Goal: Task Accomplishment & Management: Manage account settings

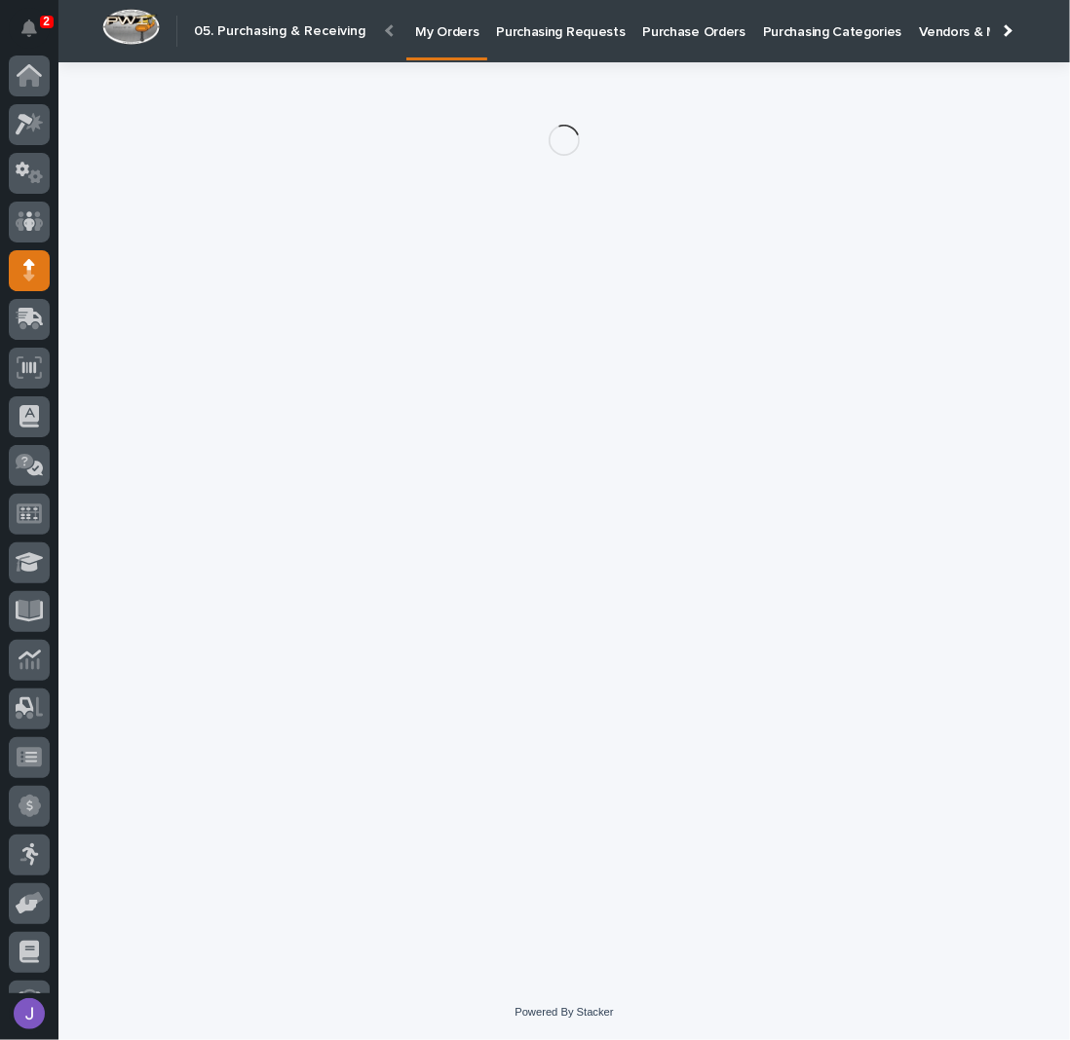
scroll to position [85, 0]
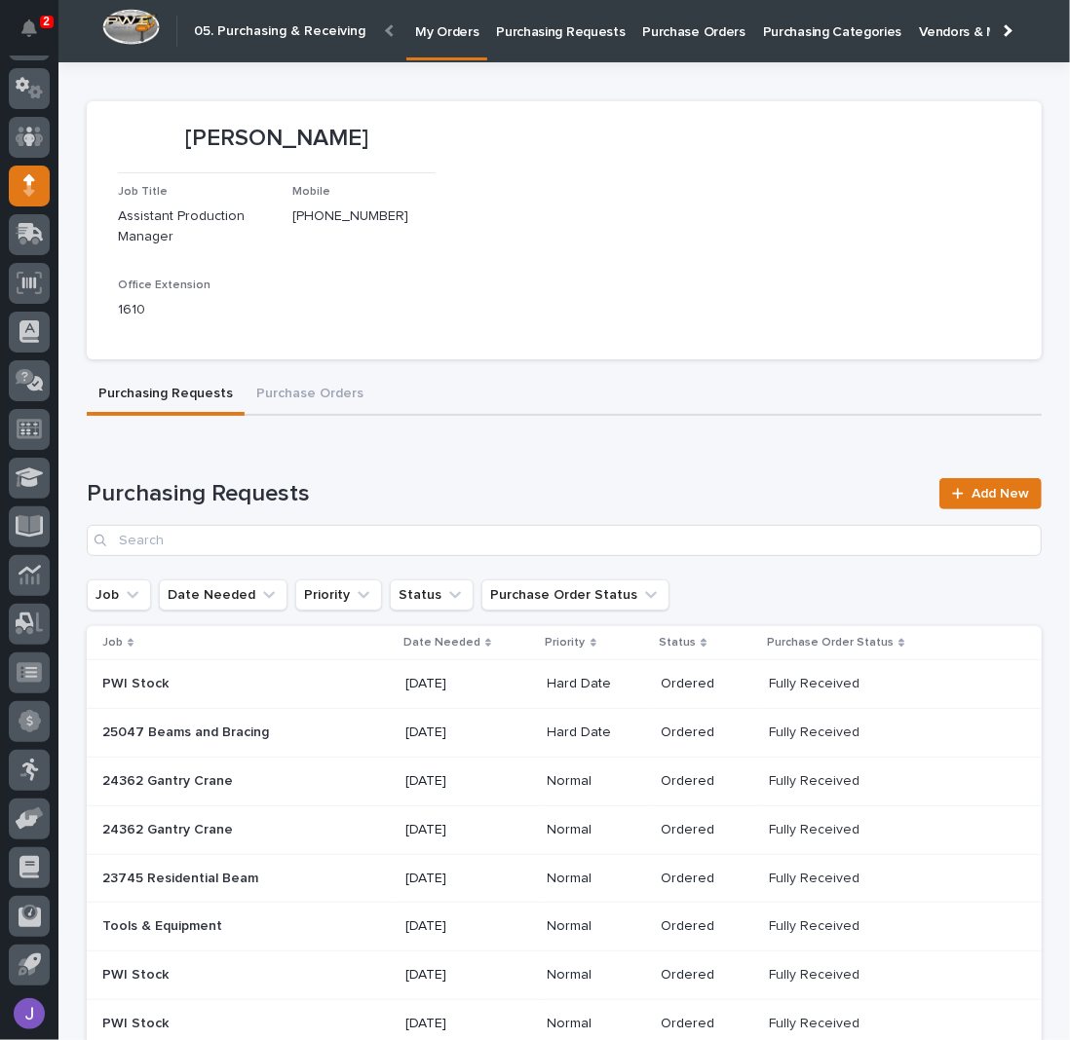
click at [686, 39] on p "Purchase Orders" at bounding box center [694, 20] width 102 height 41
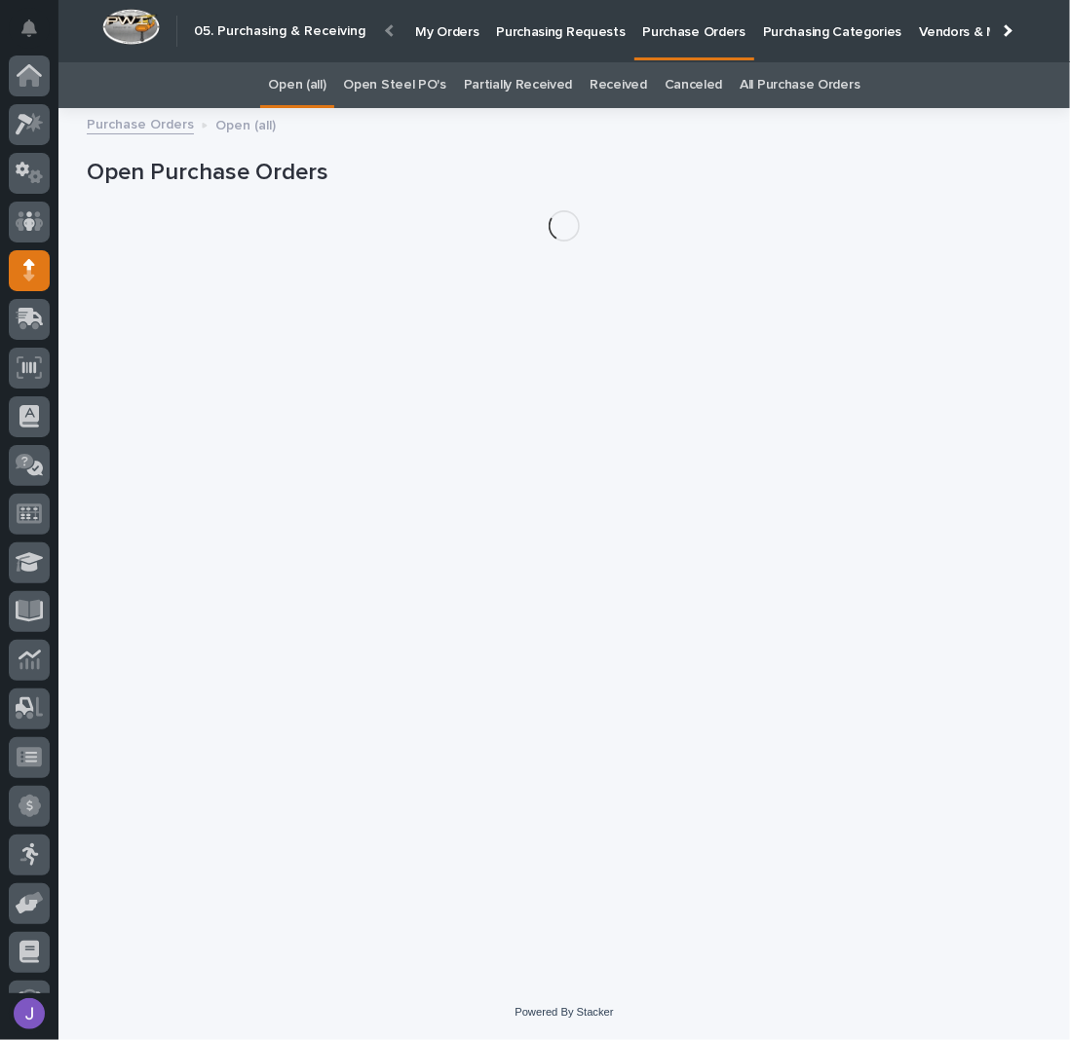
scroll to position [85, 0]
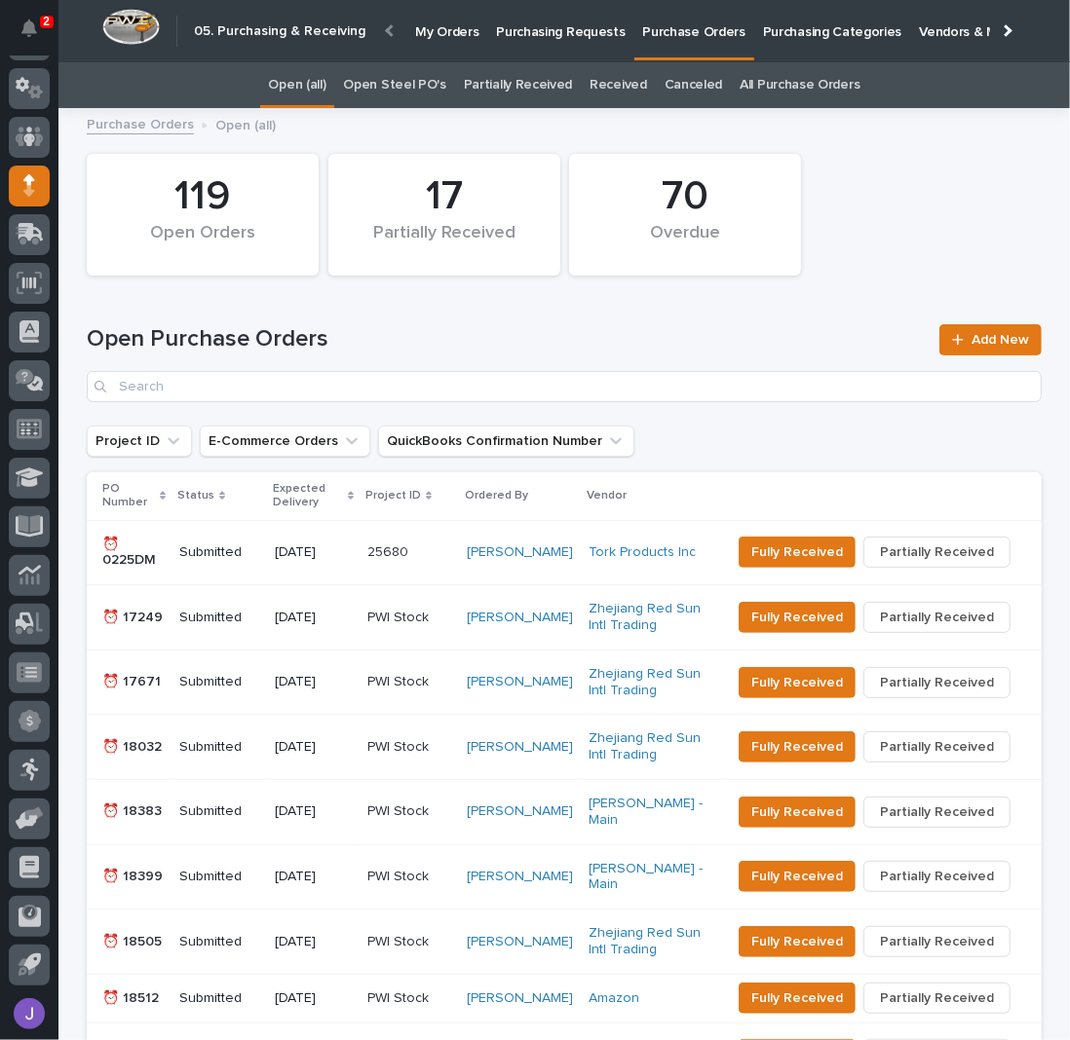
click at [395, 74] on link "Open Steel PO's" at bounding box center [394, 85] width 102 height 46
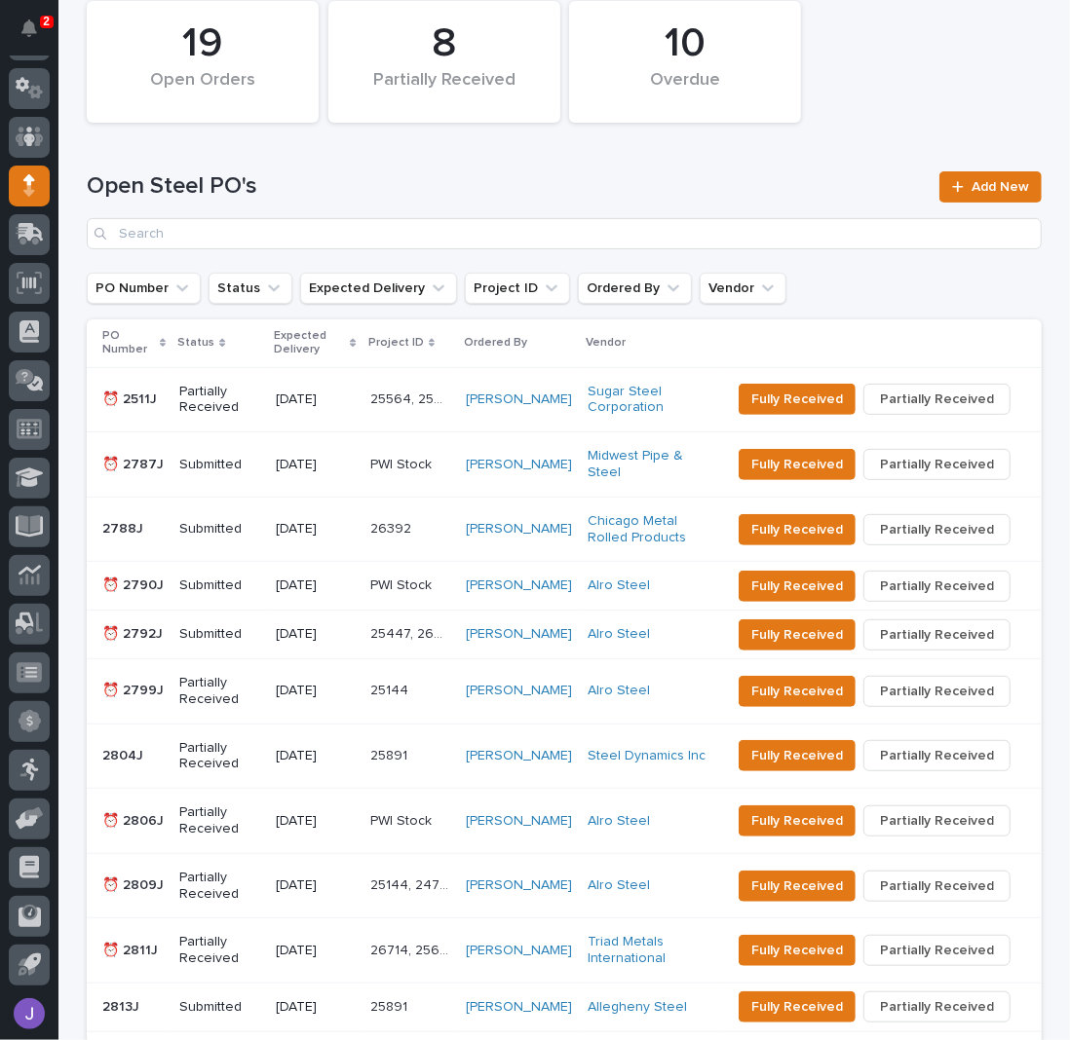
scroll to position [259, 0]
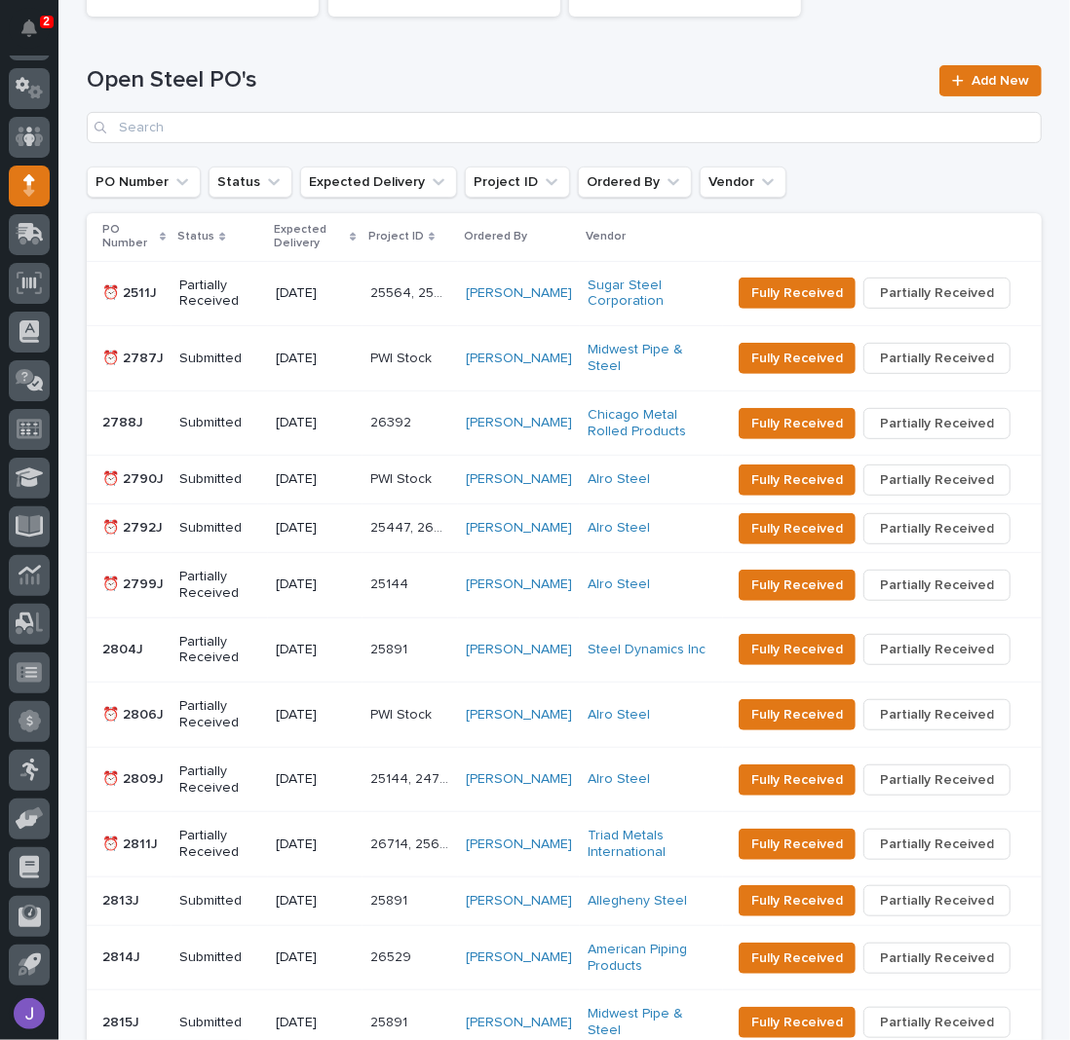
click at [236, 303] on p "Partially Received" at bounding box center [219, 294] width 81 height 33
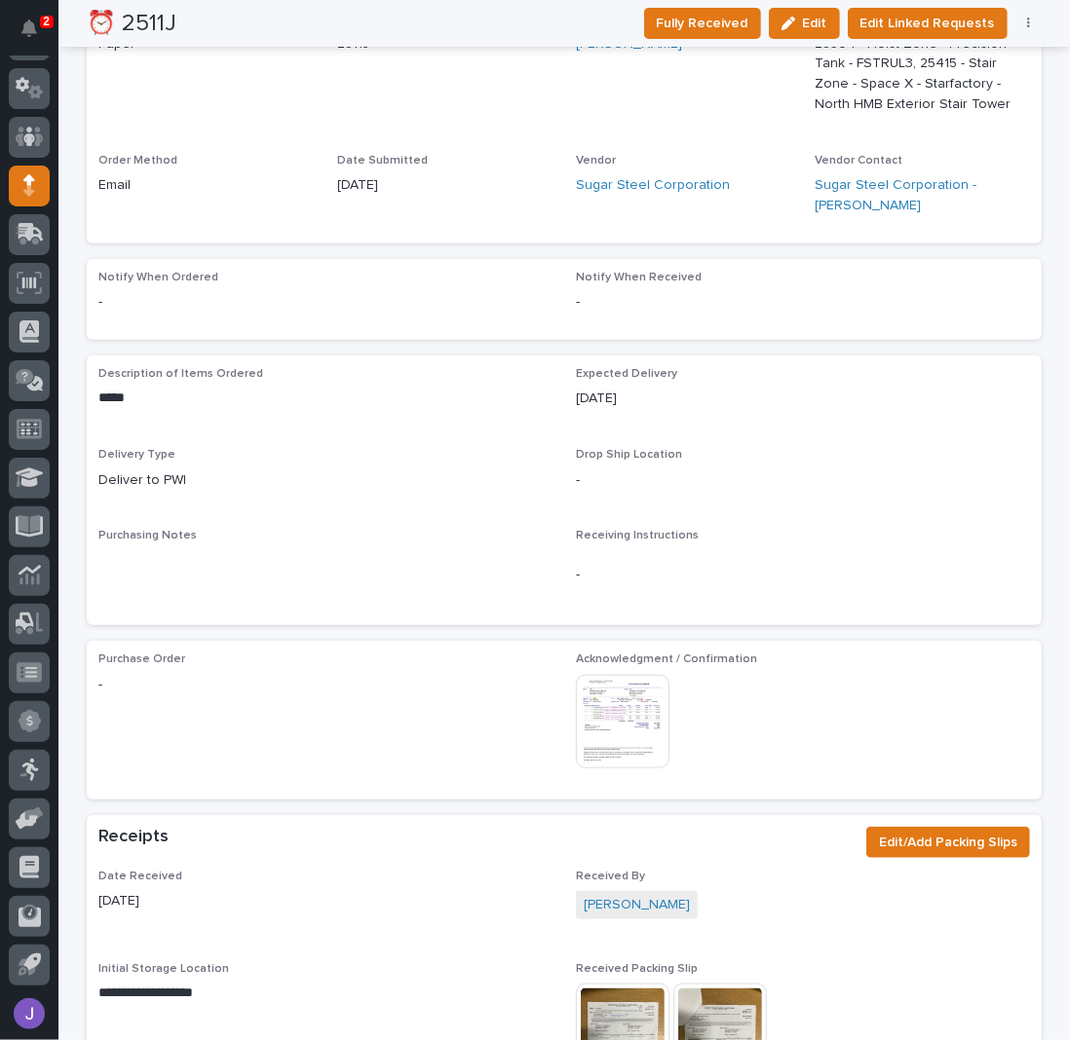
scroll to position [909, 0]
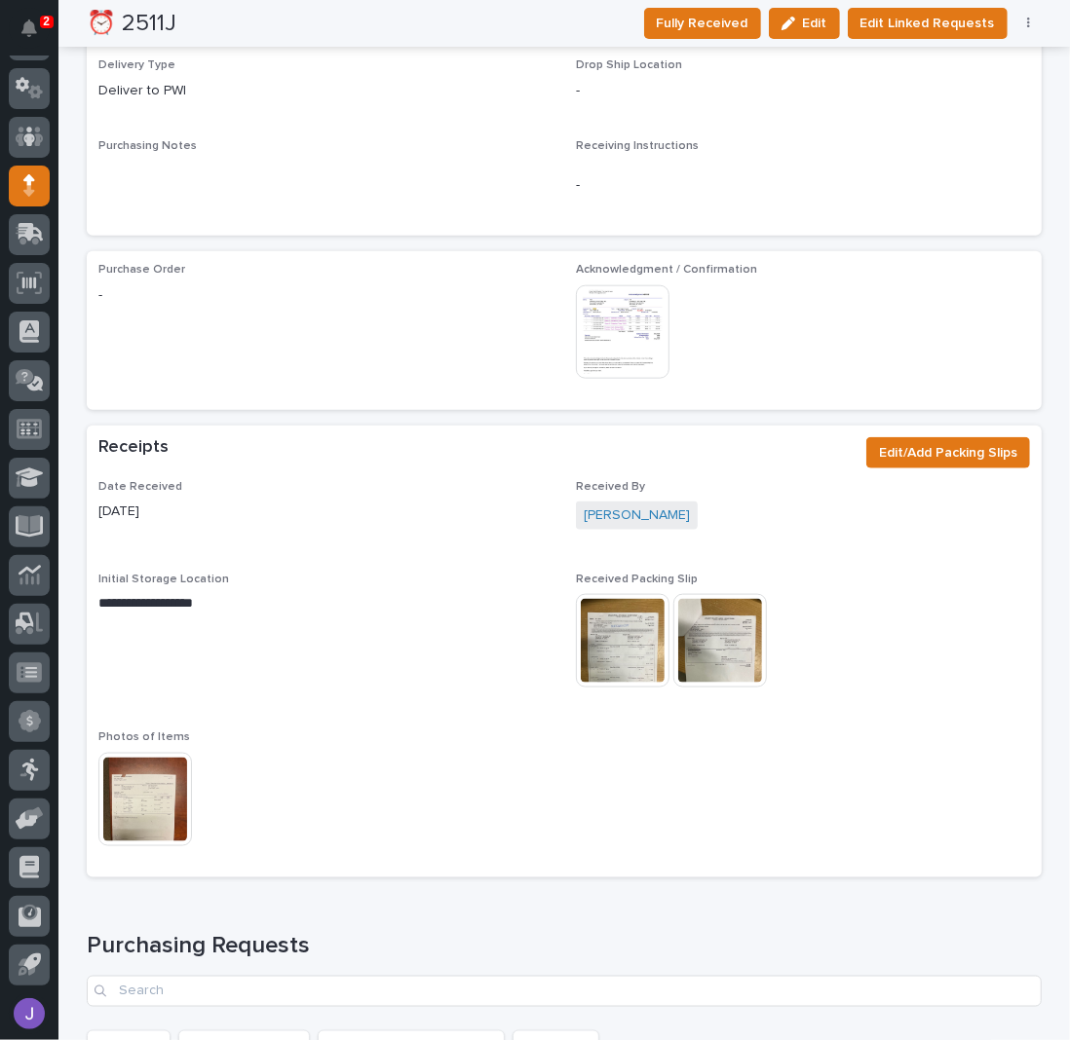
click at [145, 803] on img at bounding box center [145, 800] width 94 height 94
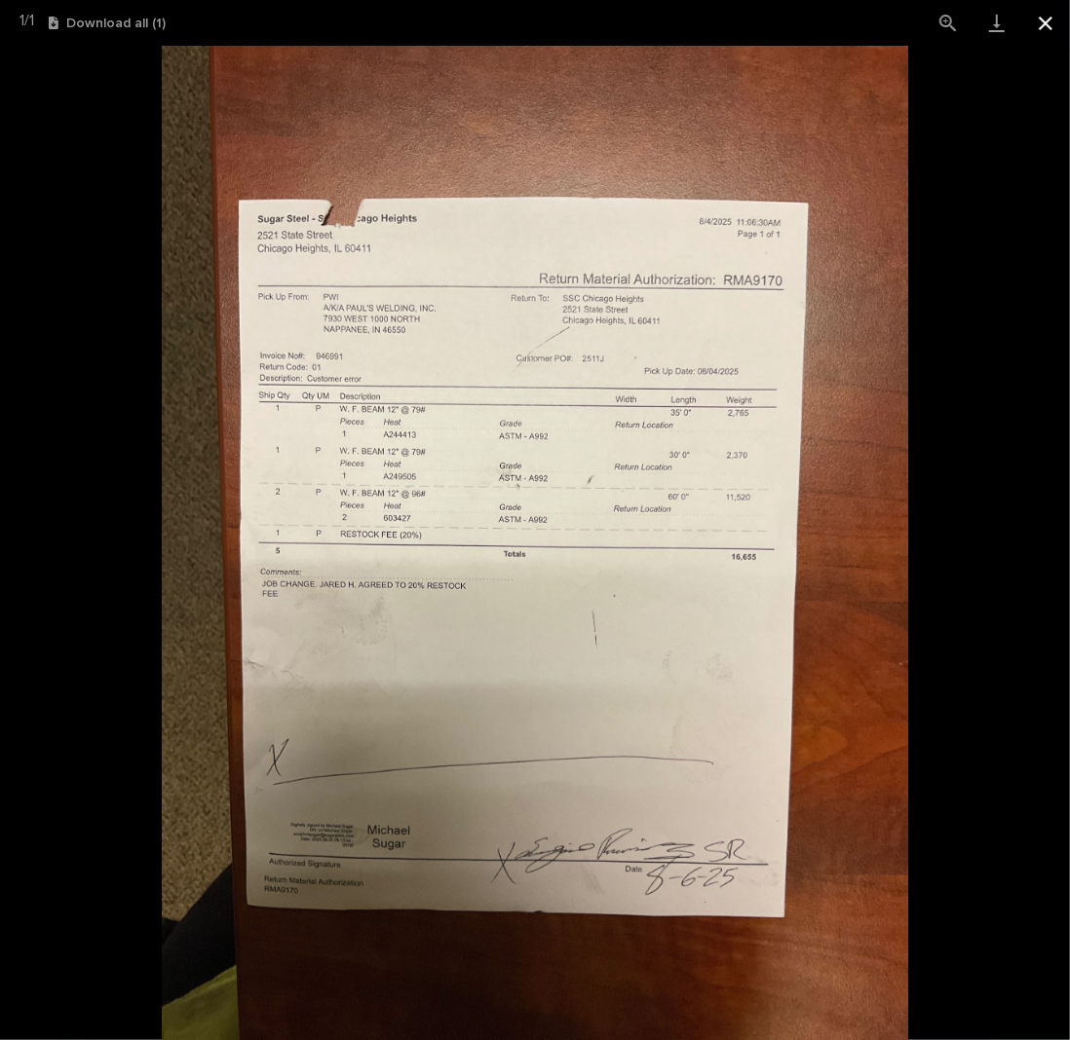
click at [1038, 26] on button "Close gallery" at bounding box center [1045, 23] width 49 height 46
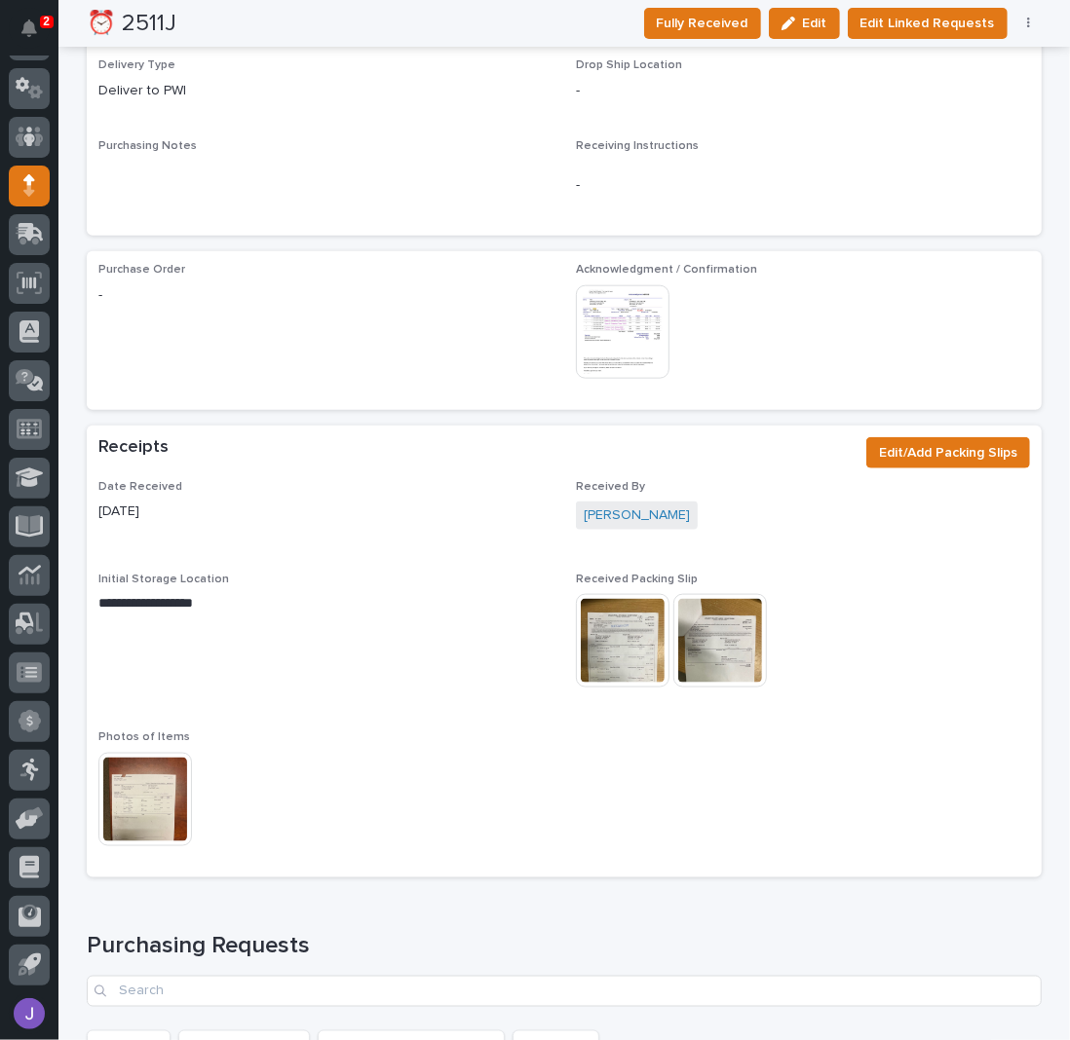
click at [623, 351] on img at bounding box center [623, 332] width 94 height 94
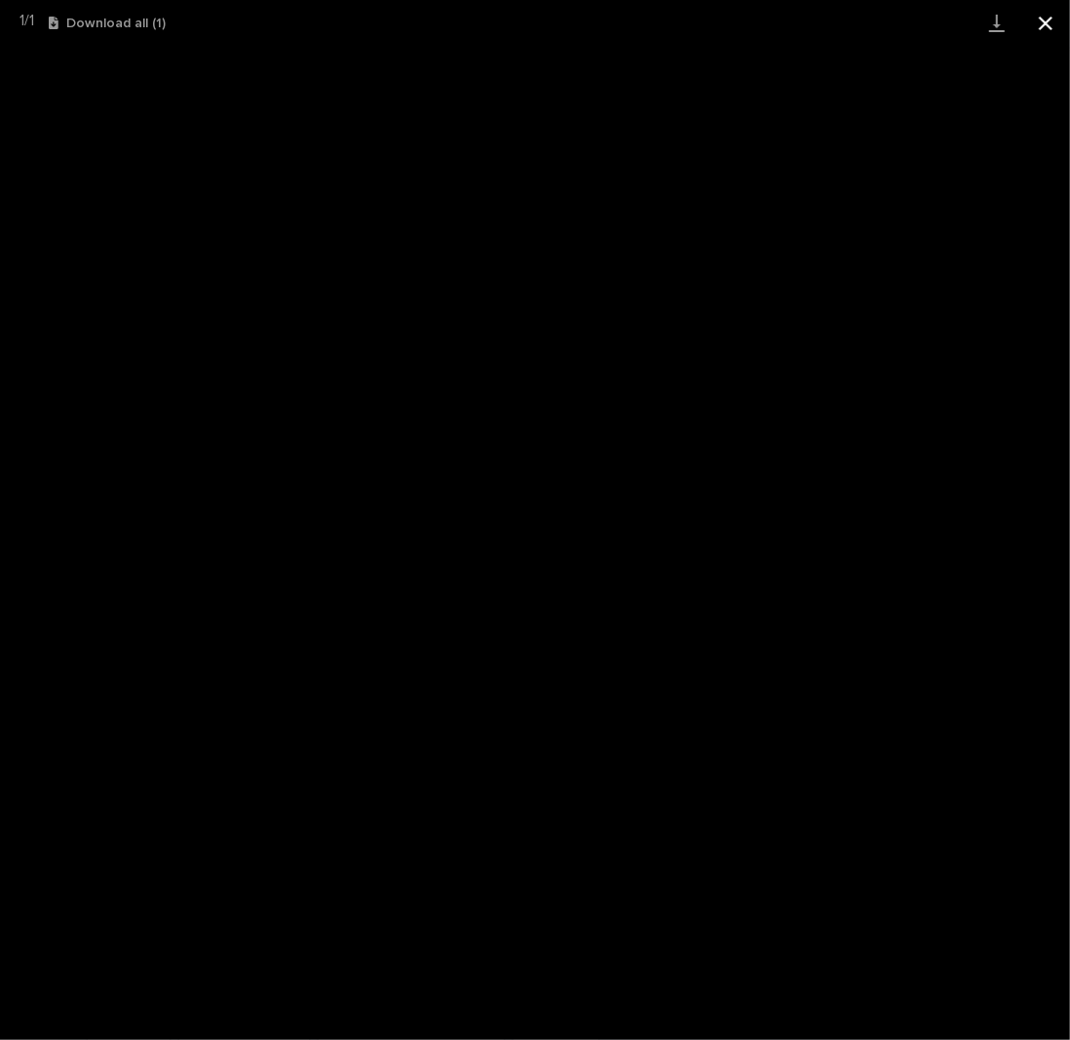
click at [1045, 26] on button "Close gallery" at bounding box center [1045, 23] width 49 height 46
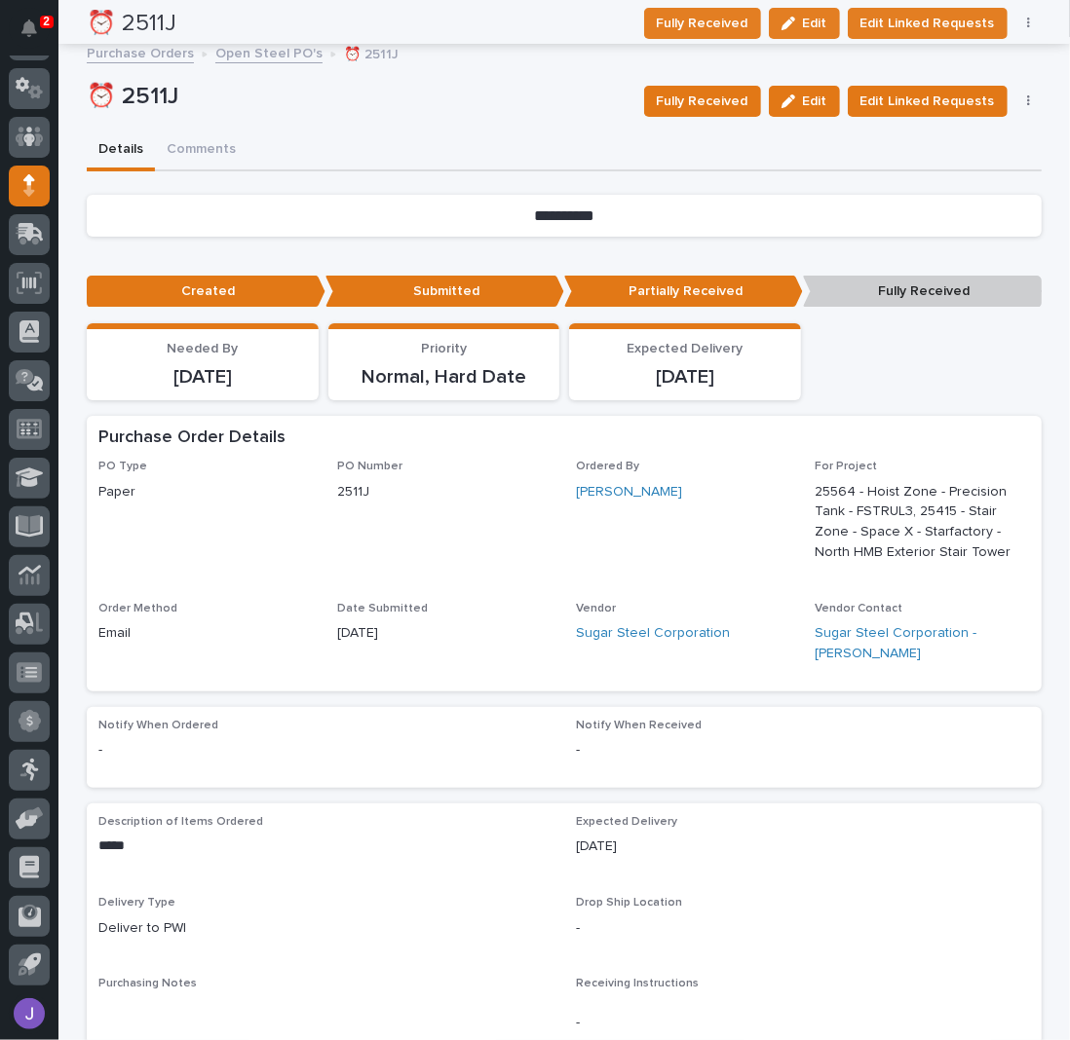
scroll to position [0, 0]
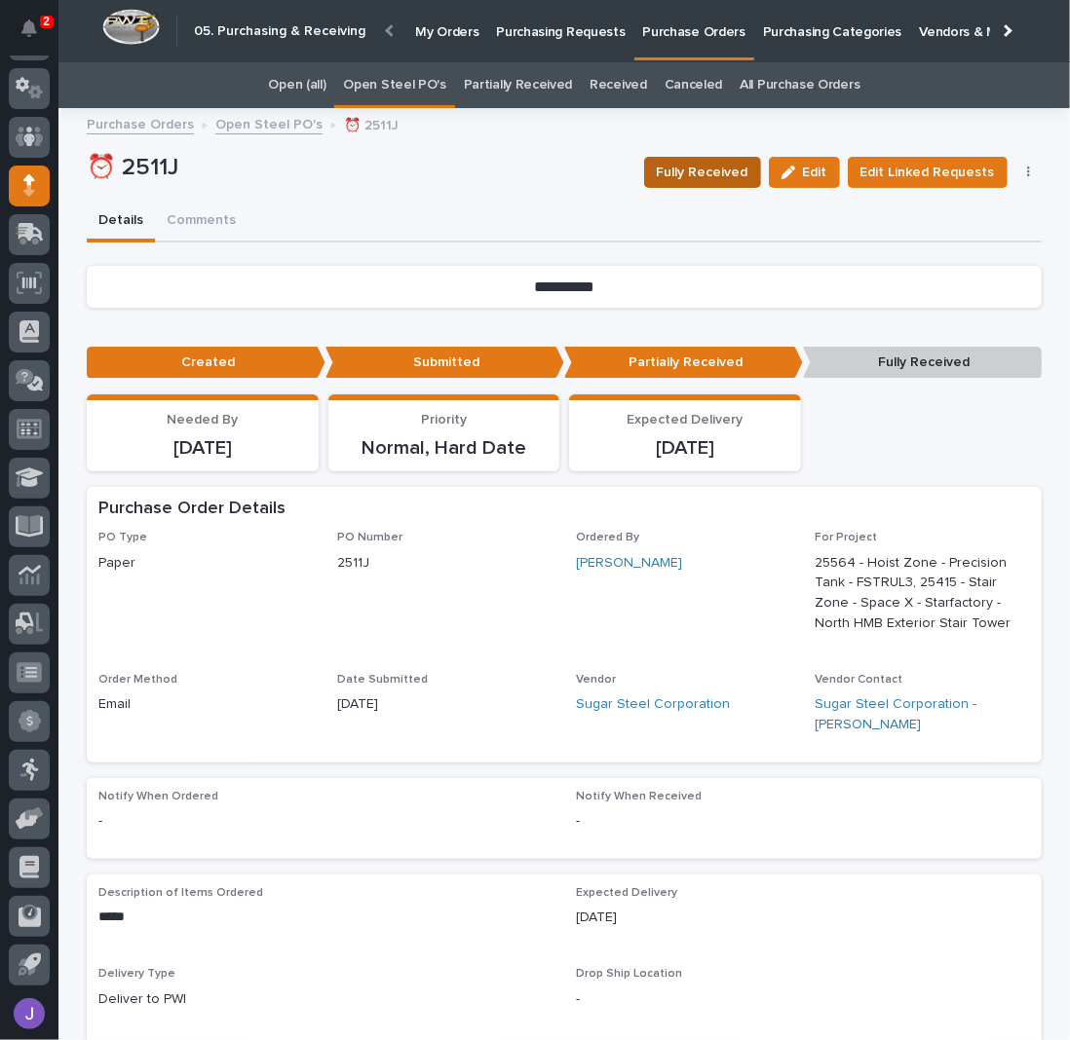
click at [692, 171] on span "Fully Received" at bounding box center [703, 172] width 92 height 19
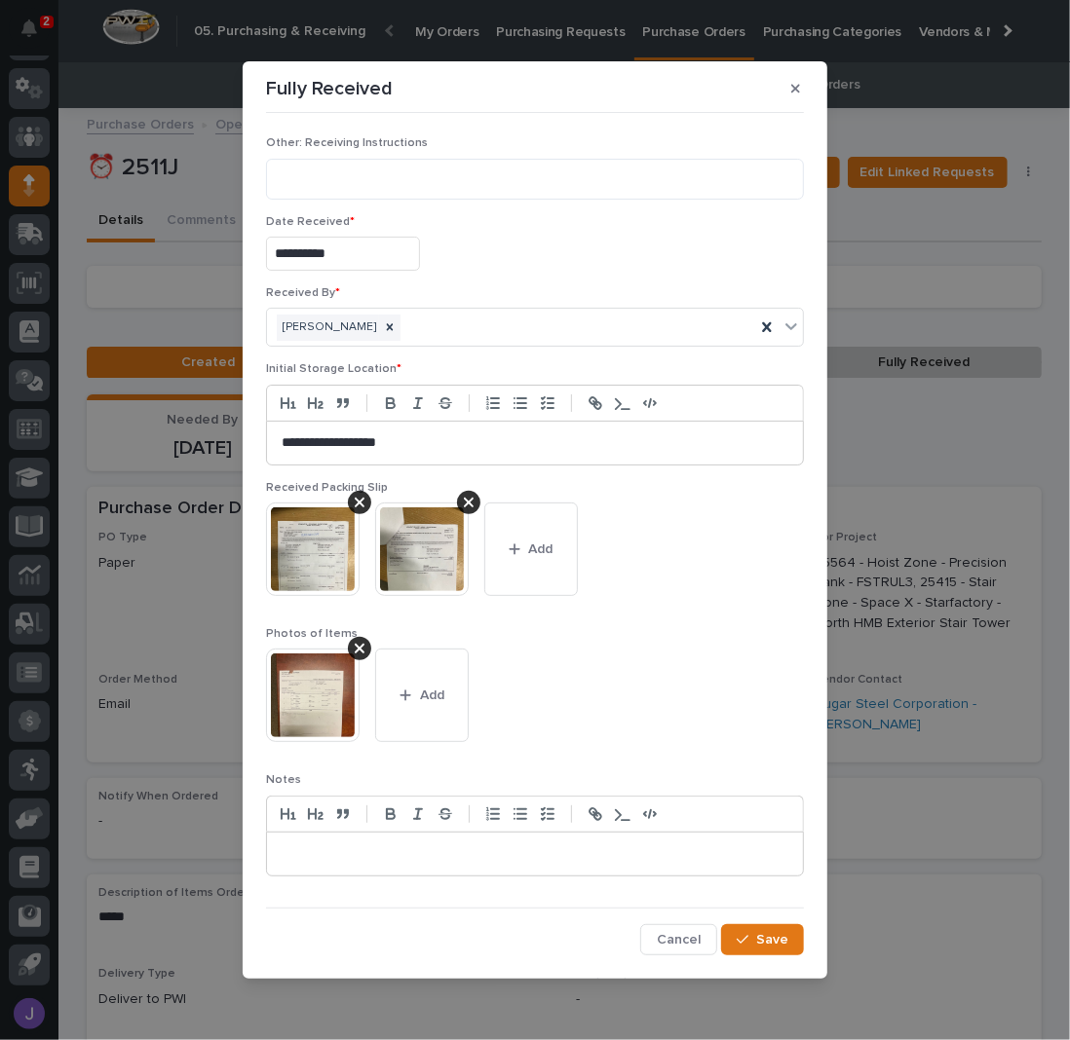
click at [425, 862] on div at bounding box center [535, 854] width 536 height 43
click at [765, 933] on span "Save" at bounding box center [772, 940] width 32 height 14
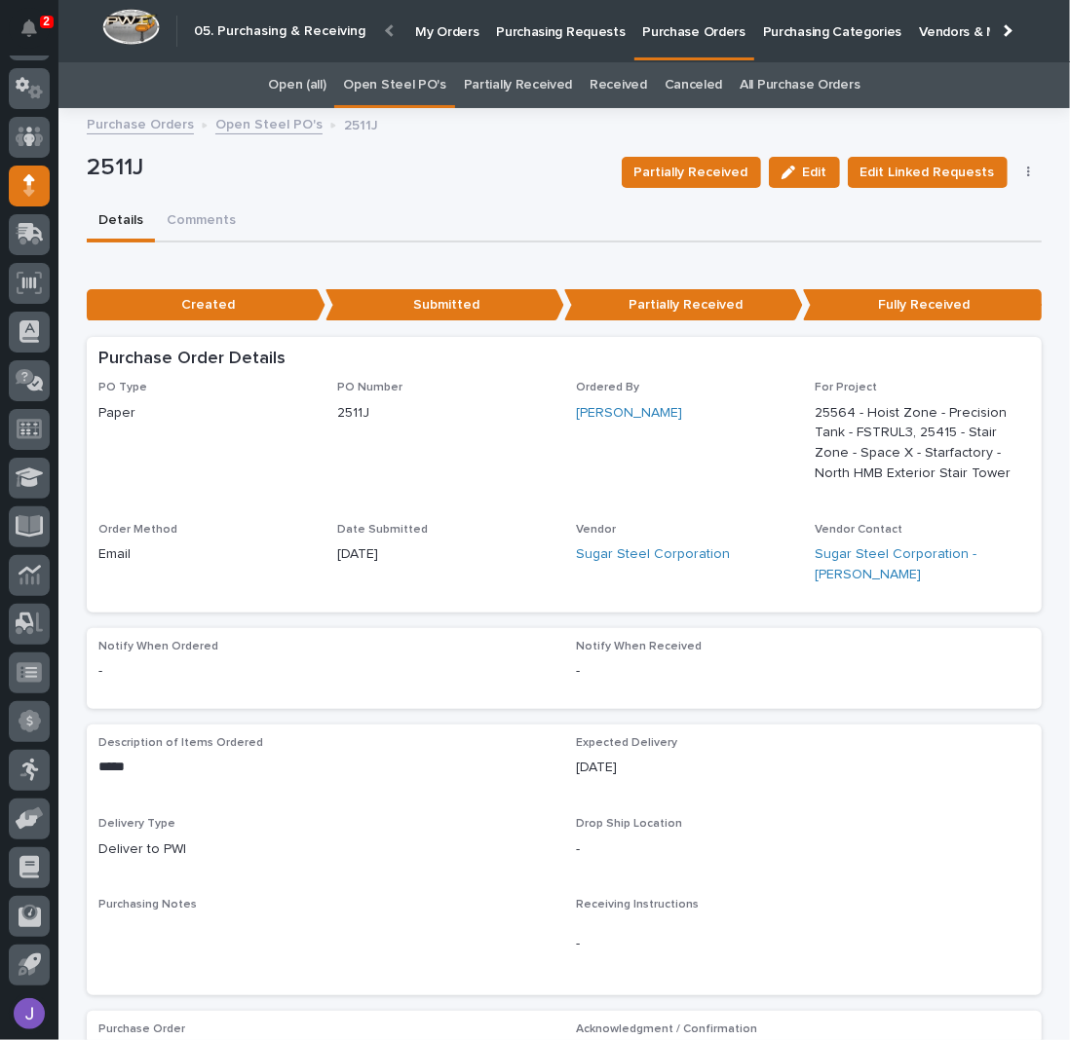
click at [415, 91] on link "Open Steel PO's" at bounding box center [394, 85] width 102 height 46
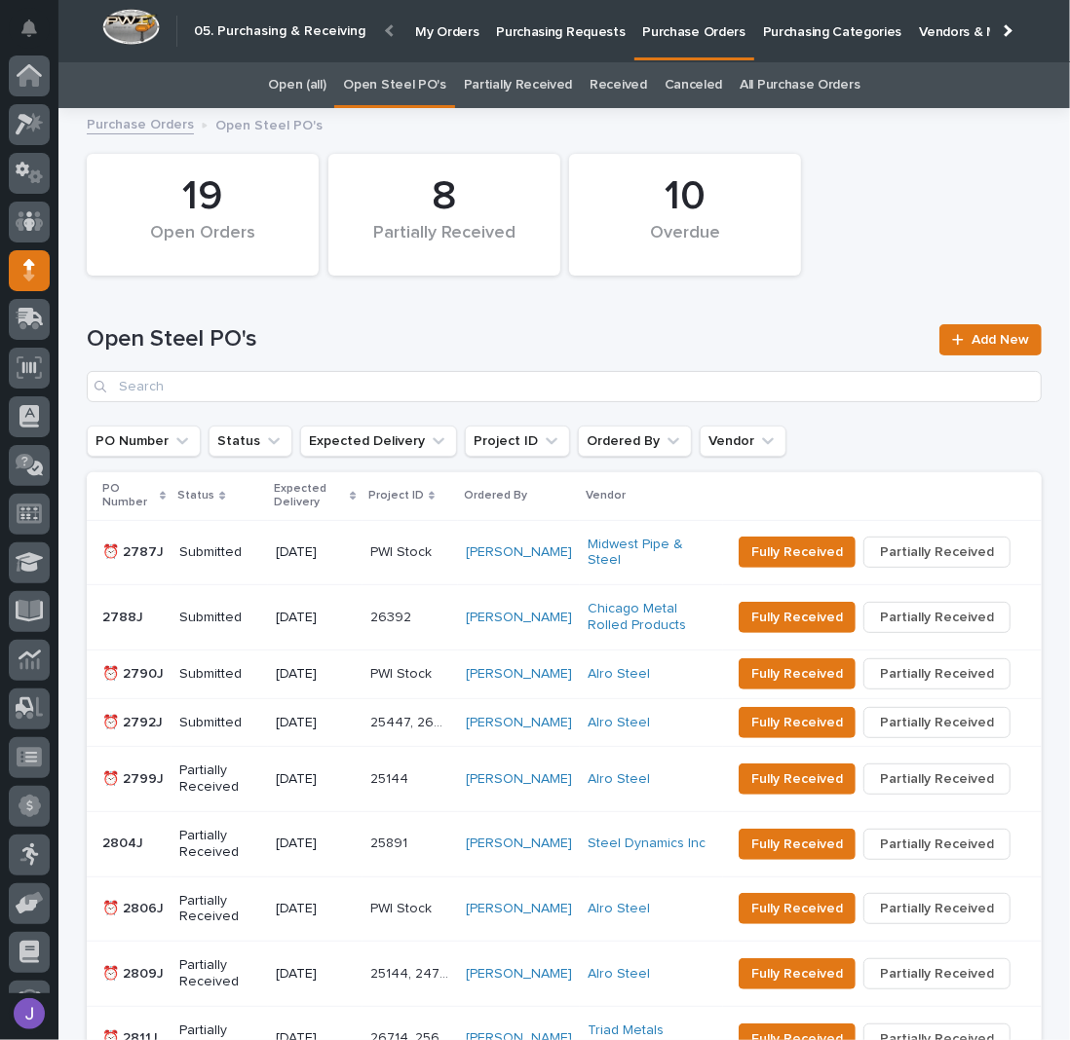
scroll to position [85, 0]
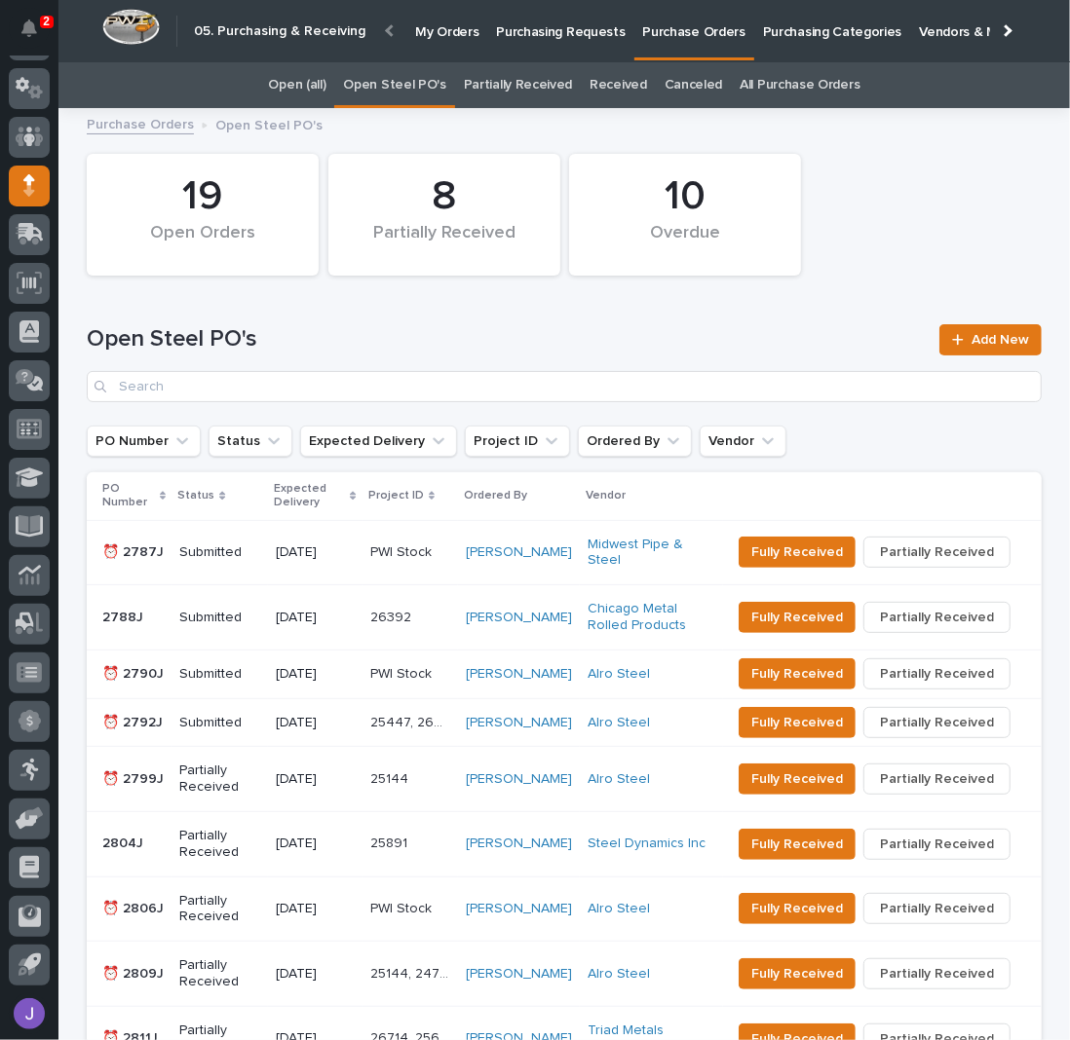
click at [243, 564] on div "Submitted" at bounding box center [219, 553] width 81 height 32
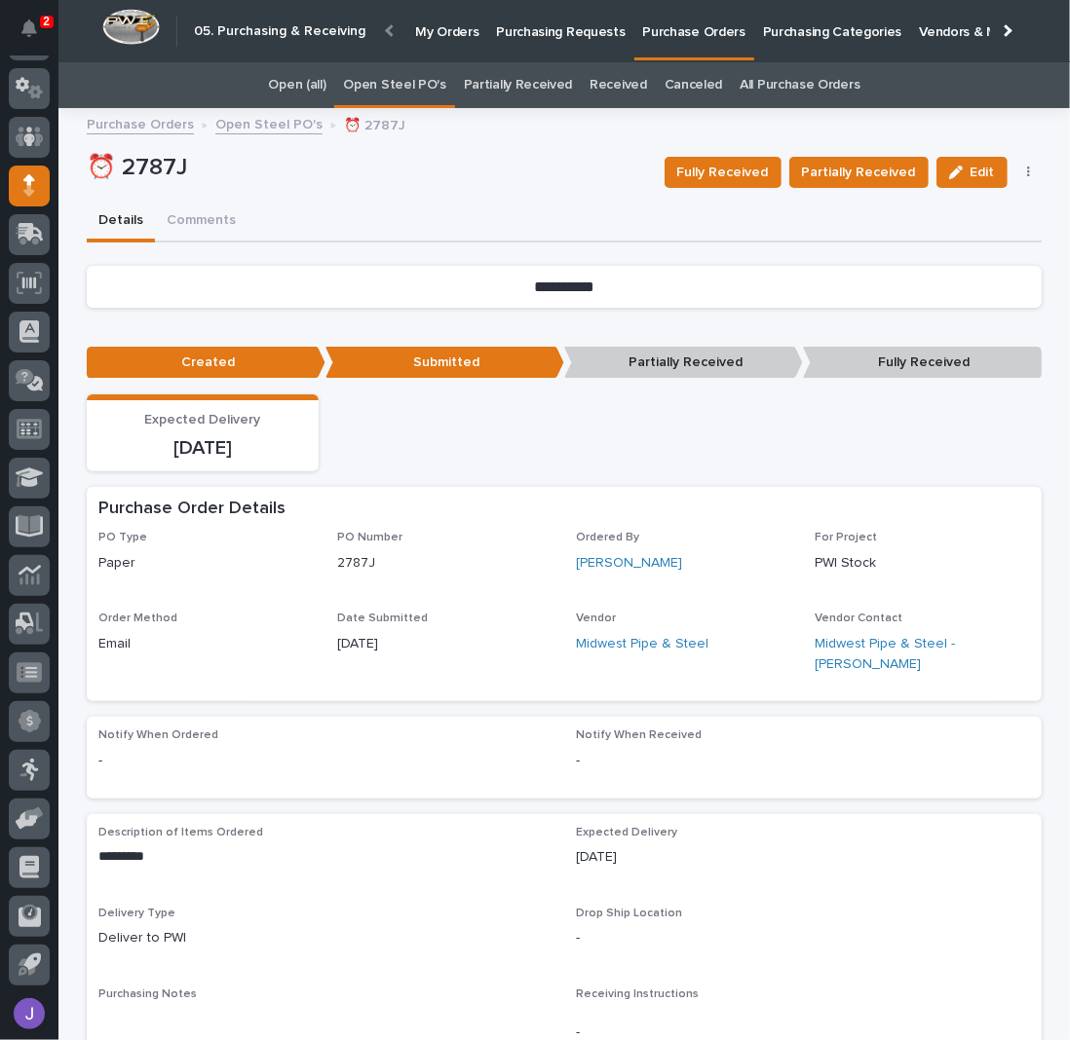
scroll to position [514, 0]
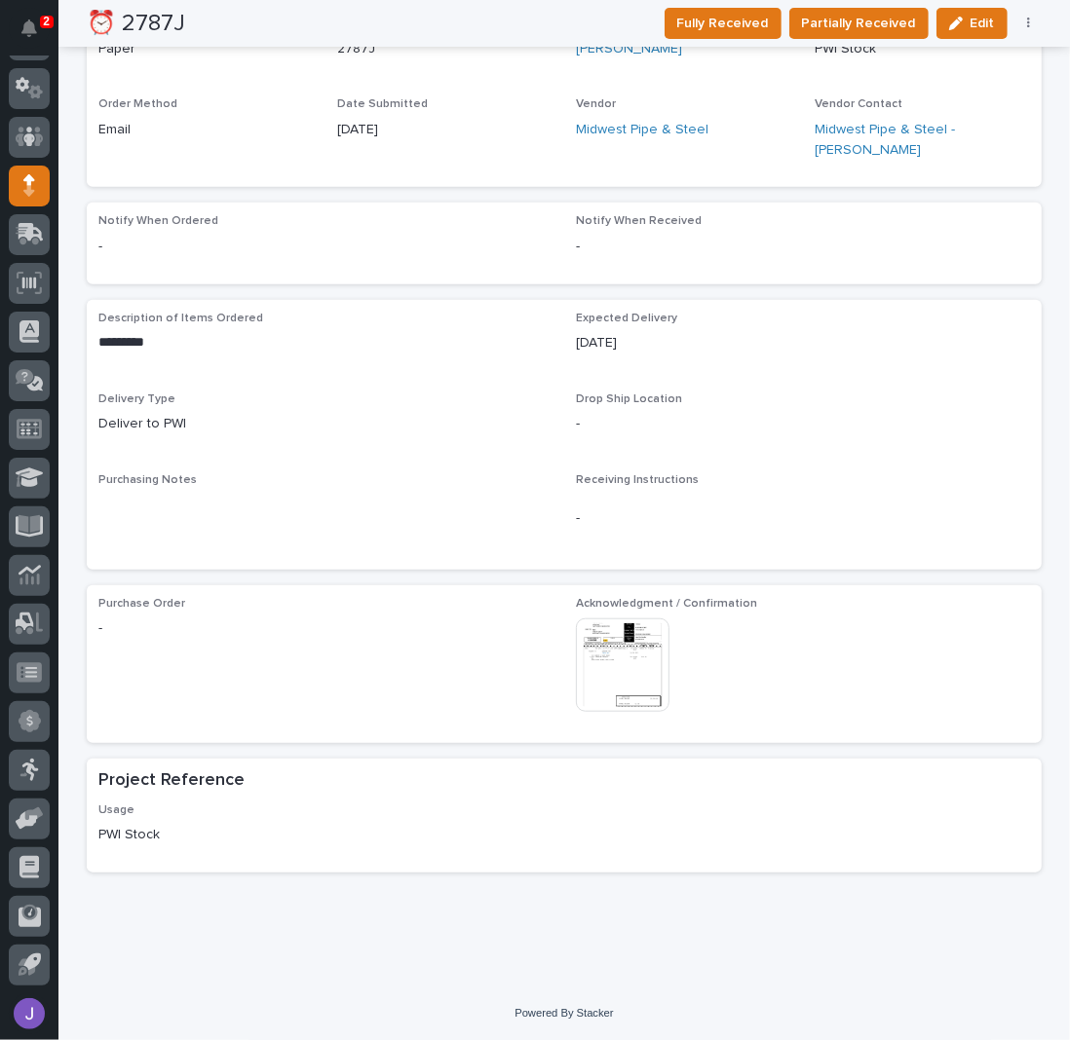
click at [611, 630] on img at bounding box center [623, 666] width 94 height 94
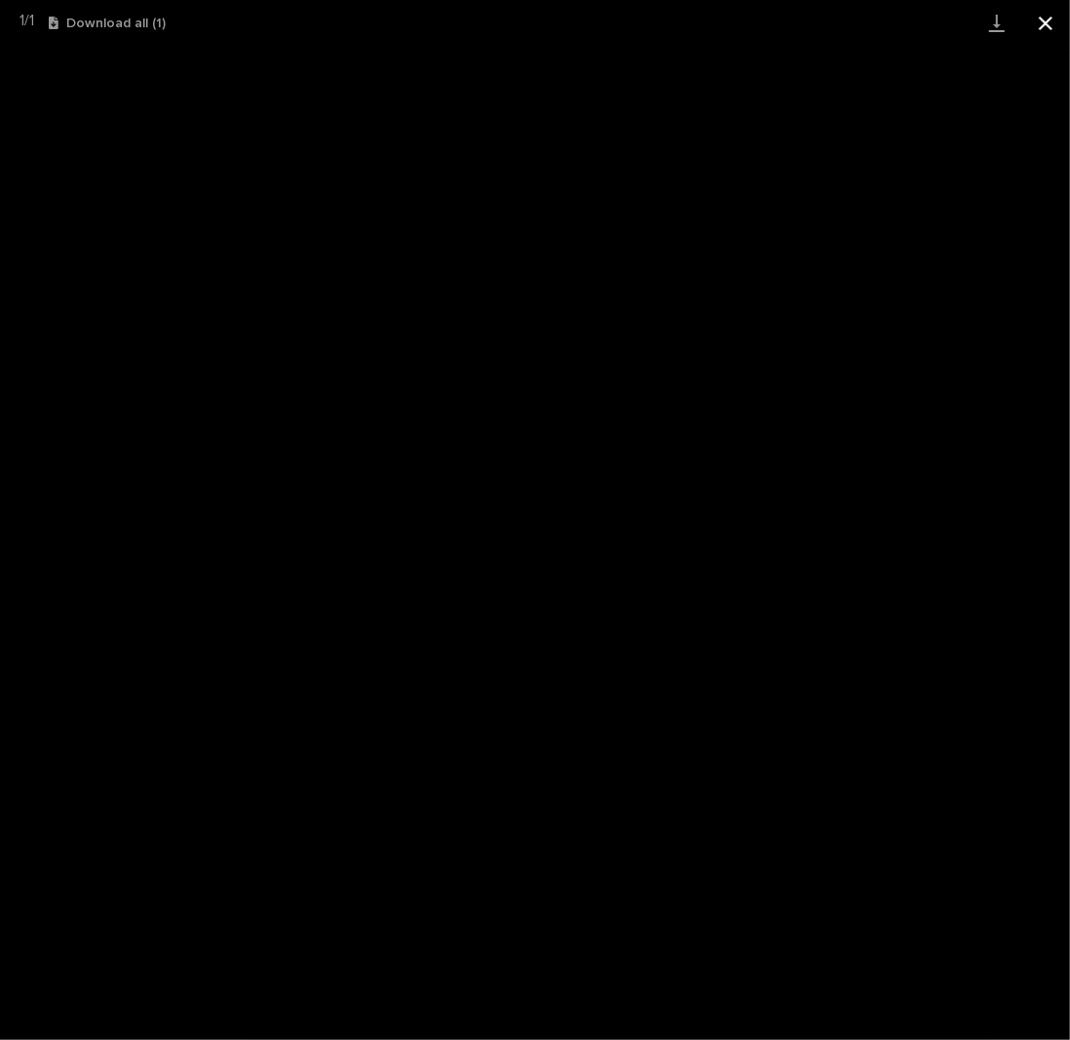
click at [1040, 26] on button "Close gallery" at bounding box center [1045, 23] width 49 height 46
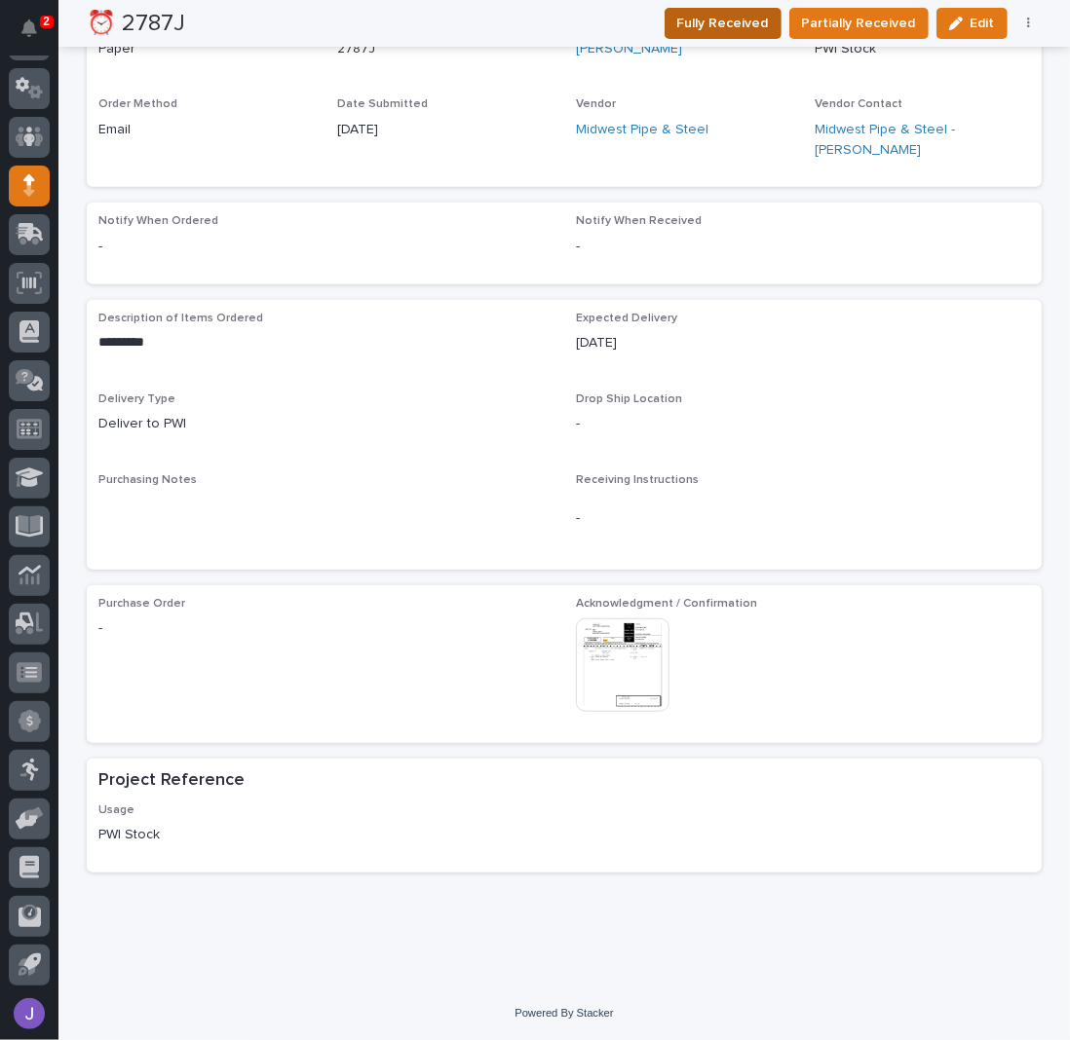
click at [758, 19] on span "Fully Received" at bounding box center [723, 23] width 92 height 19
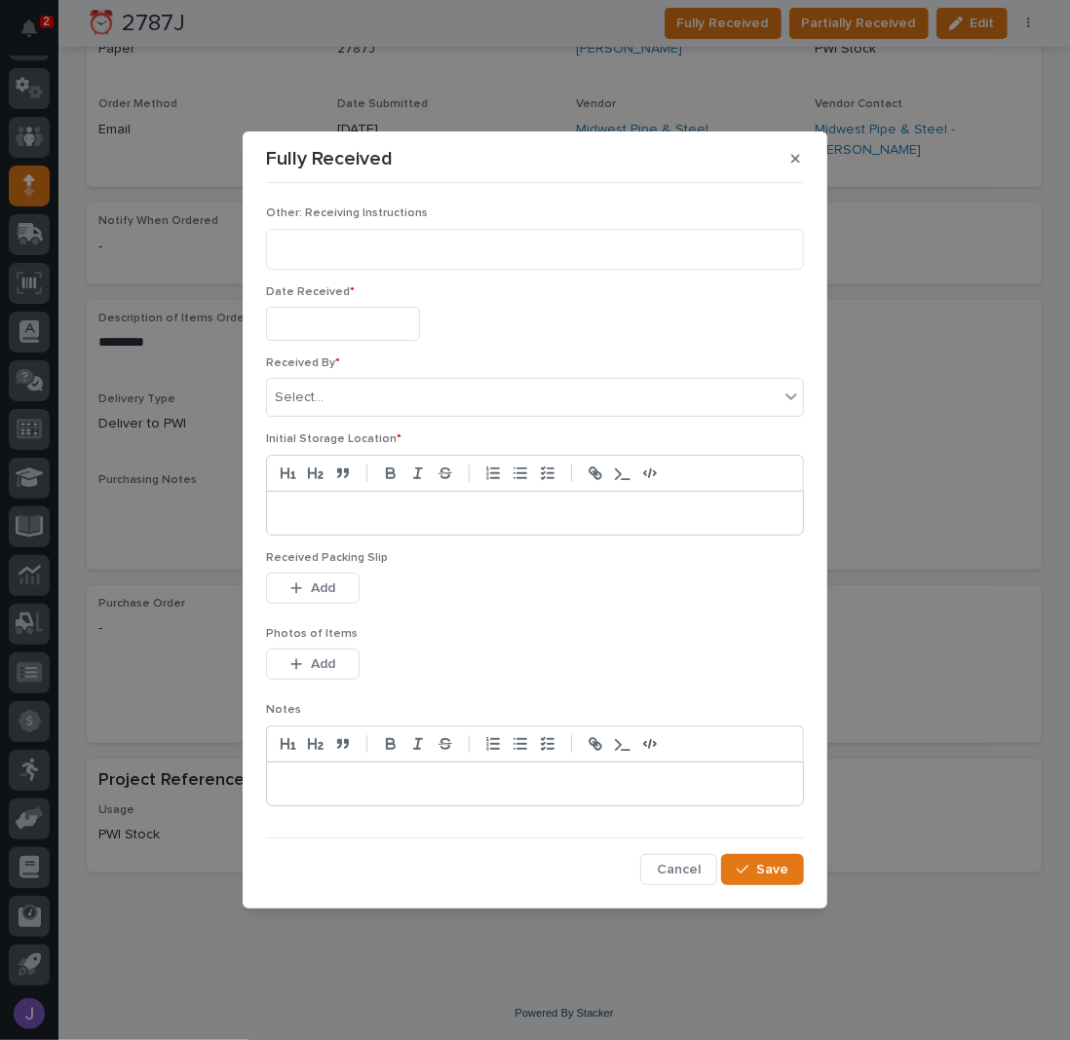
click at [337, 324] on input "text" at bounding box center [343, 324] width 154 height 34
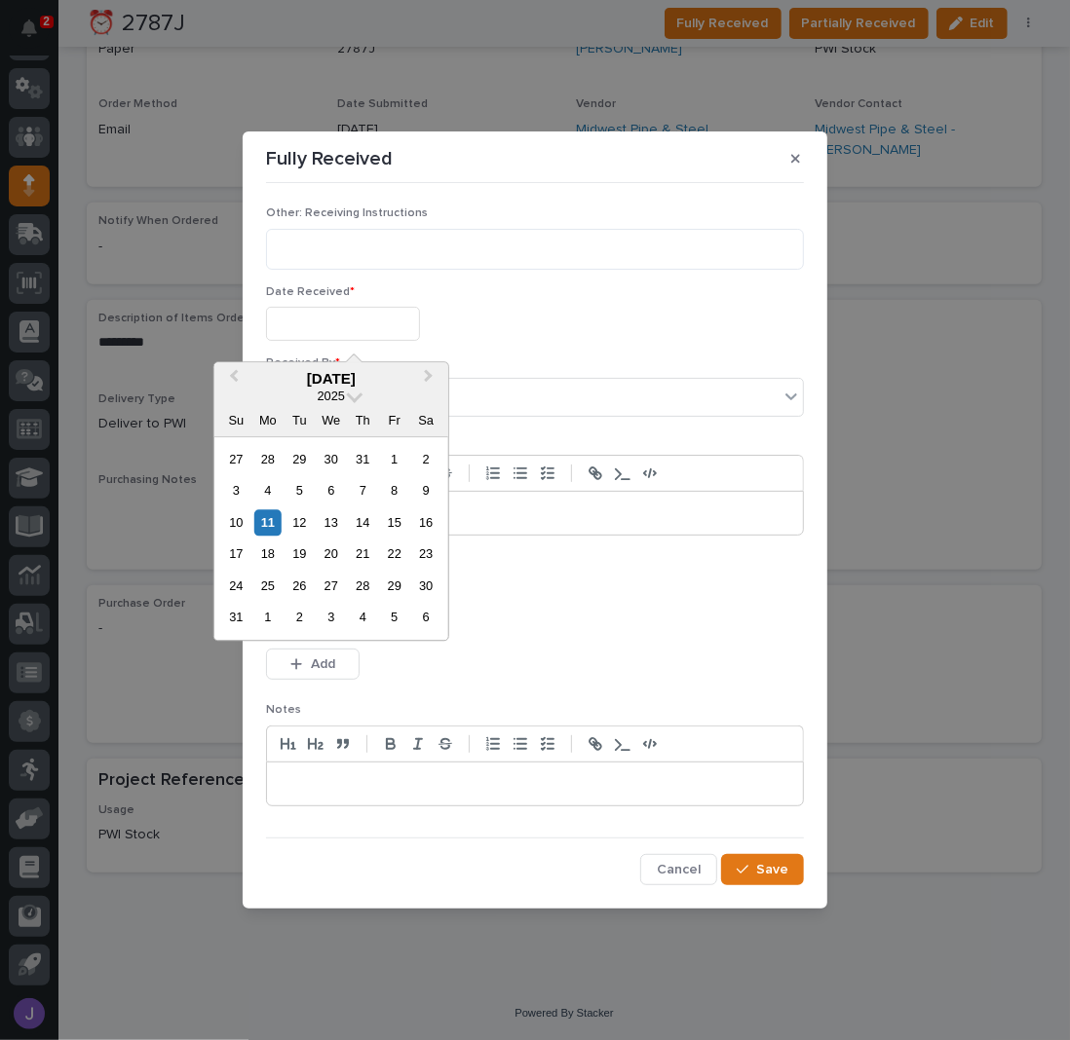
click at [386, 461] on div "1" at bounding box center [394, 459] width 26 height 26
type input "**********"
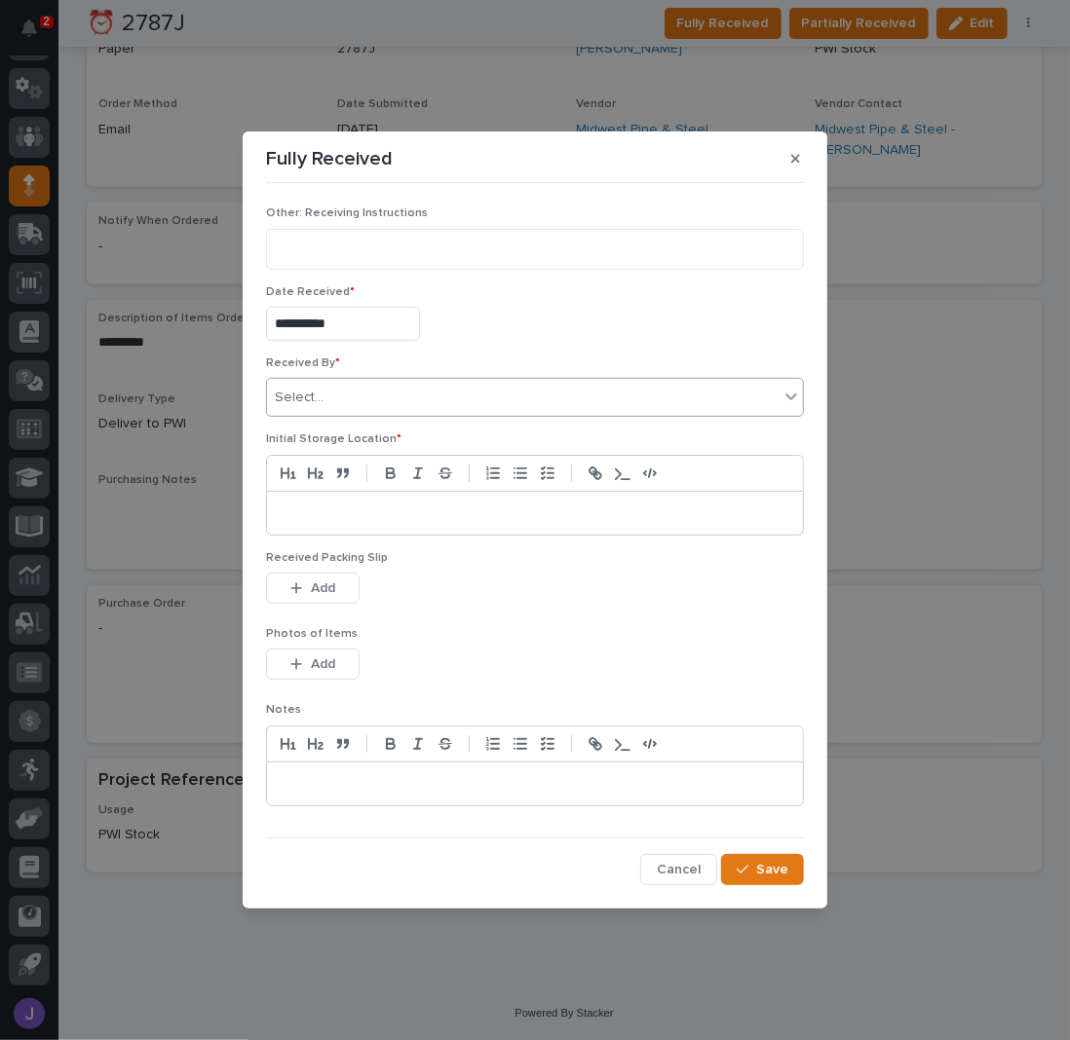
click at [332, 402] on div "Select..." at bounding box center [522, 398] width 511 height 32
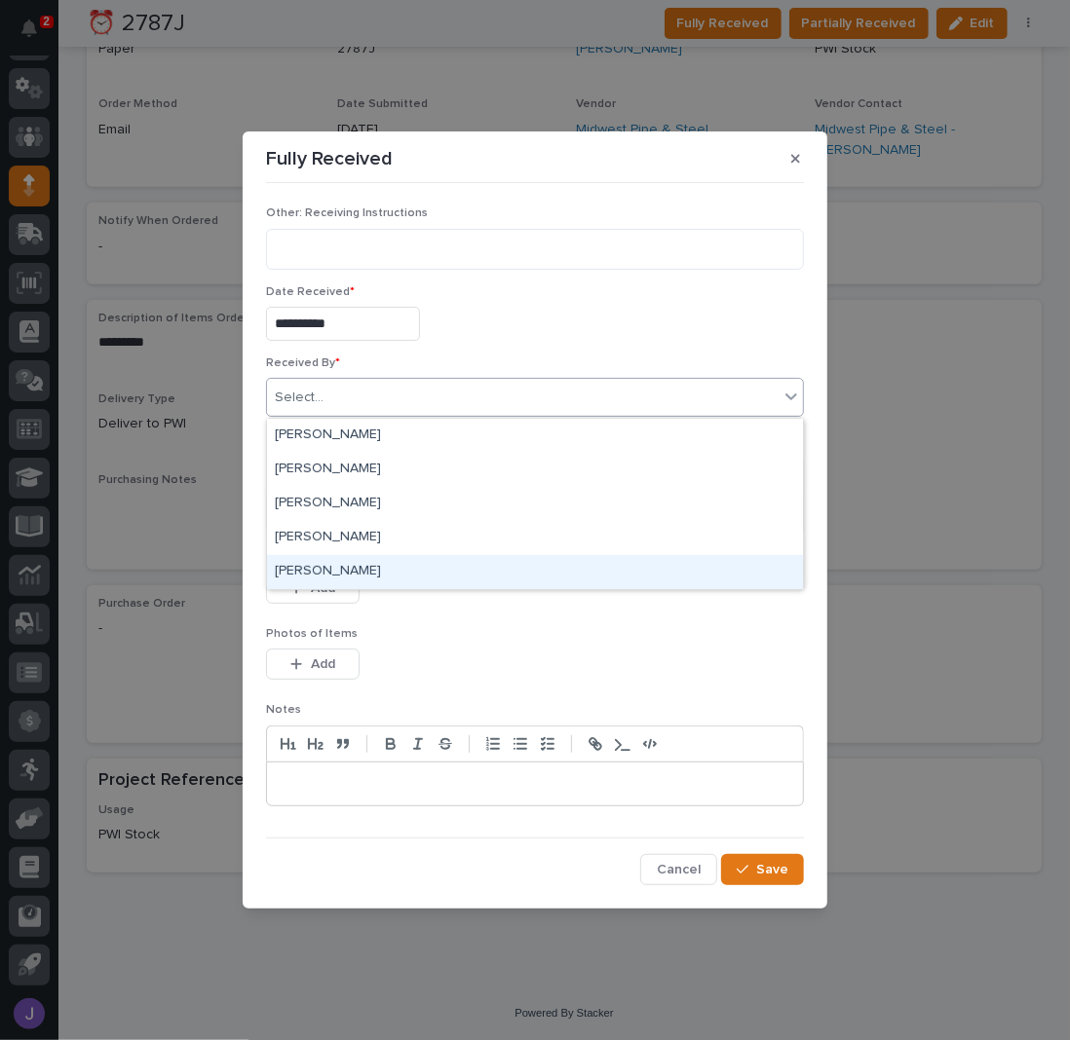
click at [301, 578] on div "[PERSON_NAME]" at bounding box center [535, 572] width 536 height 34
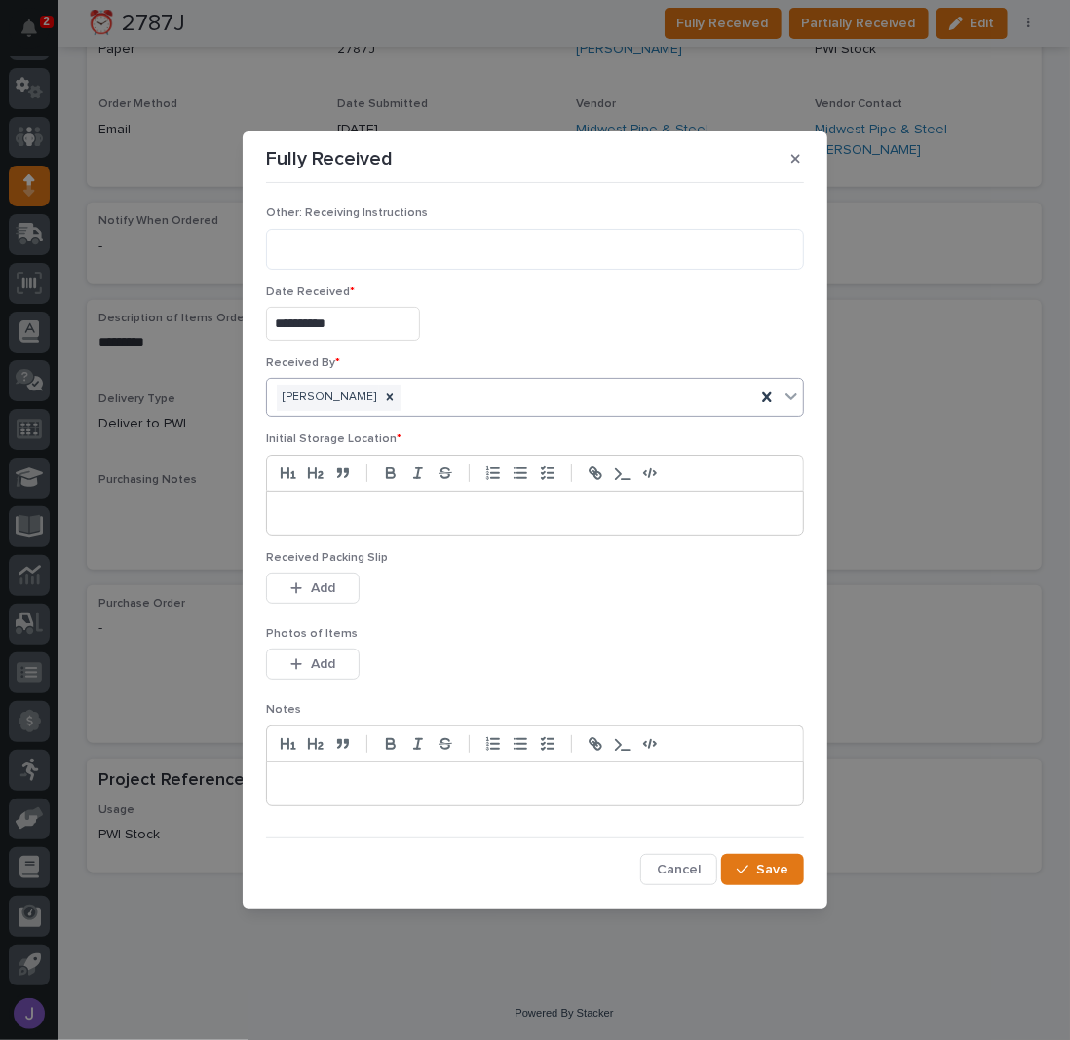
click at [356, 511] on p at bounding box center [535, 513] width 507 height 19
click at [757, 854] on button "Save" at bounding box center [762, 869] width 83 height 31
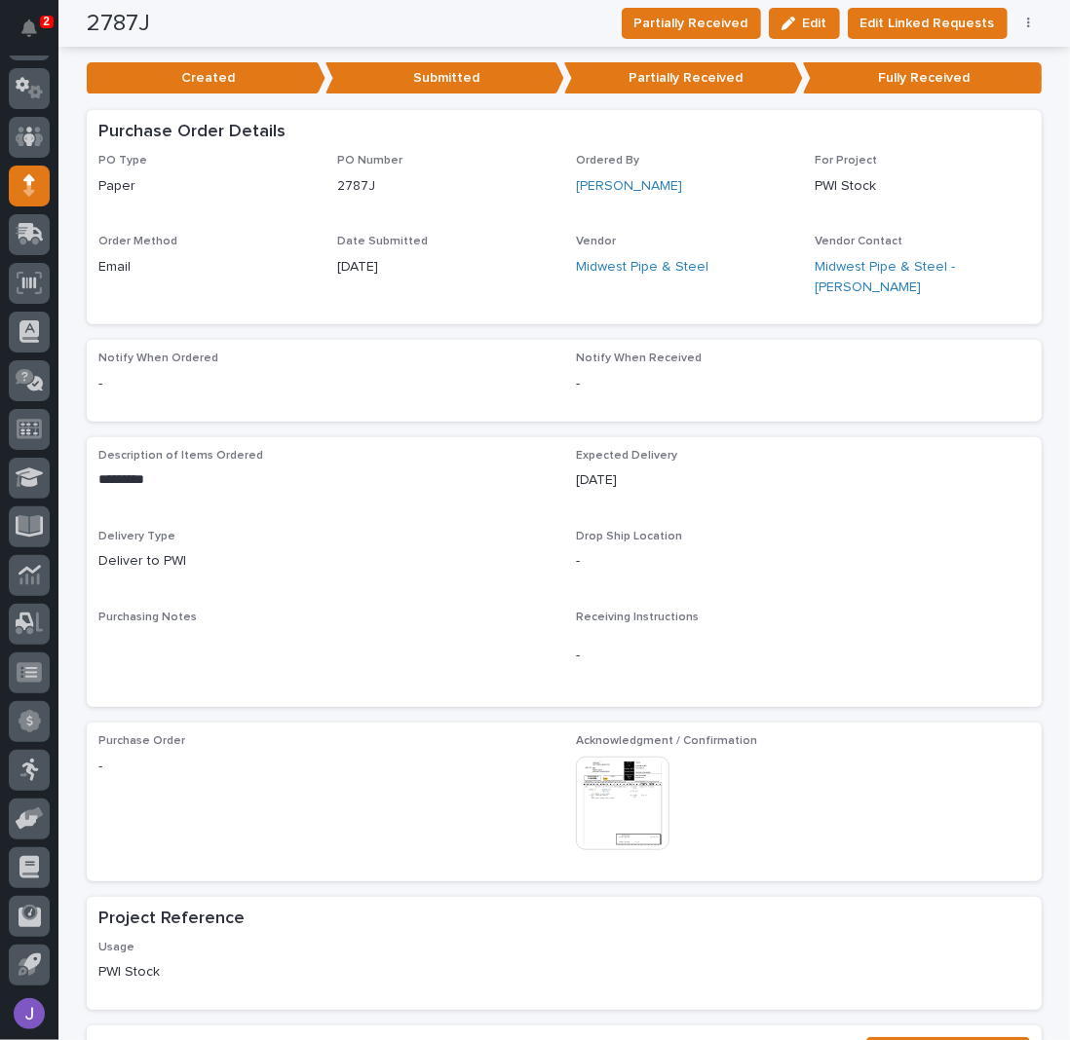
scroll to position [0, 0]
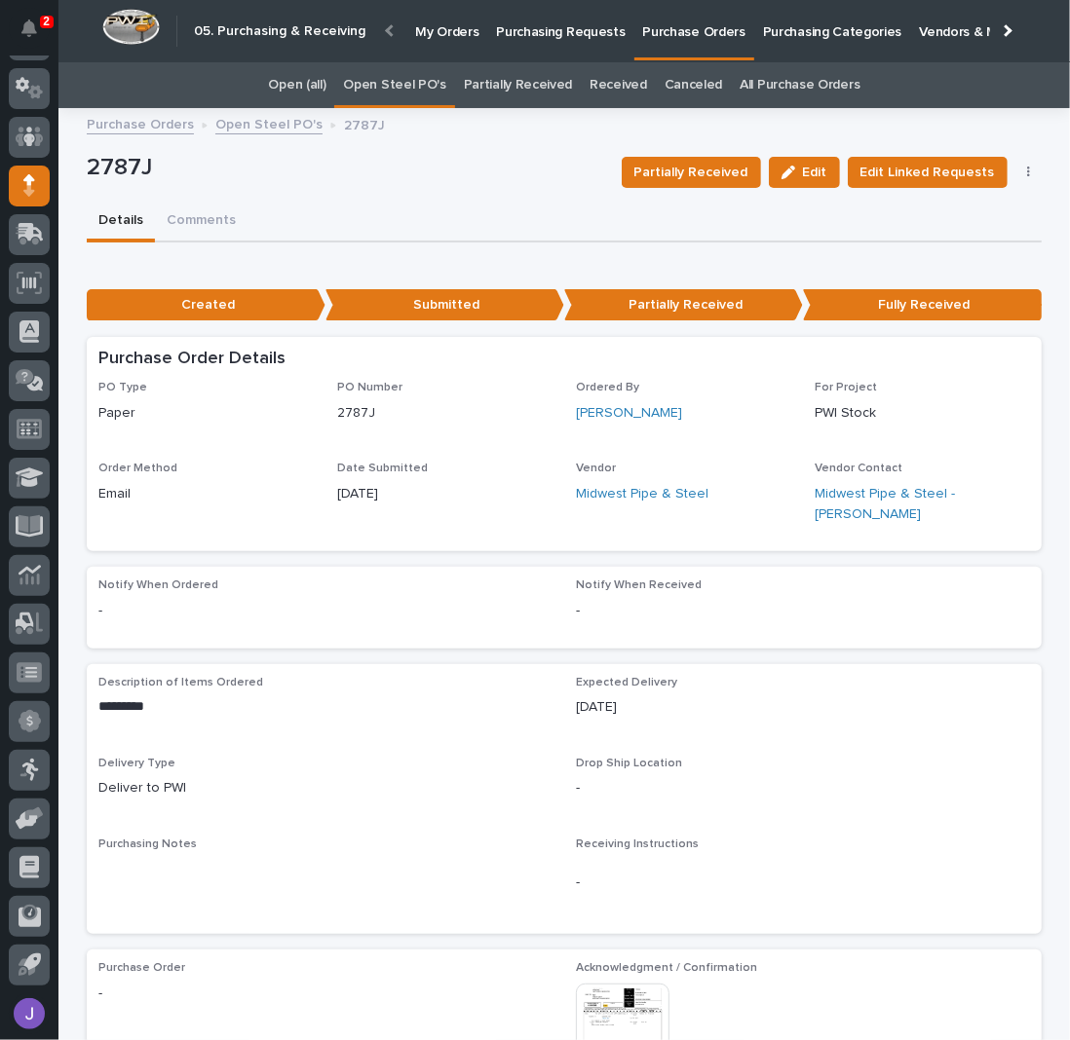
click at [399, 79] on link "Open Steel PO's" at bounding box center [394, 85] width 102 height 46
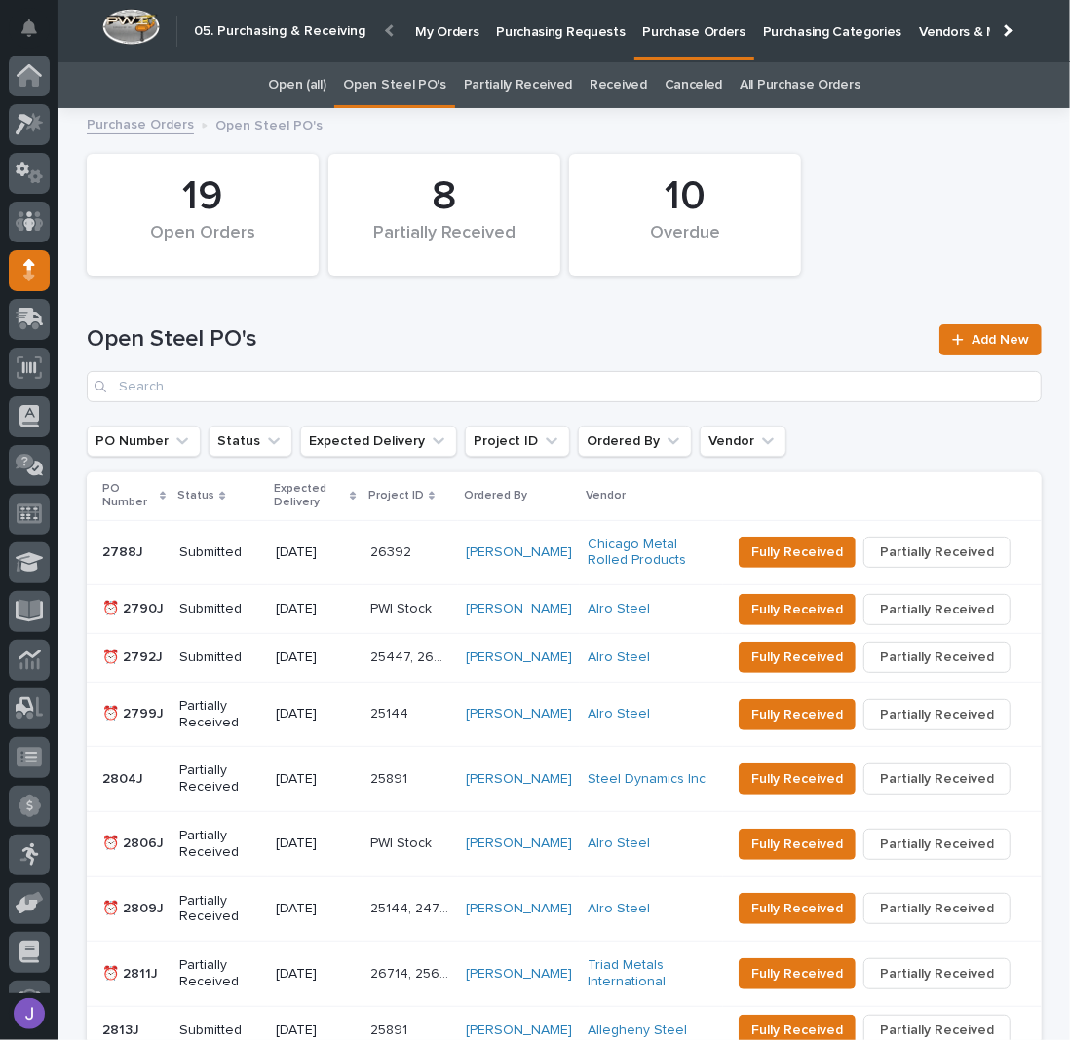
scroll to position [85, 0]
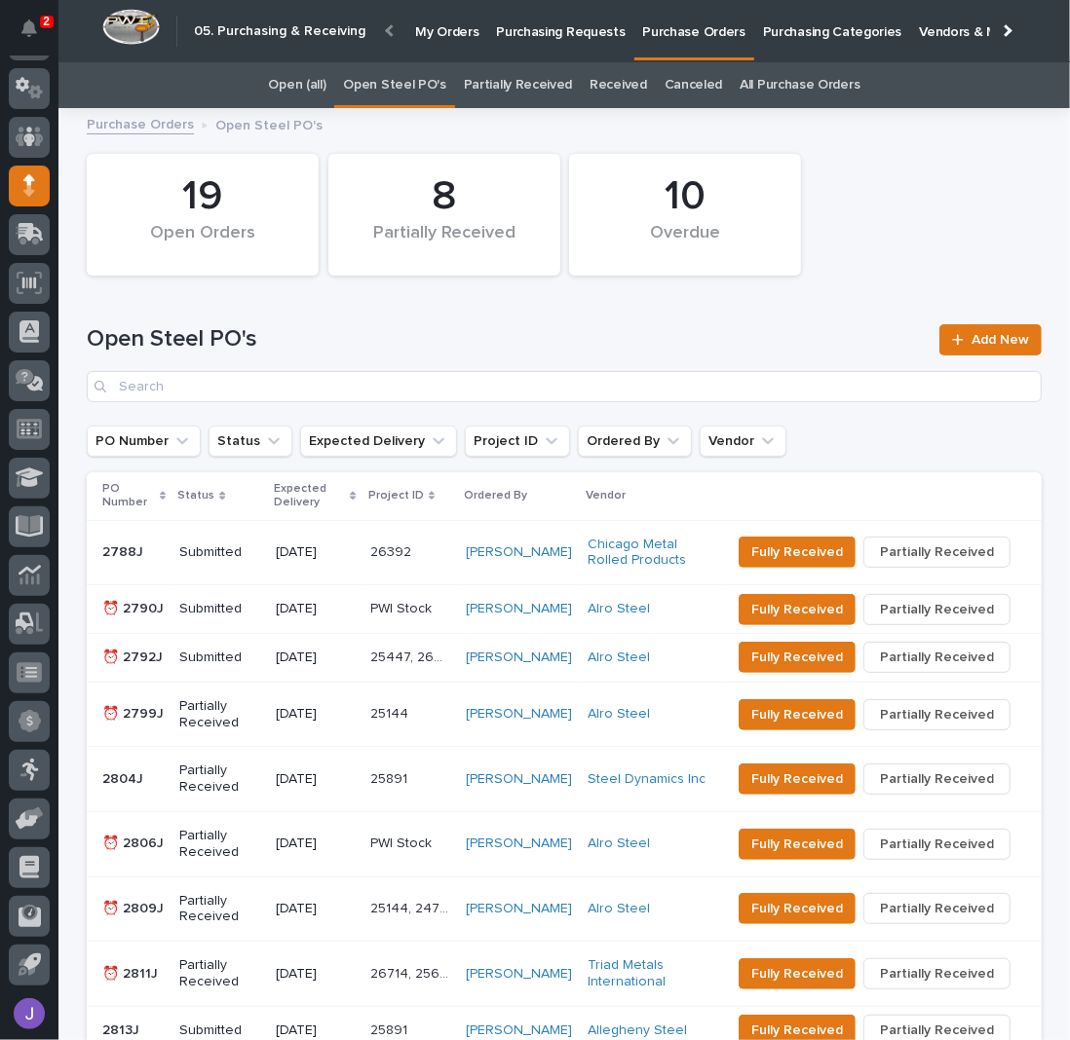
click at [246, 625] on div "Submitted" at bounding box center [219, 609] width 81 height 32
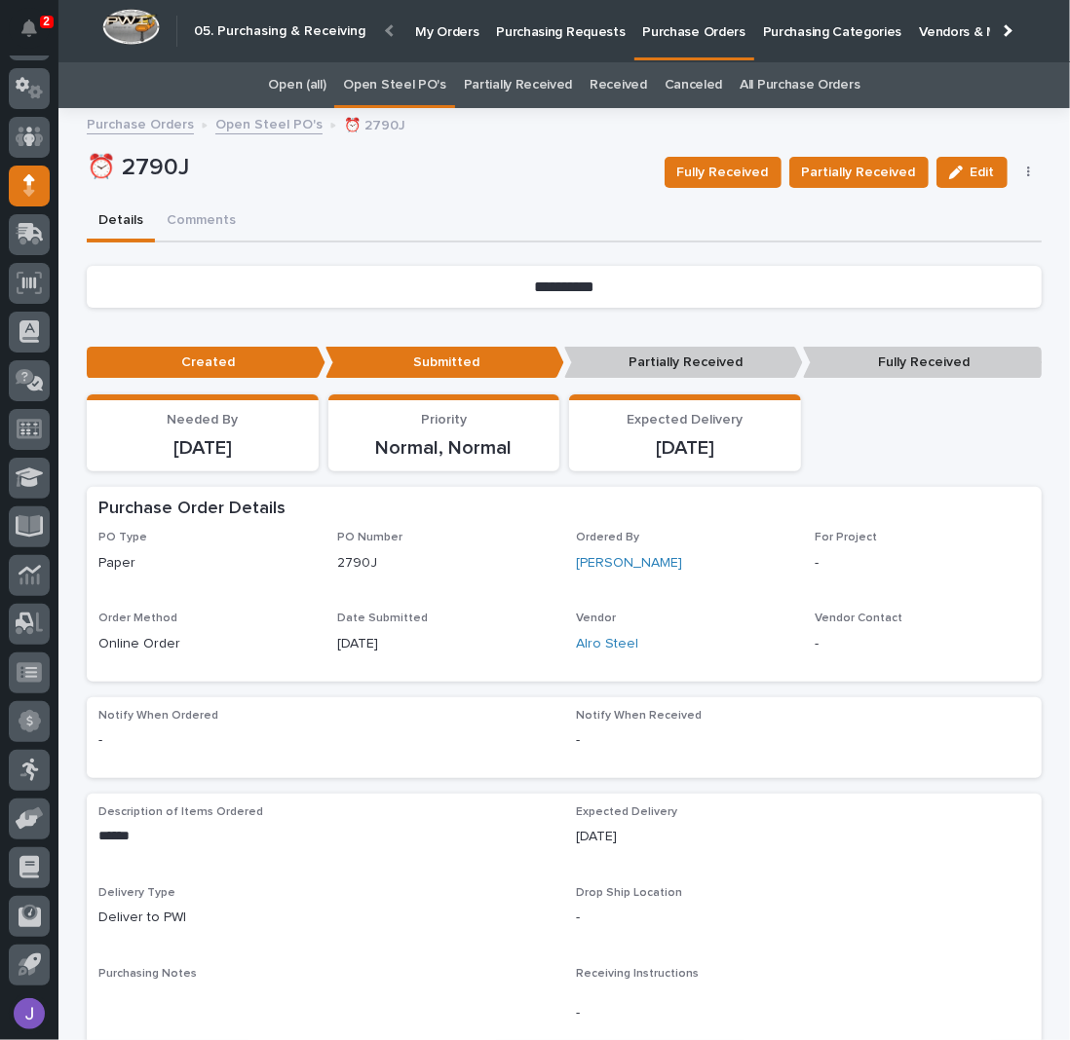
scroll to position [640, 0]
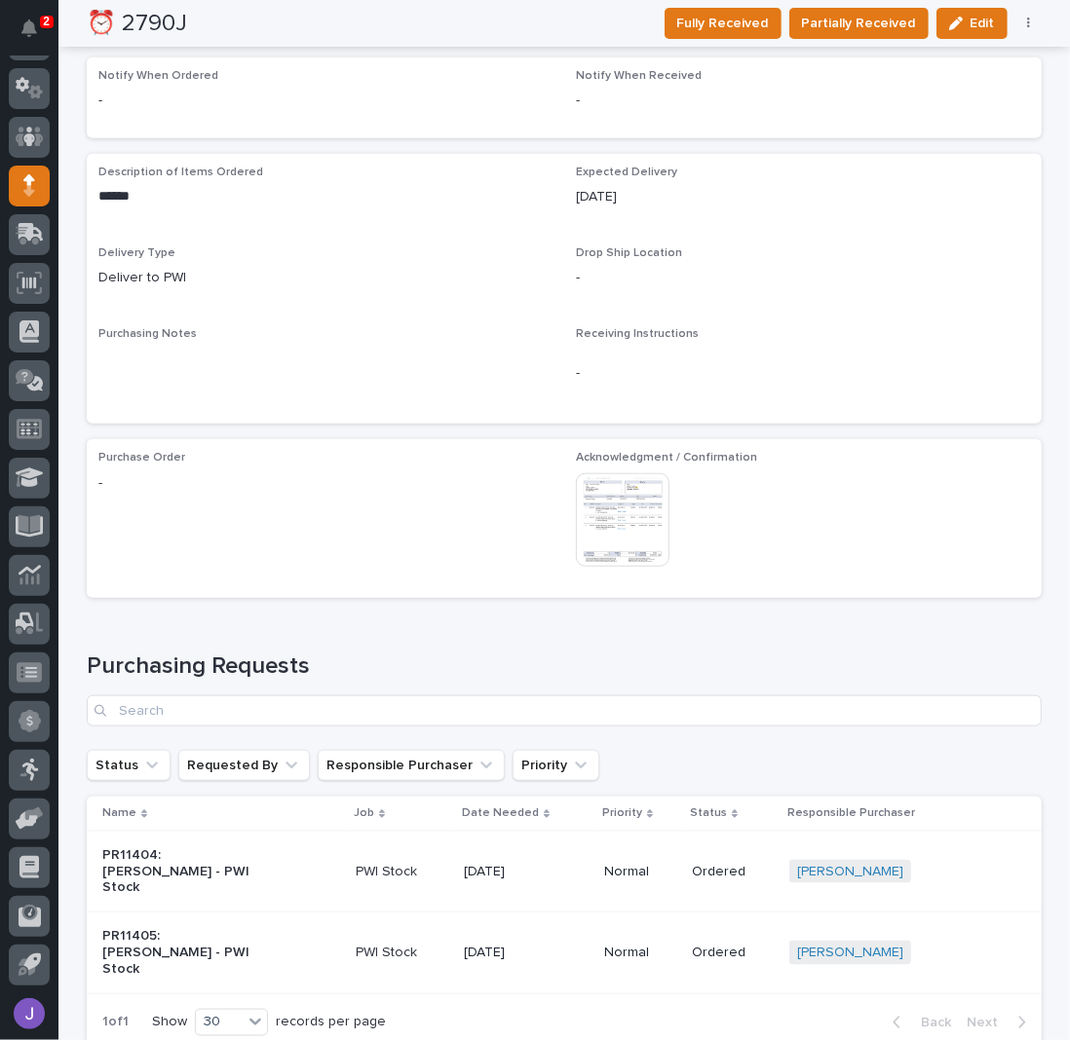
click at [610, 542] on img at bounding box center [623, 520] width 94 height 94
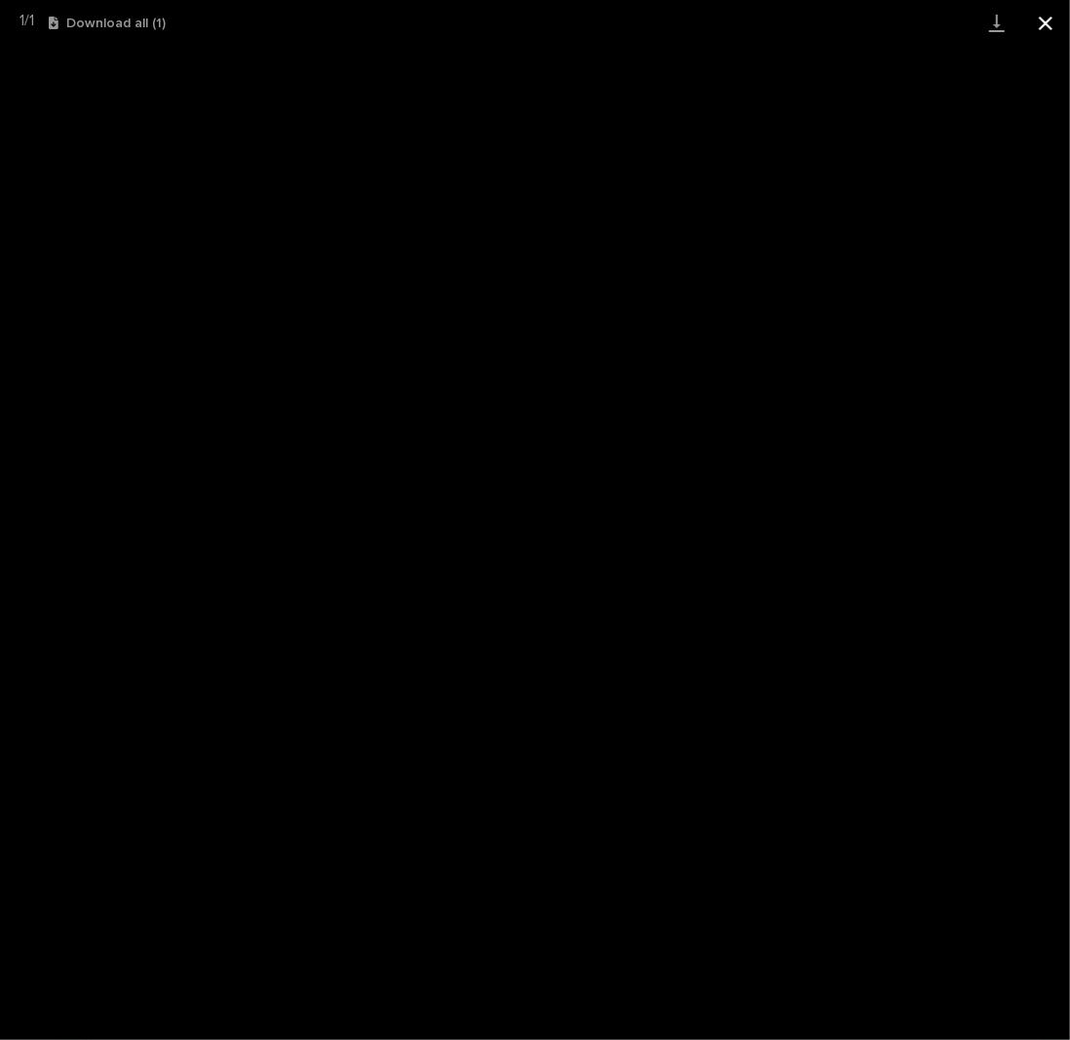
click at [1050, 18] on button "Close gallery" at bounding box center [1045, 23] width 49 height 46
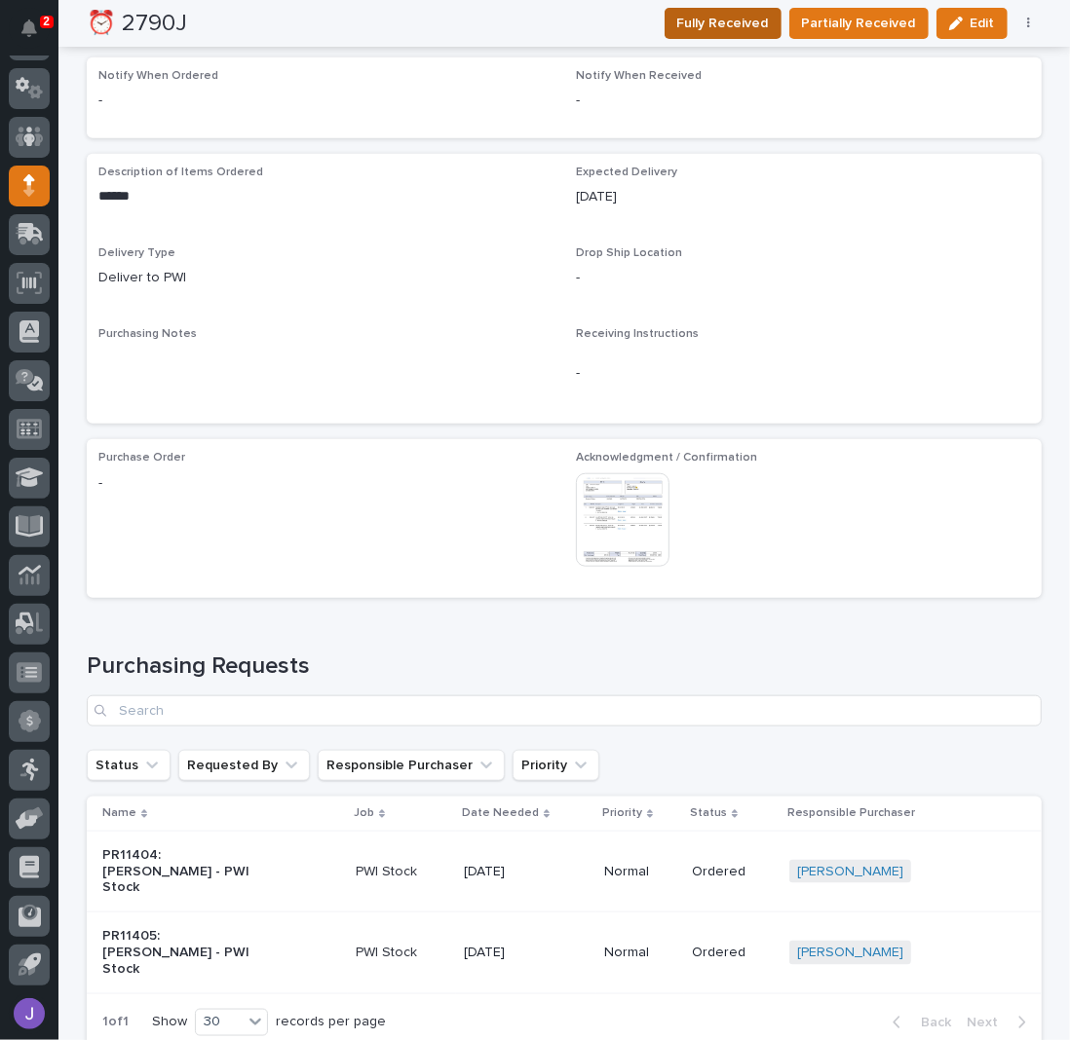
click at [757, 30] on span "Fully Received" at bounding box center [723, 23] width 92 height 19
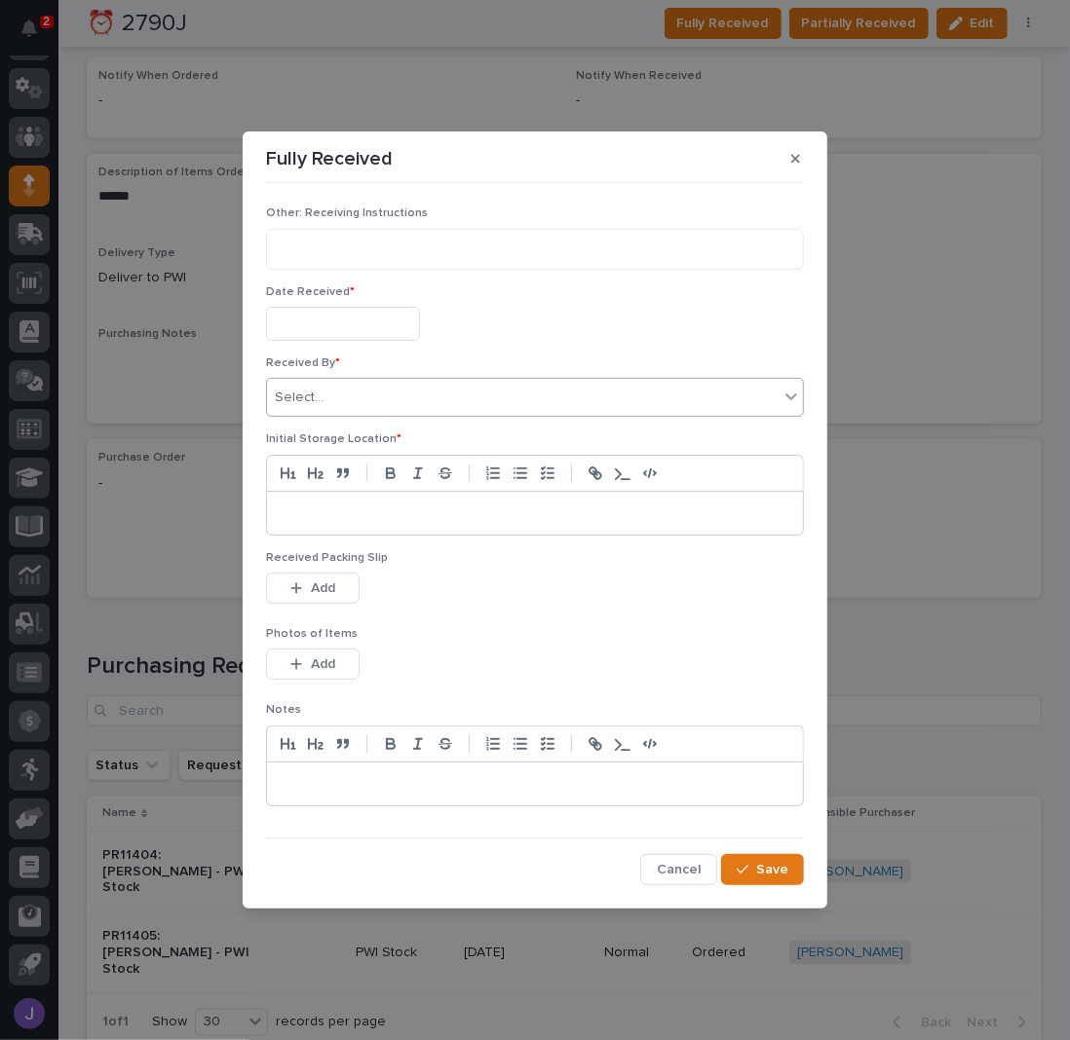
click at [376, 409] on div "Select..." at bounding box center [522, 398] width 511 height 32
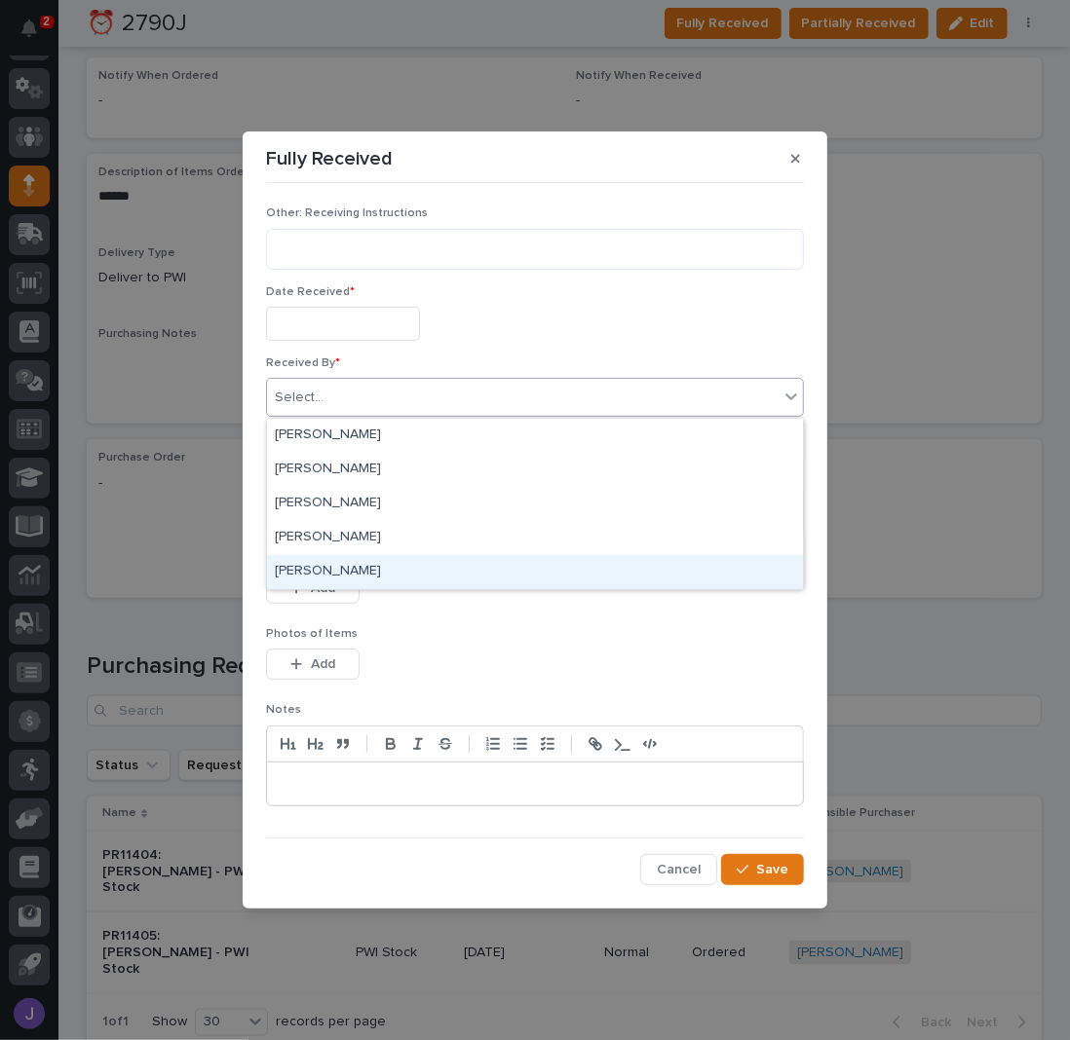
click at [320, 567] on div "[PERSON_NAME]" at bounding box center [535, 572] width 536 height 34
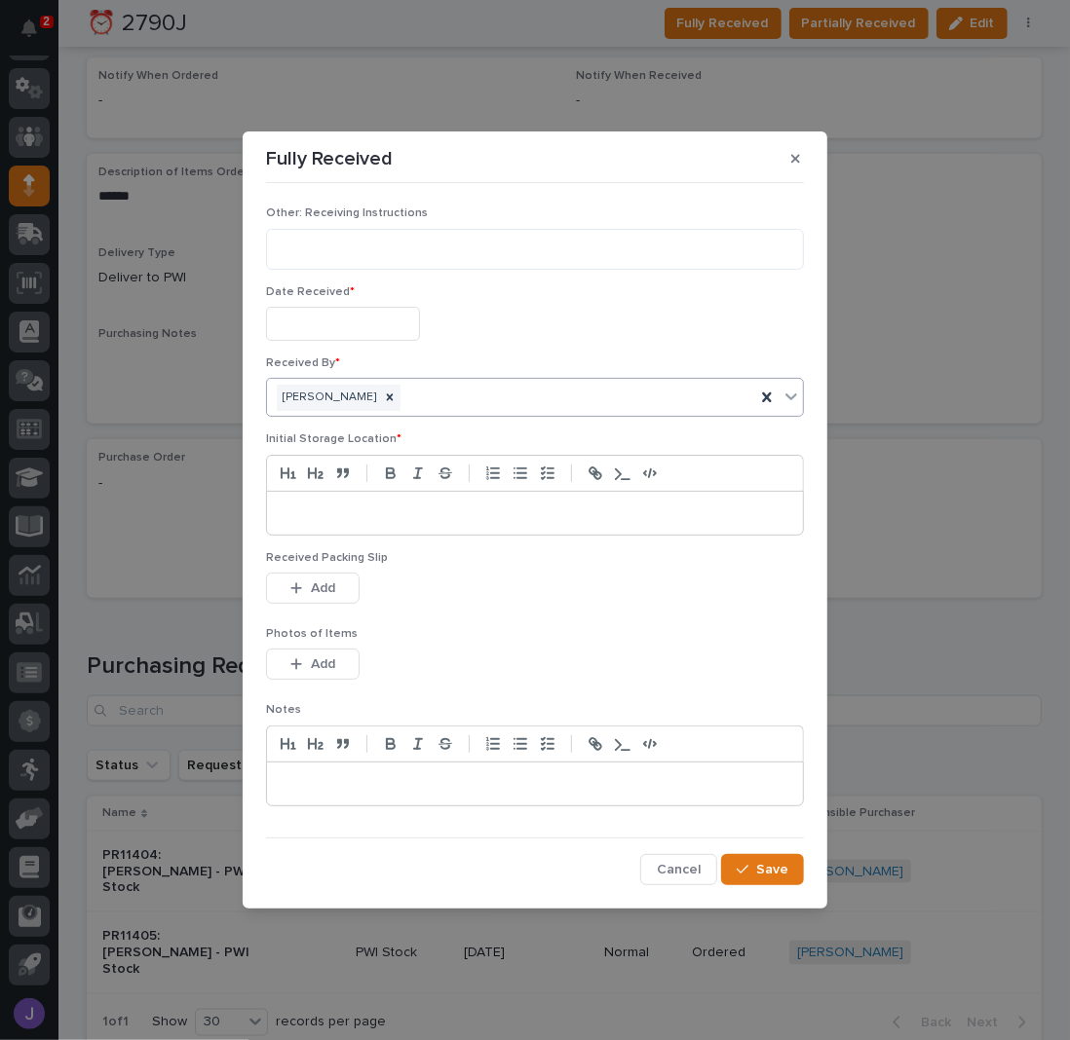
click at [370, 504] on p at bounding box center [535, 513] width 507 height 19
click at [740, 865] on icon "button" at bounding box center [742, 870] width 12 height 14
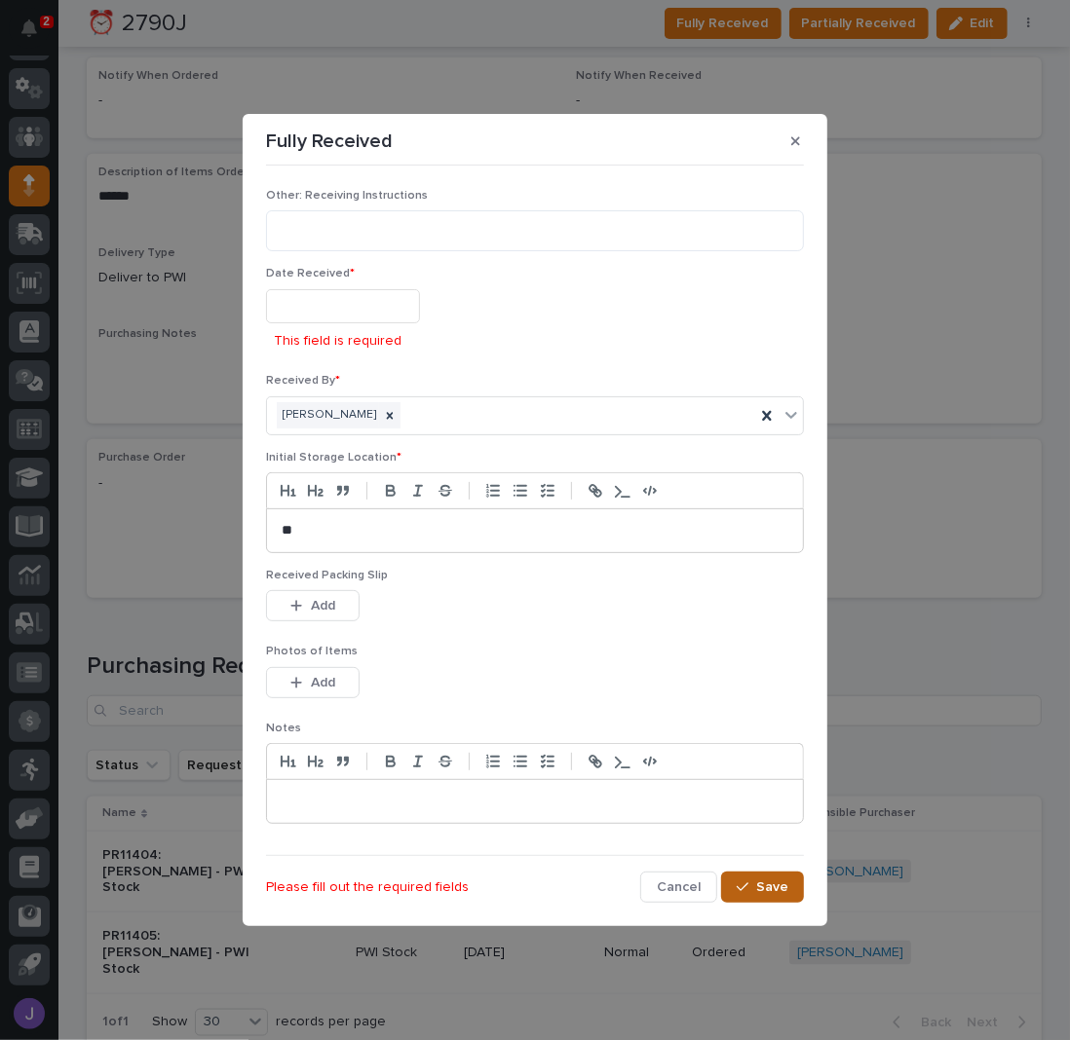
click at [372, 344] on p "This field is required" at bounding box center [338, 341] width 128 height 20
click at [358, 301] on input "text" at bounding box center [343, 306] width 154 height 34
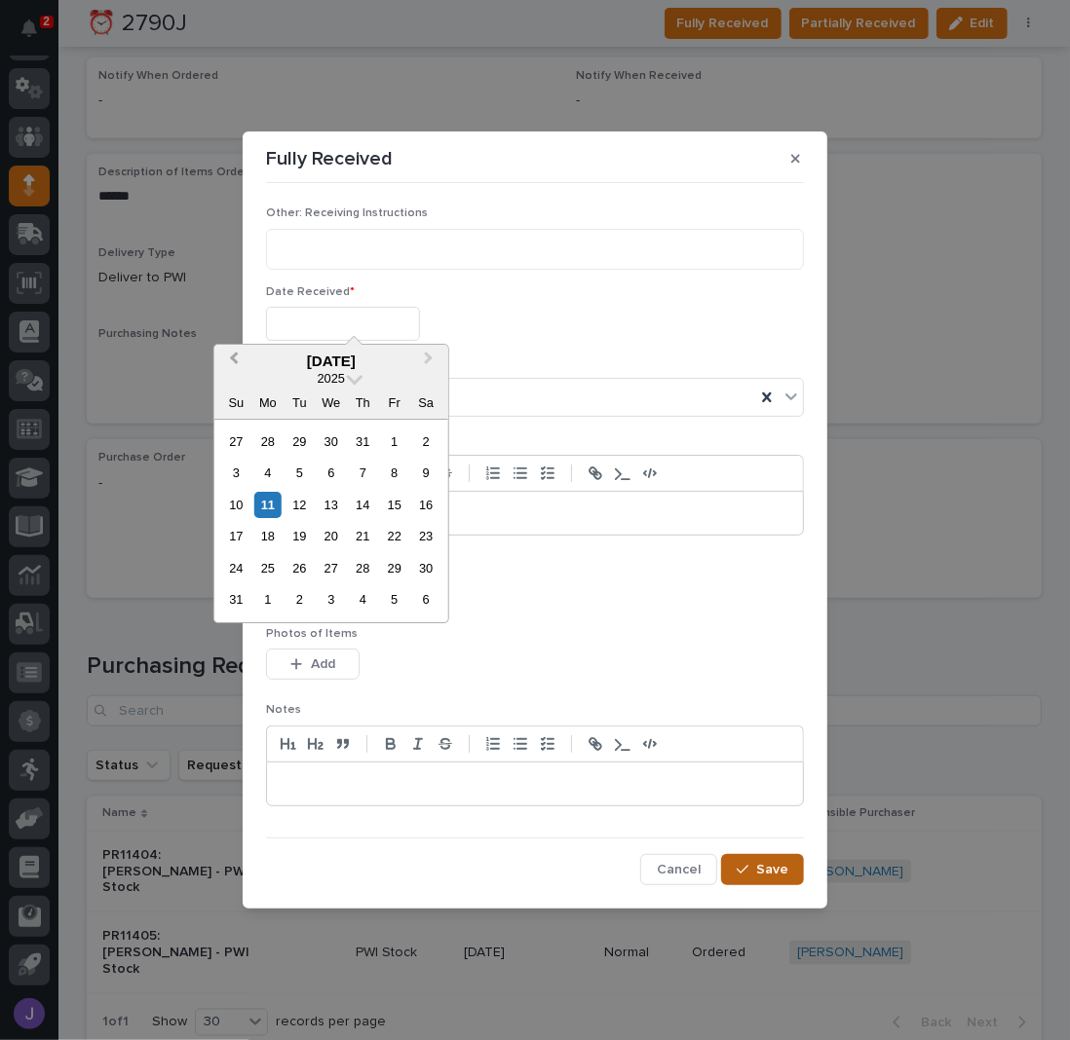
click at [232, 363] on button "Previous Month" at bounding box center [231, 362] width 31 height 31
click at [334, 533] on div "23" at bounding box center [331, 537] width 26 height 26
type input "**********"
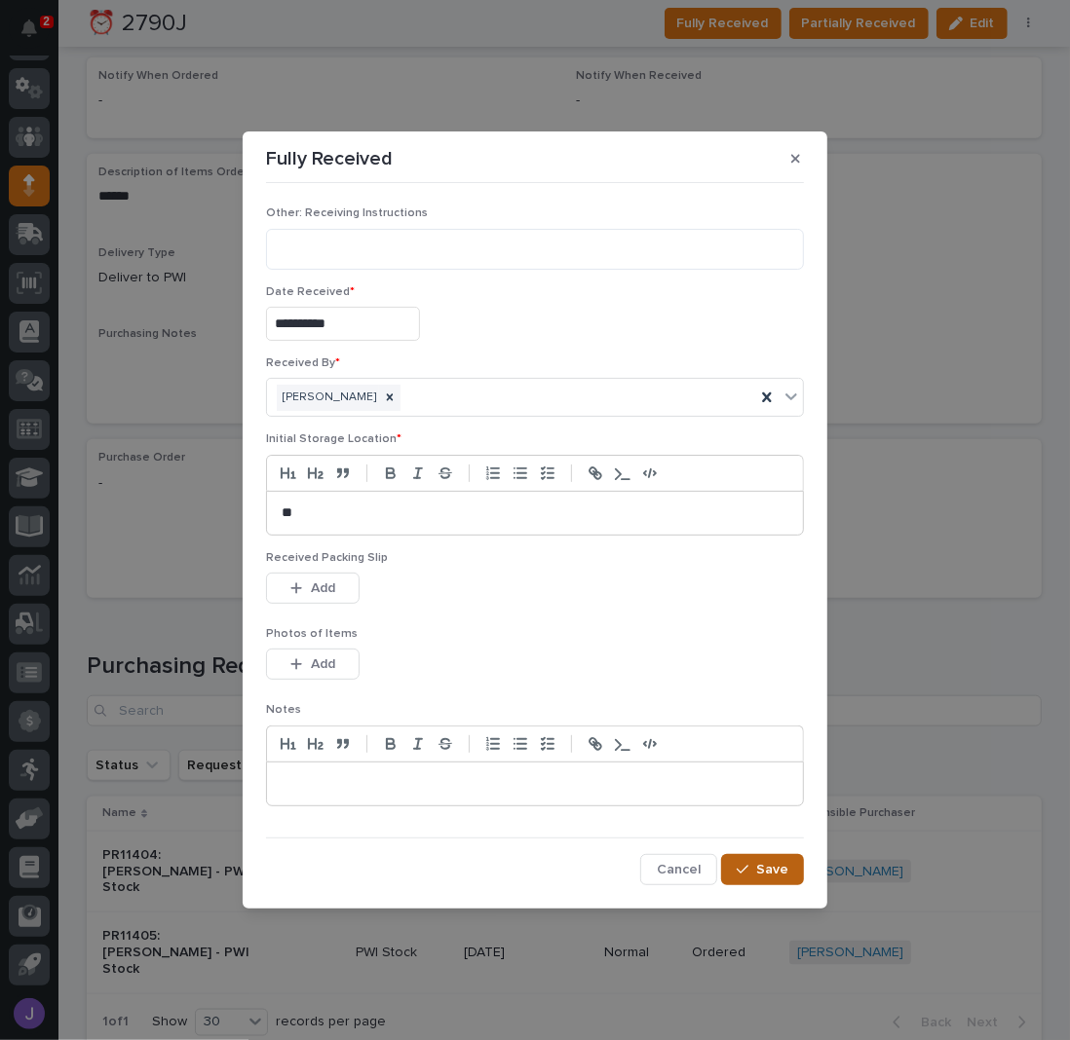
click at [761, 870] on span "Save" at bounding box center [772, 870] width 32 height 14
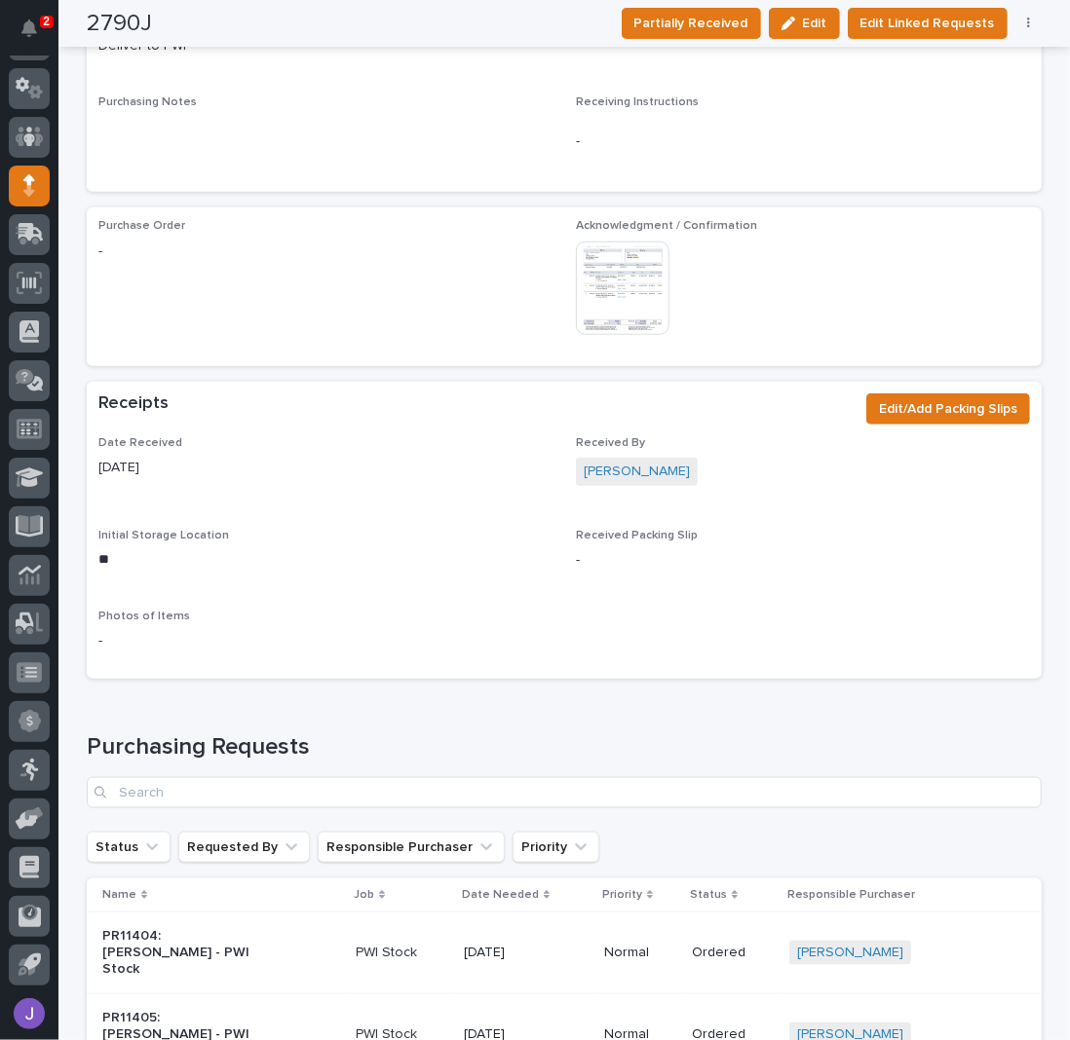
scroll to position [0, 0]
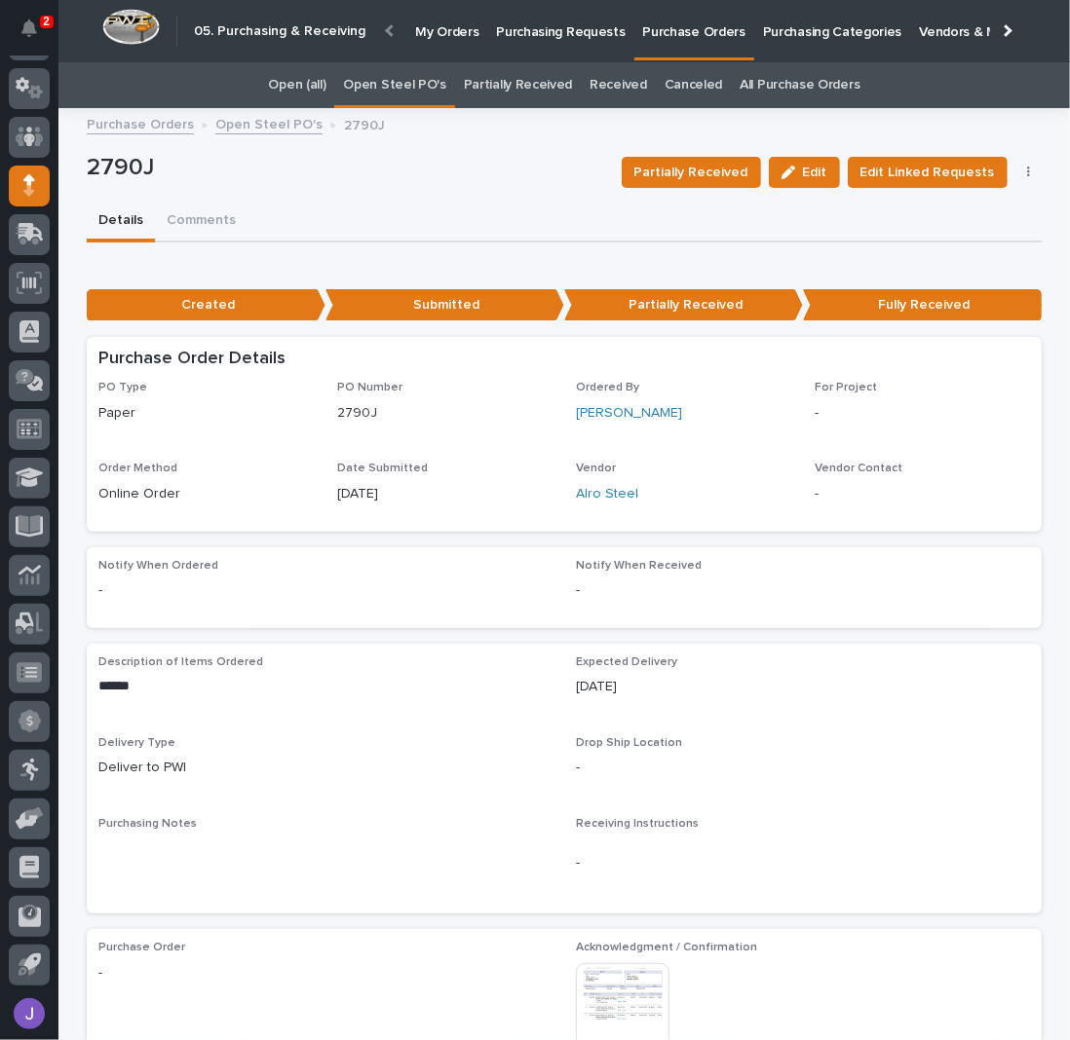
click at [416, 77] on link "Open Steel PO's" at bounding box center [394, 85] width 102 height 46
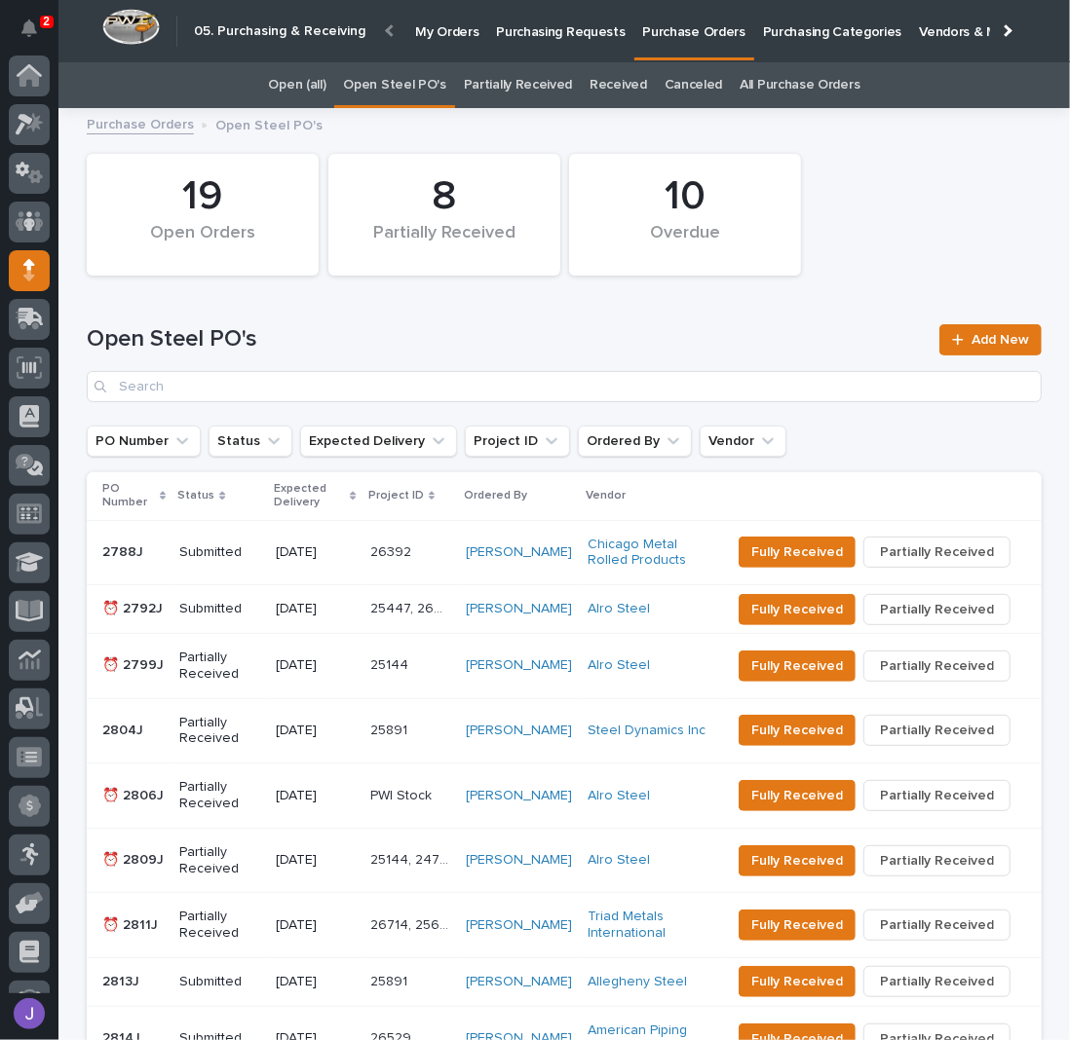
scroll to position [85, 0]
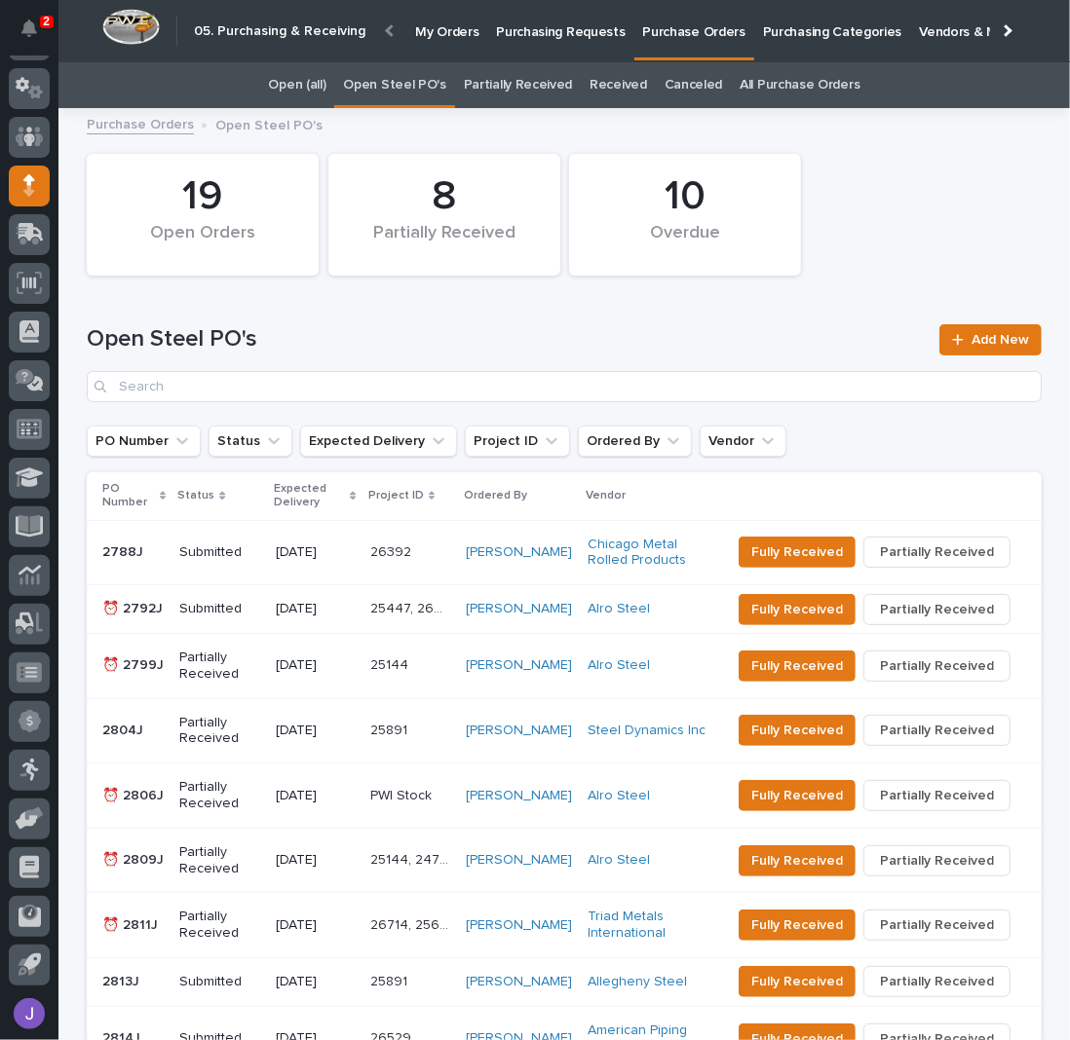
click at [245, 625] on div "Submitted" at bounding box center [219, 609] width 81 height 32
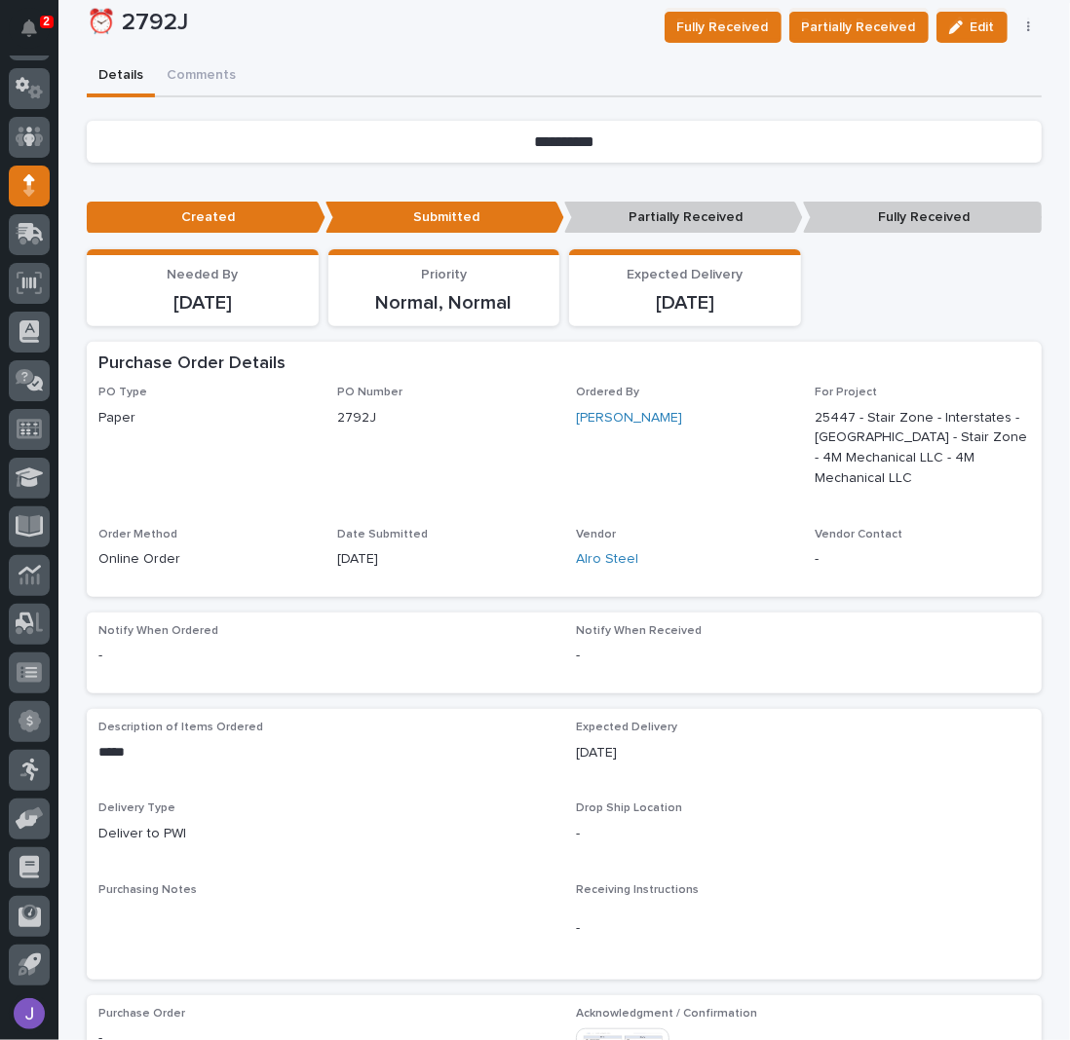
scroll to position [528, 0]
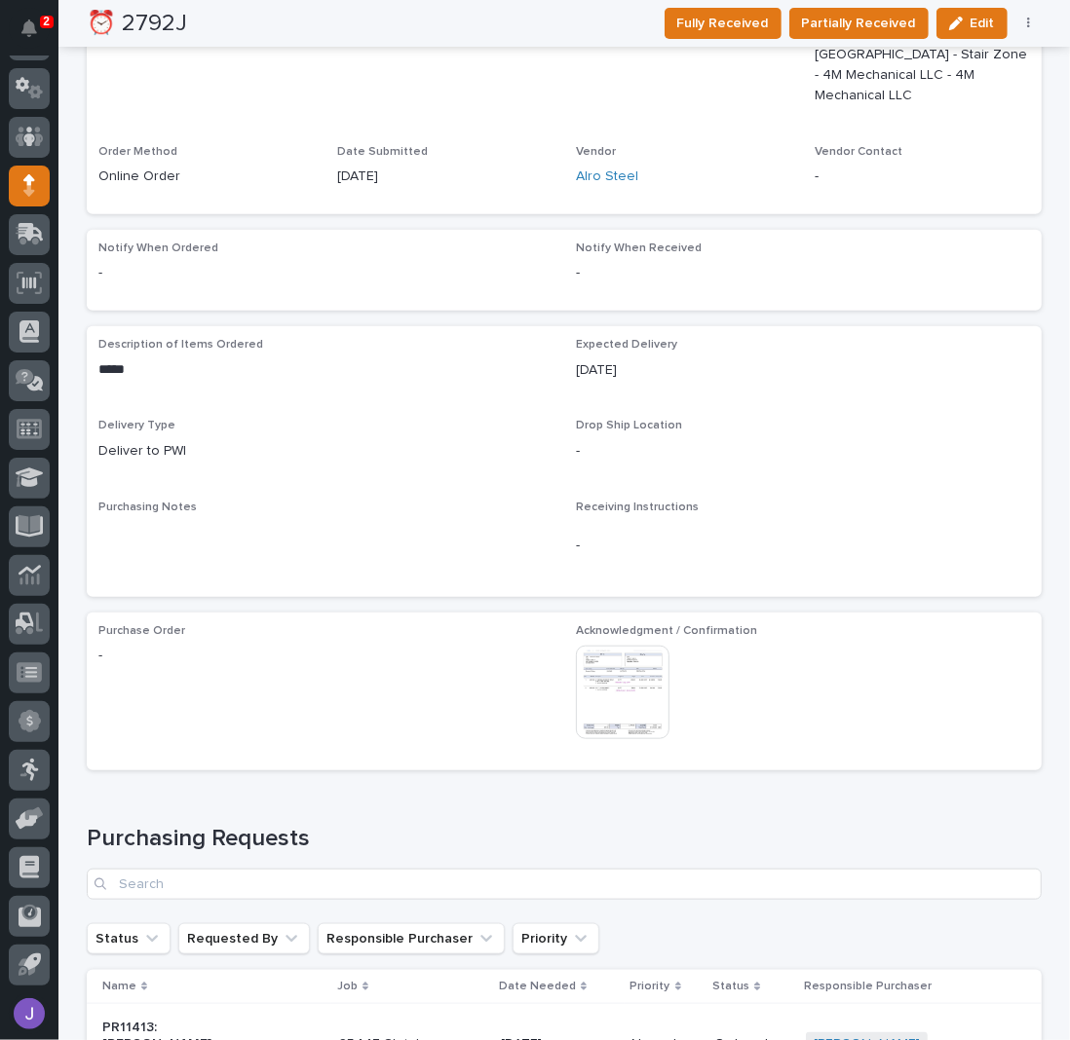
click at [626, 682] on img at bounding box center [623, 693] width 94 height 94
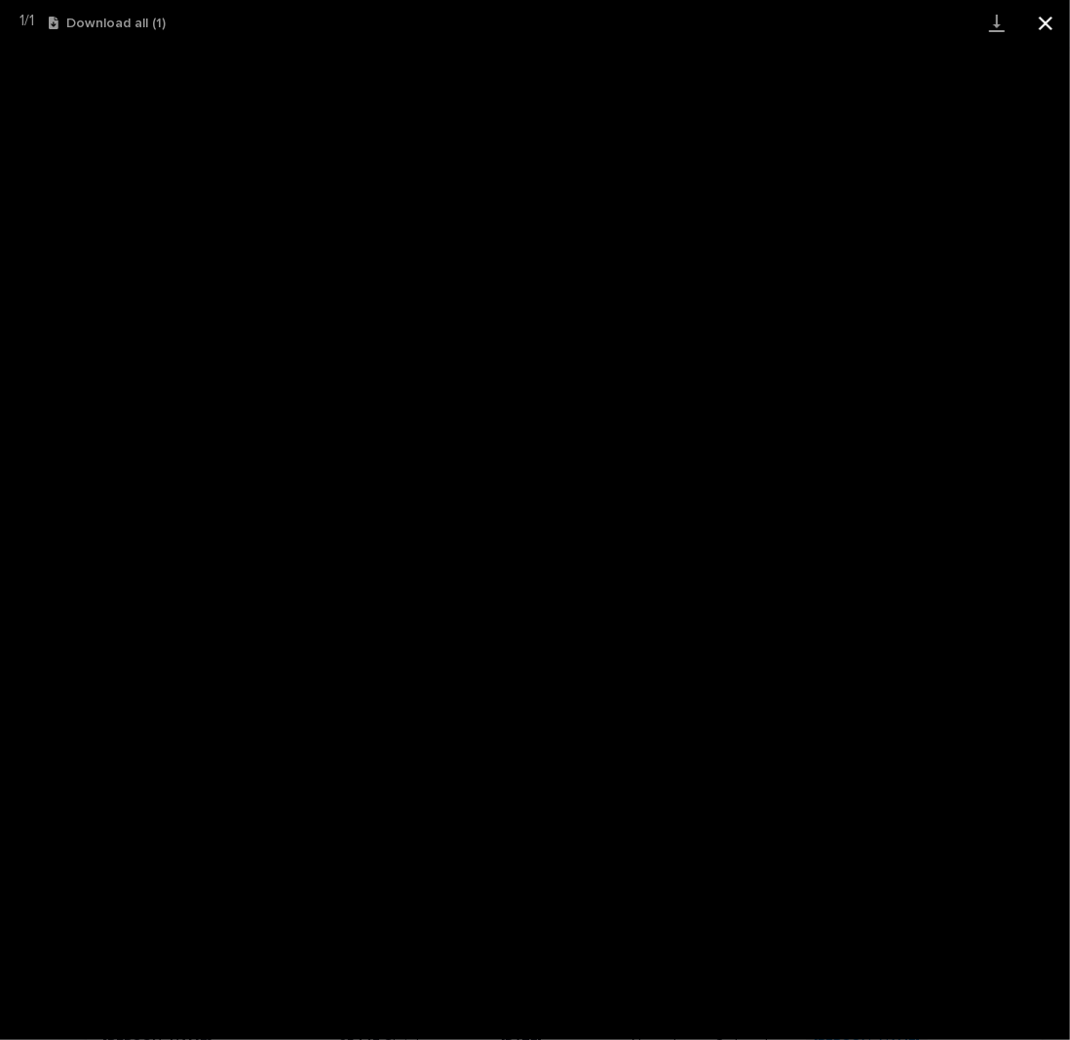
click at [1046, 22] on button "Close gallery" at bounding box center [1045, 23] width 49 height 46
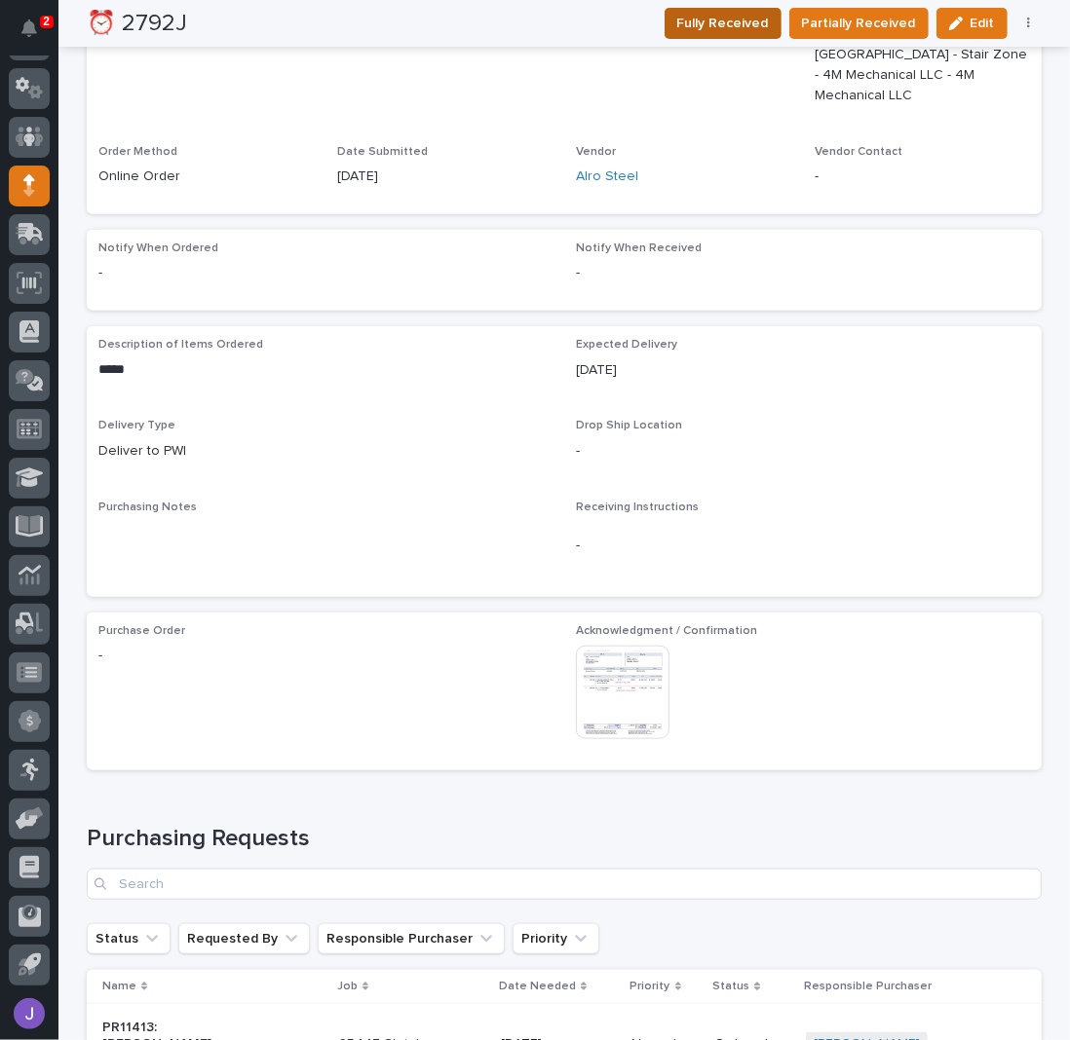
click at [715, 17] on span "Fully Received" at bounding box center [723, 23] width 92 height 19
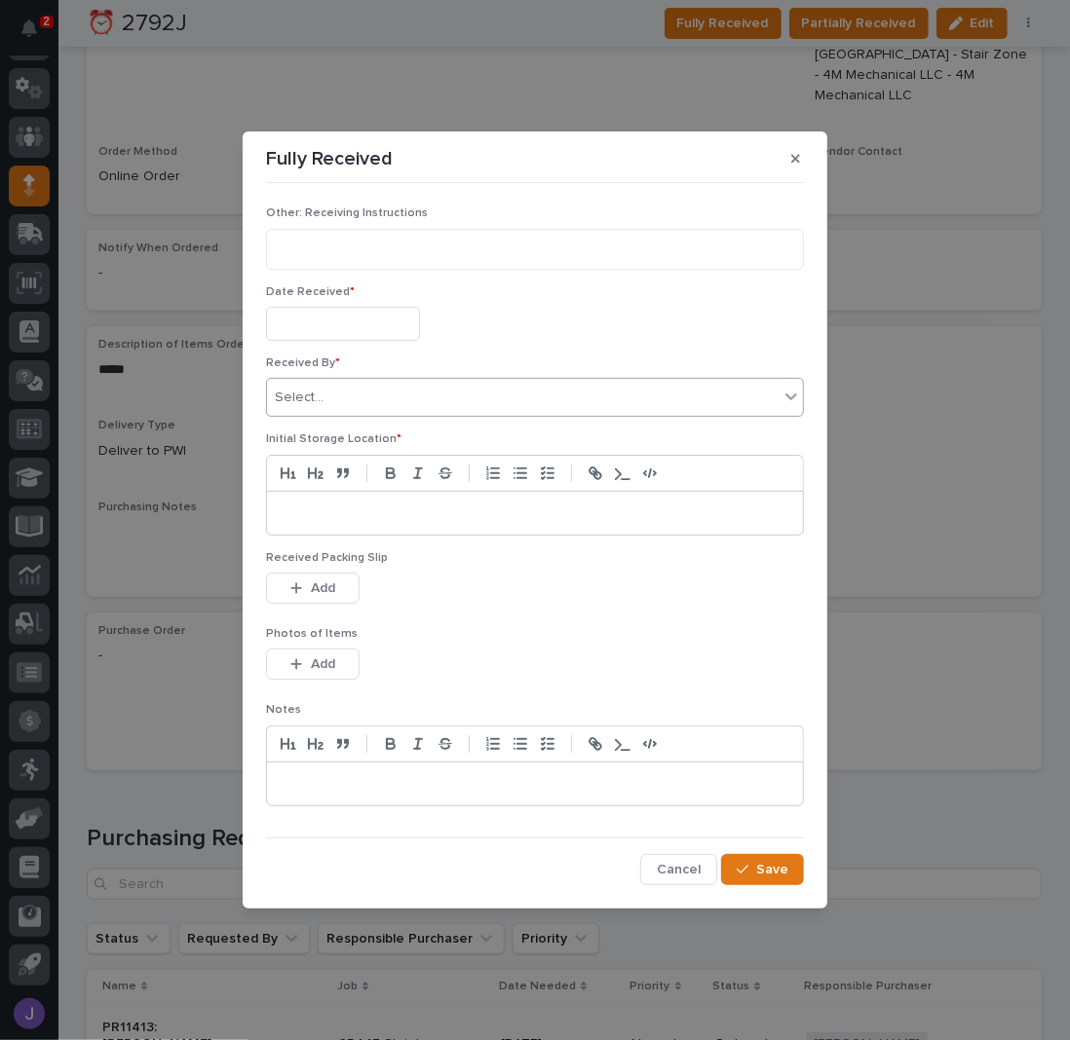
click at [382, 406] on div "Select..." at bounding box center [522, 398] width 511 height 32
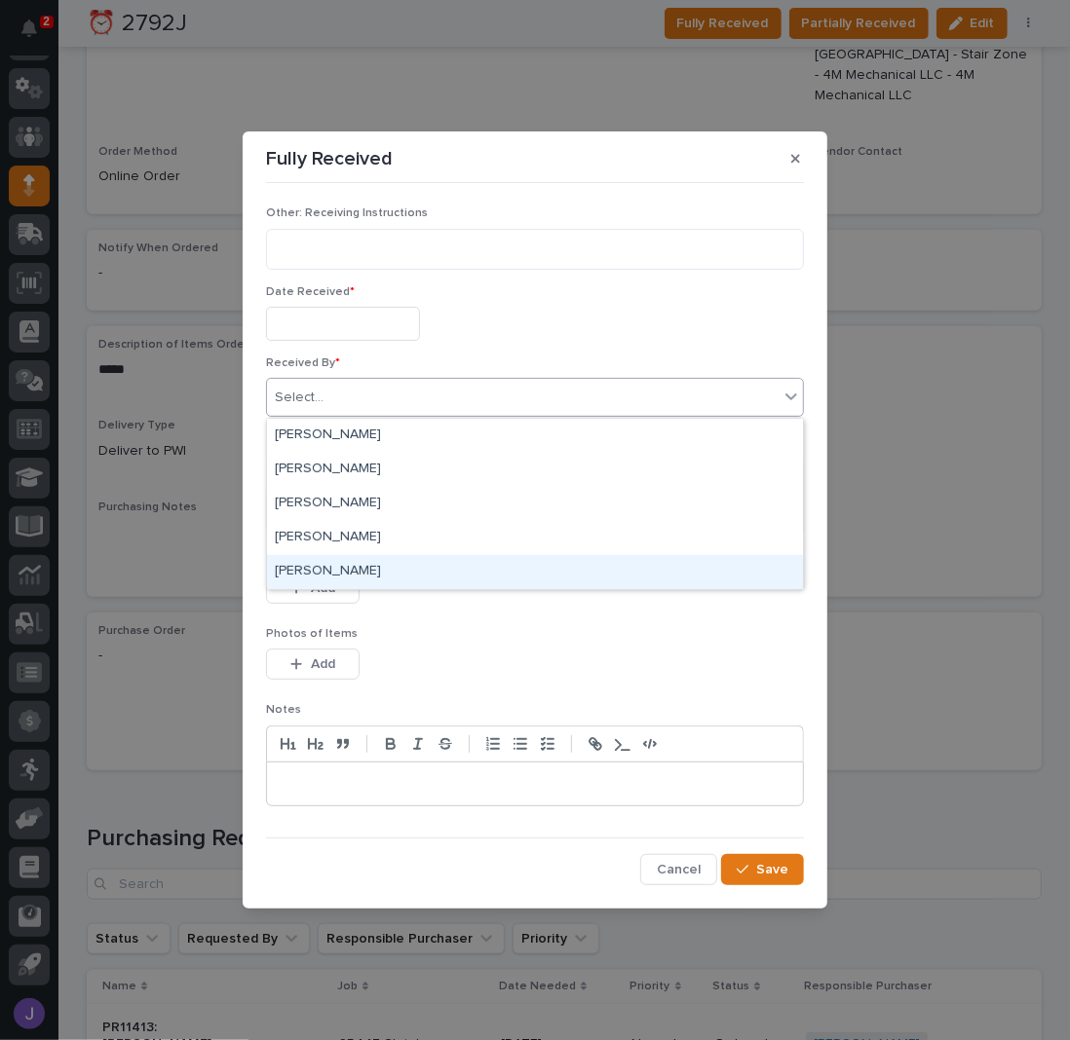
click at [328, 573] on div "[PERSON_NAME]" at bounding box center [535, 572] width 536 height 34
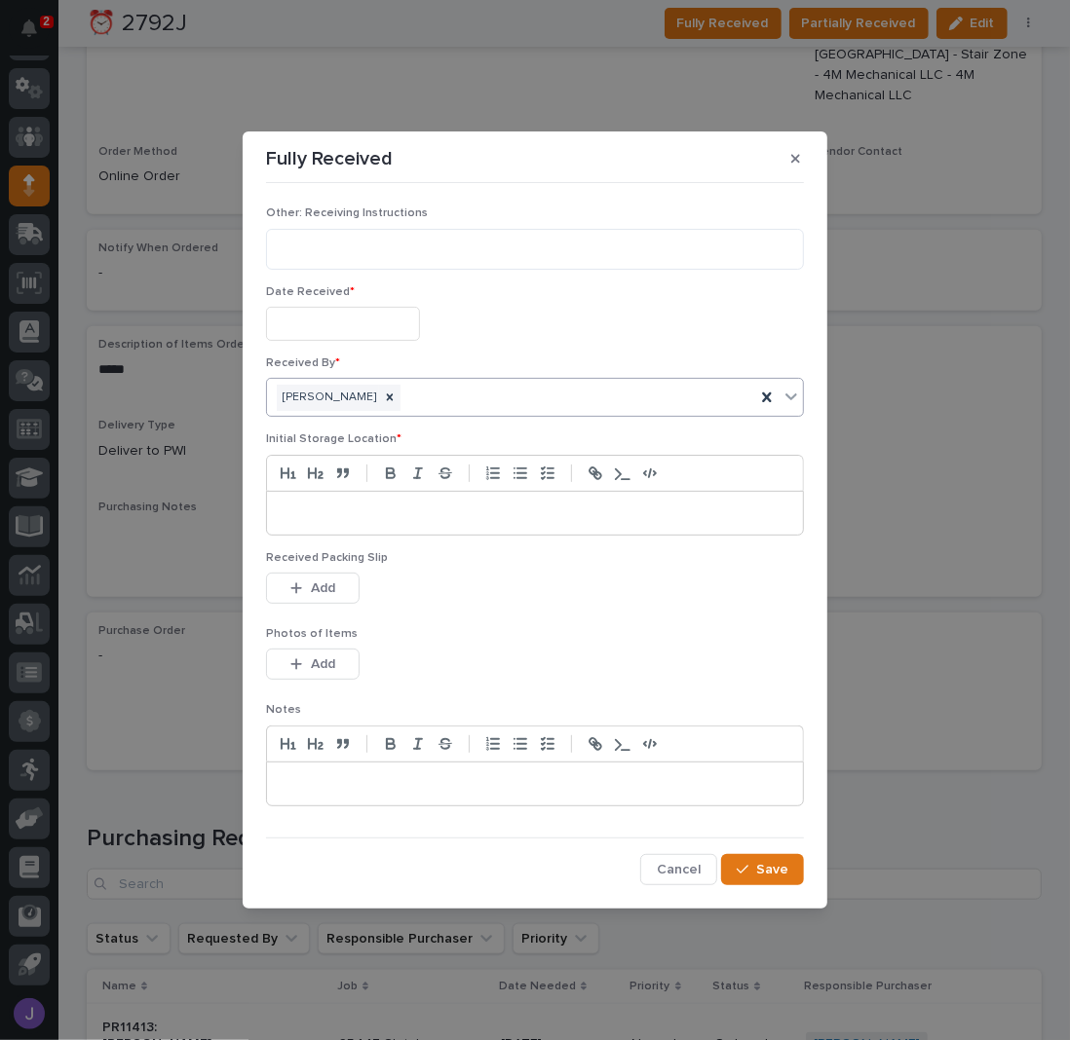
click at [352, 322] on input "text" at bounding box center [343, 324] width 154 height 34
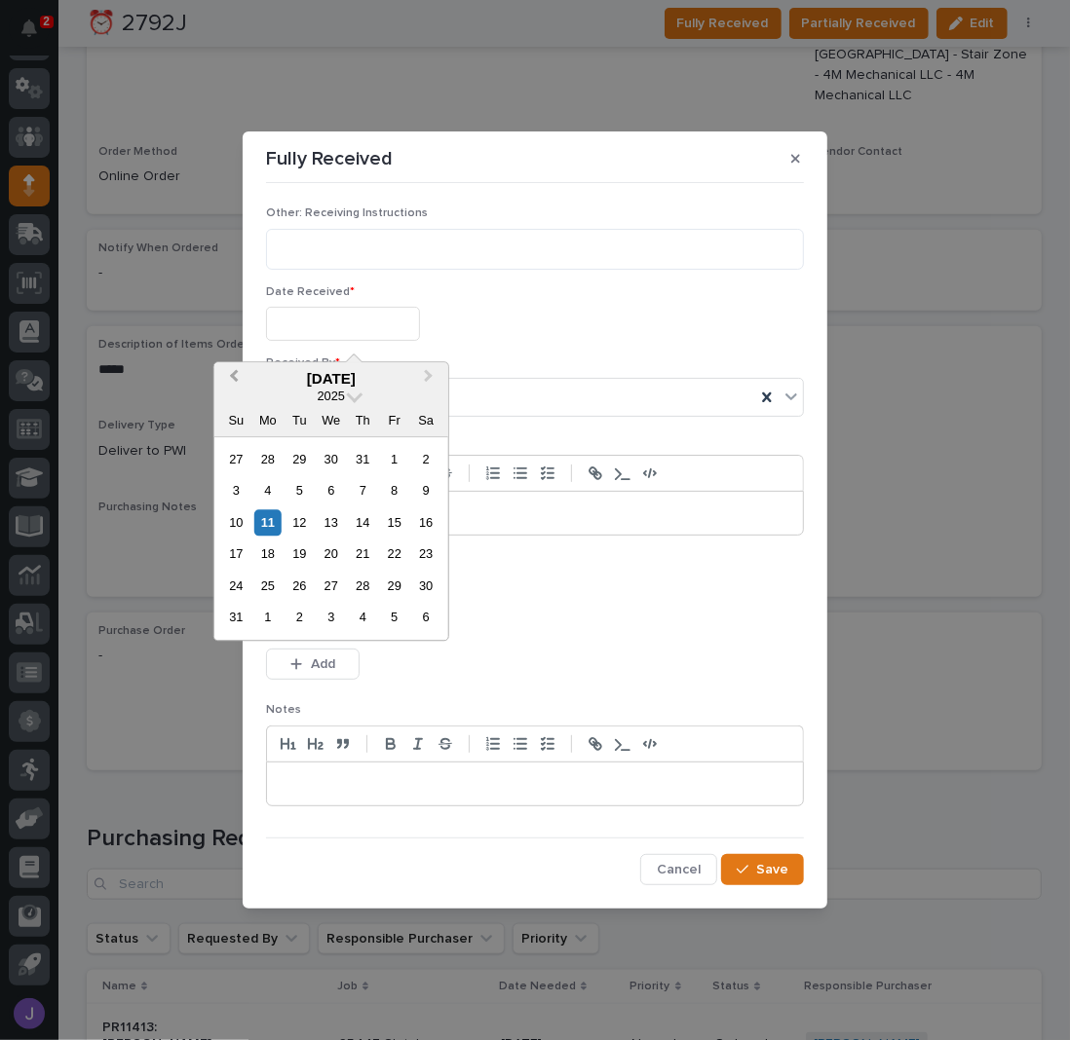
click at [230, 372] on button "Previous Month" at bounding box center [231, 379] width 31 height 31
click at [400, 553] on div "25" at bounding box center [394, 555] width 26 height 26
type input "**********"
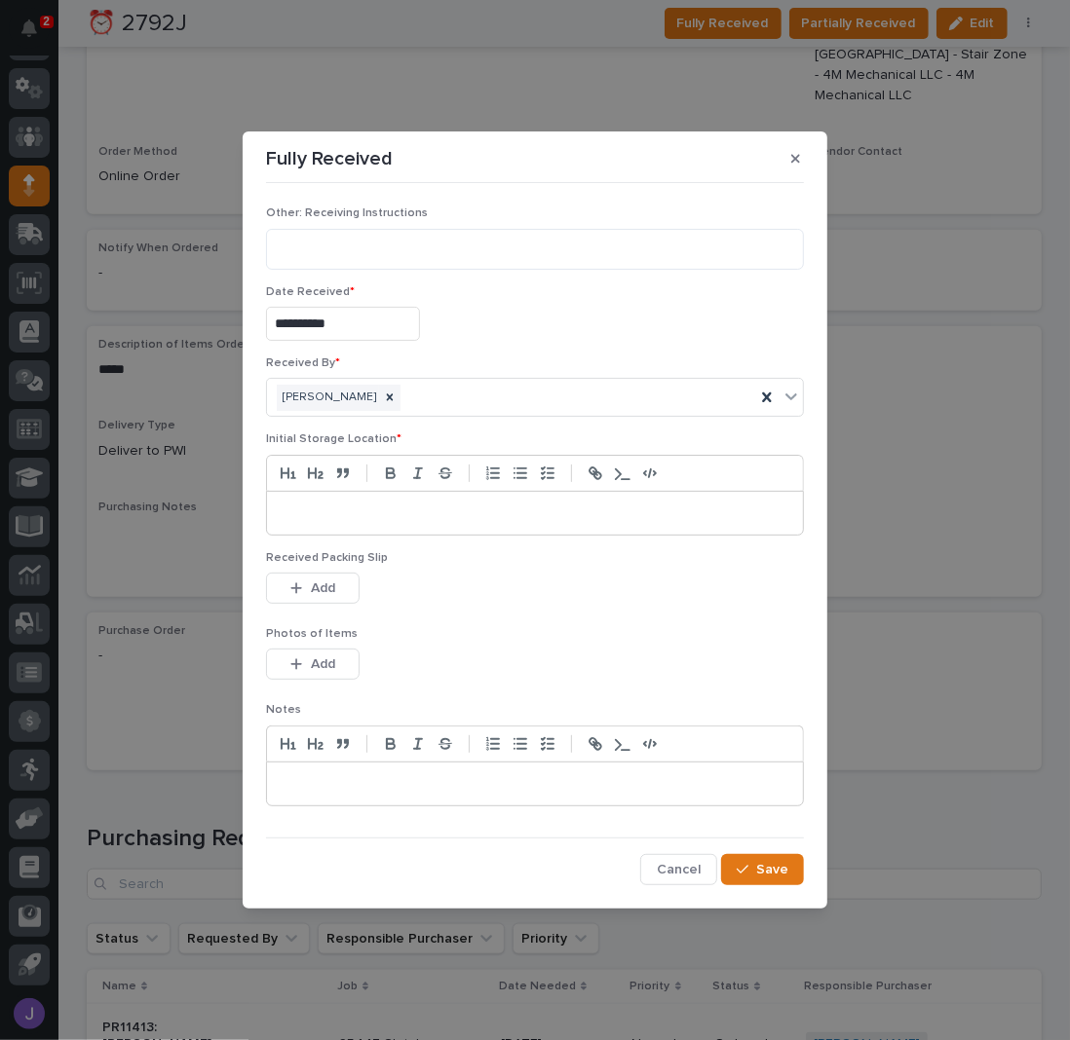
click at [377, 516] on p at bounding box center [535, 513] width 507 height 19
click at [757, 870] on button "Save" at bounding box center [762, 869] width 83 height 31
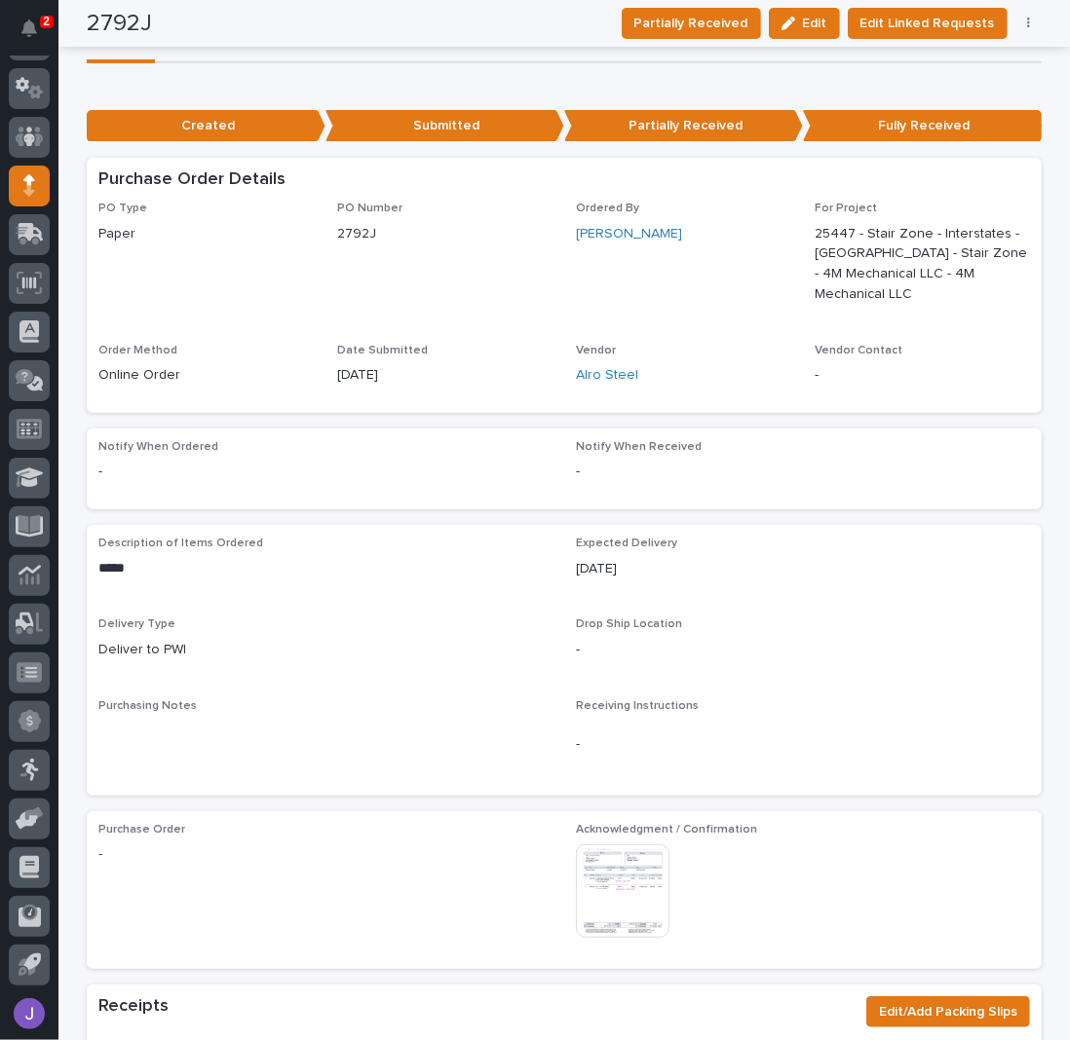
scroll to position [0, 0]
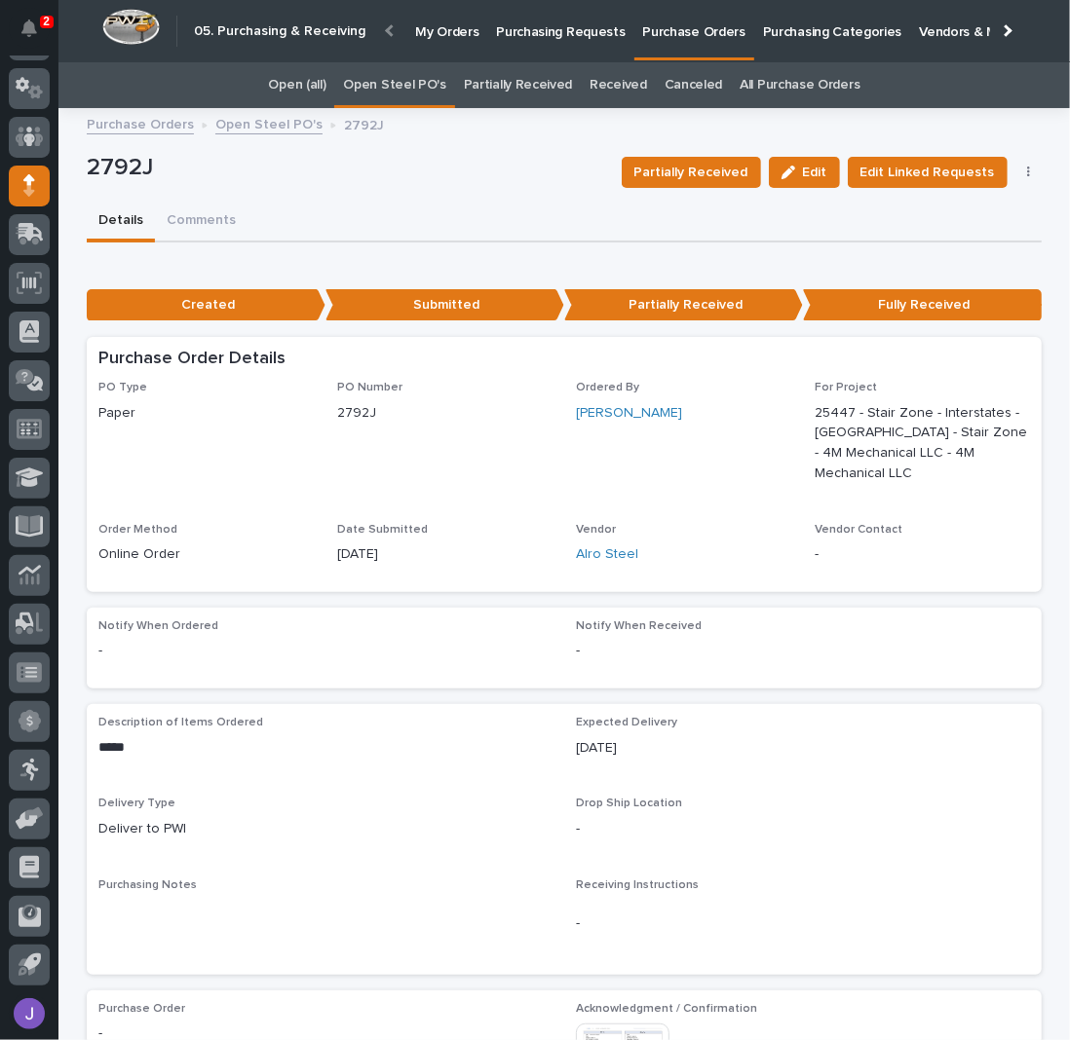
click at [386, 82] on link "Open Steel PO's" at bounding box center [394, 85] width 102 height 46
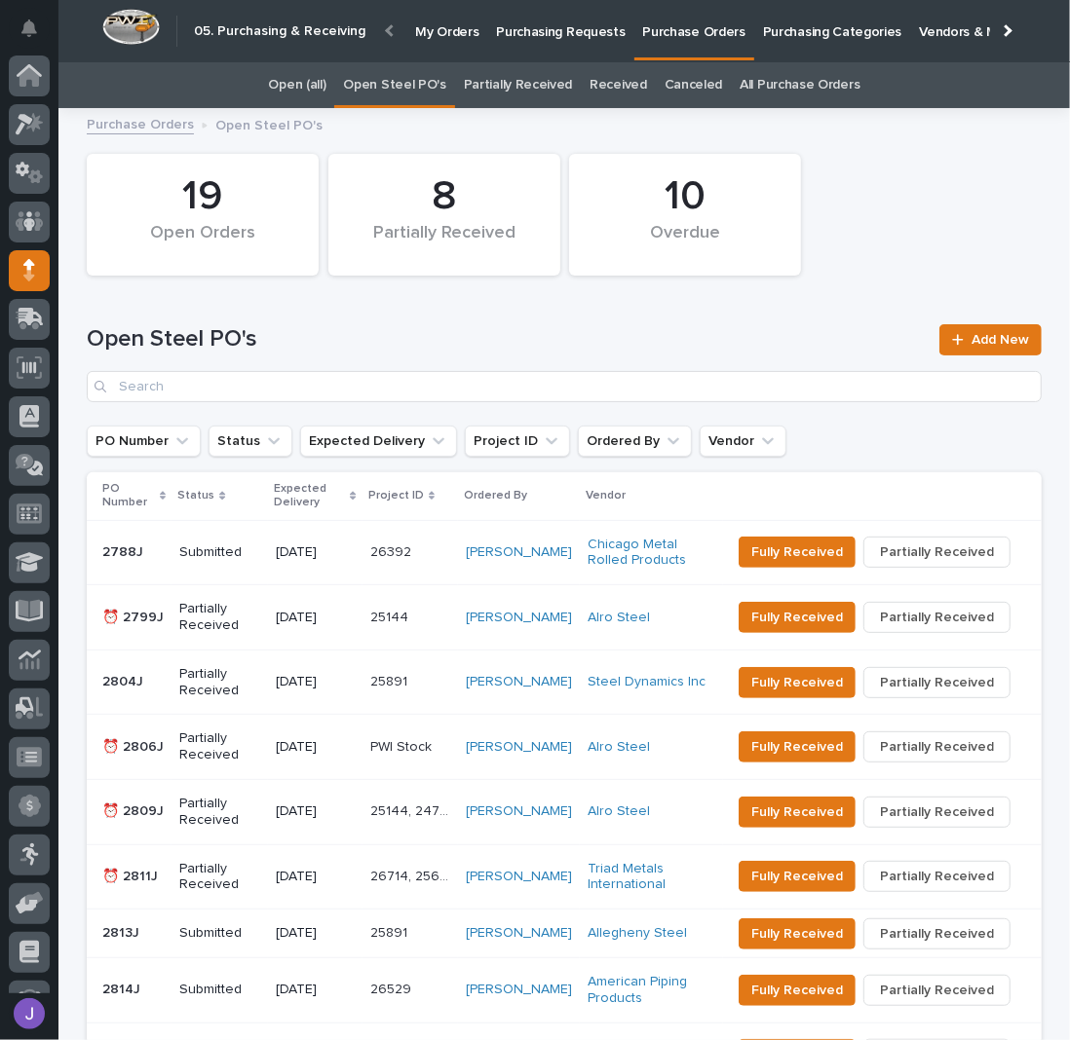
scroll to position [85, 0]
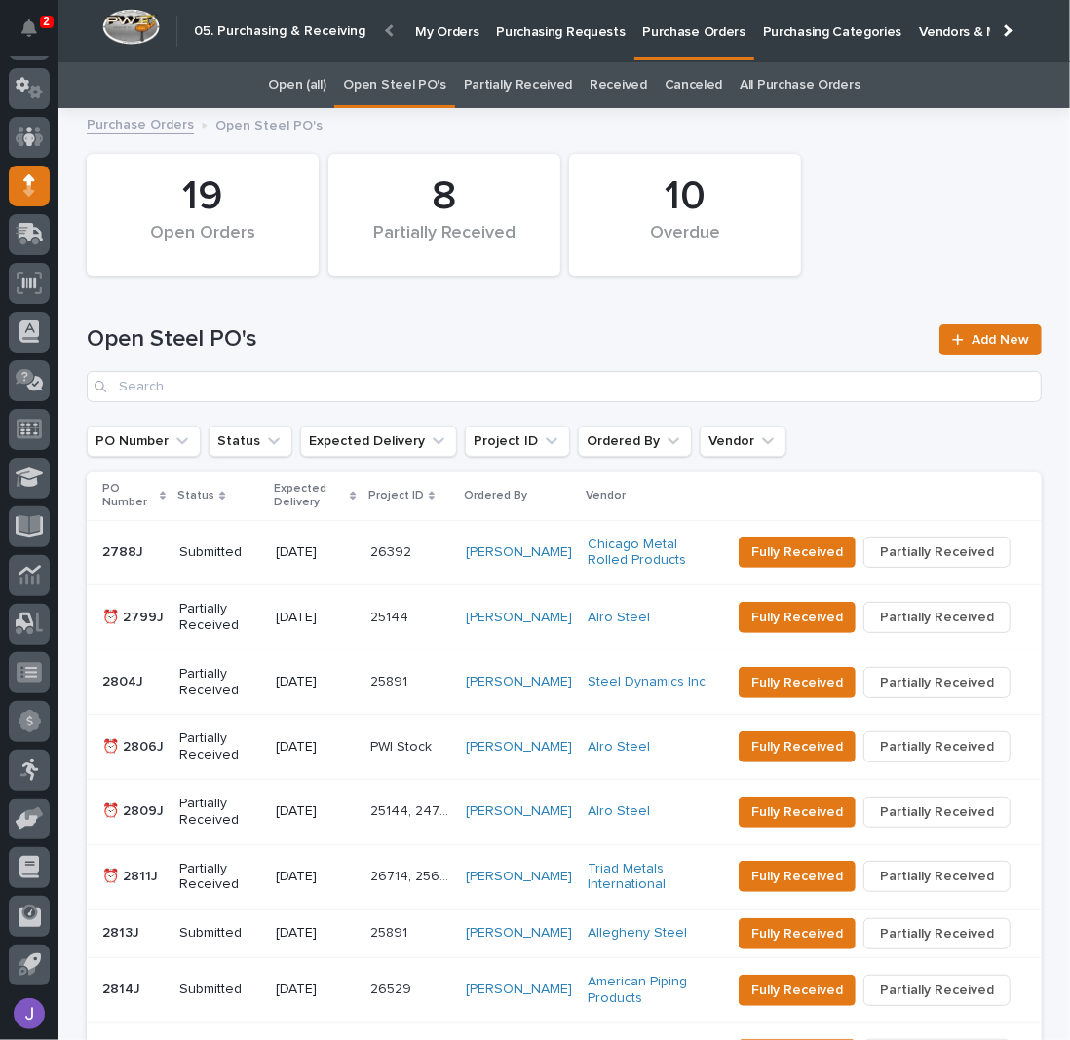
click at [403, 331] on h1 "Open Steel PO's" at bounding box center [507, 339] width 841 height 28
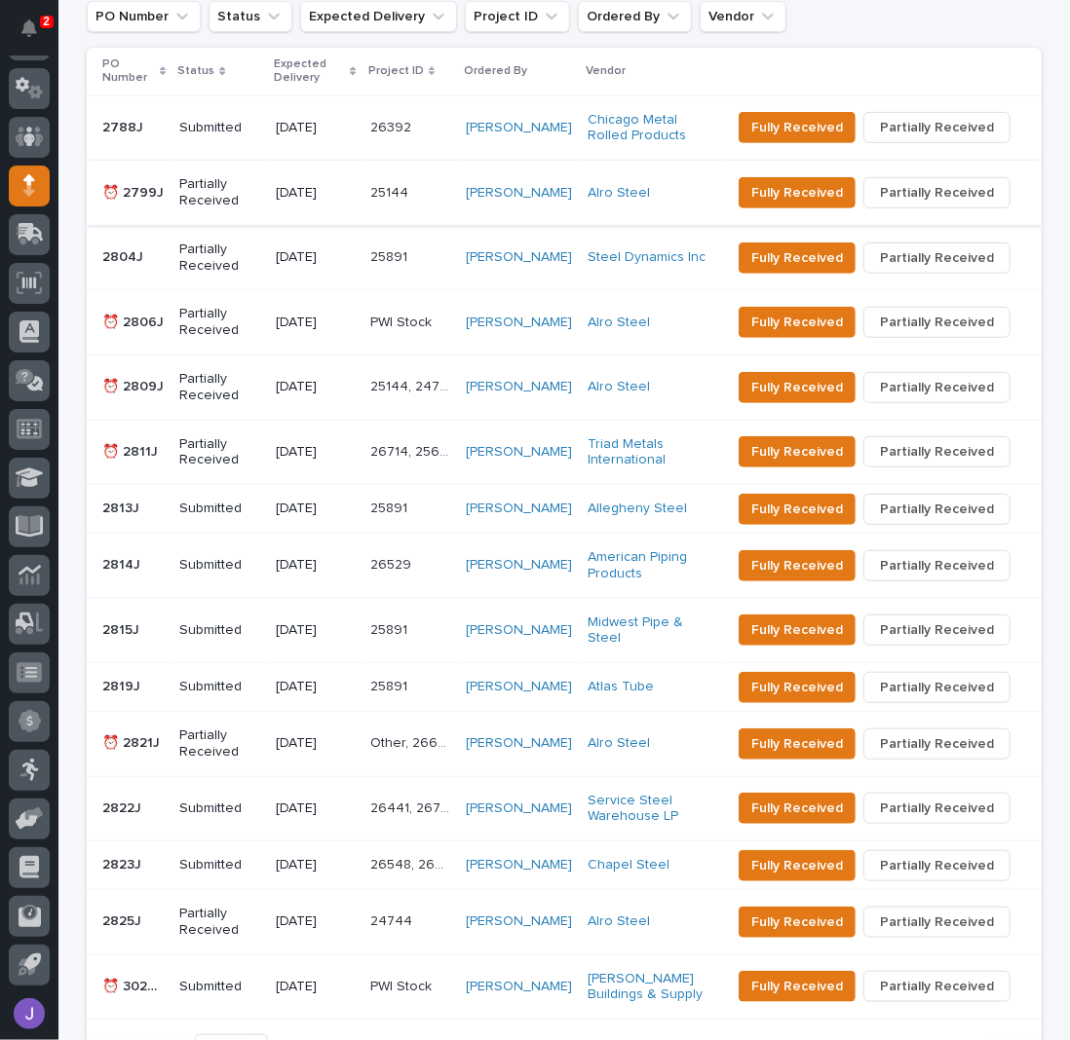
scroll to position [407, 0]
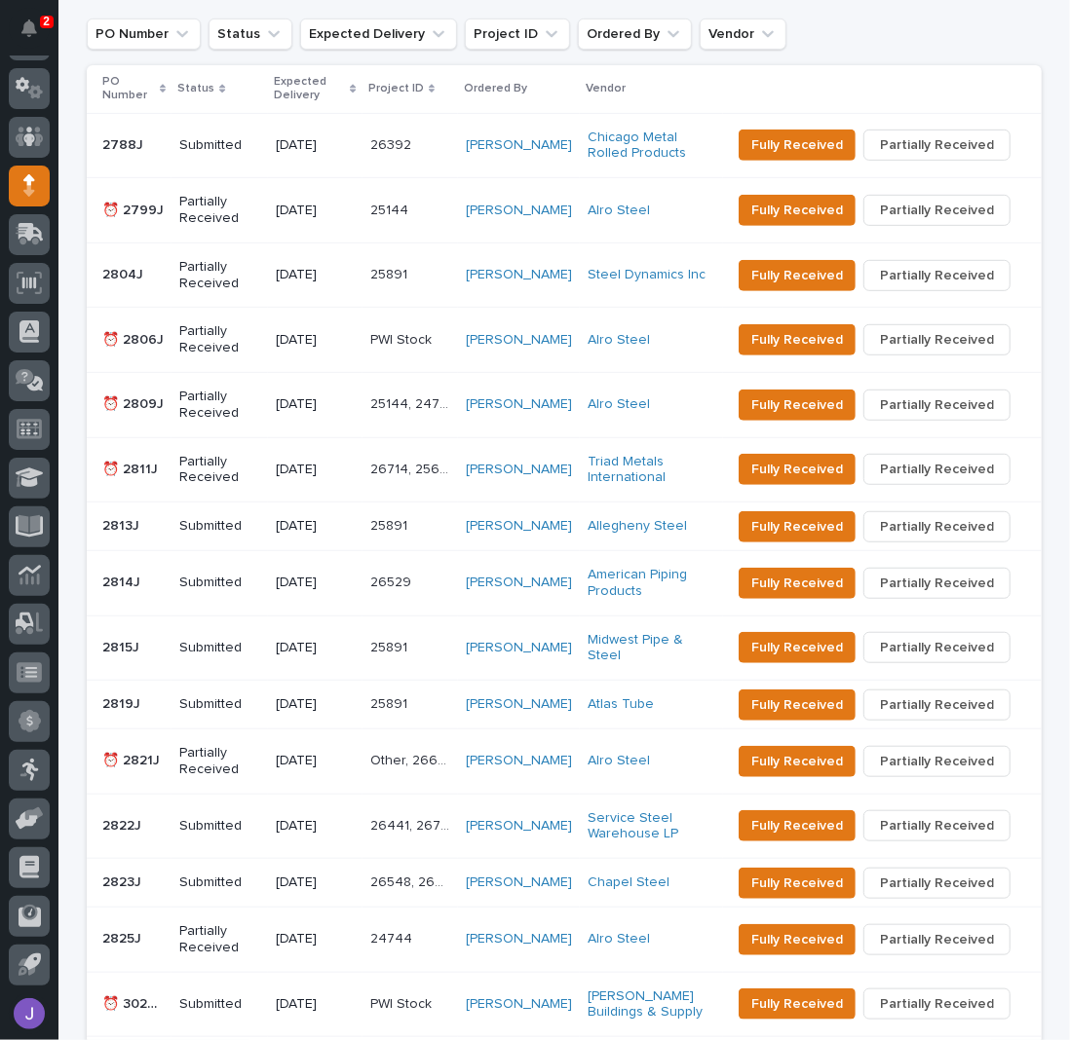
click at [261, 355] on td "Partially Received" at bounding box center [219, 340] width 96 height 65
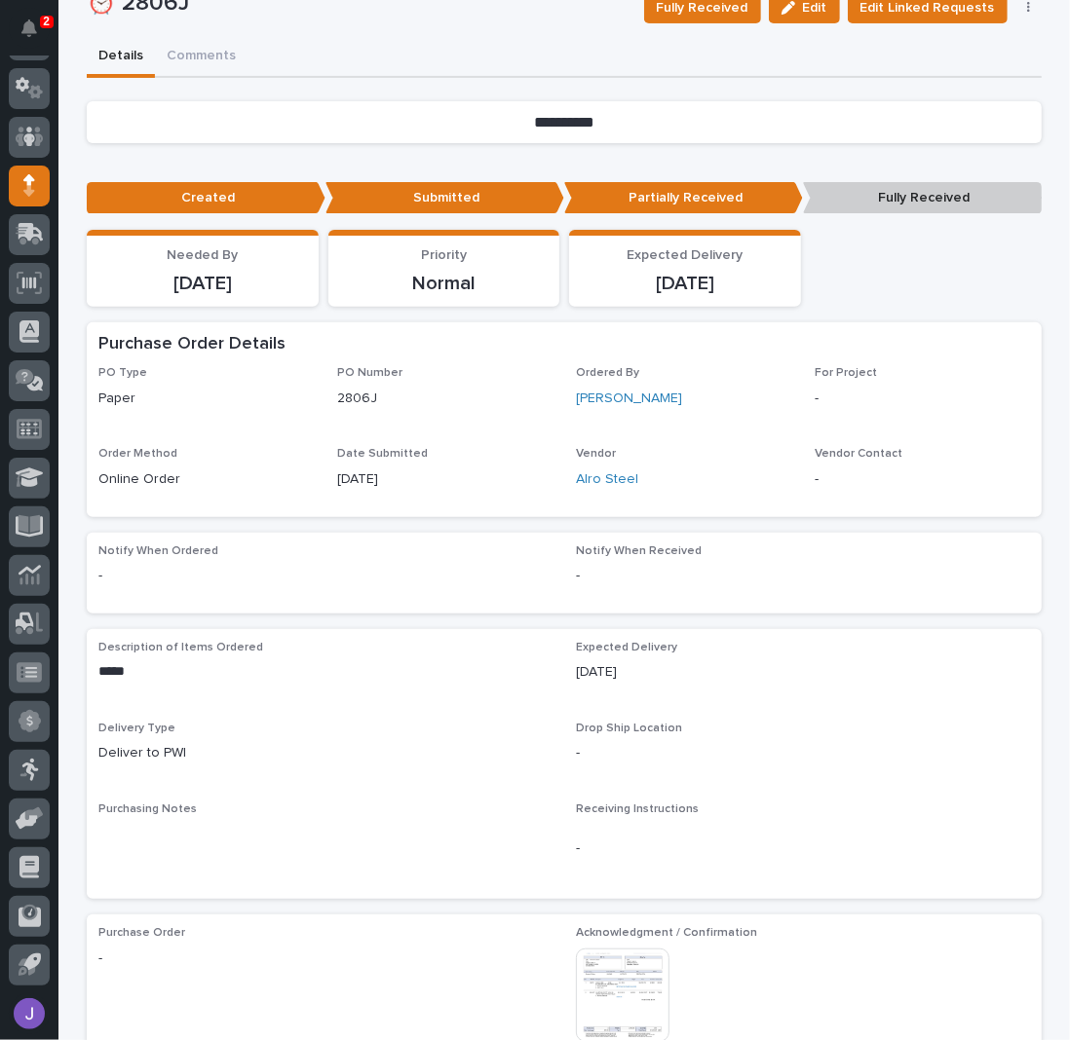
scroll to position [390, 0]
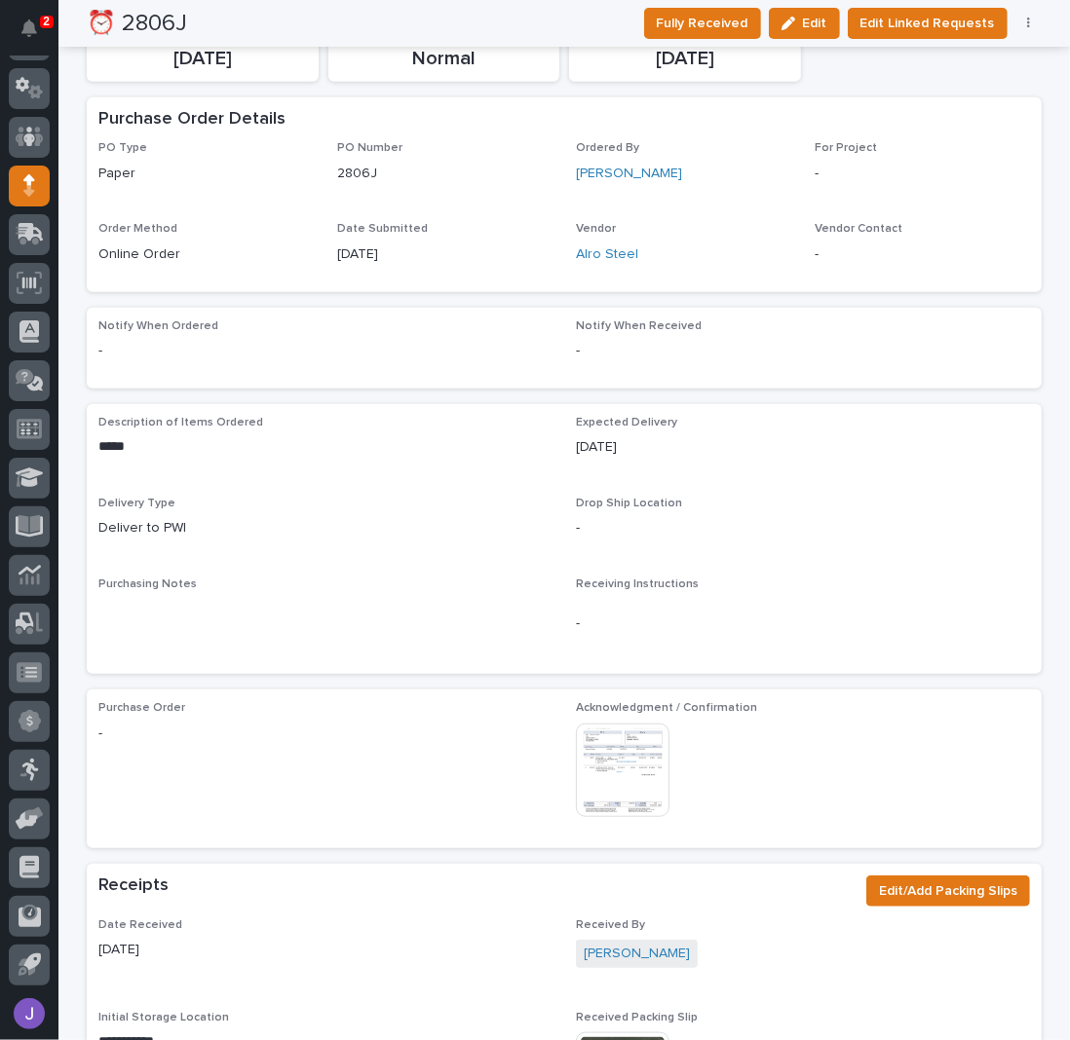
click at [633, 775] on img at bounding box center [623, 771] width 94 height 94
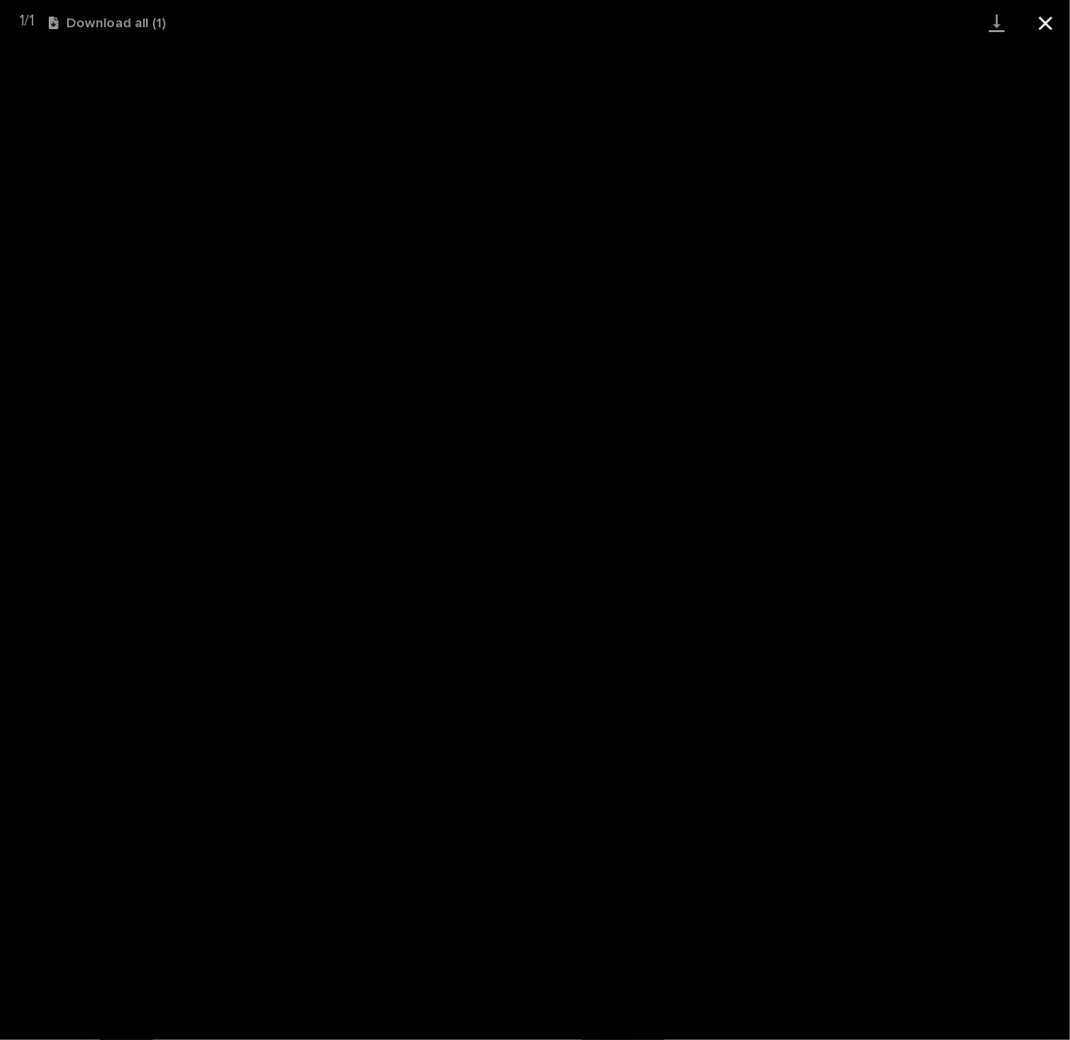
click at [1053, 15] on button "Close gallery" at bounding box center [1045, 23] width 49 height 46
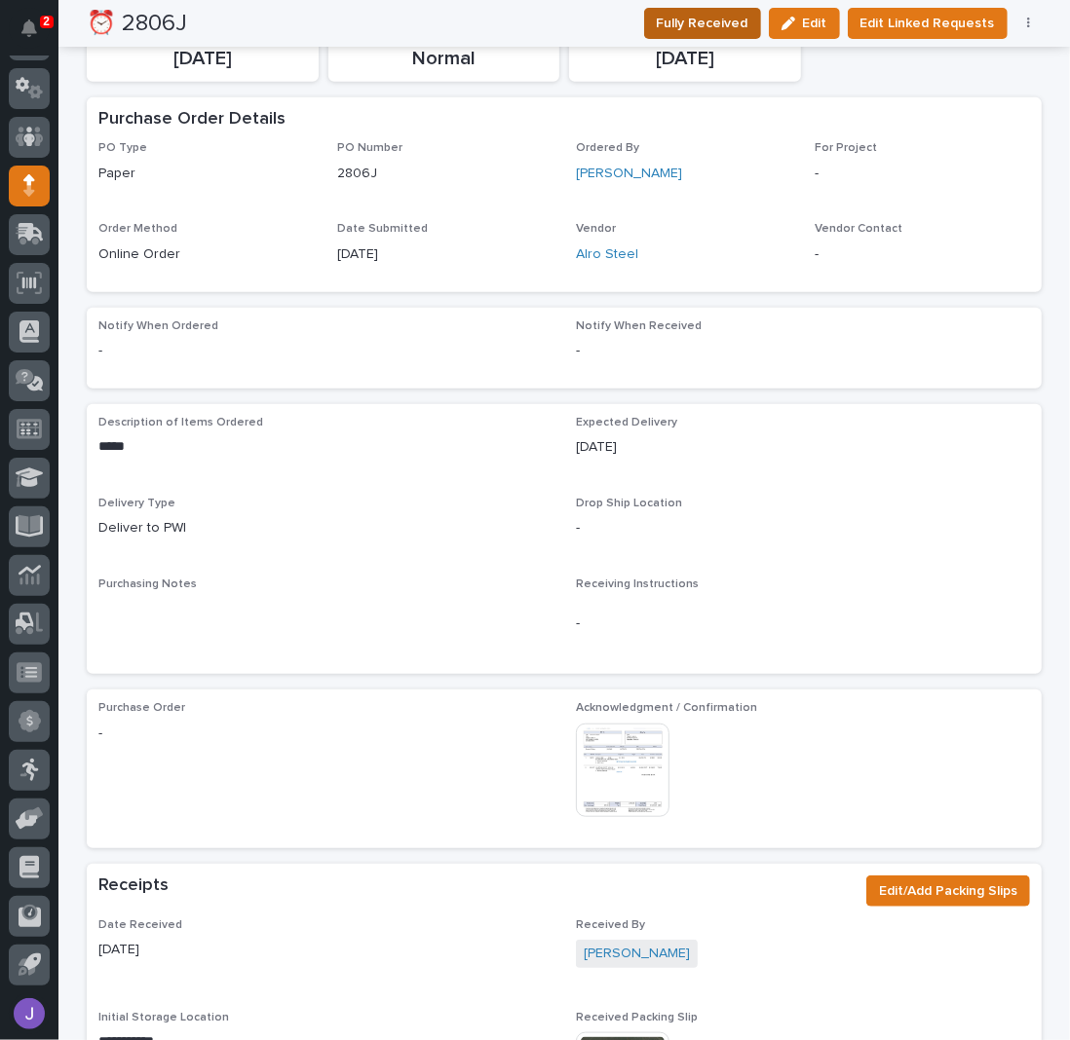
click at [715, 27] on span "Fully Received" at bounding box center [703, 23] width 92 height 19
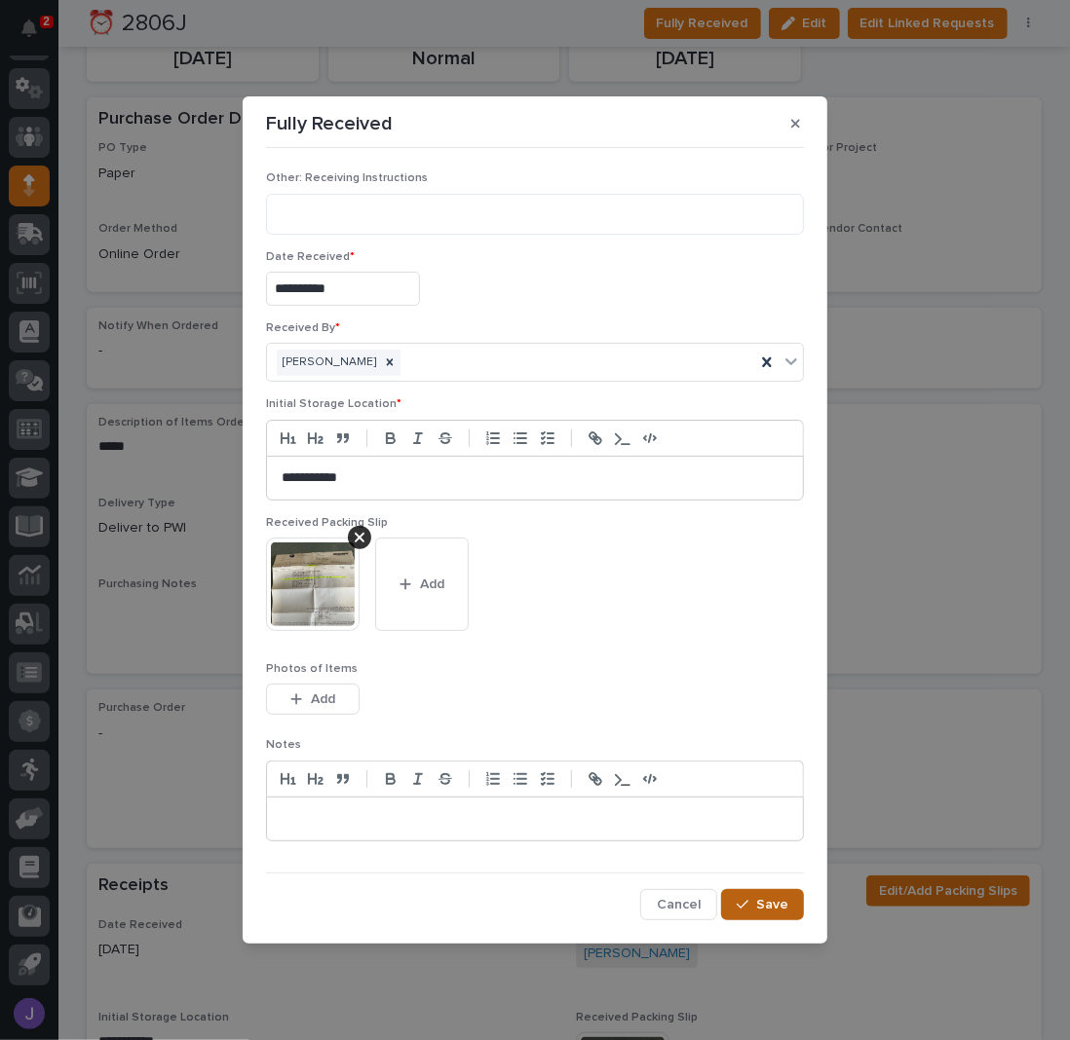
click at [767, 901] on span "Save" at bounding box center [772, 905] width 32 height 14
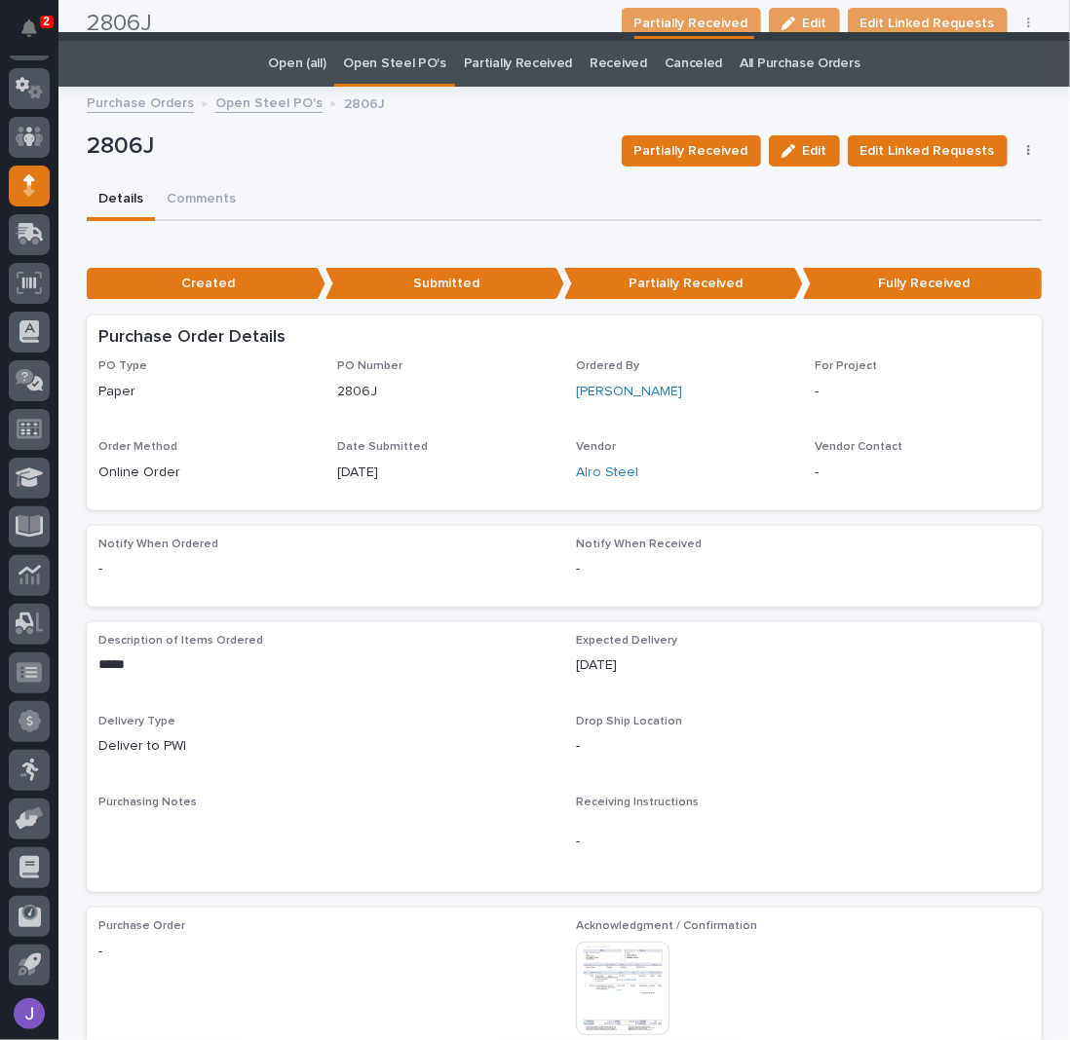
scroll to position [0, 0]
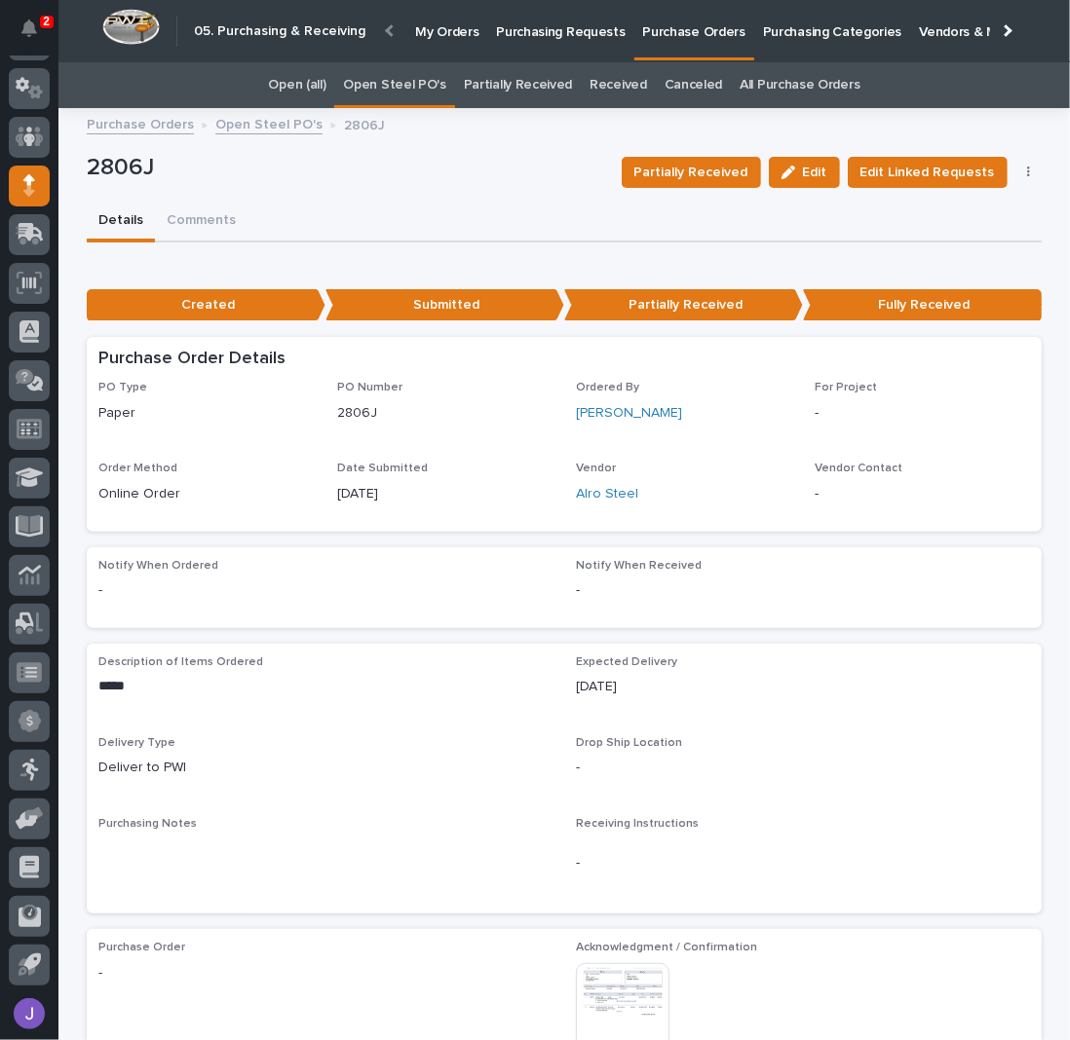
click at [388, 93] on link "Open Steel PO's" at bounding box center [394, 85] width 102 height 46
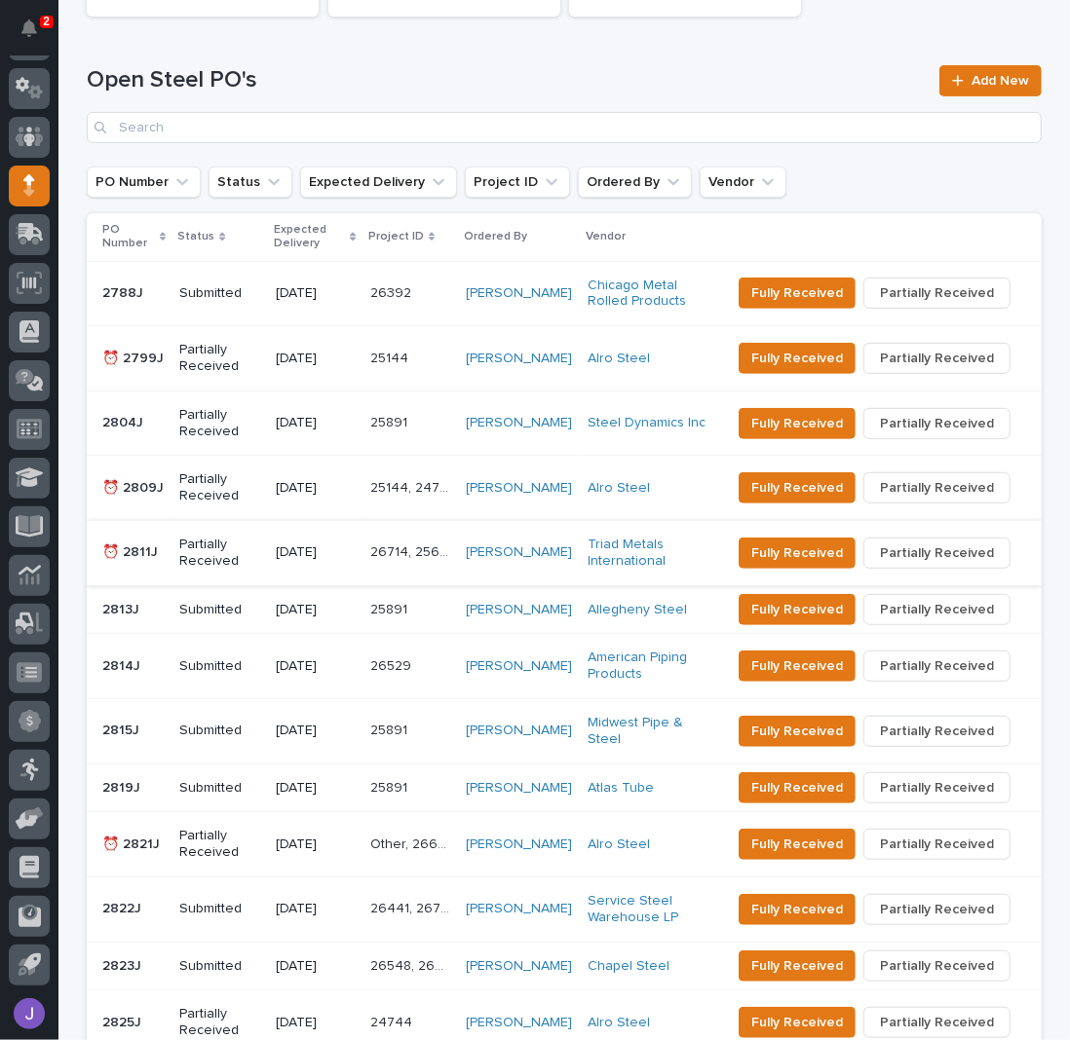
scroll to position [390, 0]
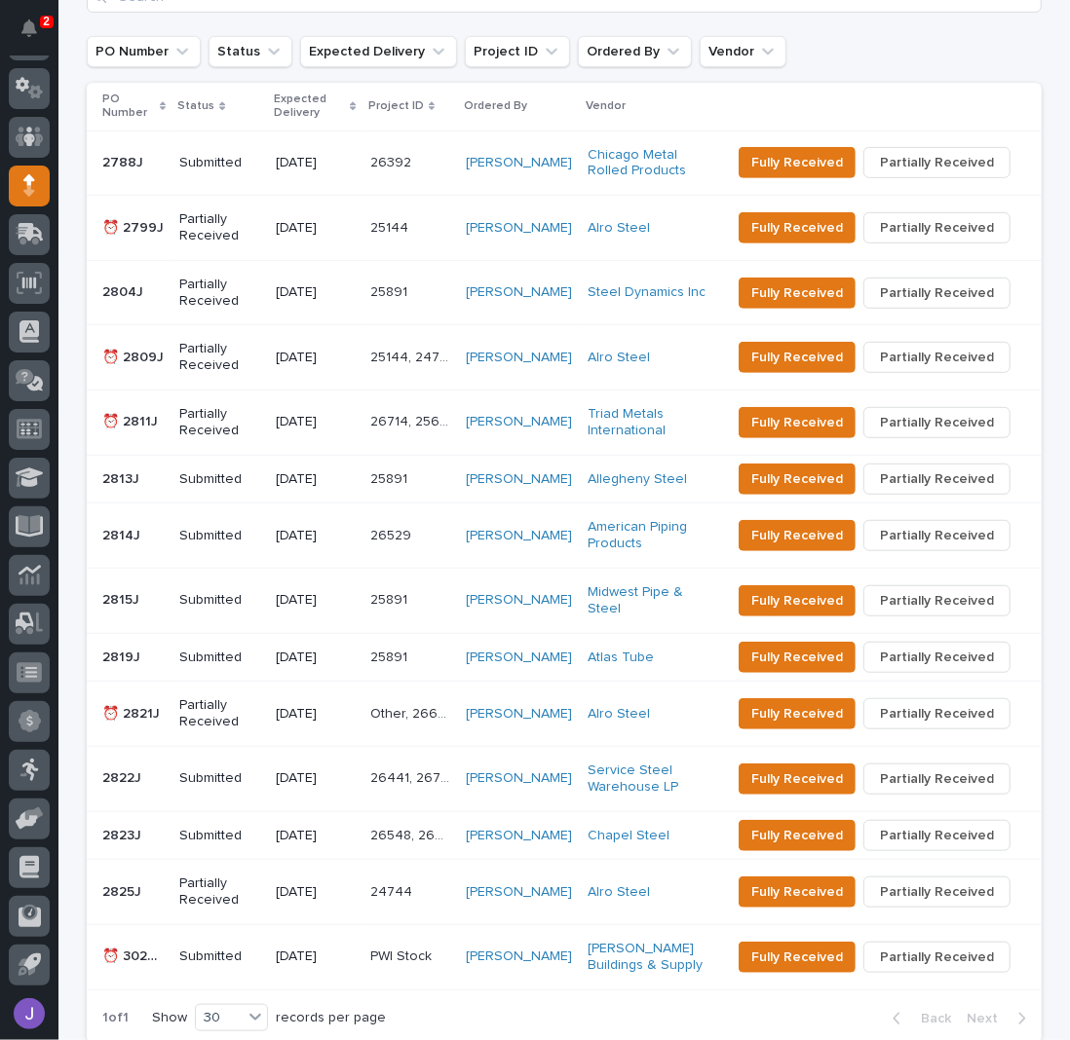
click at [244, 236] on p "Partially Received" at bounding box center [219, 227] width 81 height 33
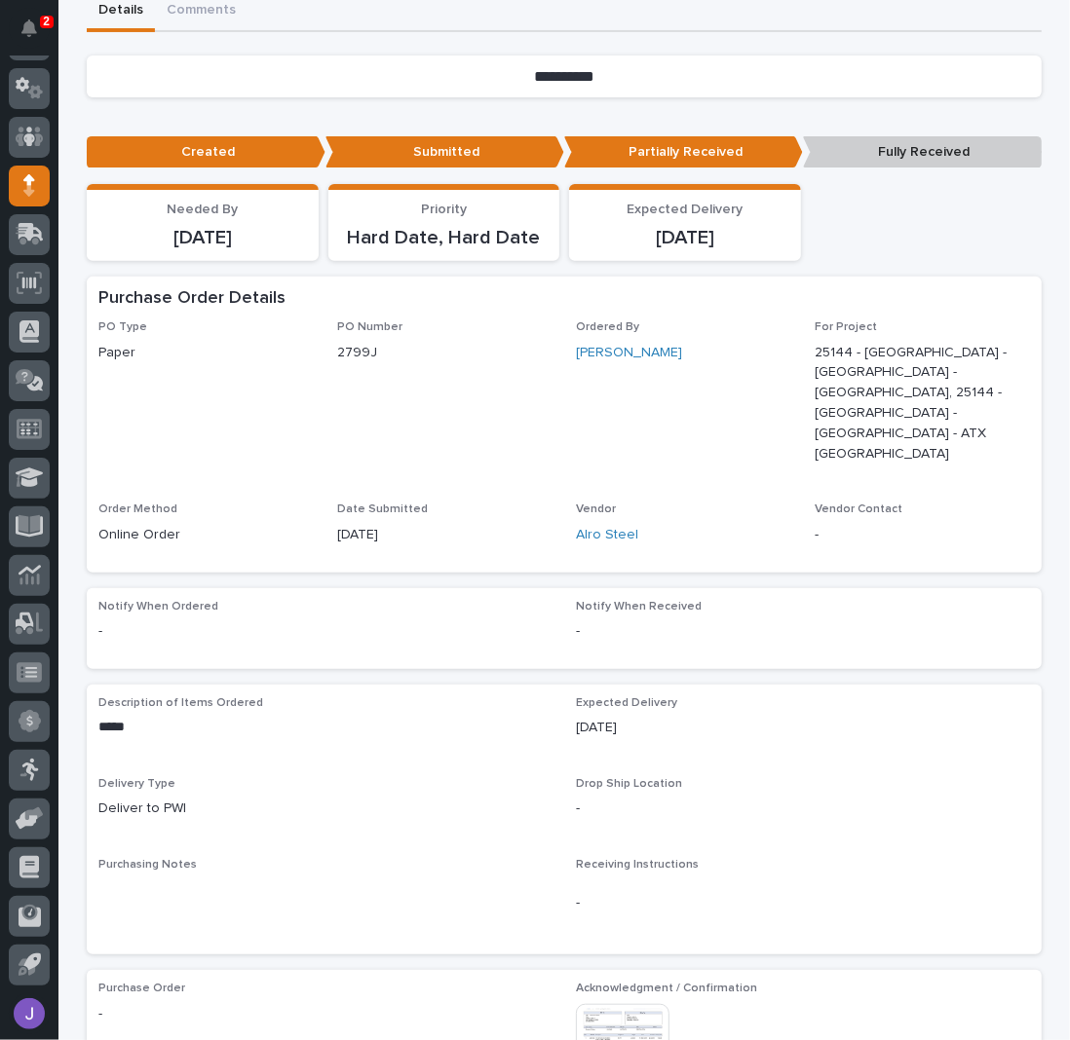
scroll to position [550, 0]
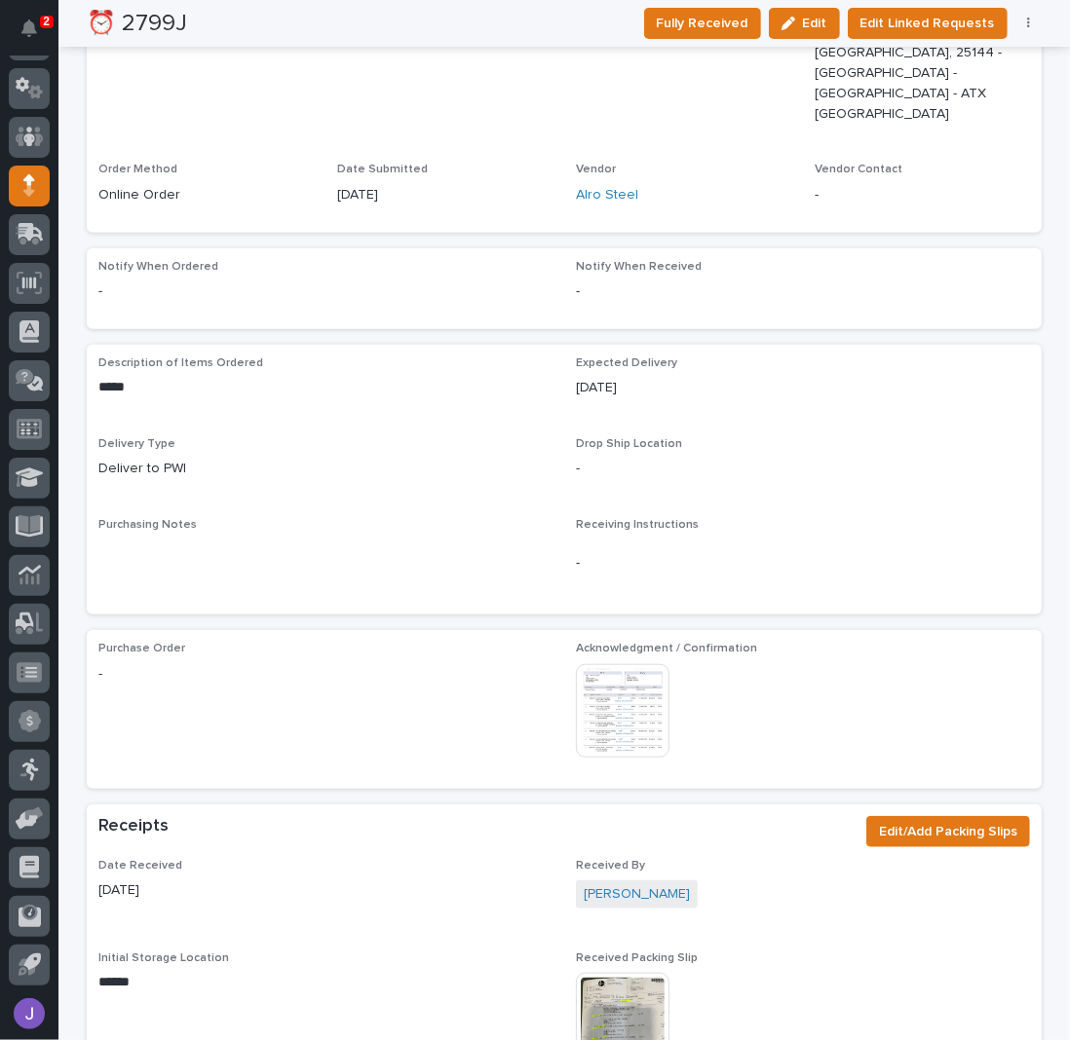
click at [637, 664] on img at bounding box center [623, 711] width 94 height 94
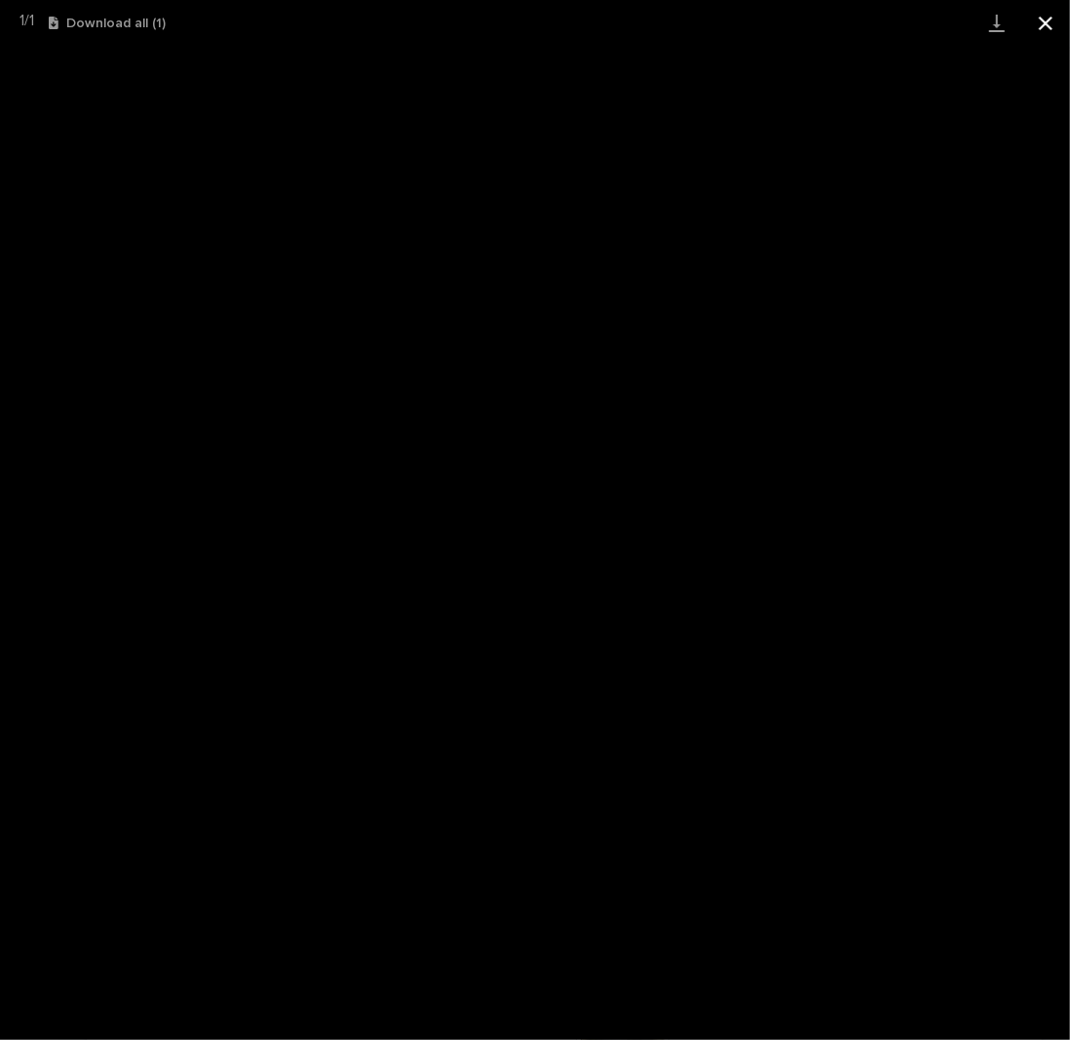
click at [1037, 27] on button "Close gallery" at bounding box center [1045, 23] width 49 height 46
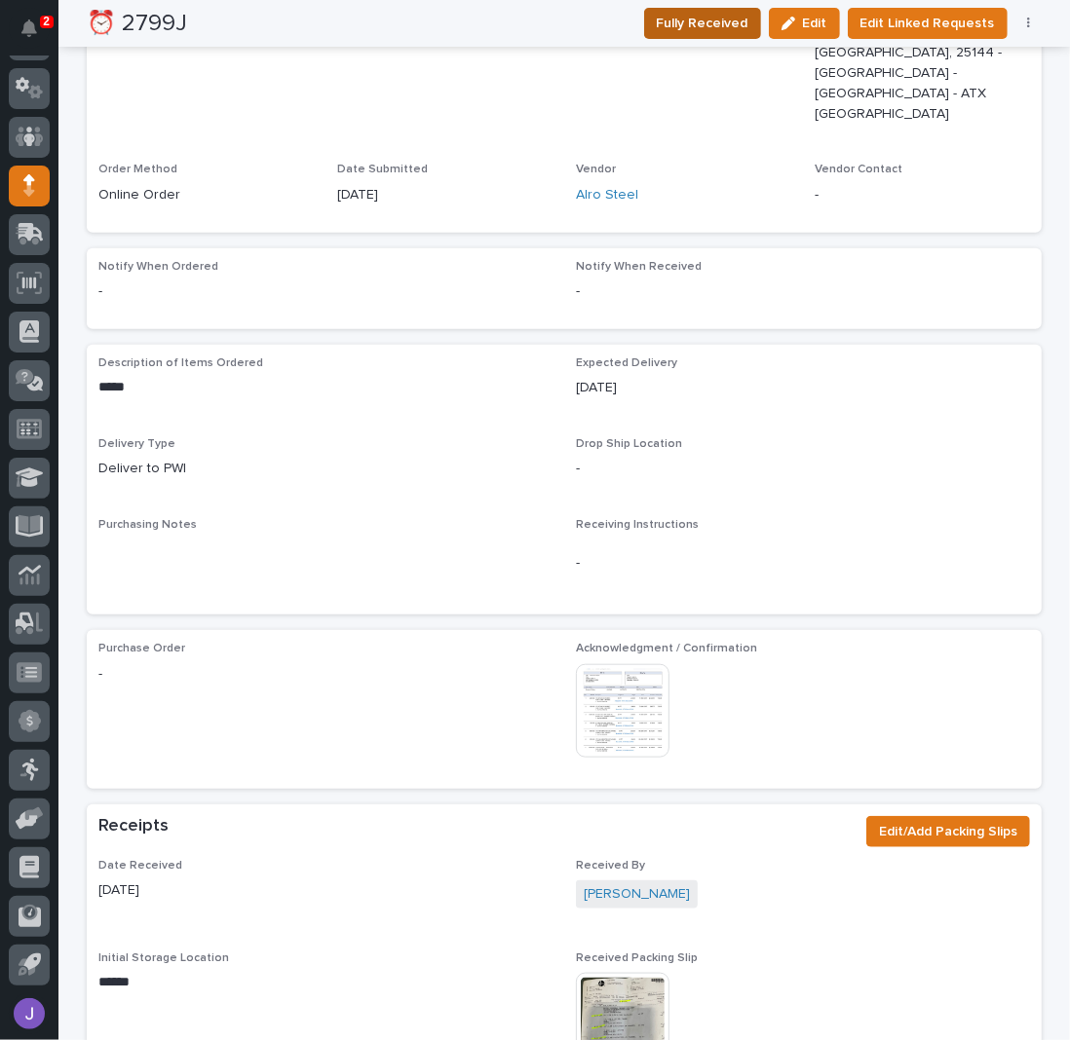
click at [709, 17] on span "Fully Received" at bounding box center [703, 23] width 92 height 19
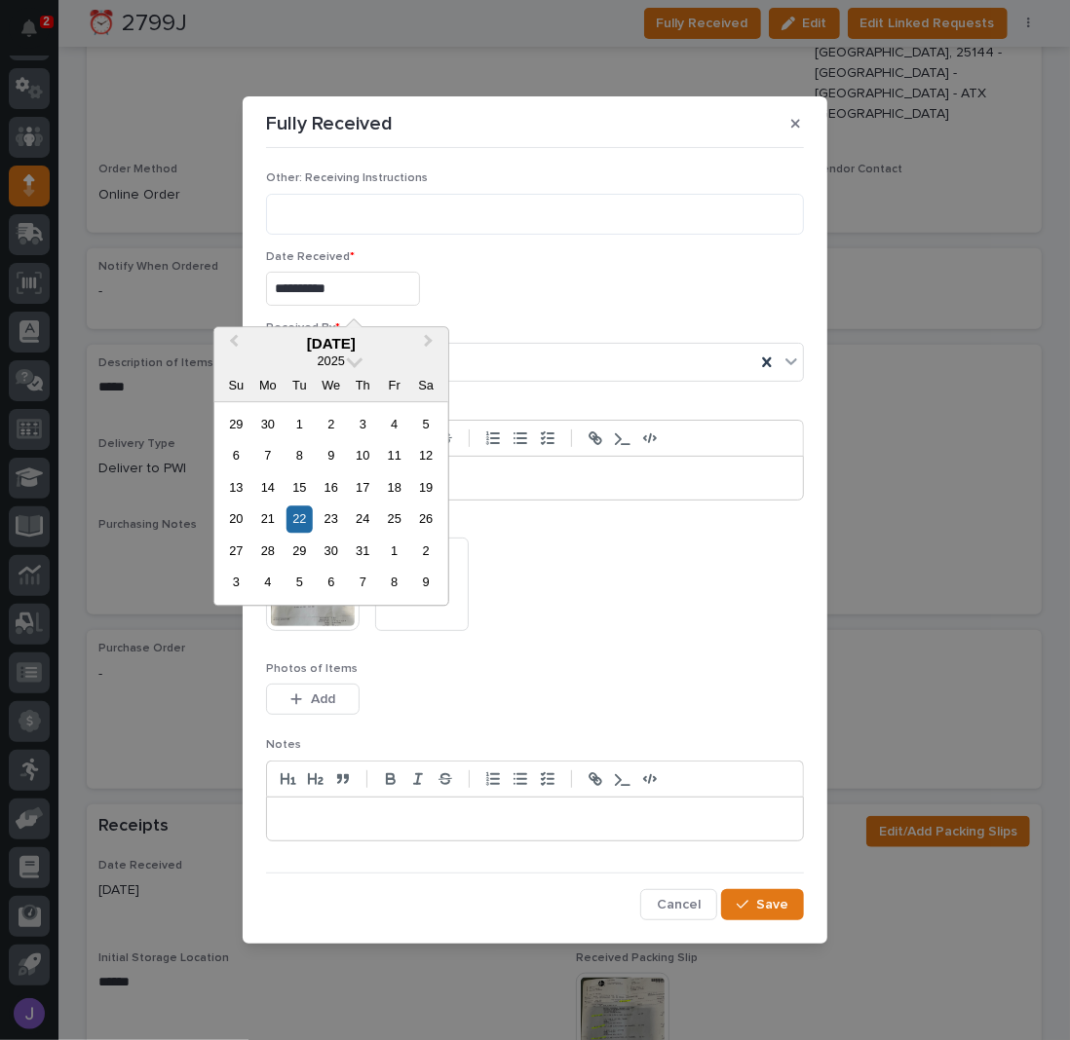
click at [410, 295] on input "**********" at bounding box center [343, 289] width 154 height 34
click at [301, 549] on div "29" at bounding box center [299, 551] width 26 height 26
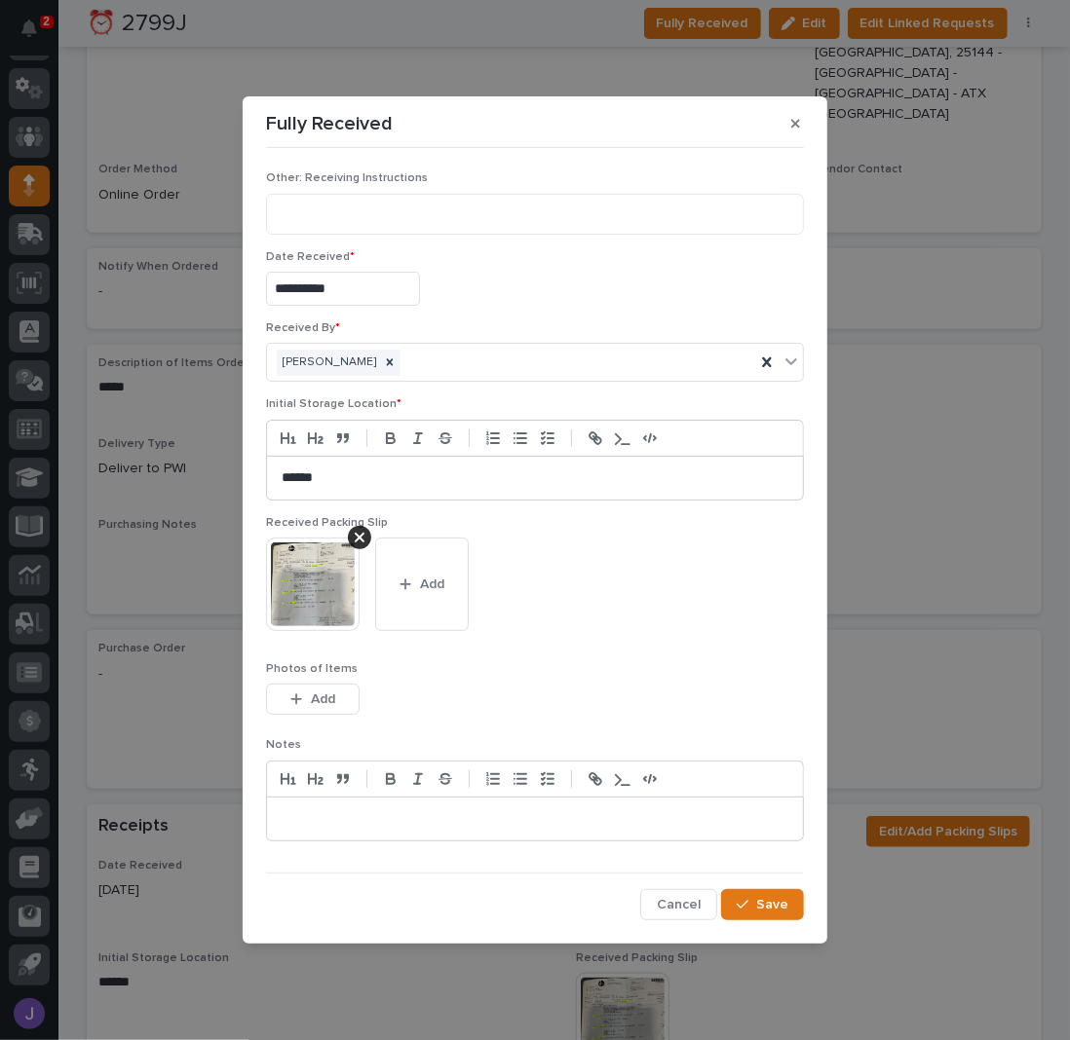
type input "**********"
click at [776, 891] on button "Save" at bounding box center [762, 904] width 83 height 31
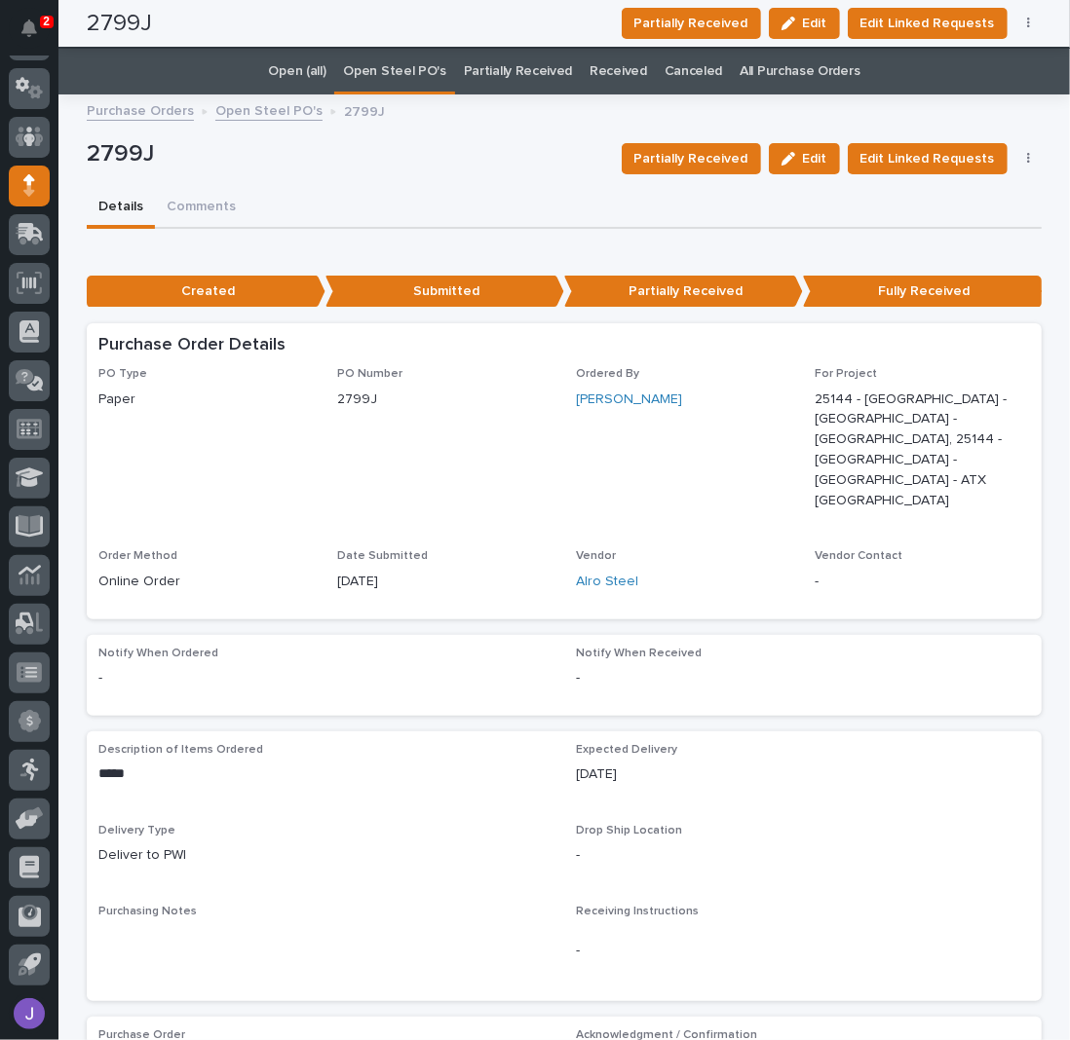
scroll to position [0, 0]
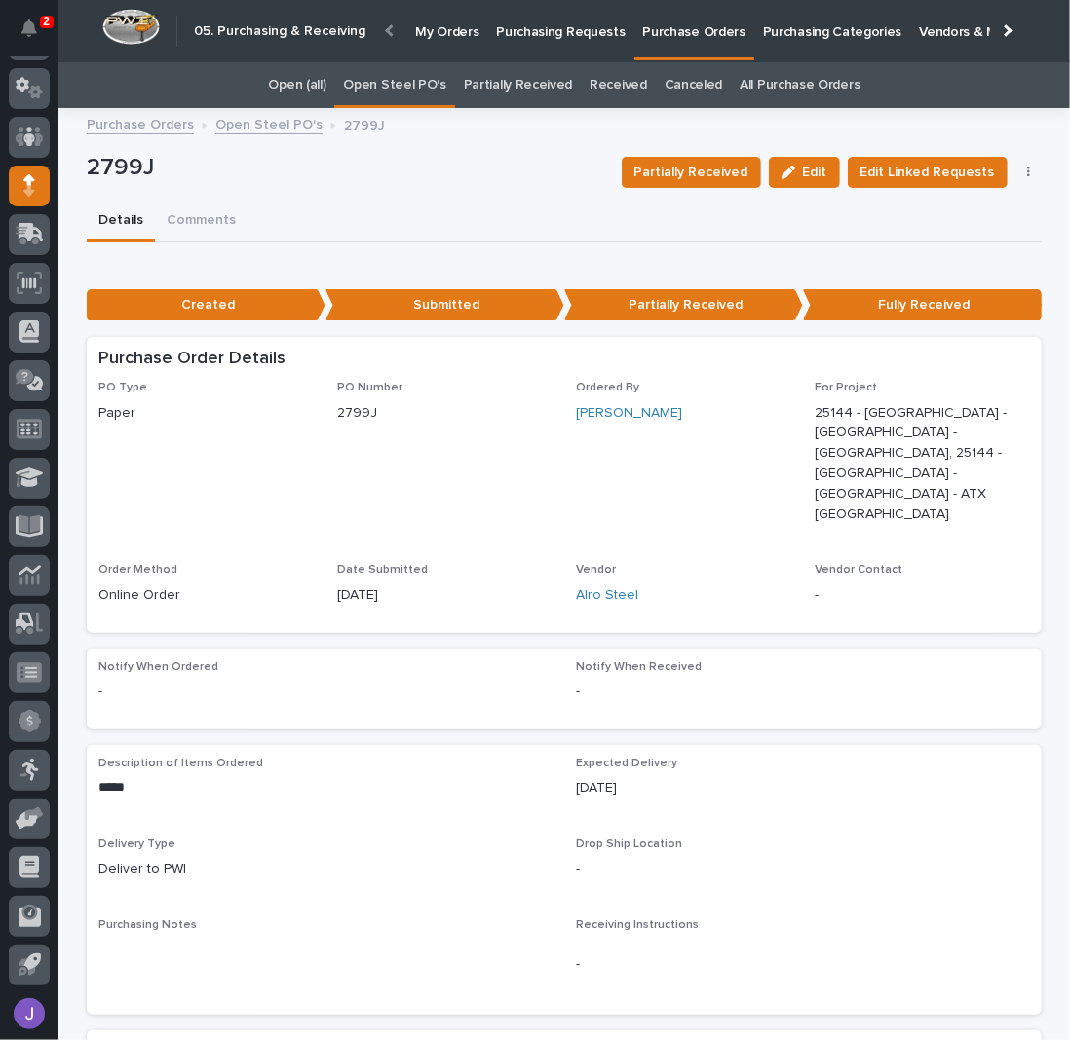
click at [404, 67] on link "Open Steel PO's" at bounding box center [394, 85] width 102 height 46
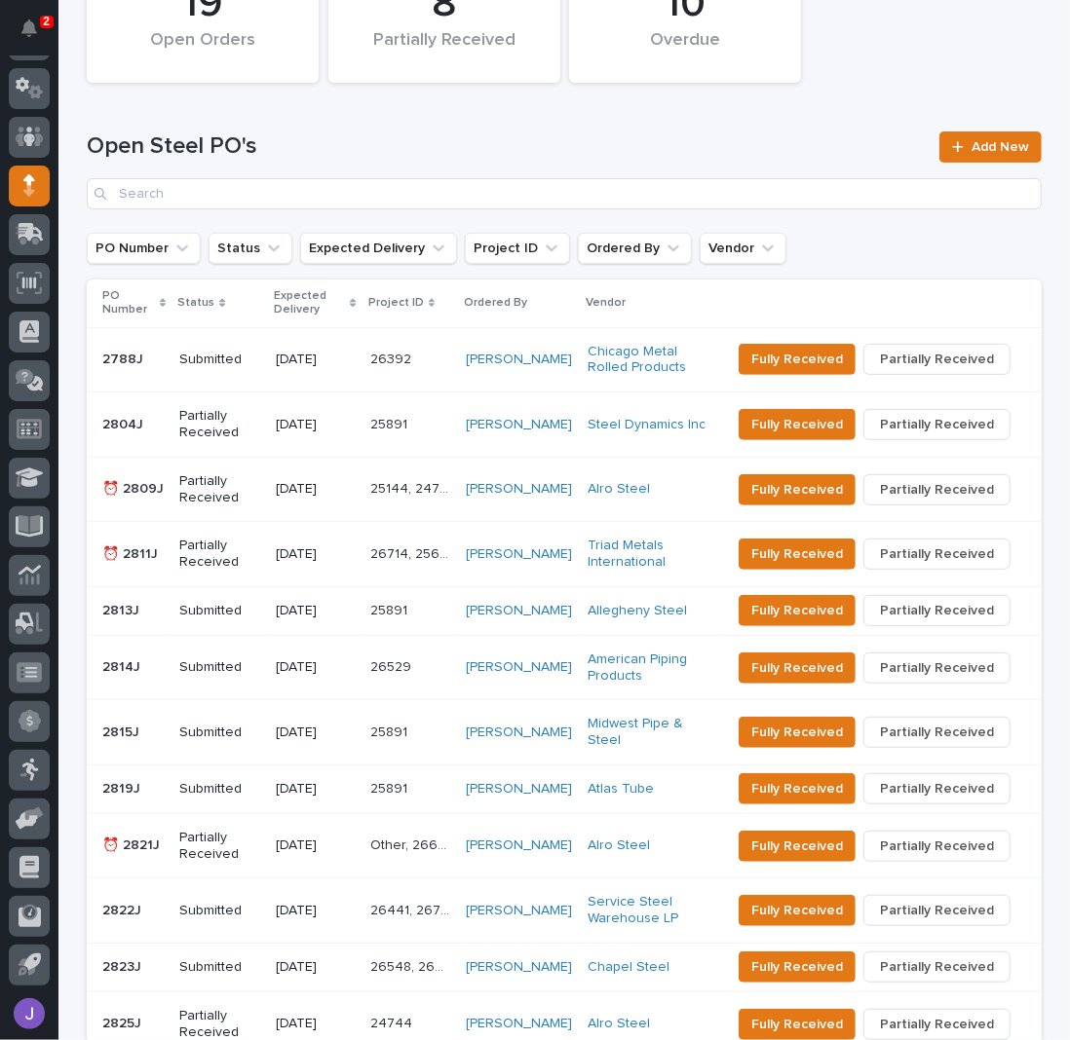
scroll to position [259, 0]
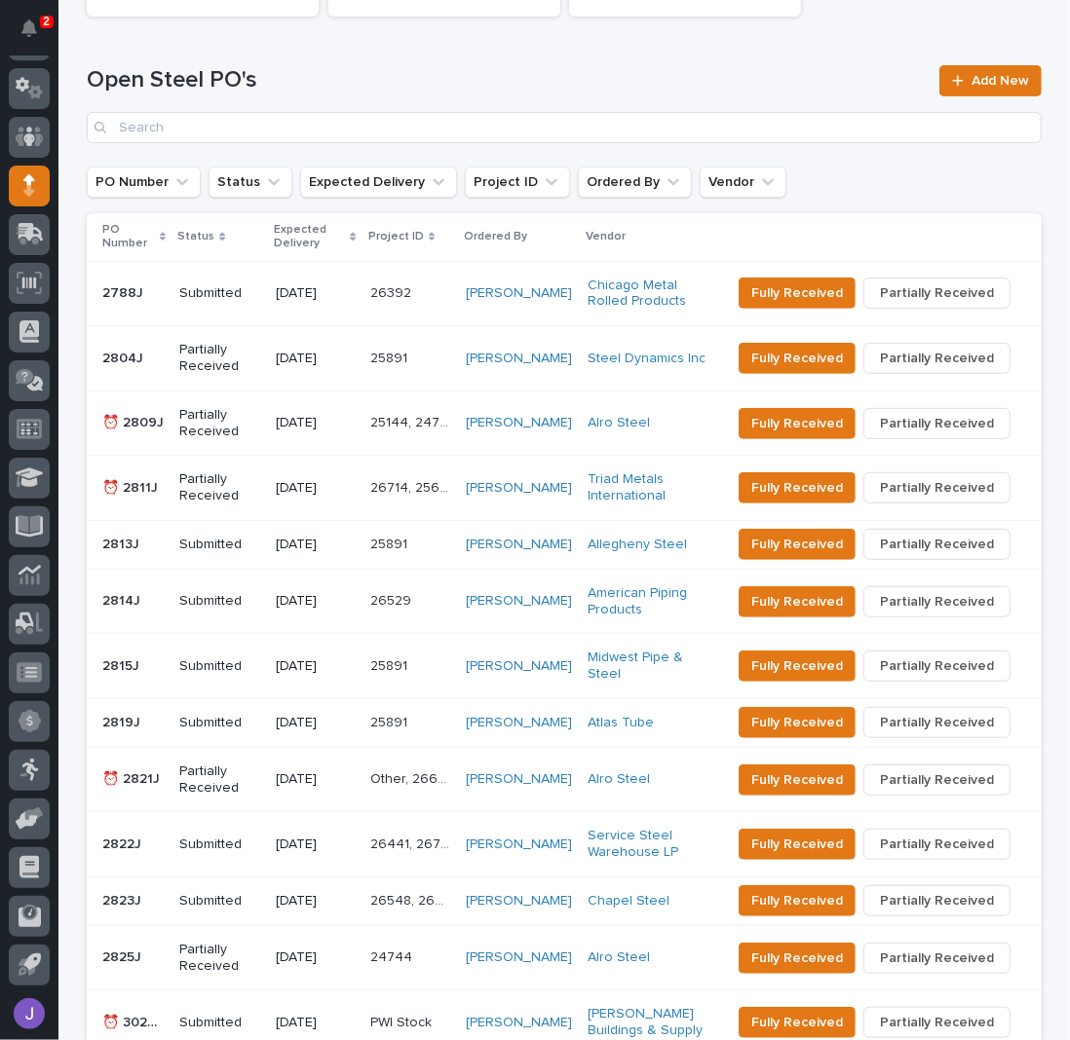
click at [460, 52] on div "Open Steel PO's Add New" at bounding box center [564, 96] width 955 height 140
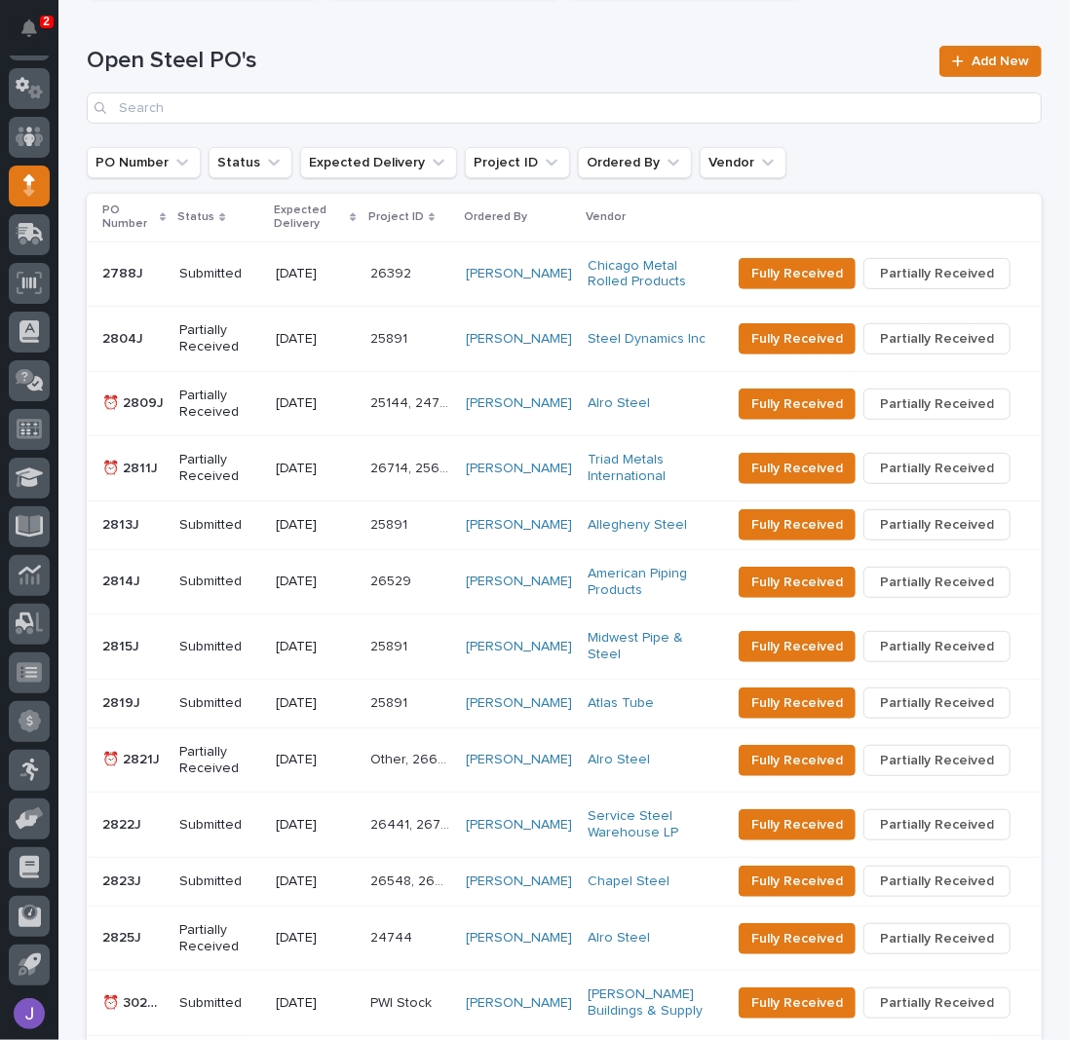
scroll to position [539, 0]
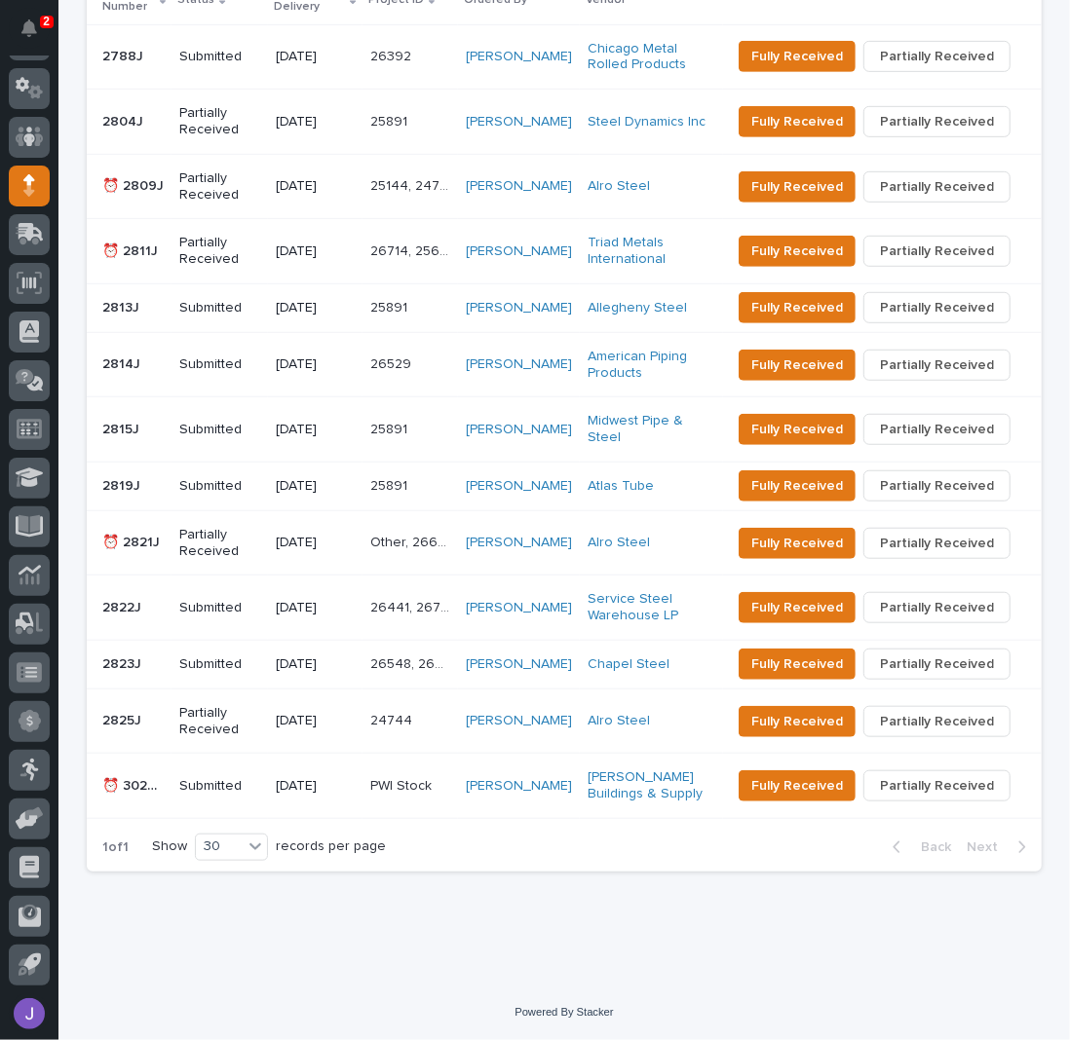
click at [238, 539] on p "Partially Received" at bounding box center [219, 543] width 81 height 33
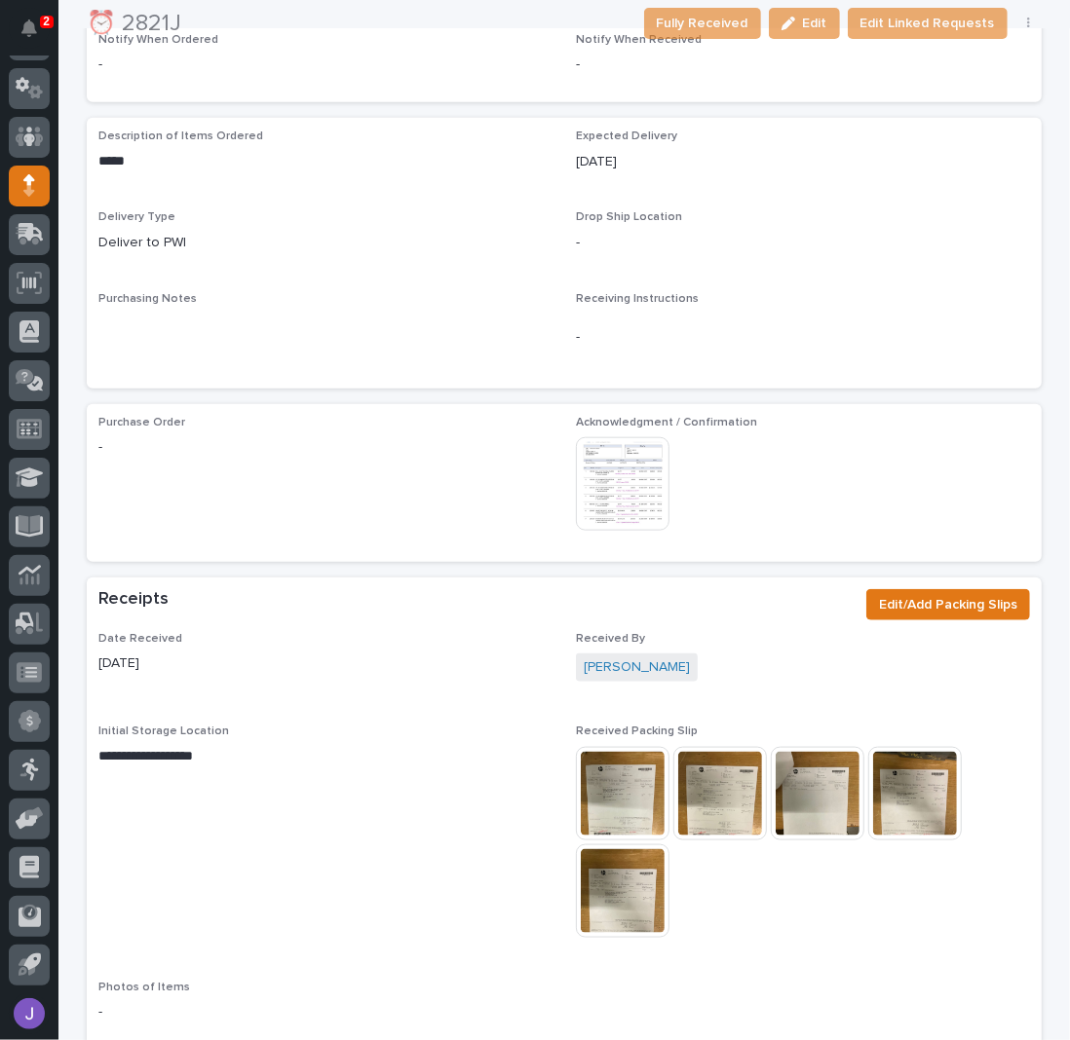
scroll to position [779, 0]
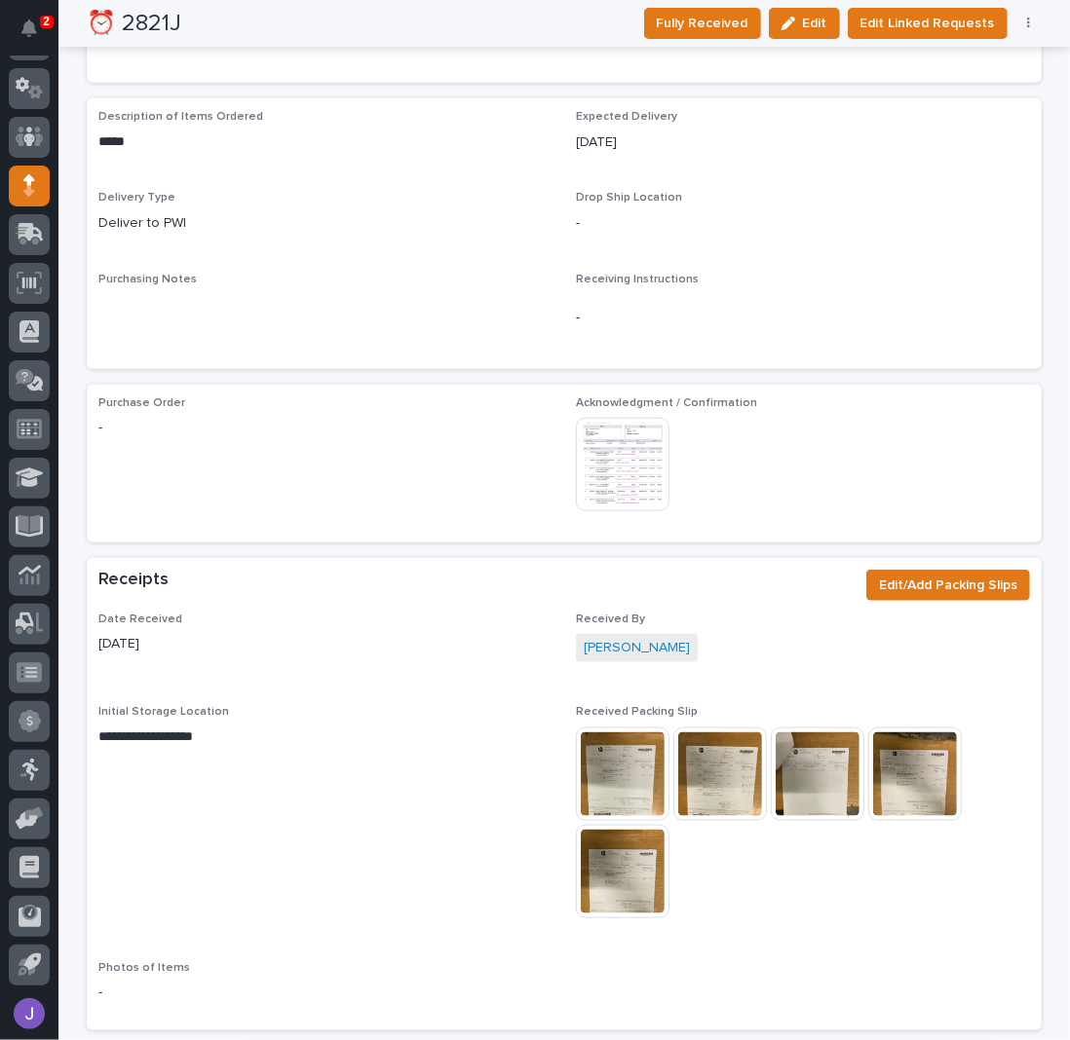
click at [631, 474] on img at bounding box center [623, 465] width 94 height 94
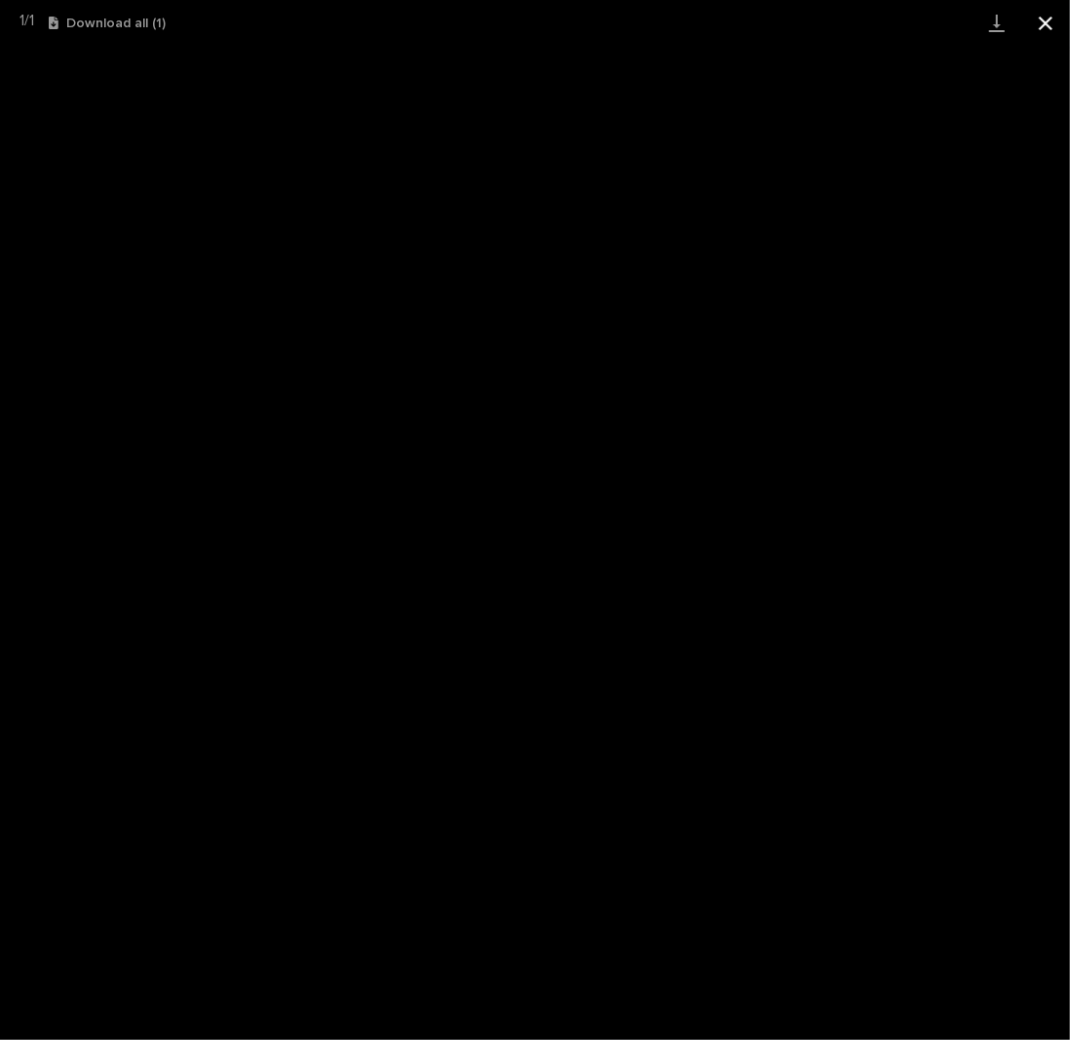
click at [1041, 24] on button "Close gallery" at bounding box center [1045, 23] width 49 height 46
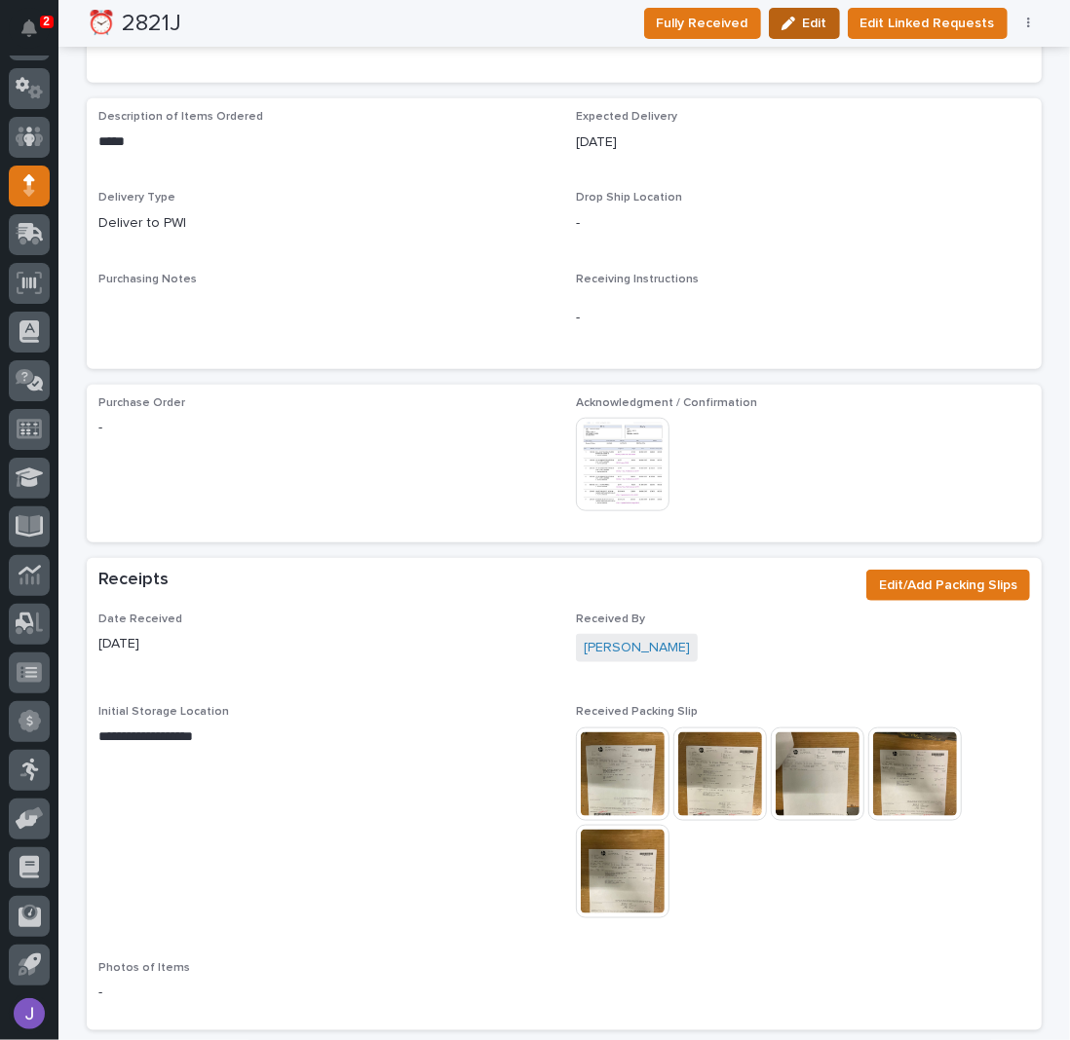
click at [785, 20] on icon "button" at bounding box center [788, 24] width 14 height 14
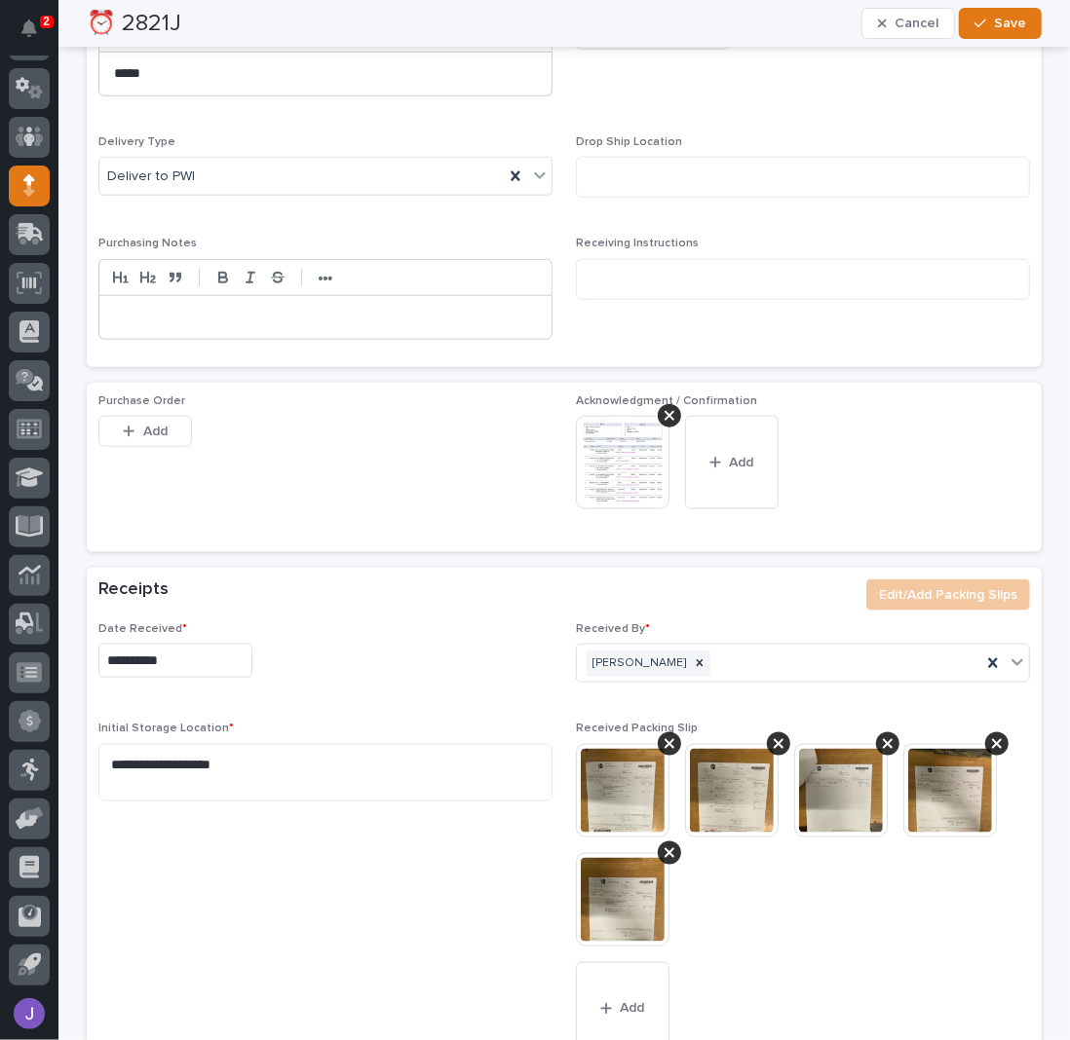
scroll to position [674, 0]
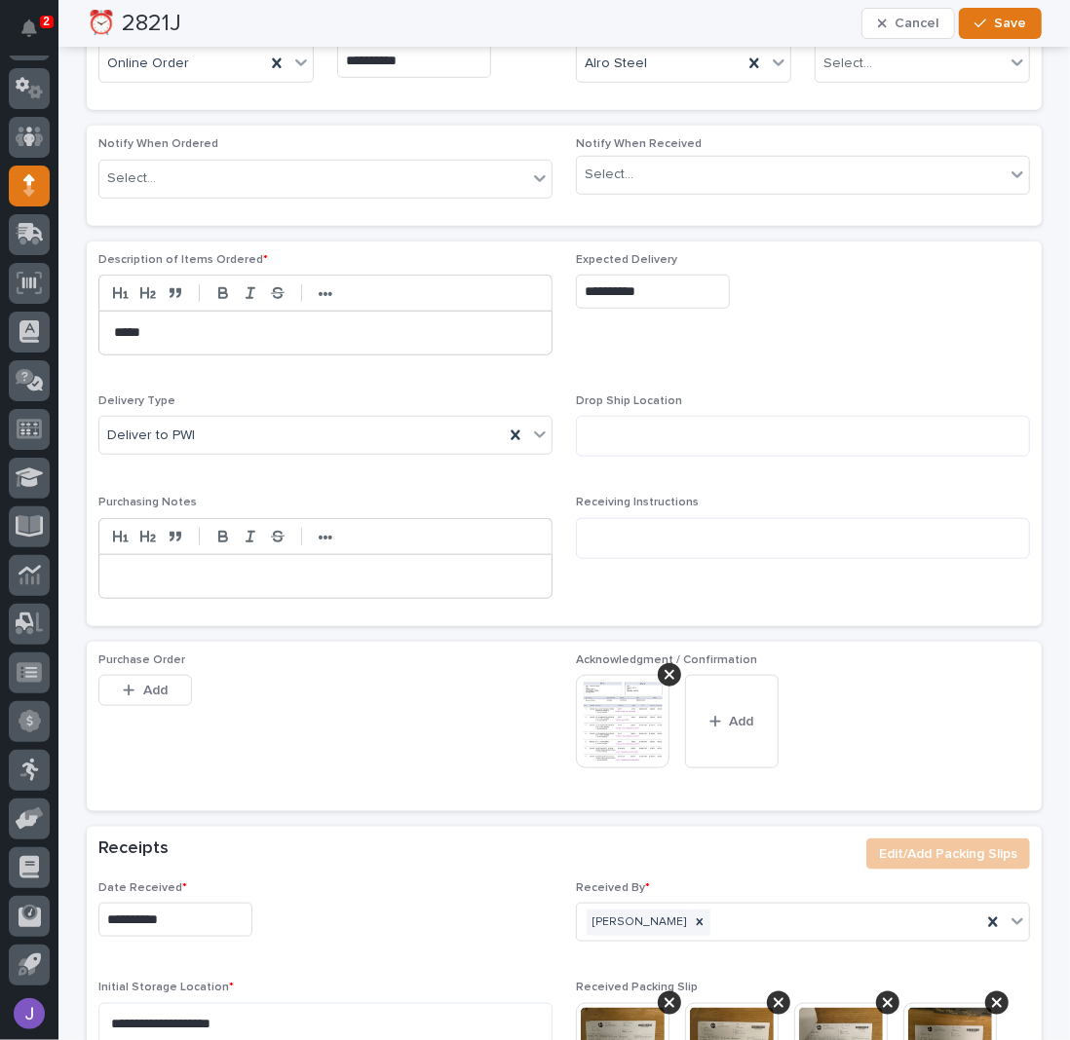
click at [677, 290] on input "**********" at bounding box center [653, 292] width 154 height 34
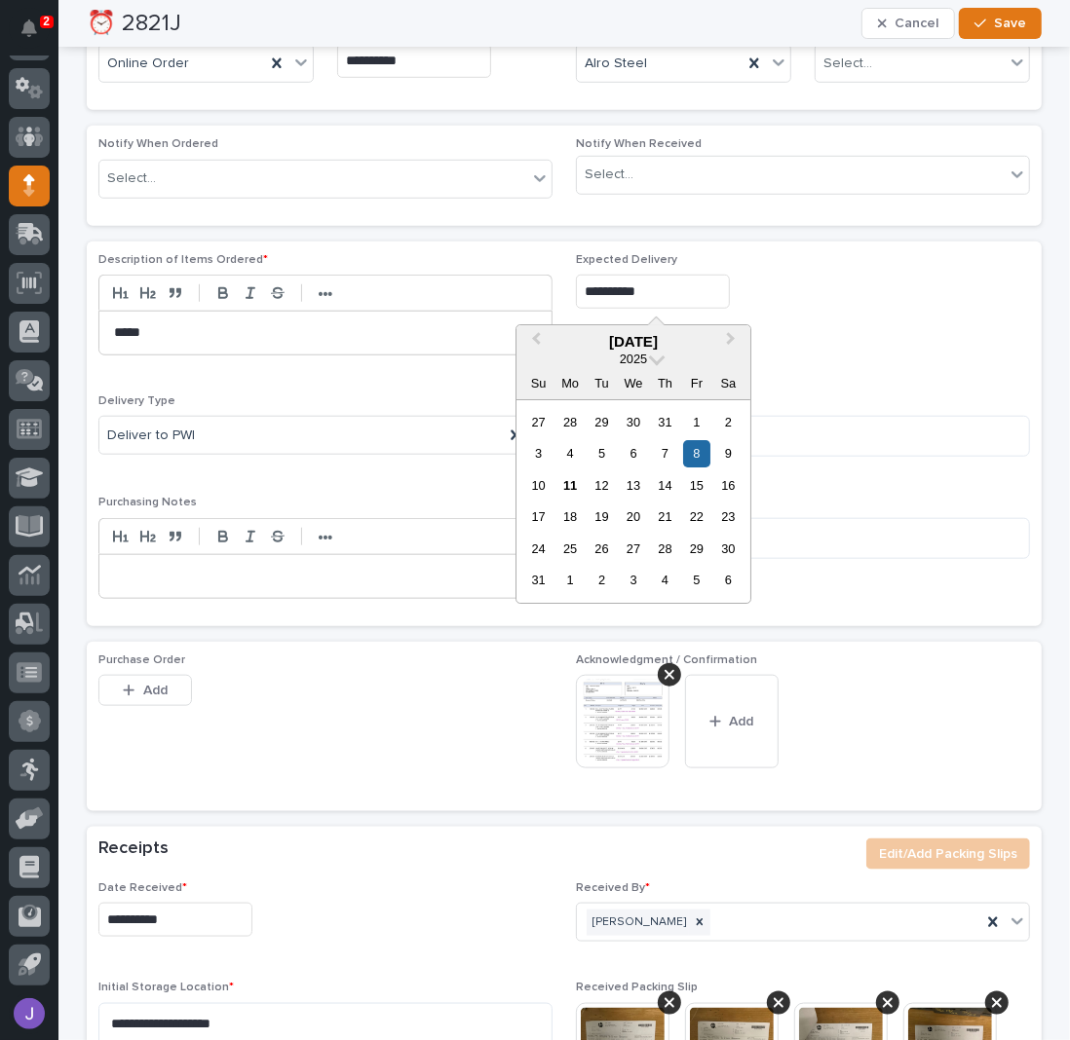
click at [631, 481] on div "13" at bounding box center [634, 485] width 26 height 26
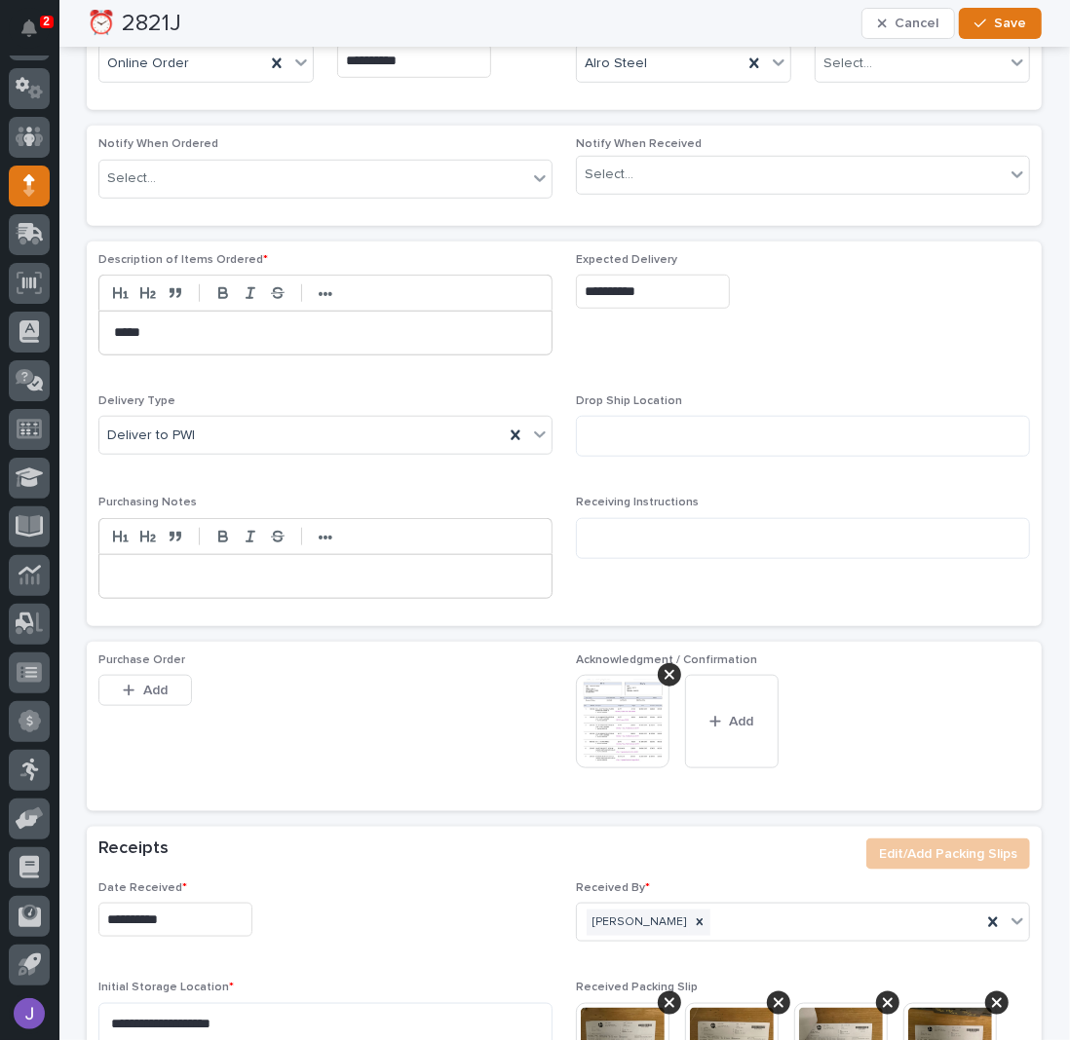
type input "**********"
click at [998, 31] on button "Save" at bounding box center [1000, 23] width 83 height 31
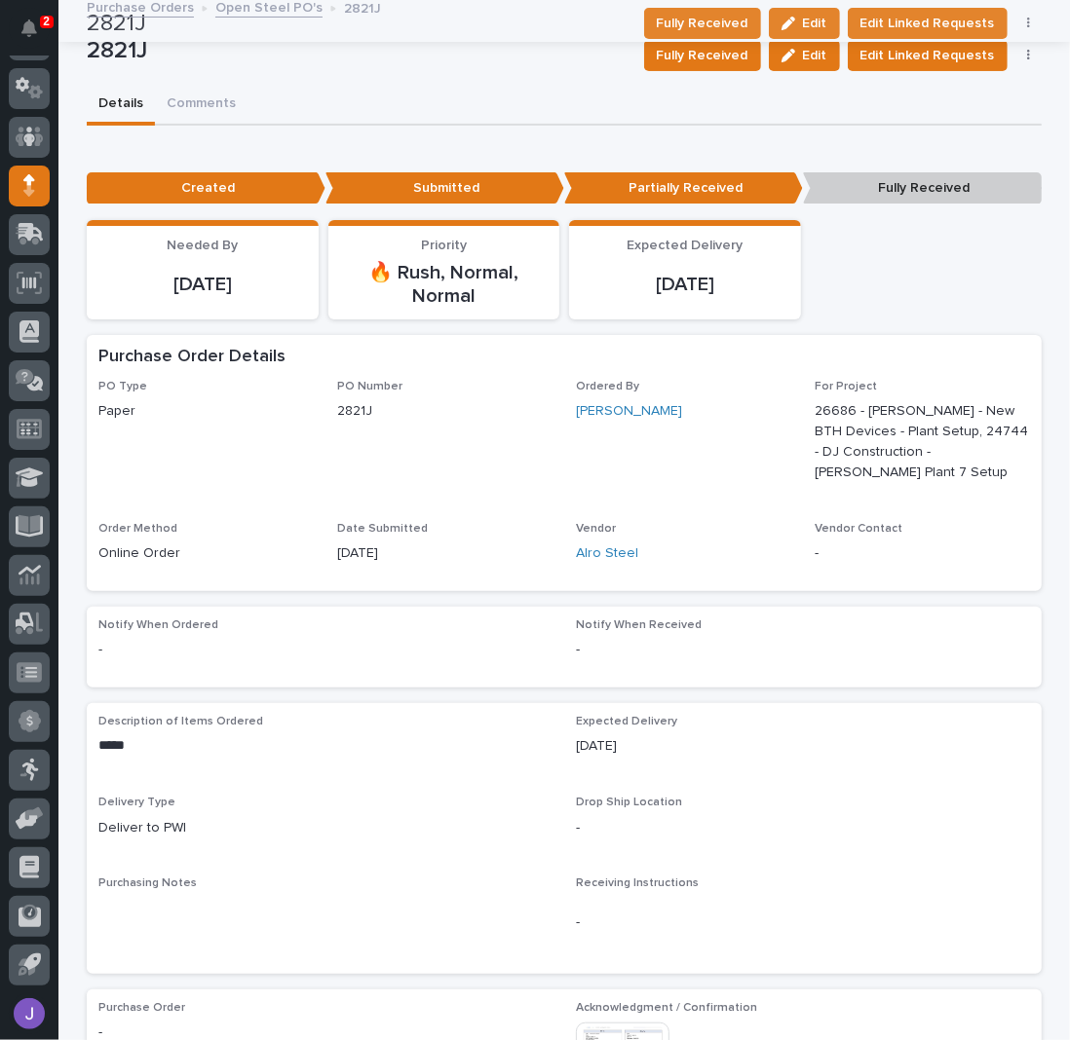
scroll to position [0, 0]
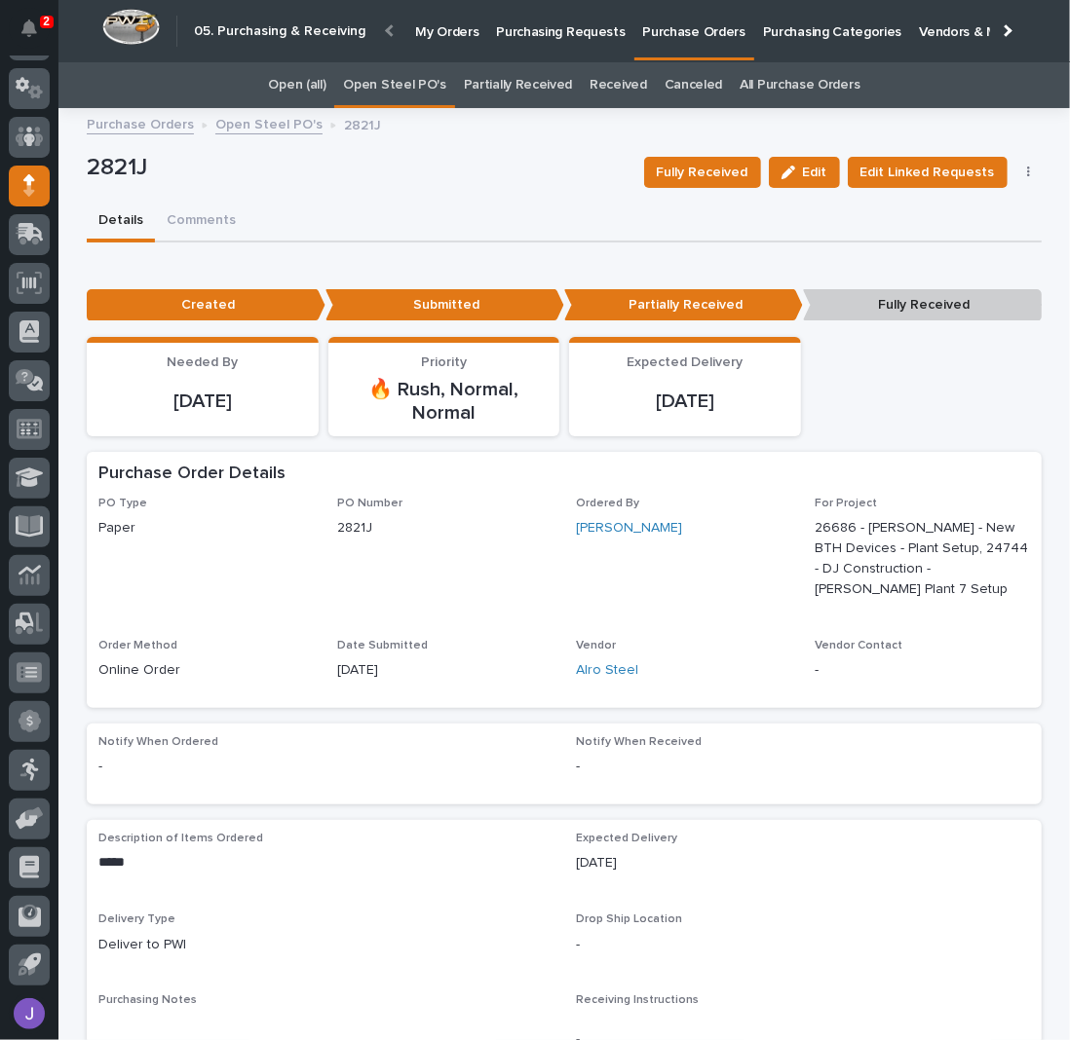
click at [417, 79] on link "Open Steel PO's" at bounding box center [394, 85] width 102 height 46
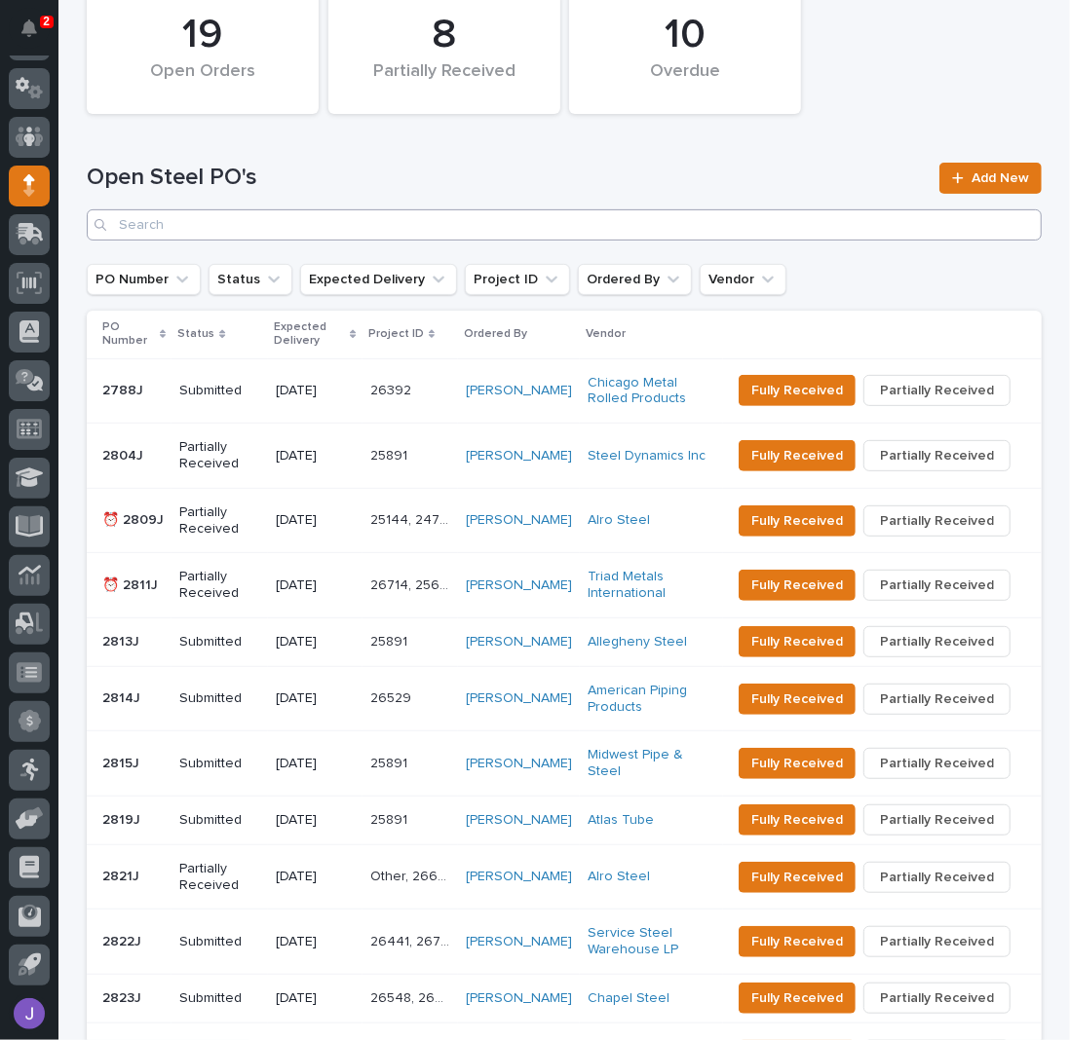
scroll to position [259, 0]
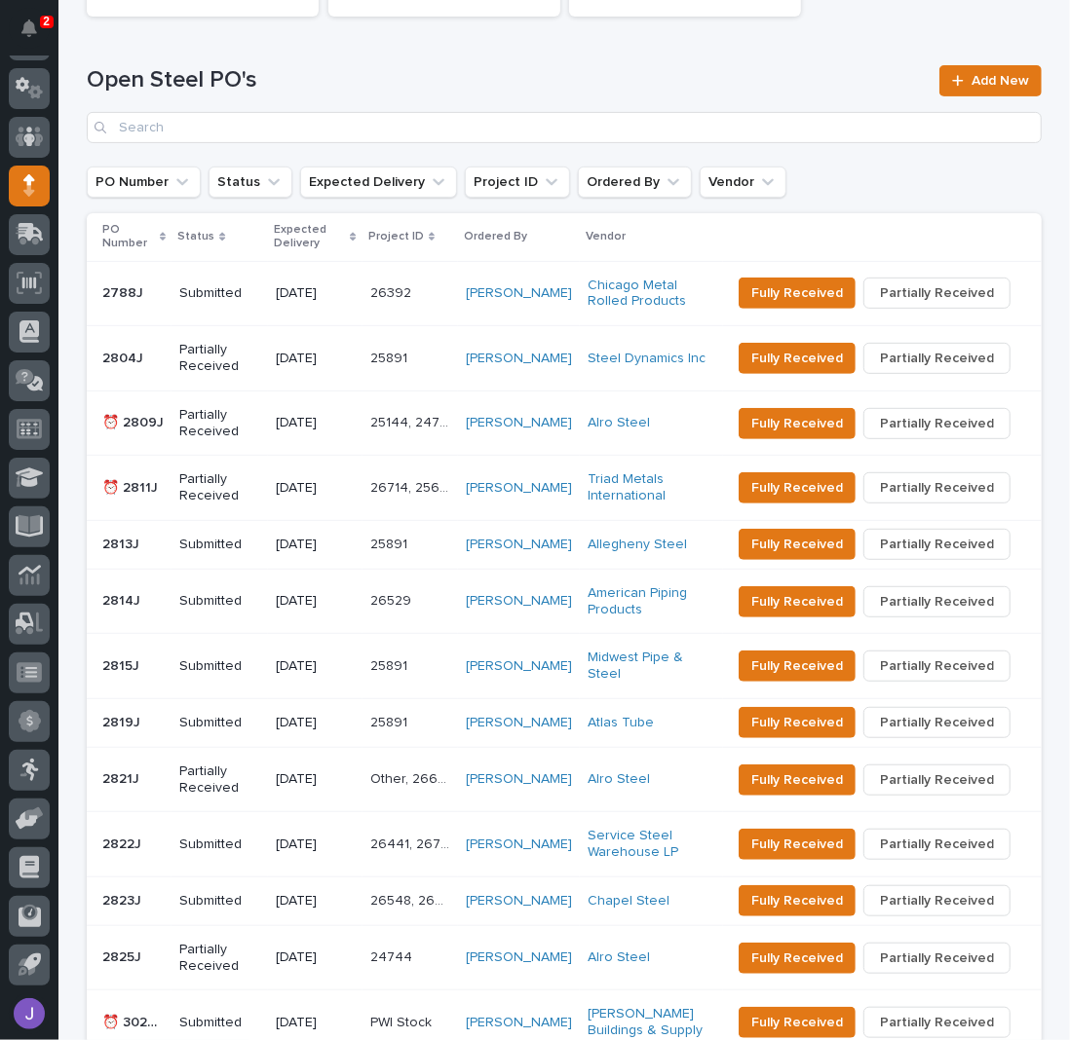
click at [249, 498] on p "Partially Received" at bounding box center [219, 487] width 81 height 33
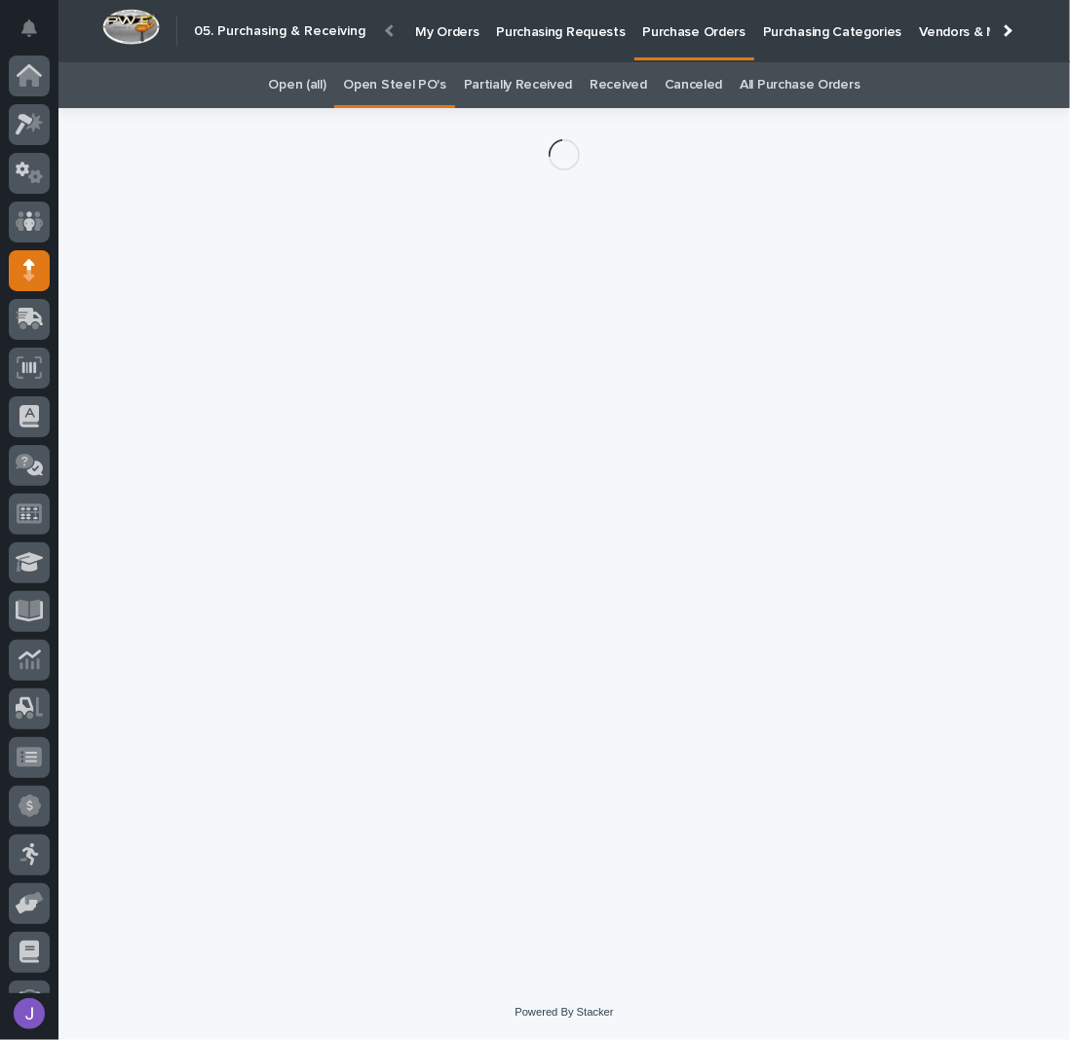
scroll to position [85, 0]
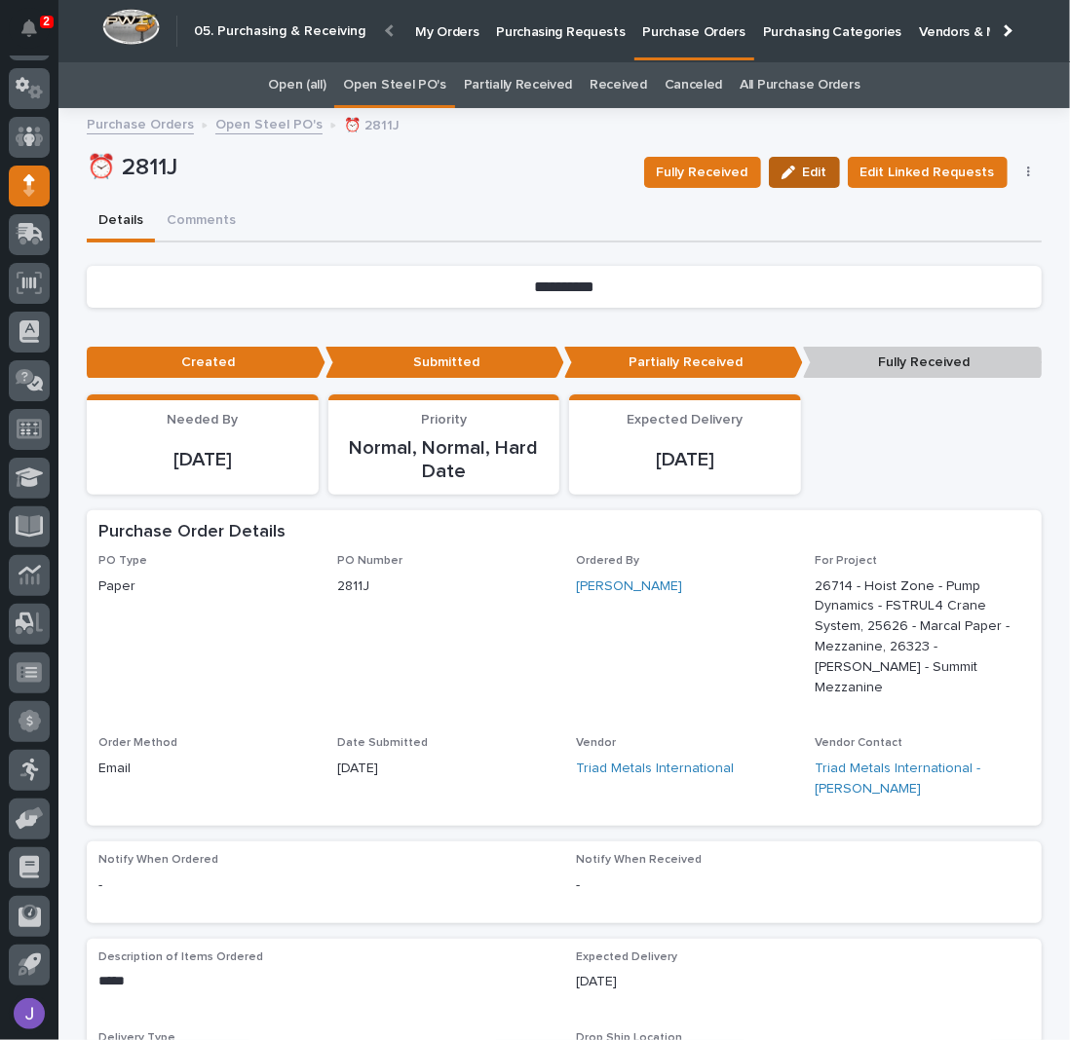
click at [792, 164] on button "Edit" at bounding box center [804, 172] width 71 height 31
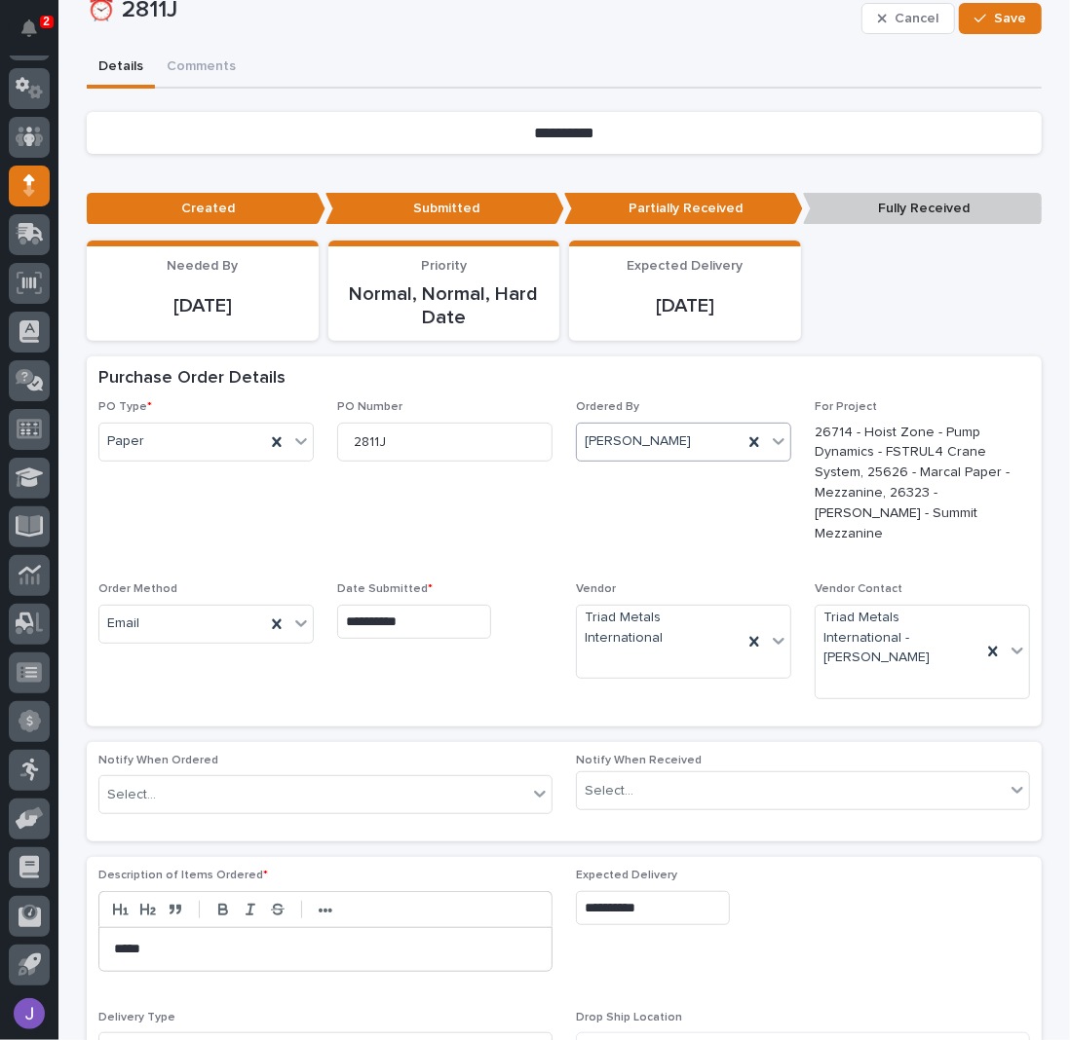
scroll to position [259, 0]
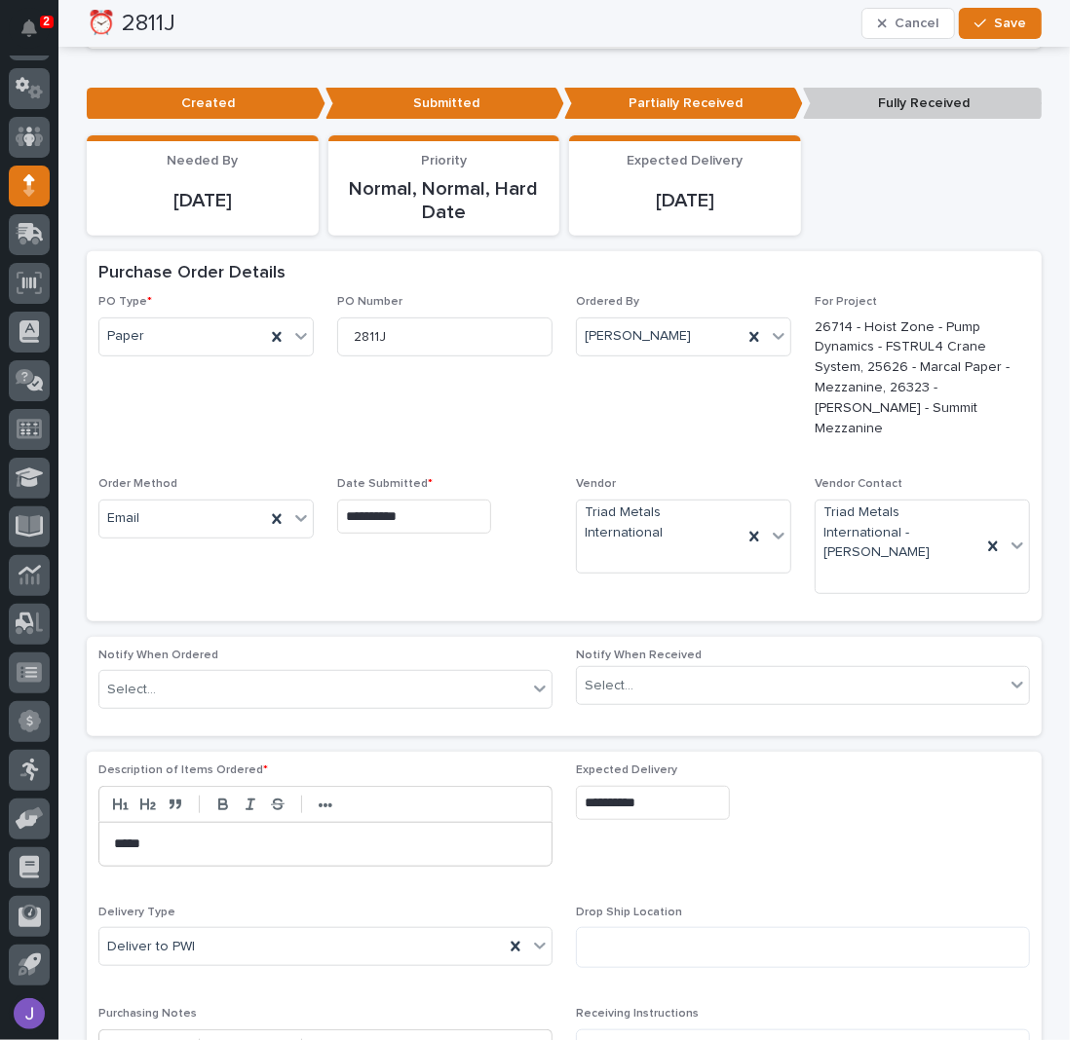
click at [666, 786] on input "**********" at bounding box center [653, 803] width 154 height 34
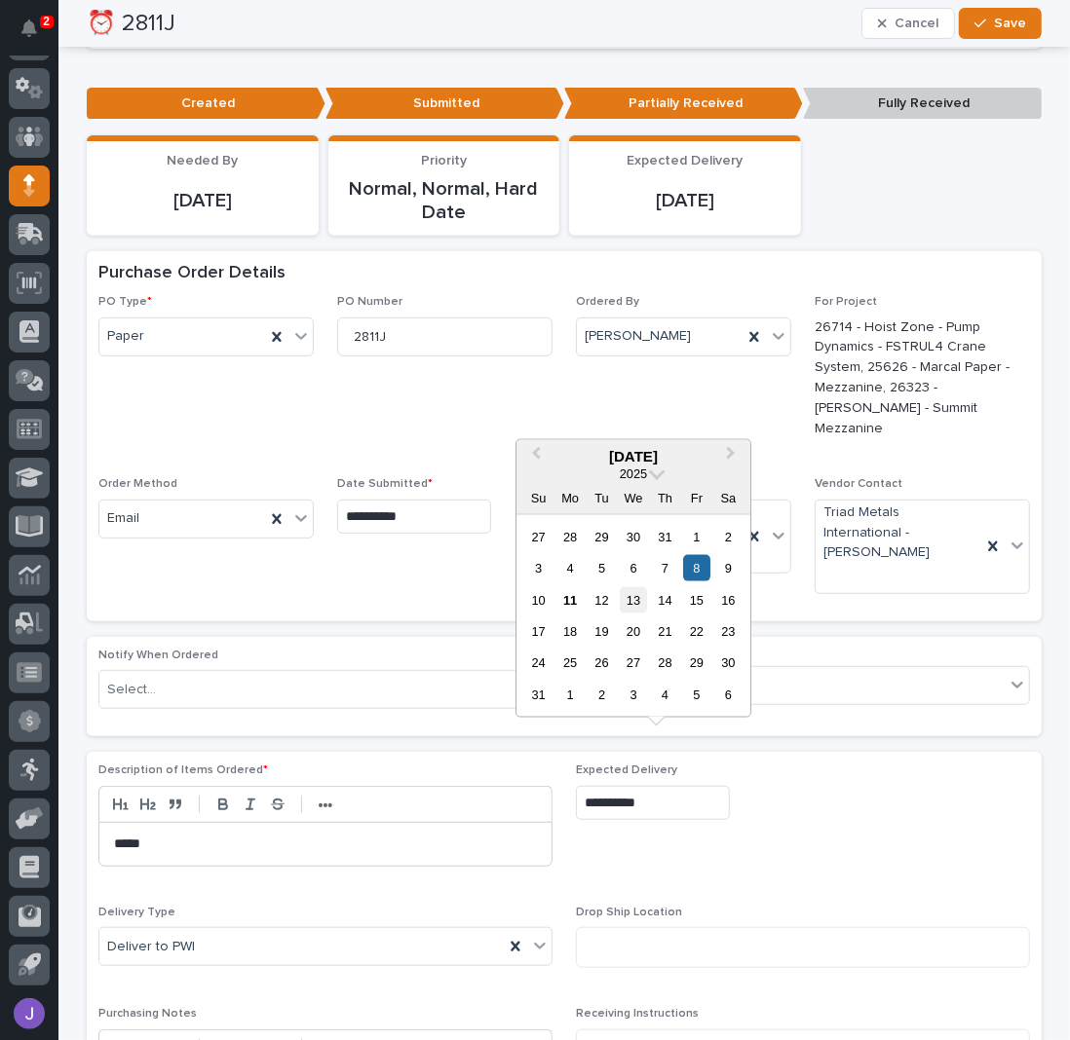
click at [631, 603] on div "13" at bounding box center [634, 599] width 26 height 26
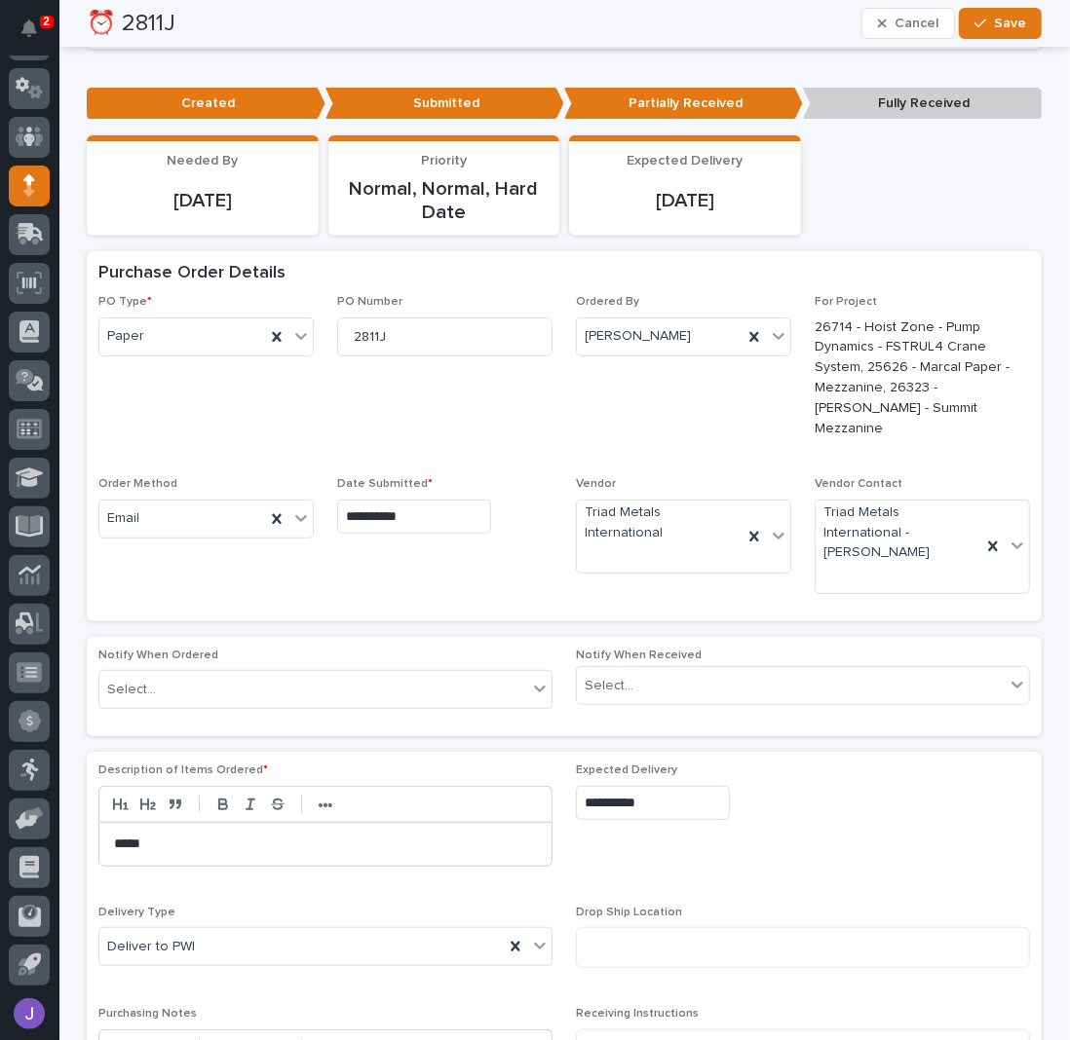
type input "**********"
click at [1021, 30] on button "Save" at bounding box center [1000, 23] width 83 height 31
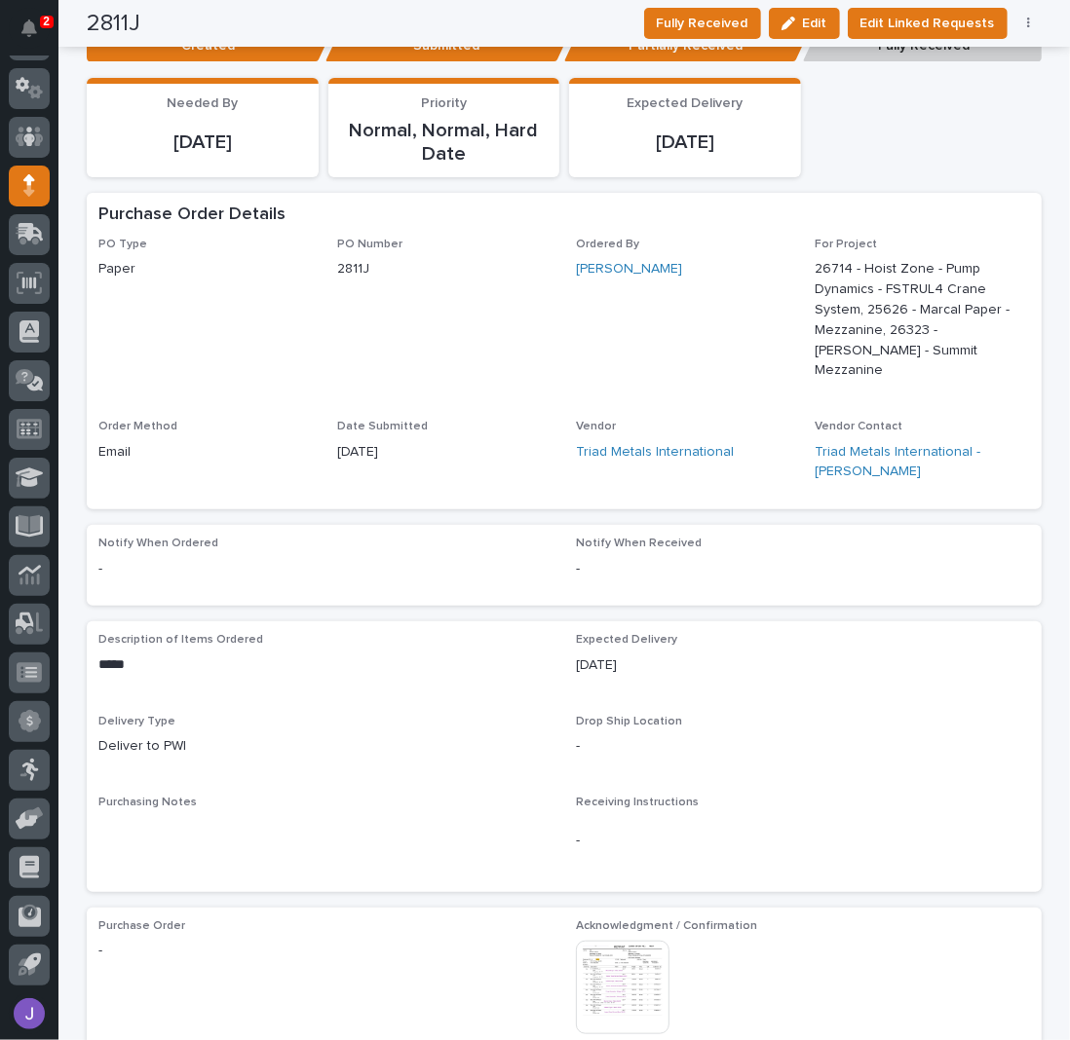
scroll to position [0, 0]
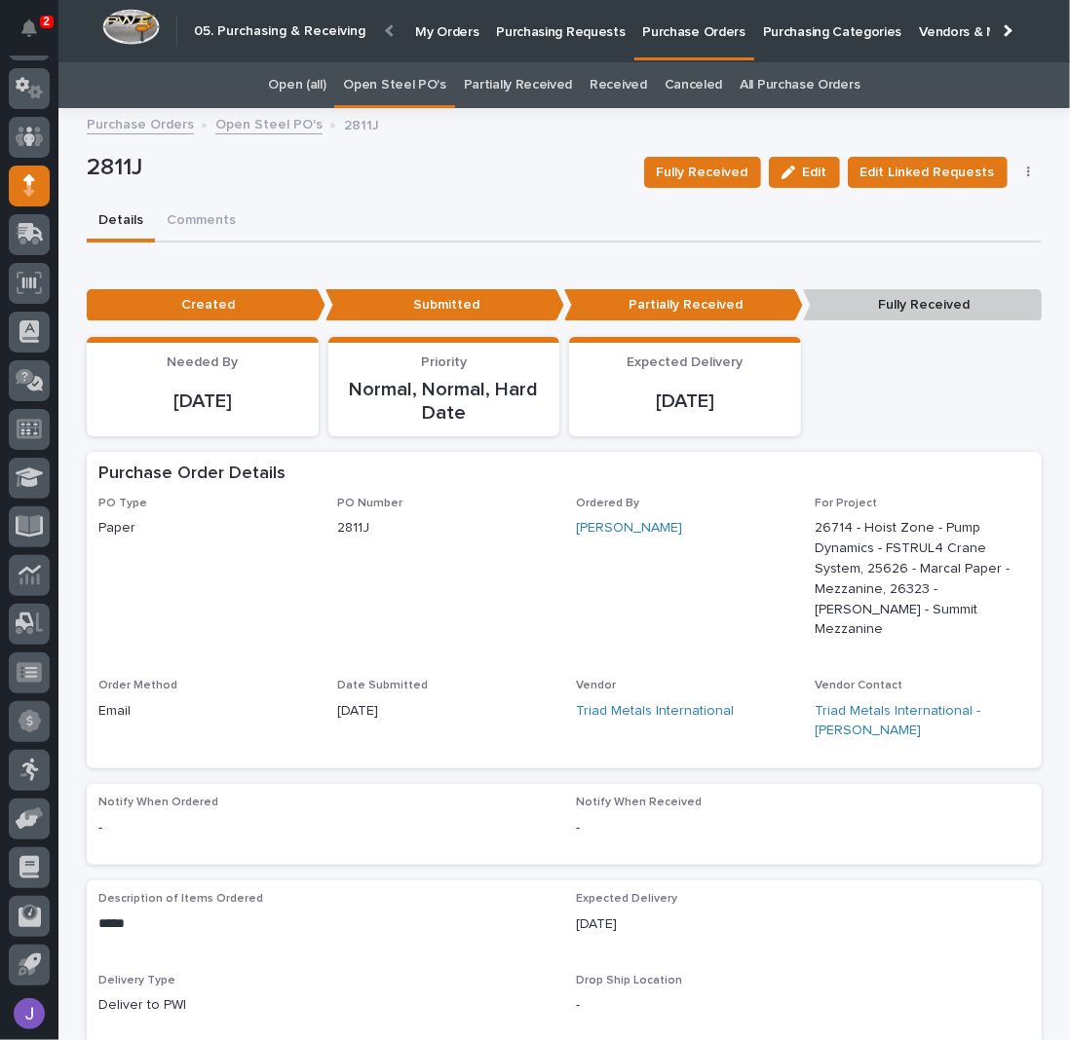
click at [411, 93] on link "Open Steel PO's" at bounding box center [394, 85] width 102 height 46
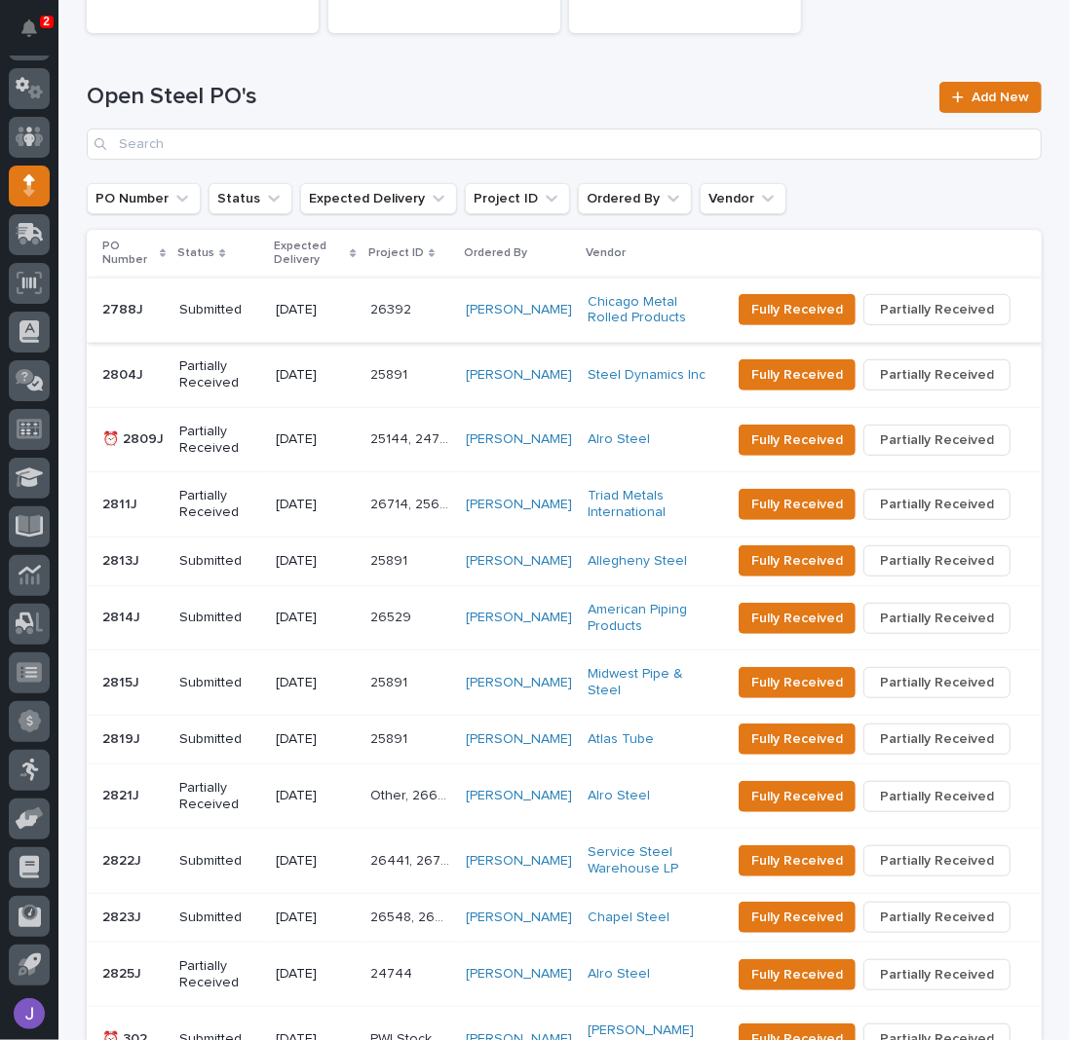
scroll to position [390, 0]
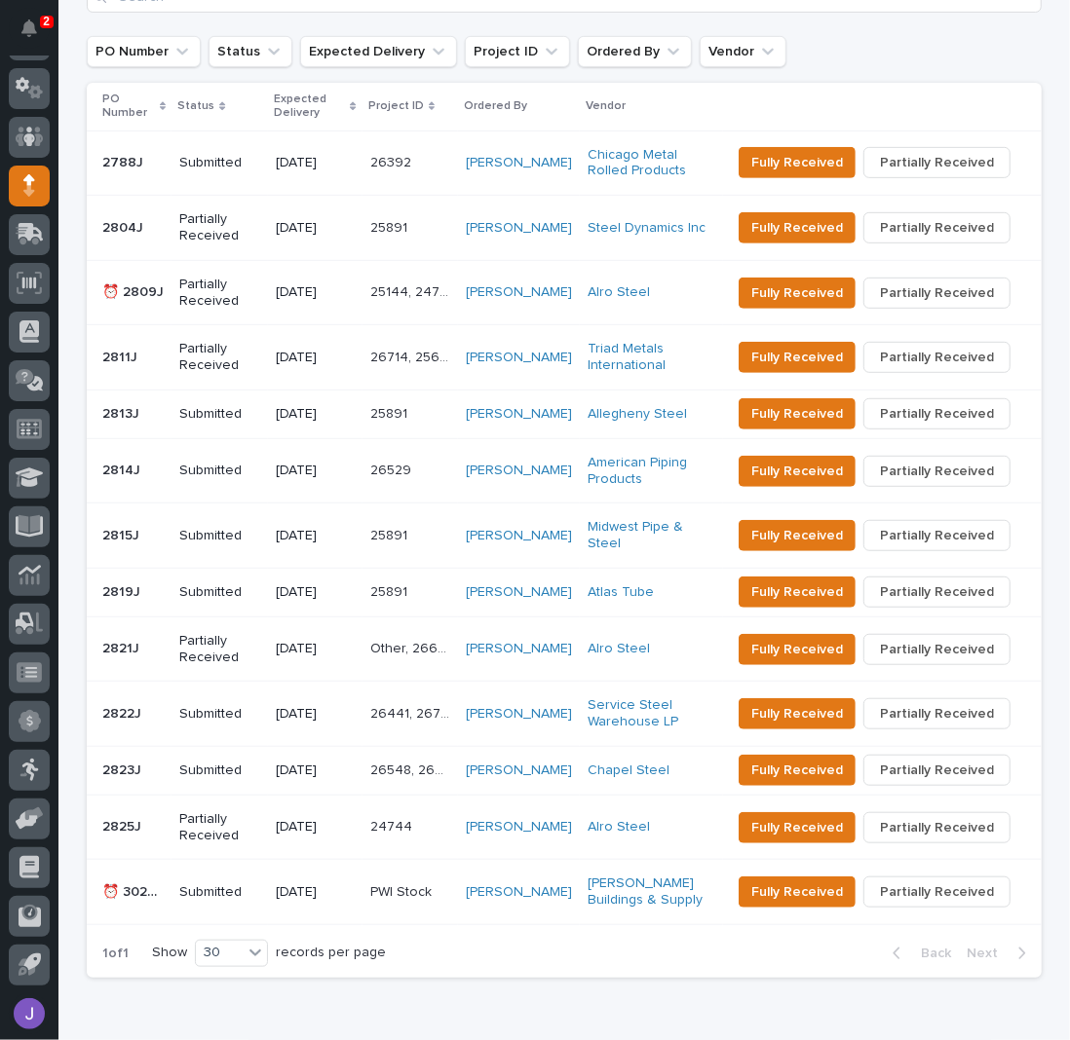
click at [235, 307] on p "Partially Received" at bounding box center [219, 293] width 81 height 33
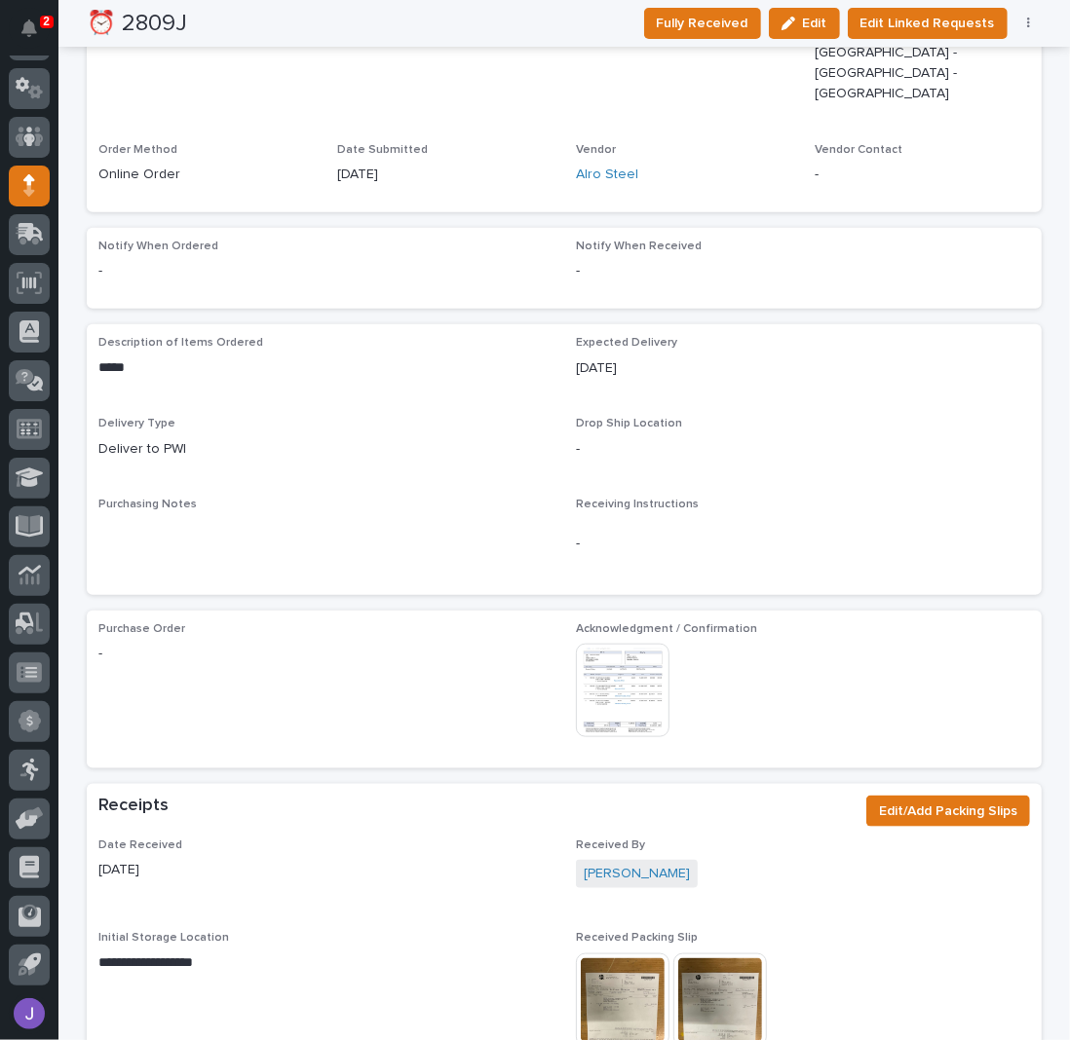
scroll to position [835, 0]
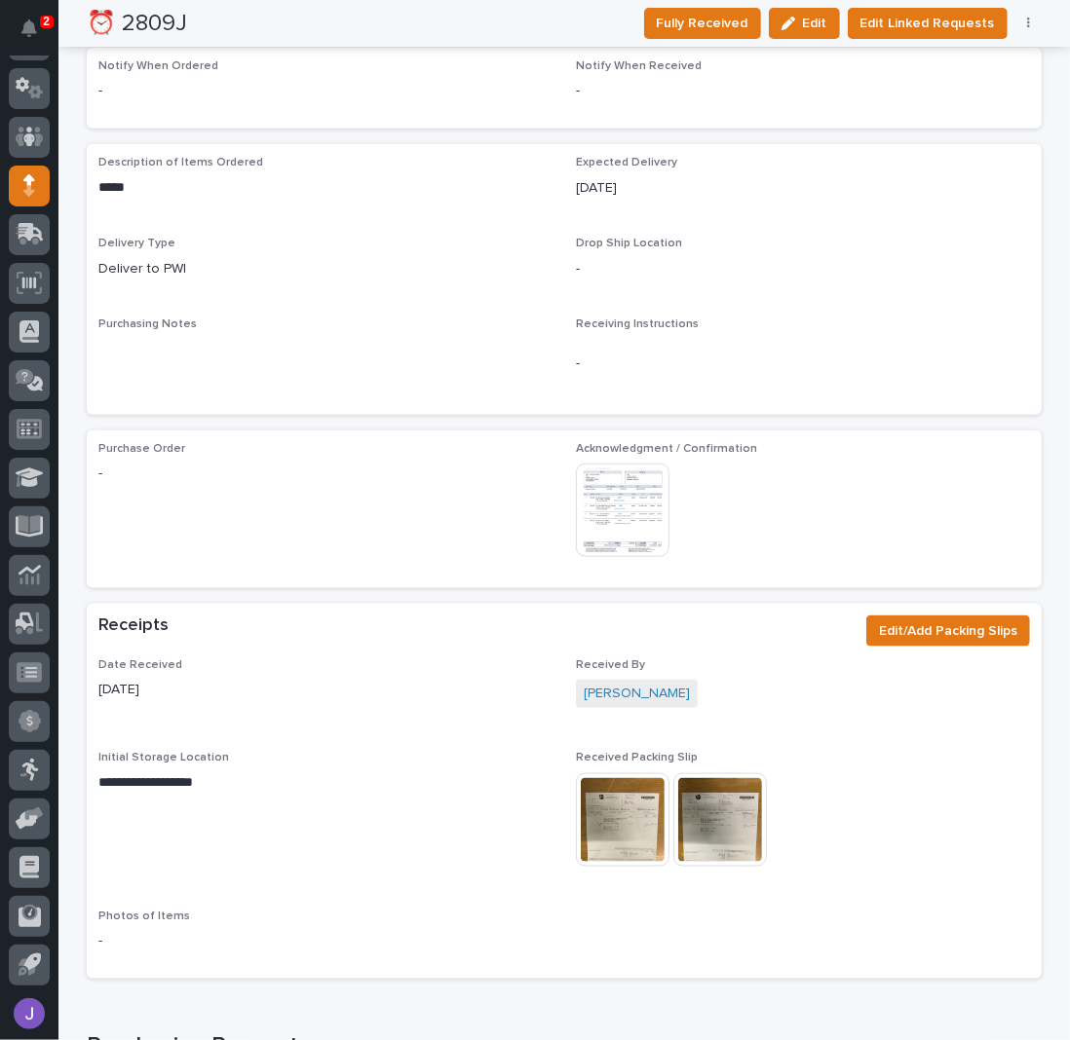
click at [644, 472] on img at bounding box center [623, 511] width 94 height 94
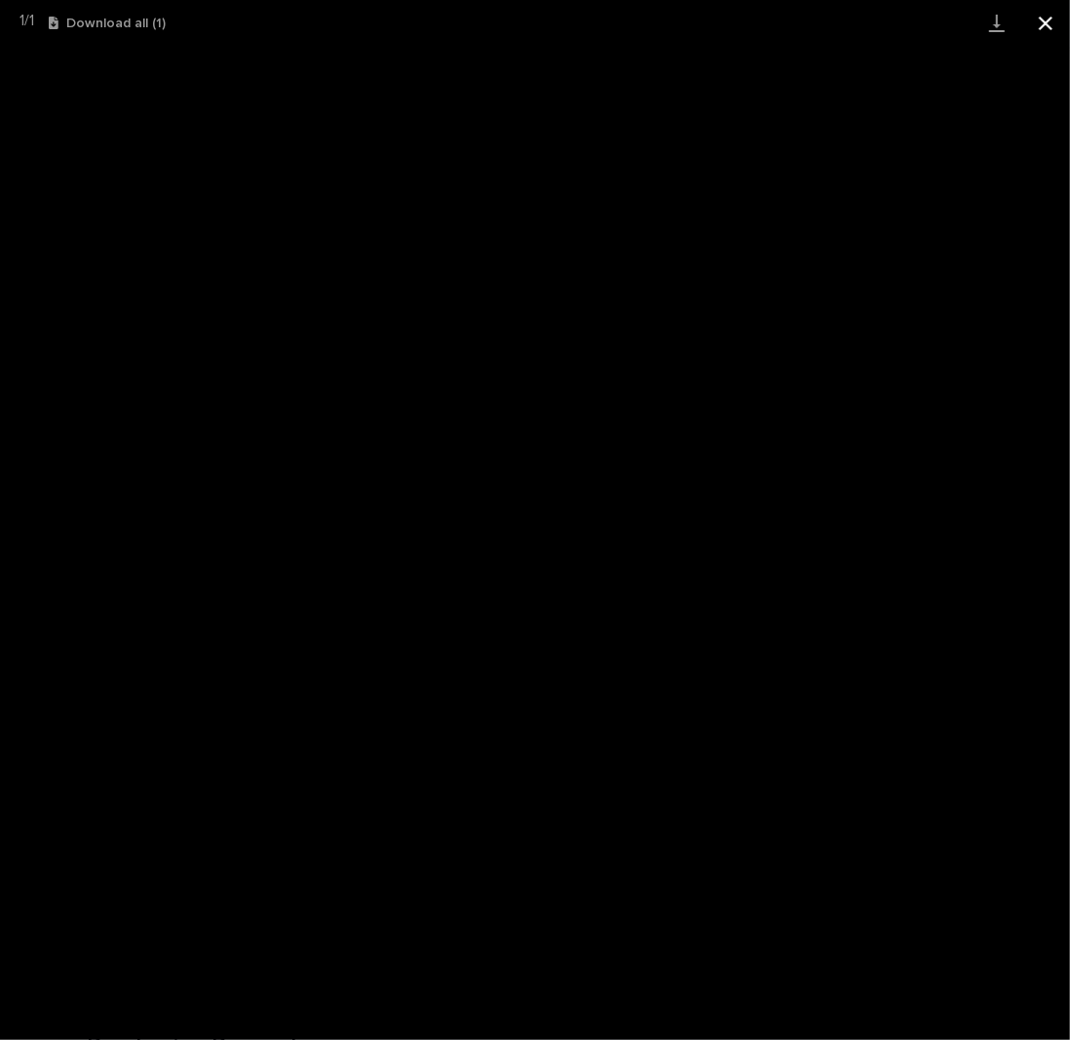
click at [1062, 19] on button "Close gallery" at bounding box center [1045, 23] width 49 height 46
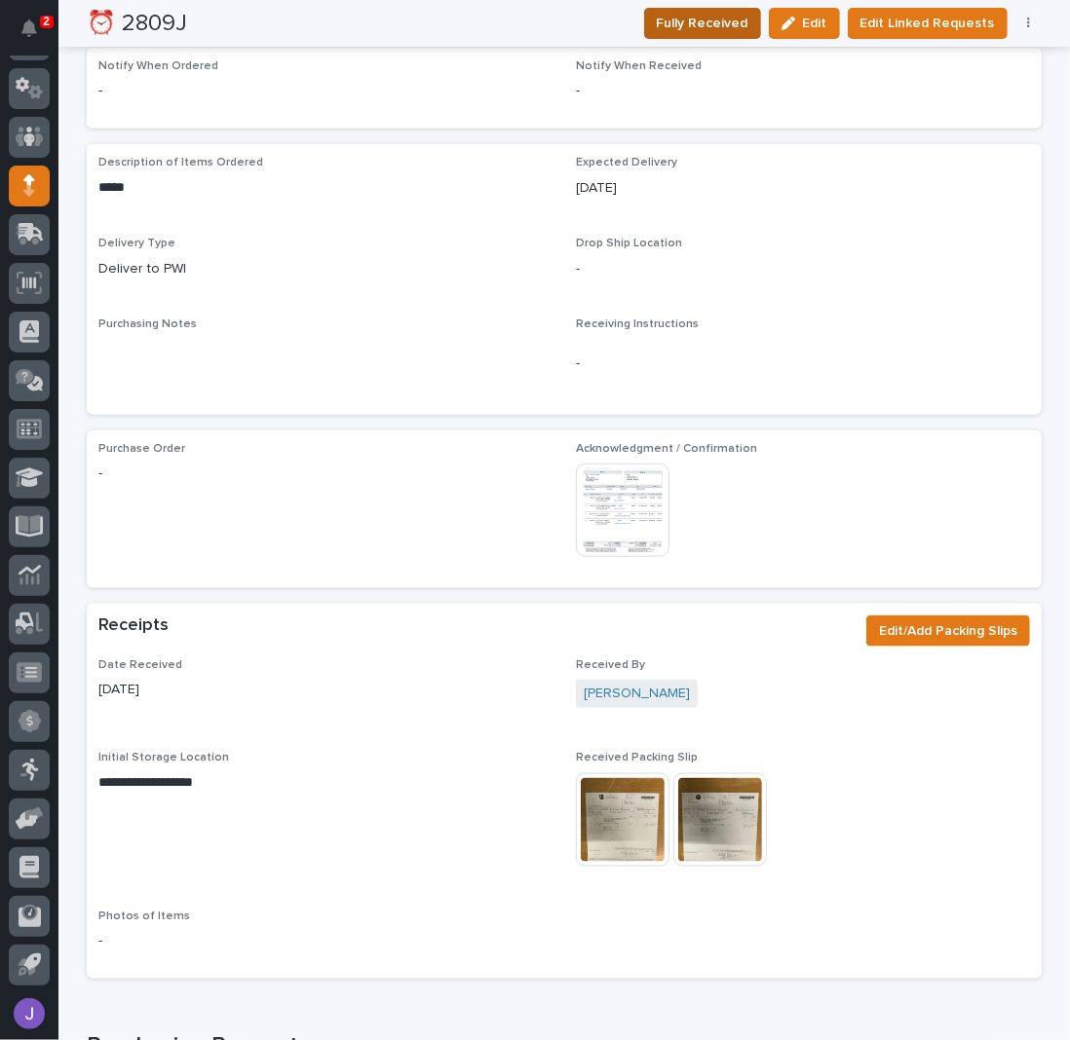
click at [740, 23] on span "Fully Received" at bounding box center [703, 23] width 92 height 19
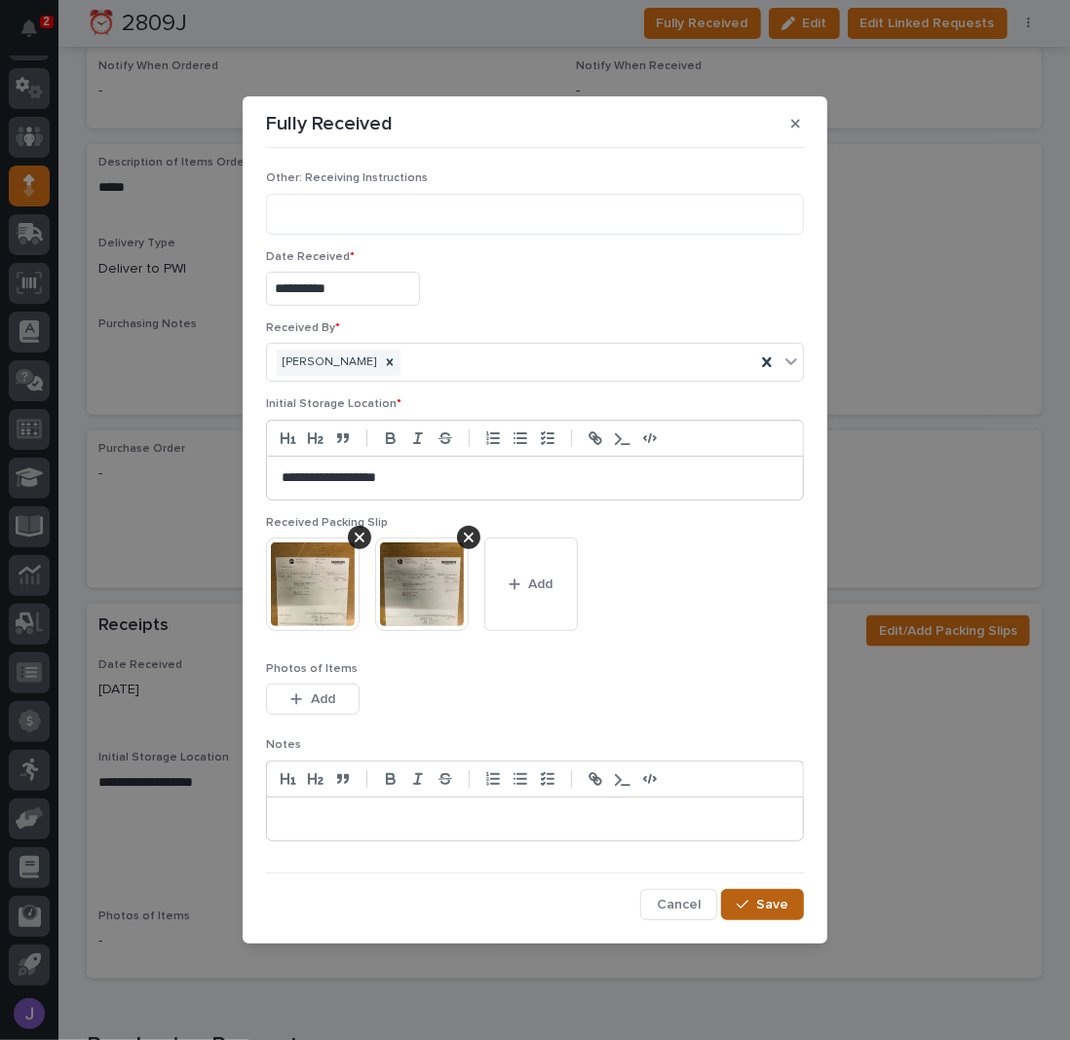
click at [798, 909] on button "Save" at bounding box center [762, 904] width 83 height 31
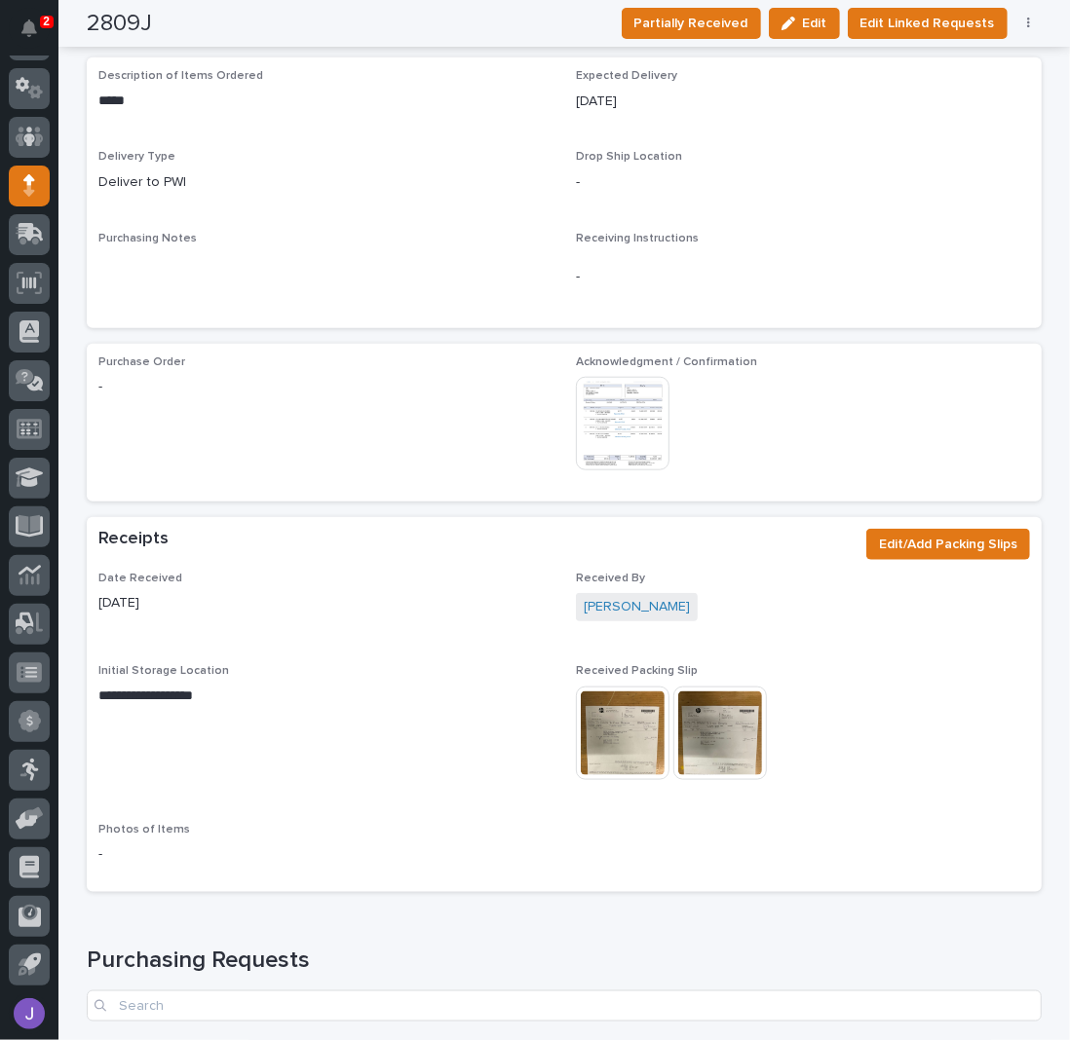
scroll to position [748, 0]
click at [641, 377] on img at bounding box center [623, 424] width 94 height 94
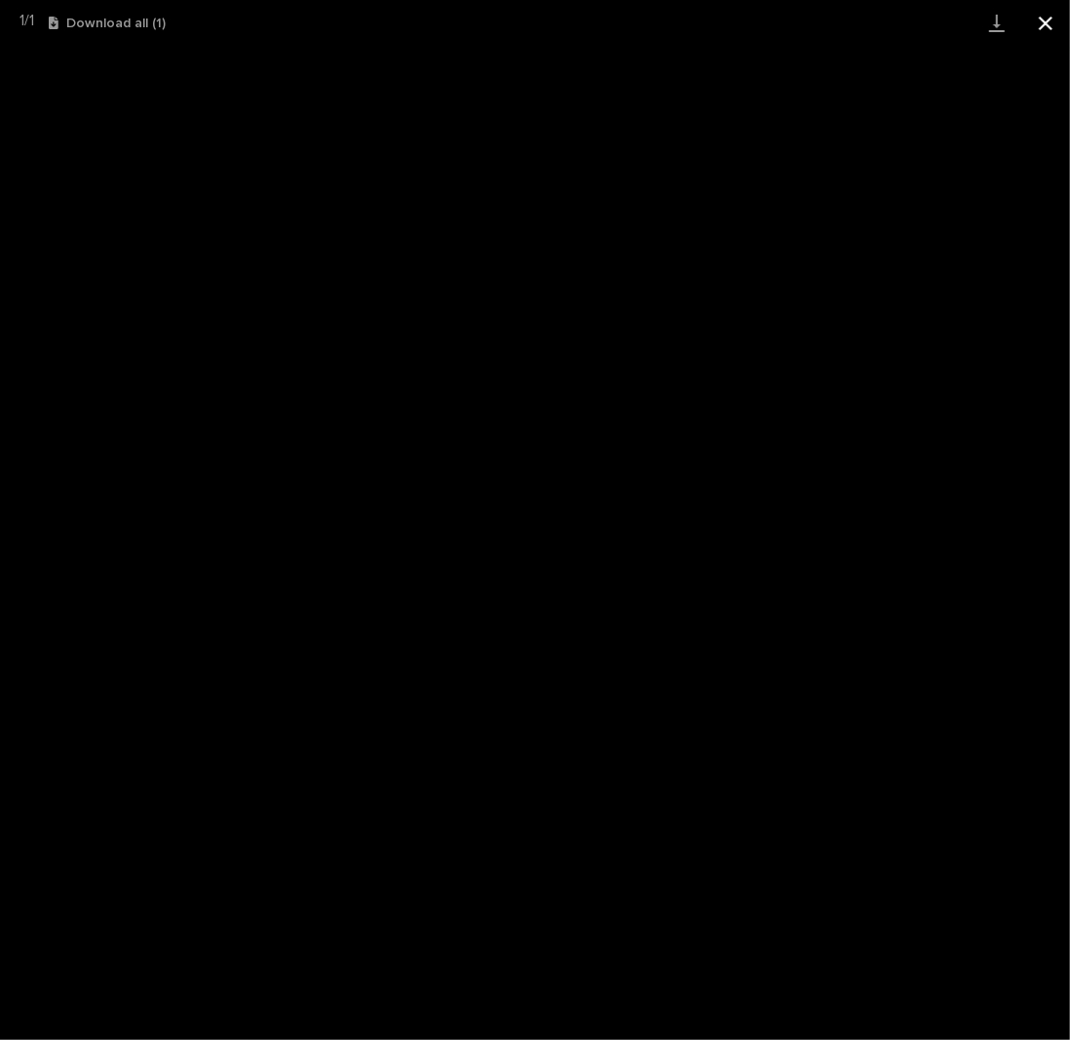
click at [1037, 23] on button "Close gallery" at bounding box center [1045, 23] width 49 height 46
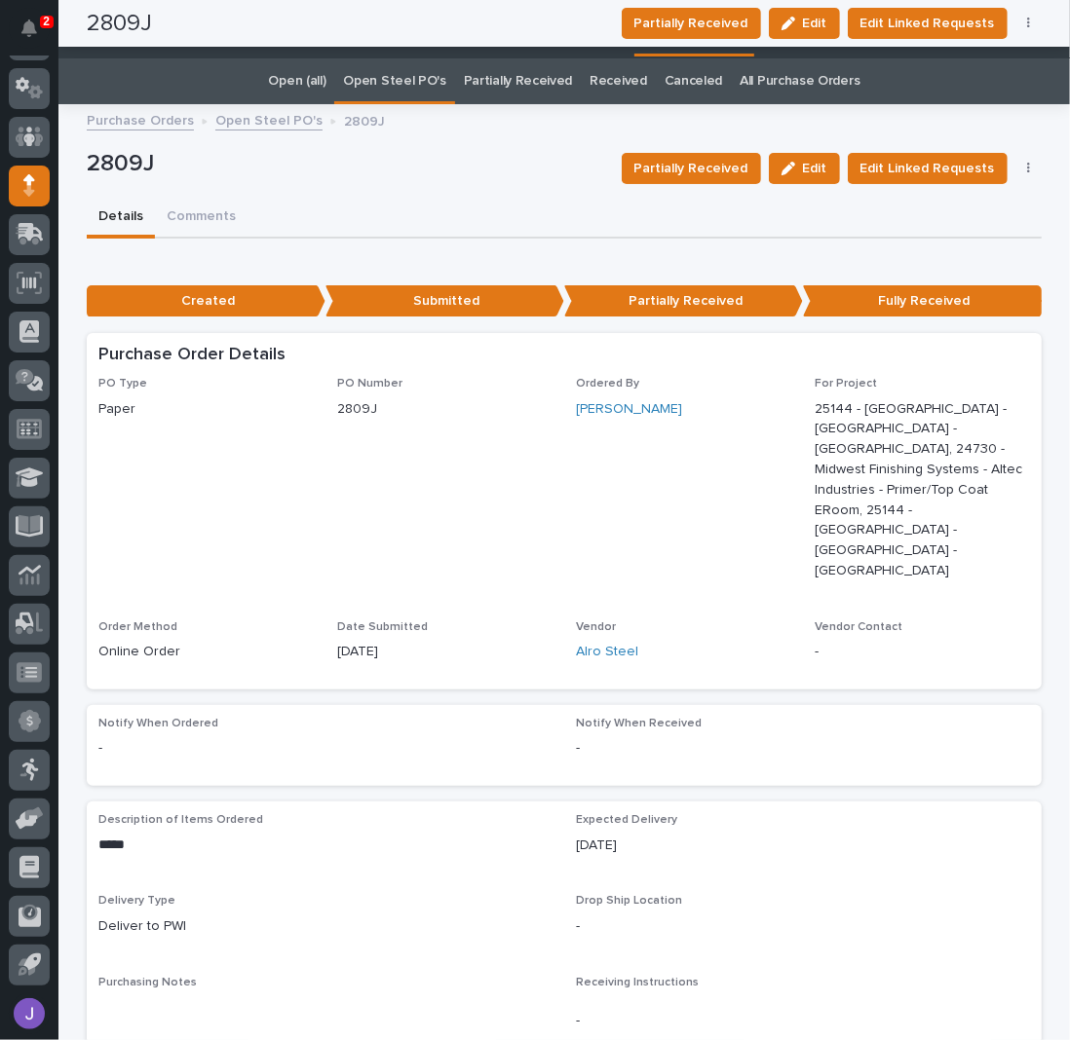
scroll to position [0, 0]
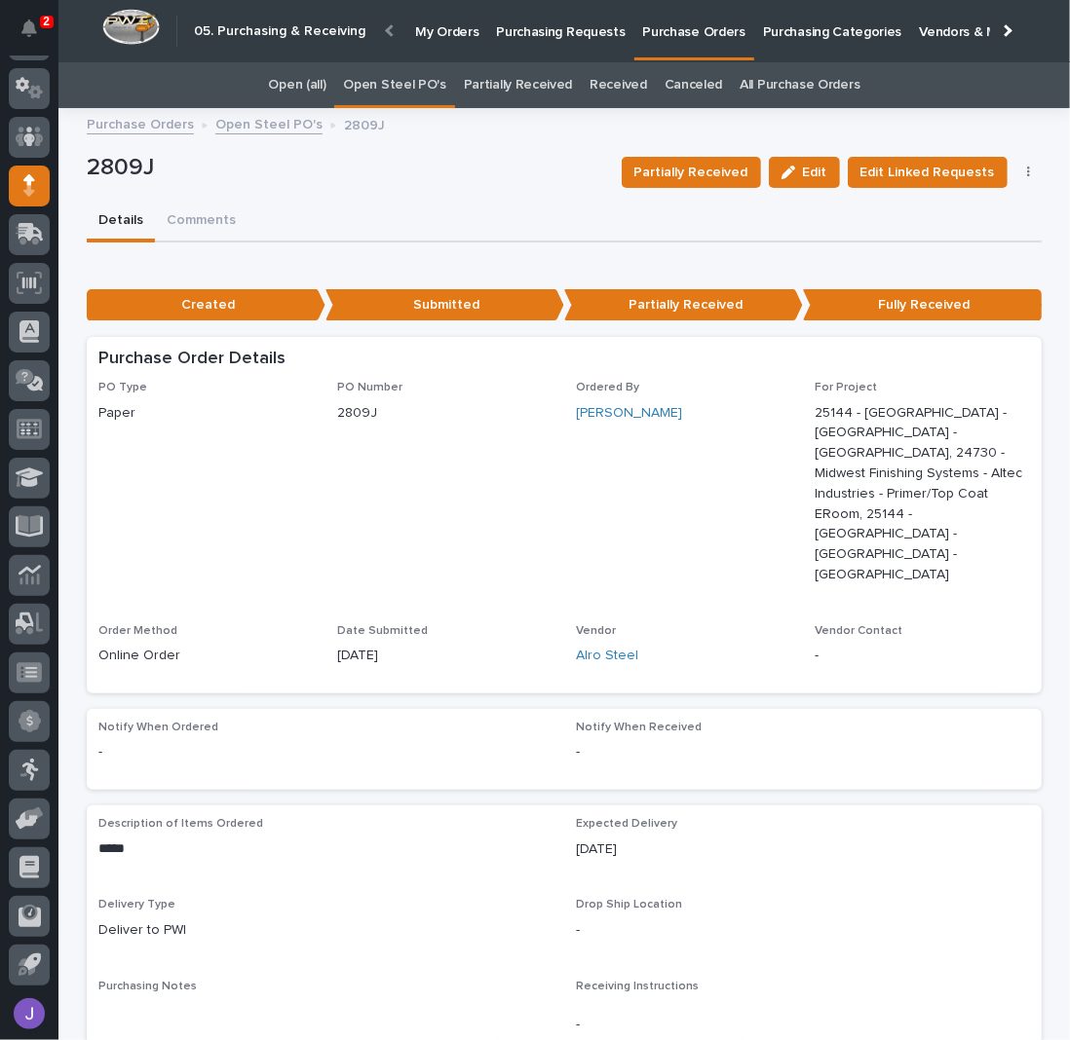
click at [480, 163] on p "2809J" at bounding box center [346, 168] width 519 height 28
click at [528, 25] on p "Purchasing Requests" at bounding box center [560, 20] width 129 height 41
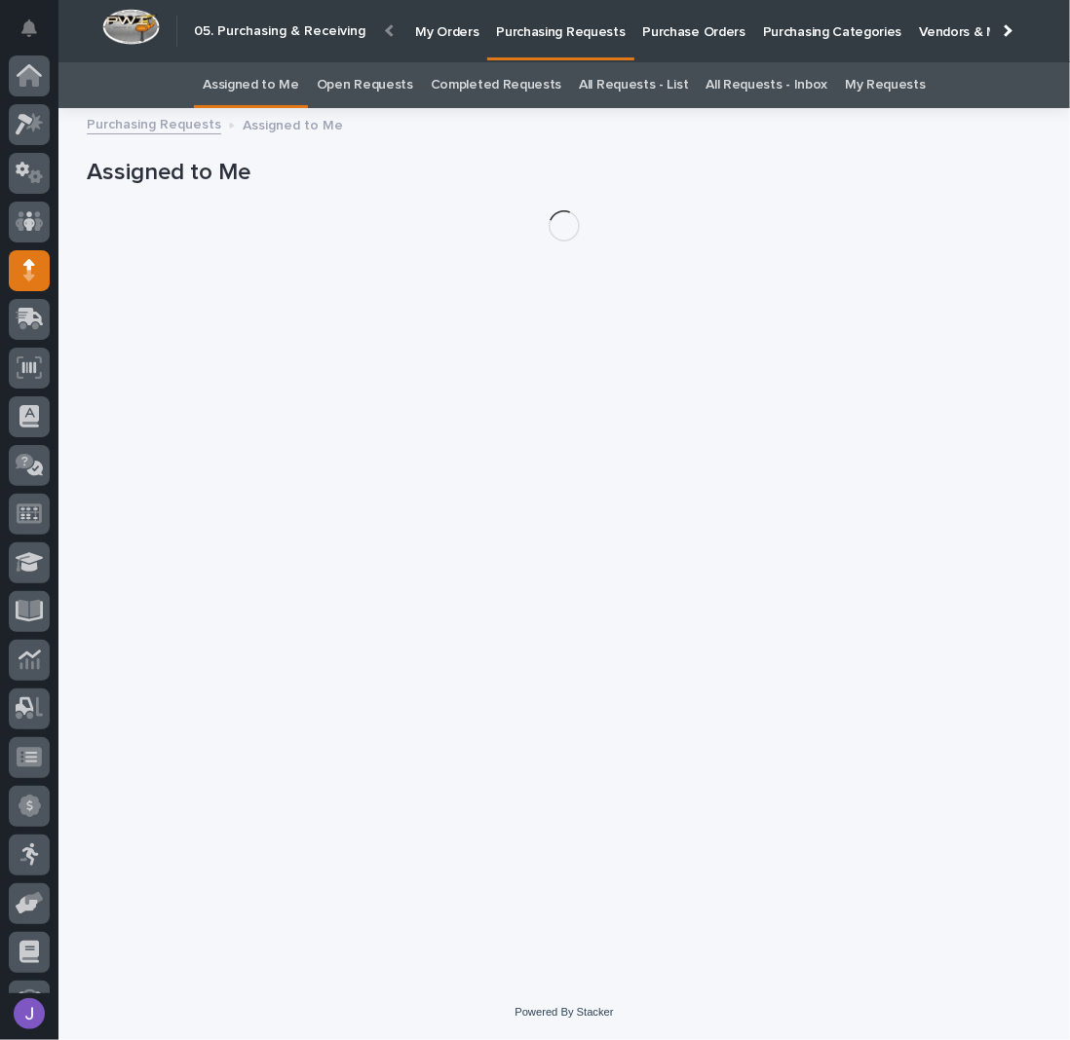
scroll to position [85, 0]
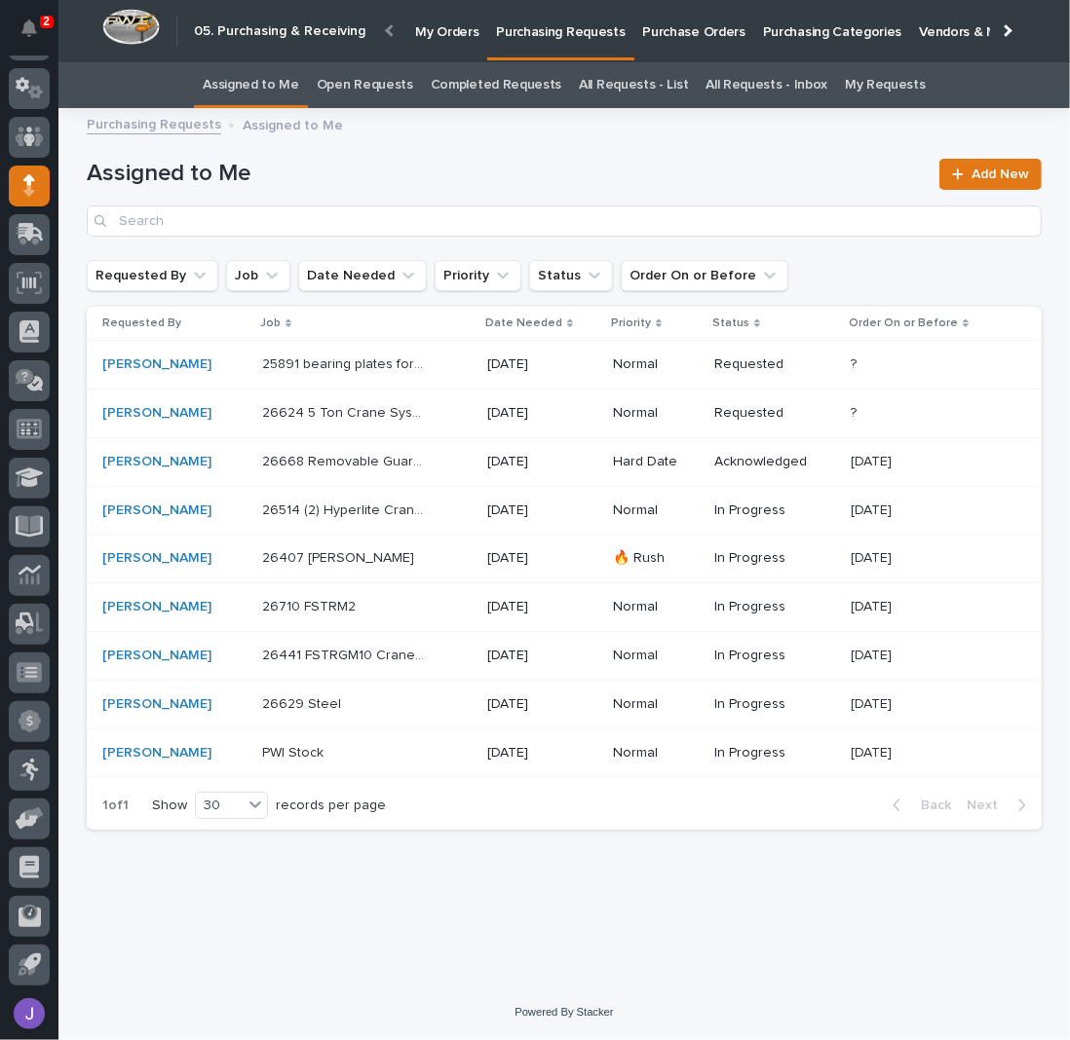
click at [500, 100] on link "Completed Requests" at bounding box center [496, 85] width 131 height 46
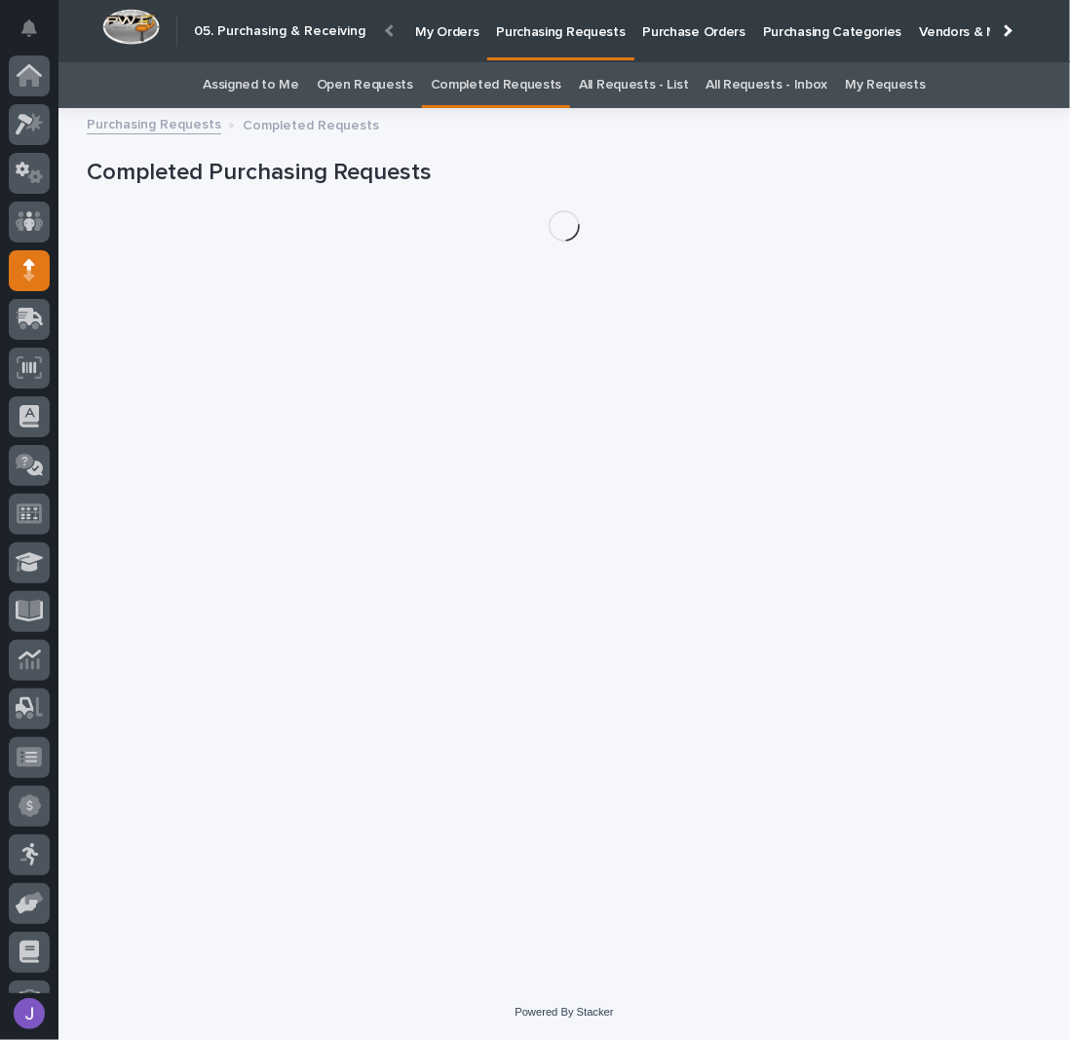
scroll to position [85, 0]
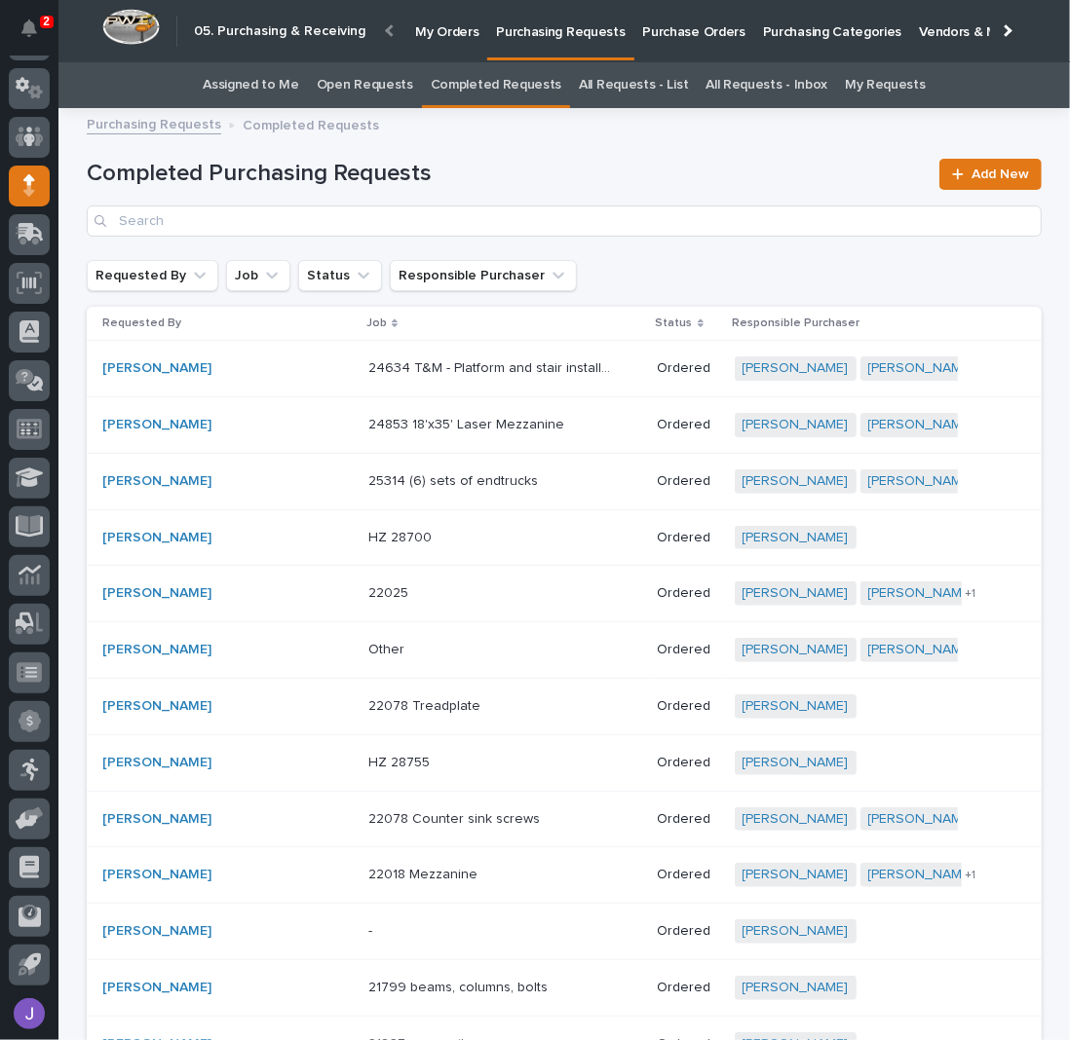
click at [395, 82] on link "Open Requests" at bounding box center [365, 85] width 96 height 46
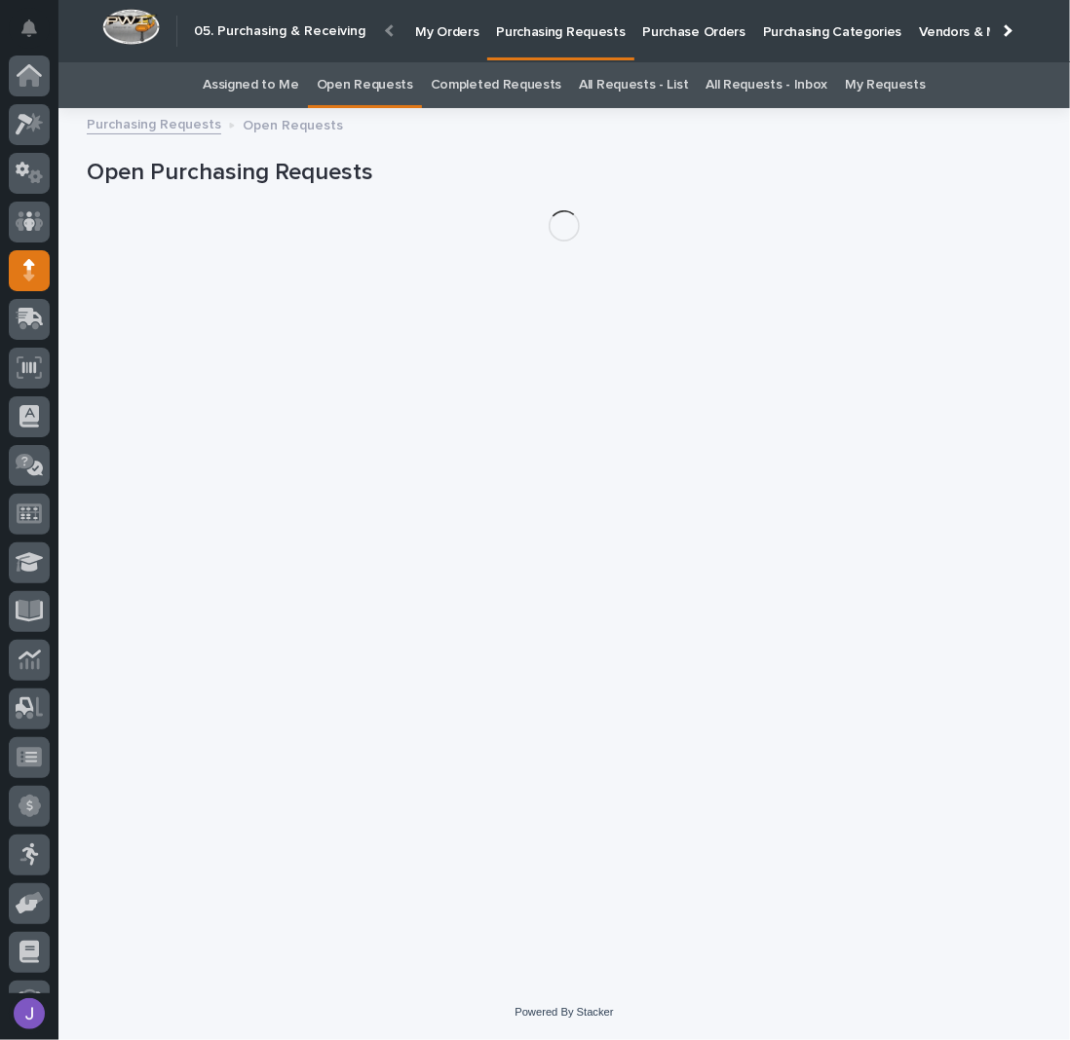
scroll to position [85, 0]
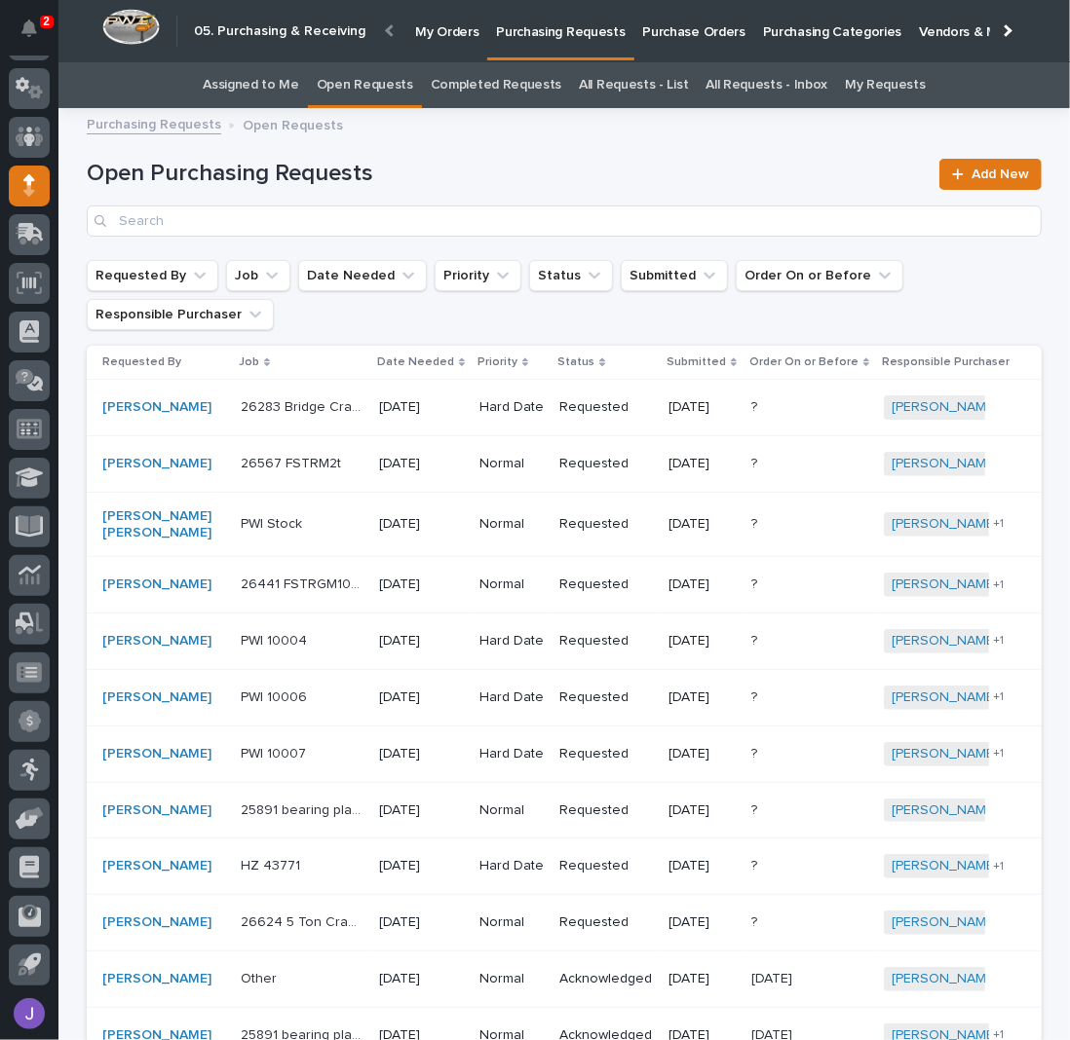
click at [279, 88] on link "Assigned to Me" at bounding box center [251, 85] width 96 height 46
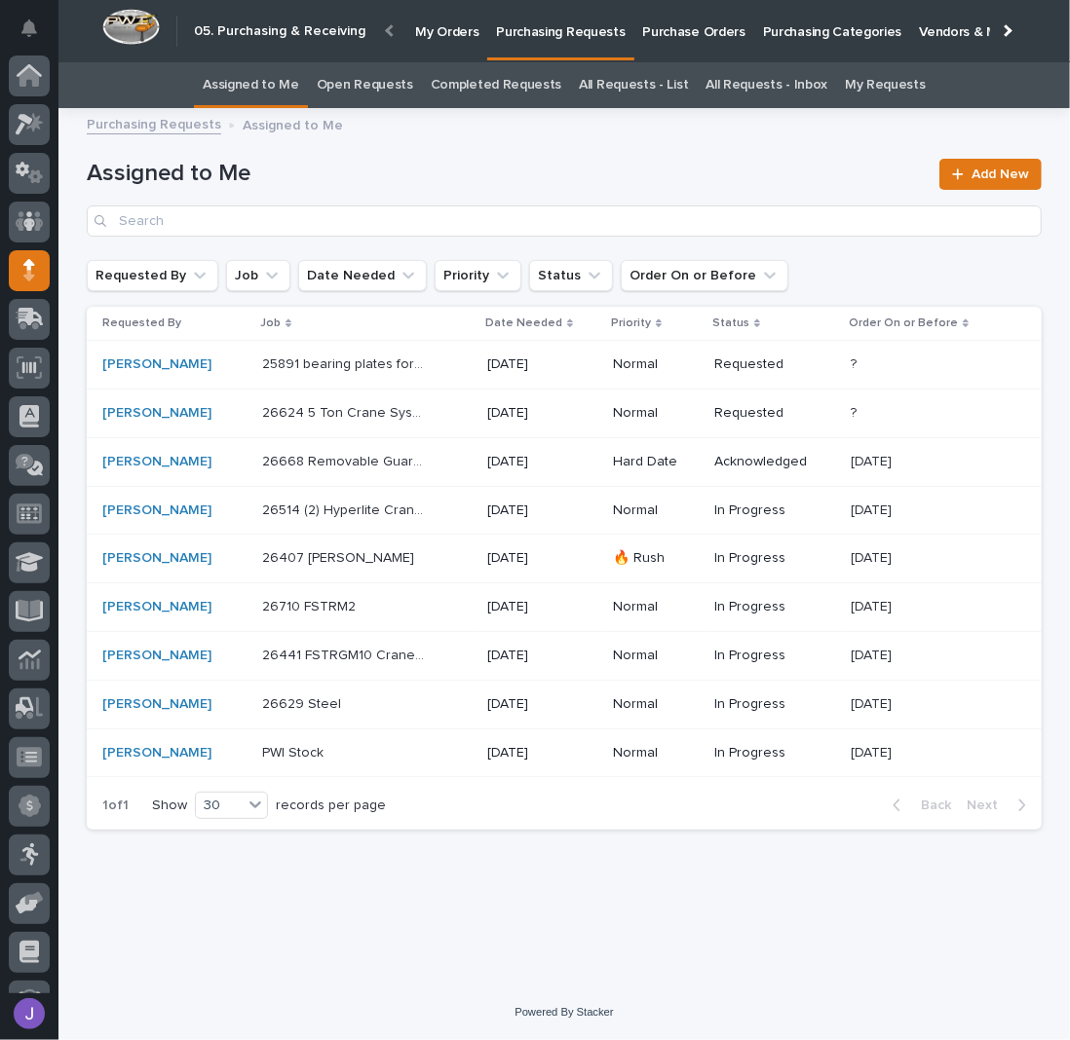
scroll to position [85, 0]
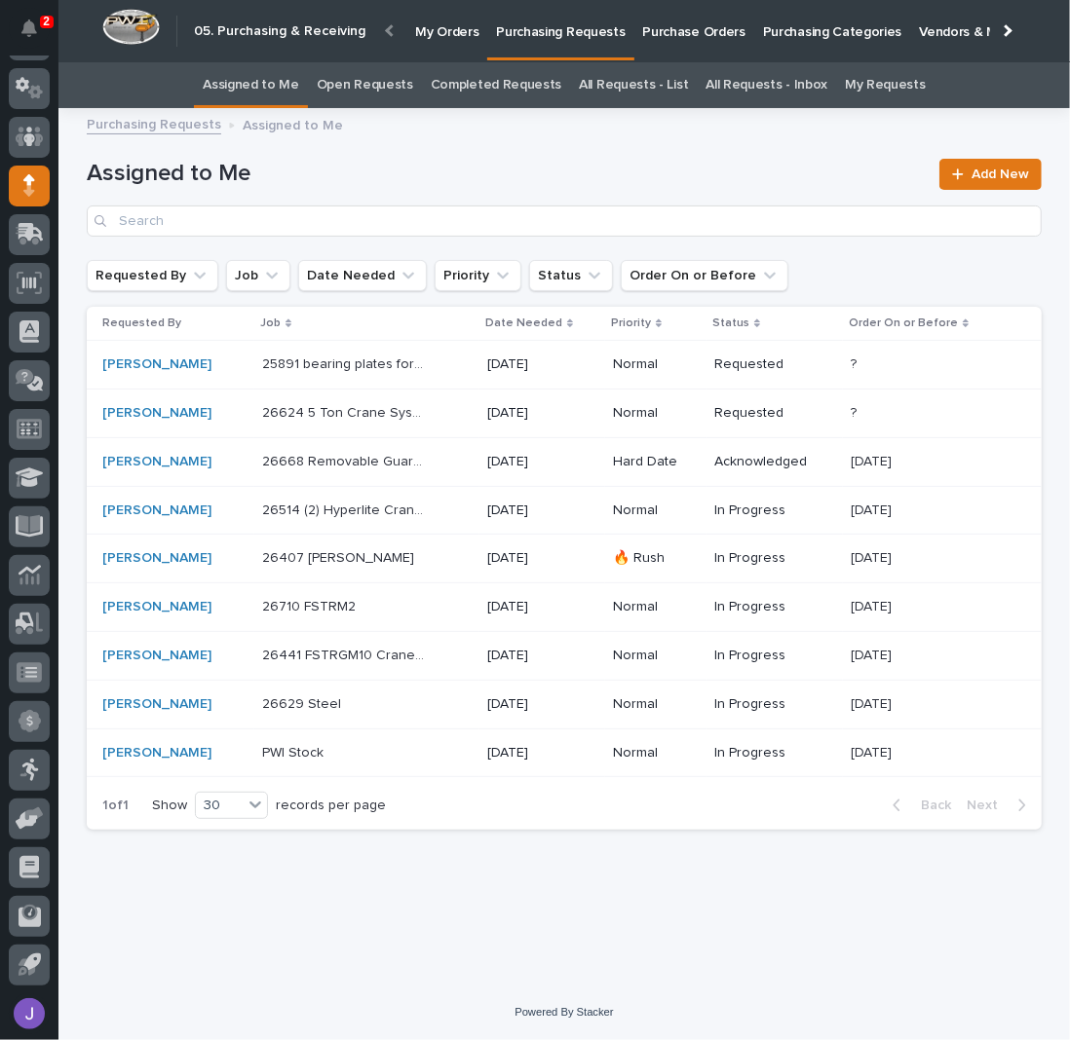
click at [422, 561] on p at bounding box center [343, 558] width 163 height 17
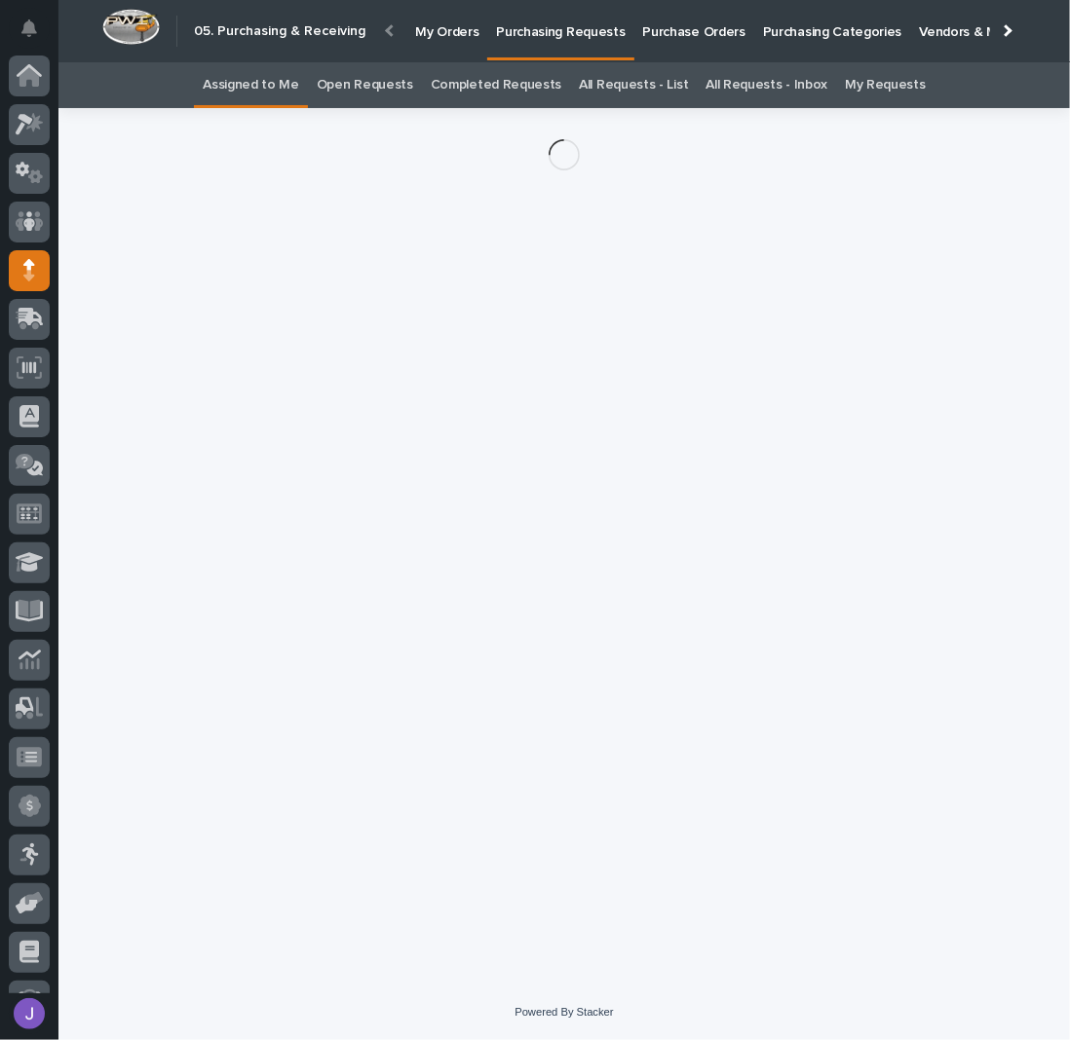
scroll to position [85, 0]
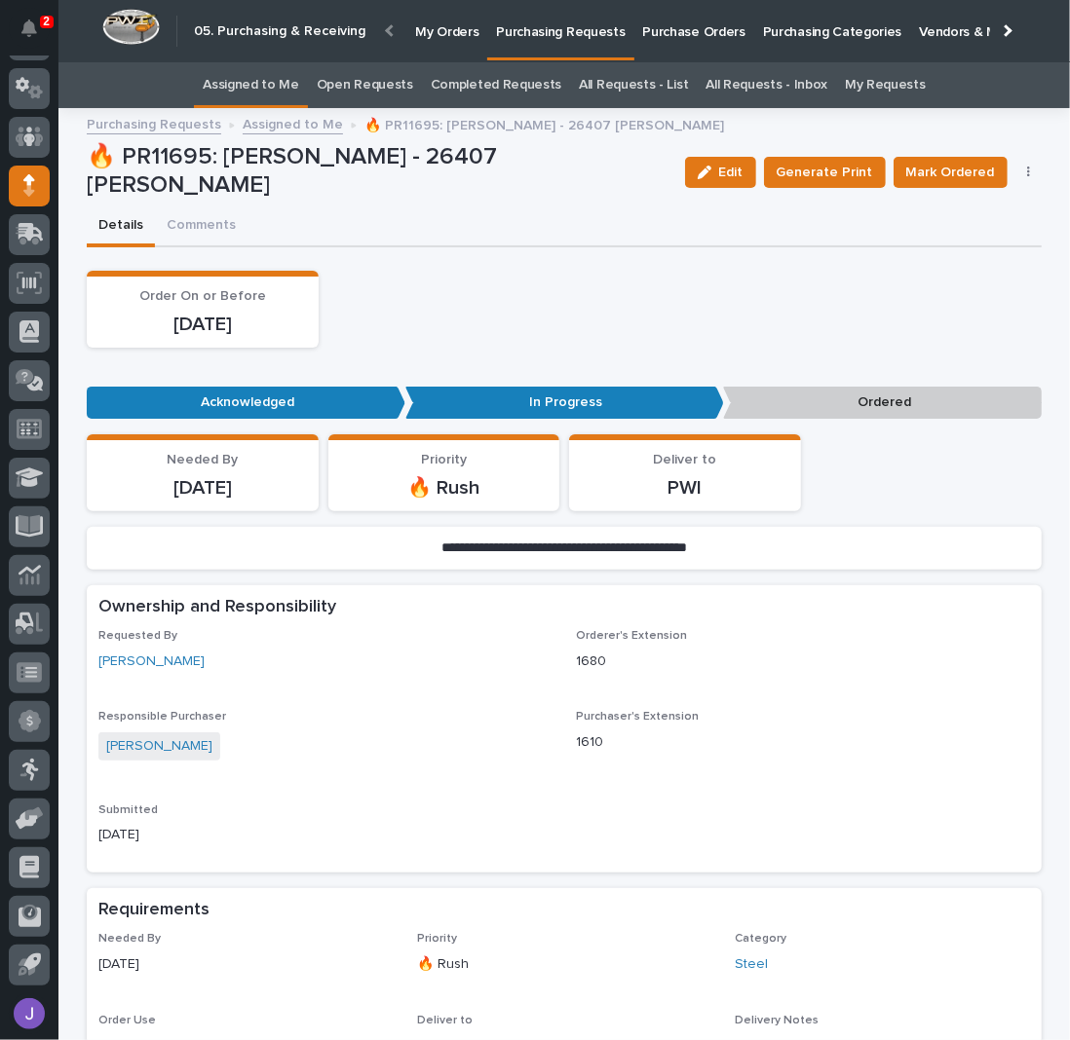
click at [697, 20] on p "Purchase Orders" at bounding box center [694, 20] width 102 height 41
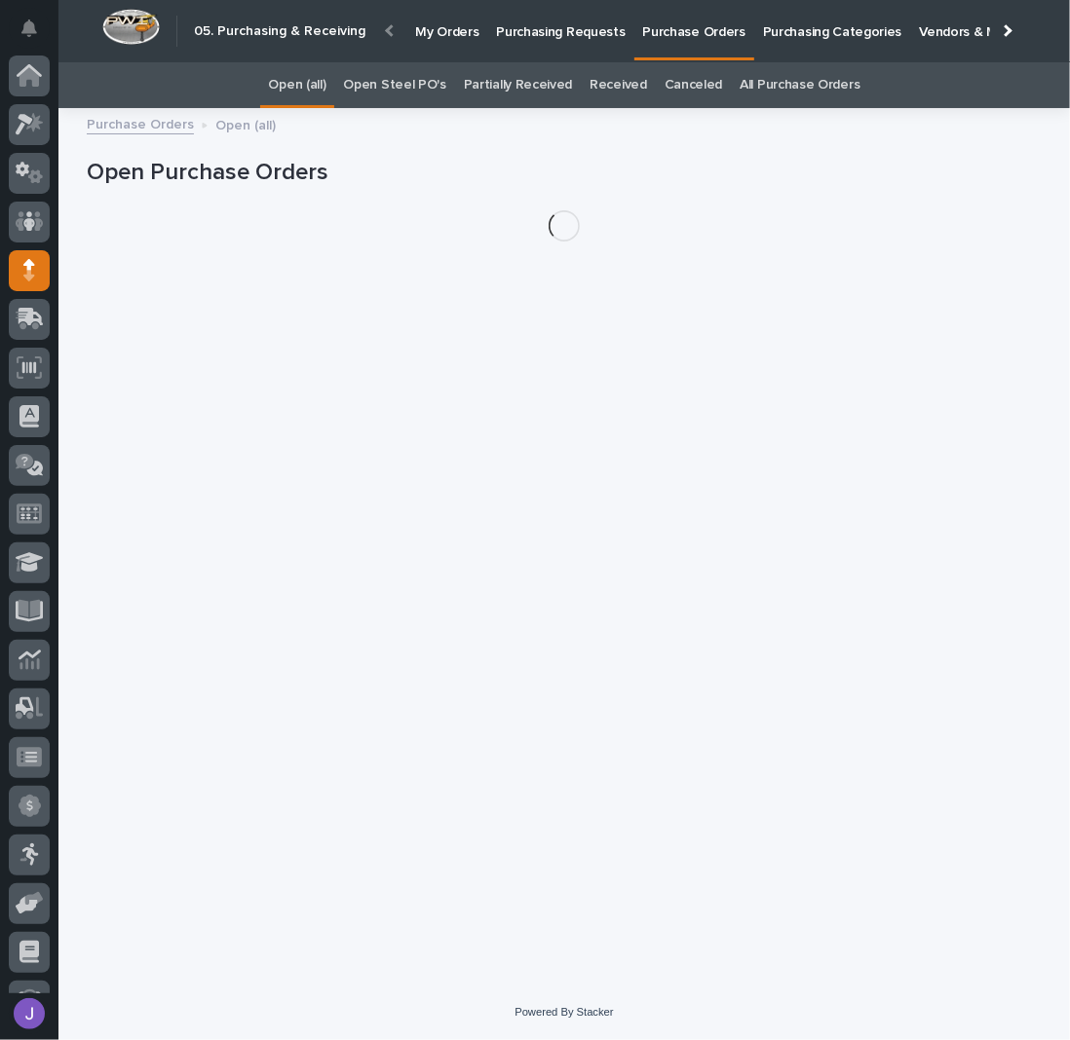
scroll to position [85, 0]
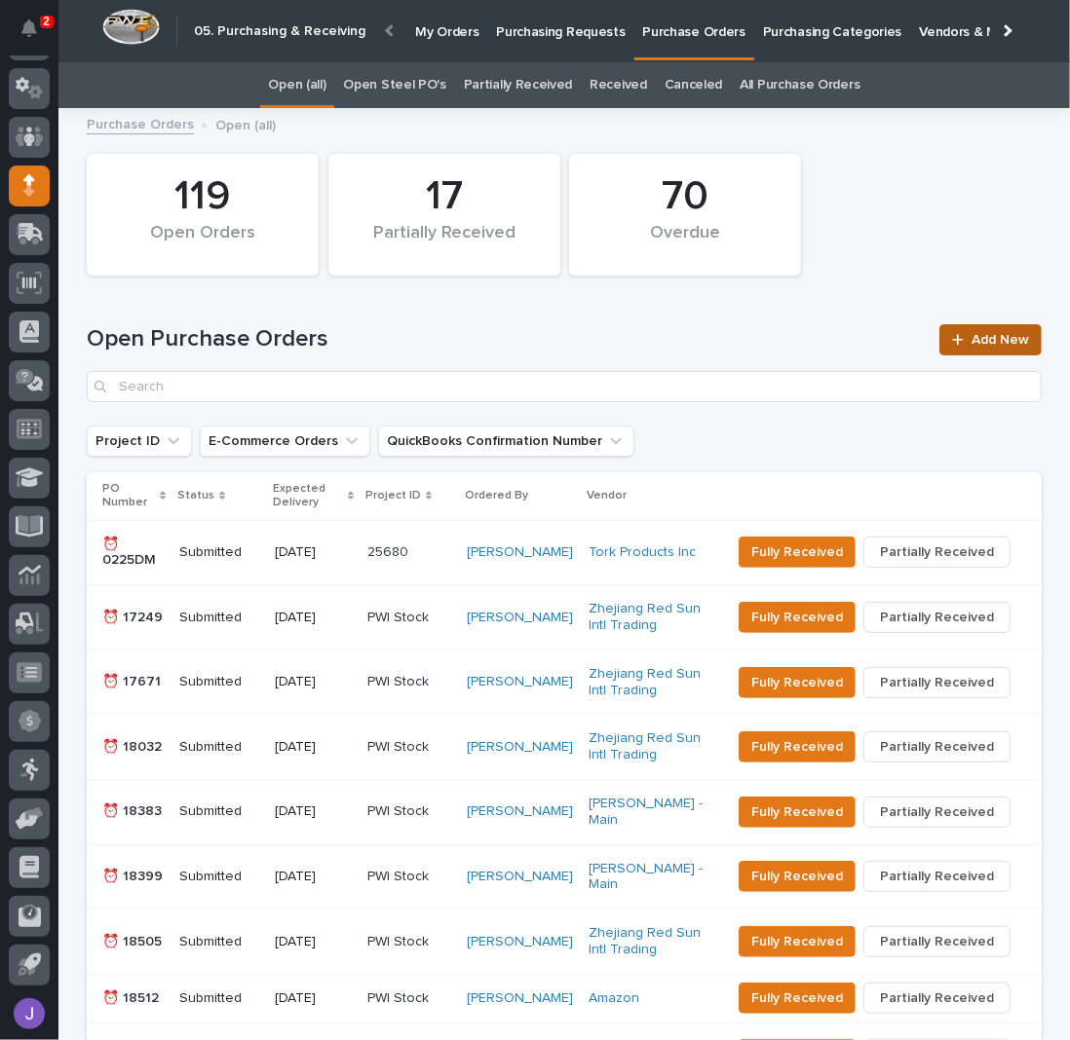
click at [990, 336] on span "Add New" at bounding box center [999, 340] width 57 height 14
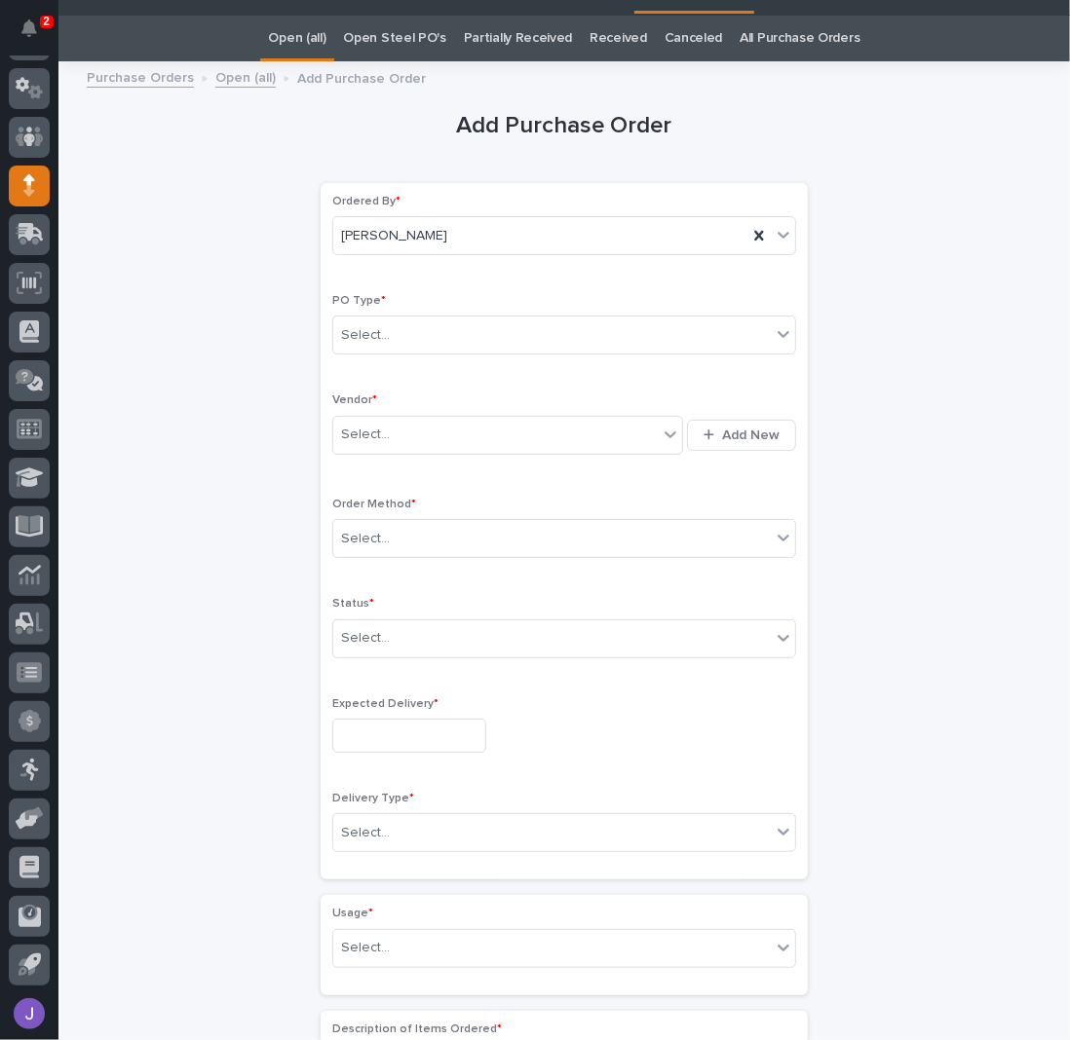
scroll to position [61, 0]
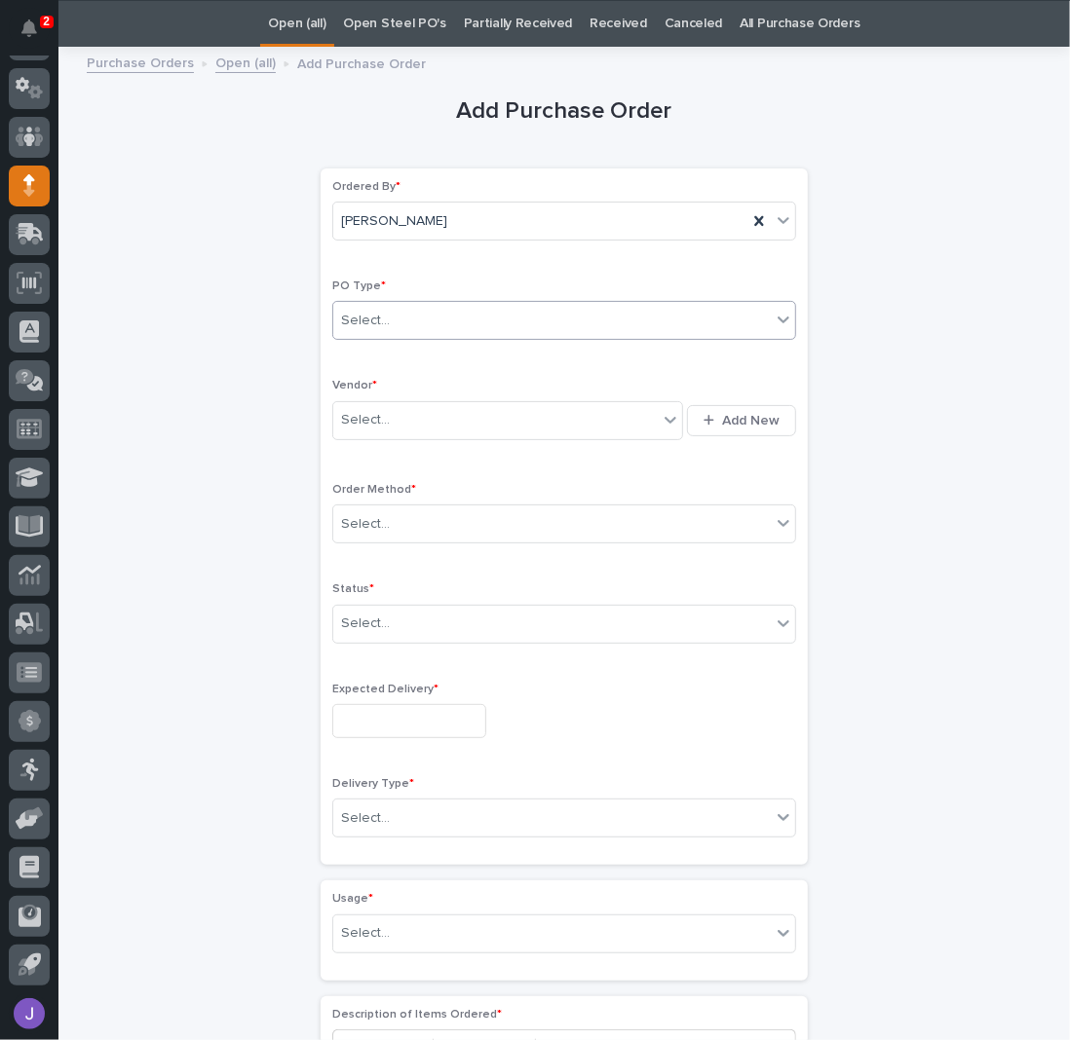
click at [387, 314] on div "Select..." at bounding box center [551, 321] width 437 height 32
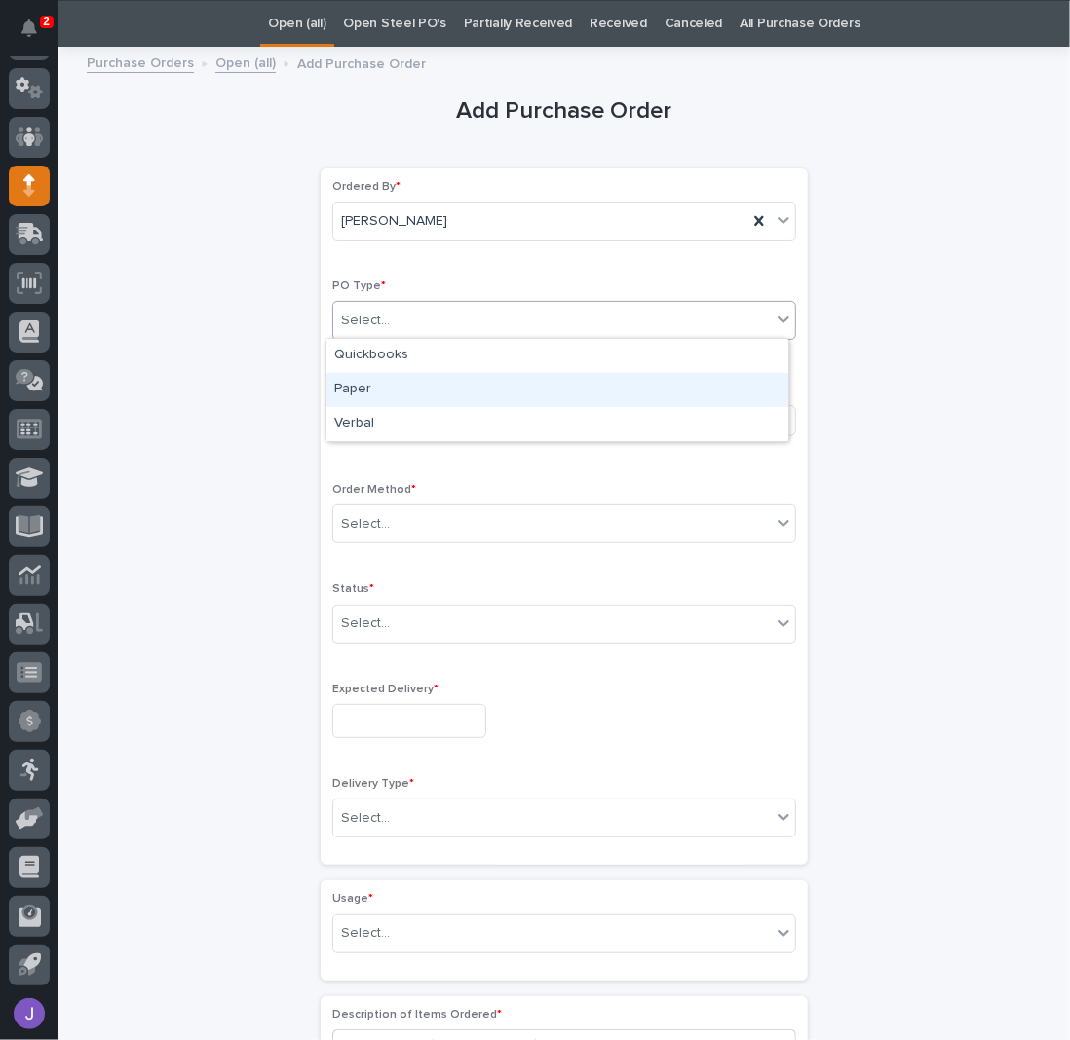
click at [374, 378] on div "Paper" at bounding box center [557, 390] width 462 height 34
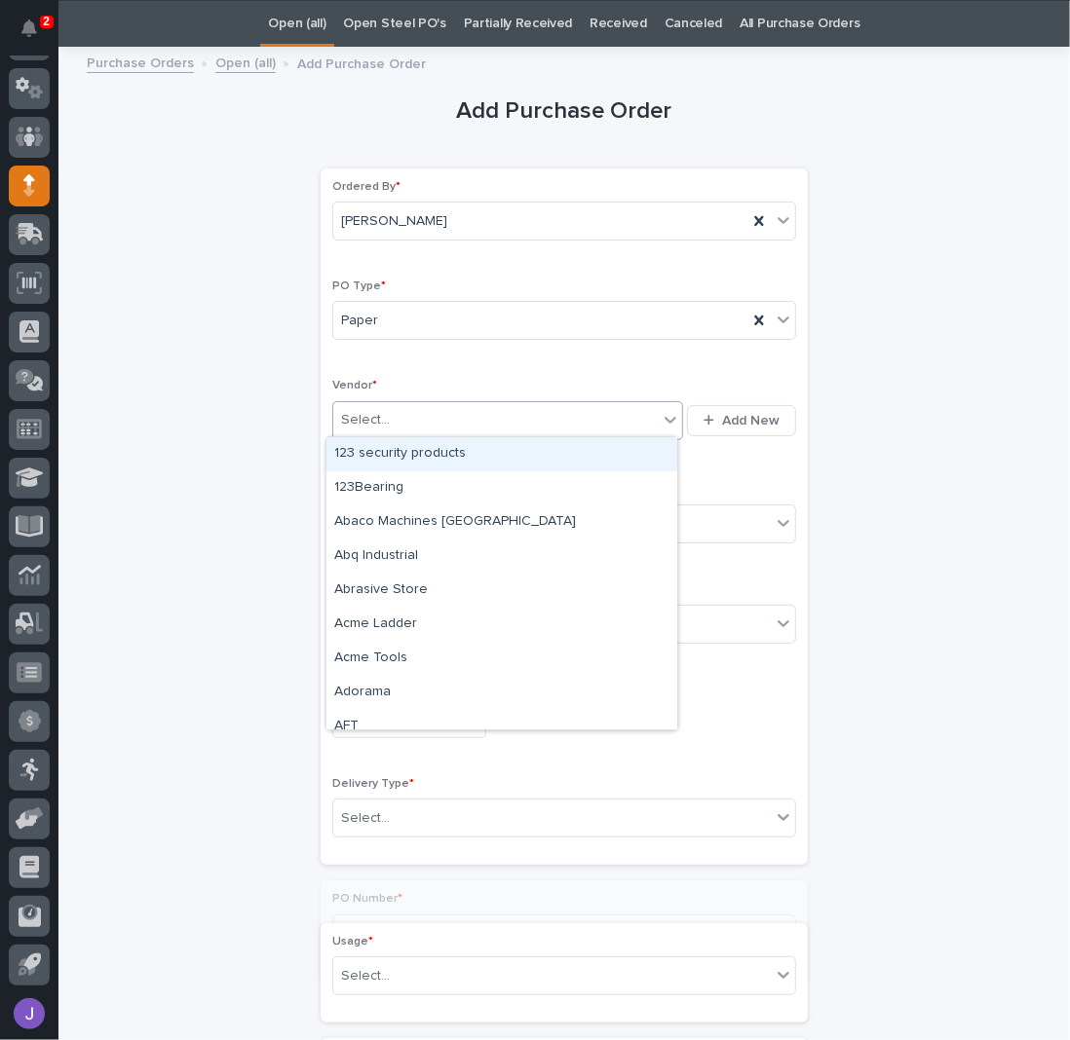
click at [372, 410] on div "Select..." at bounding box center [365, 420] width 49 height 20
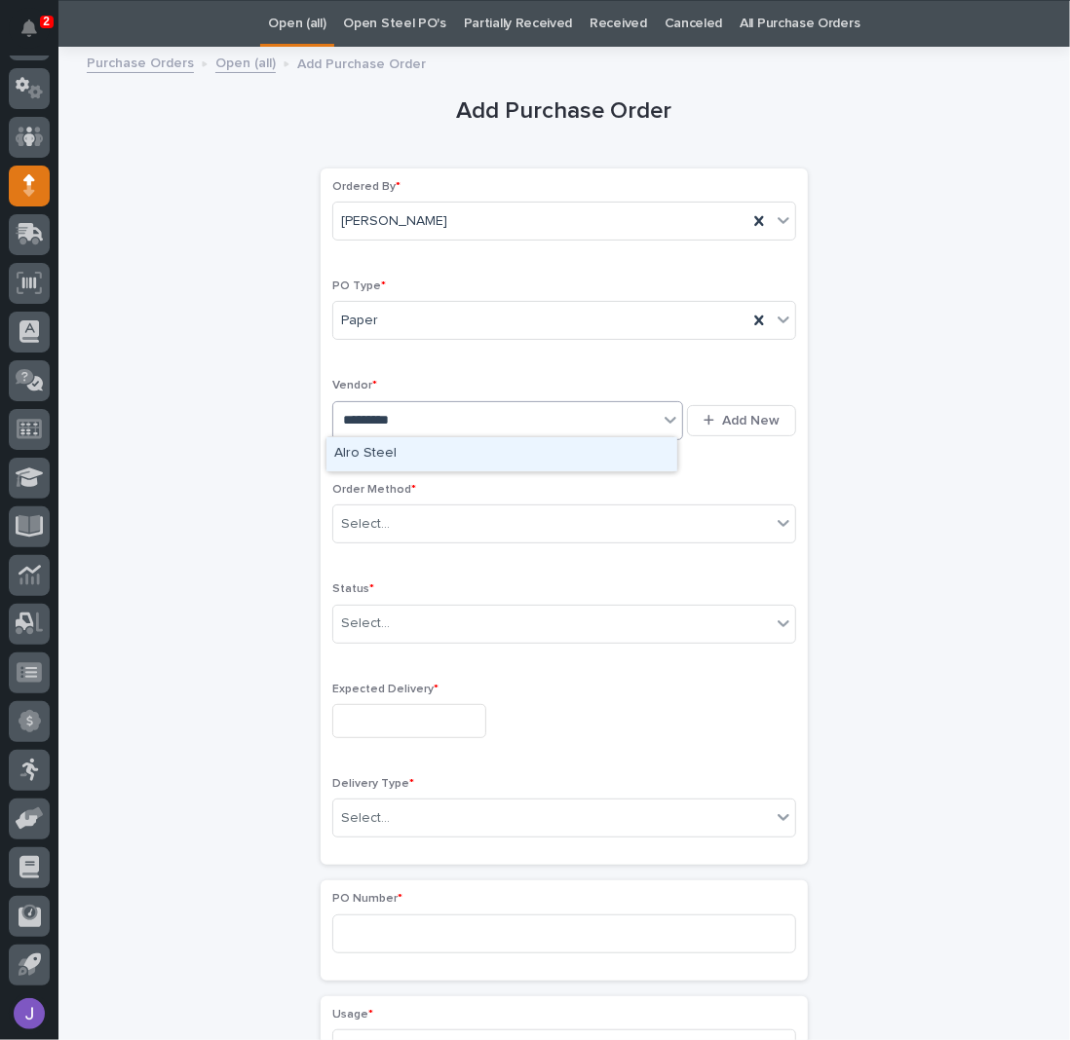
type input "**********"
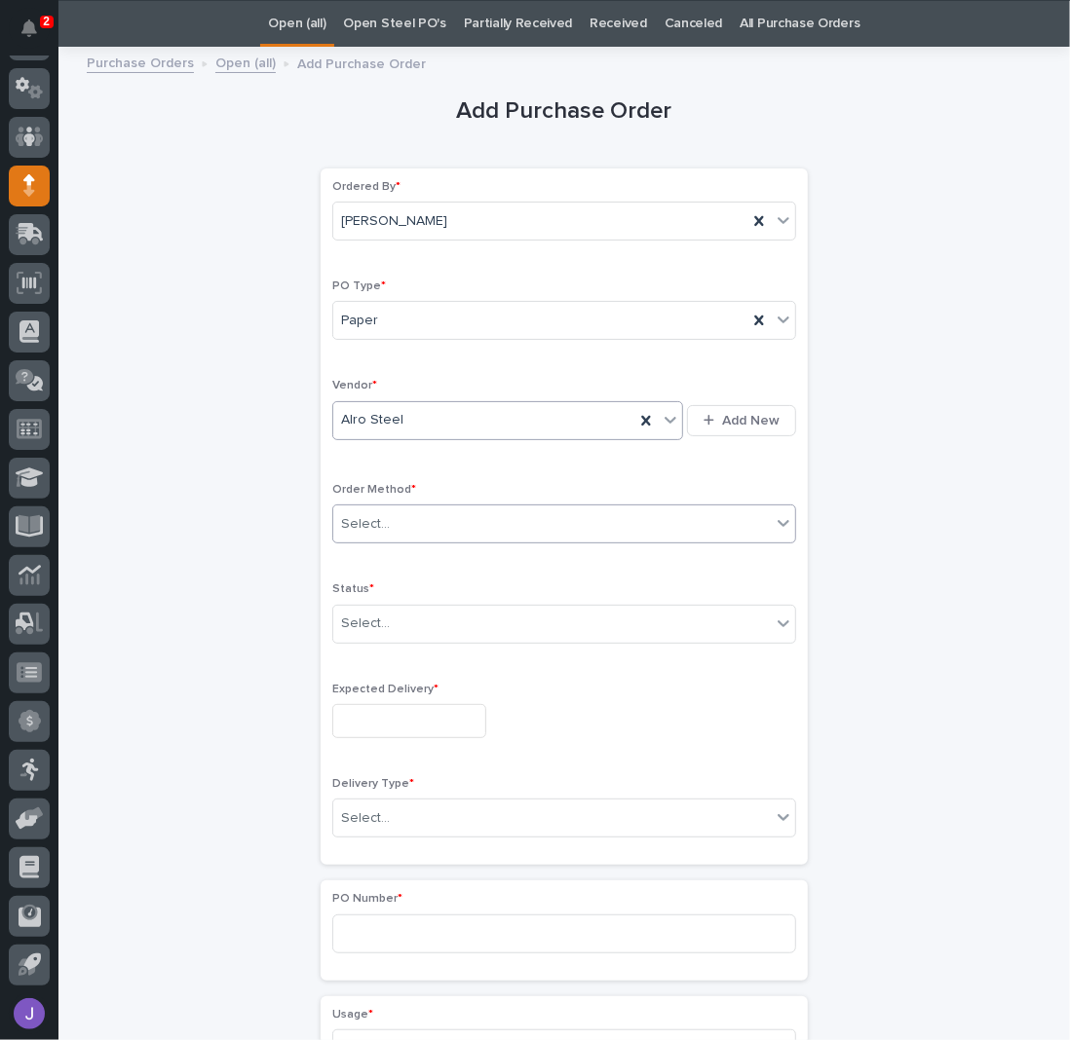
click at [395, 517] on div "Select..." at bounding box center [551, 524] width 437 height 32
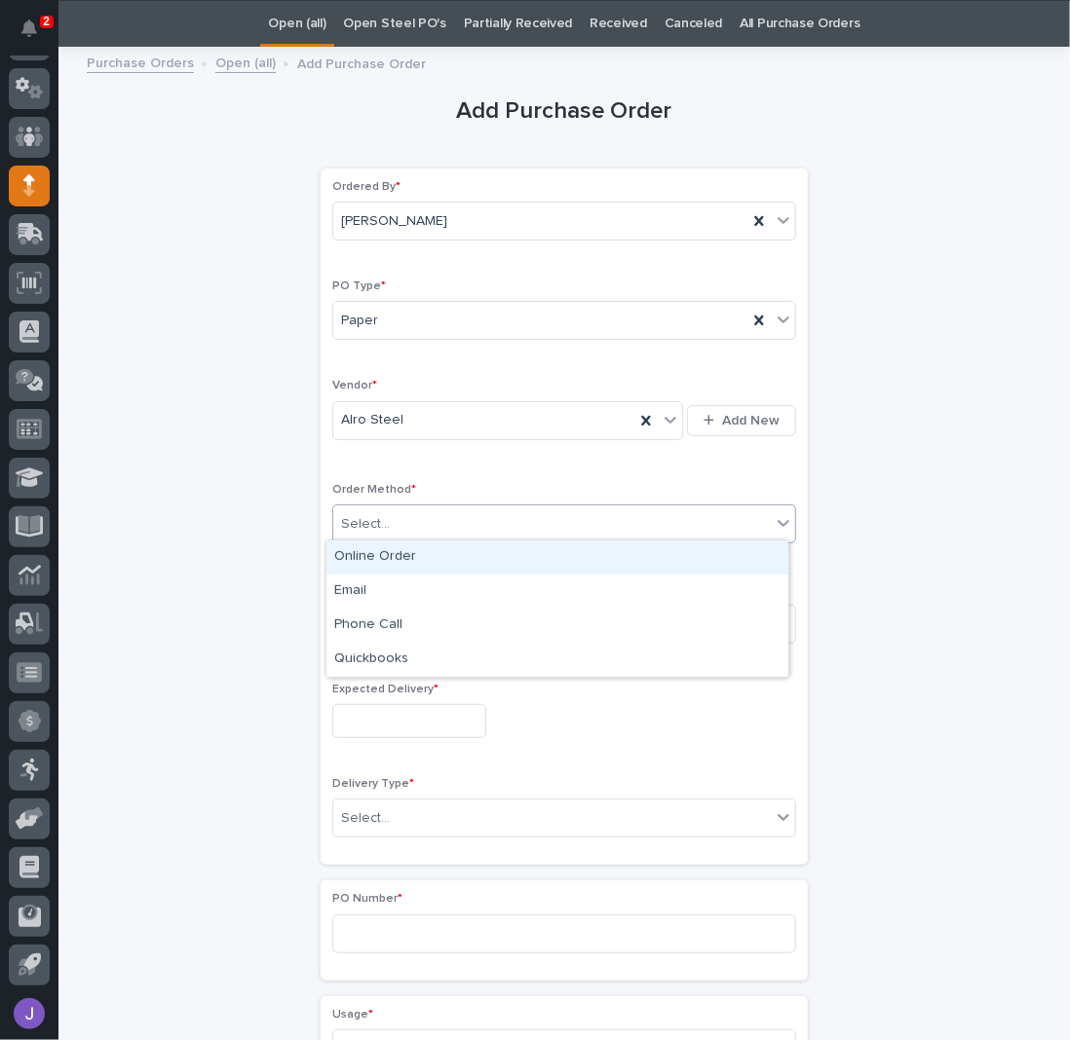
click at [371, 550] on div "Online Order" at bounding box center [557, 558] width 462 height 34
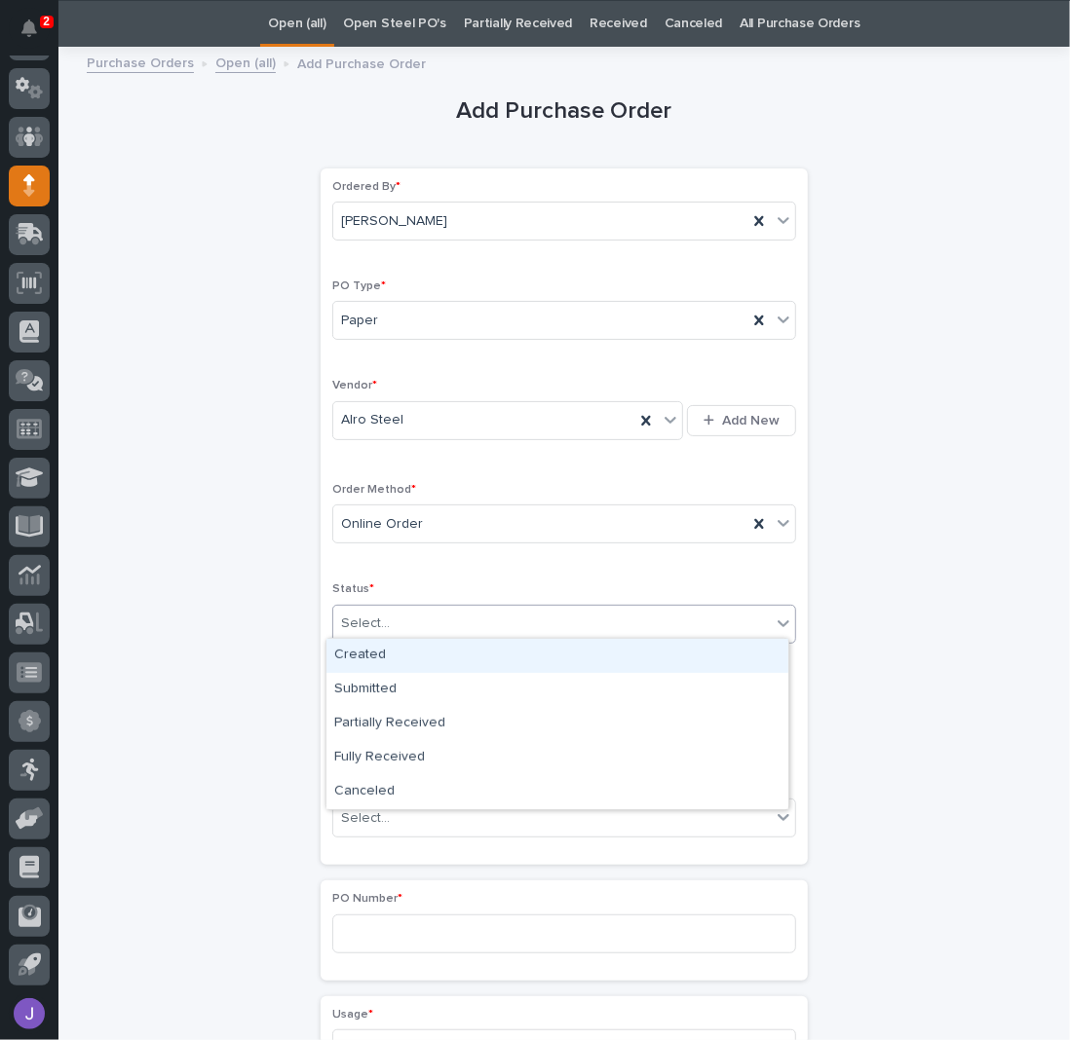
click at [368, 624] on div "Select..." at bounding box center [365, 624] width 49 height 20
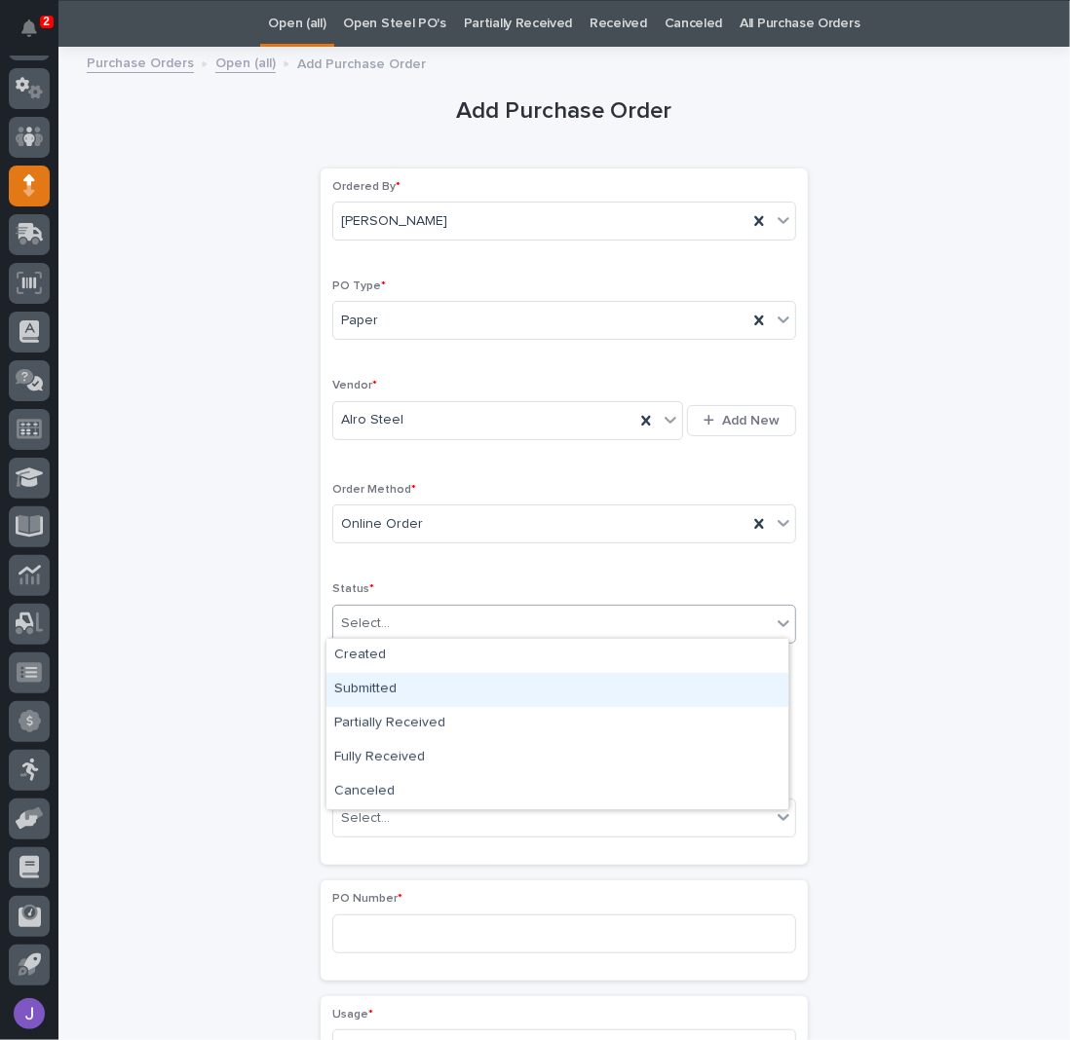
click at [400, 678] on div "Submitted" at bounding box center [557, 690] width 462 height 34
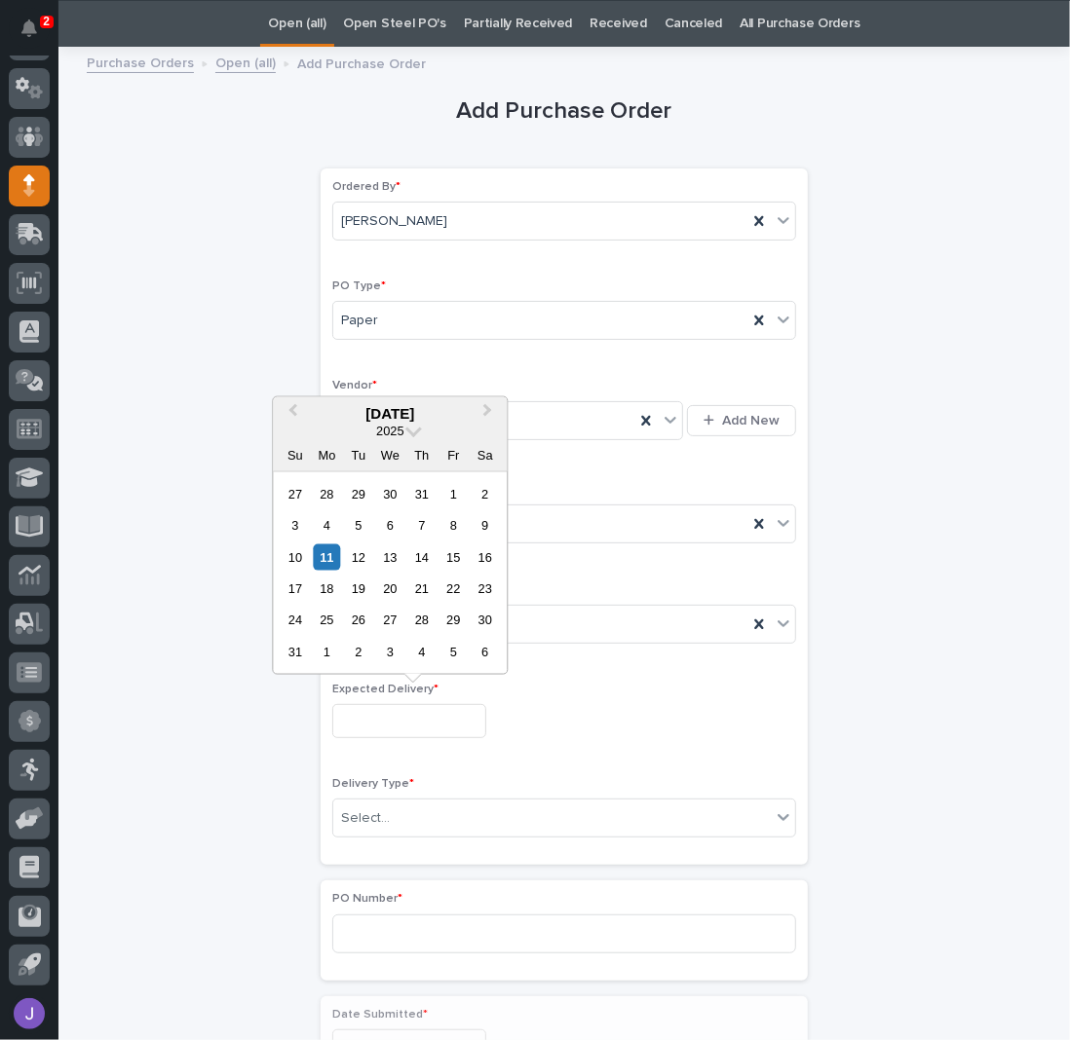
click at [391, 713] on input "text" at bounding box center [409, 721] width 154 height 34
click at [330, 552] on div "11" at bounding box center [327, 557] width 26 height 26
type input "**********"
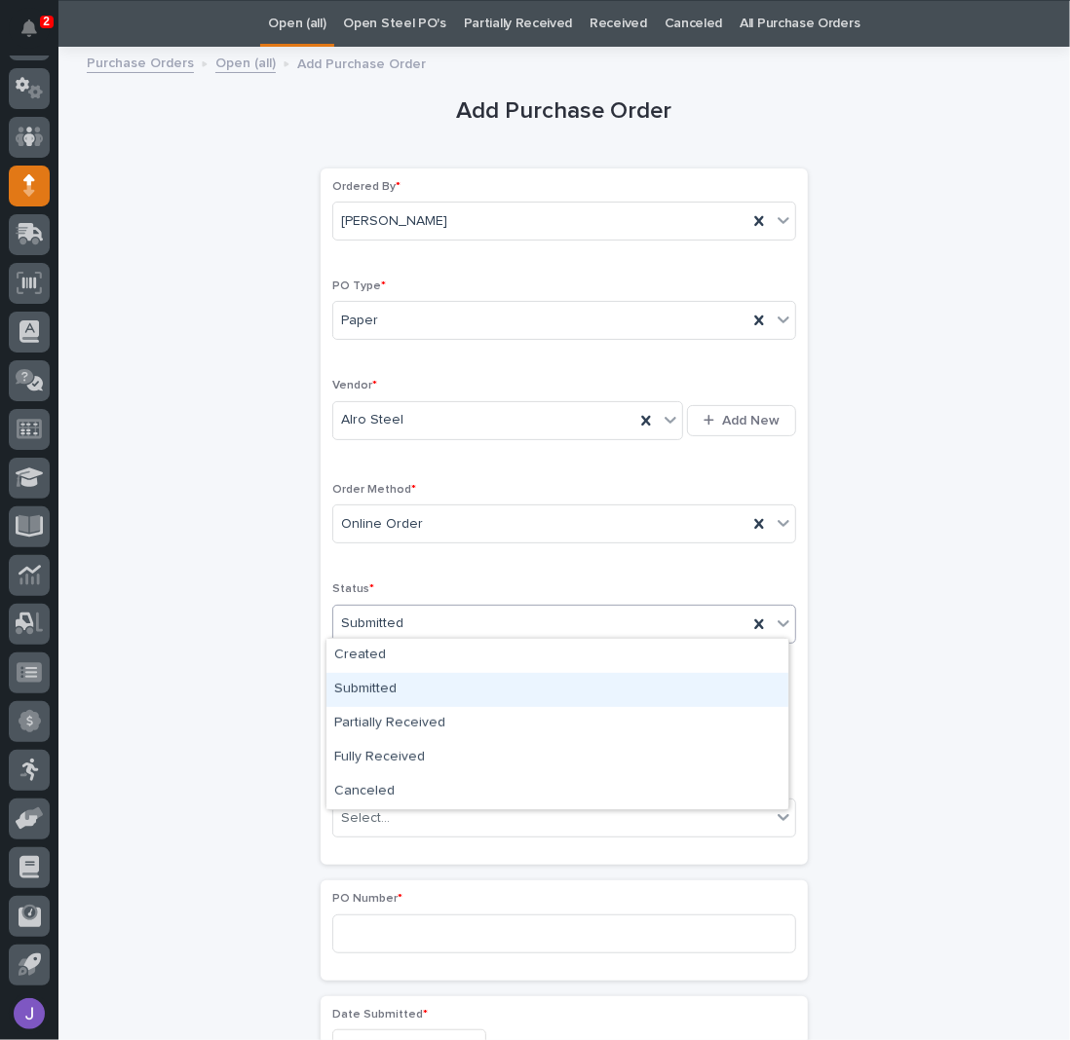
click at [375, 684] on div "Submitted" at bounding box center [557, 690] width 462 height 34
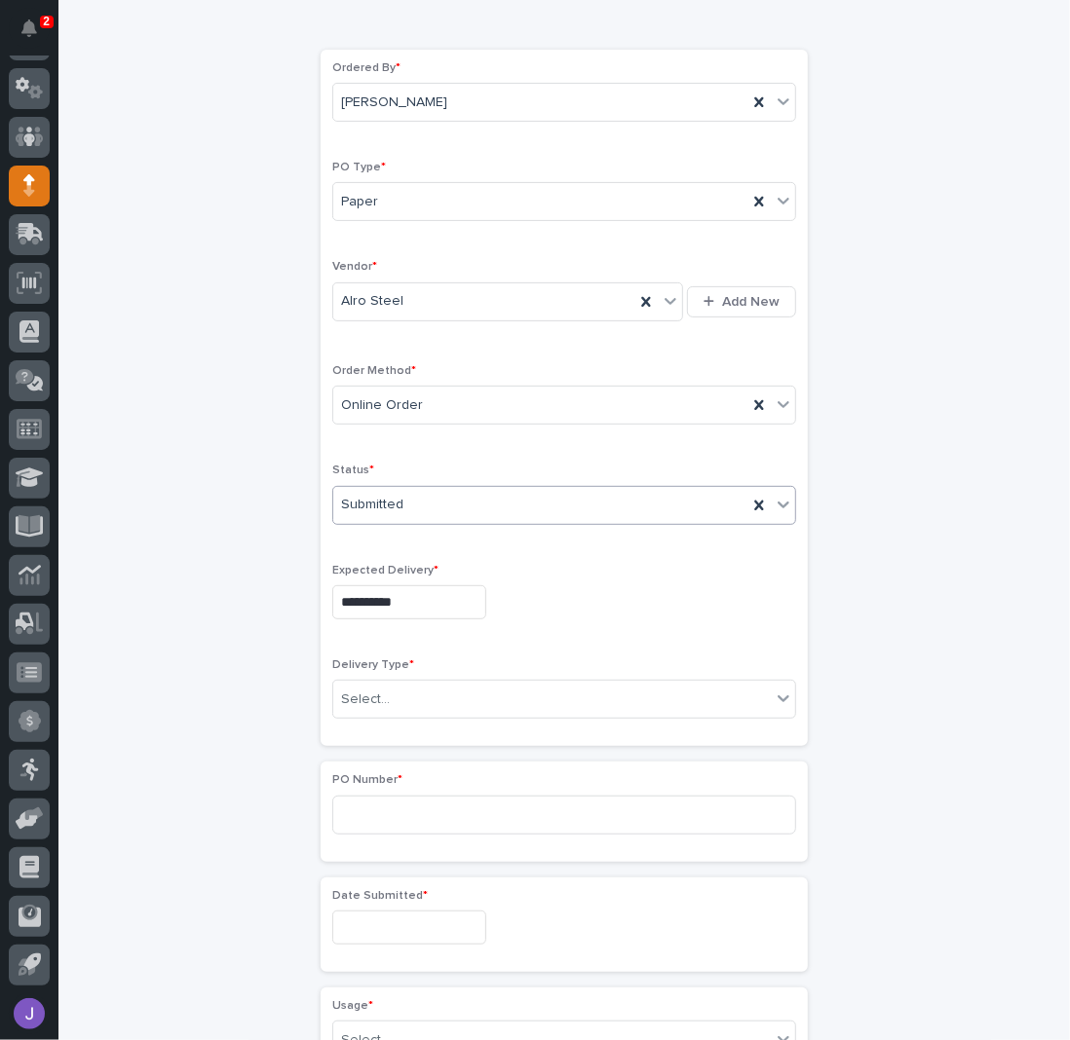
scroll to position [191, 0]
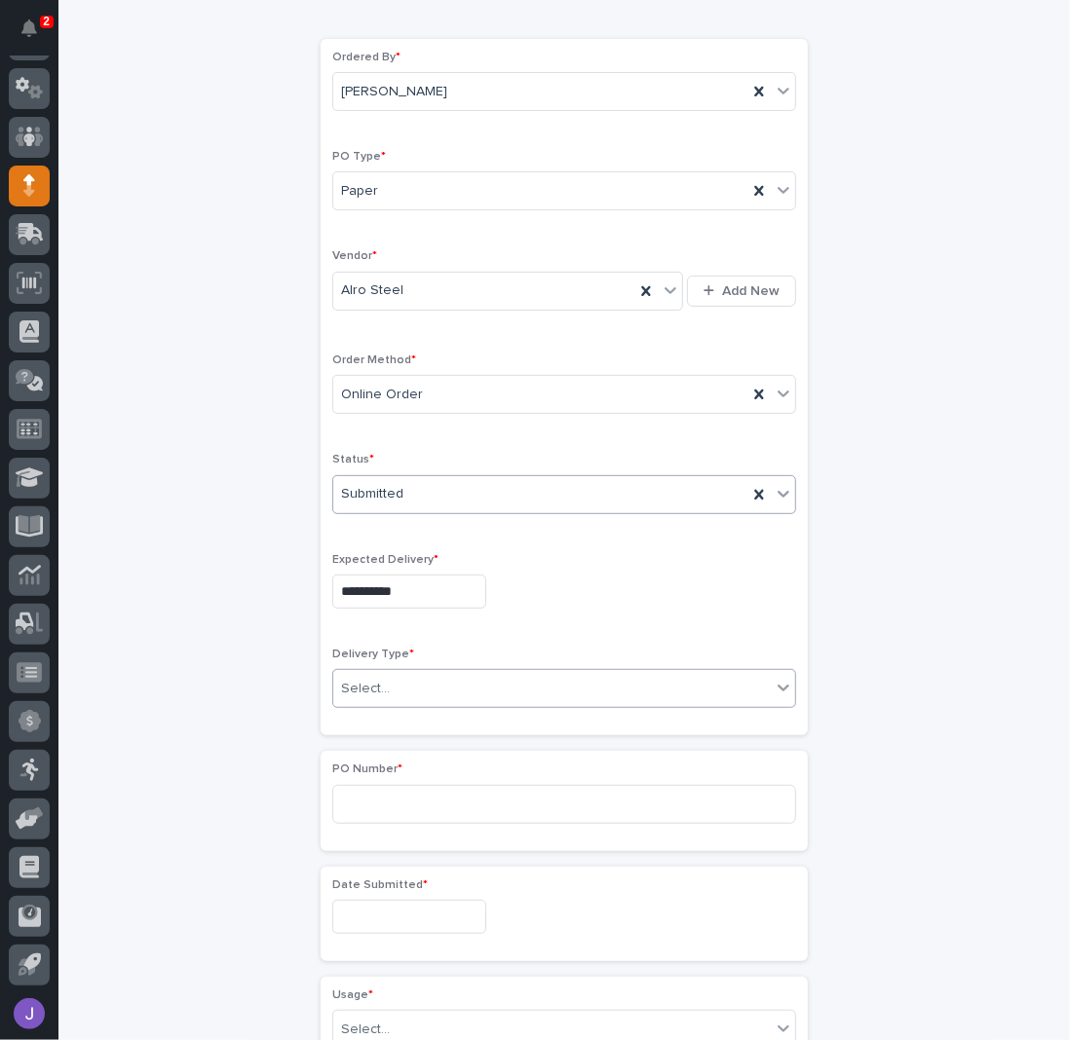
click at [425, 675] on div "Select..." at bounding box center [551, 689] width 437 height 32
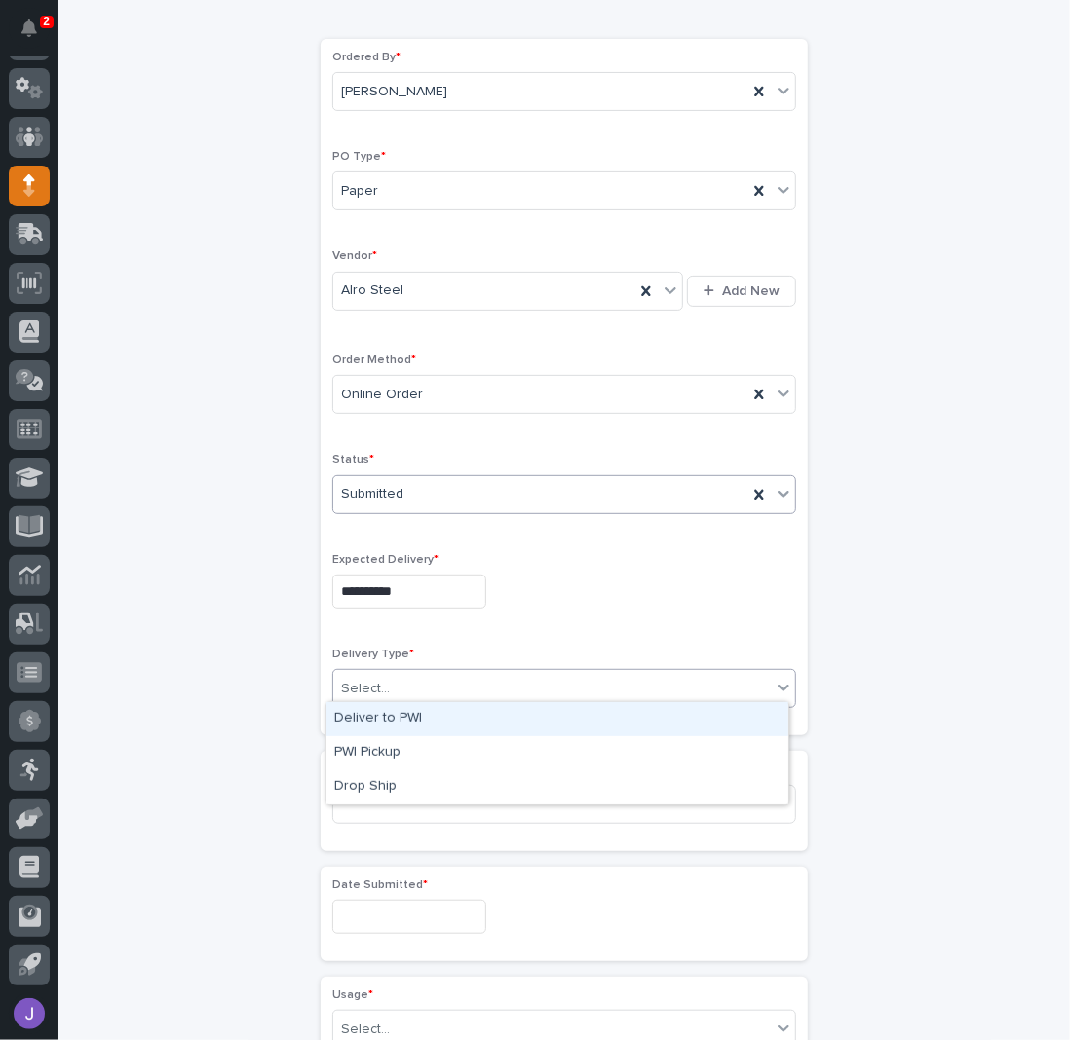
click at [398, 731] on div "Deliver to PWI" at bounding box center [557, 719] width 462 height 34
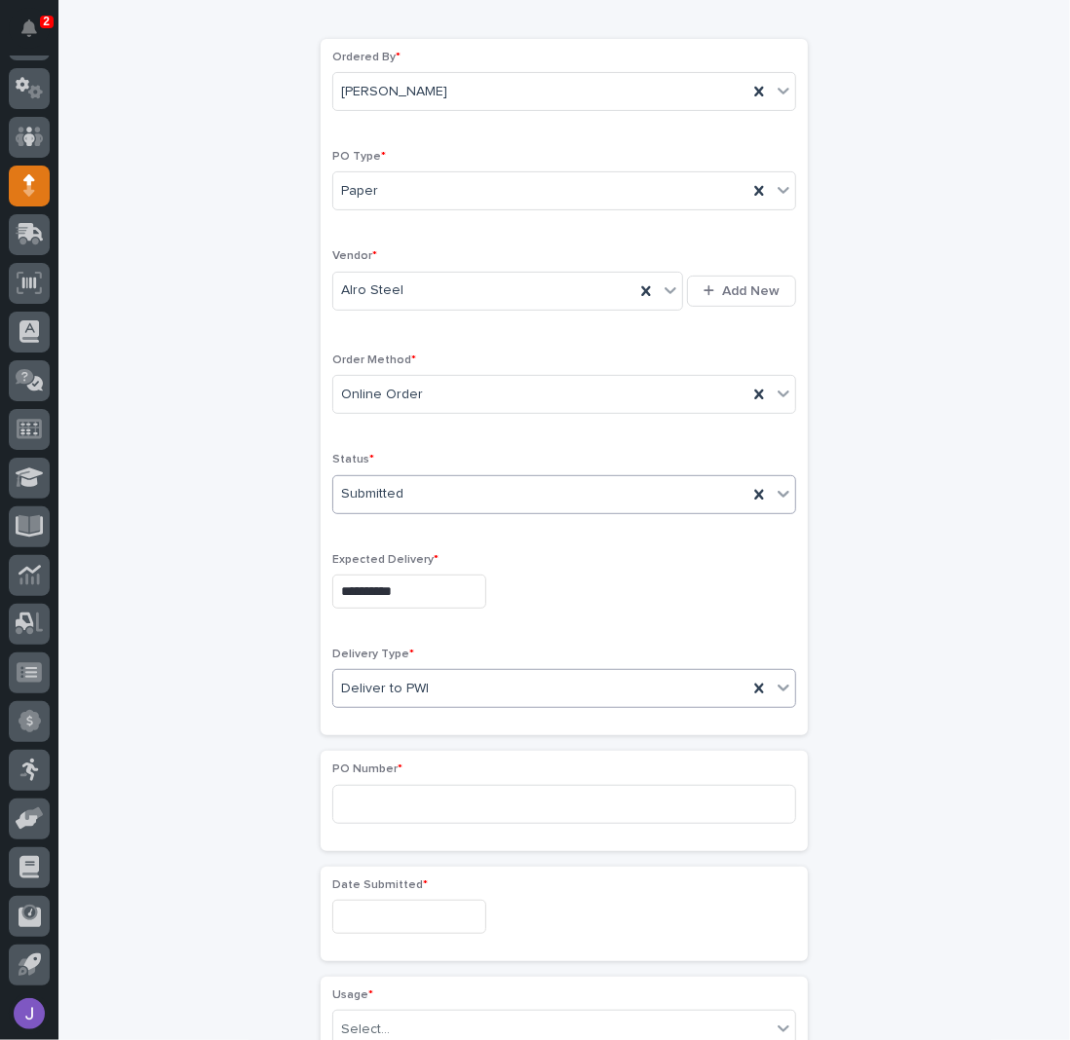
click at [388, 773] on div "PO Number *" at bounding box center [564, 801] width 464 height 76
click at [388, 786] on input at bounding box center [564, 804] width 464 height 39
type input "2826J"
click at [407, 915] on input "text" at bounding box center [409, 917] width 154 height 34
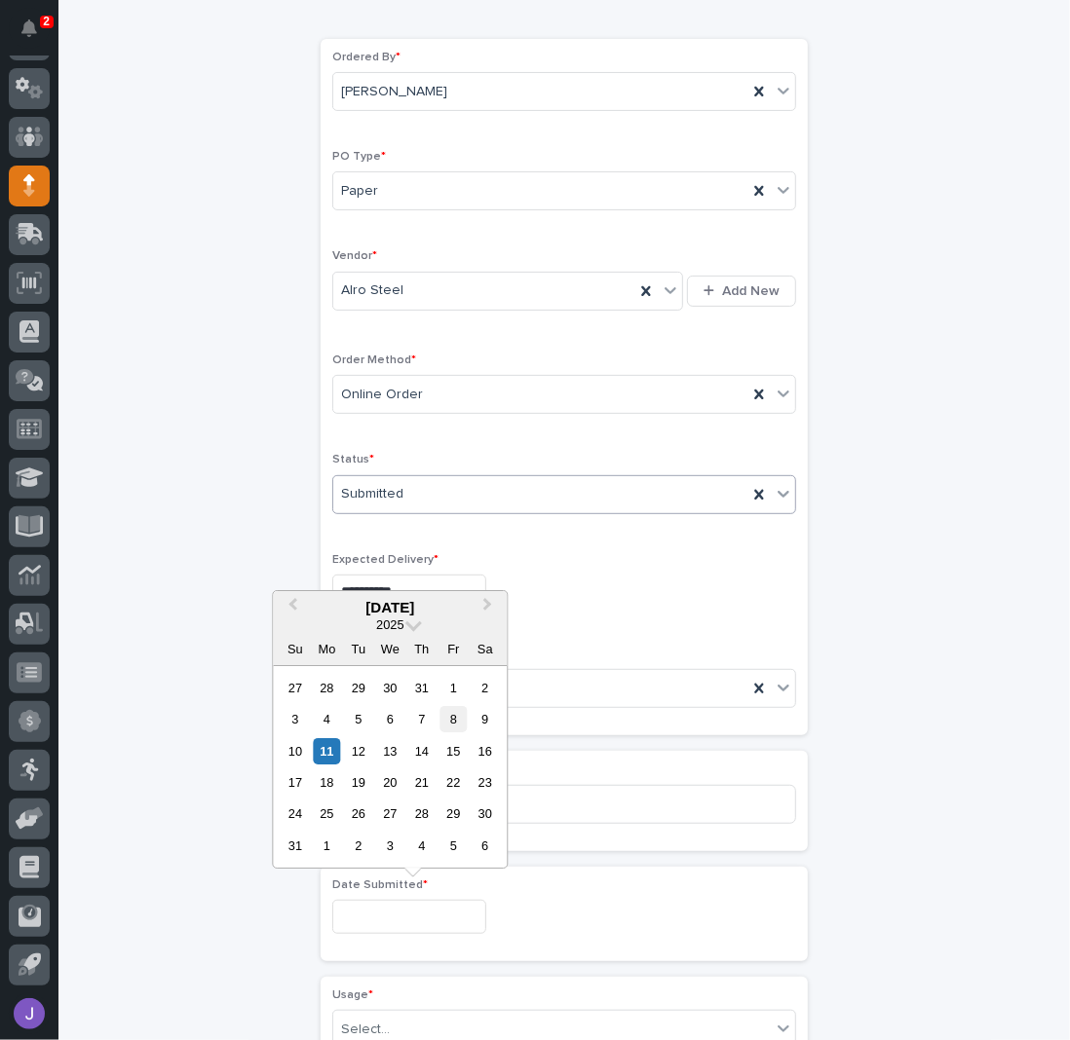
click at [460, 730] on div "8" at bounding box center [453, 719] width 26 height 26
type input "**********"
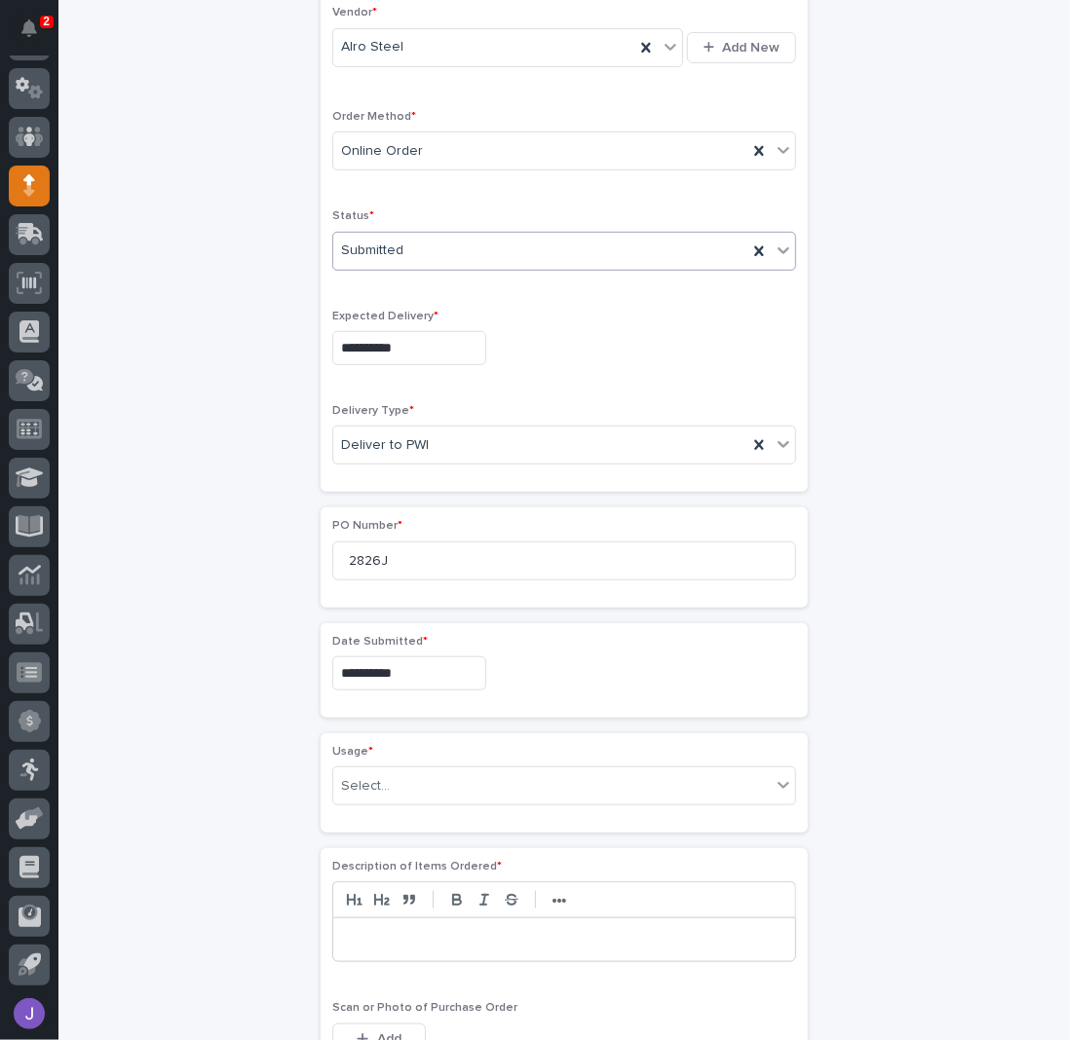
scroll to position [451, 0]
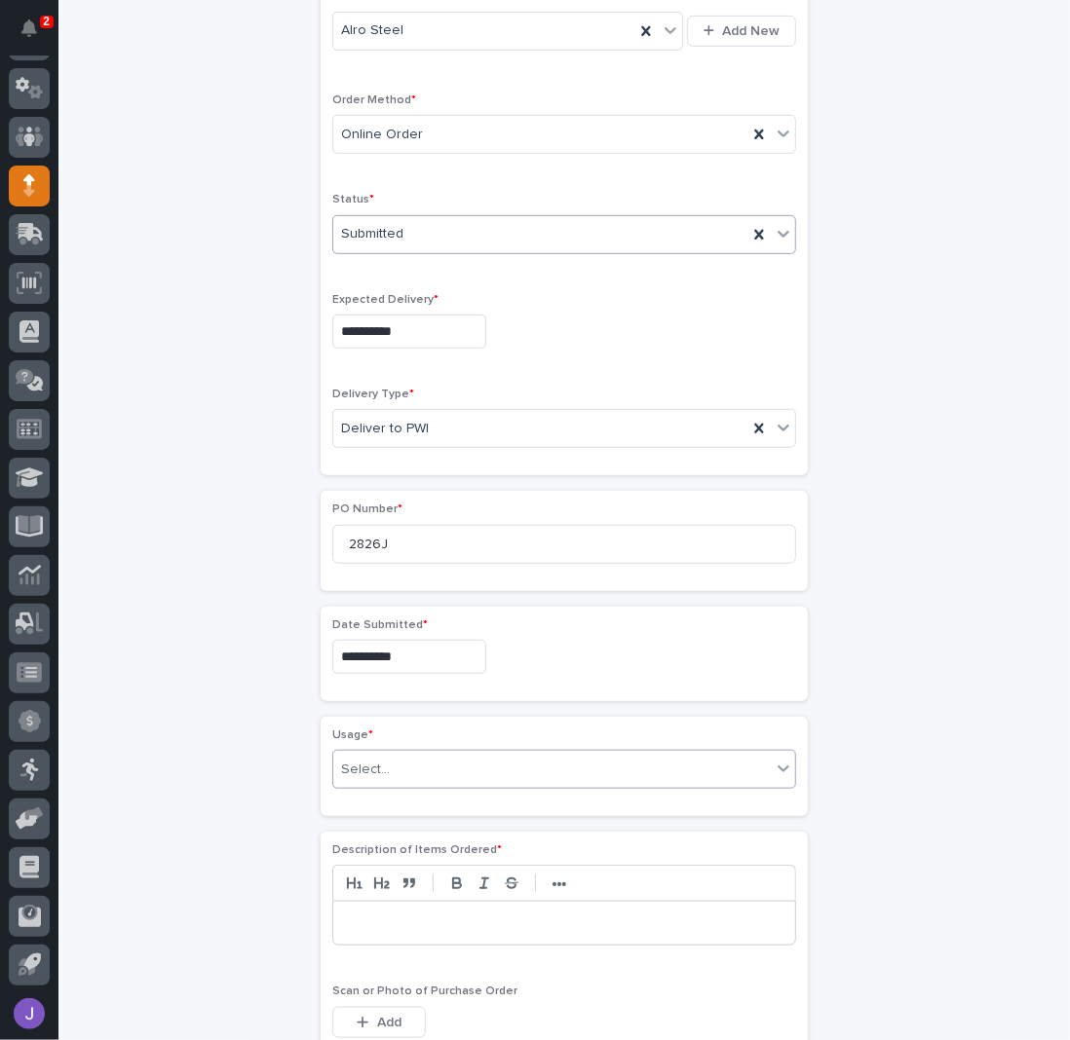
click at [392, 764] on div "Select..." at bounding box center [551, 770] width 437 height 32
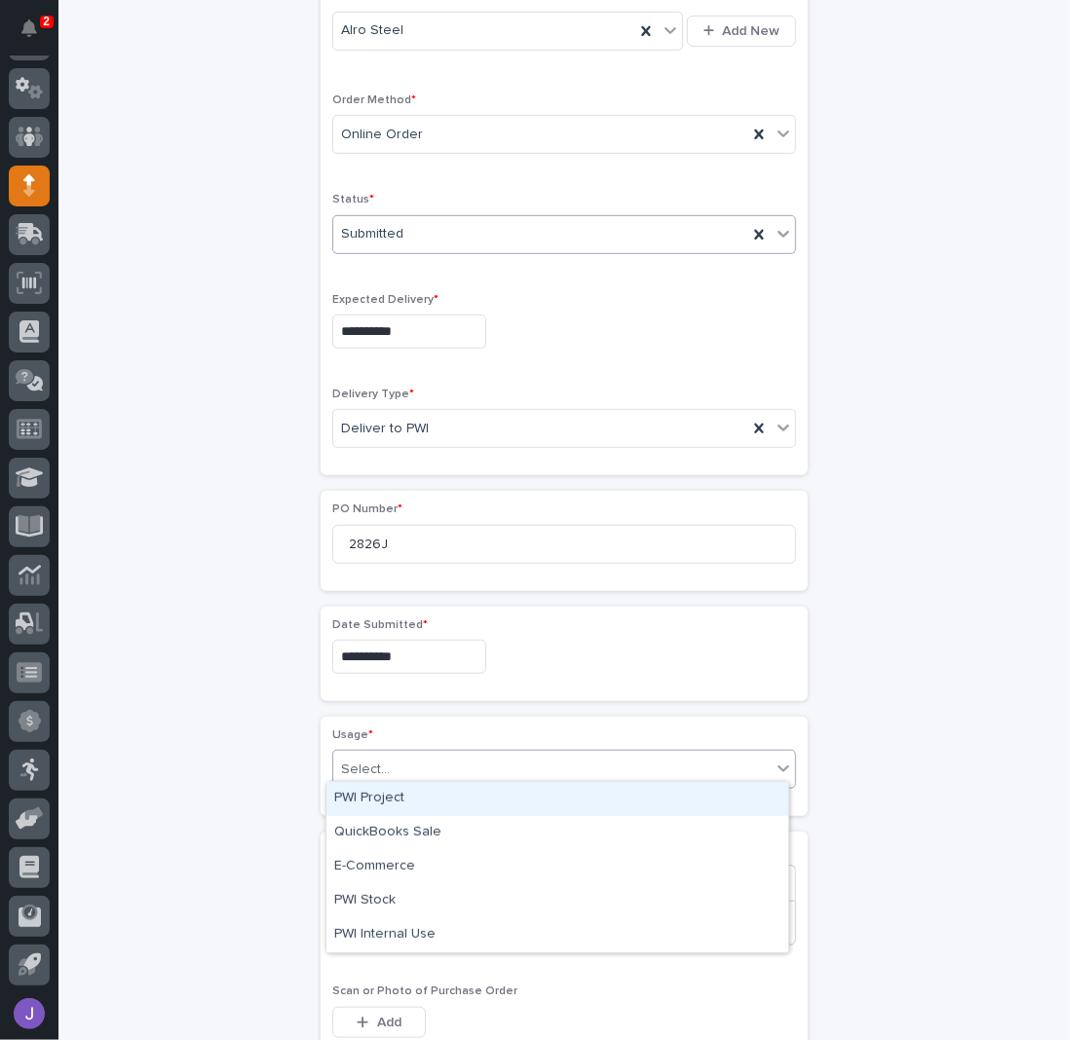
click at [392, 802] on div "PWI Project" at bounding box center [557, 799] width 462 height 34
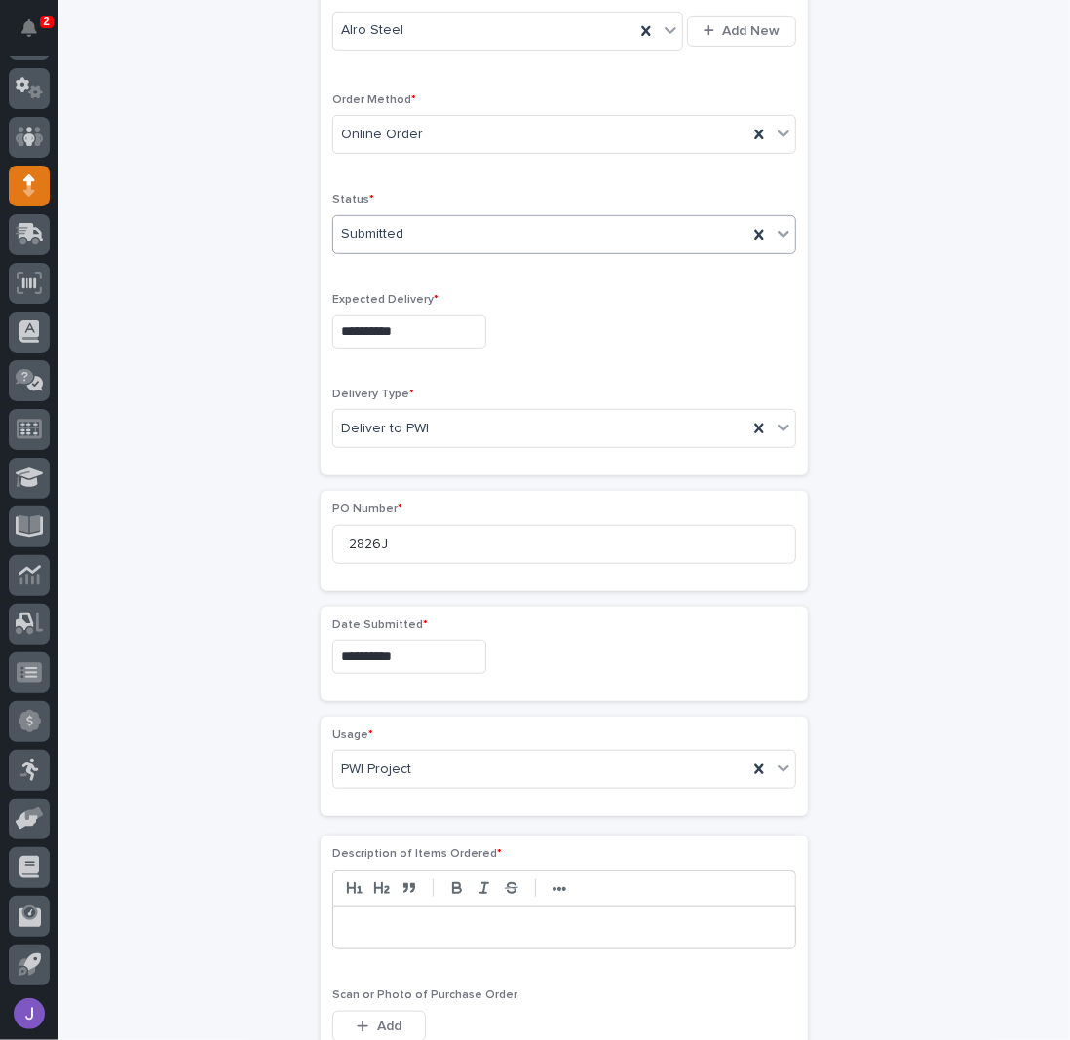
click at [250, 809] on div "**********" at bounding box center [564, 638] width 955 height 1939
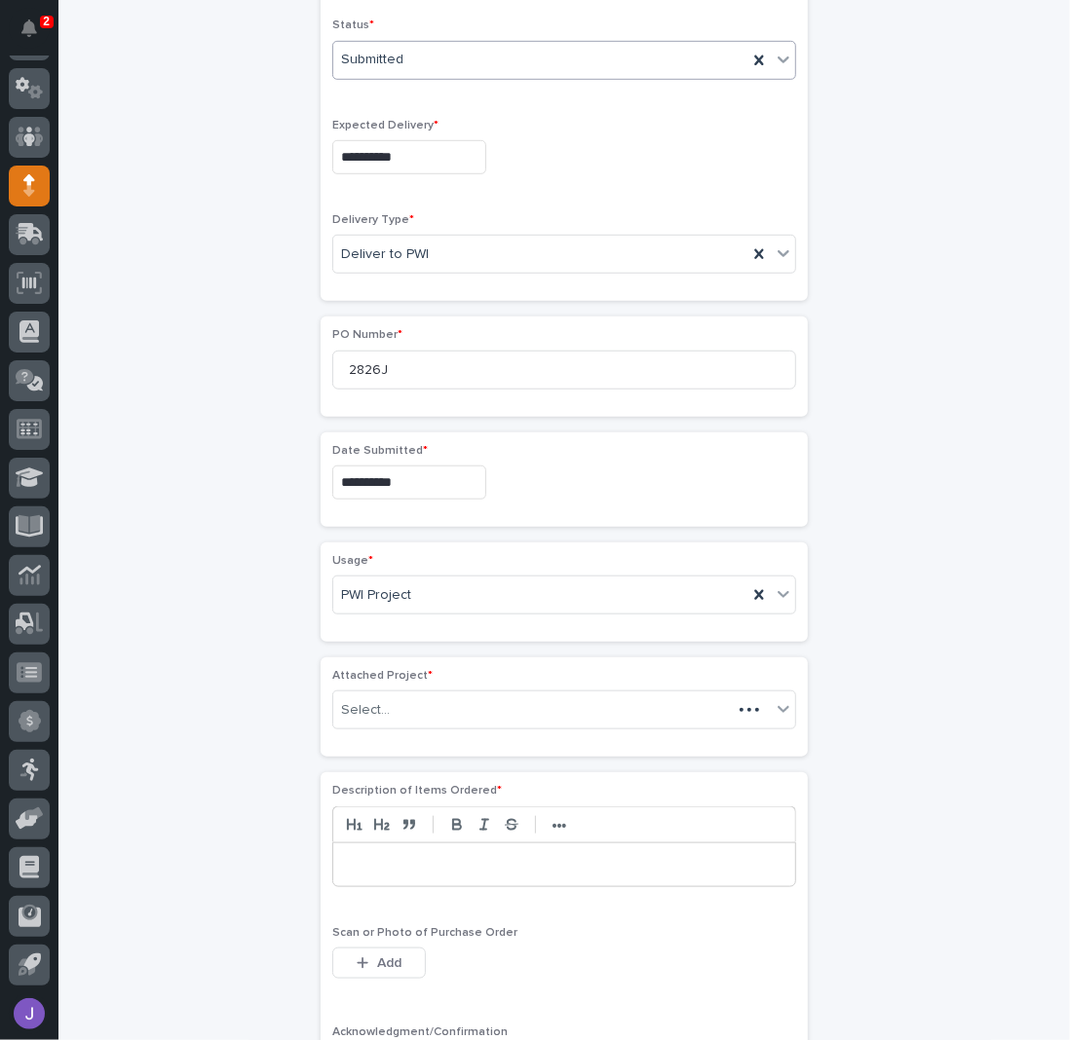
scroll to position [769, 0]
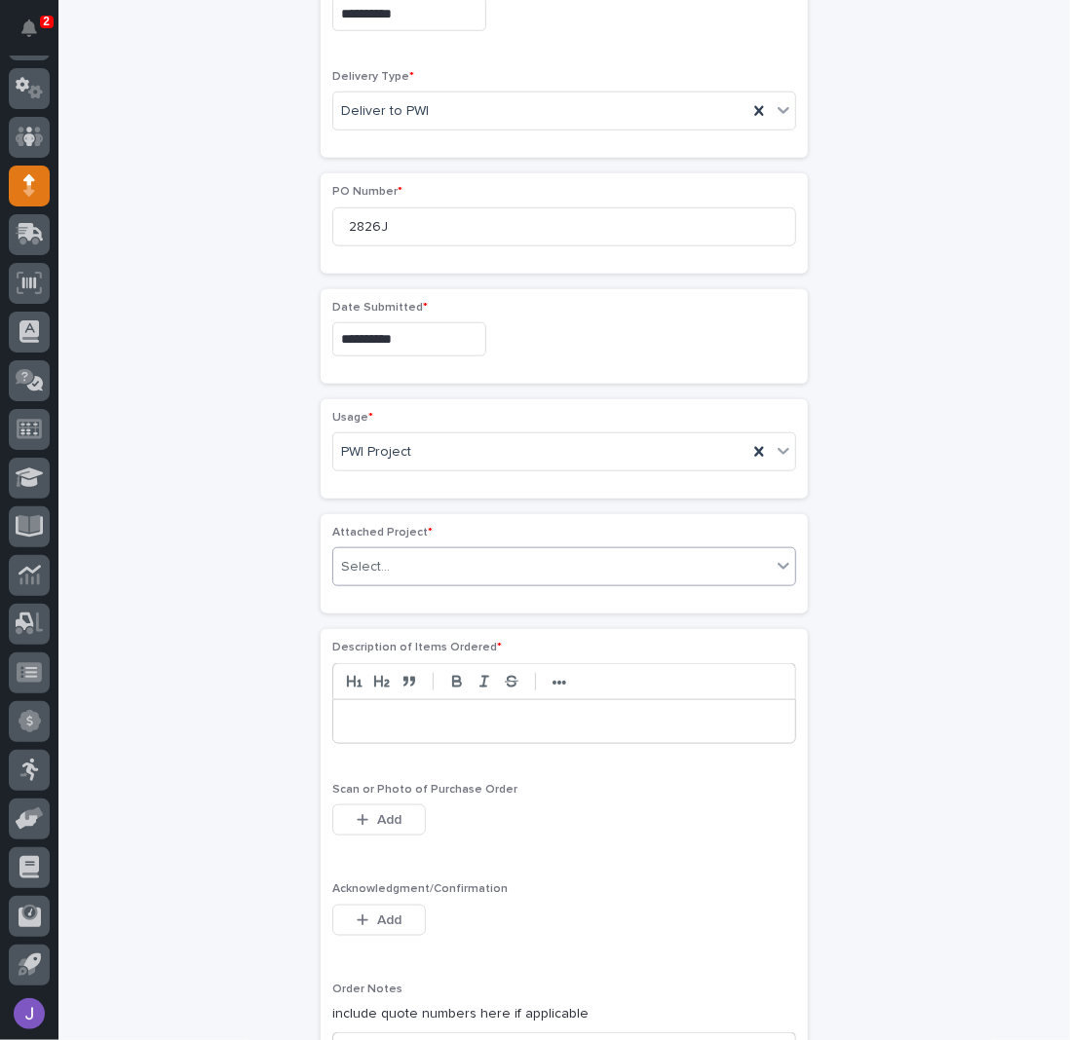
click at [391, 557] on div "Select..." at bounding box center [551, 567] width 437 height 32
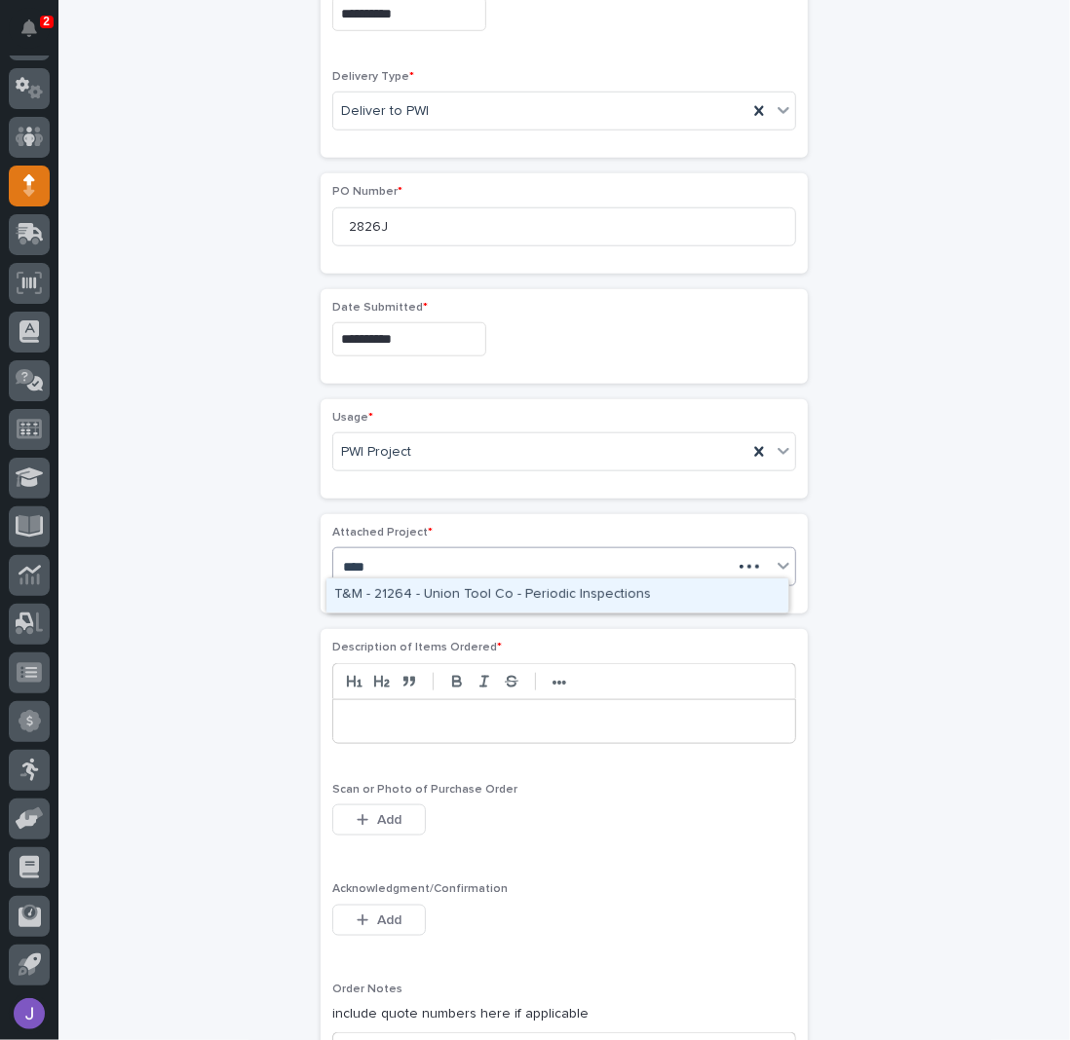
type input "*****"
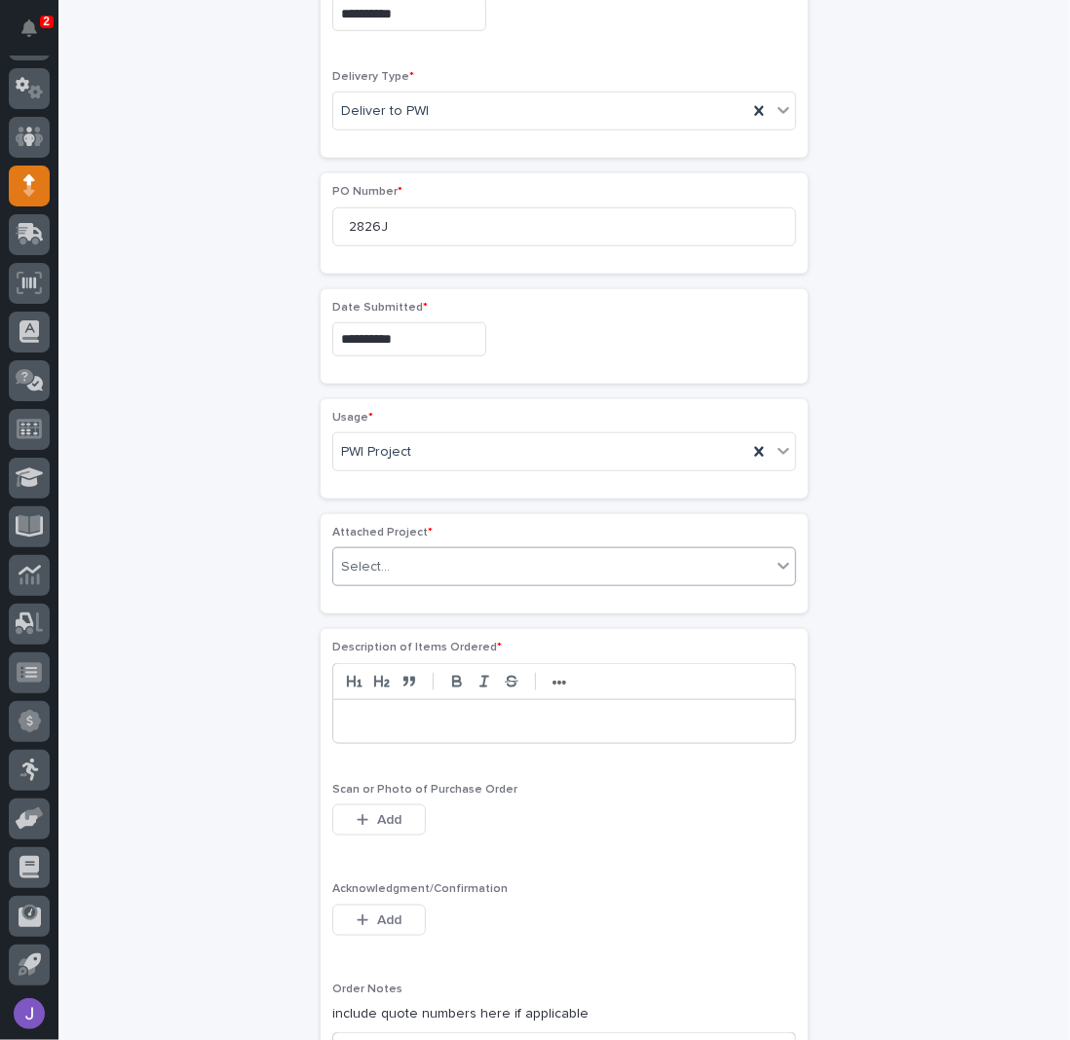
scroll to position [780, 0]
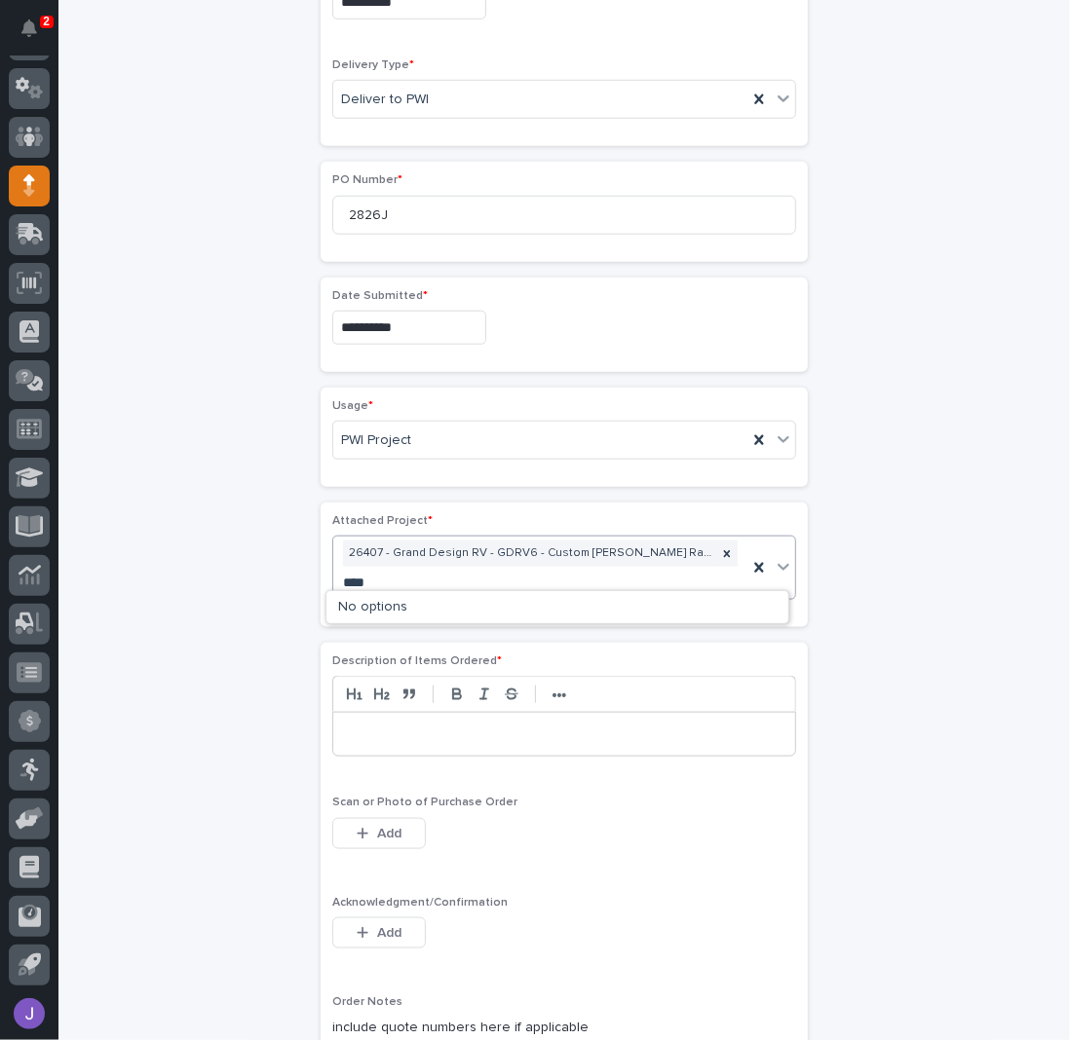
type input "*****"
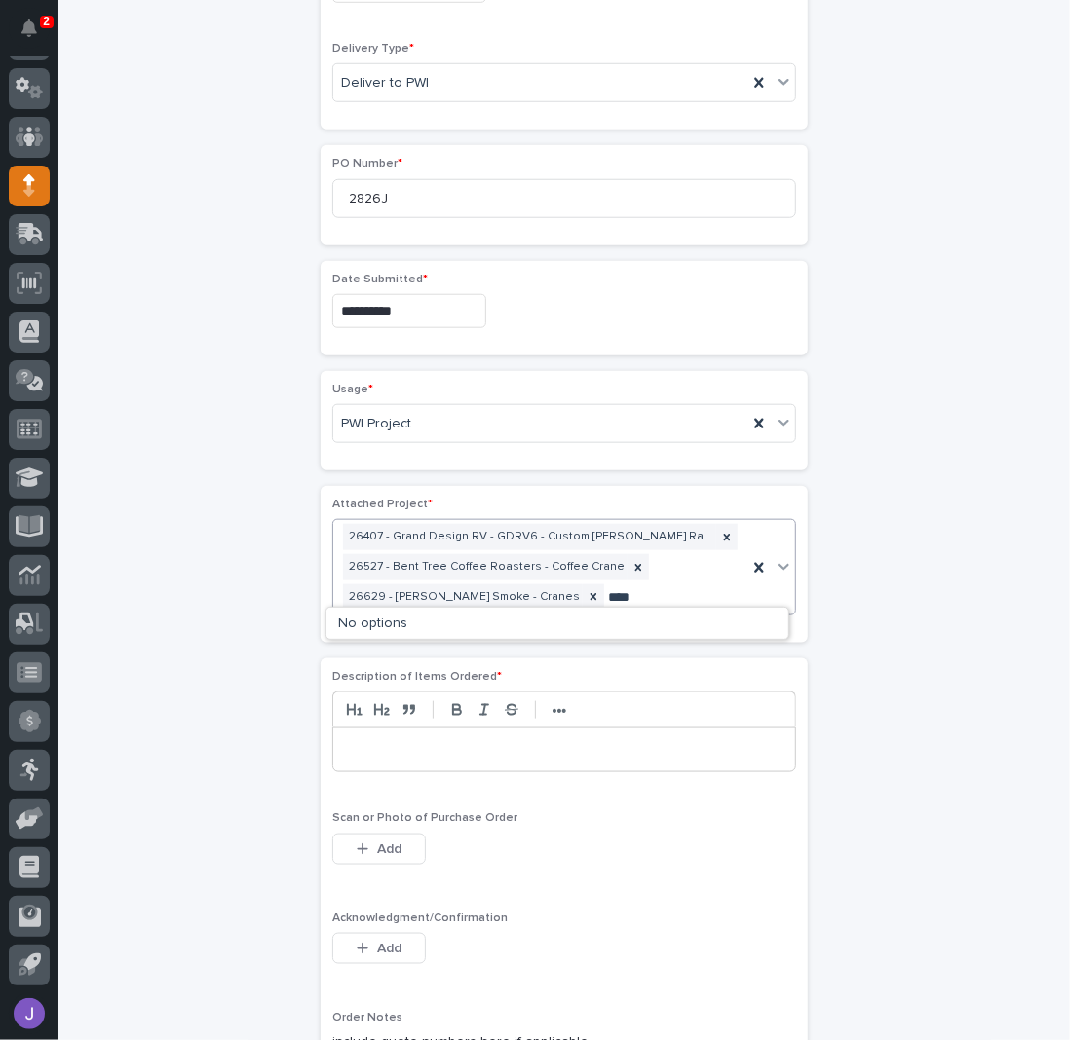
type input "*****"
click at [403, 629] on div "26686 - [PERSON_NAME] - New BTH Devices - Plant Setup" at bounding box center [557, 625] width 462 height 34
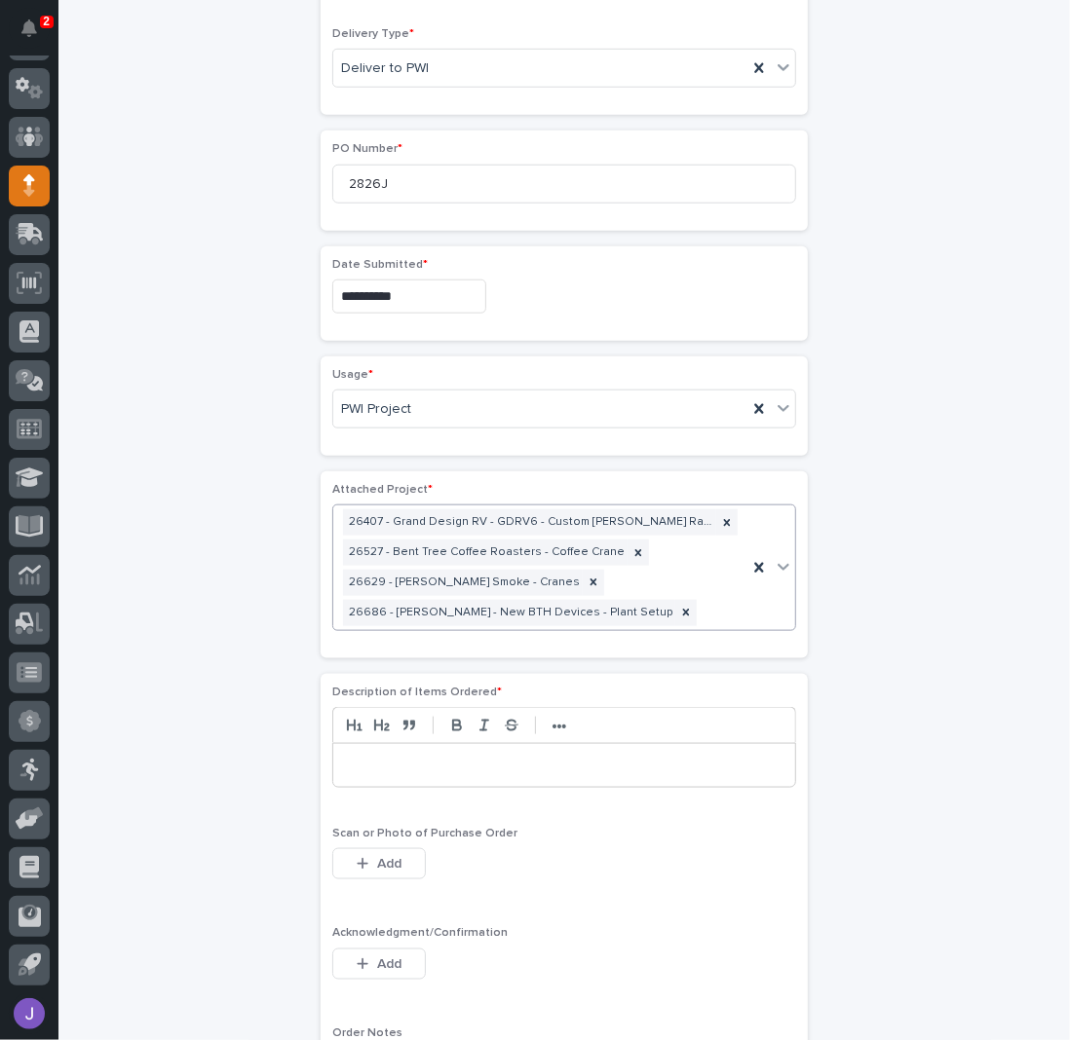
click at [399, 756] on p at bounding box center [564, 765] width 432 height 19
click at [389, 958] on span "Add" at bounding box center [389, 965] width 24 height 14
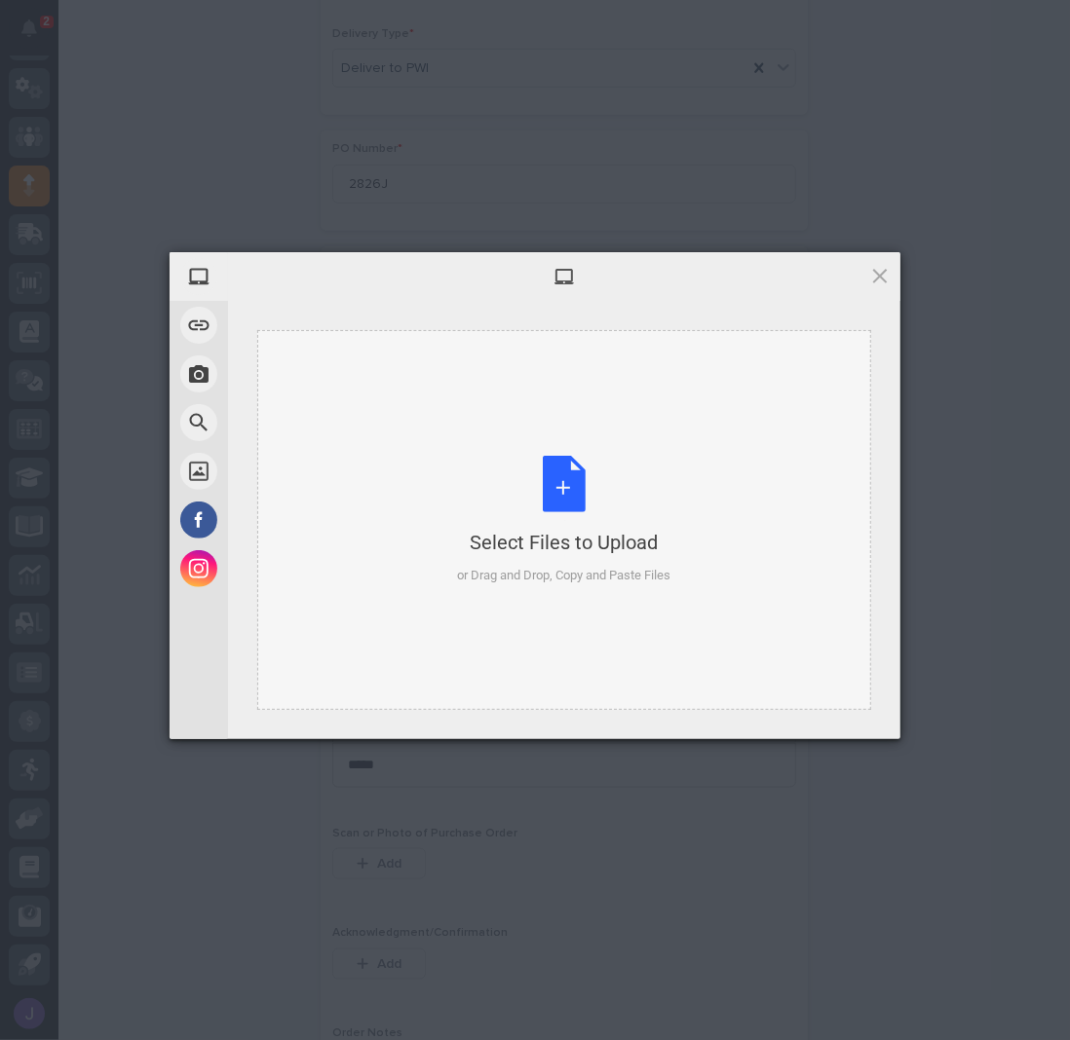
click at [557, 492] on div "Select Files to Upload or Drag and Drop, Copy and Paste Files" at bounding box center [564, 521] width 213 height 130
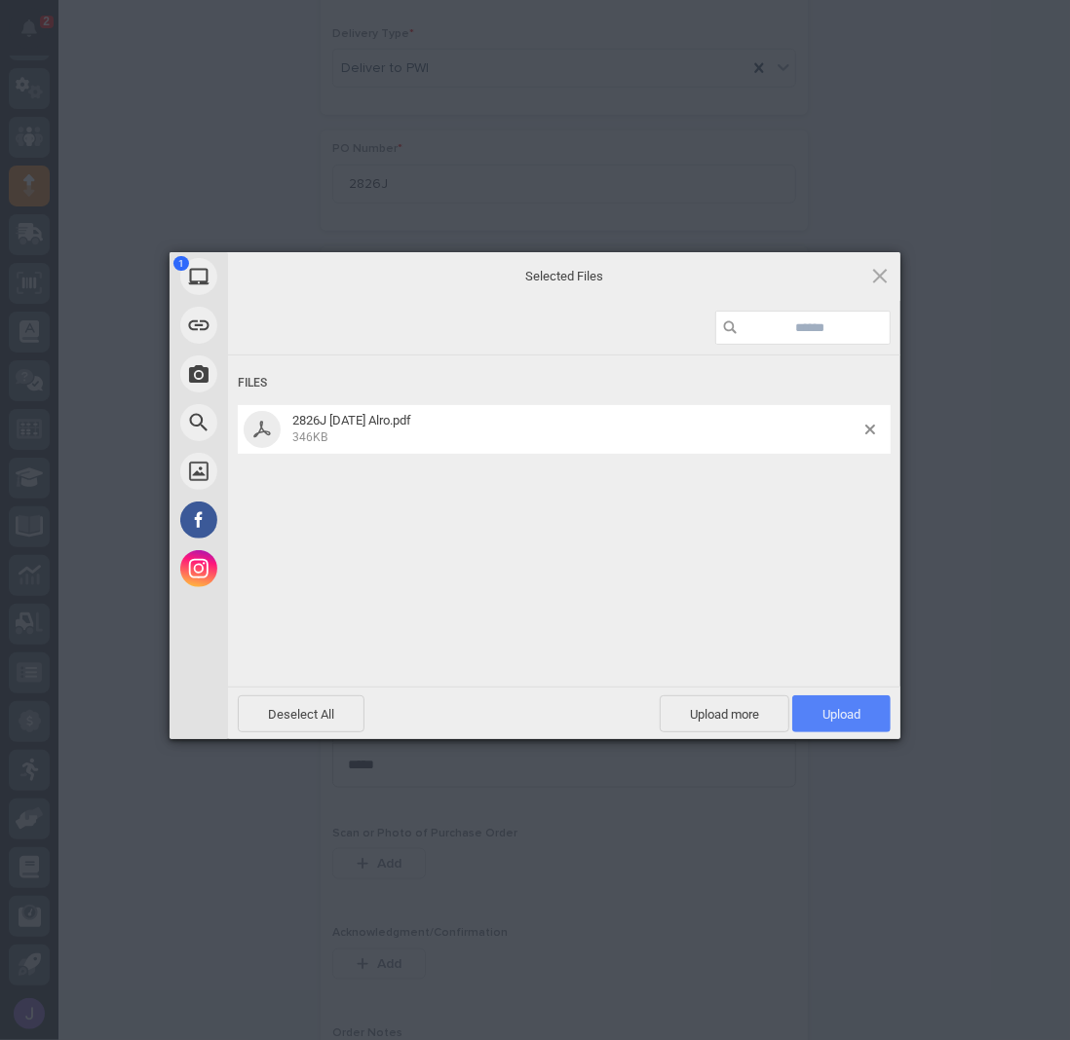
click at [831, 714] on span "Upload 1" at bounding box center [841, 714] width 98 height 37
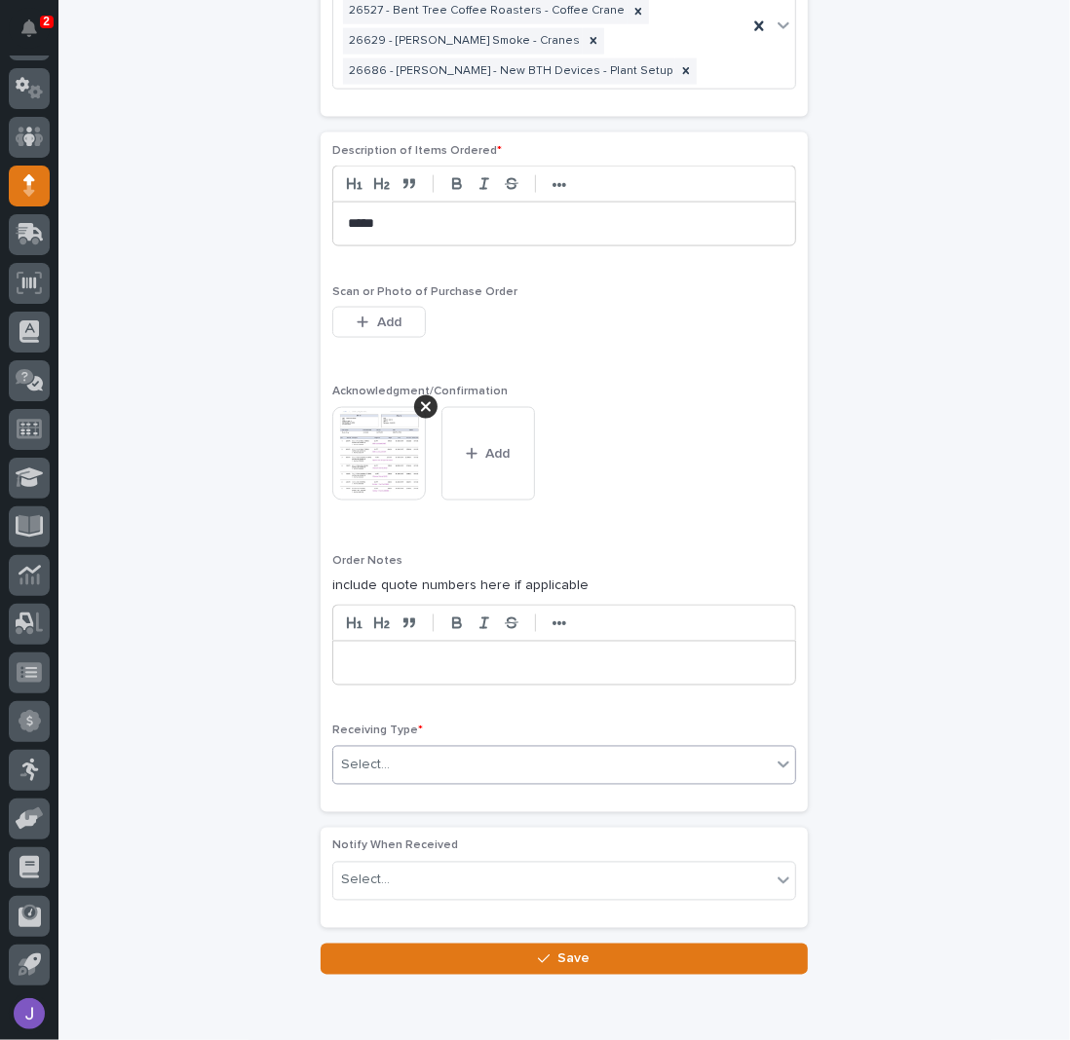
scroll to position [1427, 0]
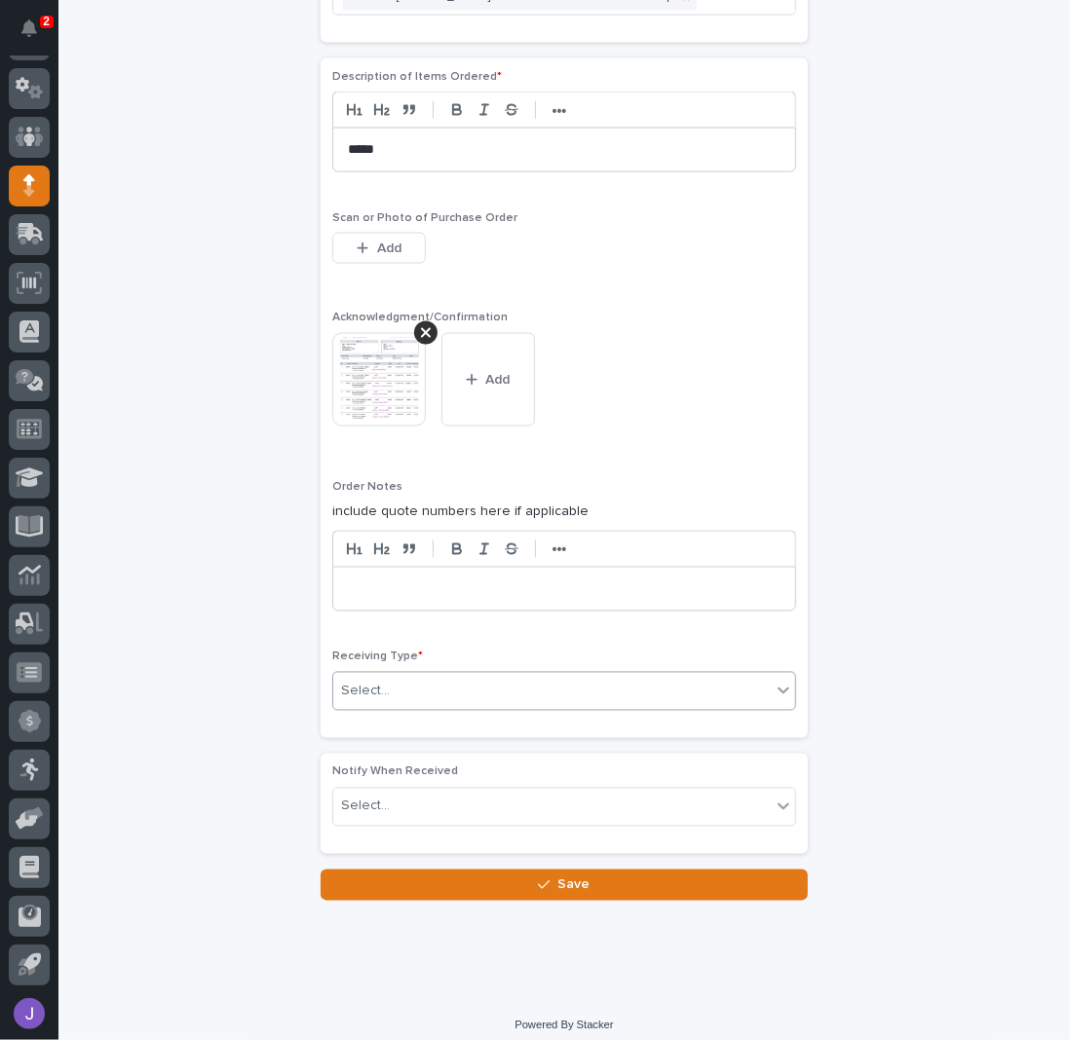
click at [401, 683] on div "Select..." at bounding box center [551, 692] width 437 height 32
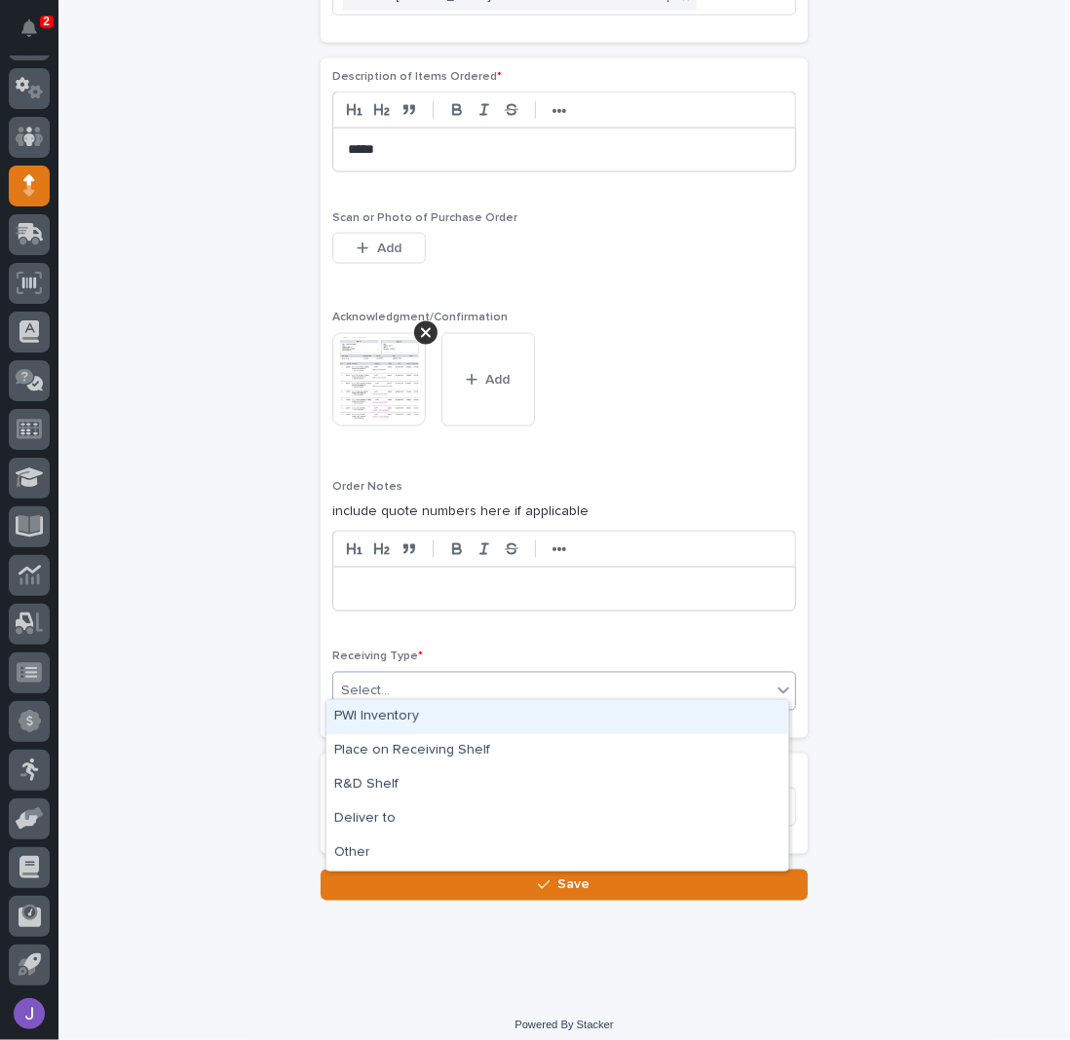
drag, startPoint x: 402, startPoint y: 711, endPoint x: 381, endPoint y: 726, distance: 25.9
click at [403, 711] on div "PWI Inventory" at bounding box center [557, 717] width 462 height 34
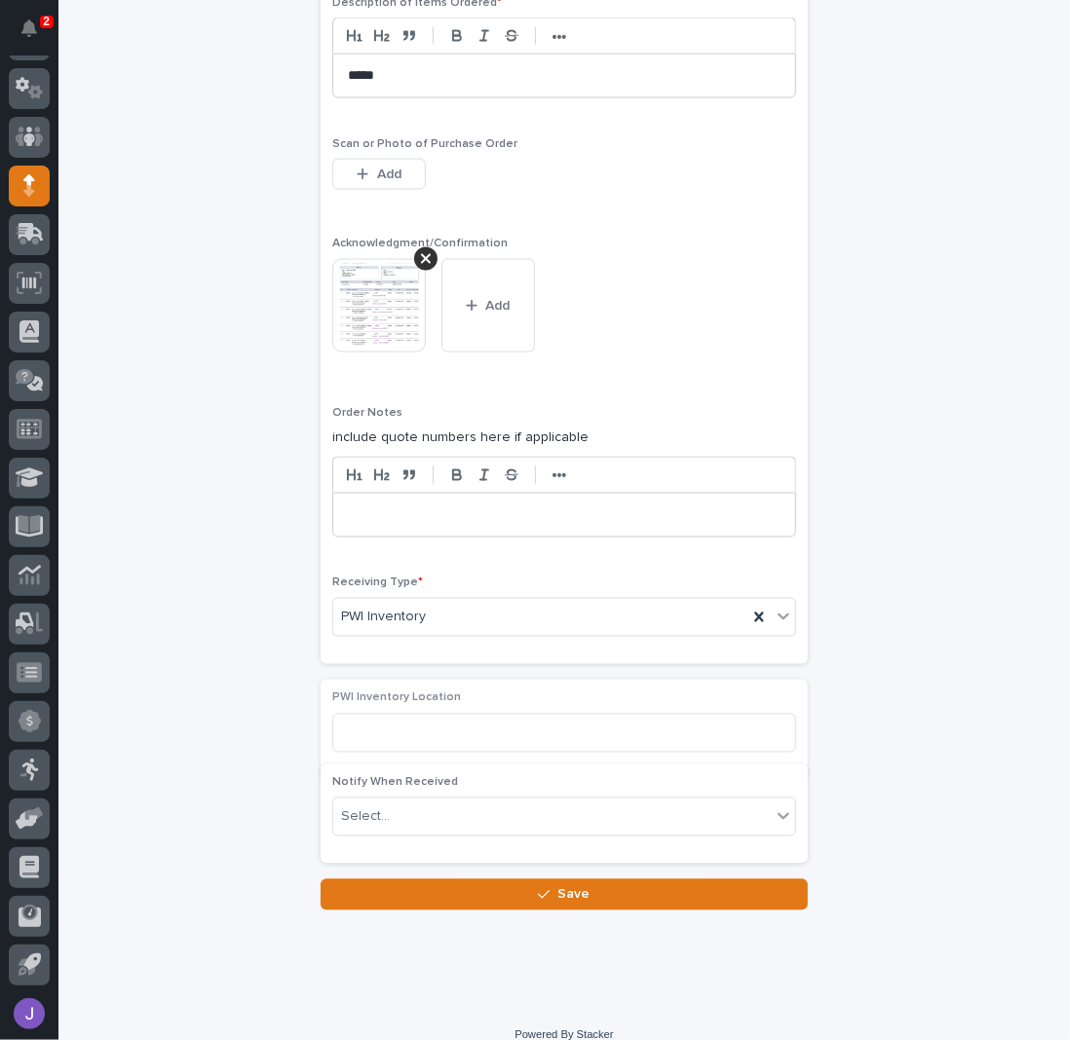
scroll to position [1512, 0]
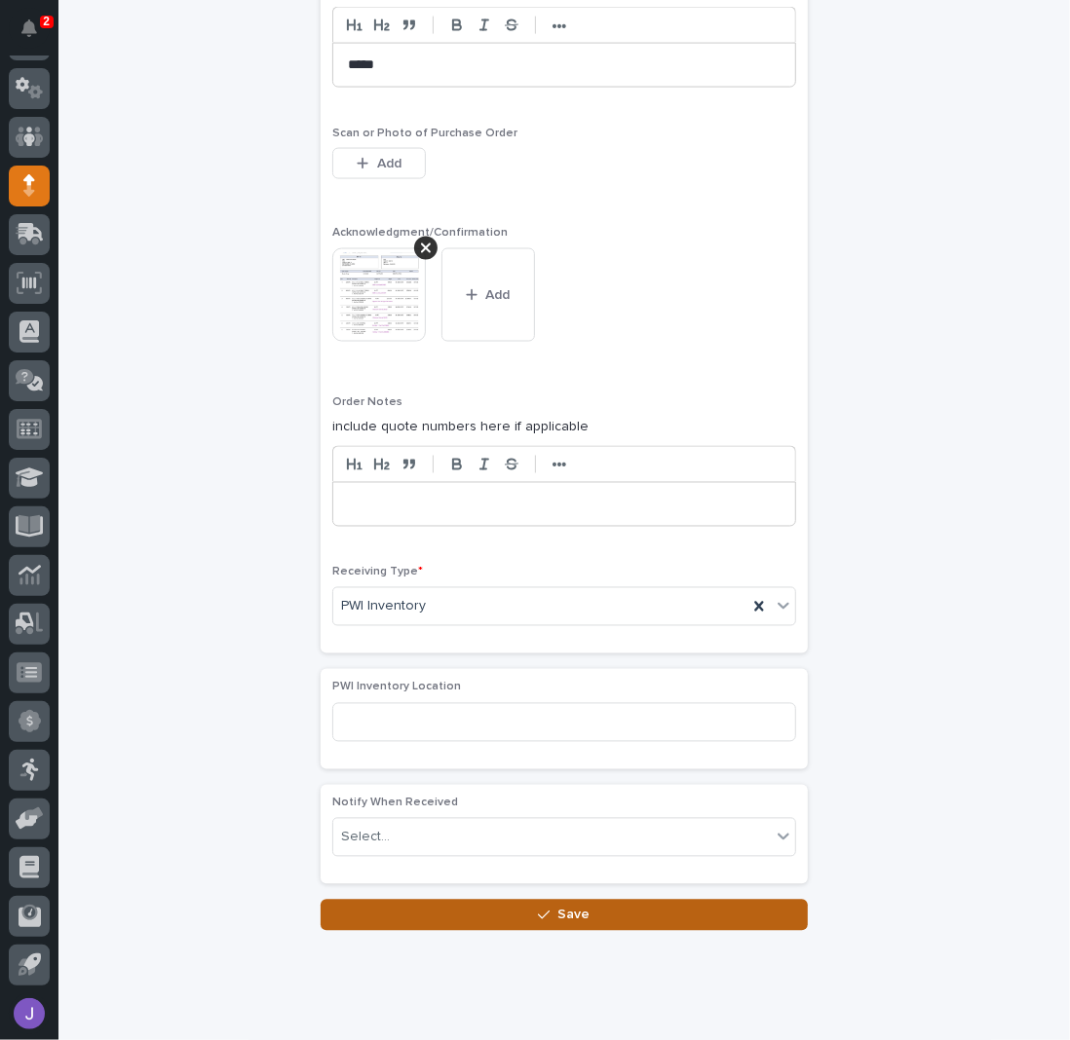
click at [468, 909] on button "Save" at bounding box center [563, 915] width 487 height 31
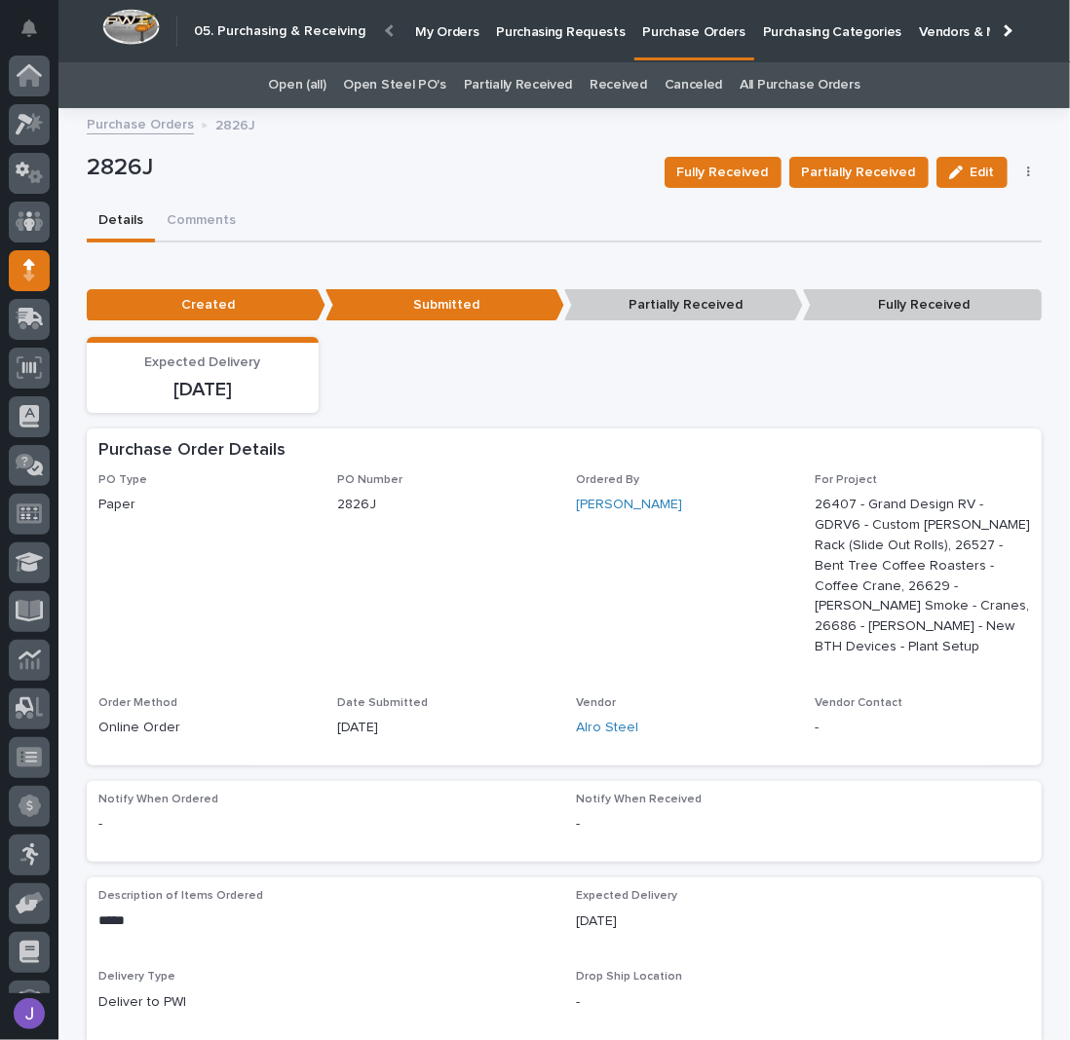
scroll to position [85, 0]
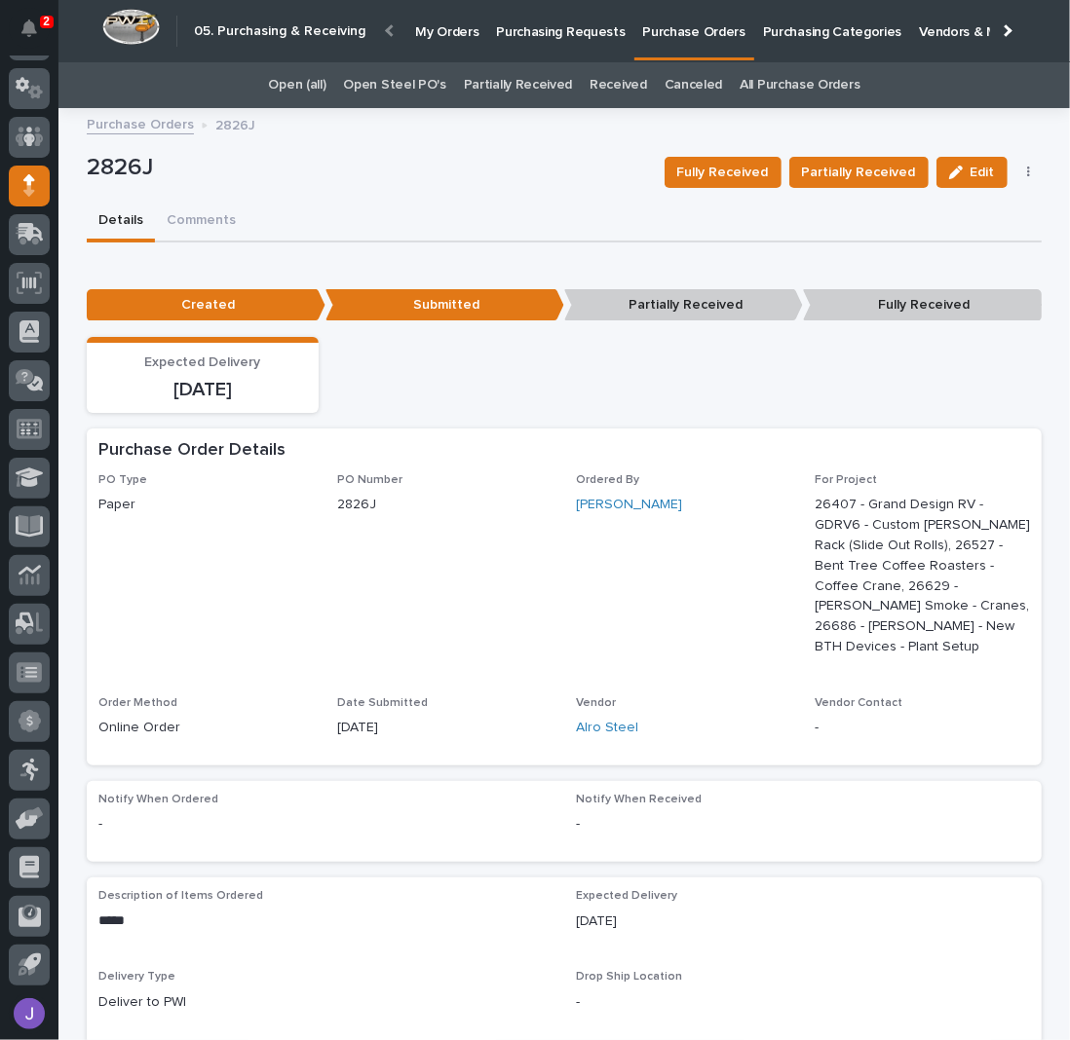
click at [582, 39] on p "Purchasing Requests" at bounding box center [560, 20] width 129 height 41
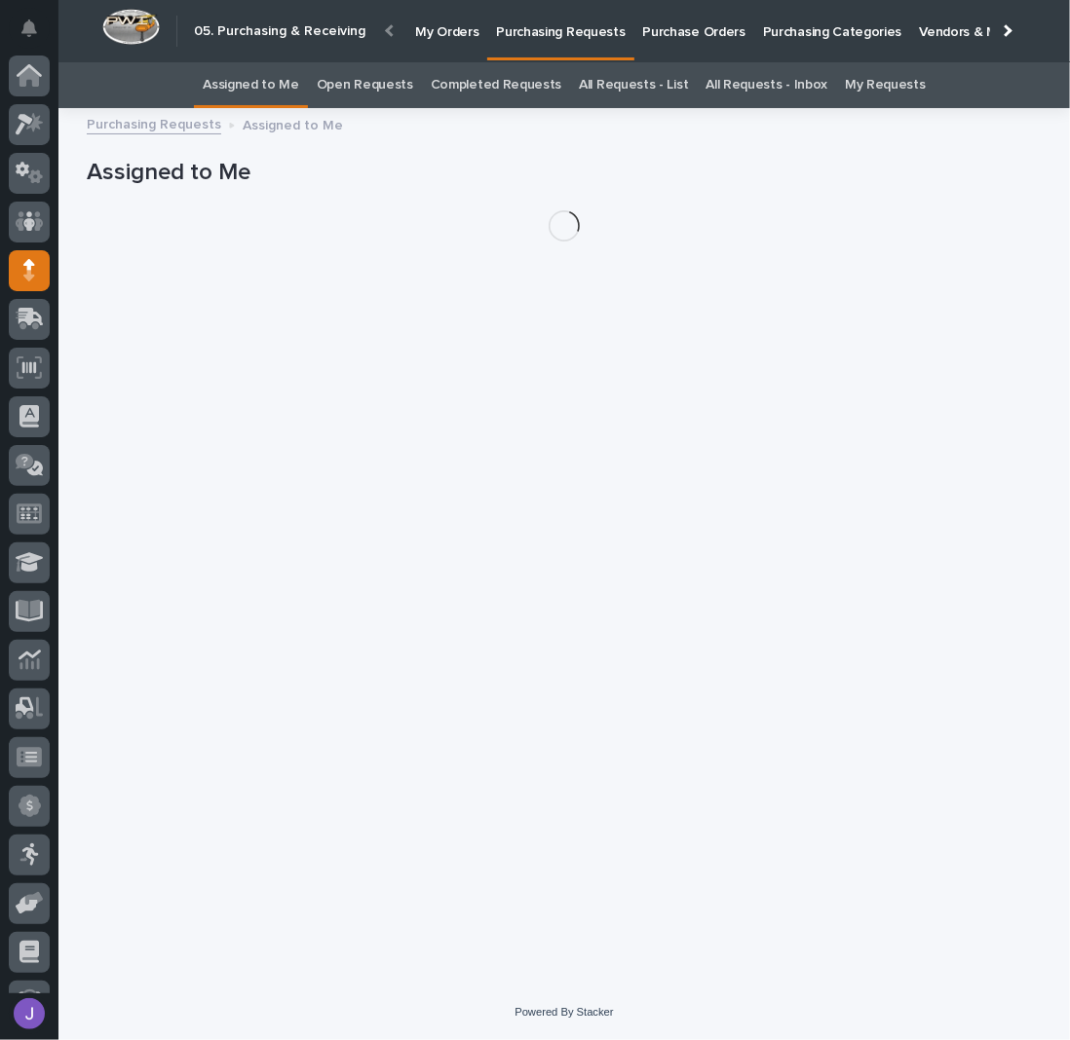
scroll to position [85, 0]
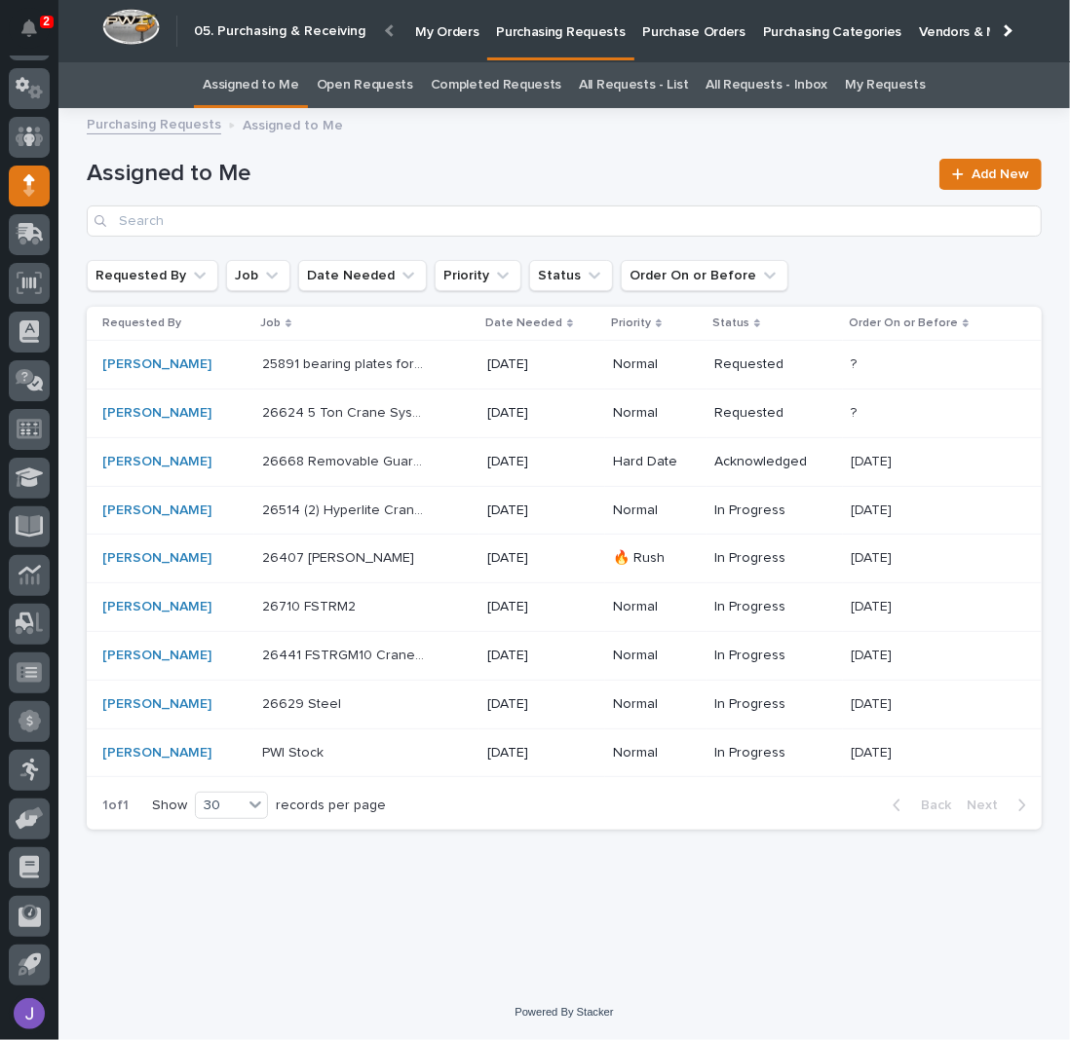
click at [430, 565] on div "26407 [PERSON_NAME] 26407 [PERSON_NAME]" at bounding box center [366, 559] width 209 height 32
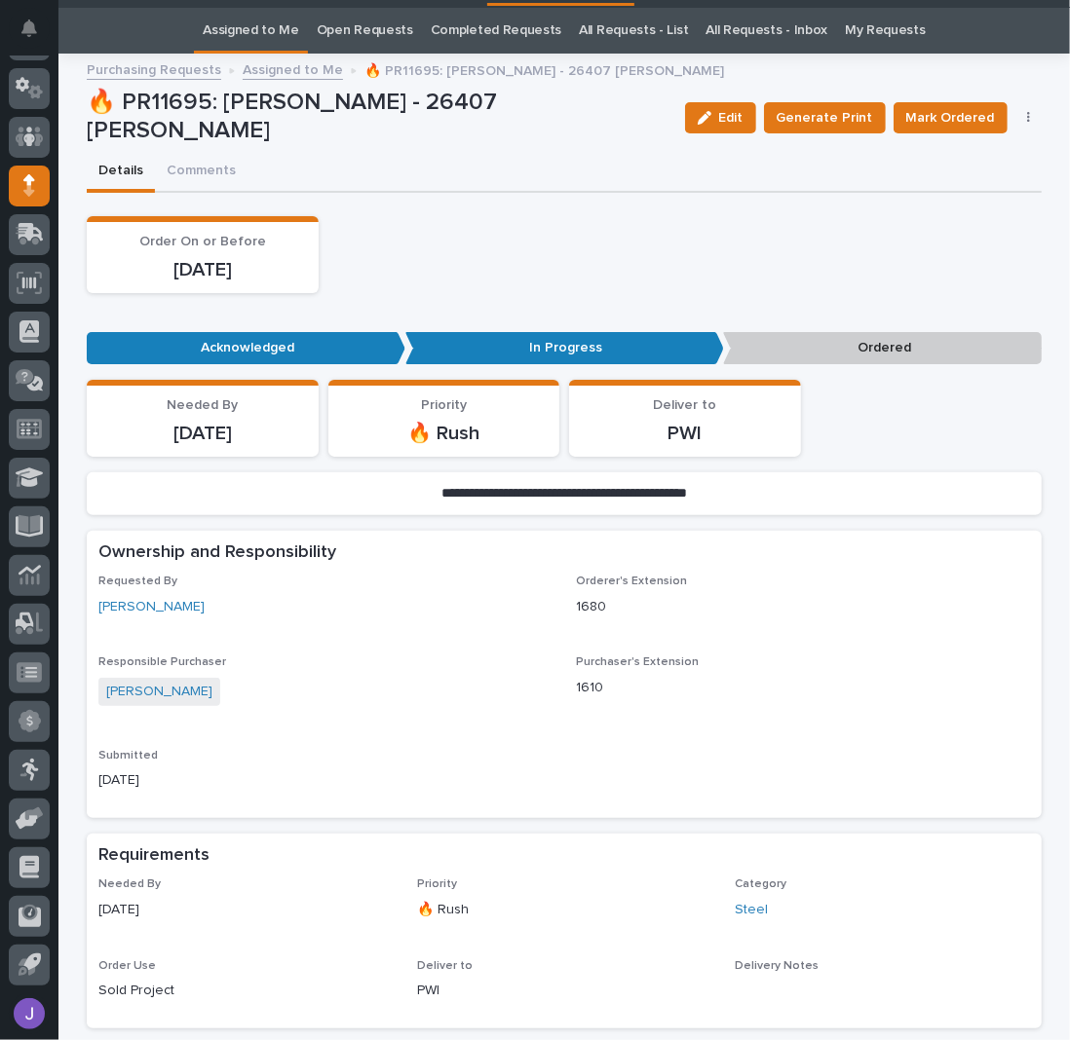
scroll to position [61, 0]
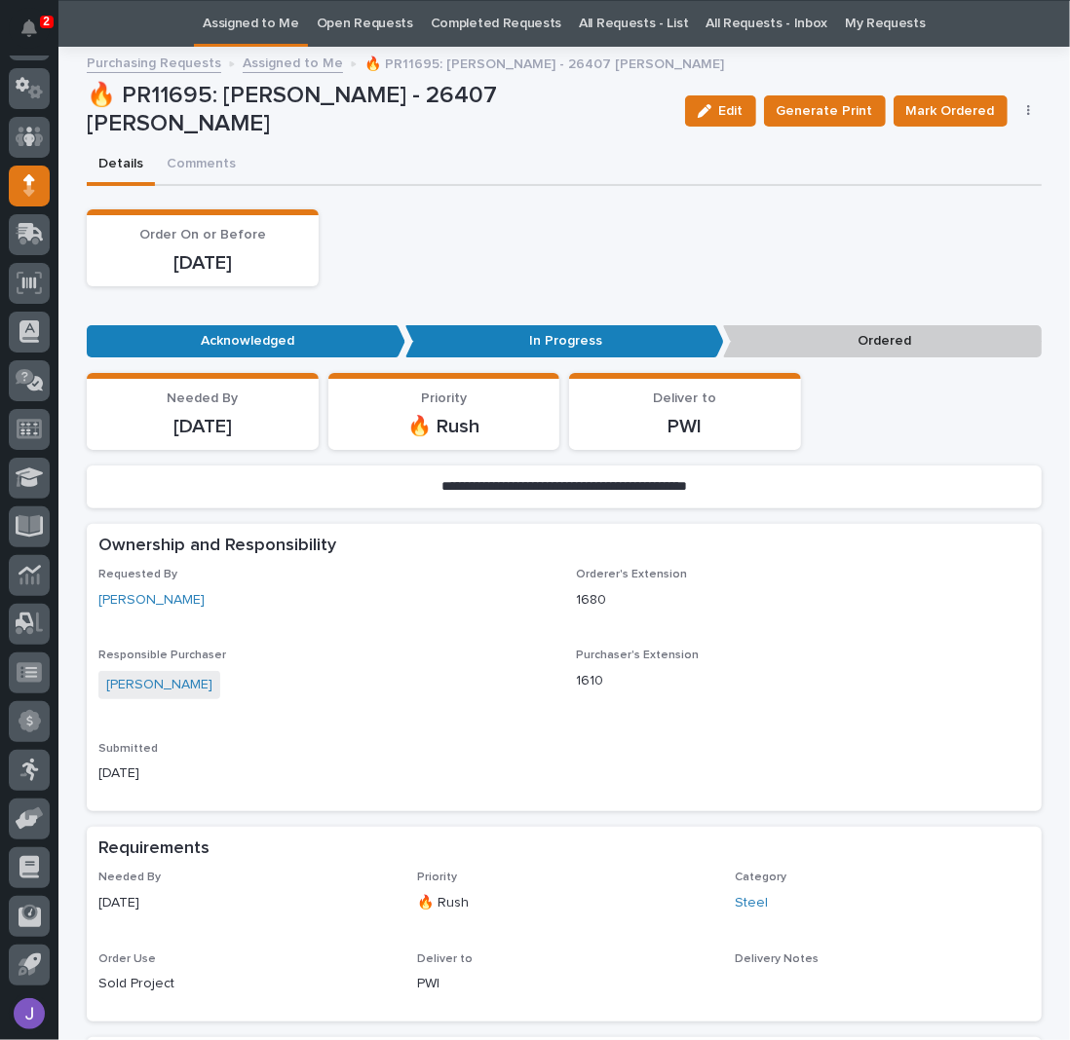
click at [1027, 112] on icon "button" at bounding box center [1029, 111] width 4 height 14
click at [979, 180] on span "Edit Linked PO's" at bounding box center [965, 180] width 99 height 19
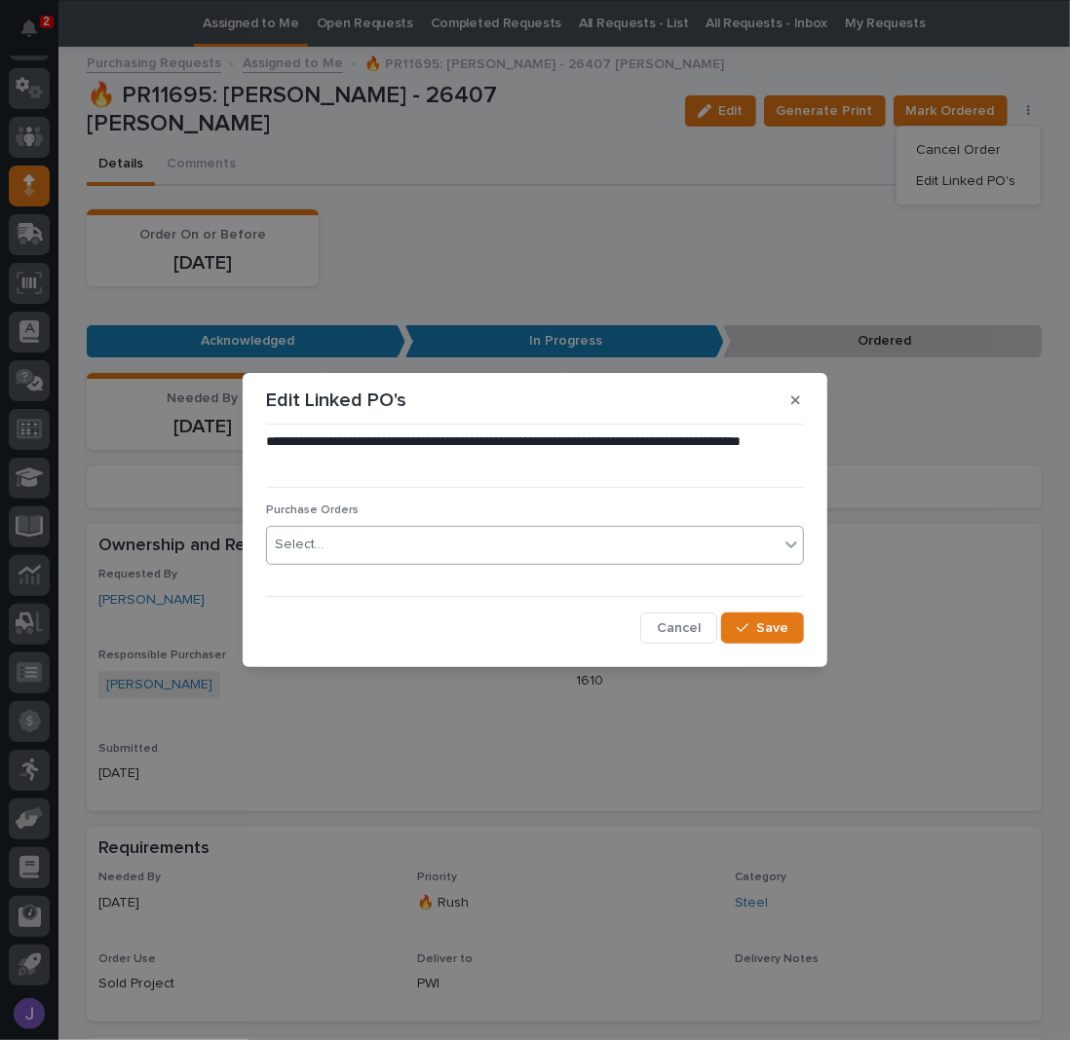
click at [380, 538] on div "Select..." at bounding box center [522, 545] width 511 height 32
type input "****"
click at [789, 628] on button "Save" at bounding box center [762, 628] width 83 height 31
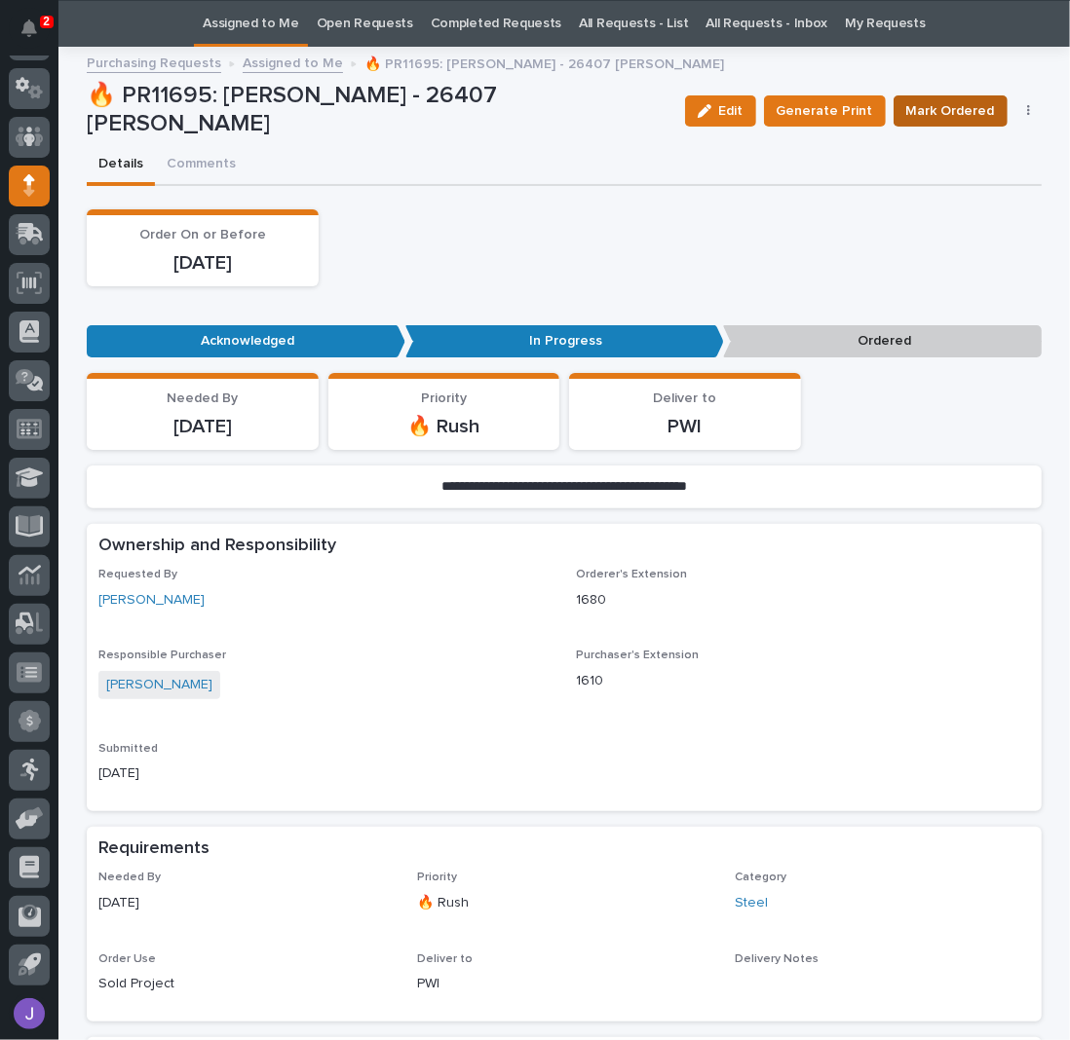
click at [947, 102] on span "Mark Ordered" at bounding box center [950, 110] width 89 height 19
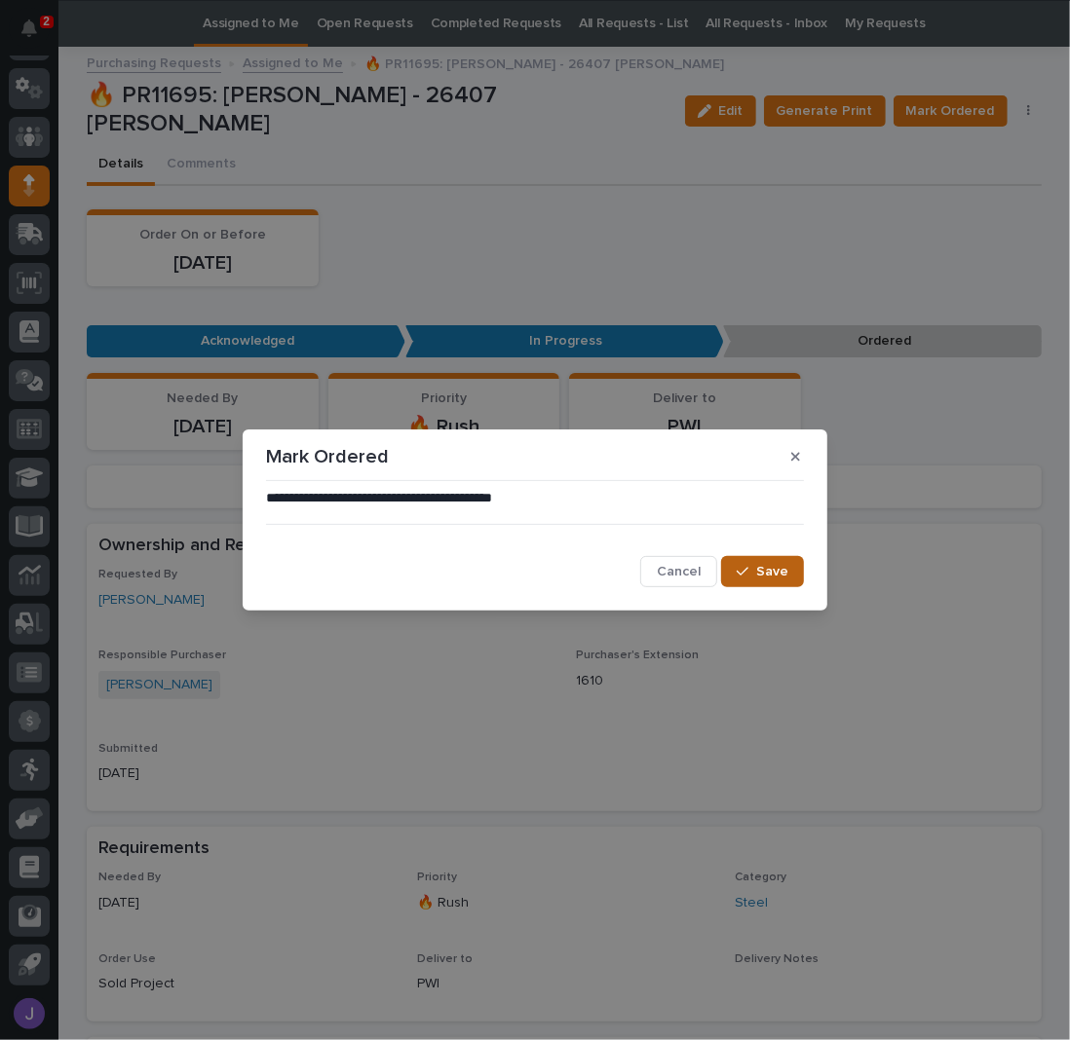
click at [770, 577] on span "Save" at bounding box center [772, 572] width 32 height 14
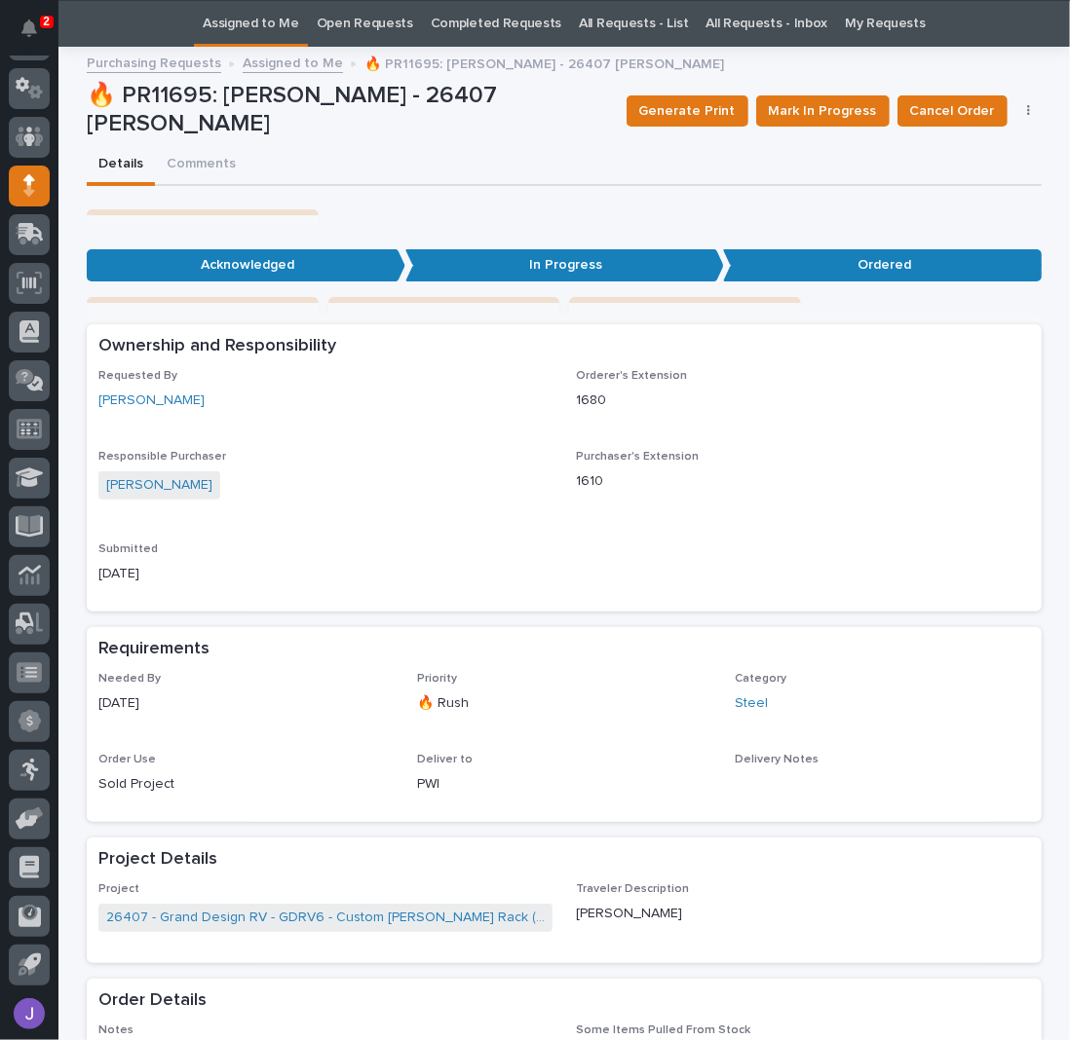
click at [258, 23] on link "Assigned to Me" at bounding box center [251, 24] width 96 height 46
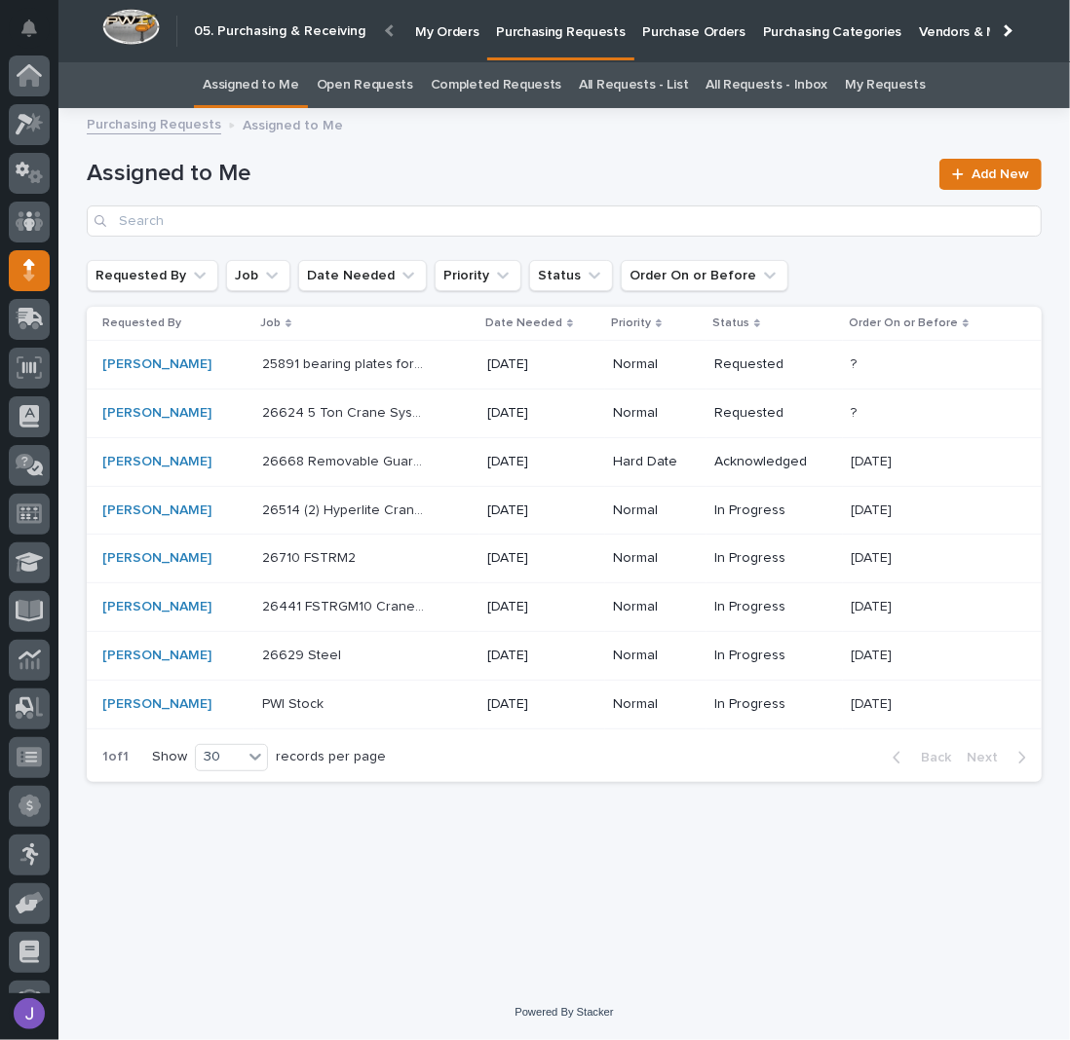
scroll to position [85, 0]
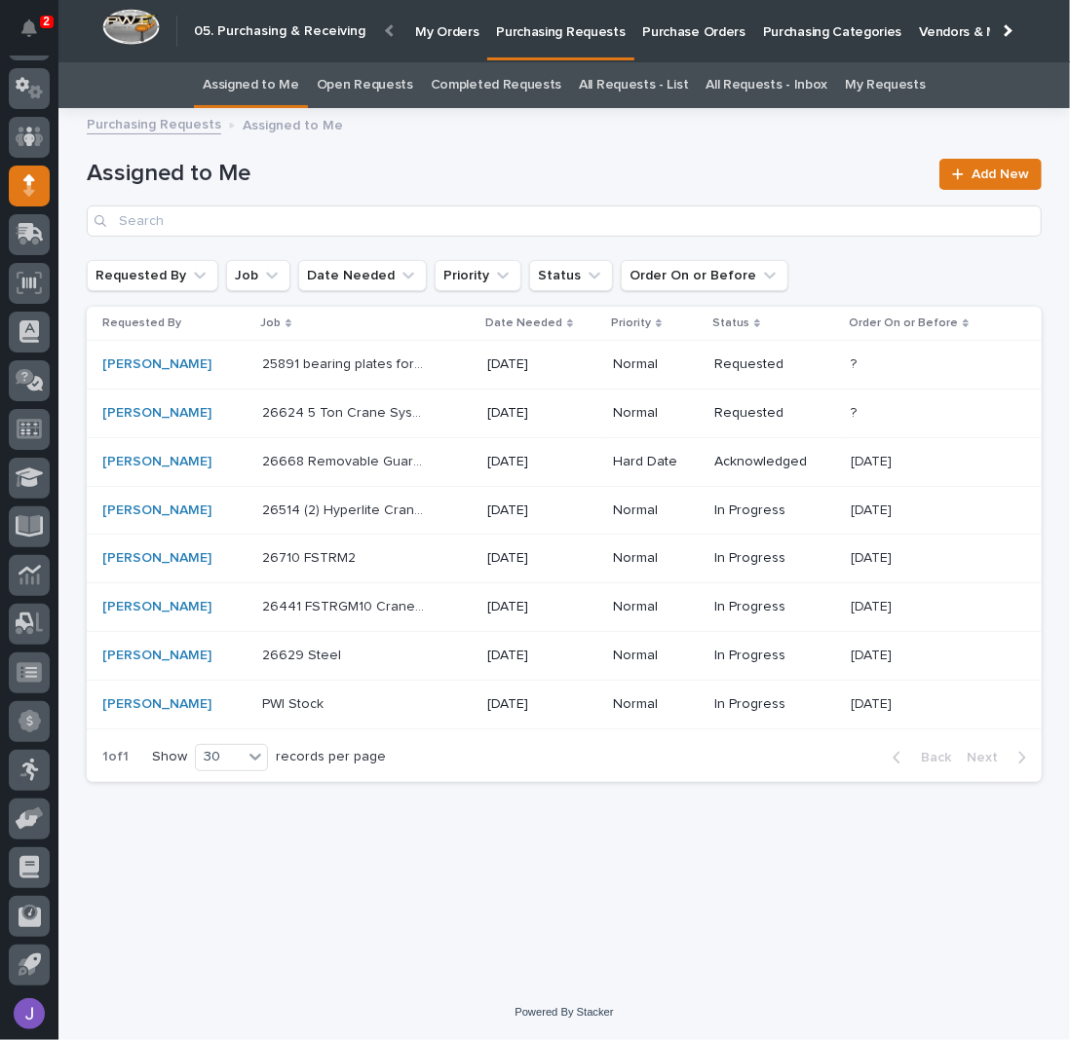
click at [449, 517] on div "26514 (2) Hyperlite Crane Systems 26514 (2) Hyperlite Crane Systems" at bounding box center [366, 511] width 209 height 32
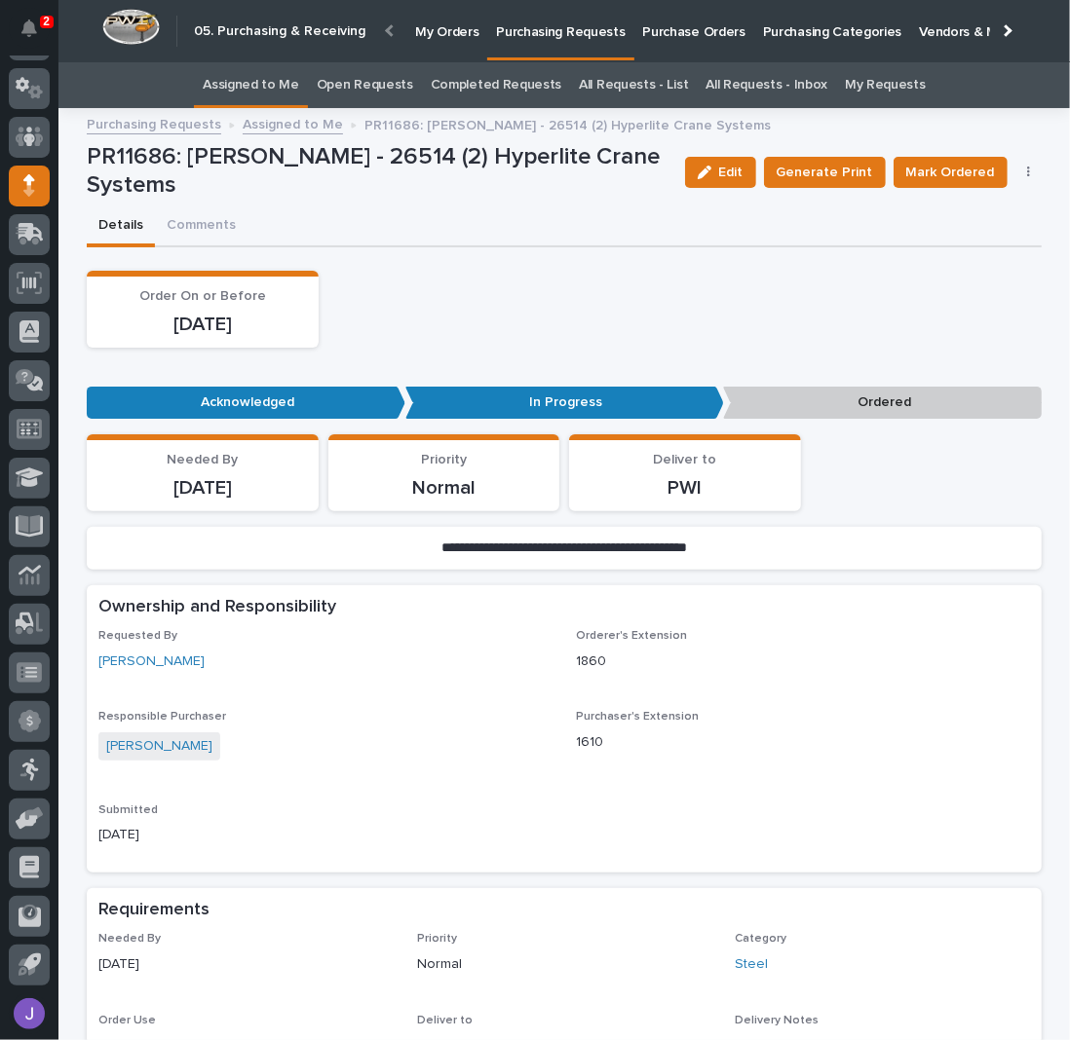
click at [1016, 177] on button "button" at bounding box center [1028, 173] width 27 height 14
click at [983, 234] on span "Edit Linked PO's" at bounding box center [965, 242] width 99 height 19
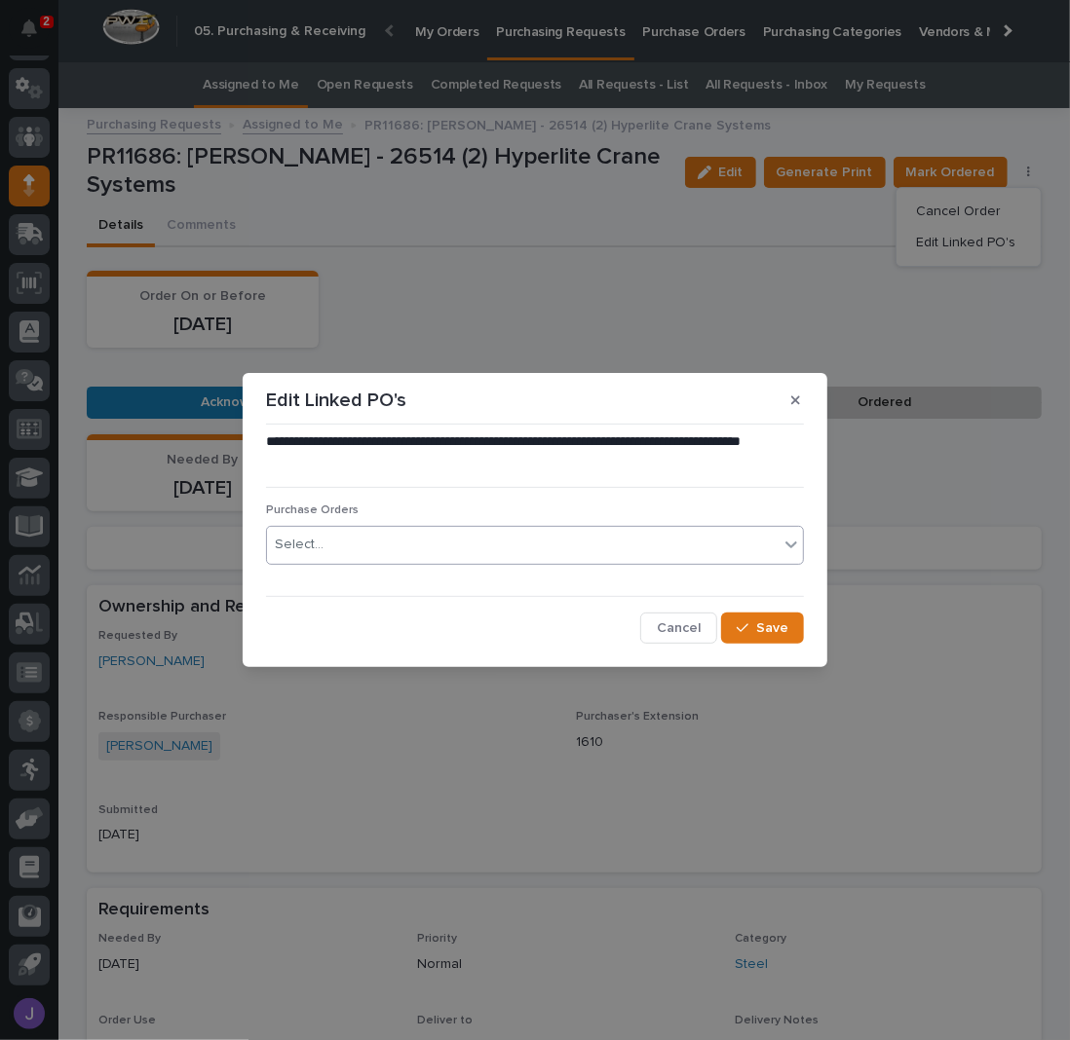
click at [436, 561] on div "Select..." at bounding box center [535, 545] width 538 height 39
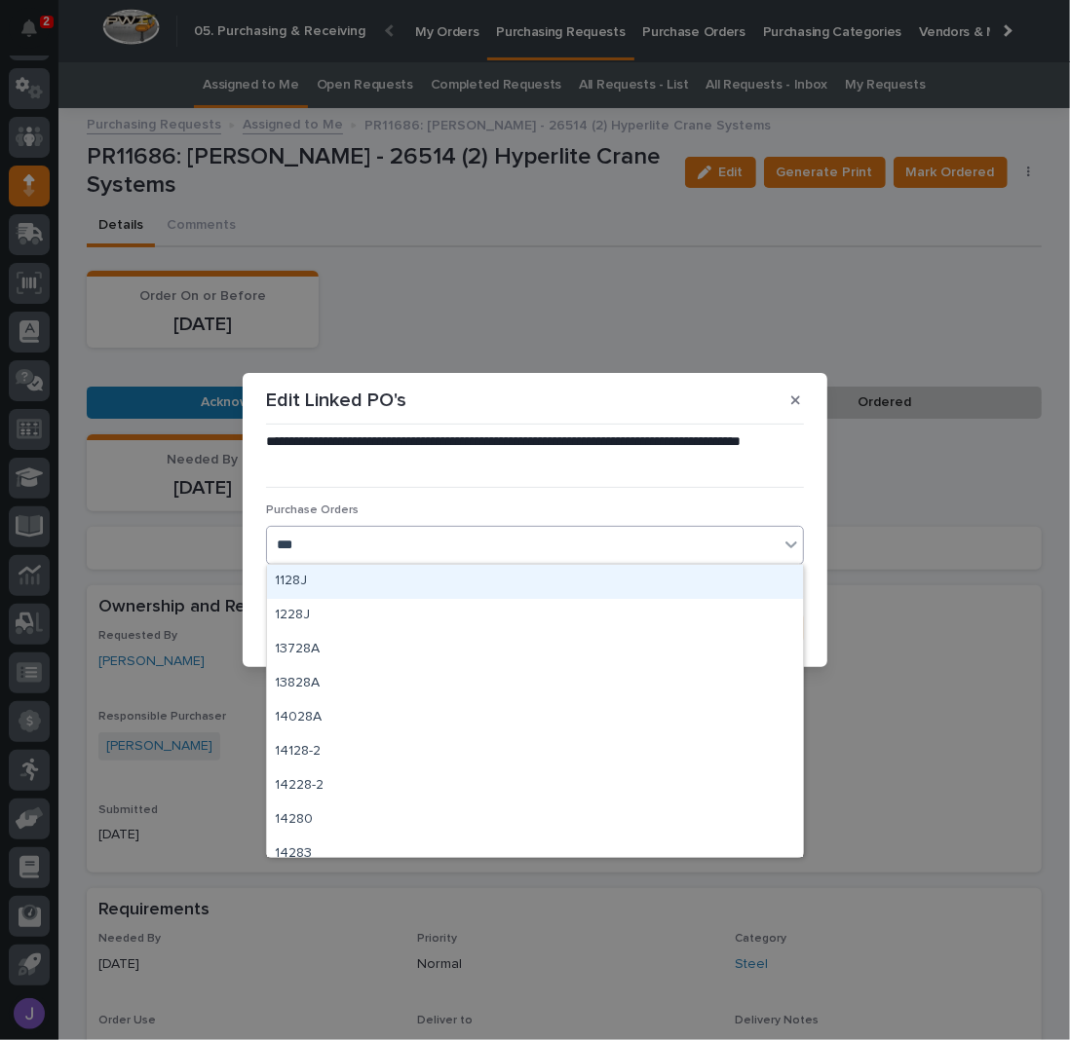
type input "****"
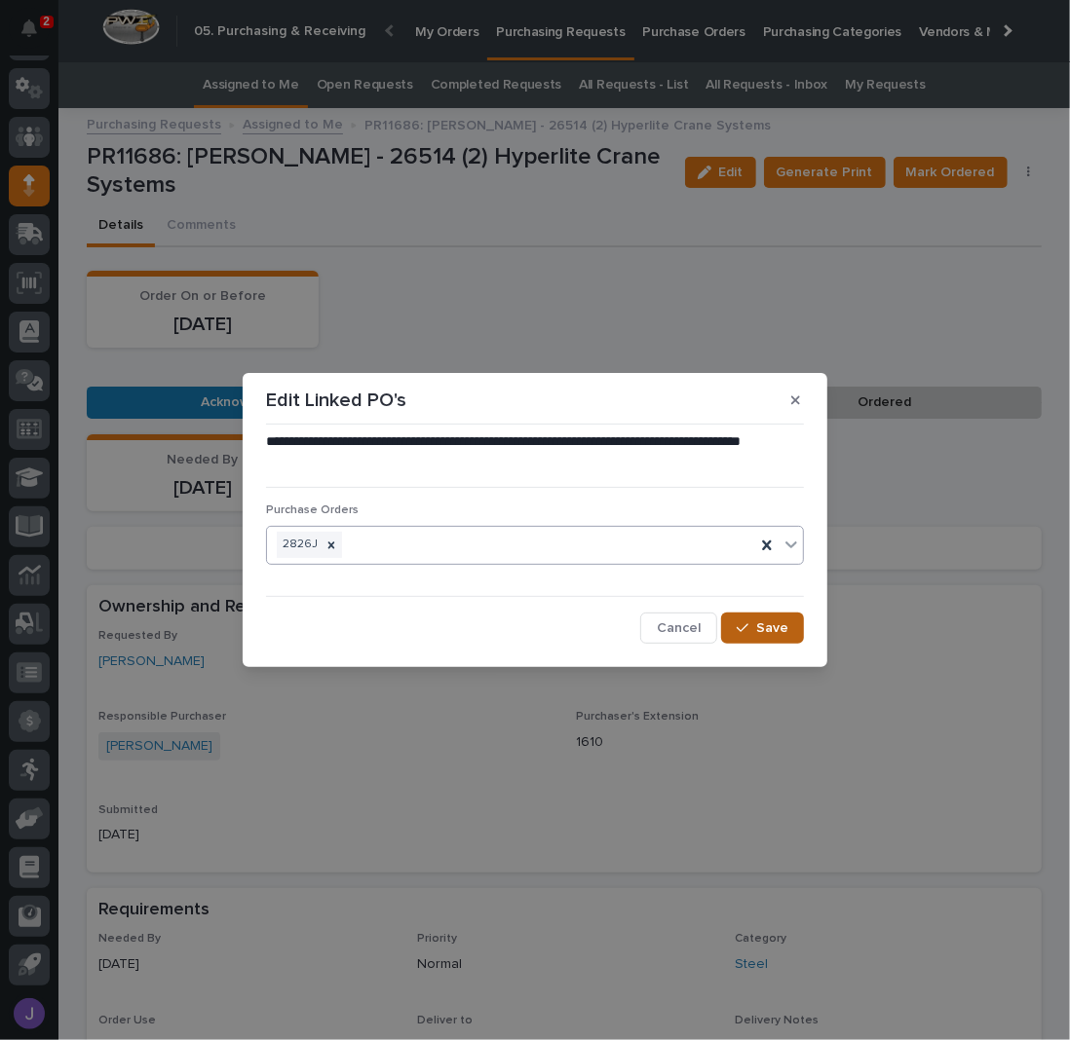
click at [766, 634] on span "Save" at bounding box center [772, 628] width 32 height 14
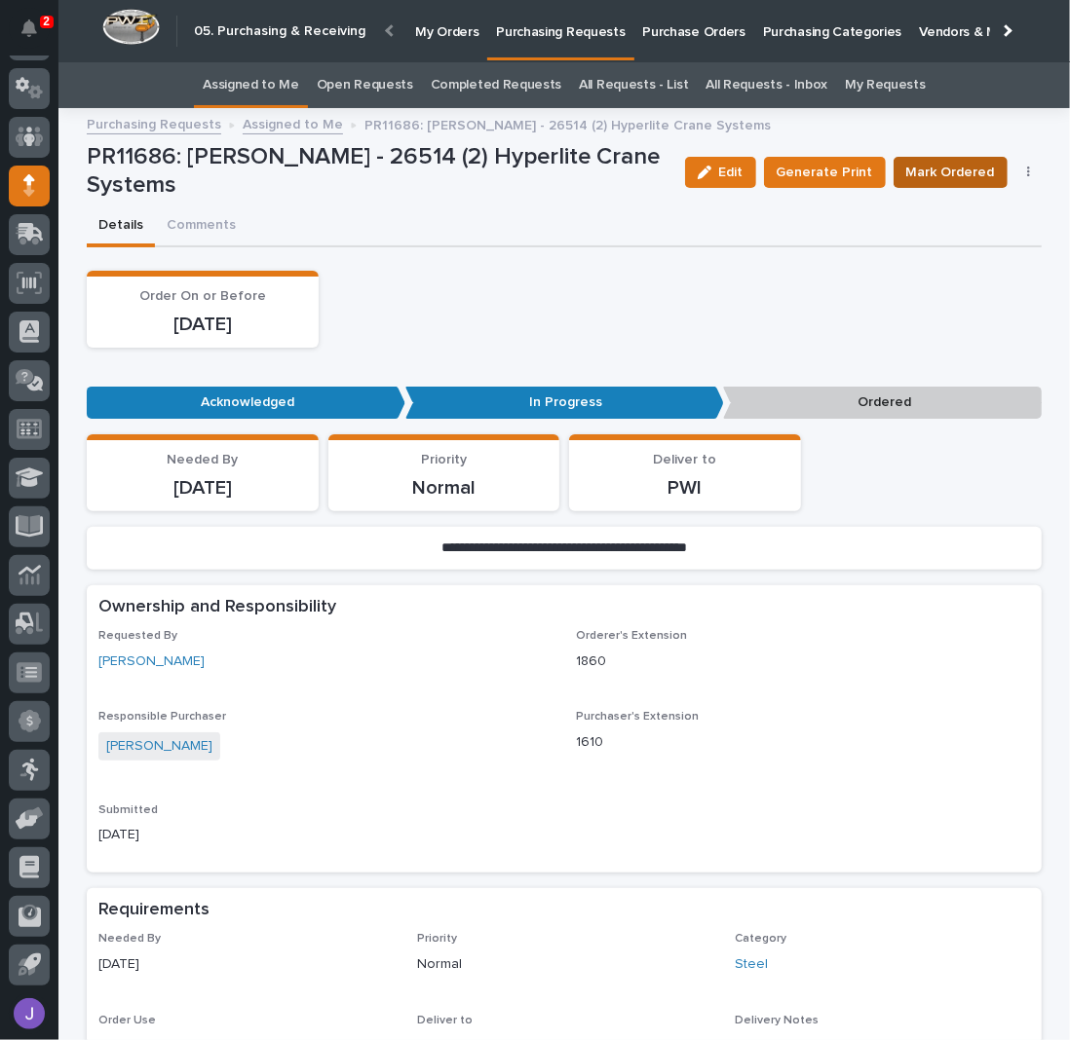
click at [941, 170] on span "Mark Ordered" at bounding box center [950, 172] width 89 height 19
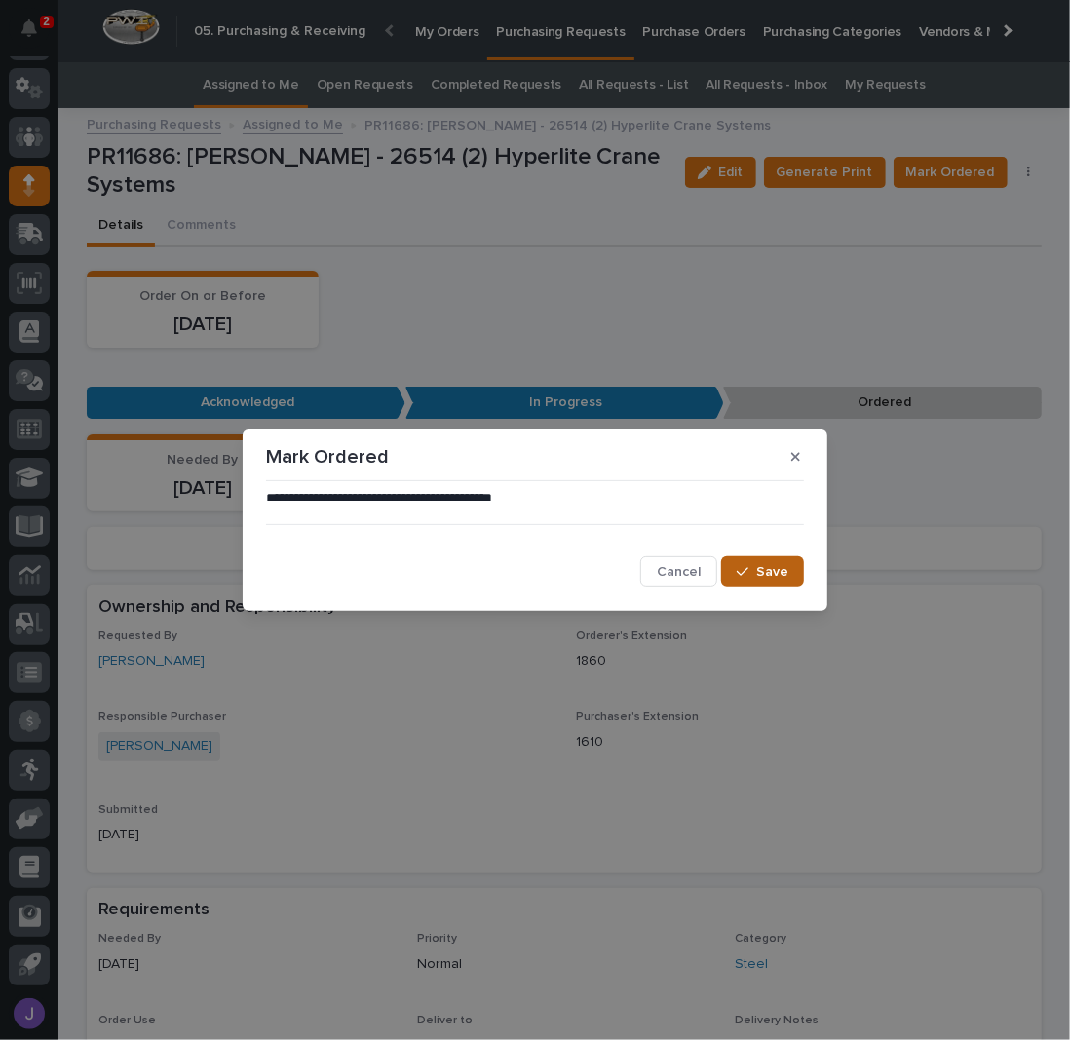
click at [781, 583] on button "Save" at bounding box center [762, 571] width 83 height 31
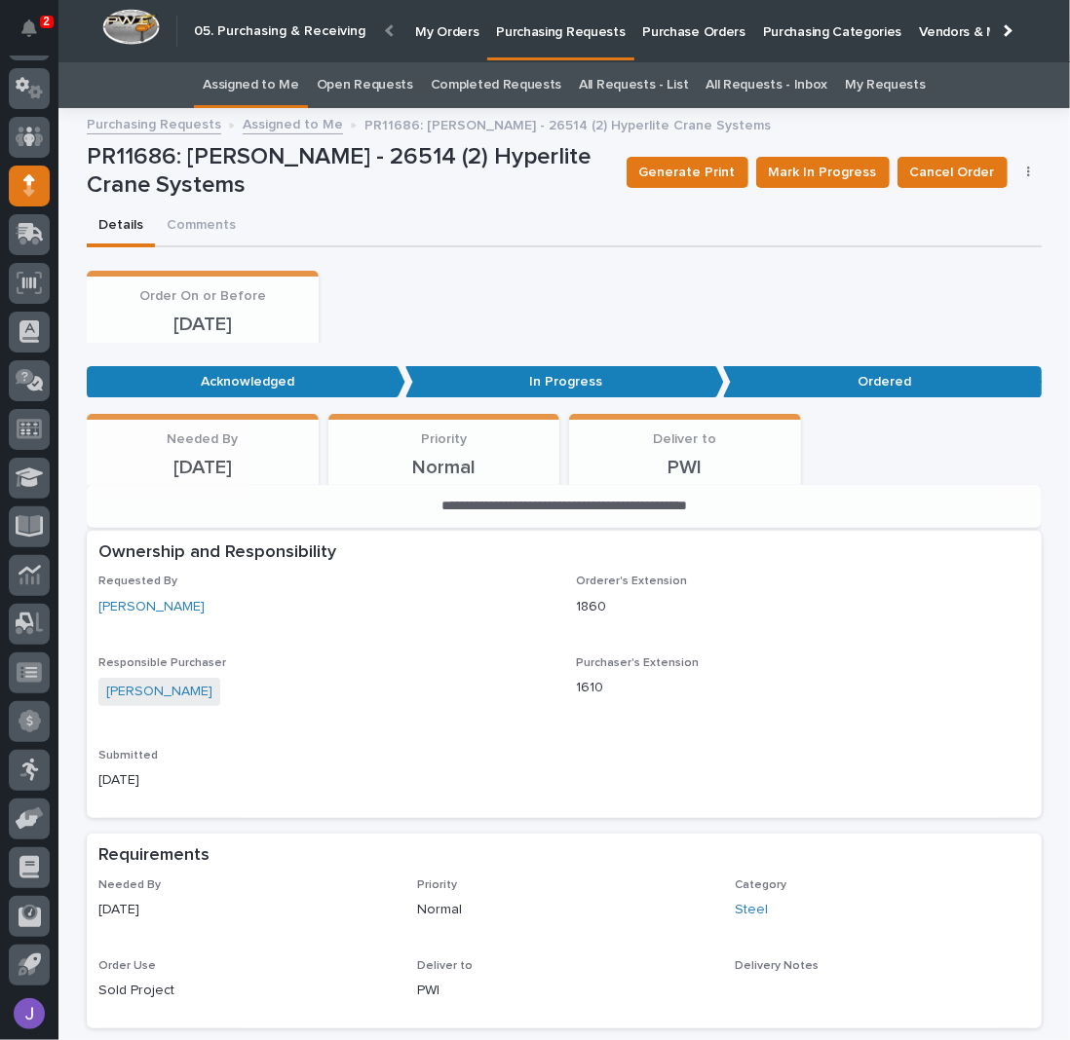
click at [271, 78] on link "Assigned to Me" at bounding box center [251, 85] width 96 height 46
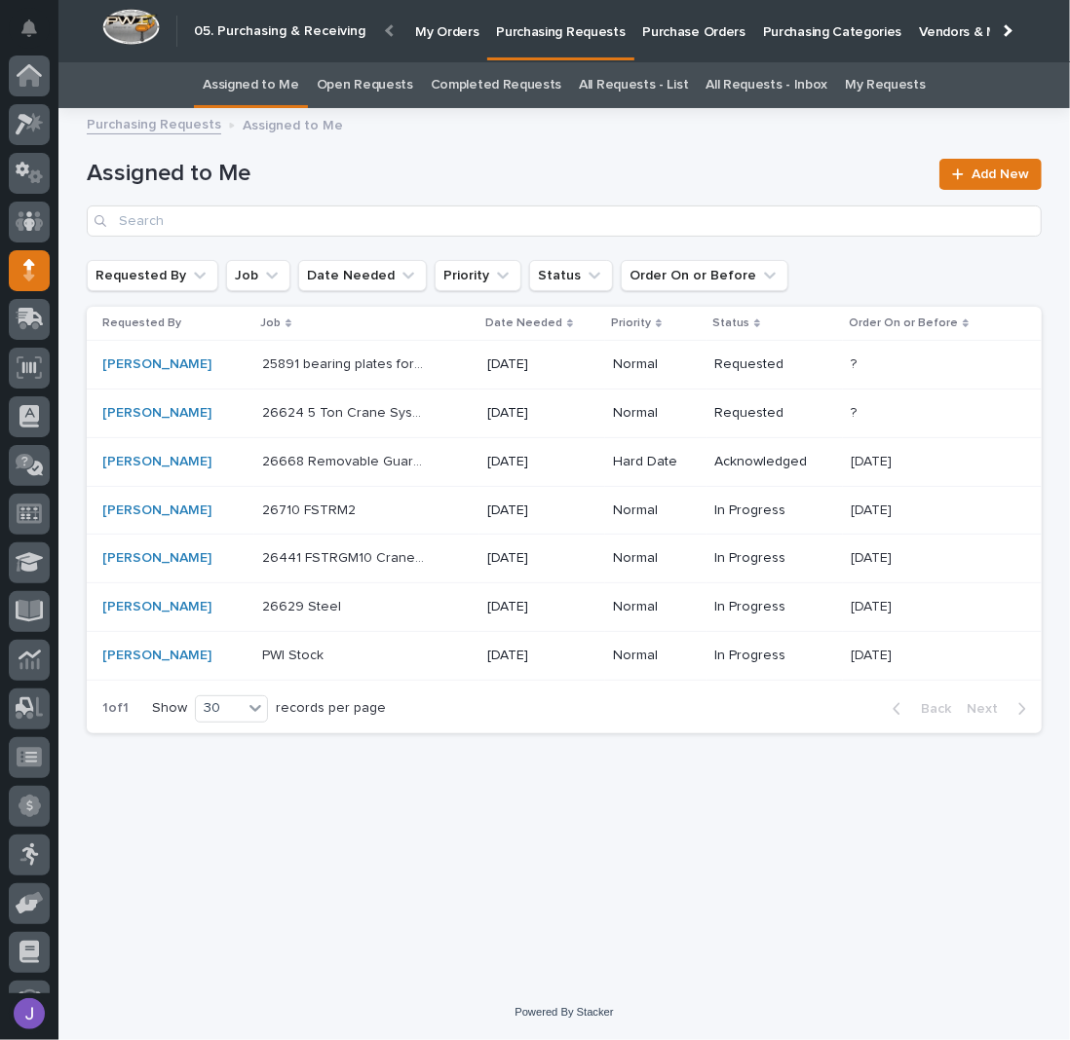
scroll to position [85, 0]
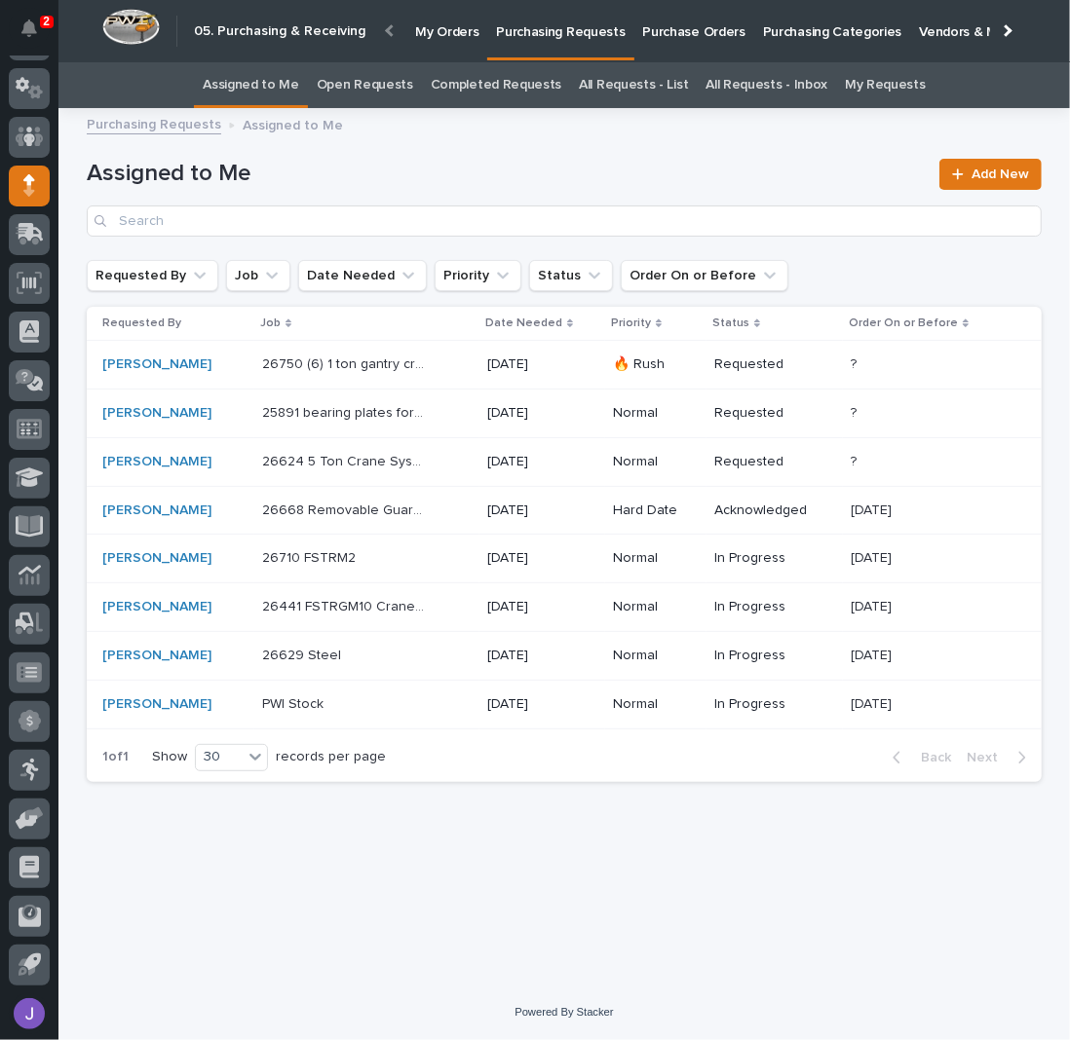
click at [458, 369] on div "26750 (6) 1 ton gantry cranes 26750 (6) 1 ton gantry cranes" at bounding box center [366, 365] width 209 height 32
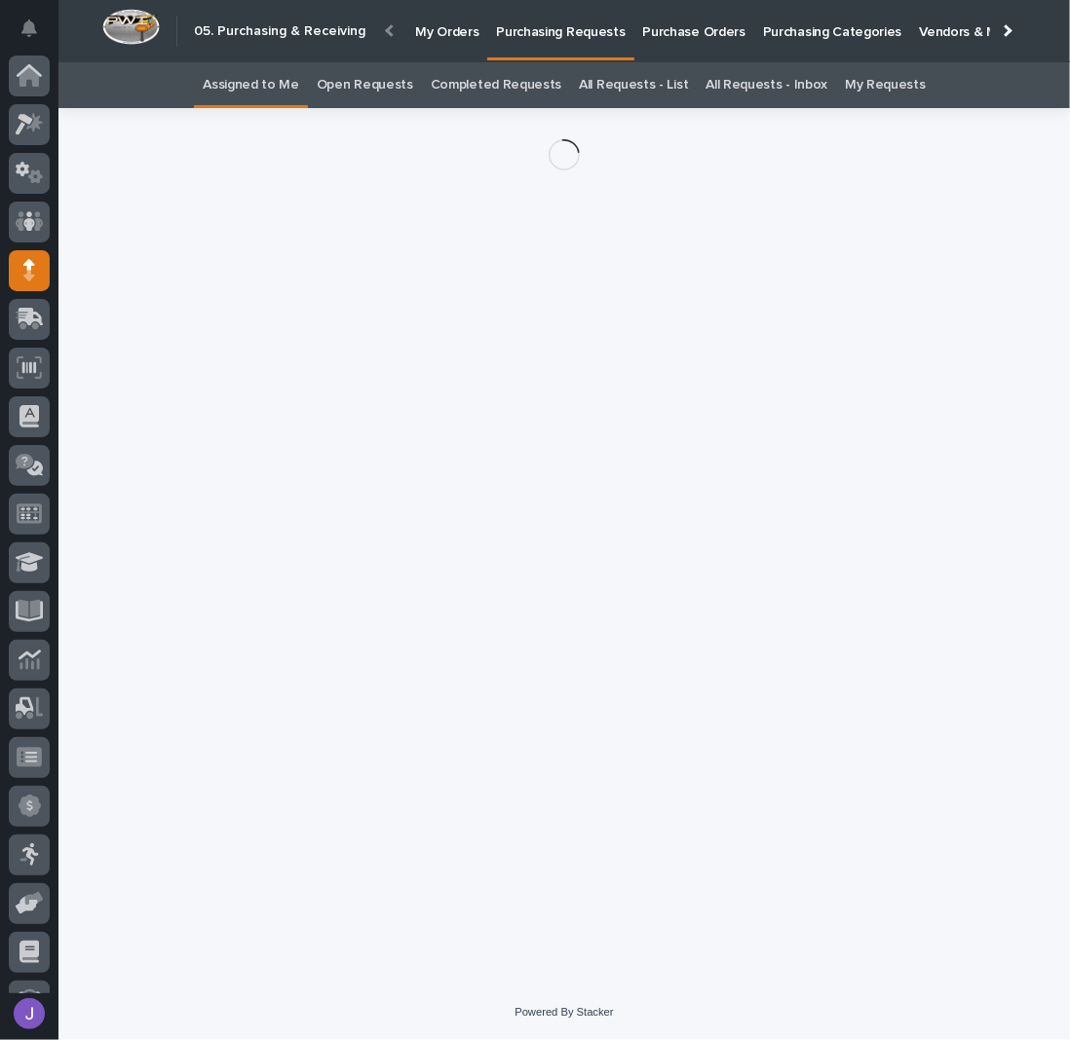
scroll to position [85, 0]
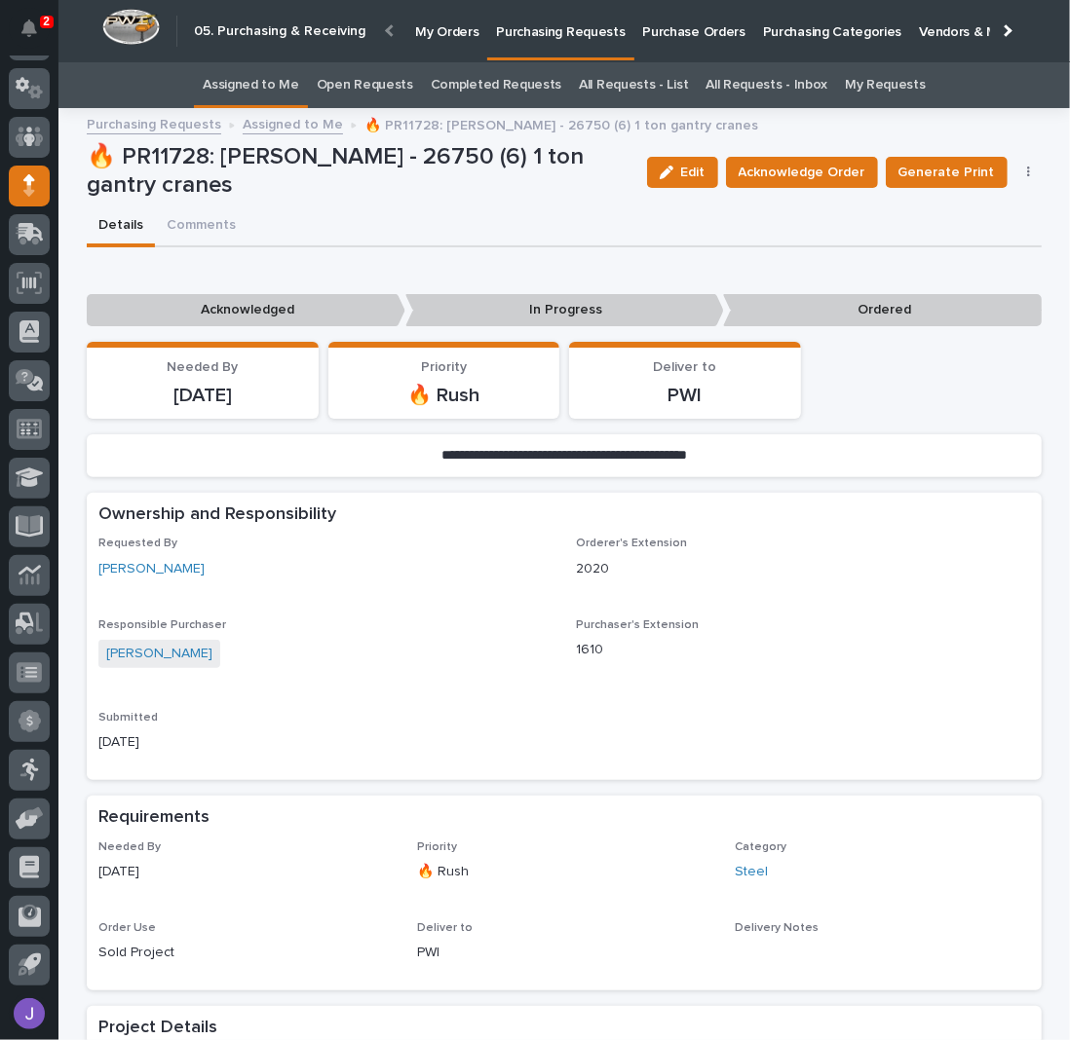
click at [266, 83] on link "Assigned to Me" at bounding box center [251, 85] width 96 height 46
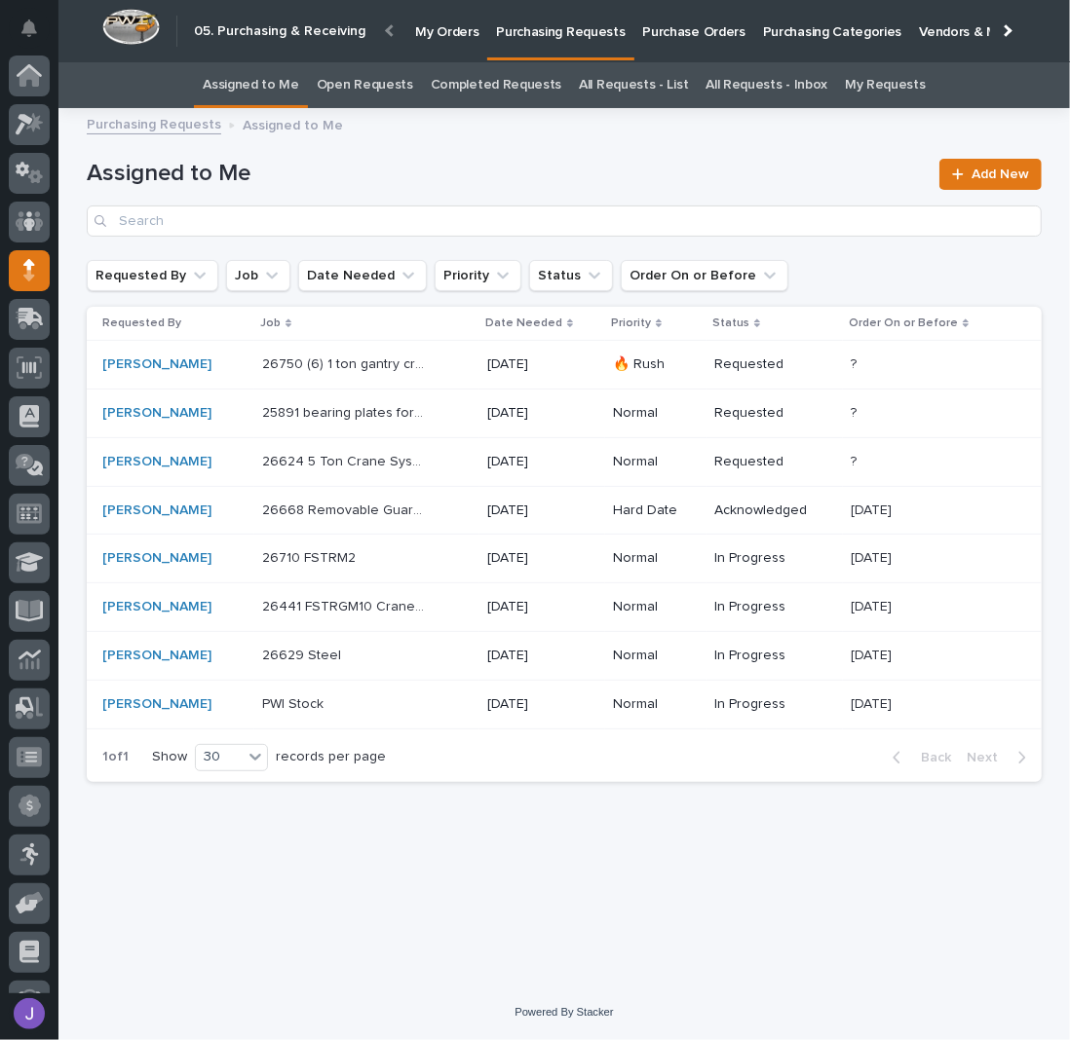
scroll to position [85, 0]
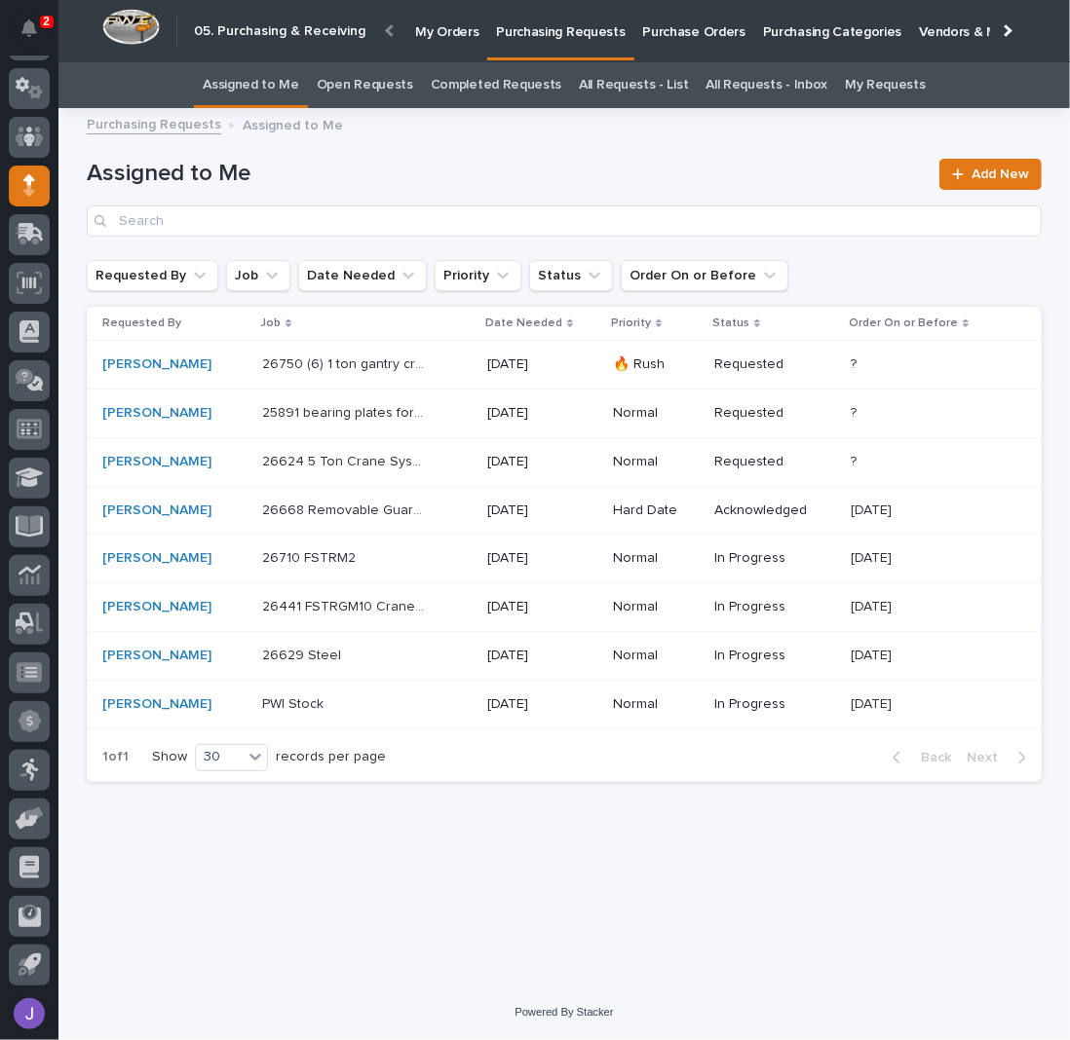
click at [489, 91] on link "Completed Requests" at bounding box center [496, 85] width 131 height 46
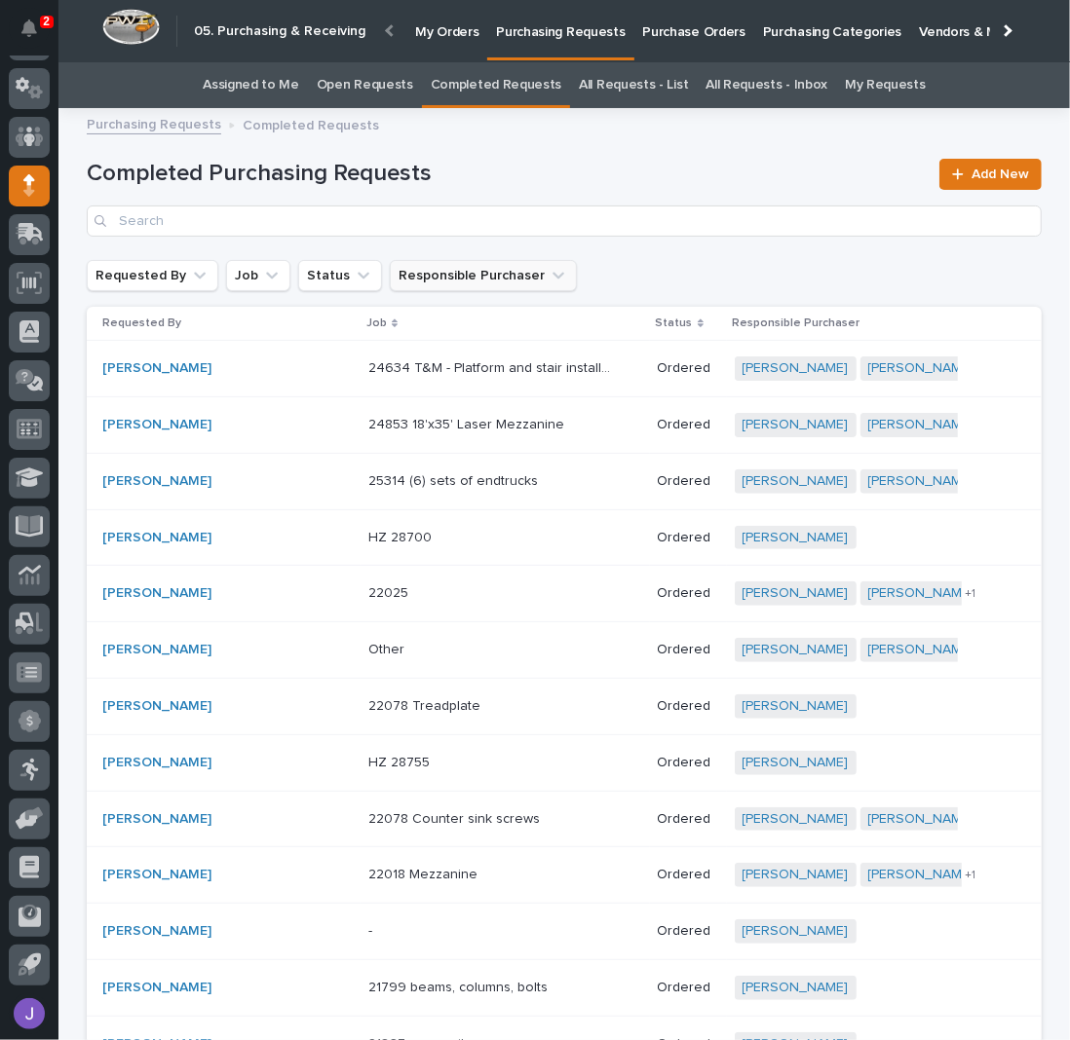
click at [428, 274] on button "Responsible Purchaser" at bounding box center [483, 275] width 187 height 31
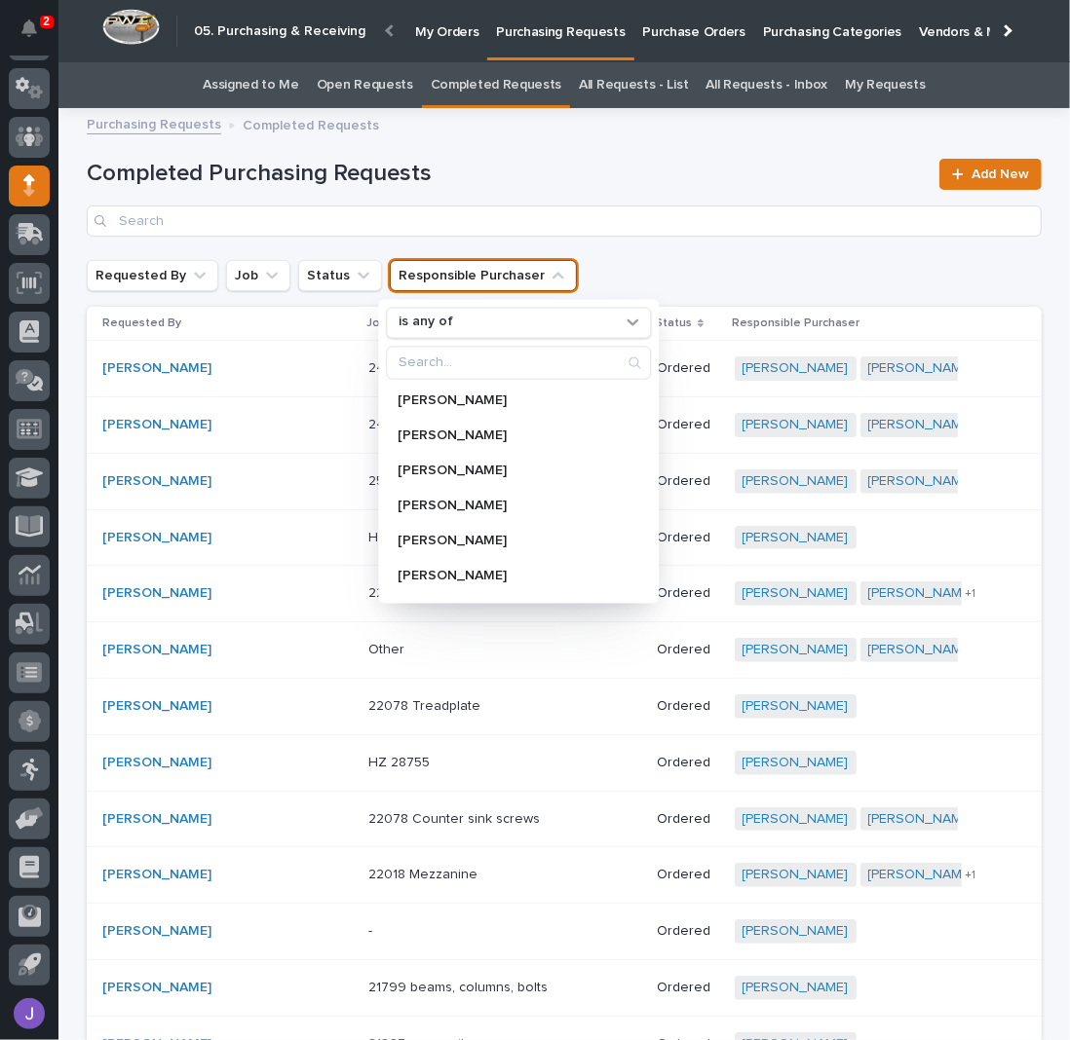
click at [428, 274] on button "Responsible Purchaser" at bounding box center [483, 275] width 187 height 31
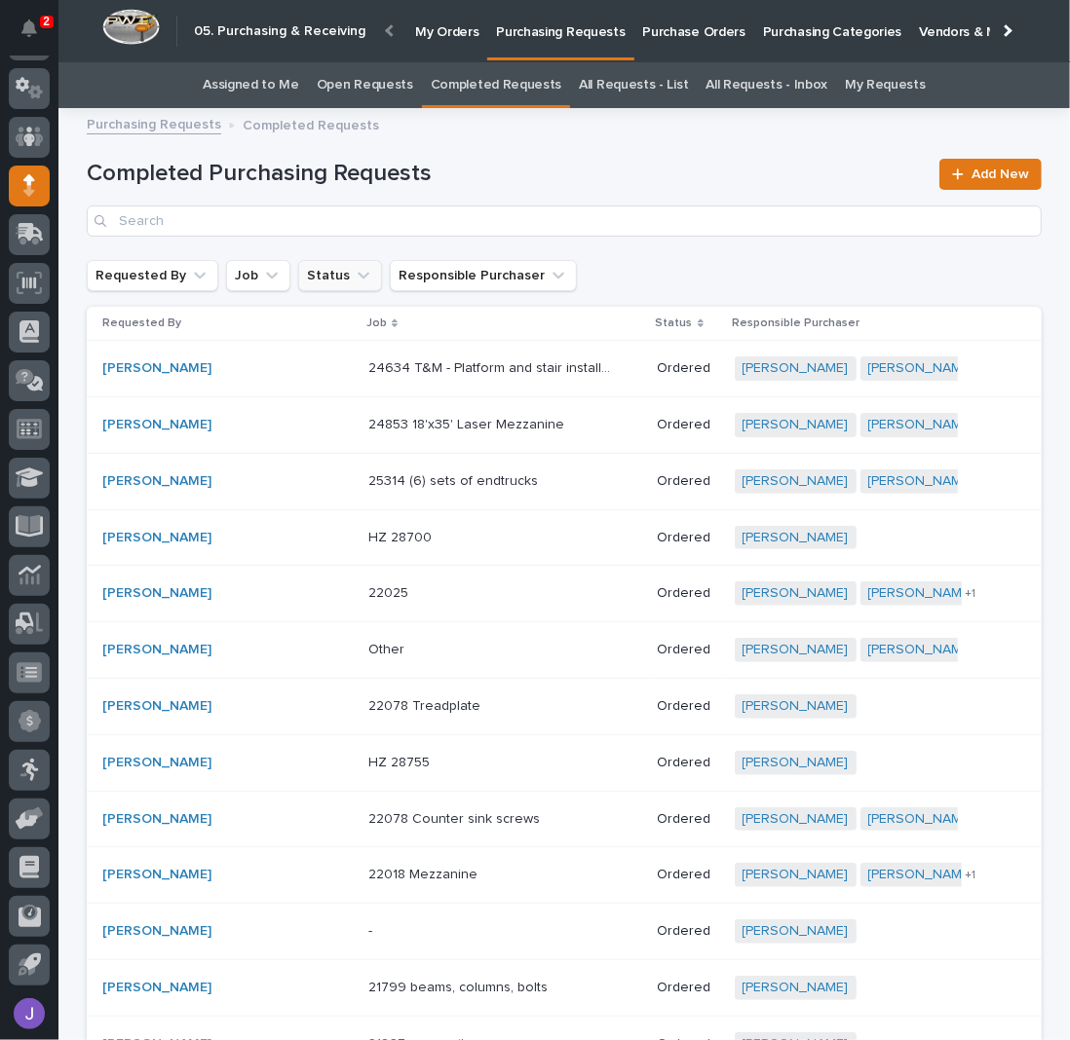
click at [320, 262] on button "Status" at bounding box center [340, 275] width 84 height 31
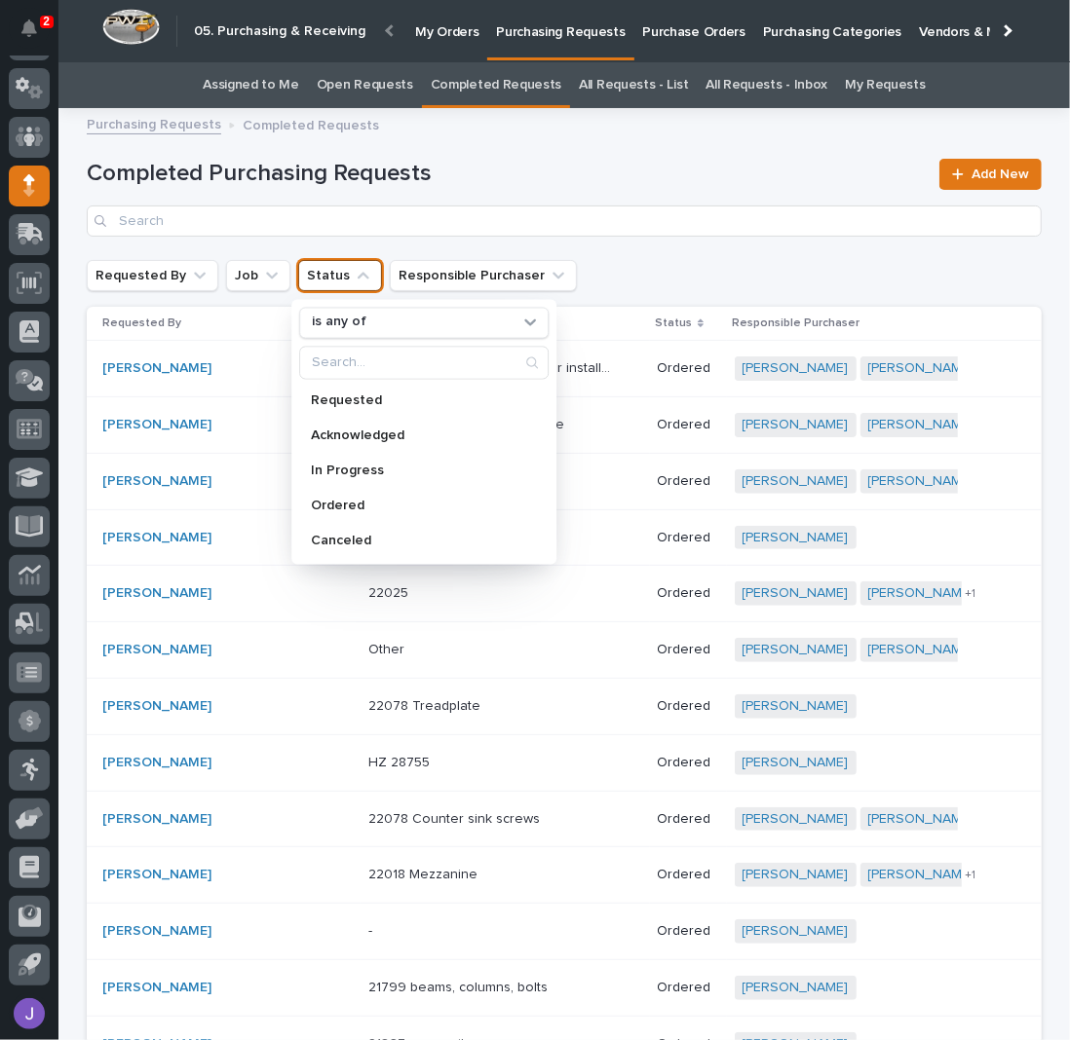
click at [320, 262] on button "Status" at bounding box center [340, 275] width 84 height 31
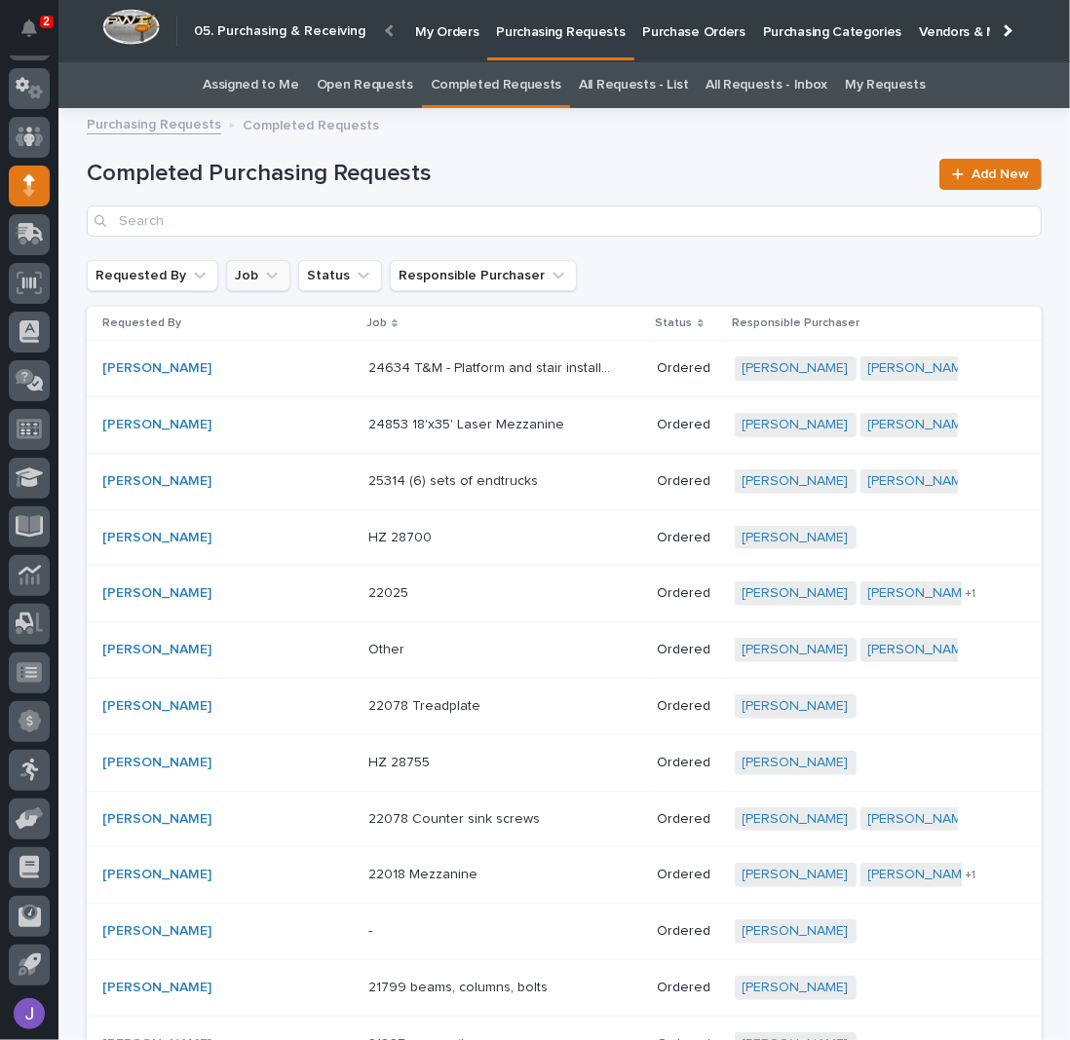
click at [247, 265] on button "Job" at bounding box center [258, 275] width 64 height 31
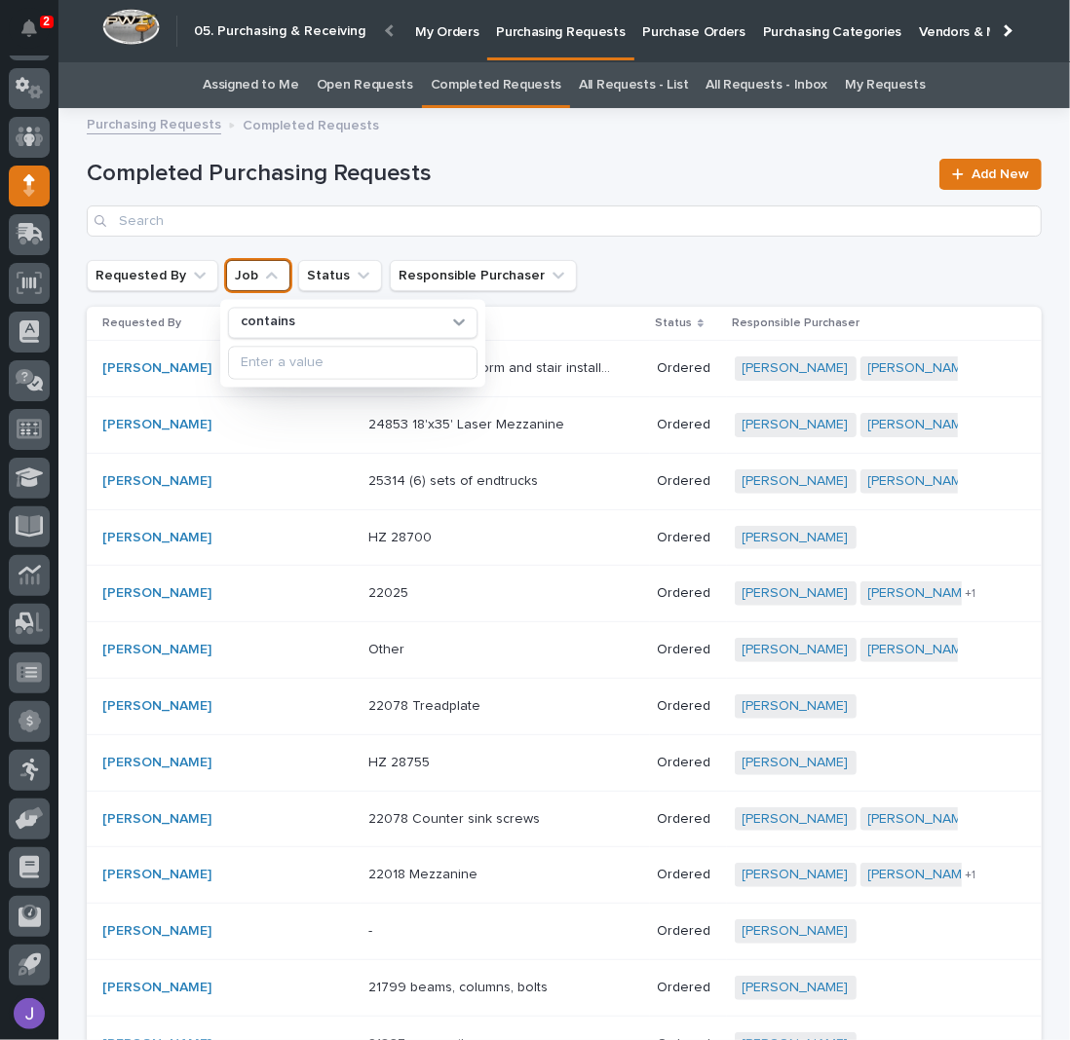
click at [262, 266] on icon "Job" at bounding box center [271, 275] width 19 height 19
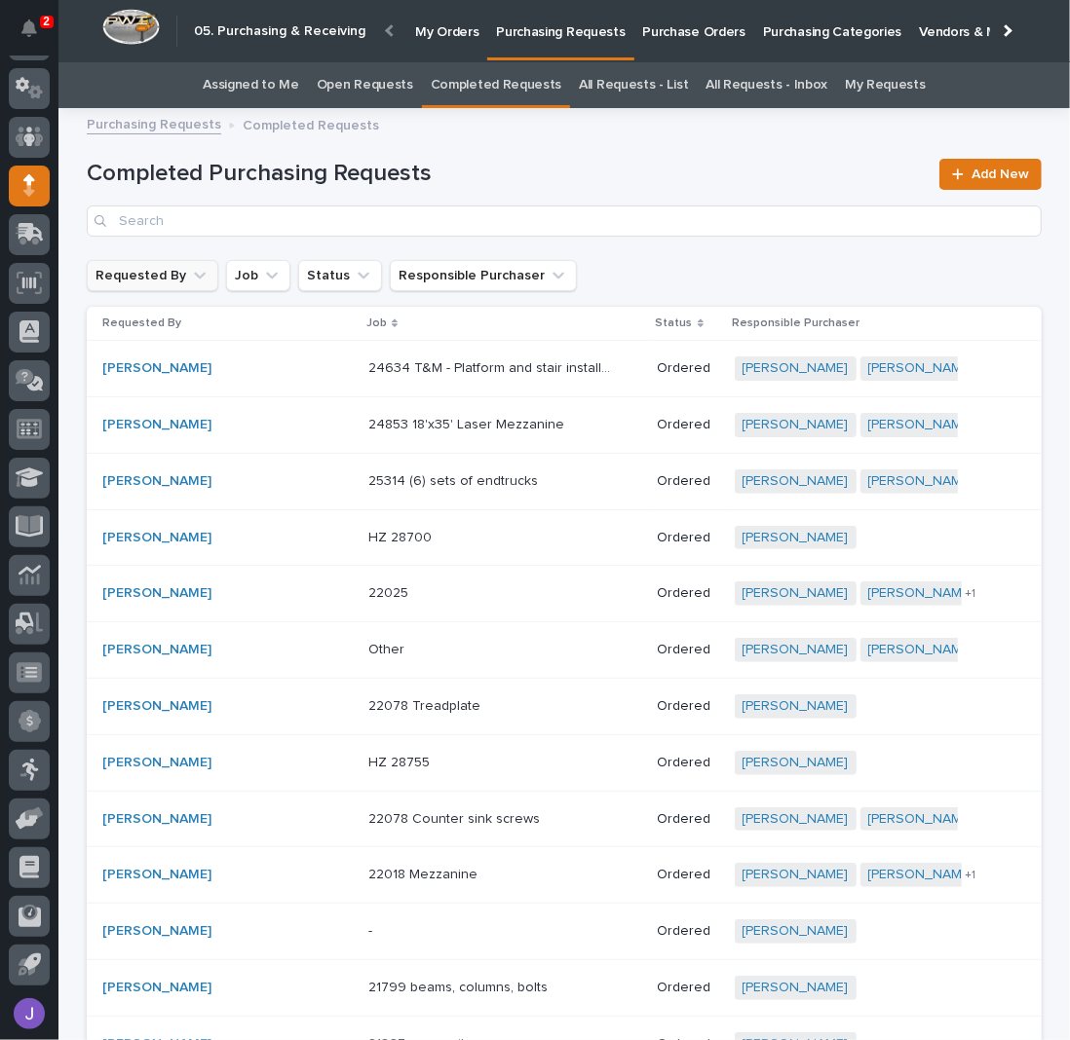
click at [190, 272] on icon "Requested By" at bounding box center [199, 275] width 19 height 19
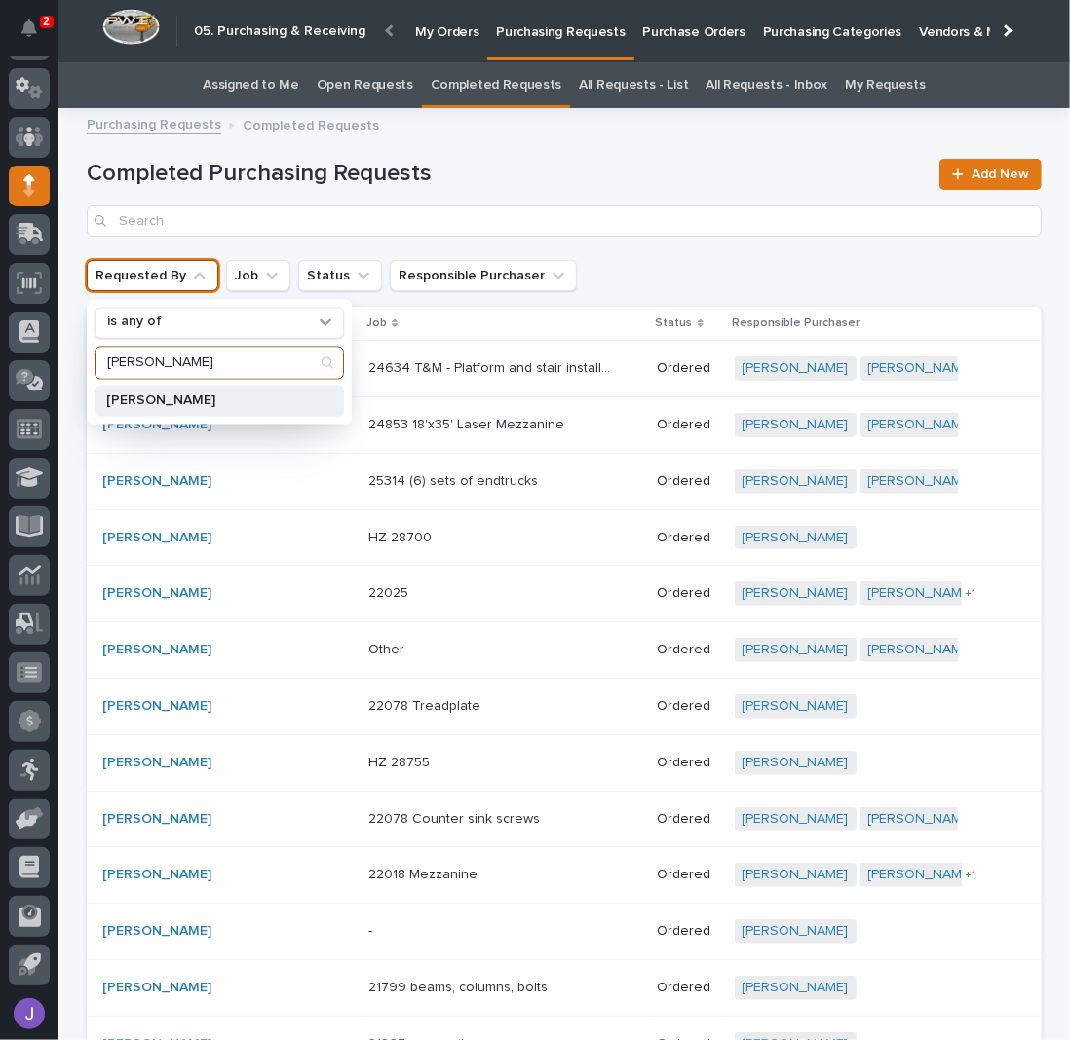
type input "[PERSON_NAME]"
click at [128, 407] on div "[PERSON_NAME]" at bounding box center [218, 400] width 249 height 31
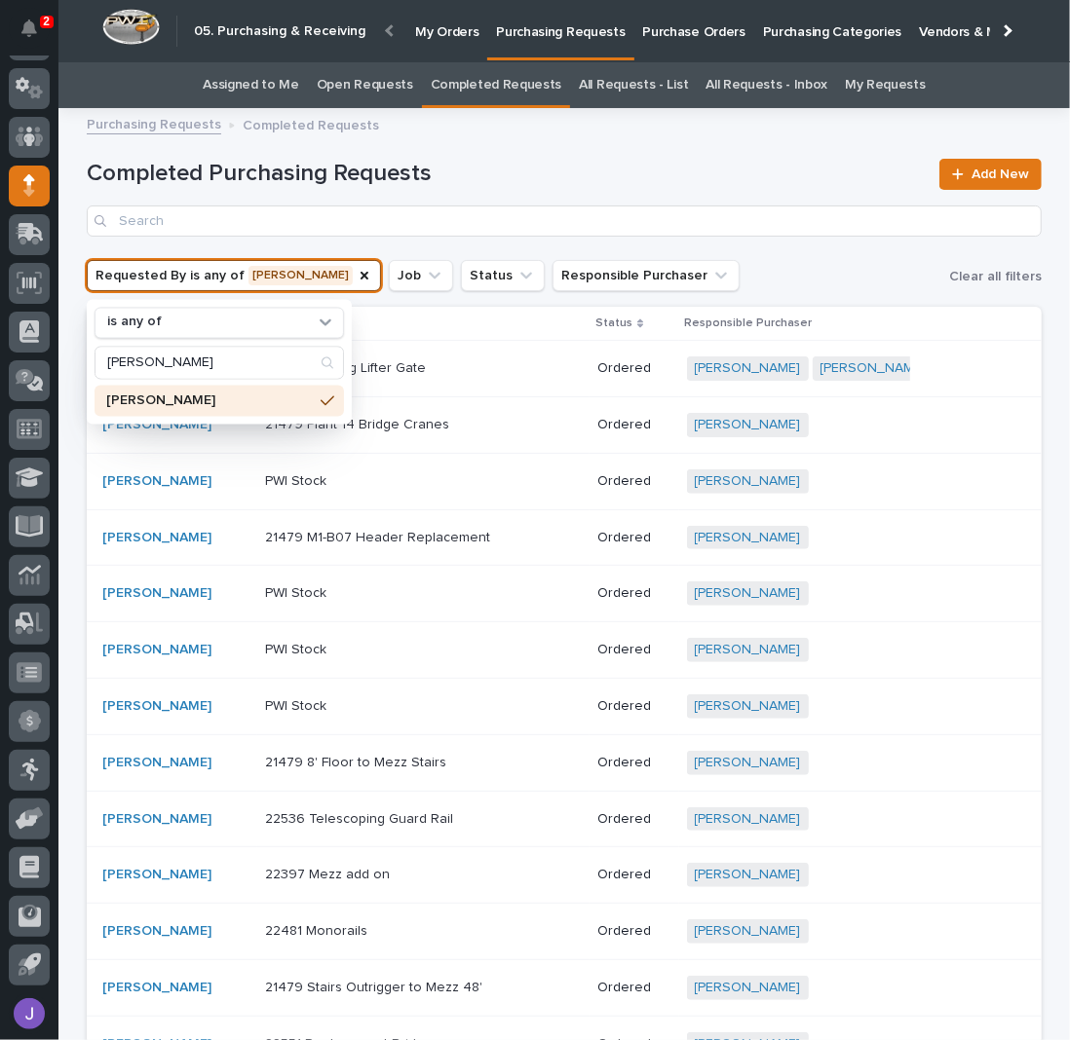
click at [741, 256] on div "Completed Purchasing Requests Add New" at bounding box center [564, 190] width 955 height 140
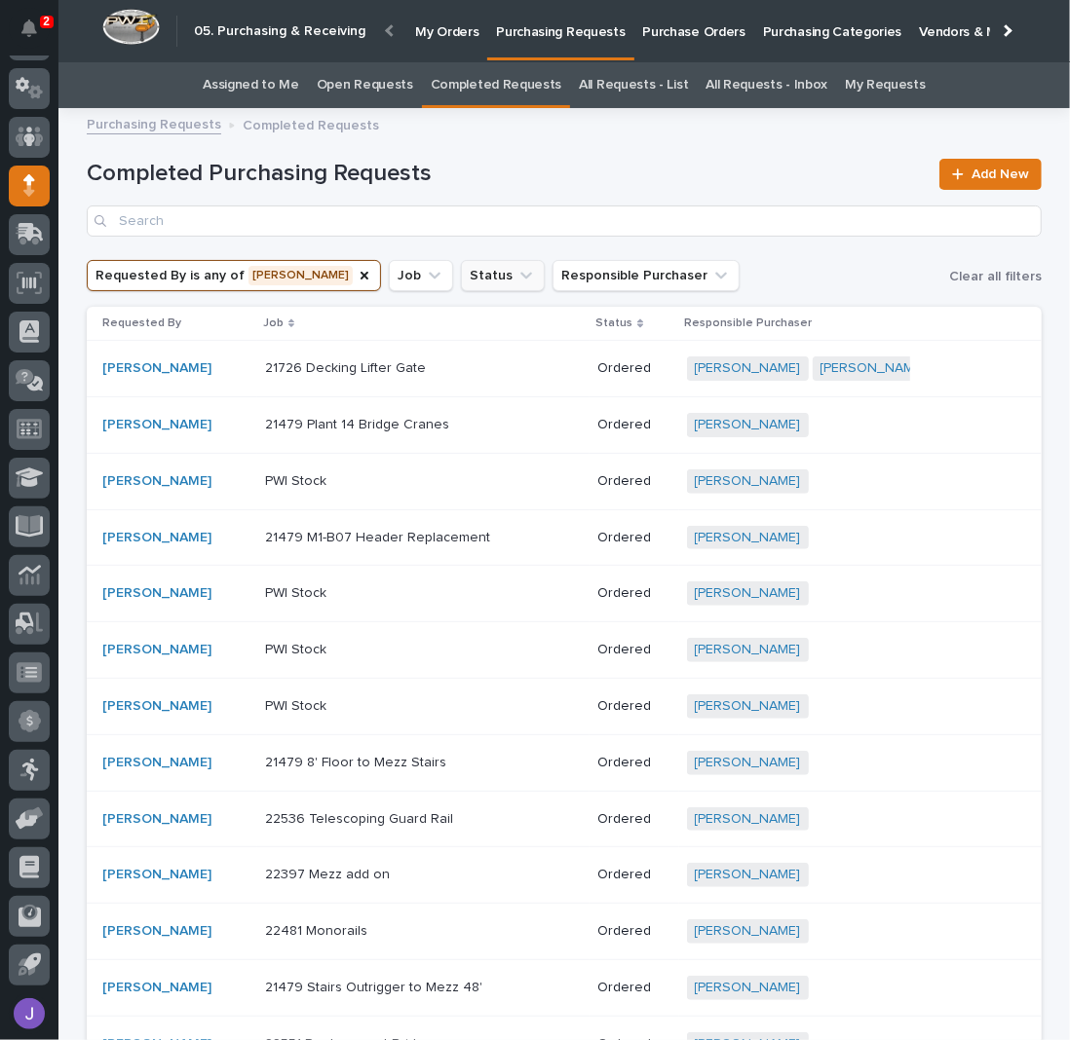
click at [516, 279] on icon "Status" at bounding box center [525, 275] width 19 height 19
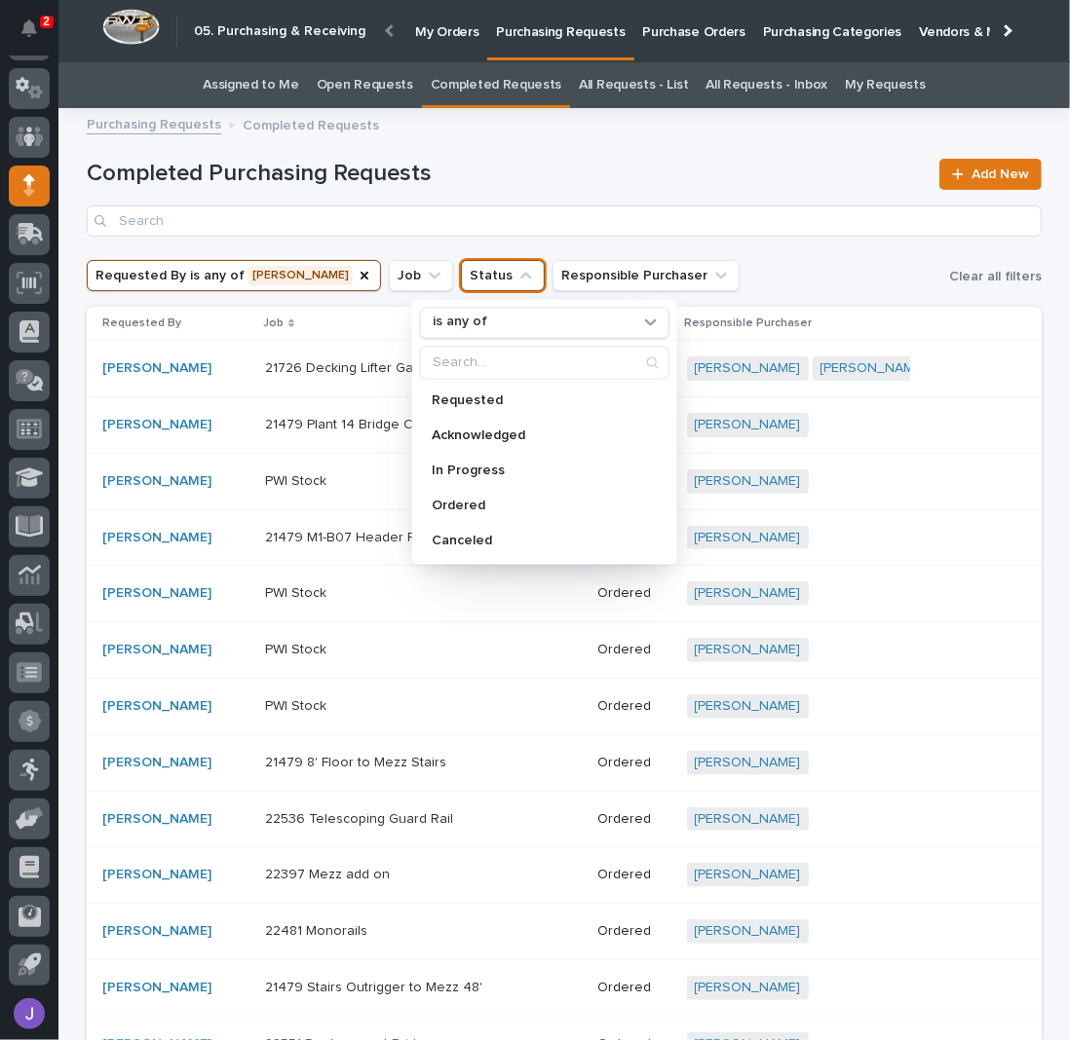
click at [766, 269] on div "Requested By is any of [PERSON_NAME] Job Status is any of Requested Acknowledge…" at bounding box center [564, 275] width 955 height 31
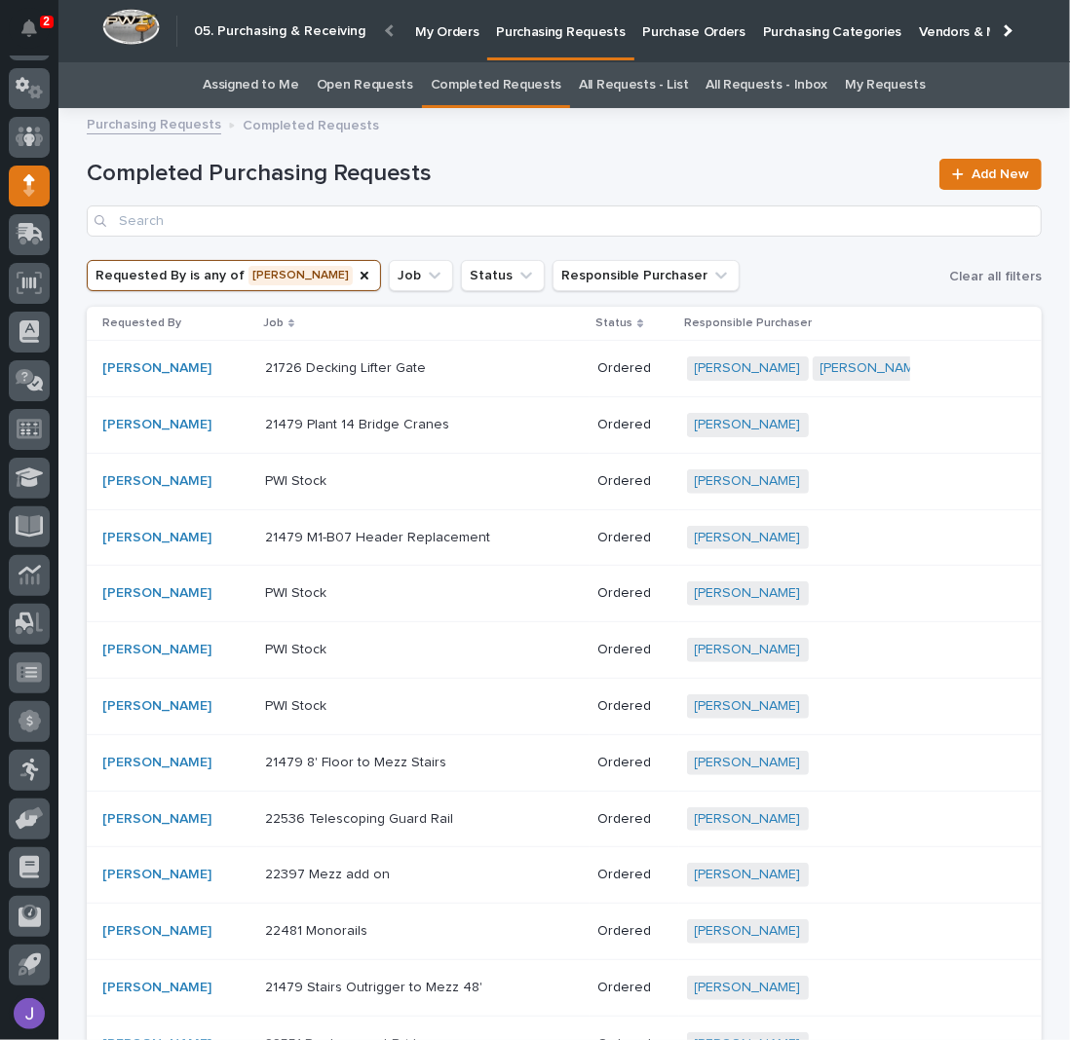
click at [388, 98] on link "Open Requests" at bounding box center [365, 85] width 96 height 46
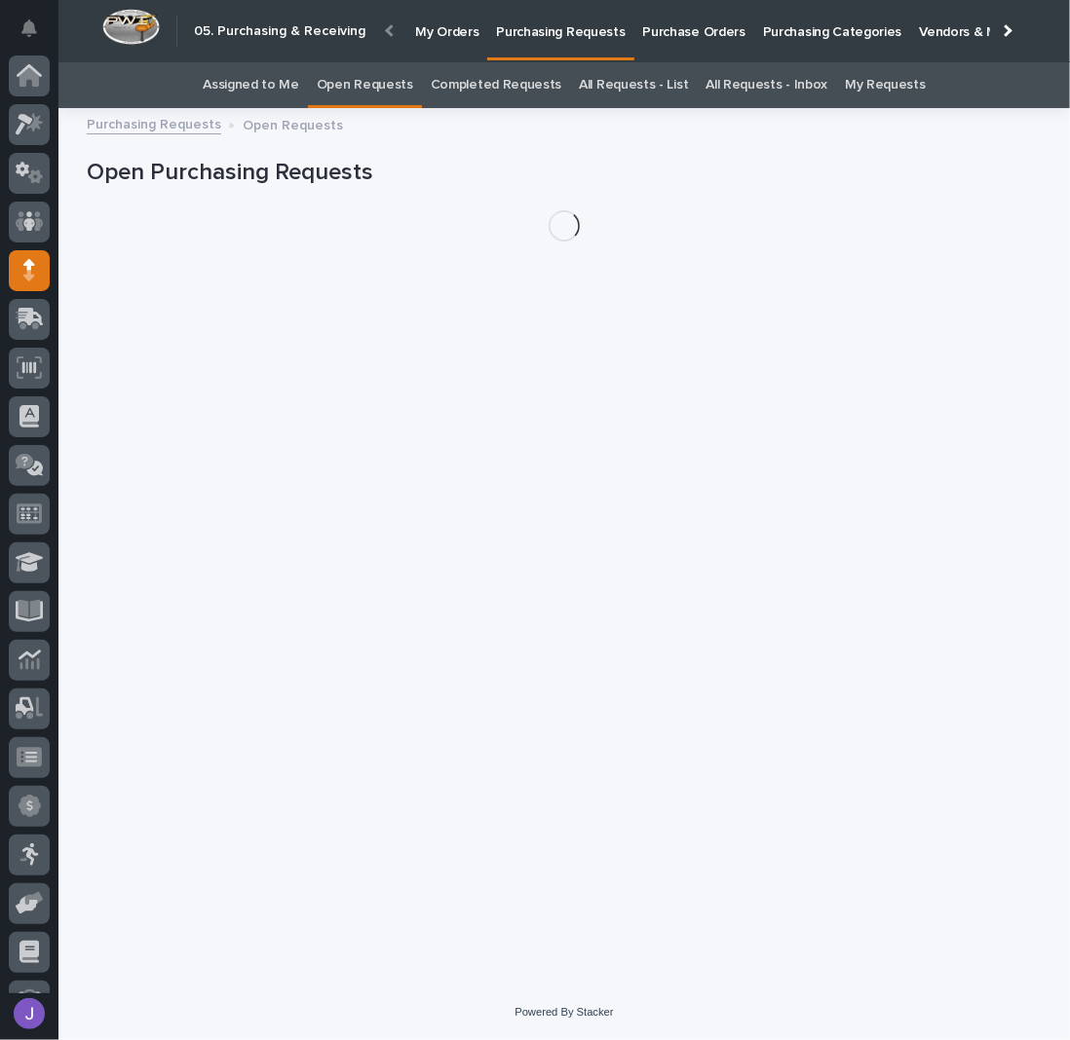
scroll to position [85, 0]
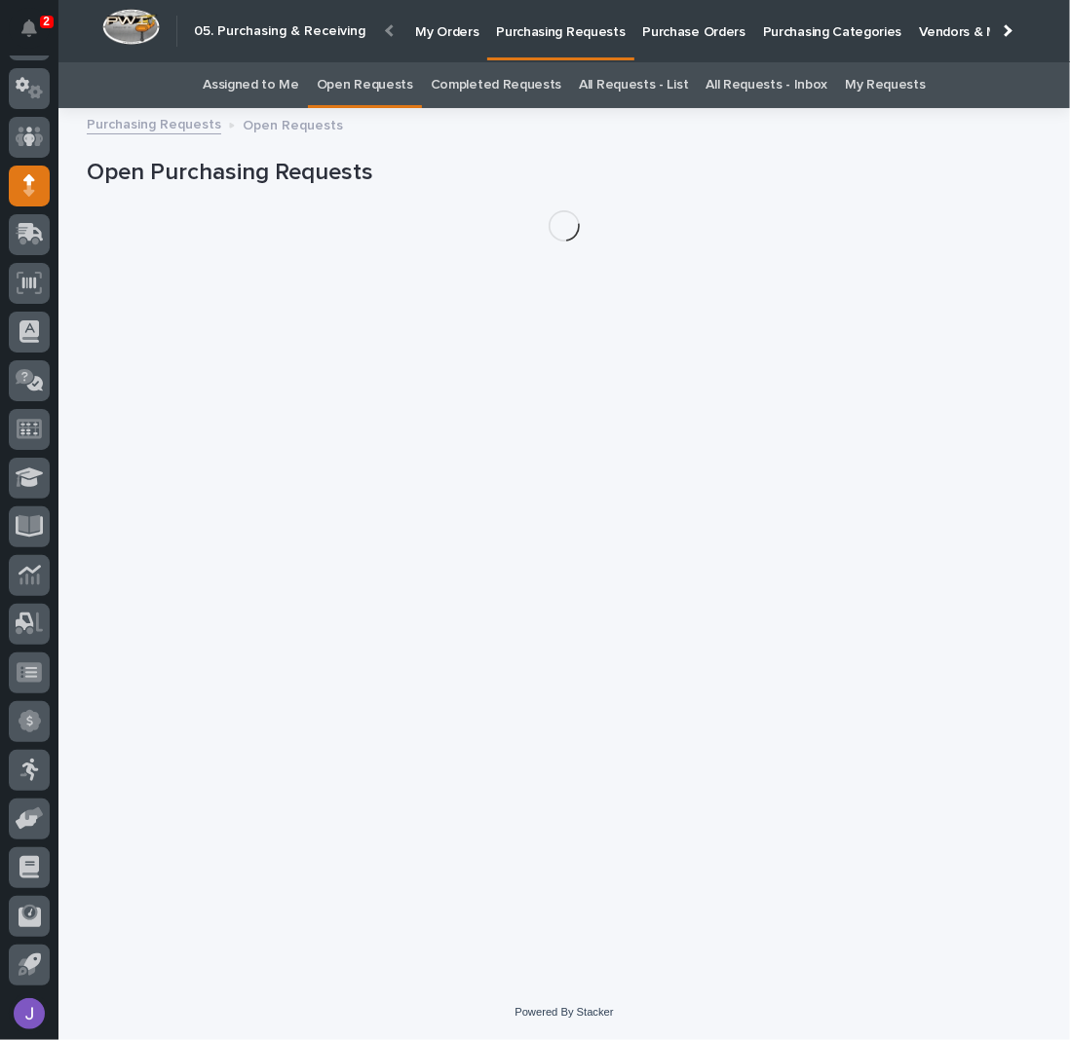
click at [609, 80] on link "All Requests - List" at bounding box center [633, 85] width 109 height 46
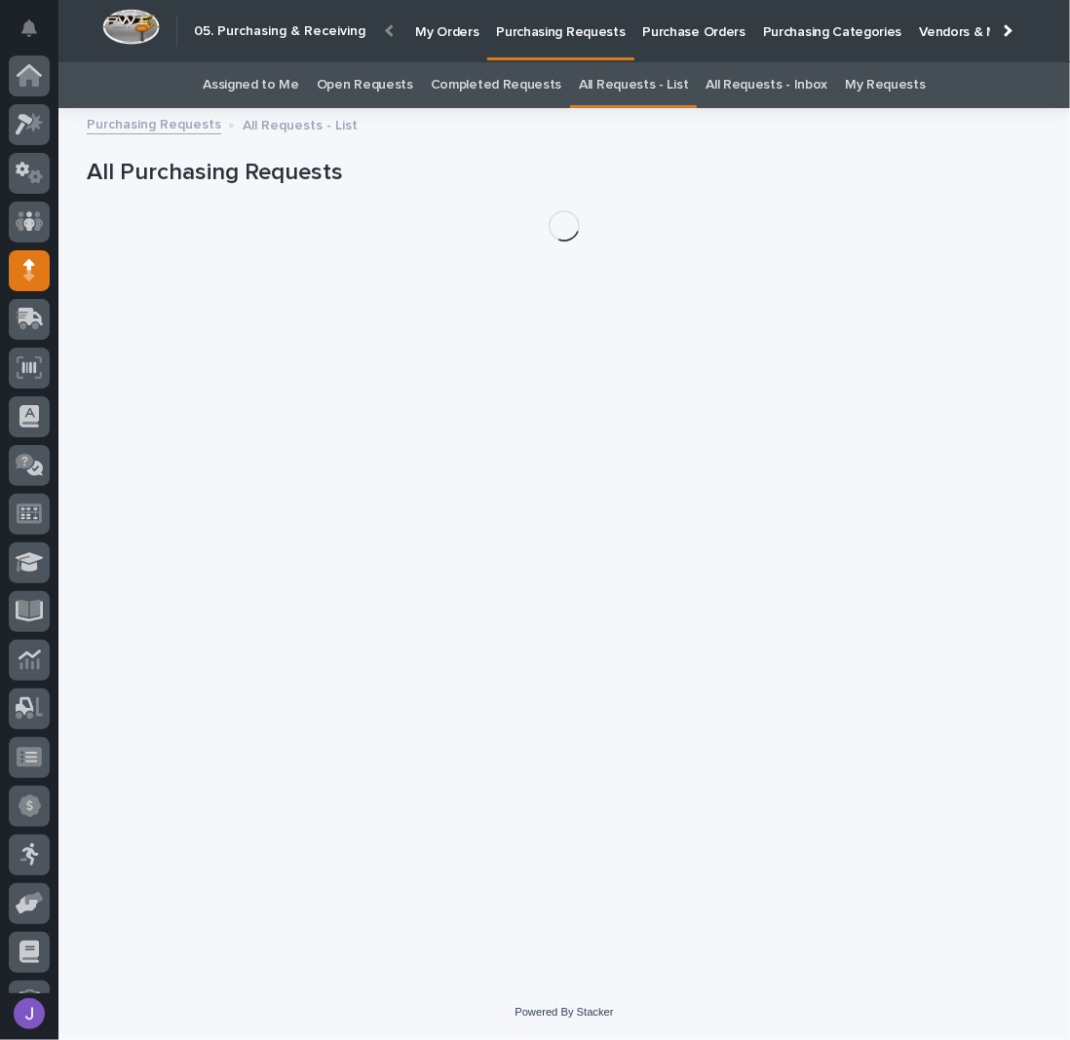
scroll to position [85, 0]
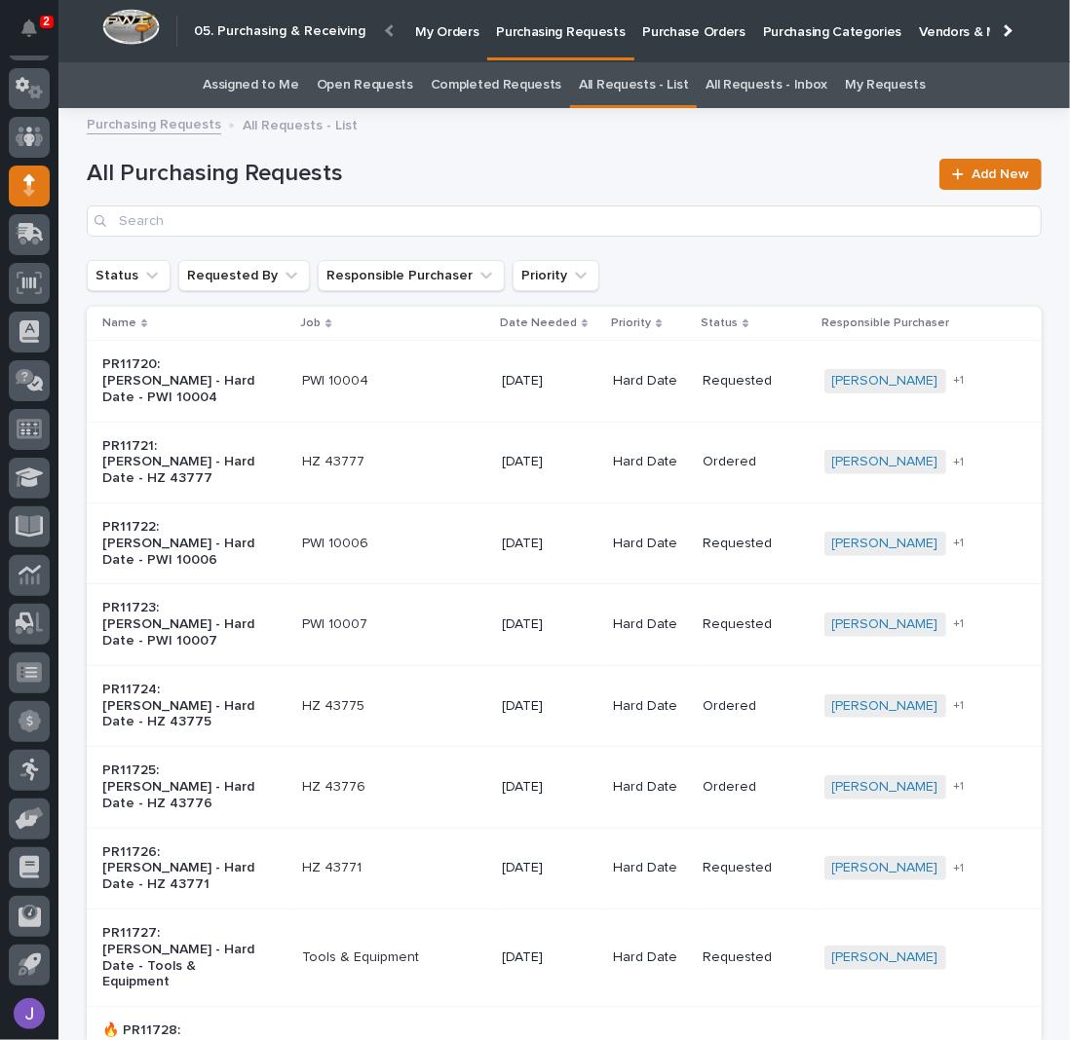
click at [253, 77] on link "Assigned to Me" at bounding box center [251, 85] width 96 height 46
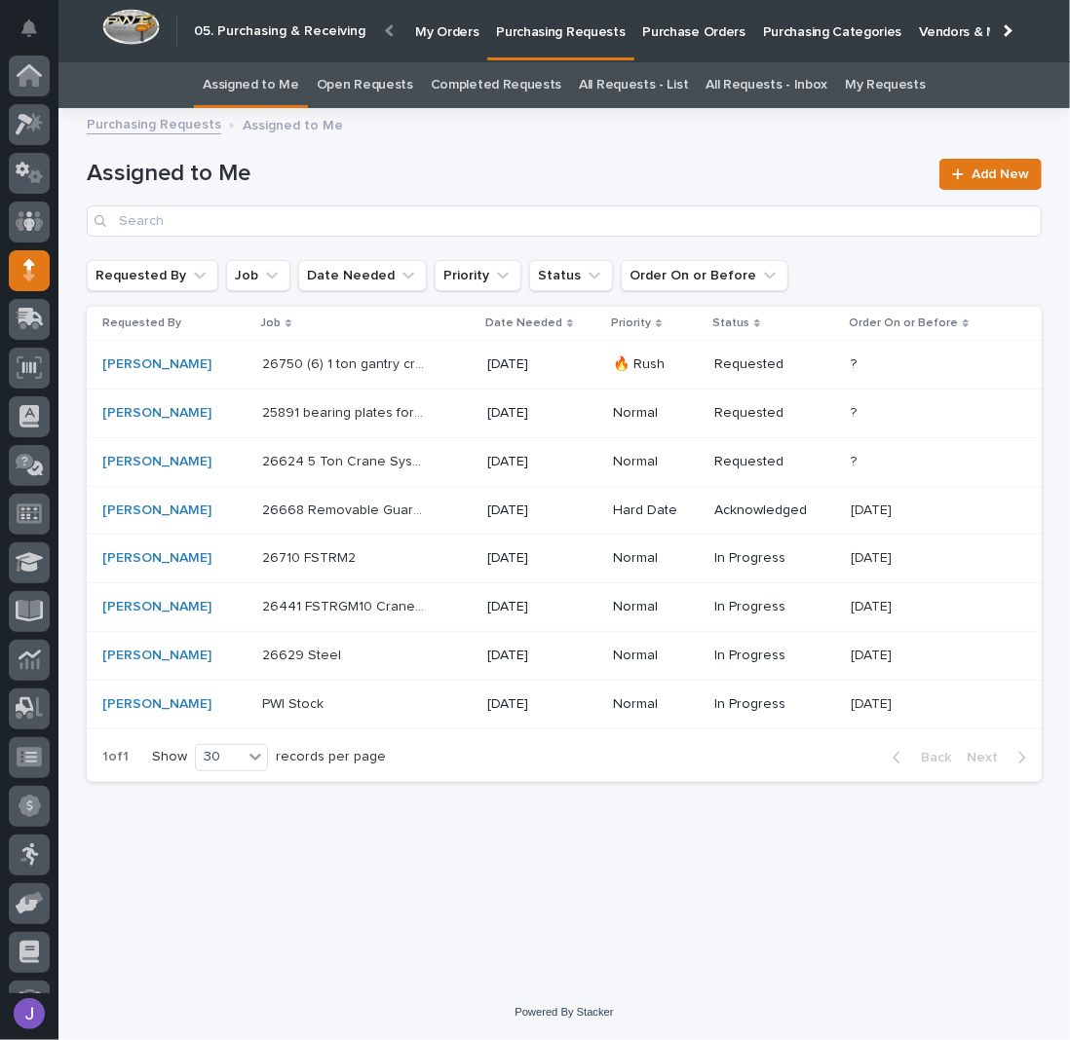
scroll to position [85, 0]
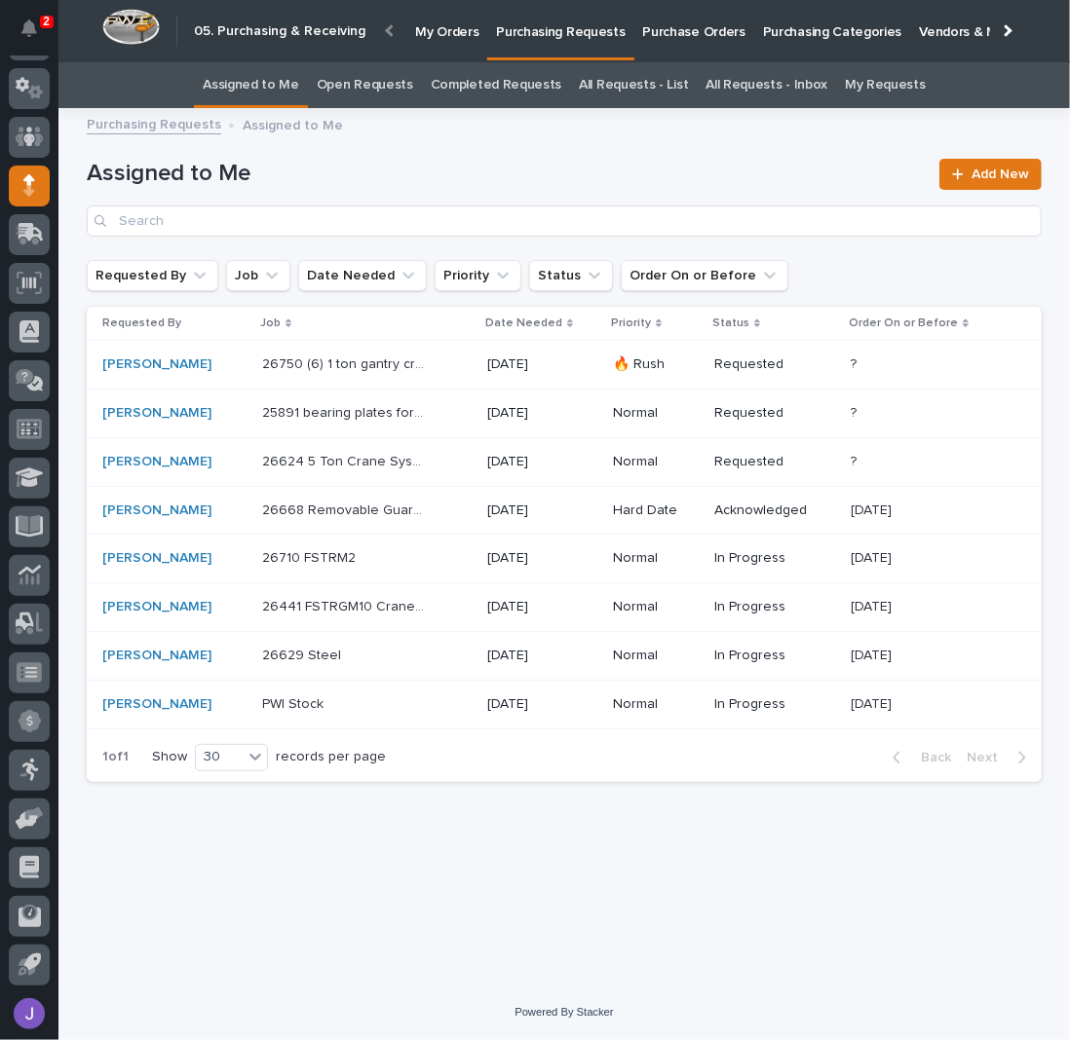
click at [433, 416] on div "25891 bearing plates for break room masonry wall 25891 bearing plates for break…" at bounding box center [366, 413] width 209 height 32
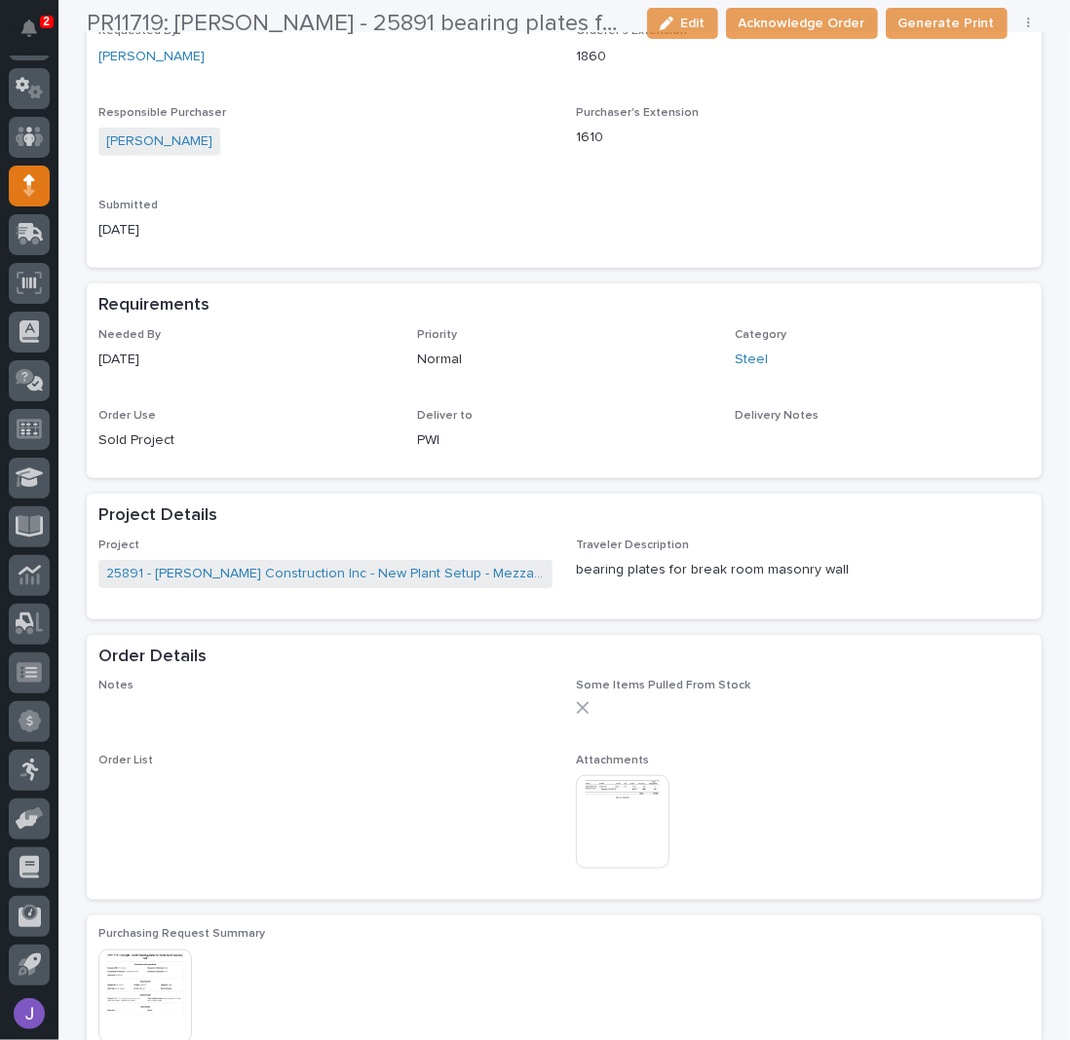
scroll to position [519, 0]
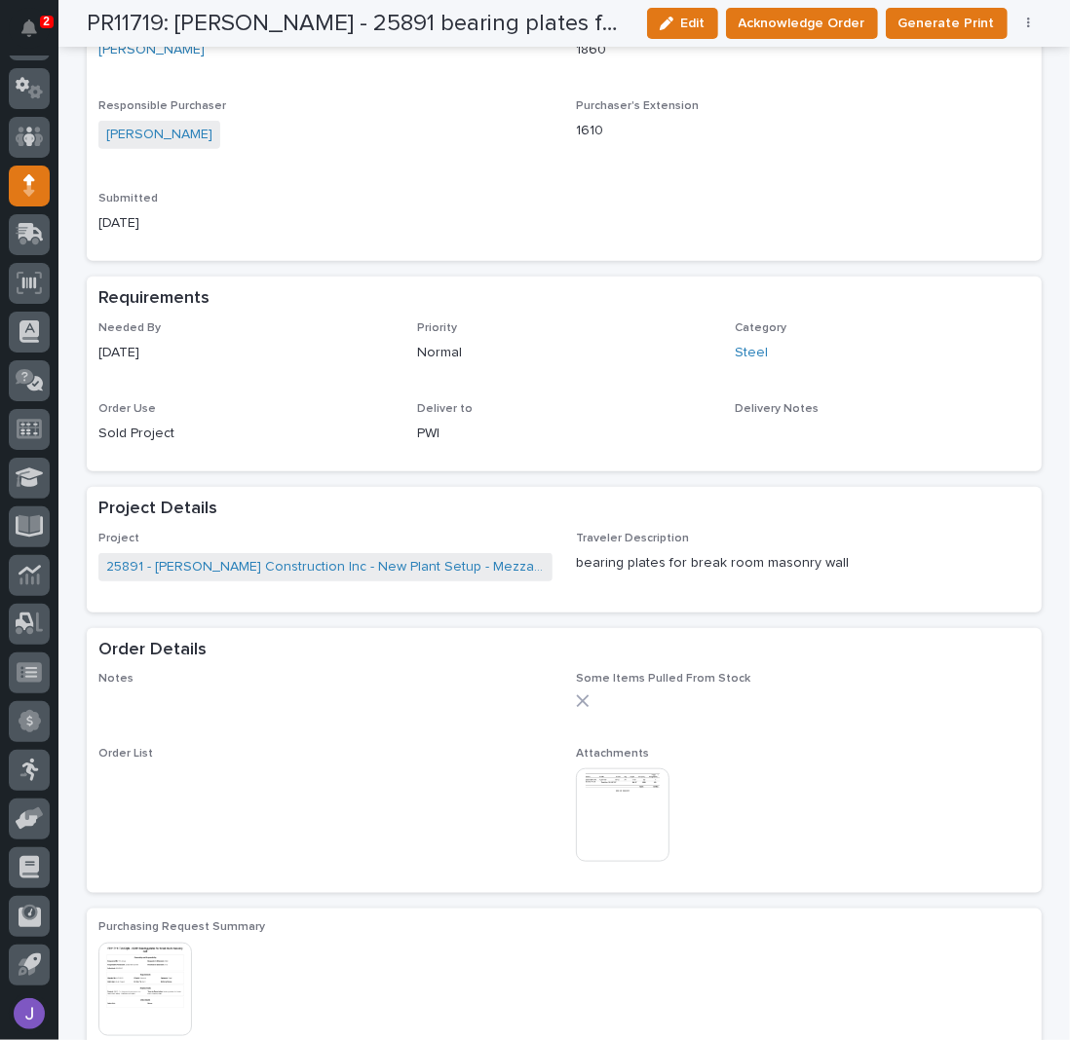
click at [640, 799] on img at bounding box center [623, 816] width 94 height 94
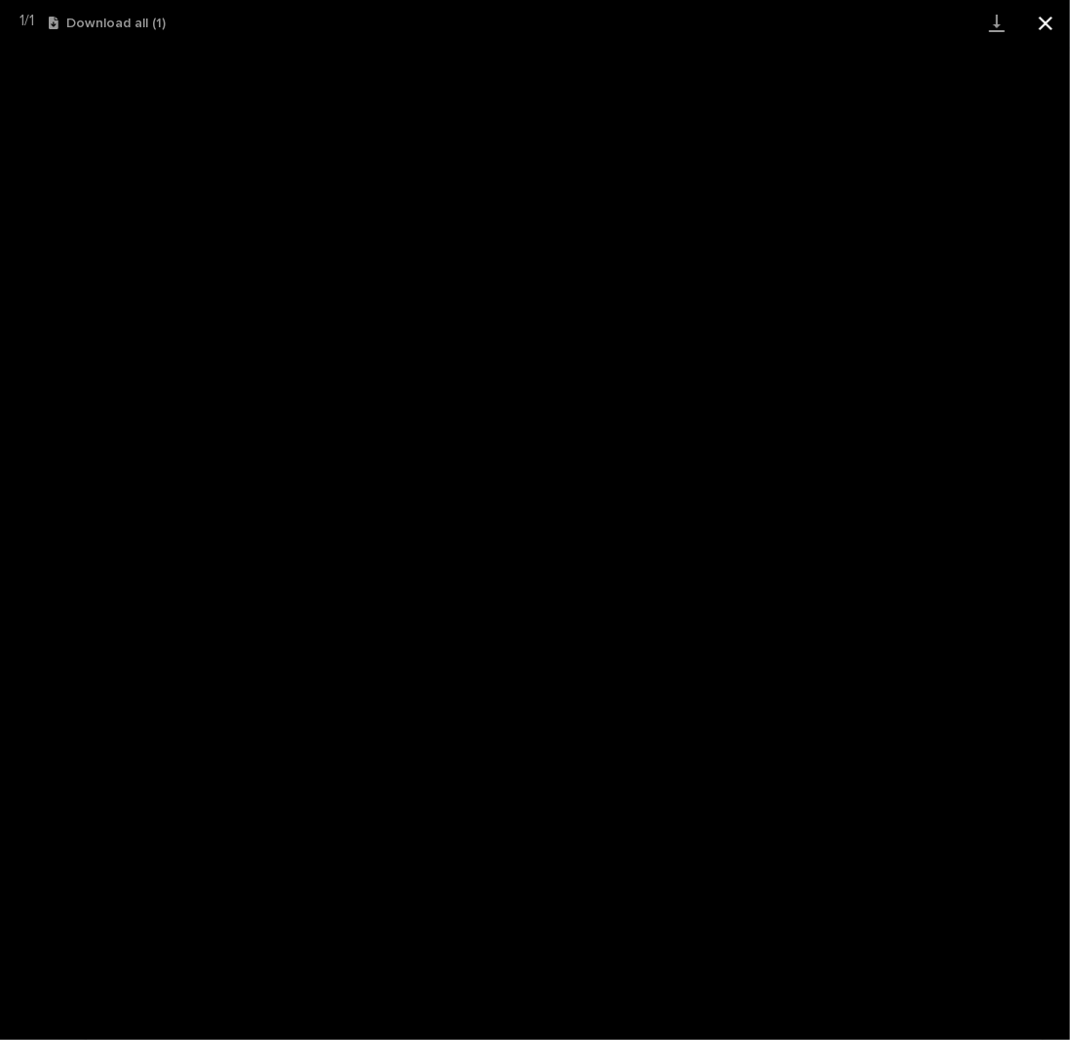
click at [1042, 21] on button "Close gallery" at bounding box center [1045, 23] width 49 height 46
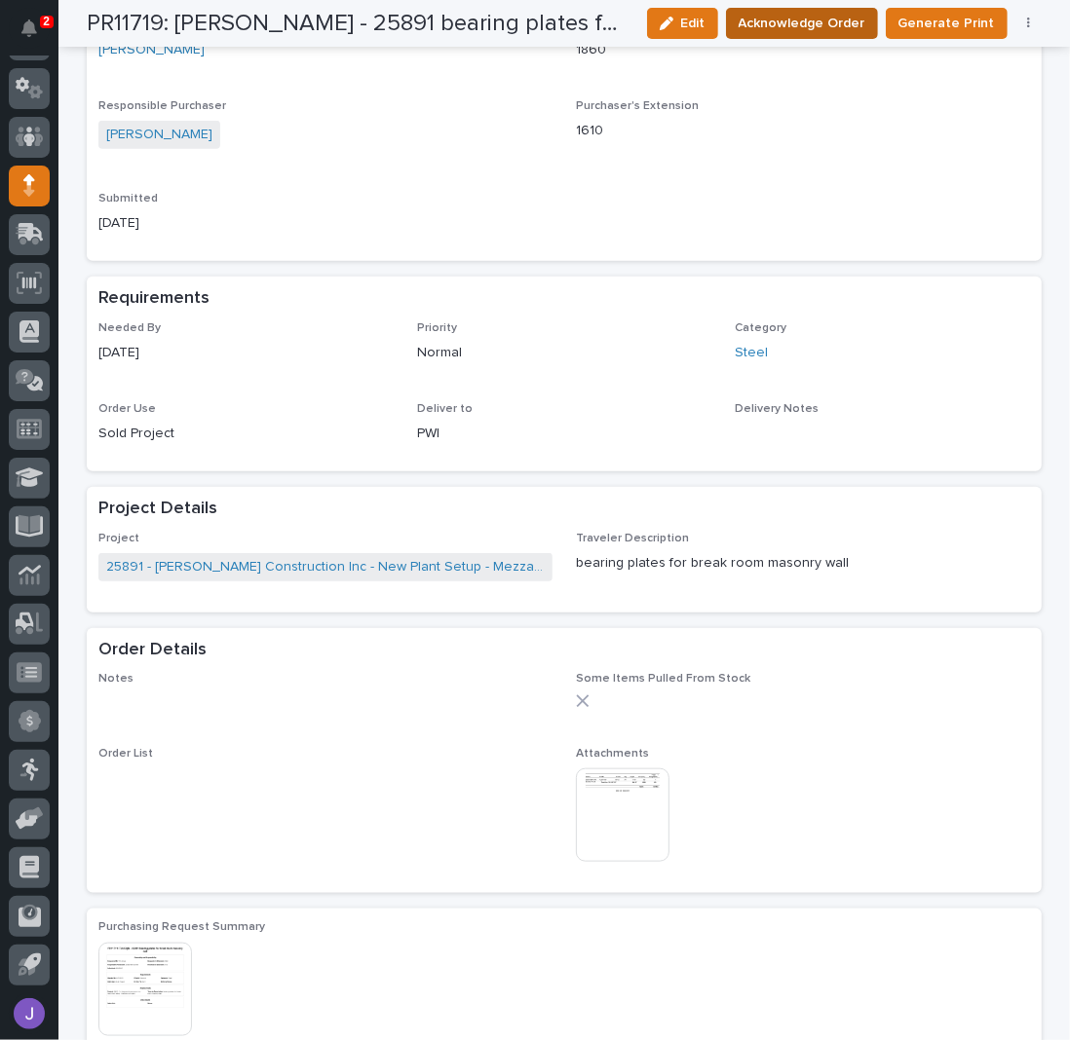
click at [858, 35] on button "Acknowledge Order" at bounding box center [802, 23] width 152 height 31
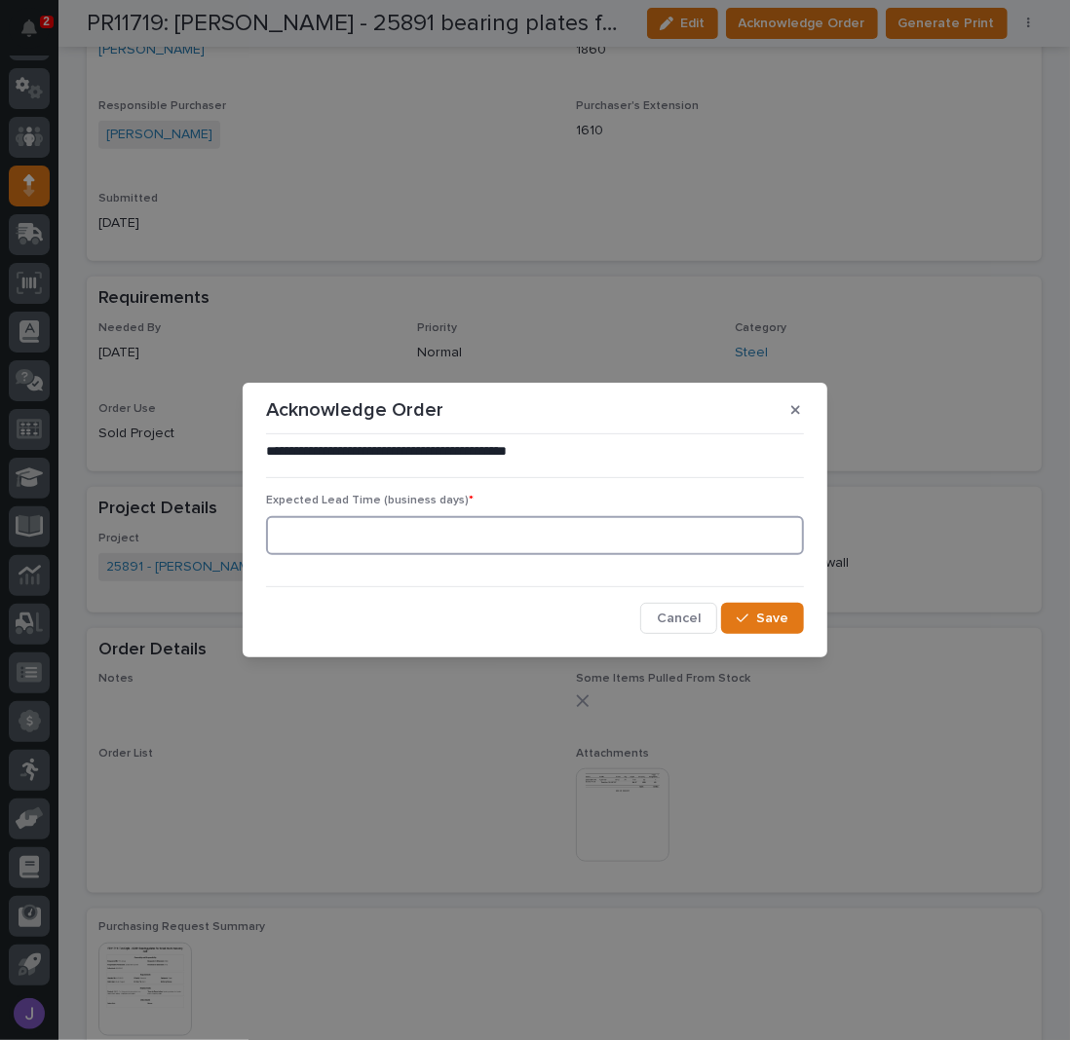
click at [389, 529] on input at bounding box center [535, 535] width 538 height 39
type input "0"
click at [764, 621] on span "Save" at bounding box center [772, 619] width 32 height 14
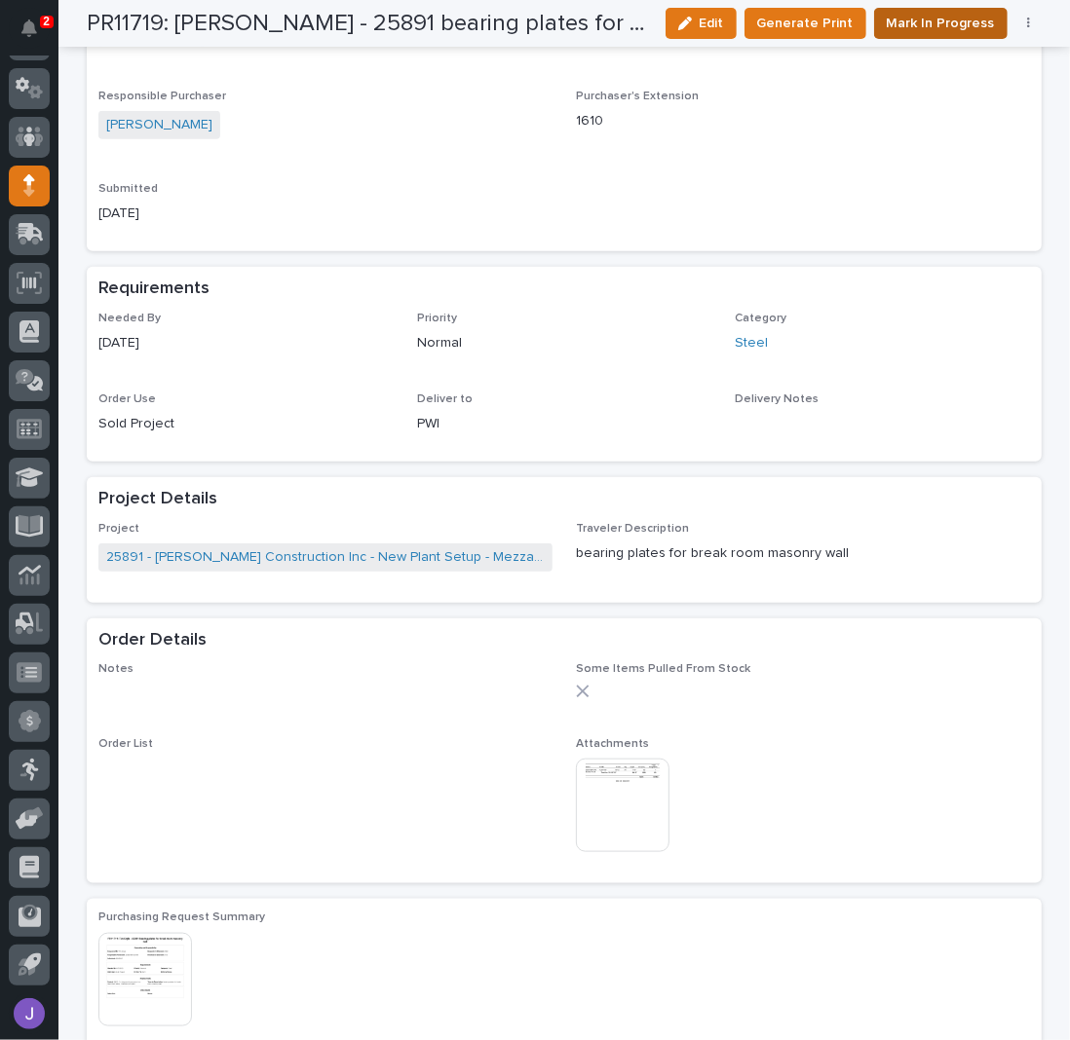
click at [931, 23] on span "Mark In Progress" at bounding box center [940, 23] width 108 height 19
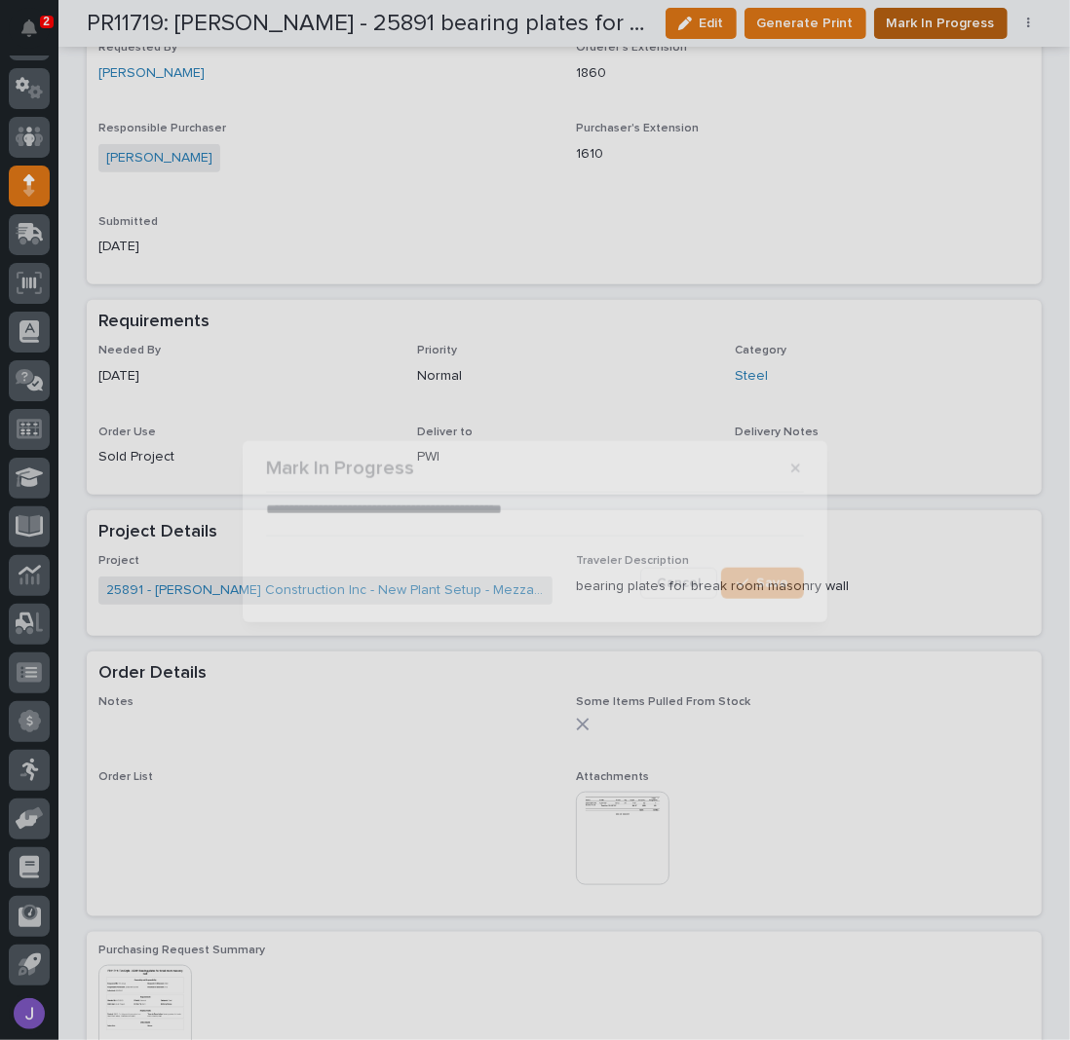
scroll to position [720, 0]
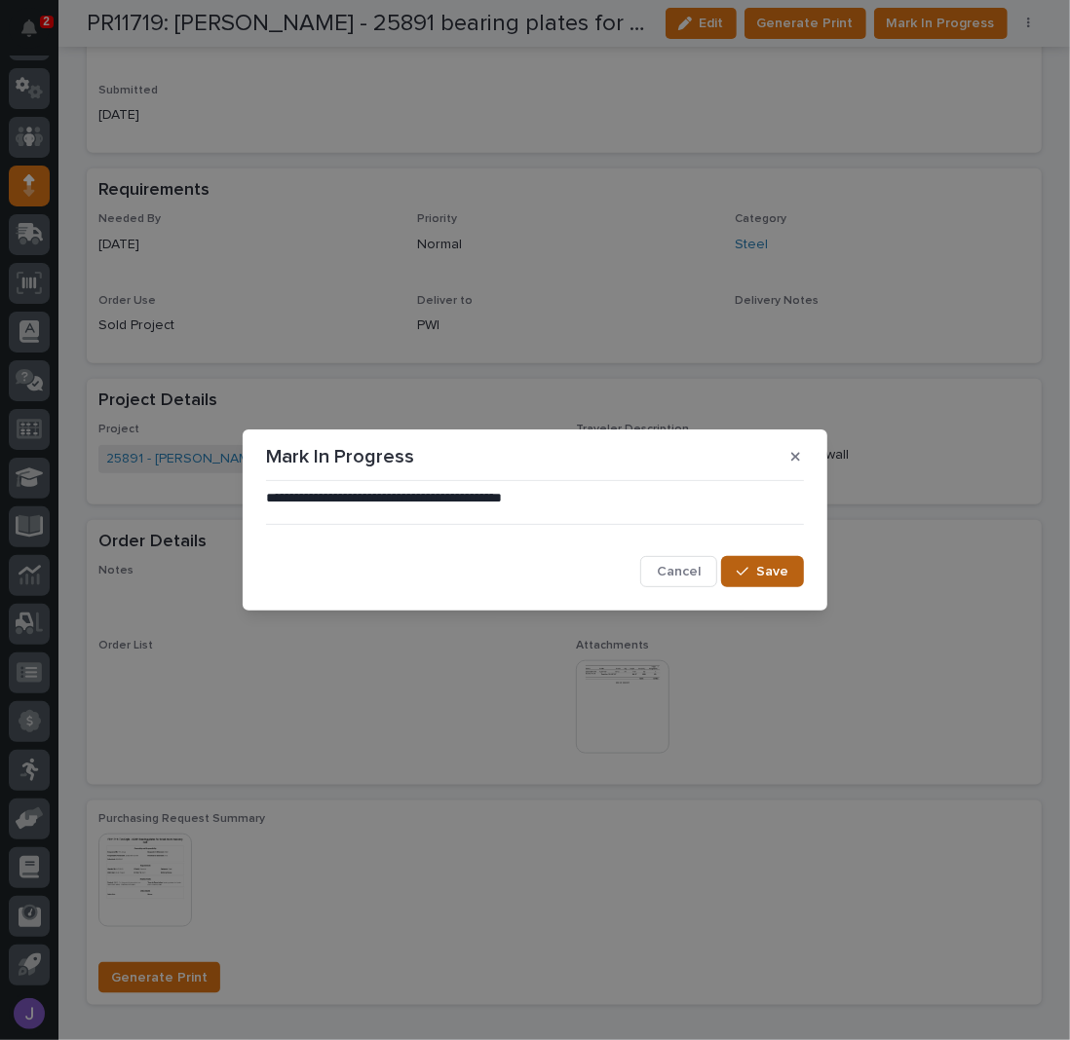
click at [736, 563] on button "Save" at bounding box center [762, 571] width 83 height 31
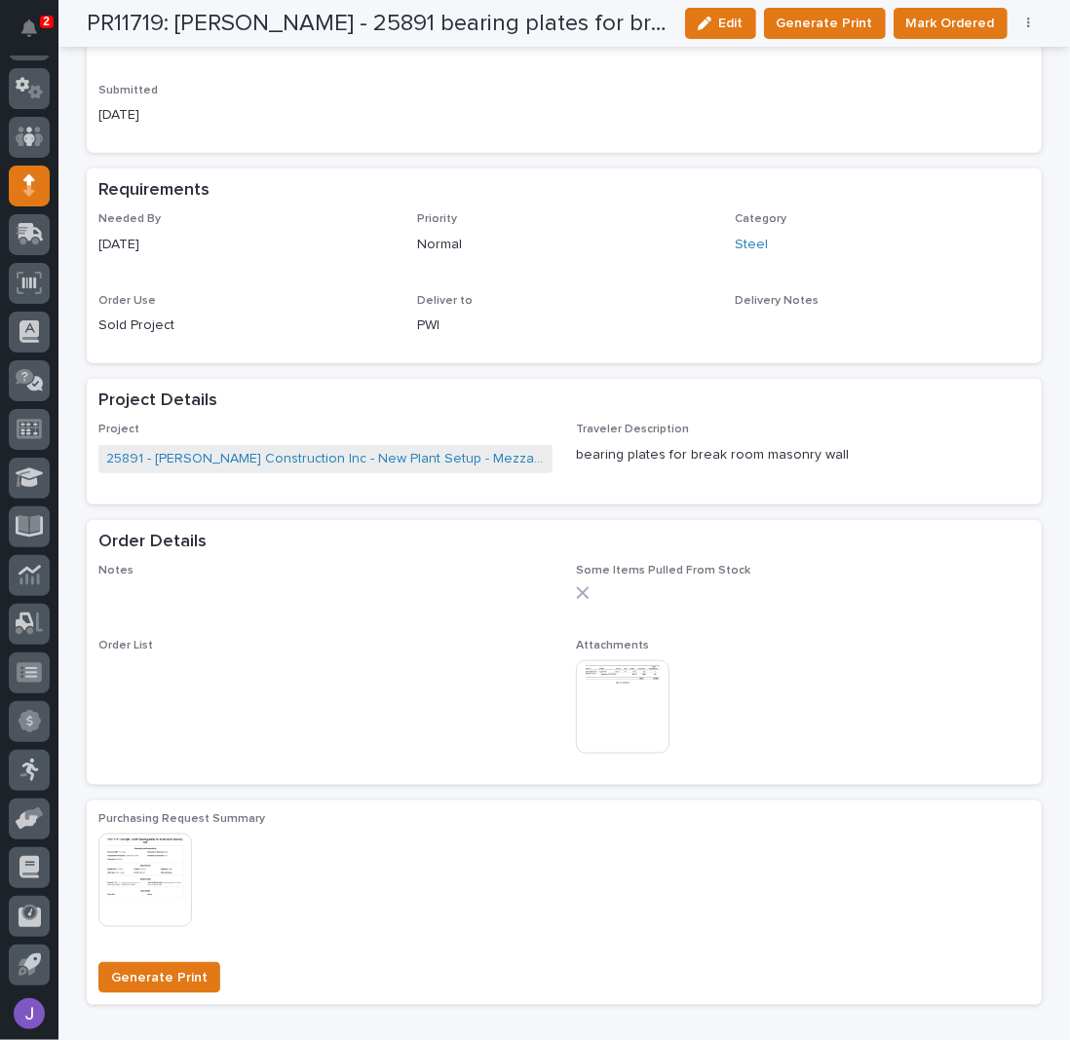
click at [912, 21] on span "Mark Ordered" at bounding box center [950, 23] width 89 height 19
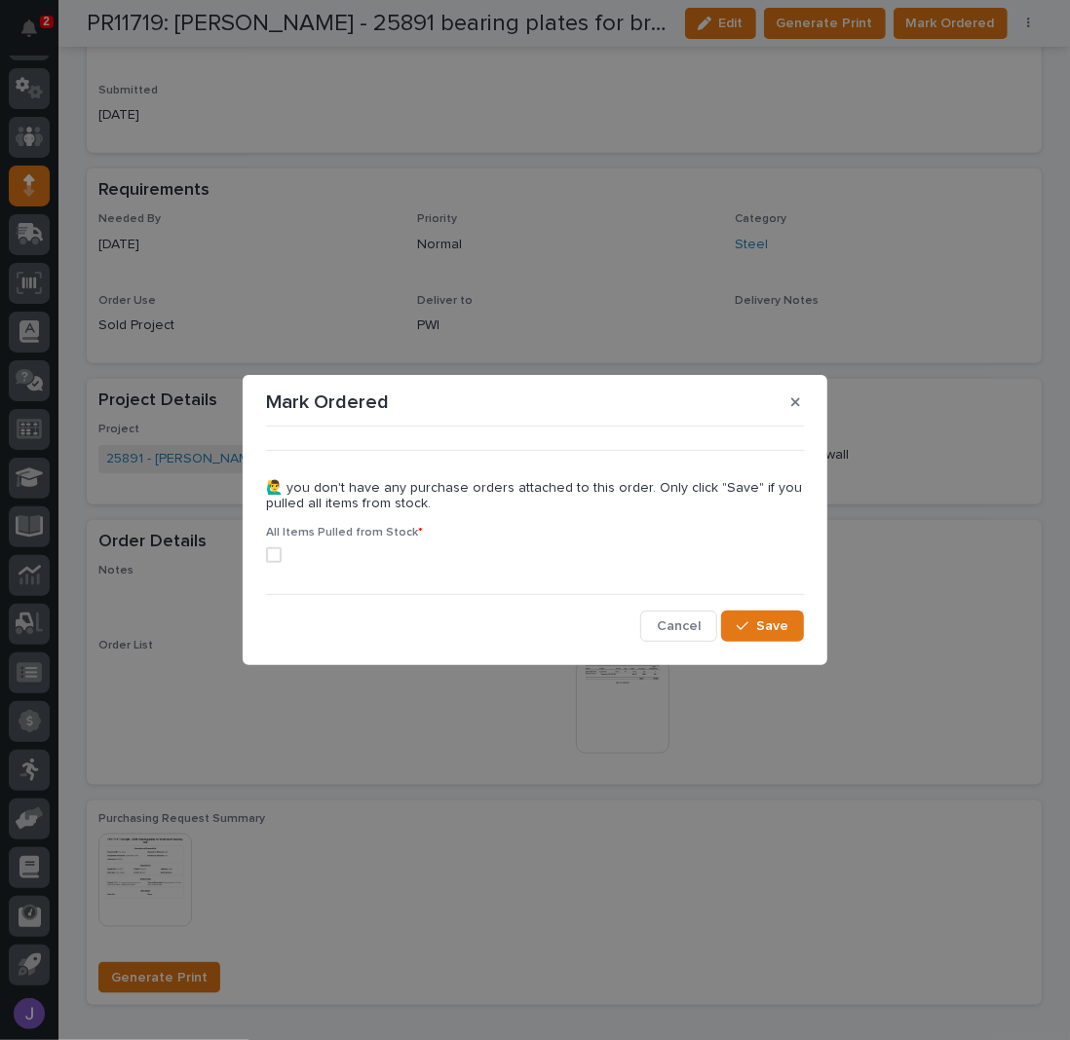
click at [259, 560] on section "Mark Ordered ••• 🙋‍♂️ you don't have any purchase orders attached to this order…" at bounding box center [535, 520] width 584 height 291
click at [276, 550] on span at bounding box center [274, 555] width 16 height 16
click at [746, 634] on button "Save" at bounding box center [762, 626] width 83 height 31
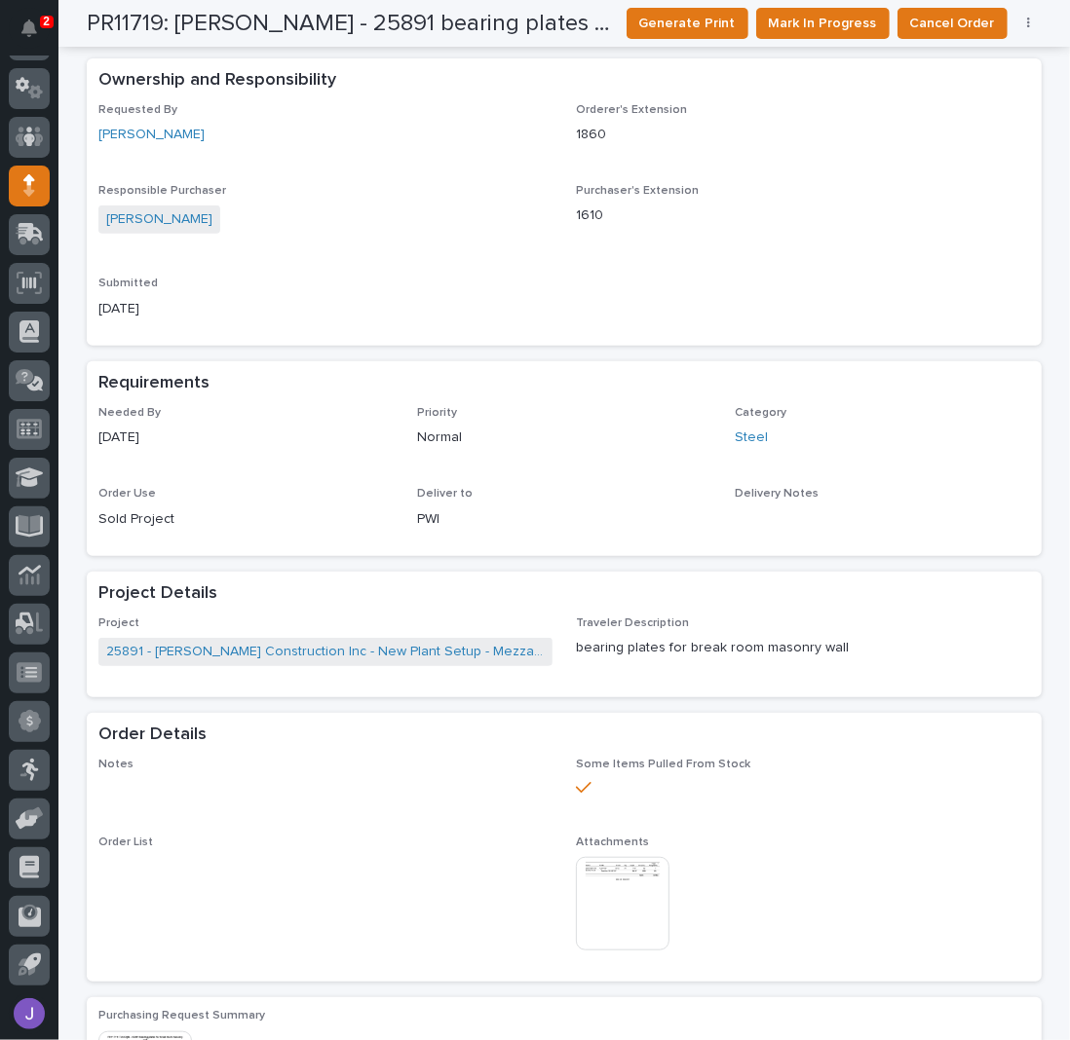
scroll to position [0, 0]
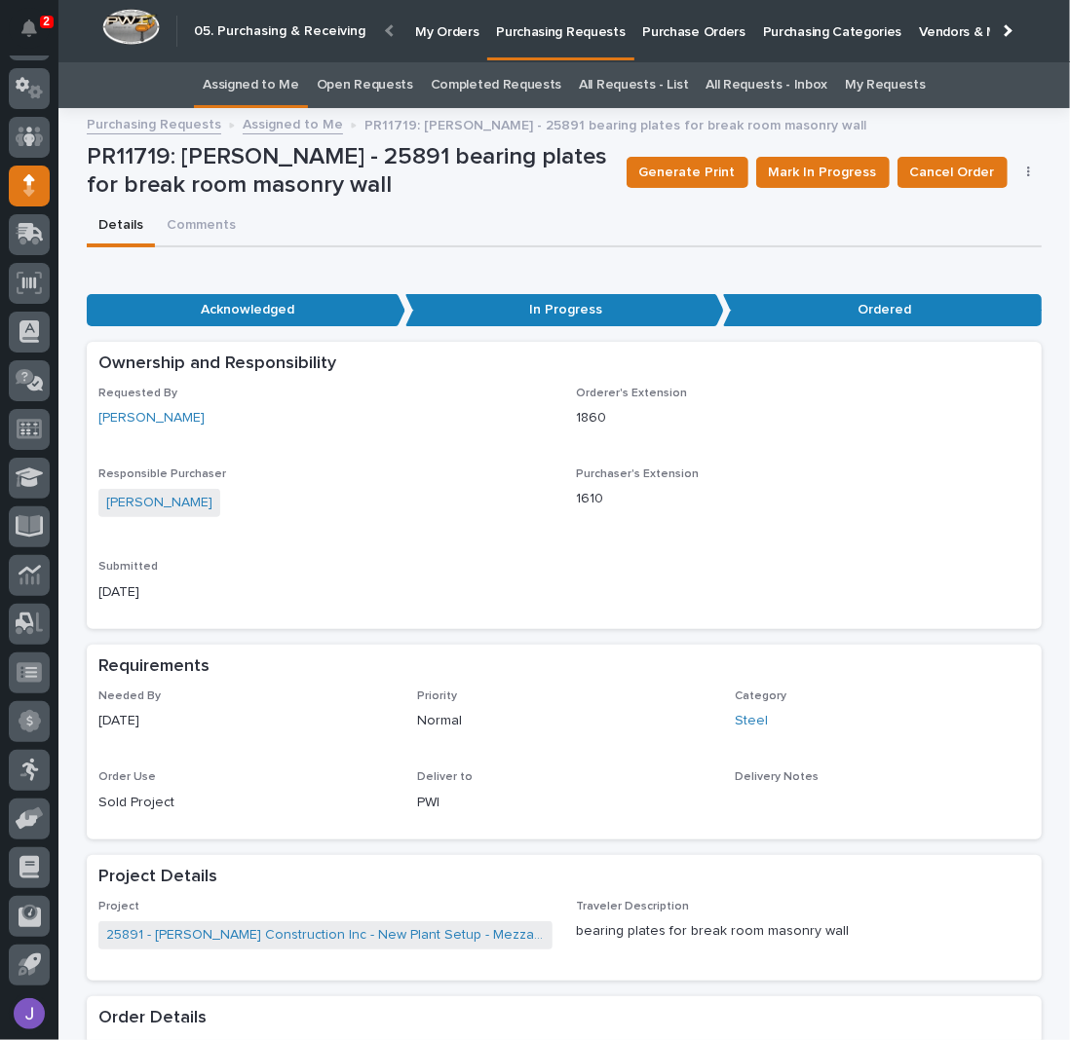
click at [282, 94] on link "Assigned to Me" at bounding box center [251, 85] width 96 height 46
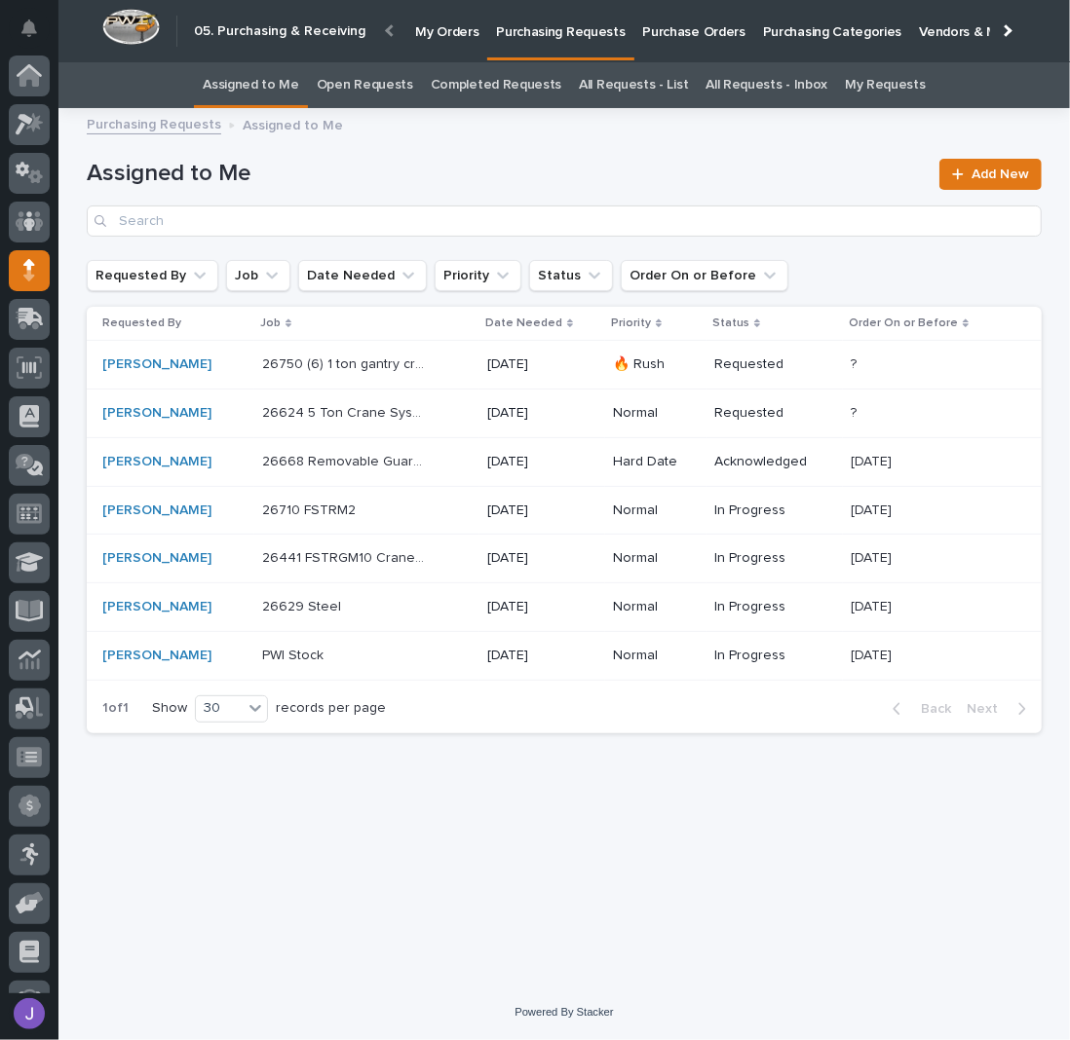
scroll to position [85, 0]
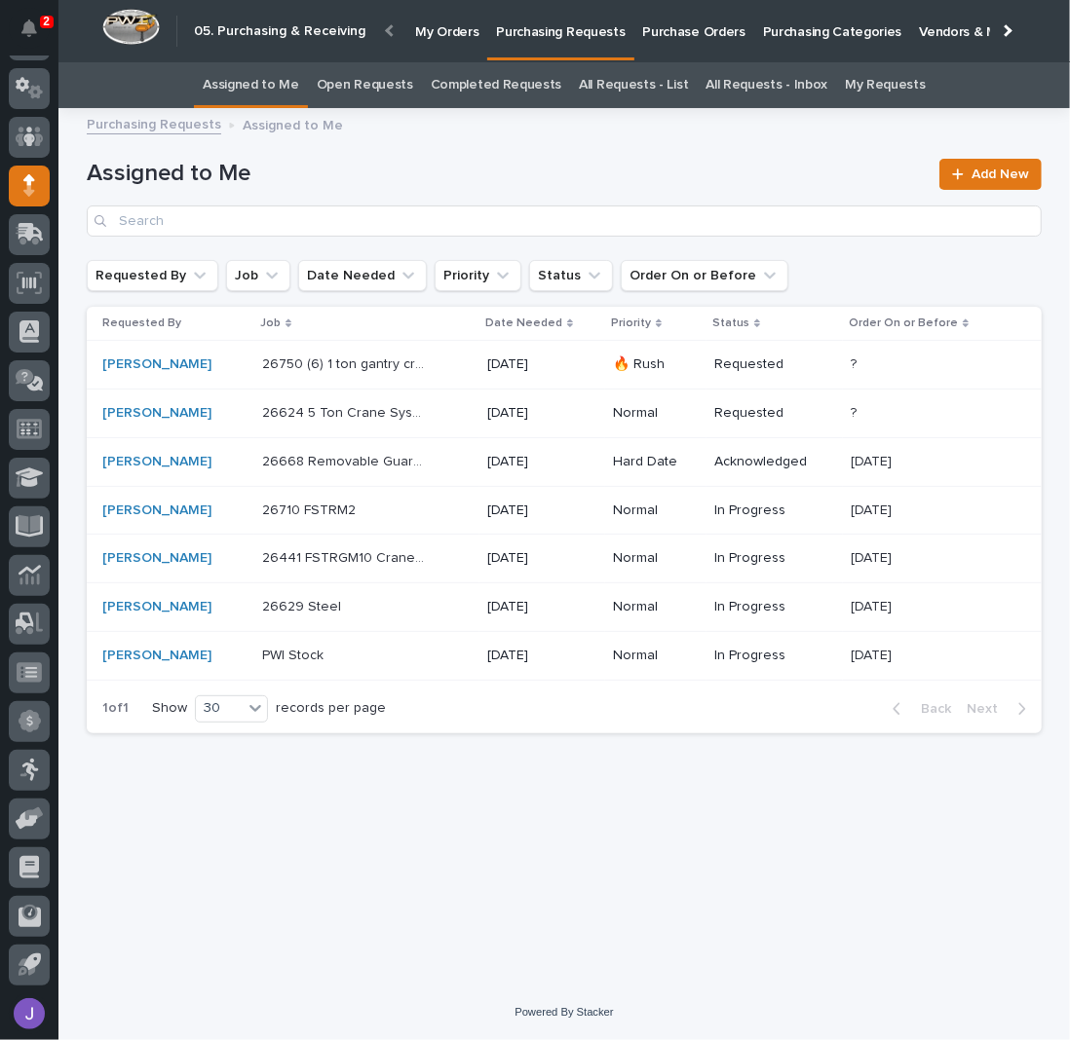
click at [427, 467] on p "26668 Removable Guardrail" at bounding box center [345, 460] width 167 height 20
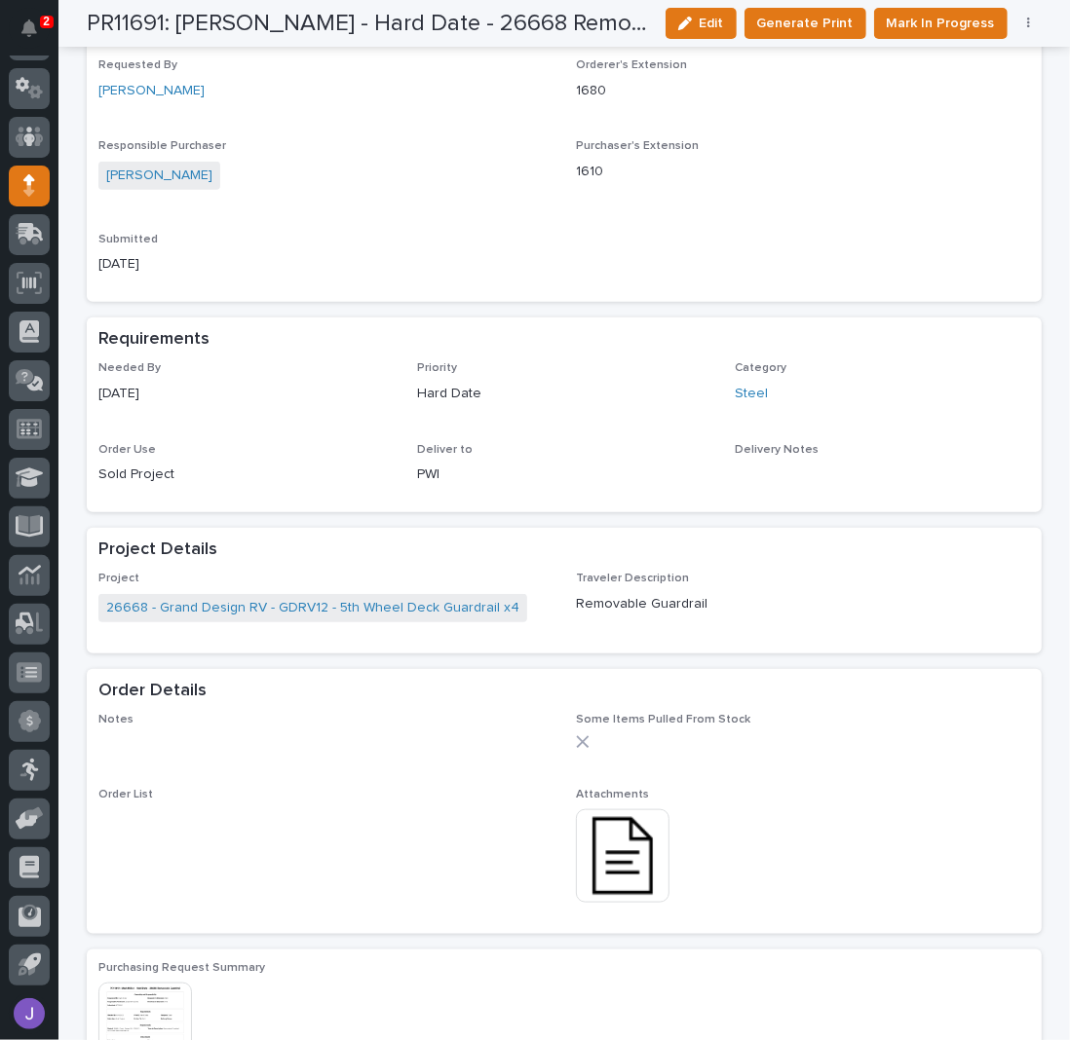
scroll to position [779, 0]
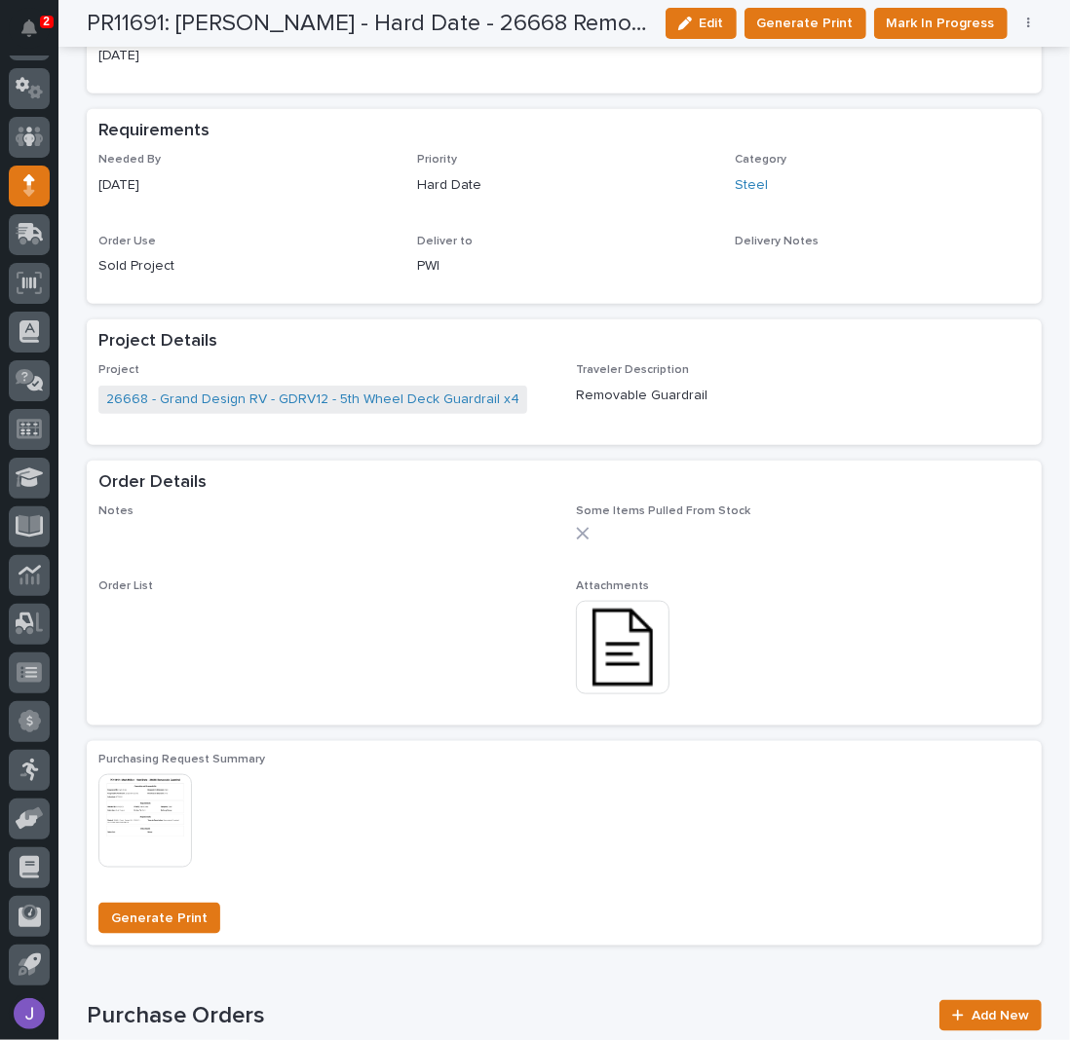
click at [620, 648] on img at bounding box center [623, 648] width 94 height 94
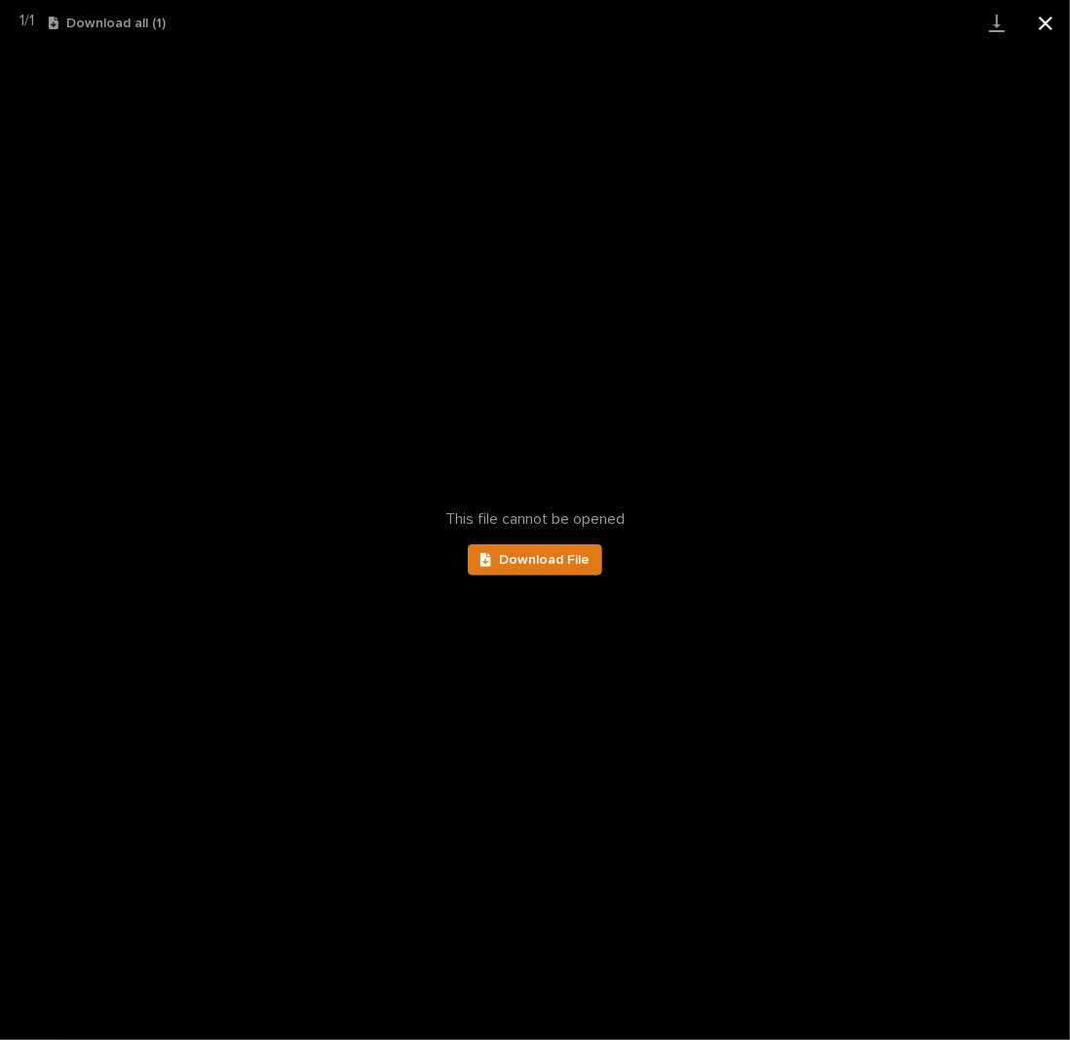
click at [1037, 19] on button "Close gallery" at bounding box center [1045, 23] width 49 height 46
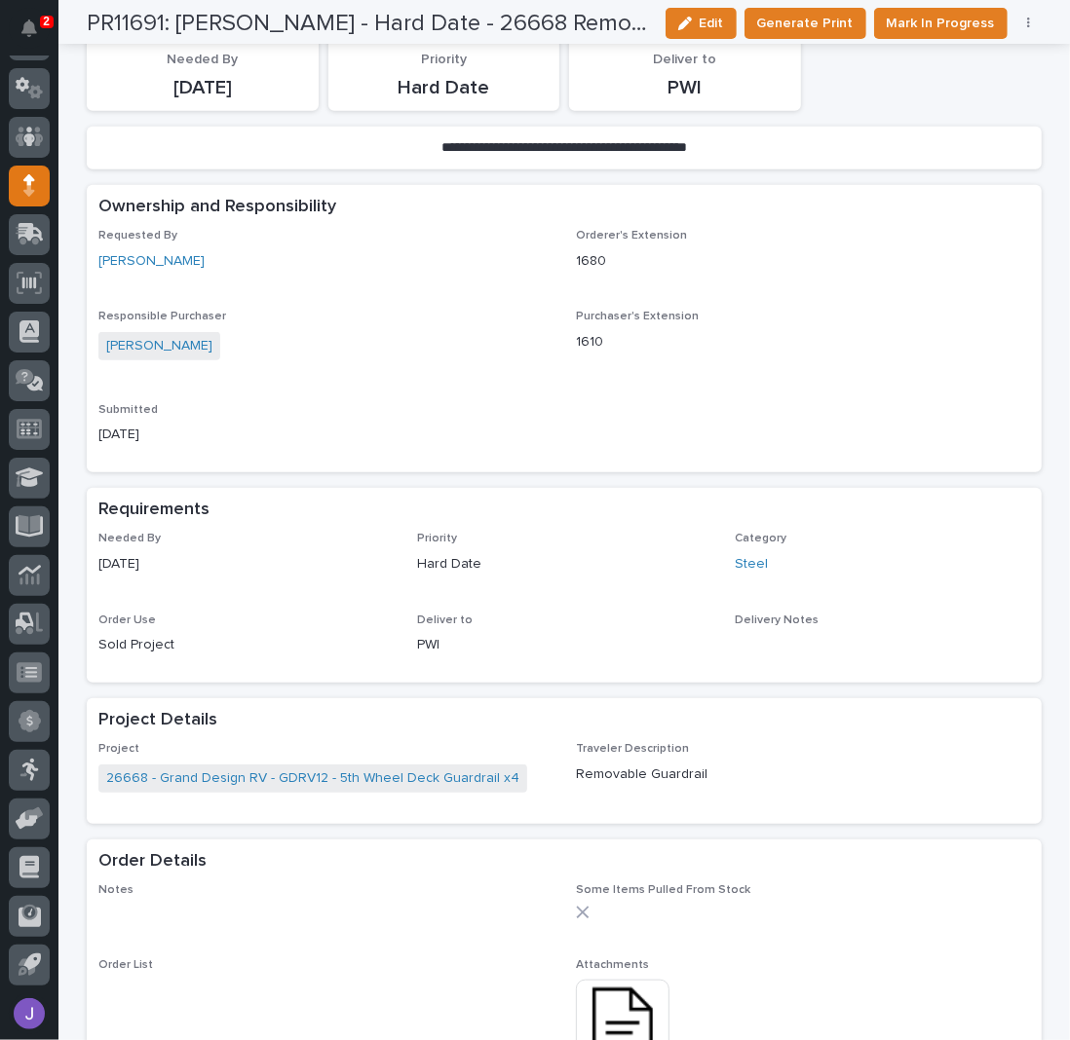
scroll to position [0, 0]
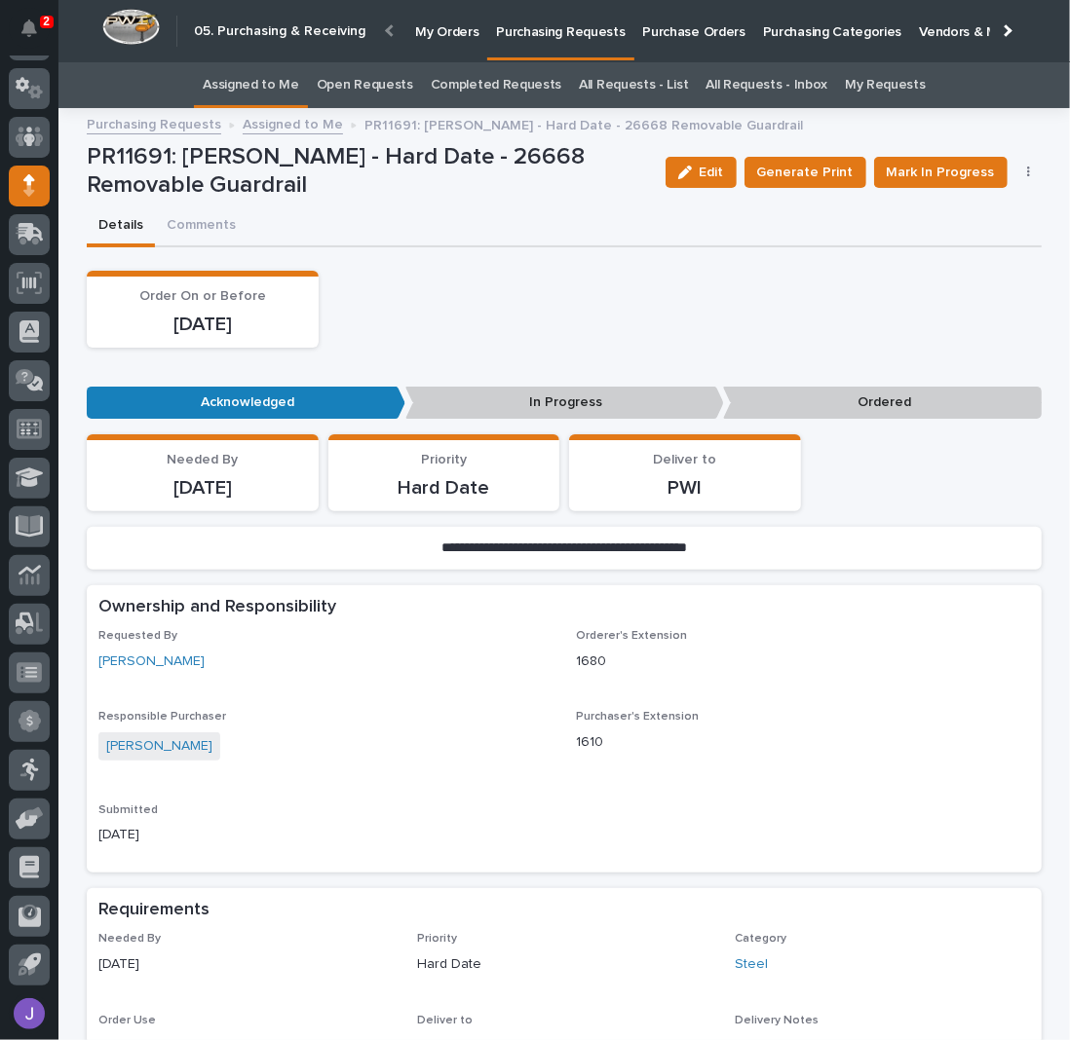
click at [274, 96] on link "Assigned to Me" at bounding box center [251, 85] width 96 height 46
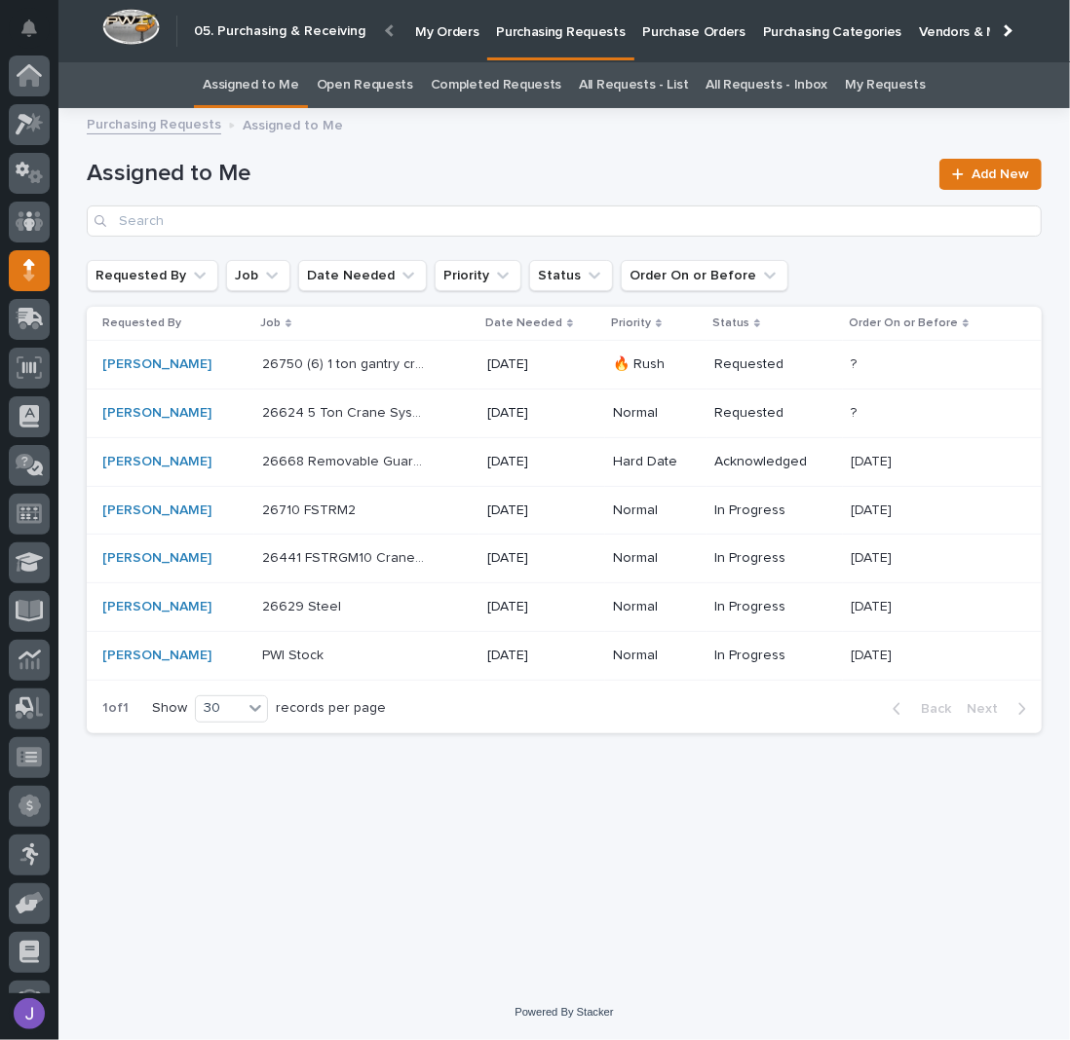
scroll to position [85, 0]
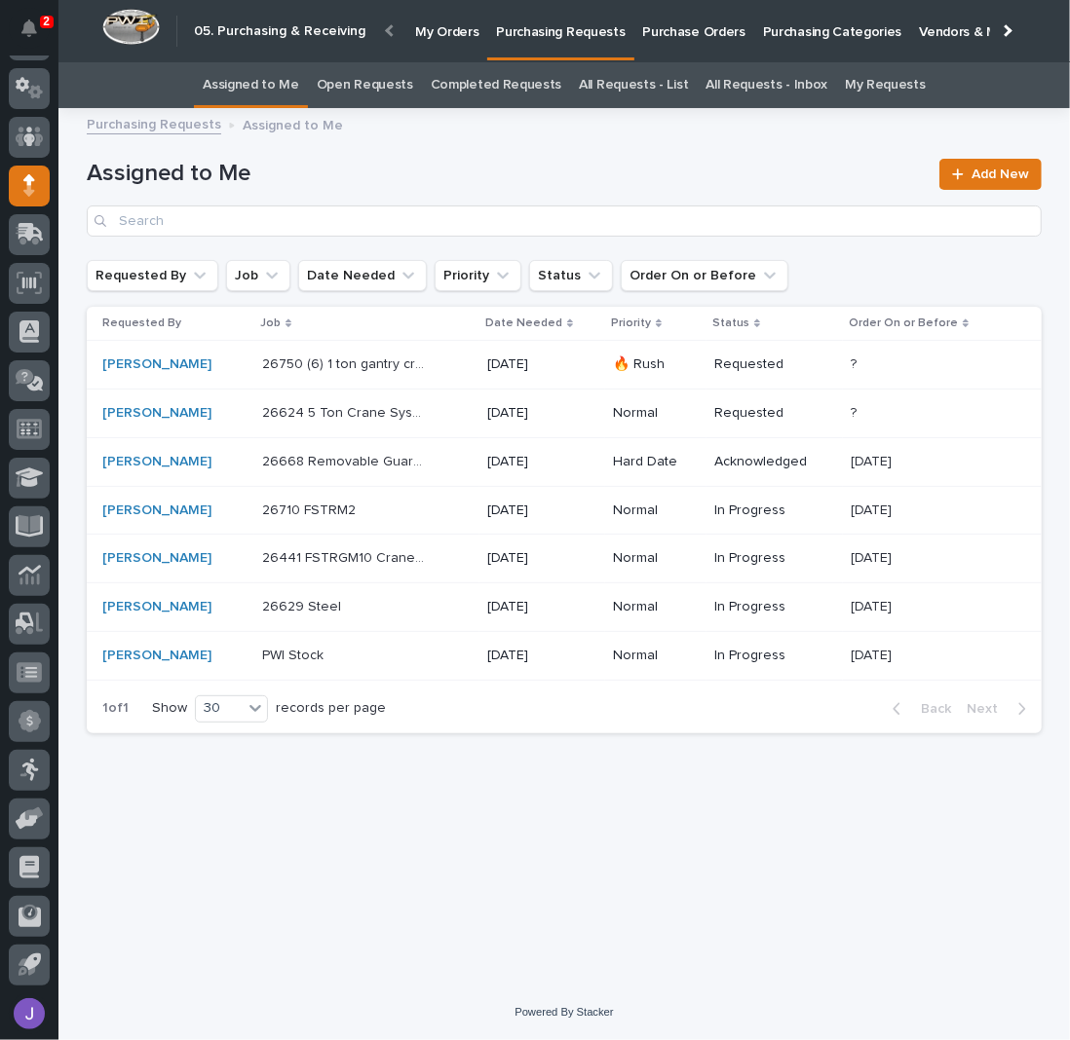
click at [392, 608] on p at bounding box center [343, 607] width 163 height 17
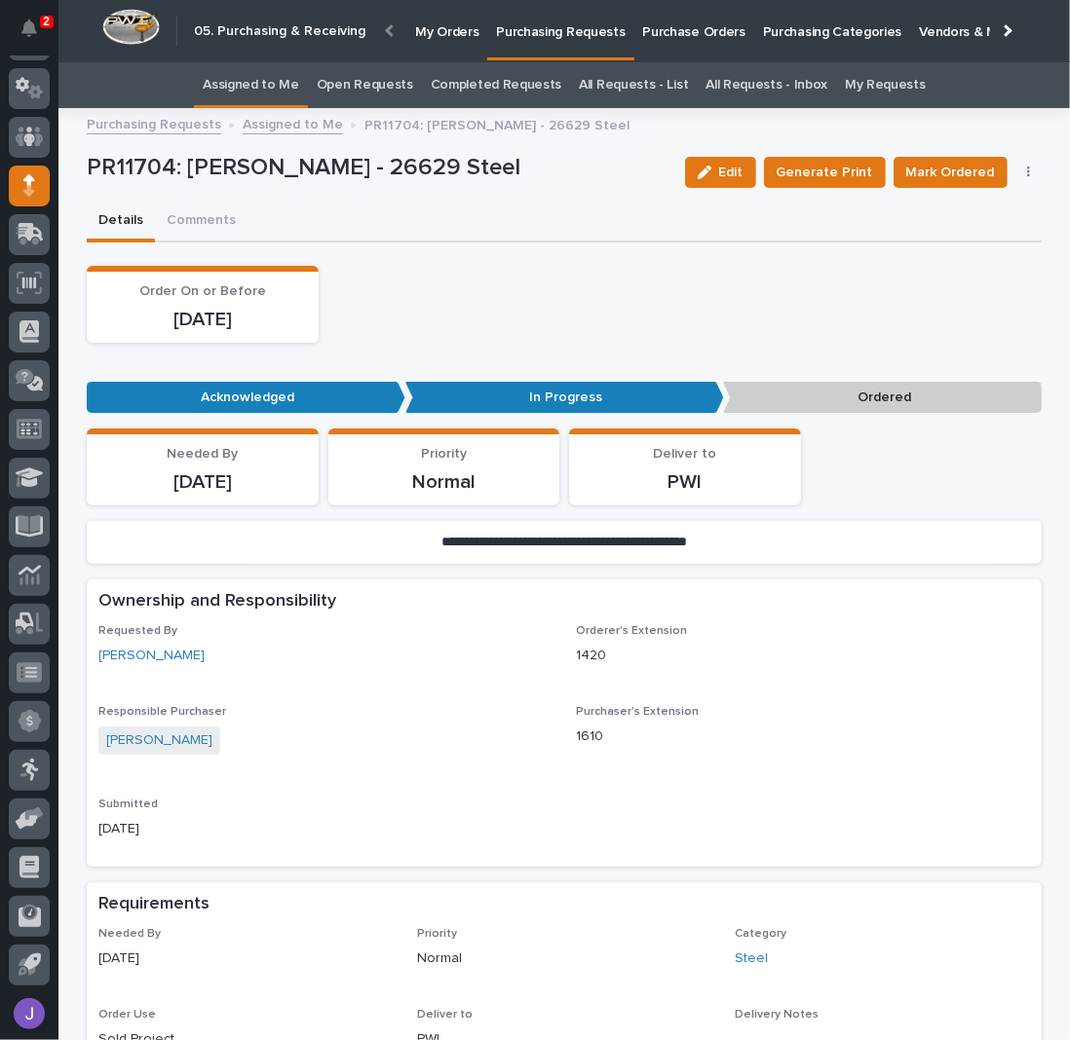
click at [1025, 169] on button "button" at bounding box center [1028, 173] width 27 height 14
click at [947, 244] on span "Edit Linked PO's" at bounding box center [965, 242] width 99 height 19
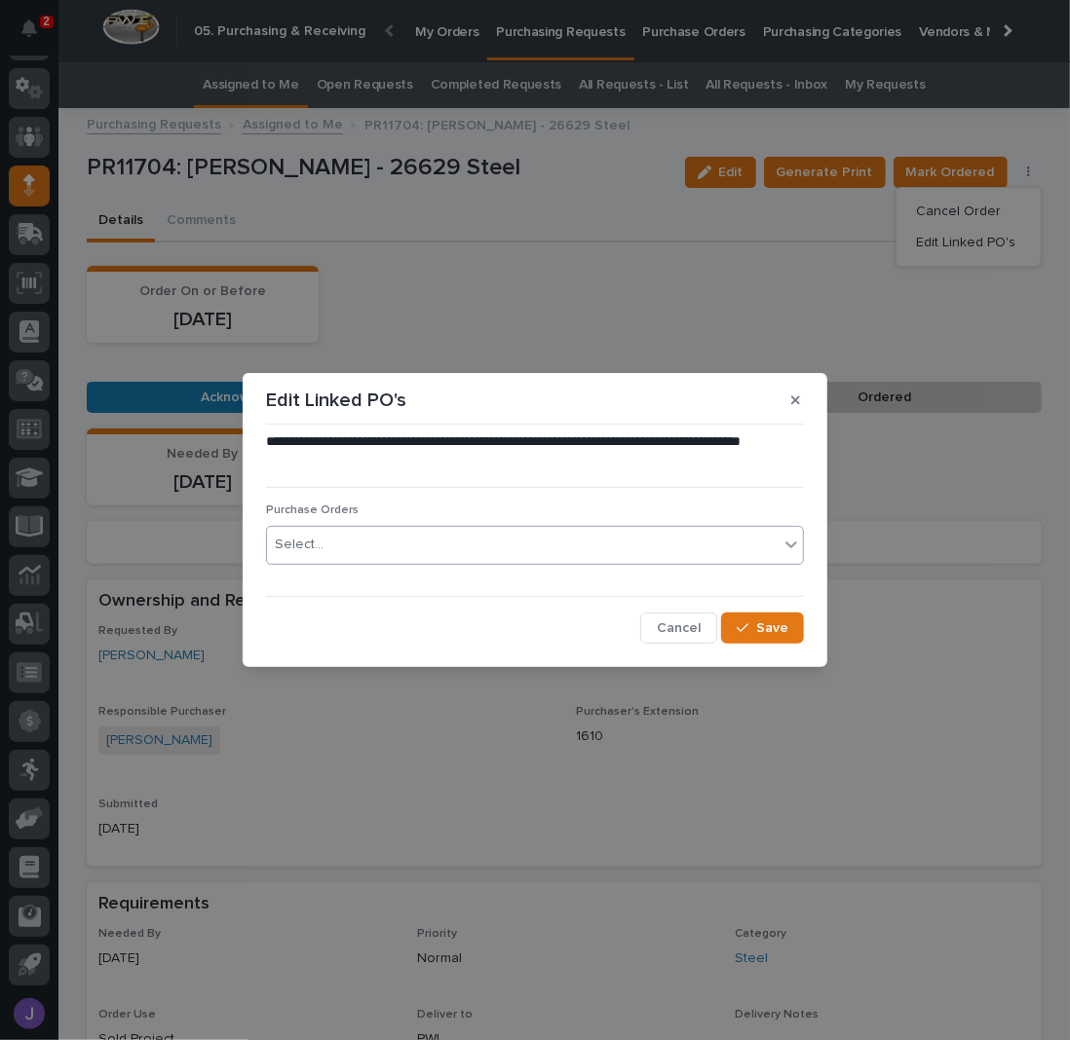
click at [410, 553] on div "Select..." at bounding box center [522, 545] width 511 height 32
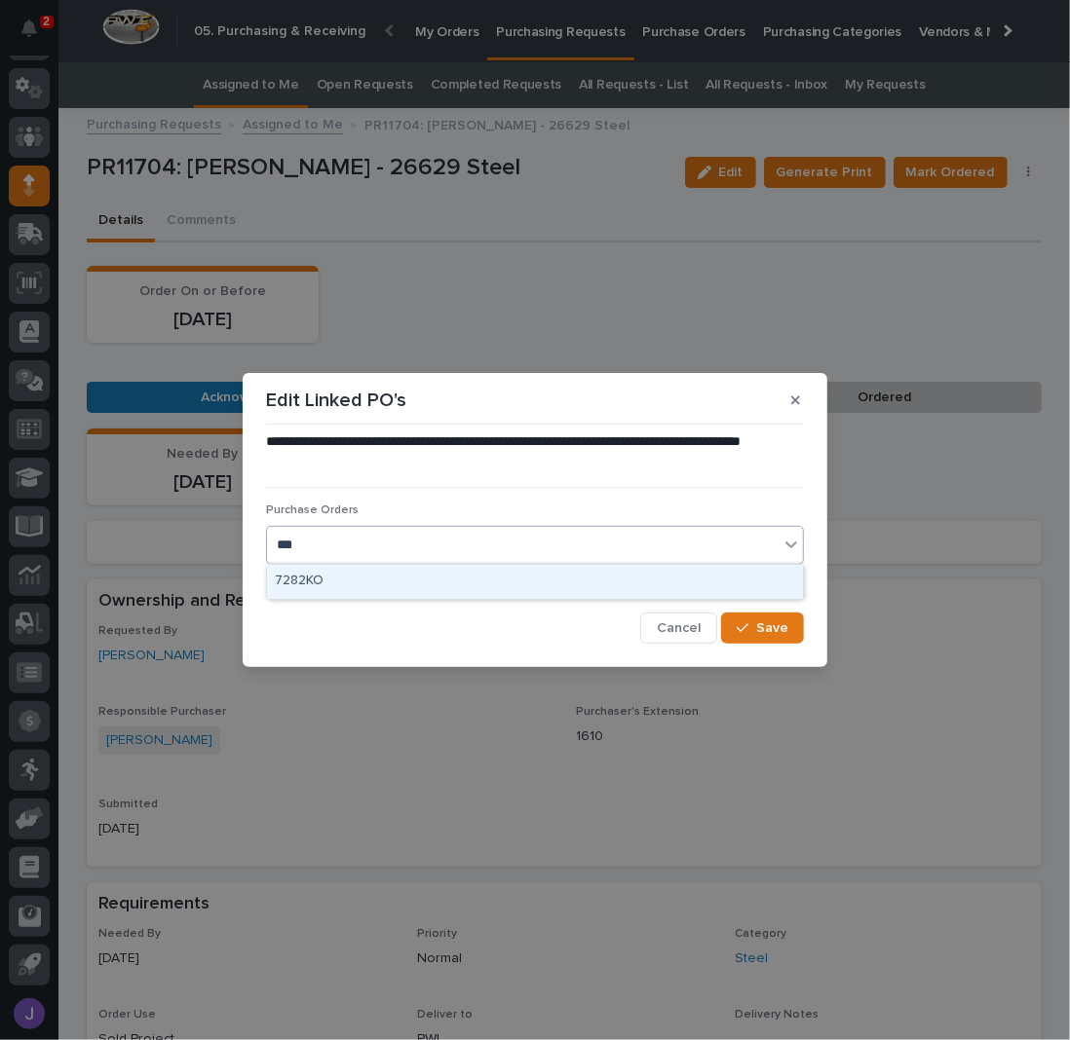
type input "****"
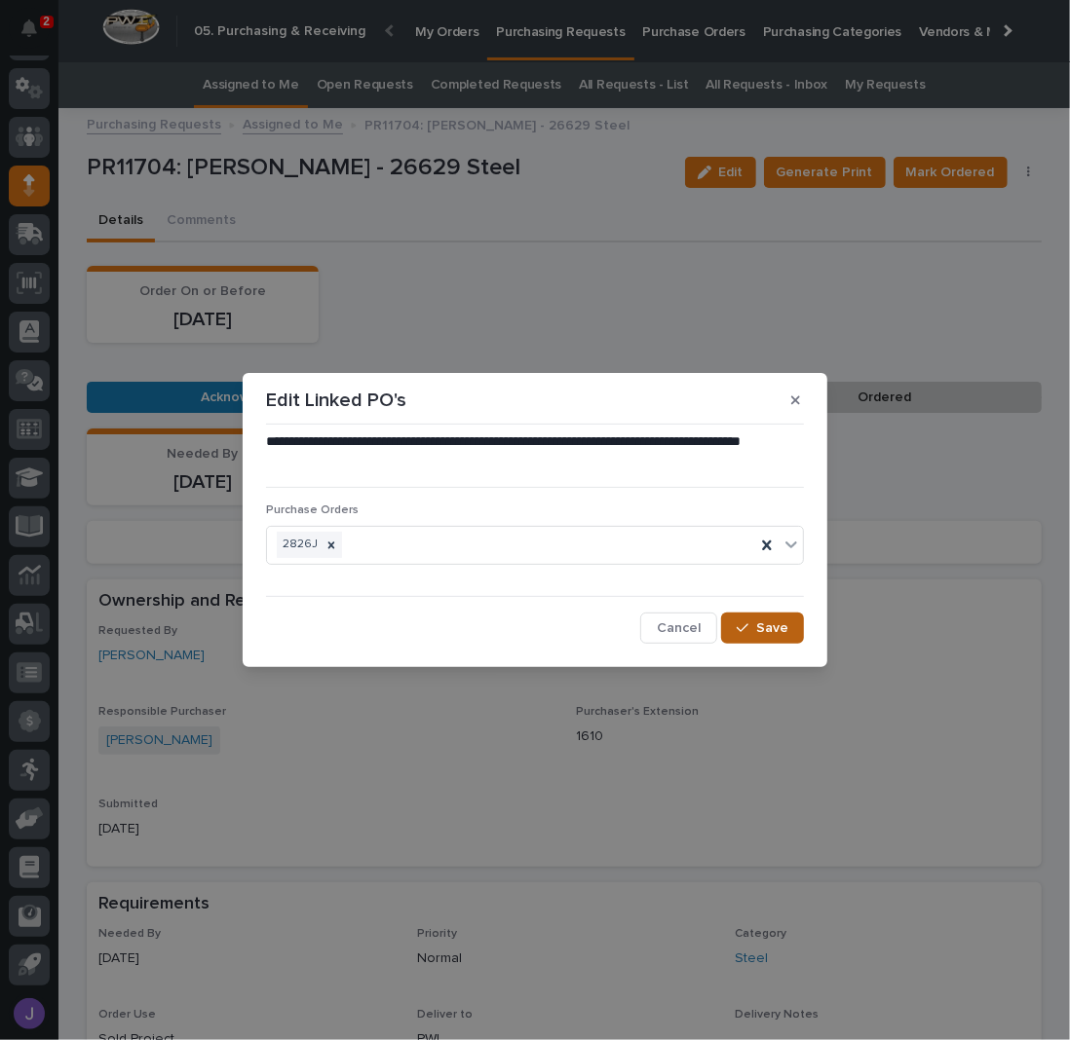
click at [740, 622] on icon "button" at bounding box center [742, 628] width 12 height 14
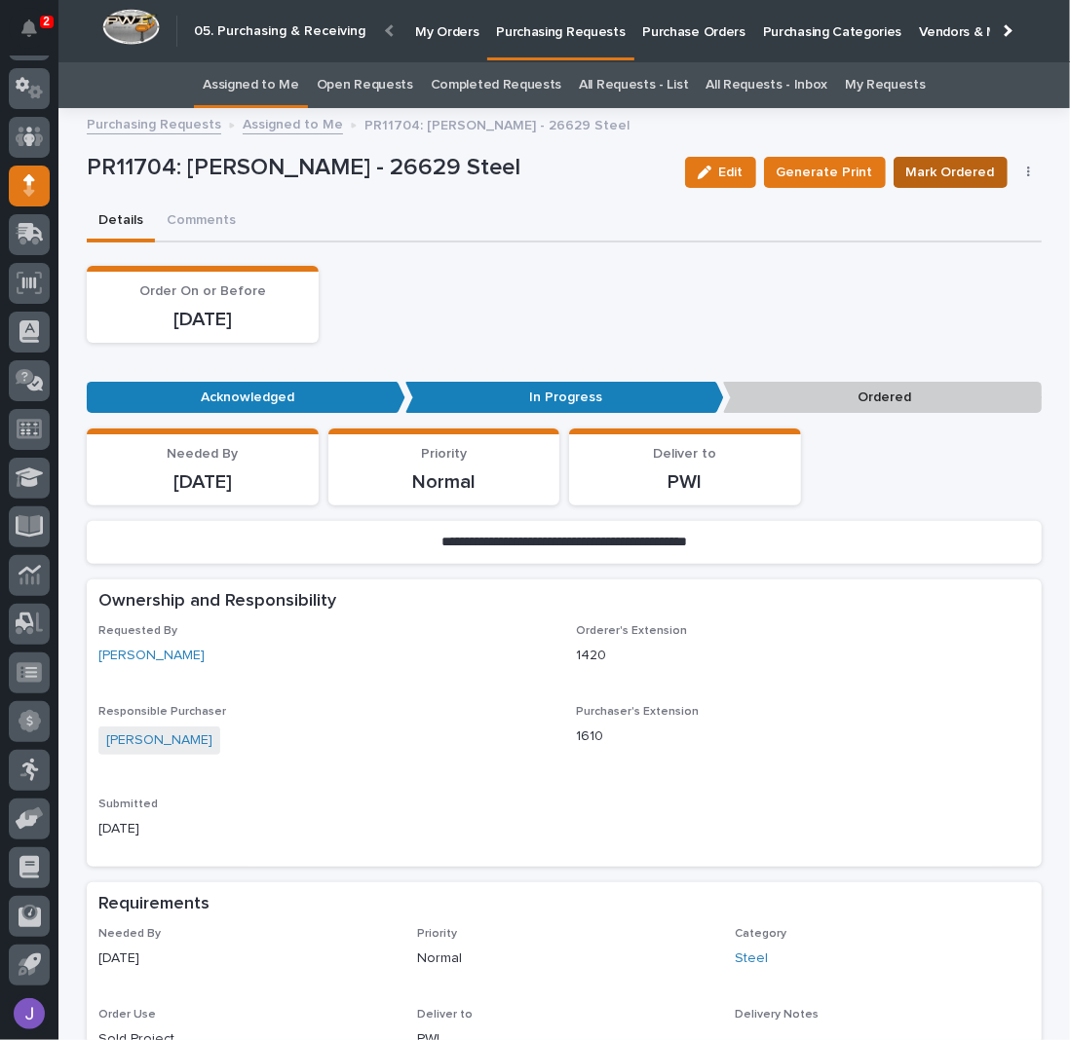
click at [920, 169] on span "Mark Ordered" at bounding box center [950, 172] width 89 height 19
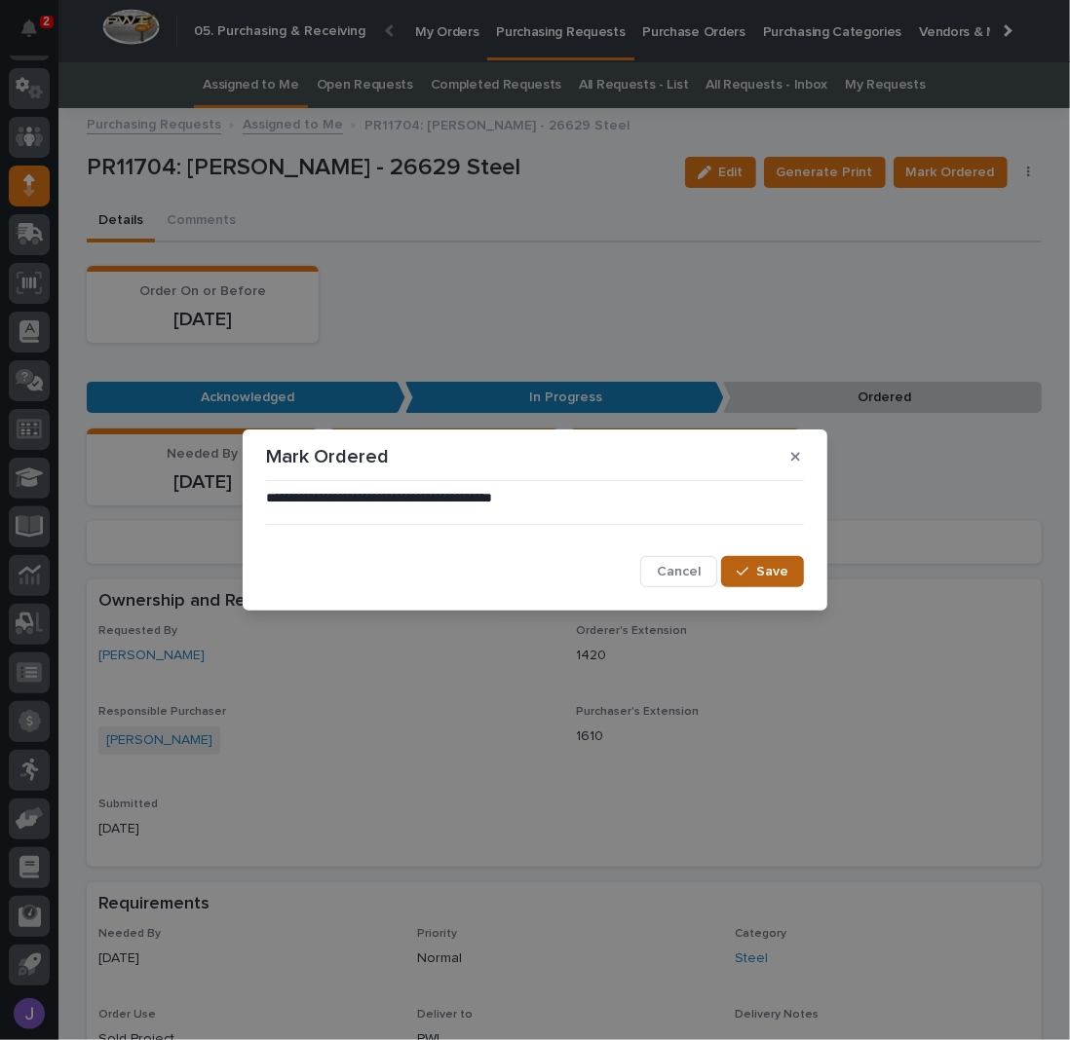
click at [758, 563] on button "Save" at bounding box center [762, 571] width 83 height 31
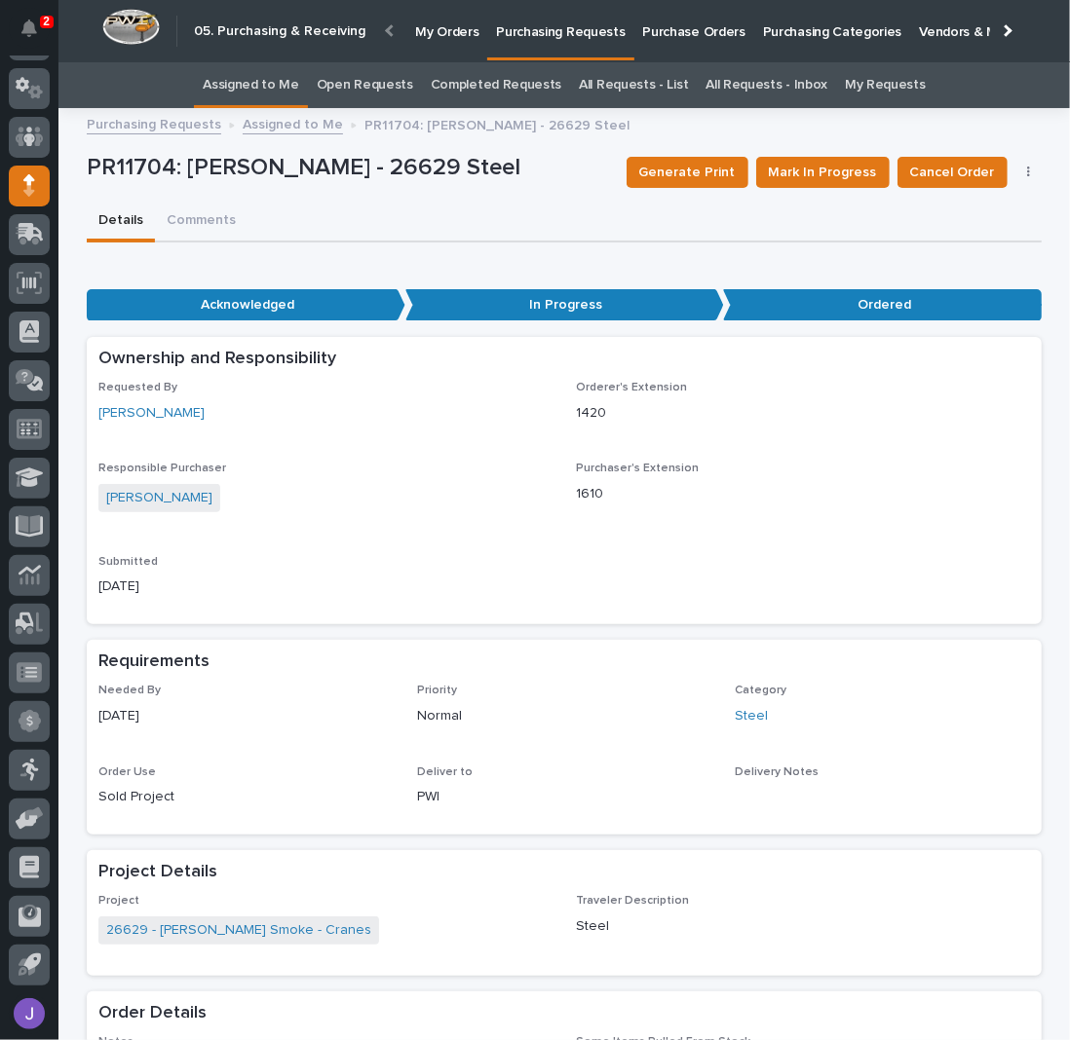
click at [282, 85] on link "Assigned to Me" at bounding box center [251, 85] width 96 height 46
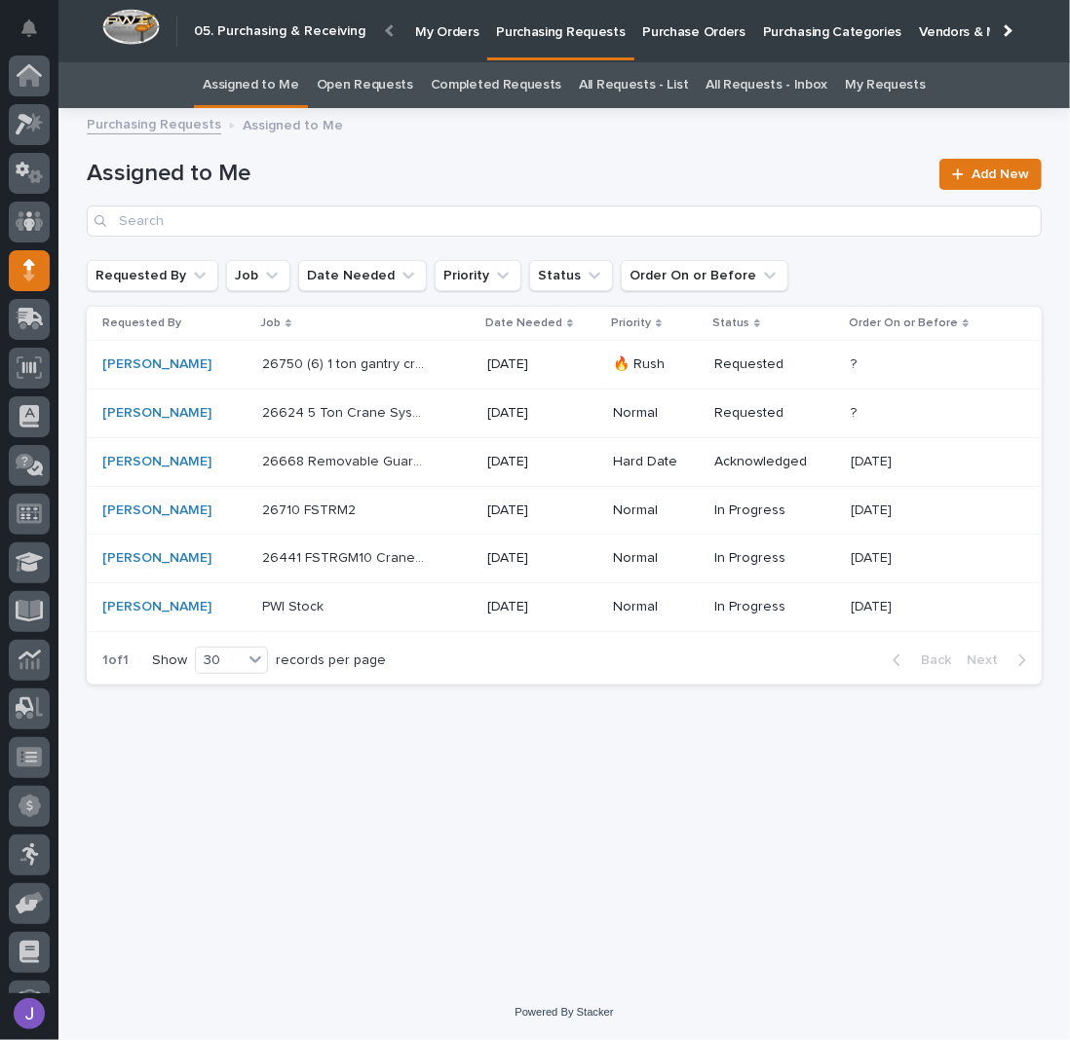
scroll to position [85, 0]
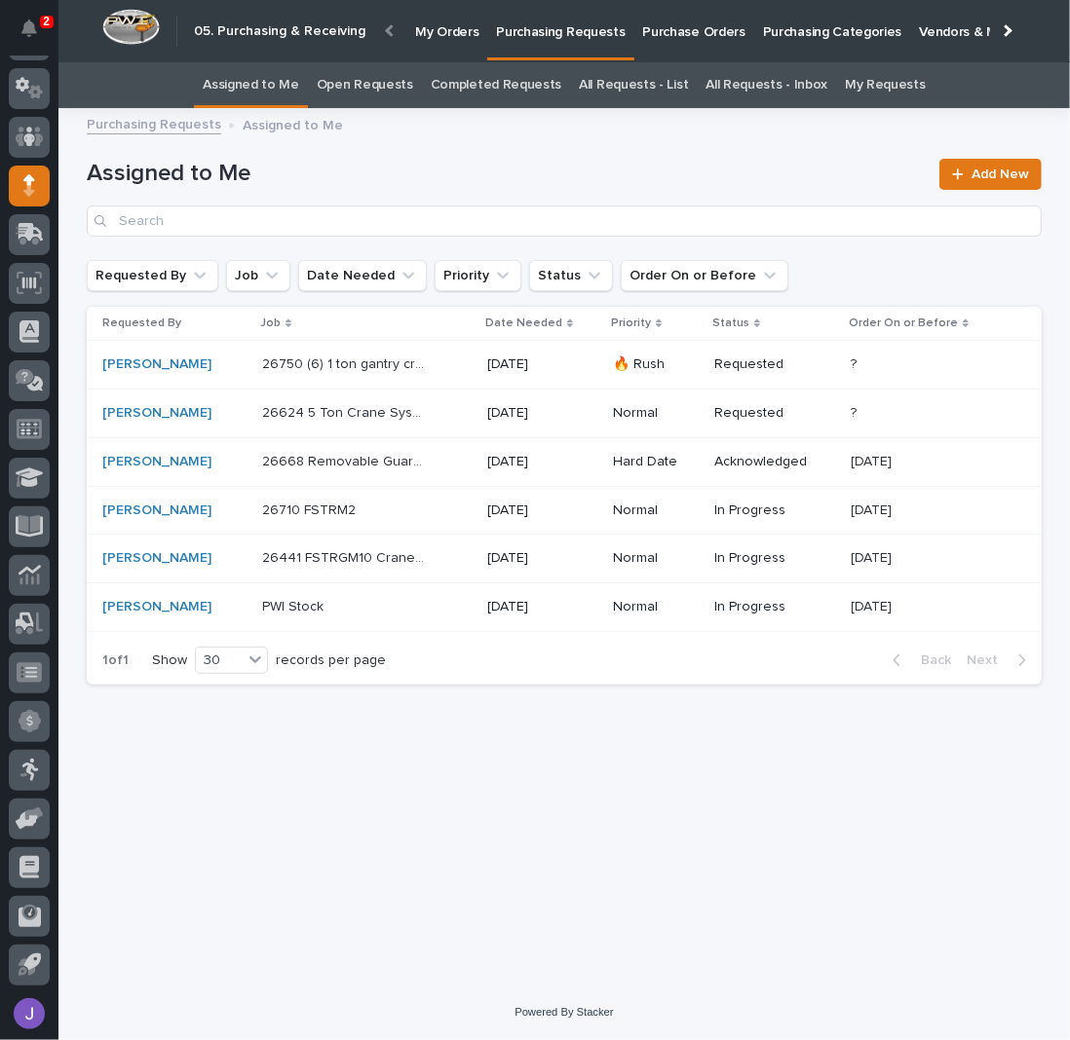
click at [380, 612] on p at bounding box center [343, 607] width 163 height 17
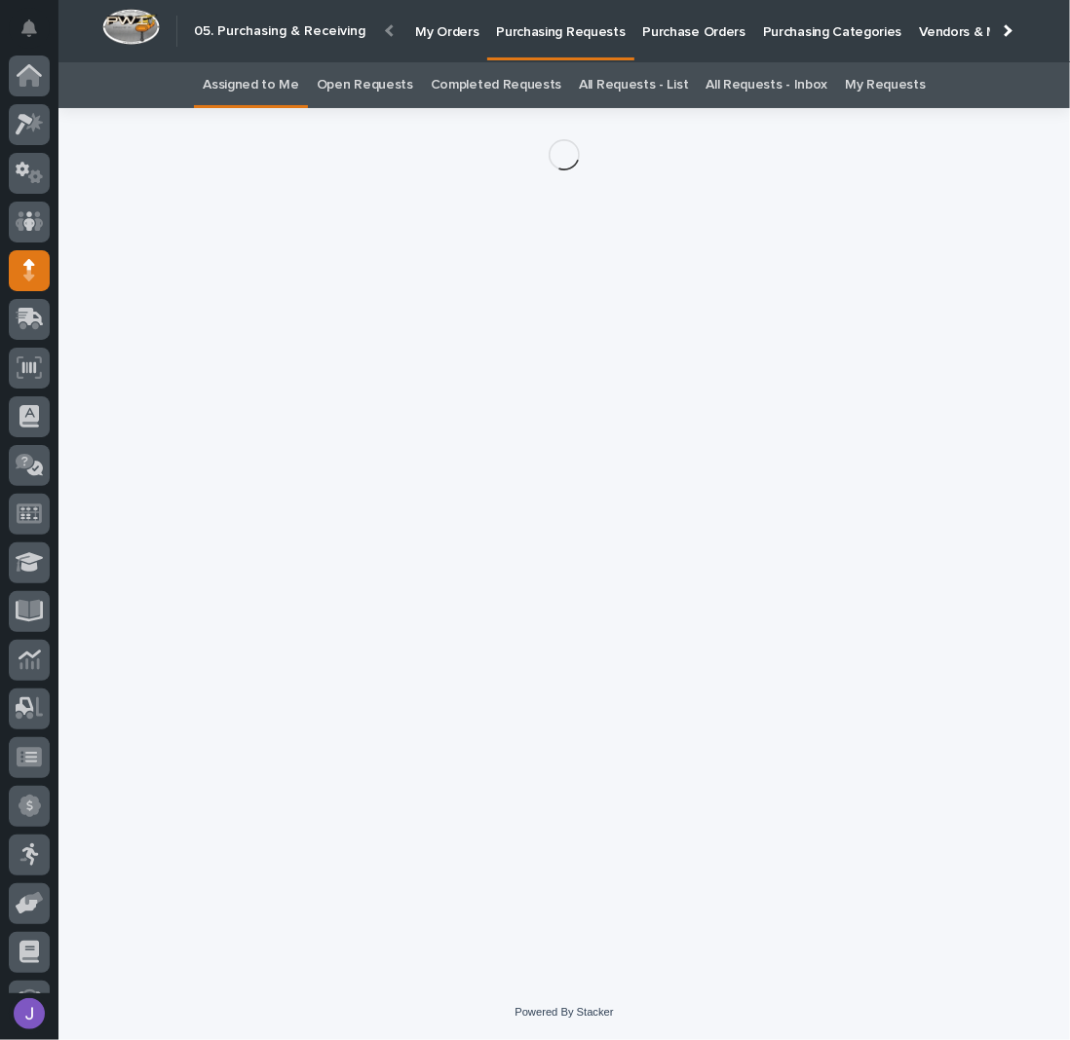
scroll to position [85, 0]
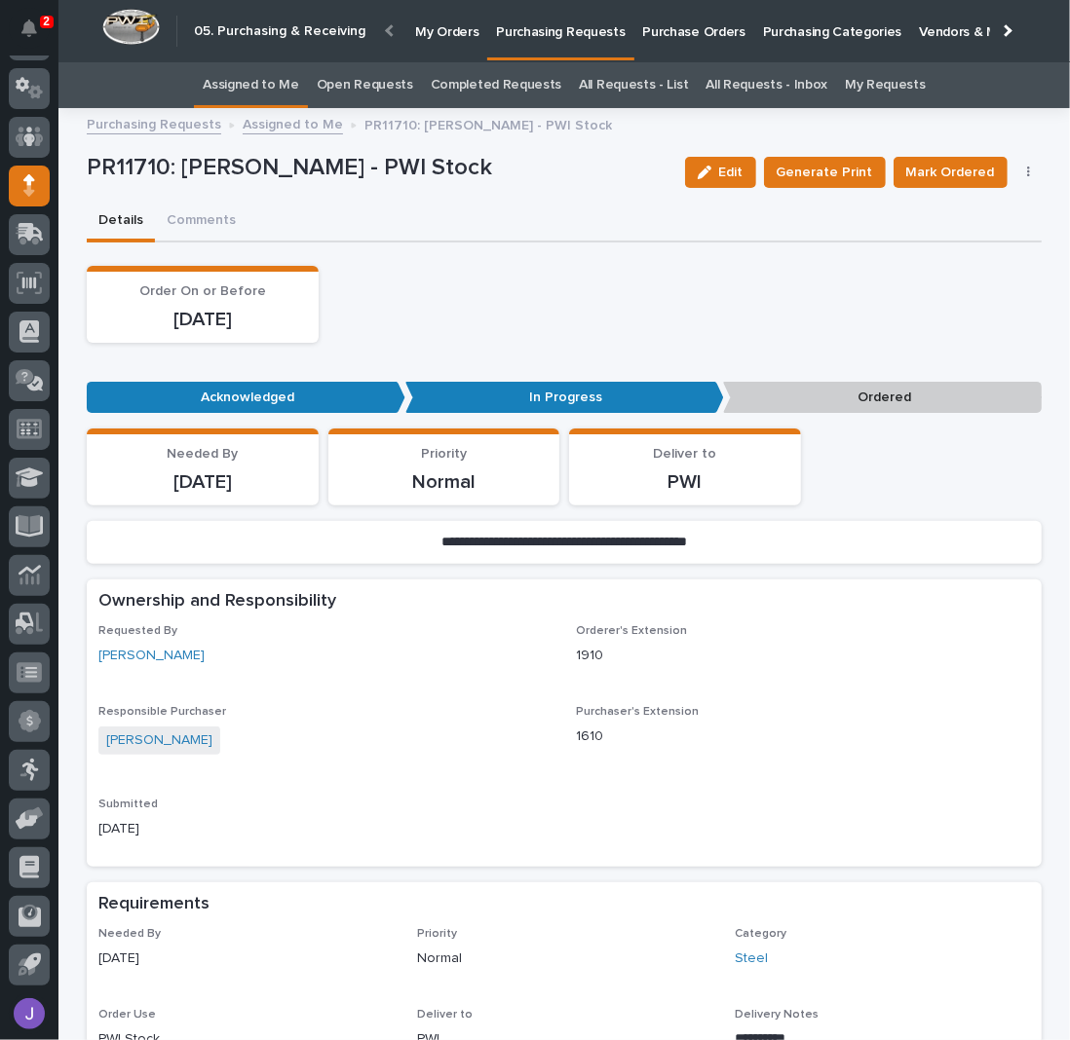
click at [1027, 166] on icon "button" at bounding box center [1029, 173] width 4 height 14
click at [948, 239] on span "Edit Linked PO's" at bounding box center [965, 242] width 99 height 19
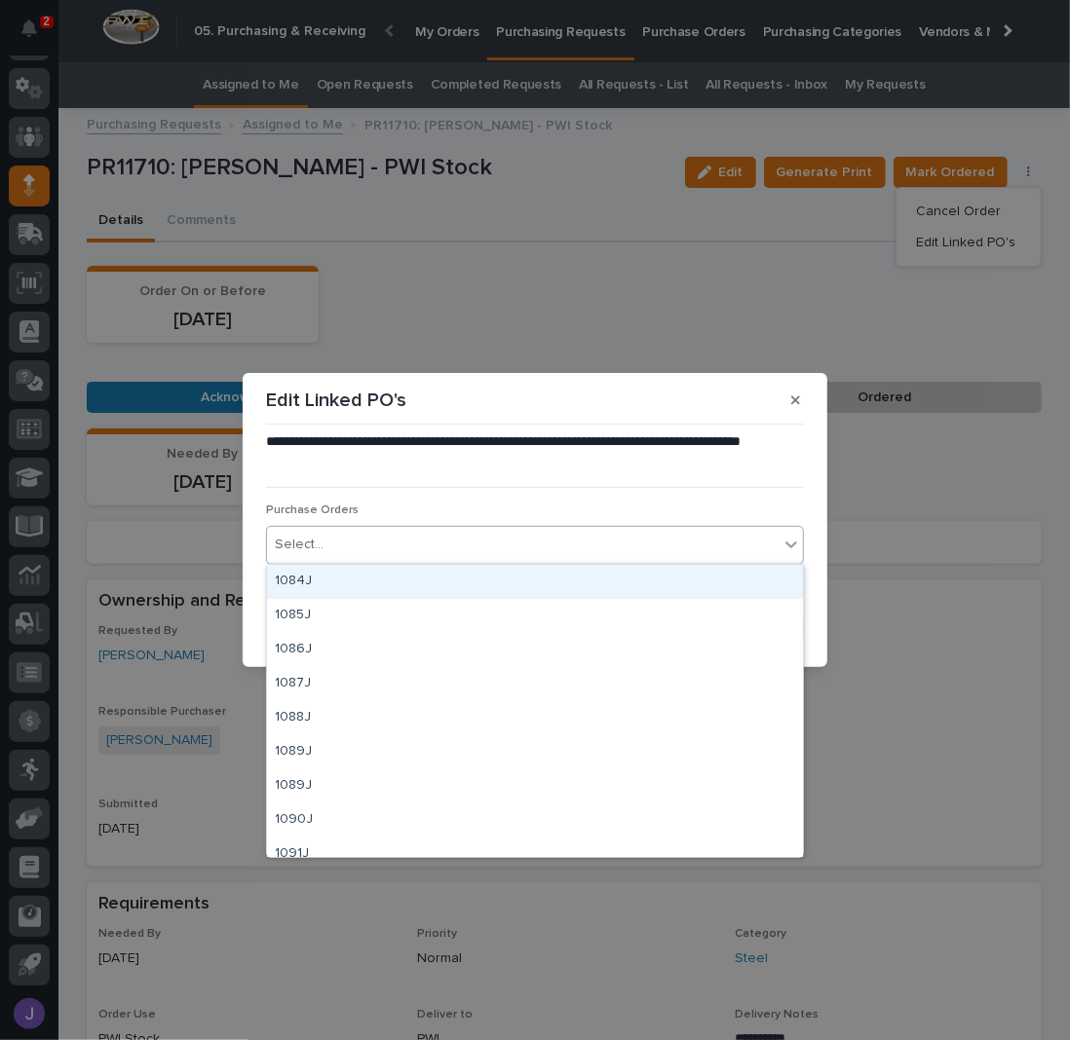
click at [464, 530] on div "Select..." at bounding box center [522, 545] width 511 height 32
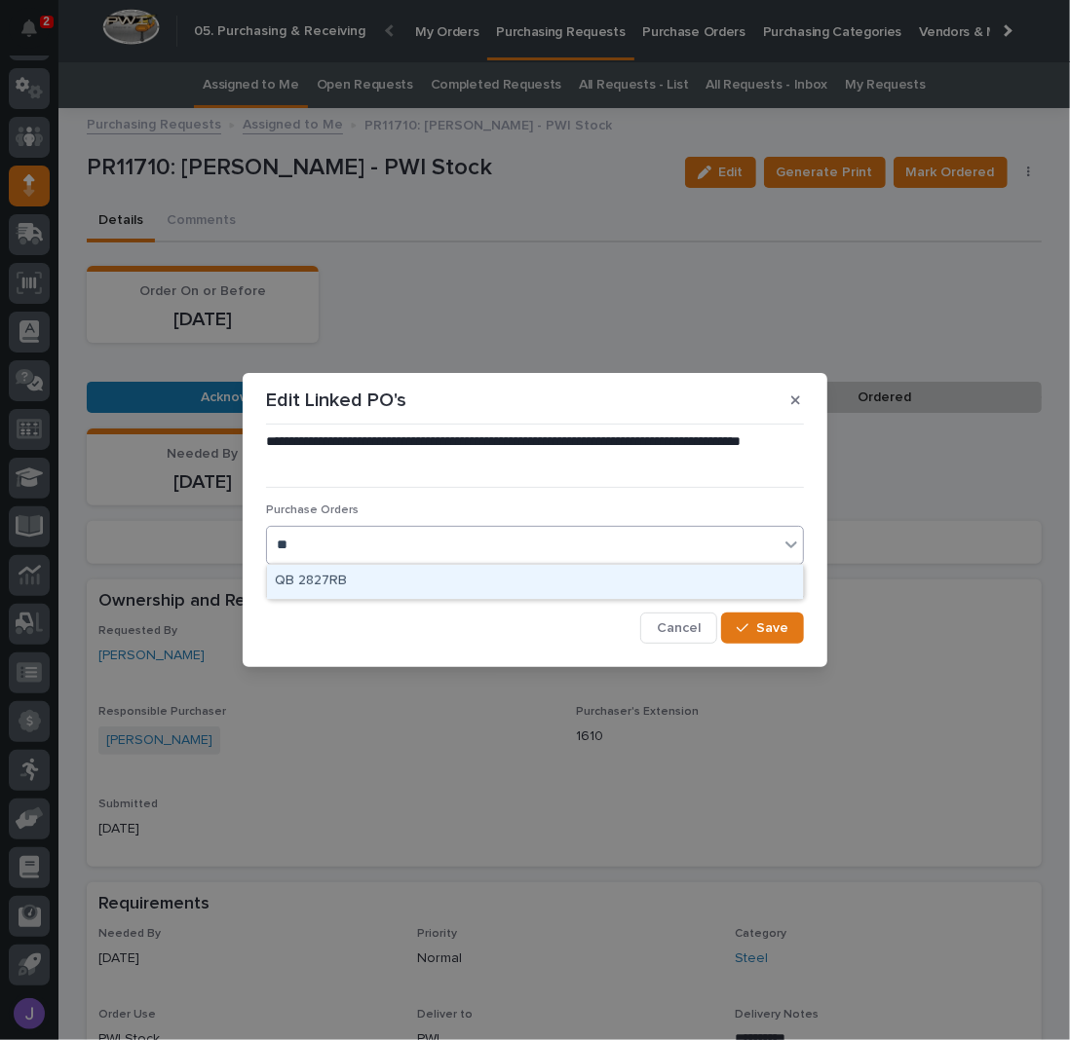
type input "*"
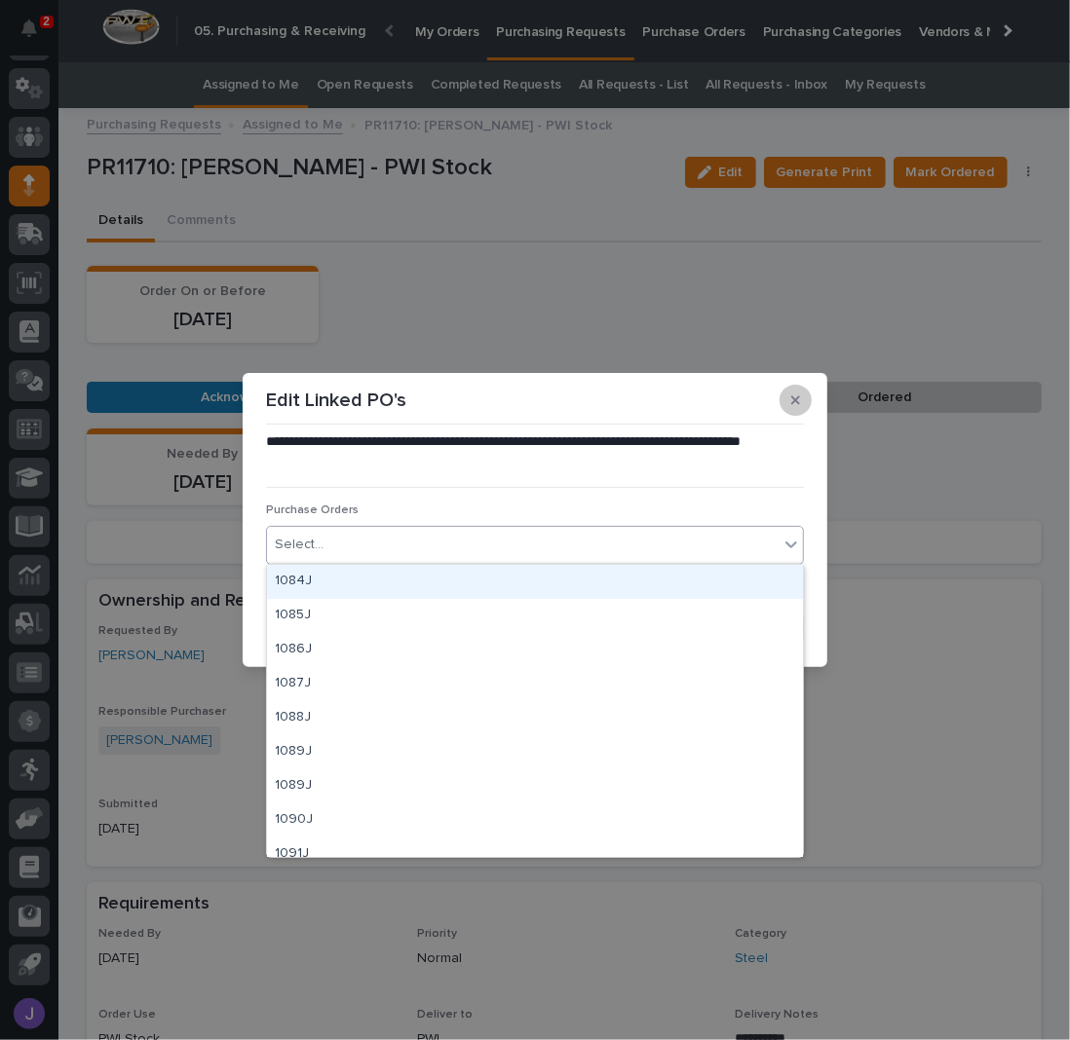
click at [793, 404] on icon "button" at bounding box center [795, 400] width 9 height 9
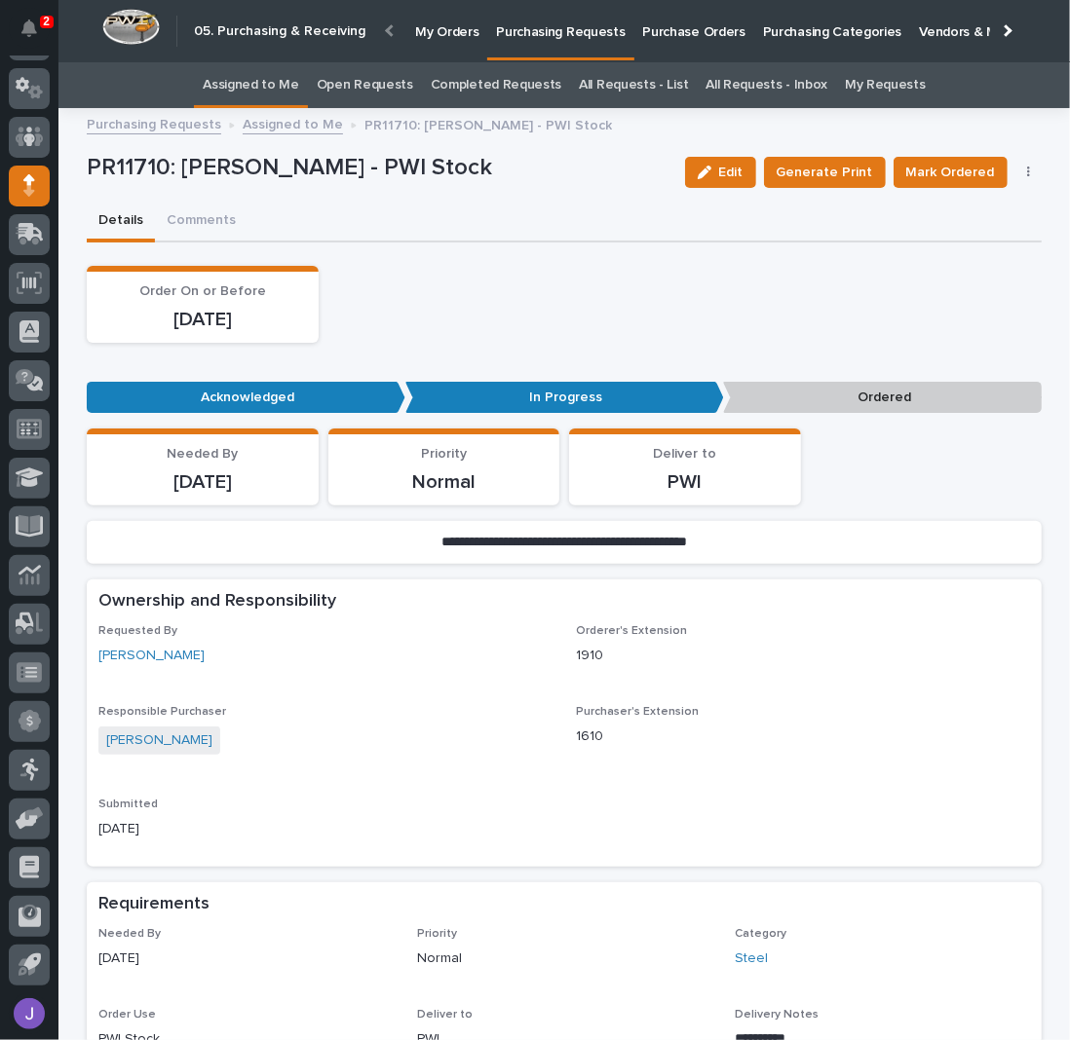
click at [761, 359] on div "Loading... Saving… ••• Acknowledged In Progress Ordered" at bounding box center [564, 393] width 955 height 71
click at [695, 35] on p "Purchase Orders" at bounding box center [694, 20] width 102 height 41
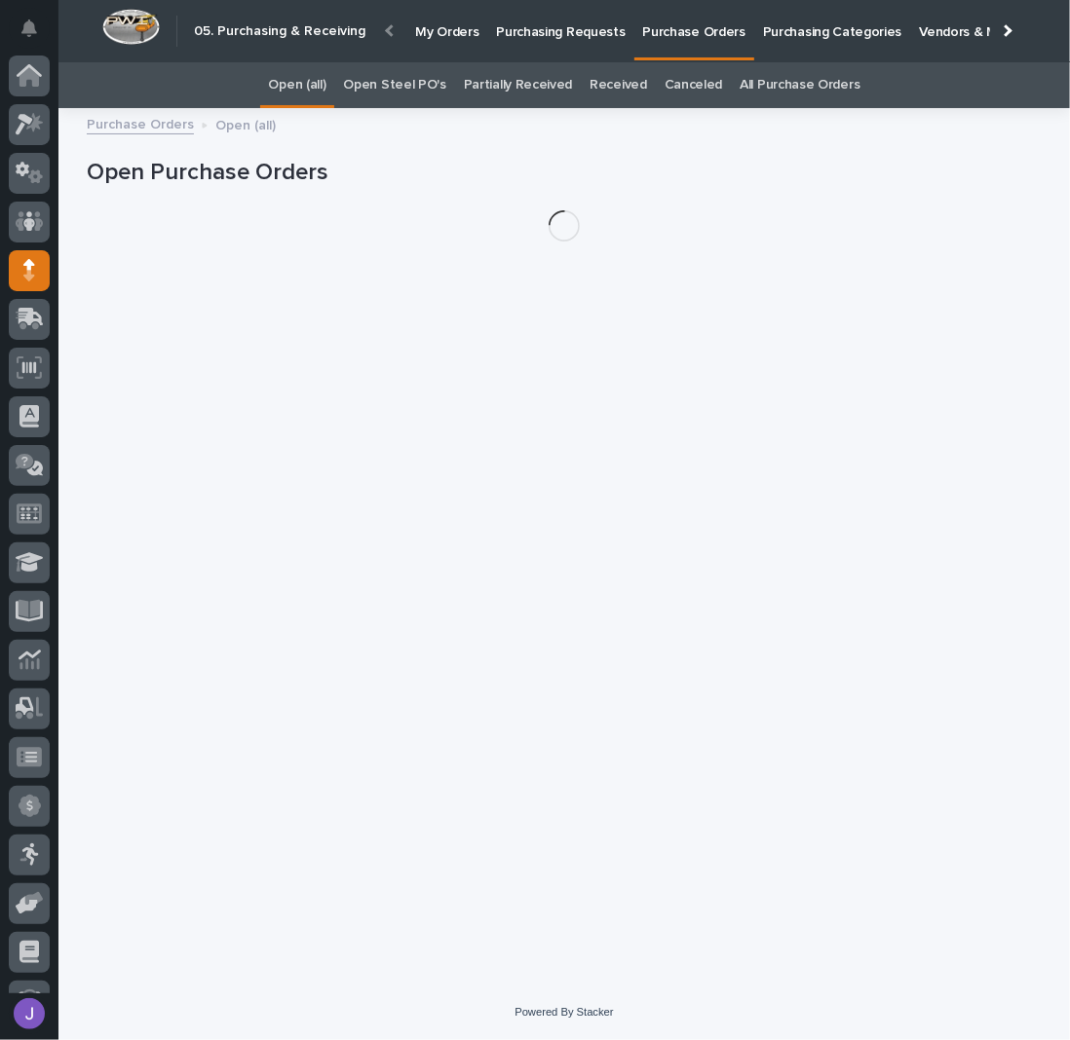
scroll to position [85, 0]
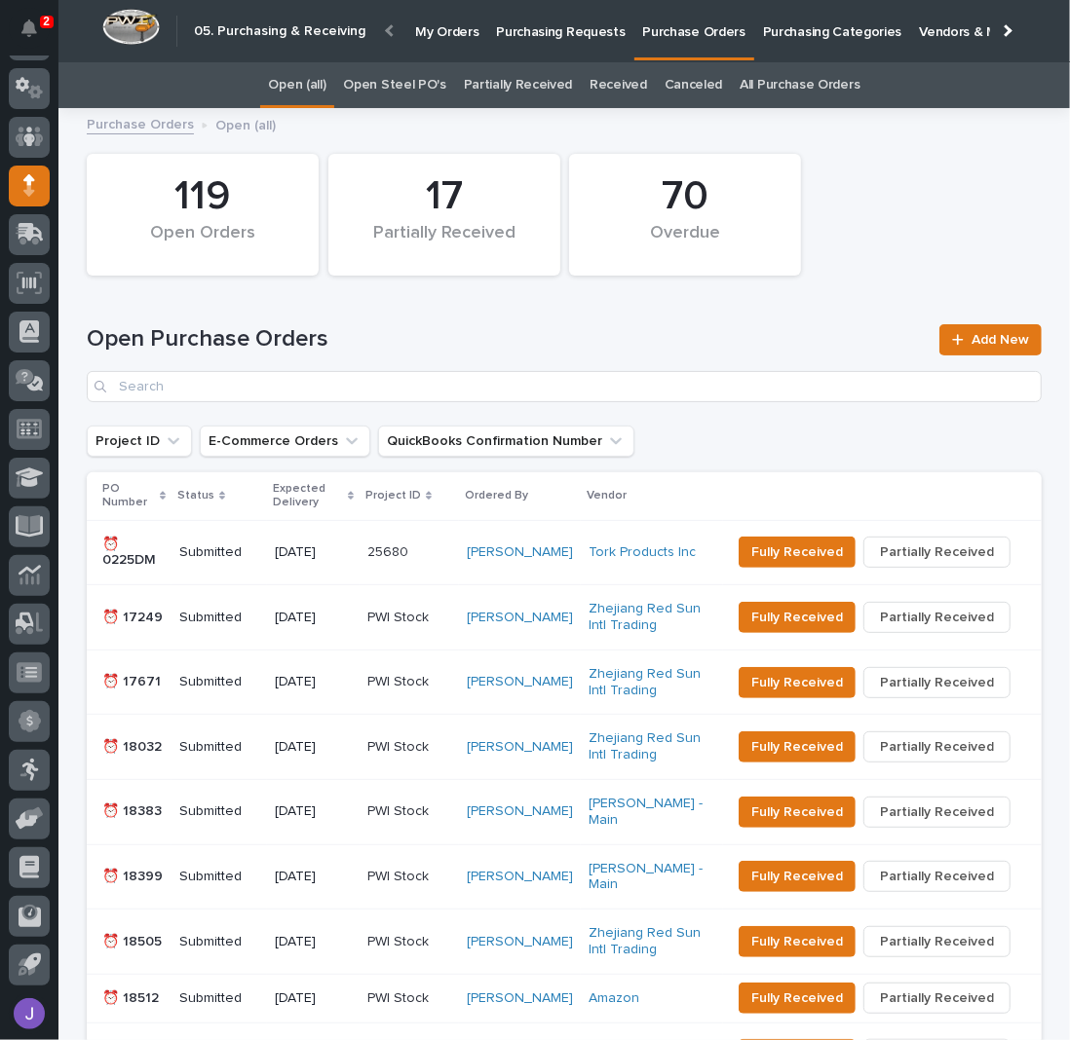
click at [394, 94] on link "Open Steel PO's" at bounding box center [394, 85] width 102 height 46
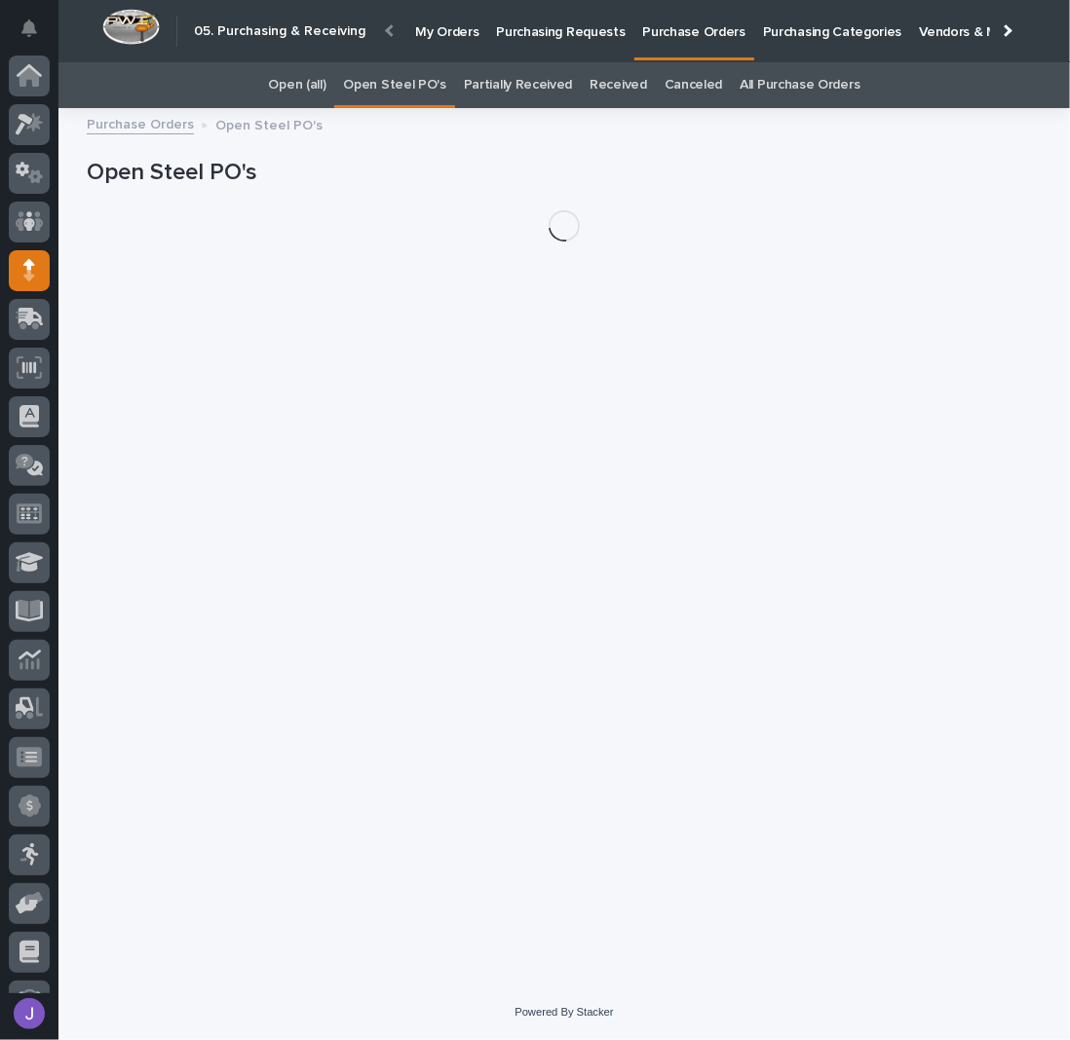
scroll to position [85, 0]
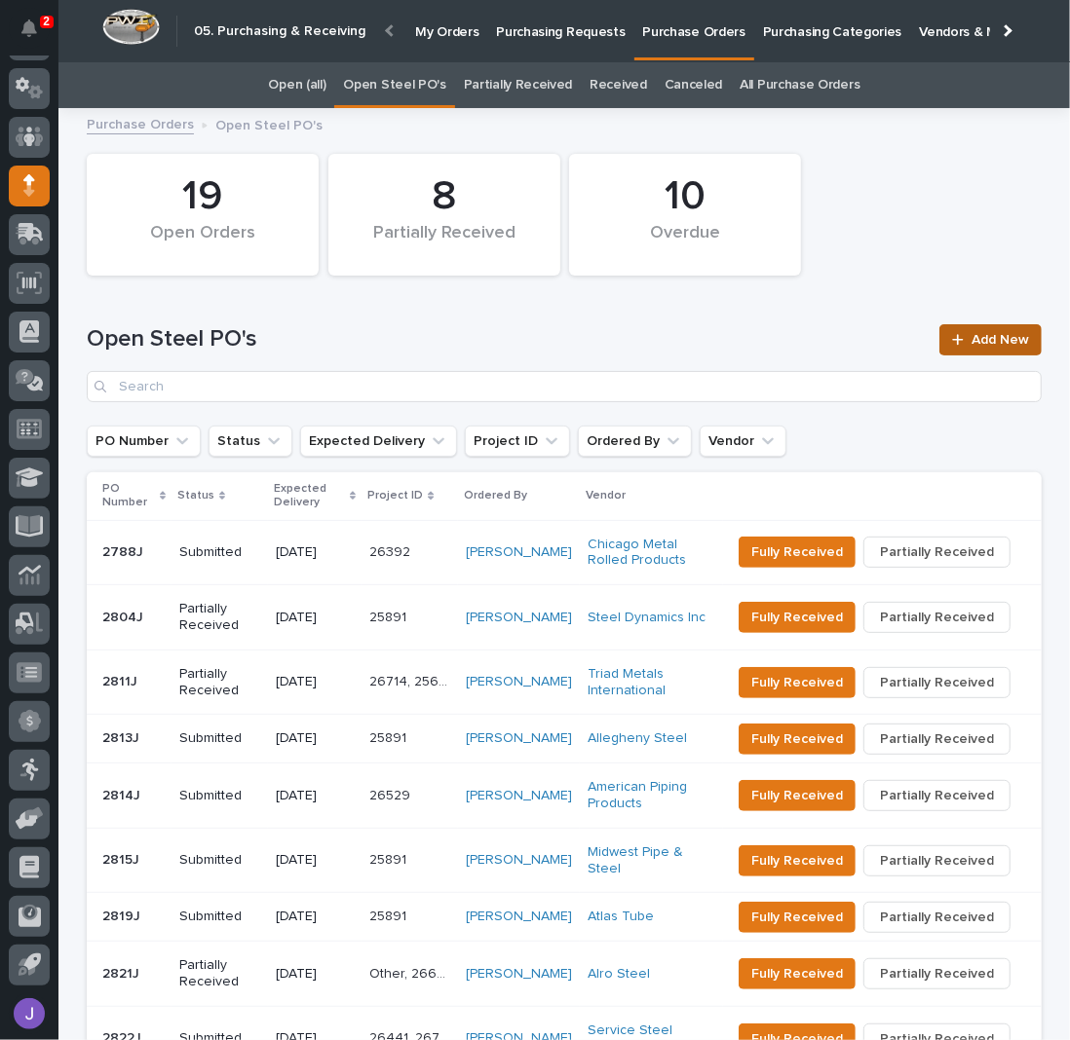
click at [997, 346] on span "Add New" at bounding box center [999, 340] width 57 height 14
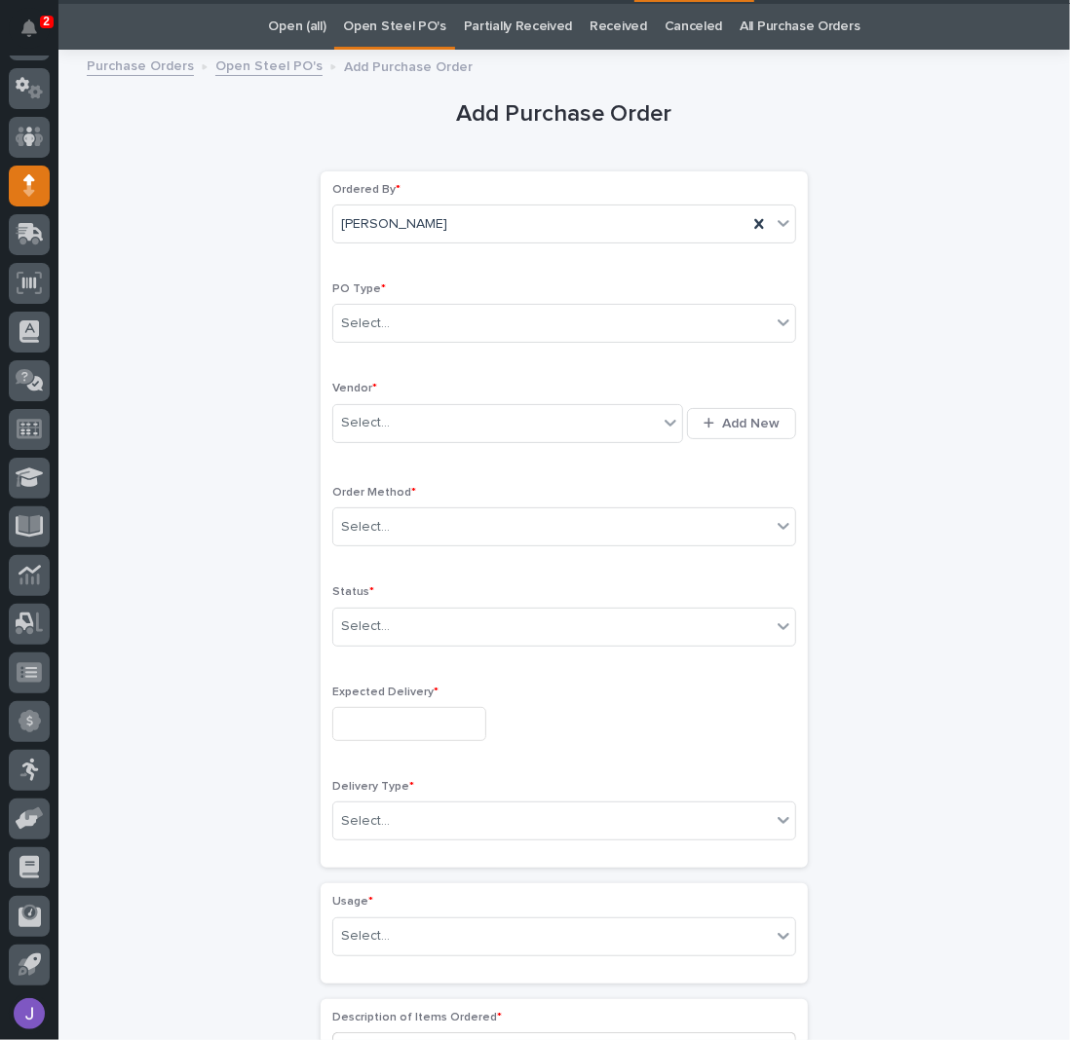
scroll to position [61, 0]
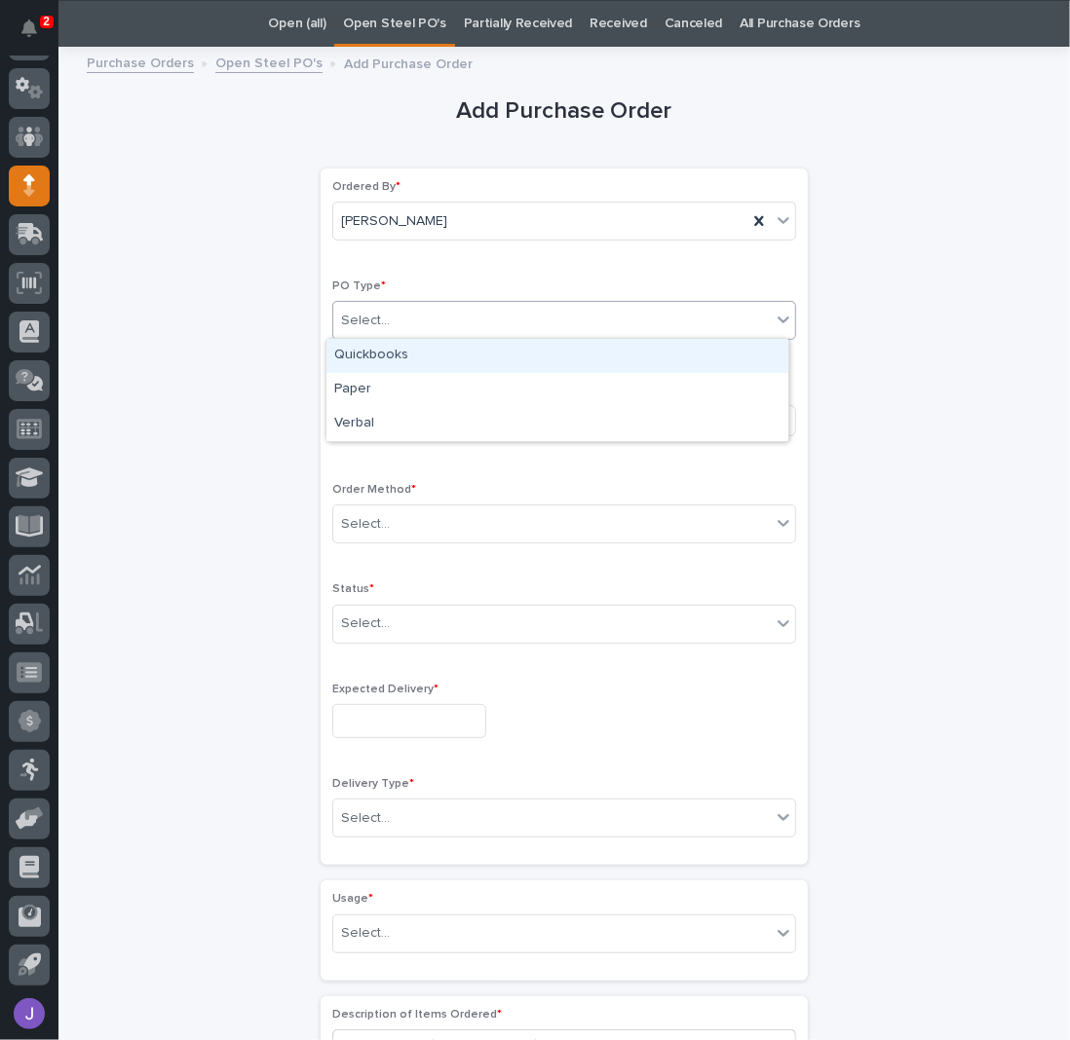
click at [379, 308] on div "Select..." at bounding box center [551, 321] width 437 height 32
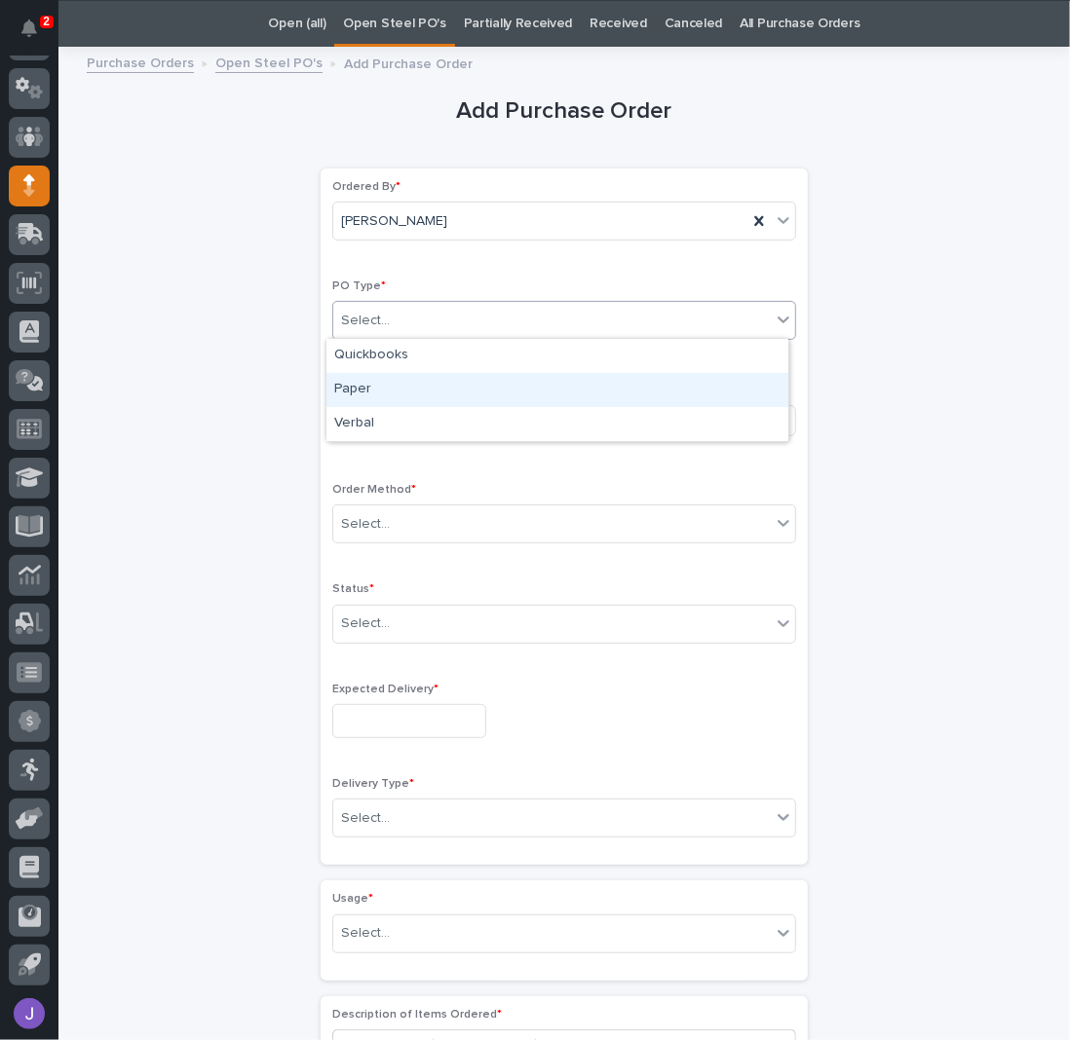
click at [363, 394] on div "Paper" at bounding box center [557, 390] width 462 height 34
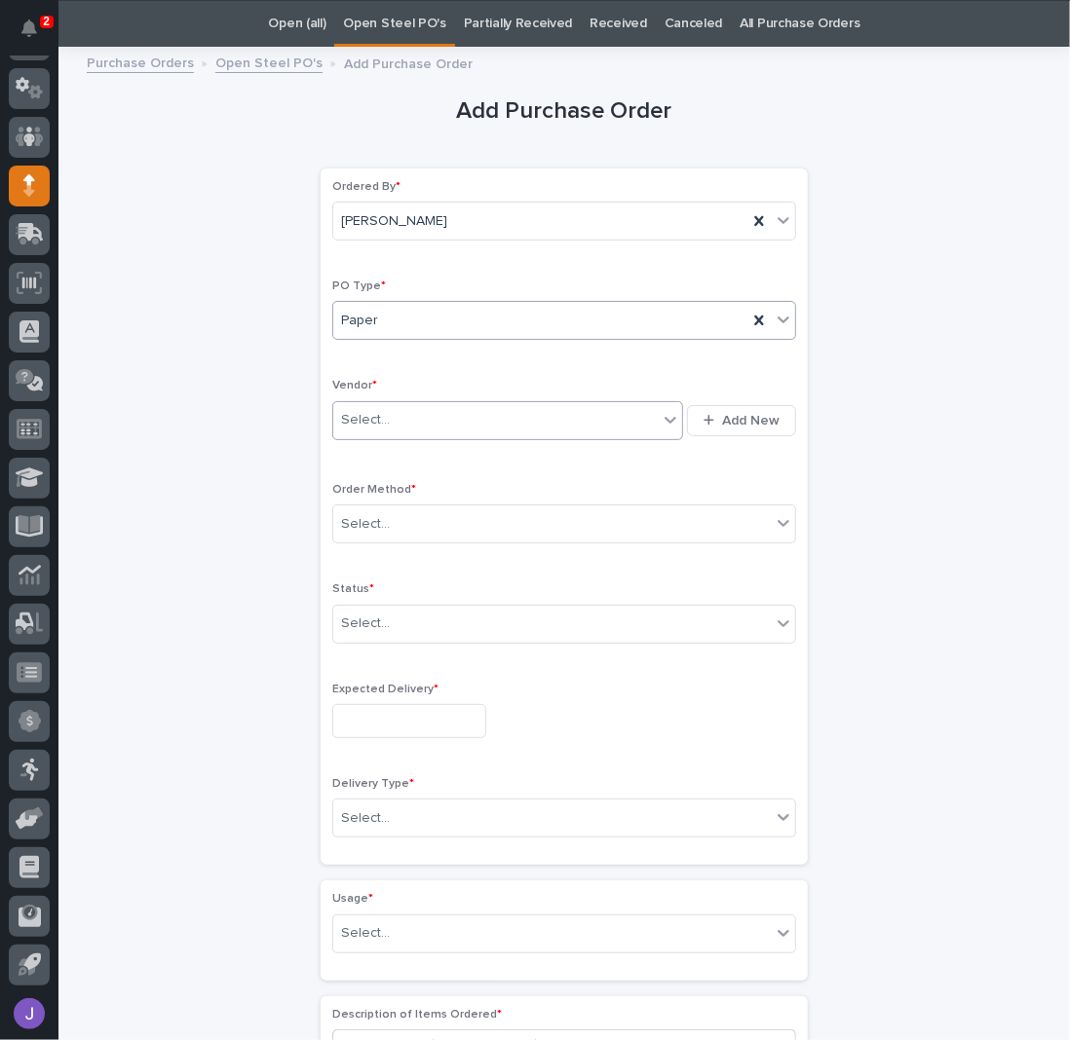
click at [366, 410] on div "Select..." at bounding box center [365, 420] width 49 height 20
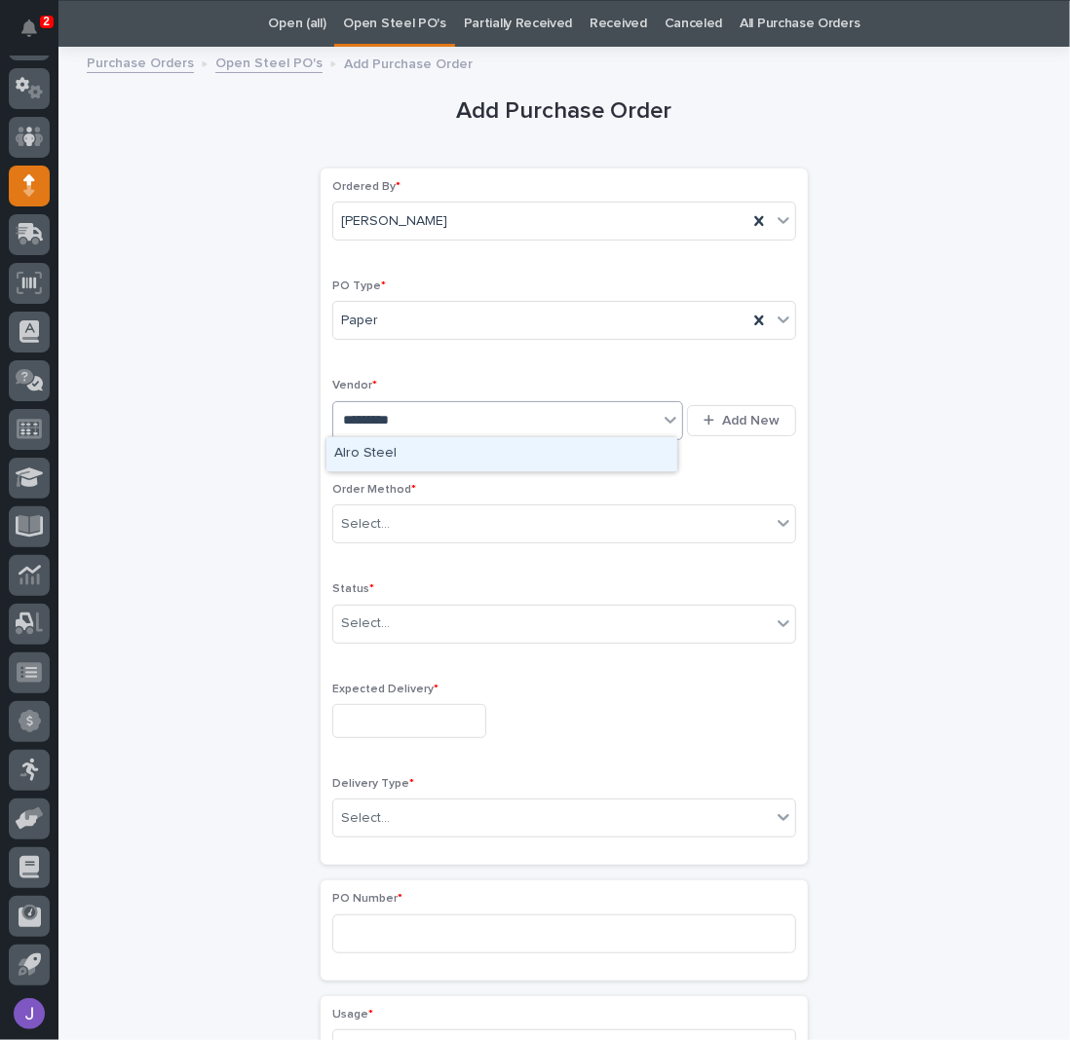
type input "**********"
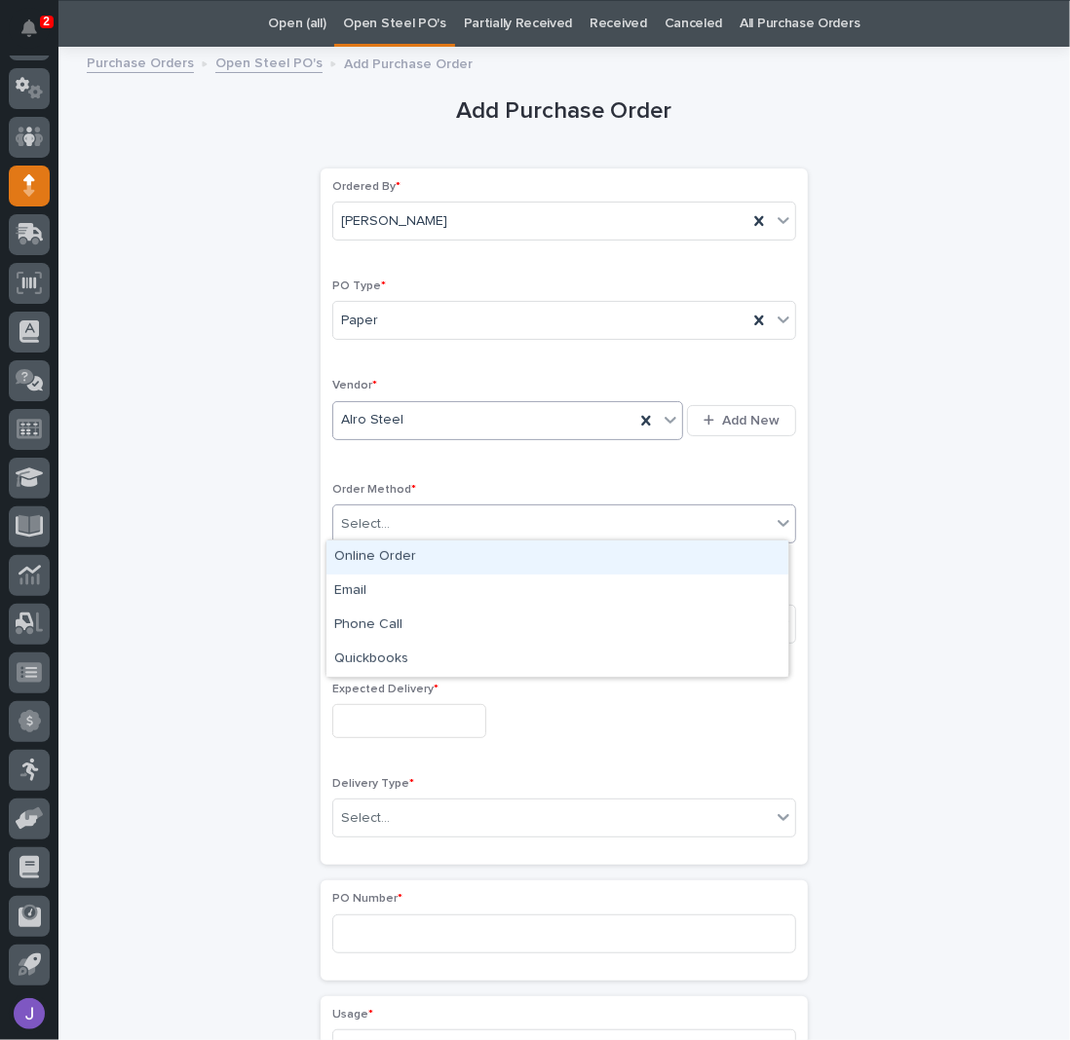
click at [403, 515] on div "Select..." at bounding box center [551, 524] width 437 height 32
click at [367, 557] on div "Online Order" at bounding box center [557, 558] width 462 height 34
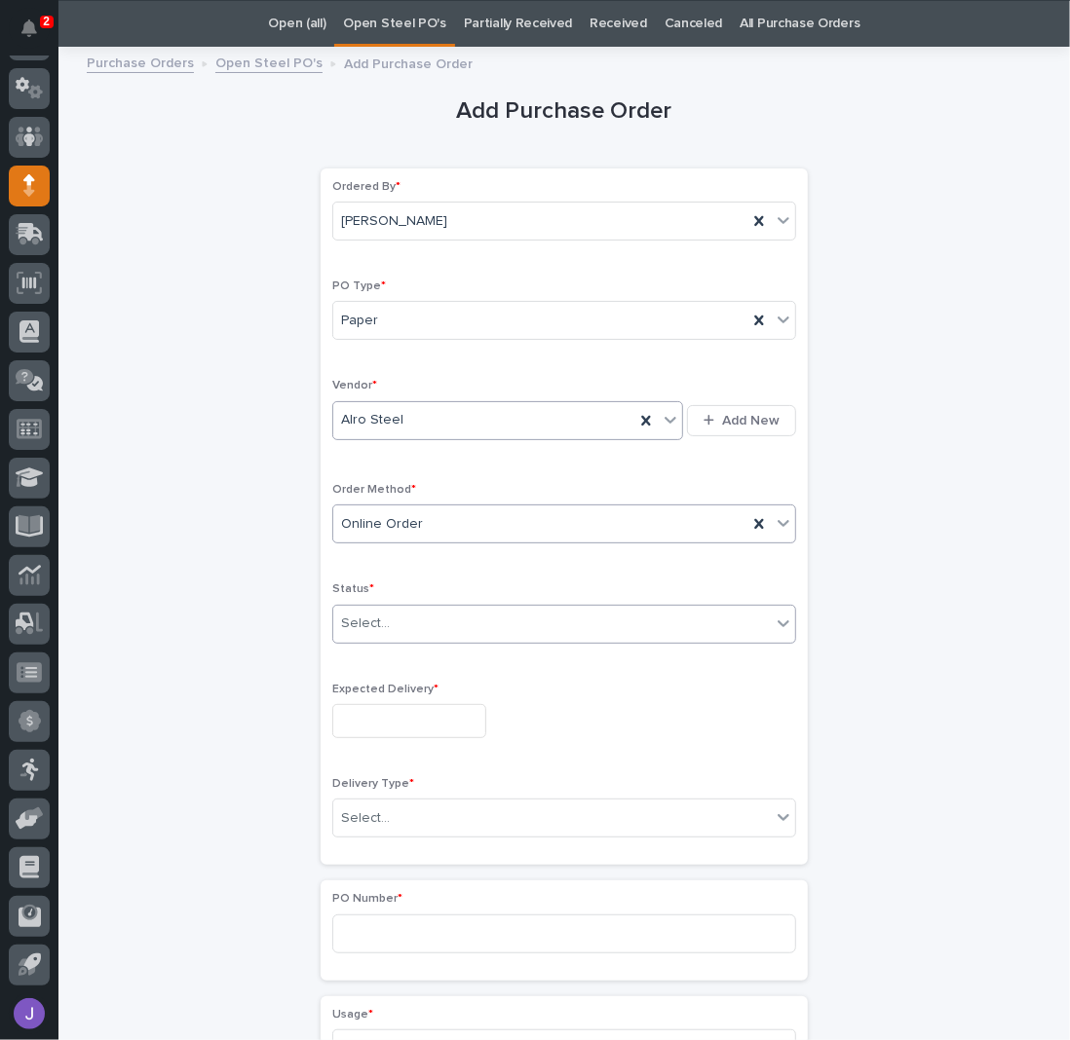
click at [348, 632] on div "Select..." at bounding box center [551, 624] width 437 height 32
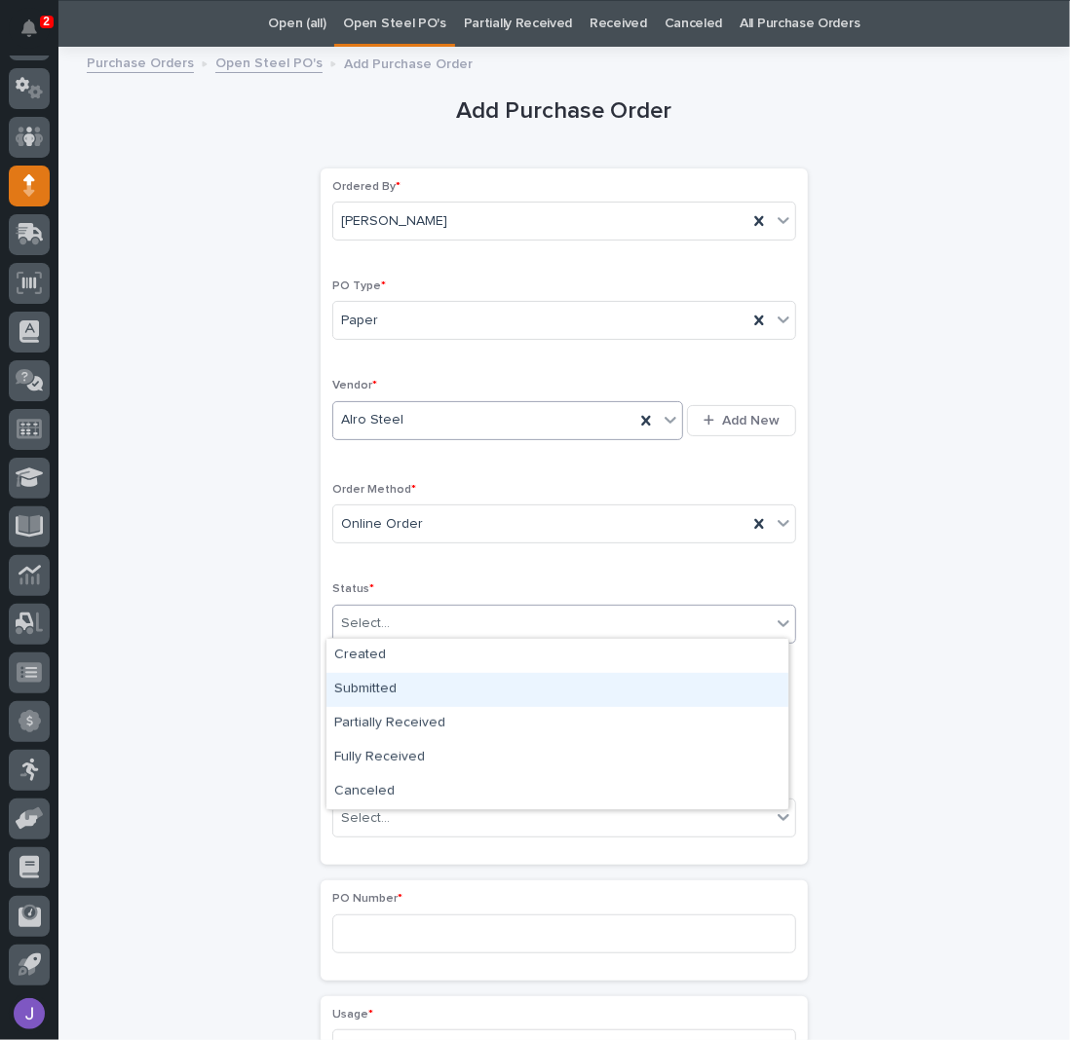
click at [342, 695] on div "Submitted" at bounding box center [557, 690] width 462 height 34
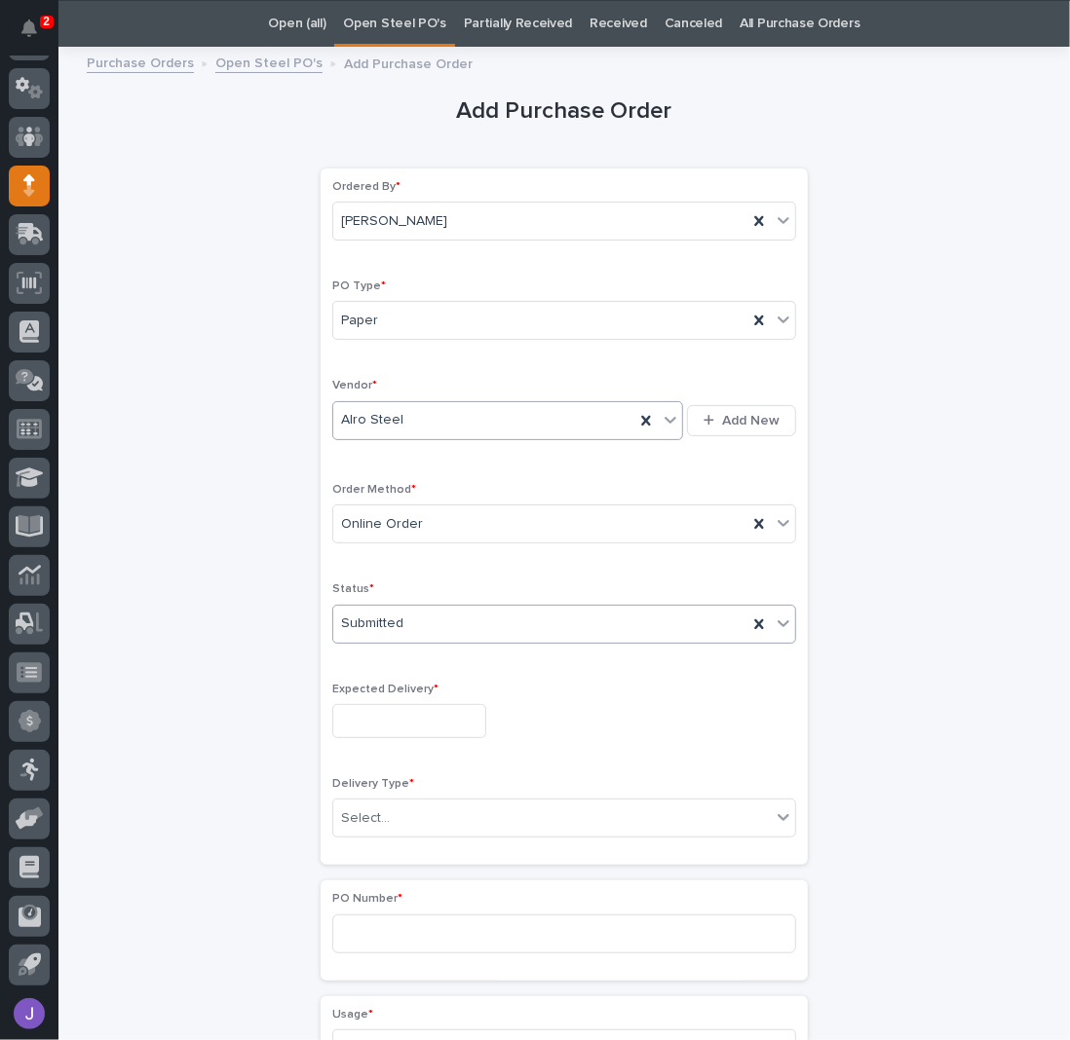
click at [354, 728] on input "text" at bounding box center [409, 721] width 154 height 34
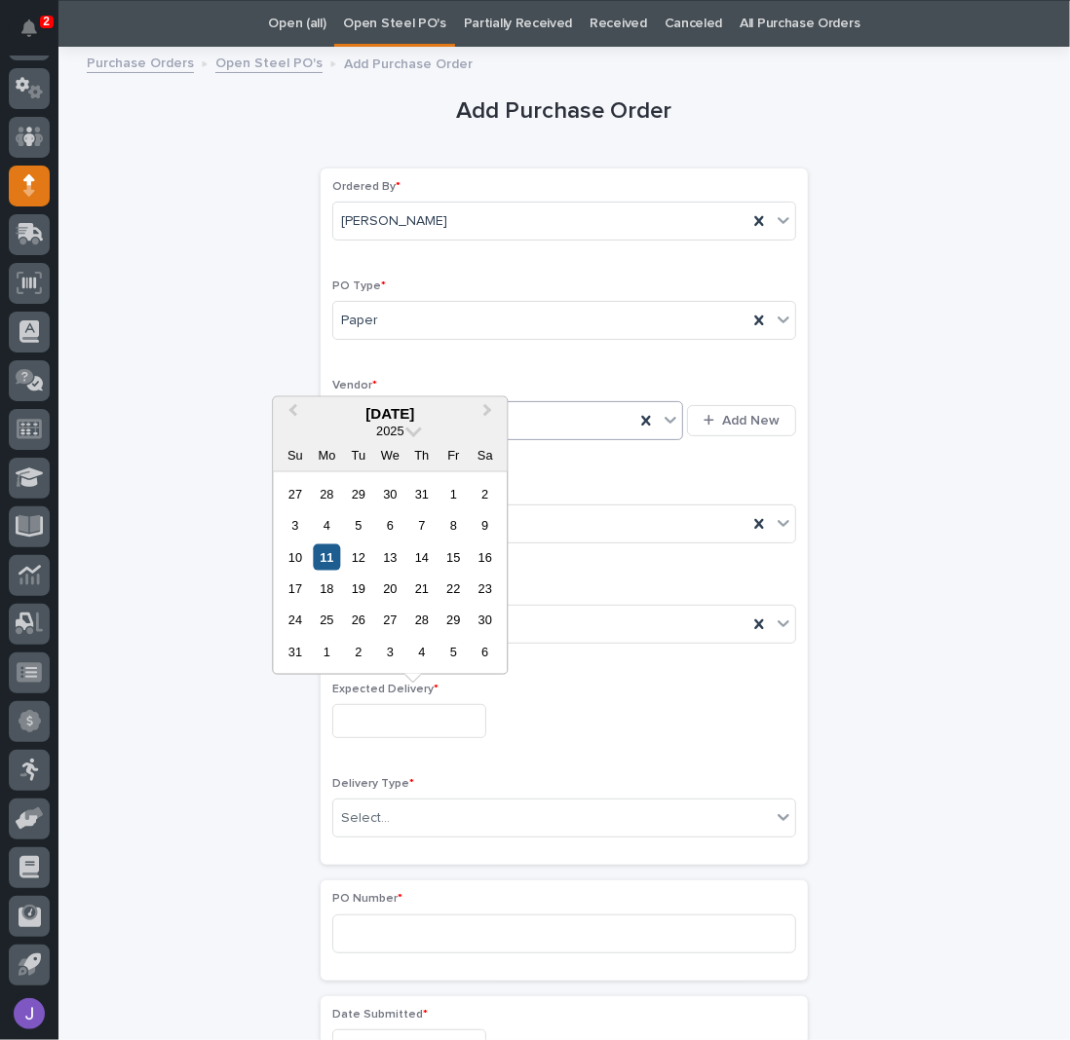
click at [331, 561] on div "11" at bounding box center [327, 557] width 26 height 26
type input "**********"
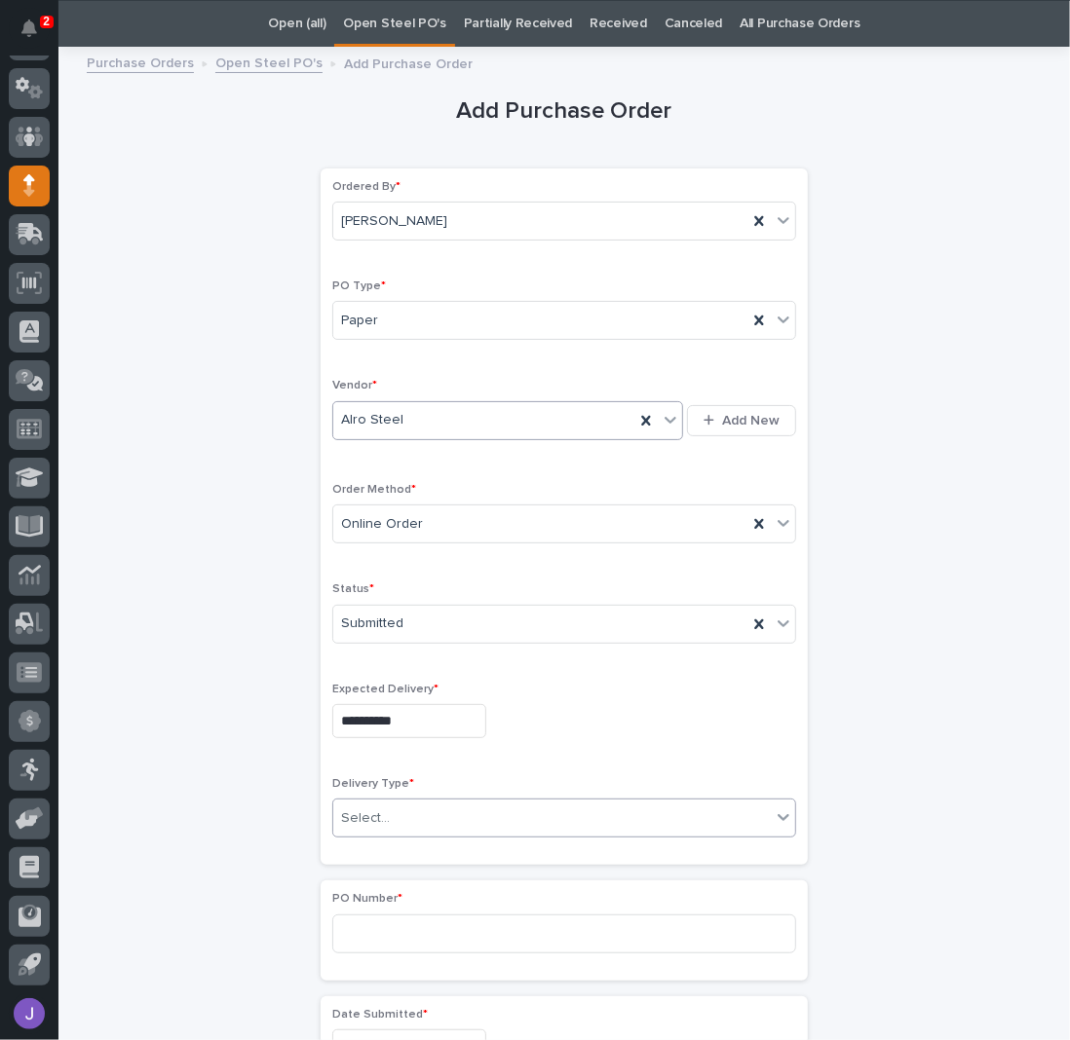
click at [375, 817] on div "Select..." at bounding box center [365, 819] width 49 height 20
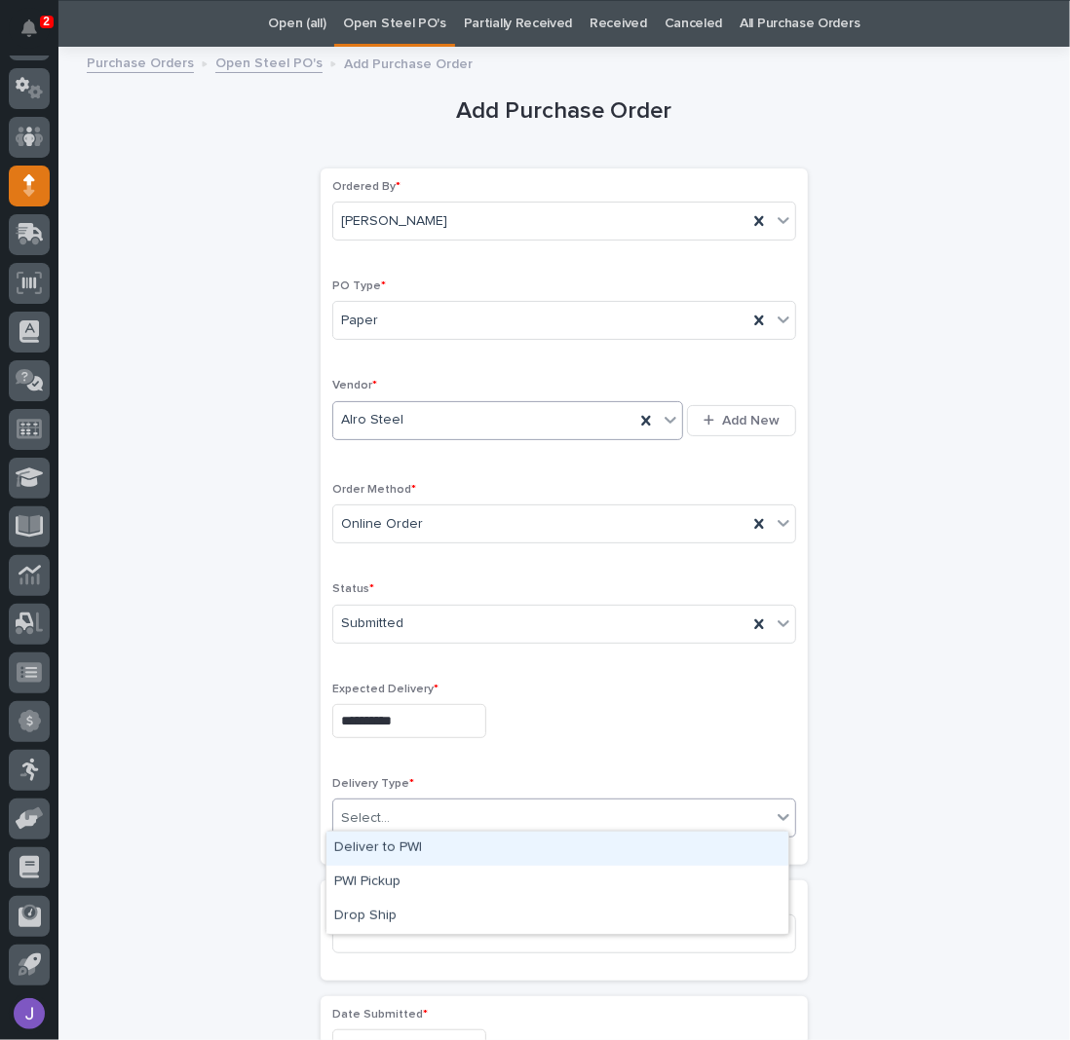
click at [378, 856] on div "Deliver to PWI" at bounding box center [557, 849] width 462 height 34
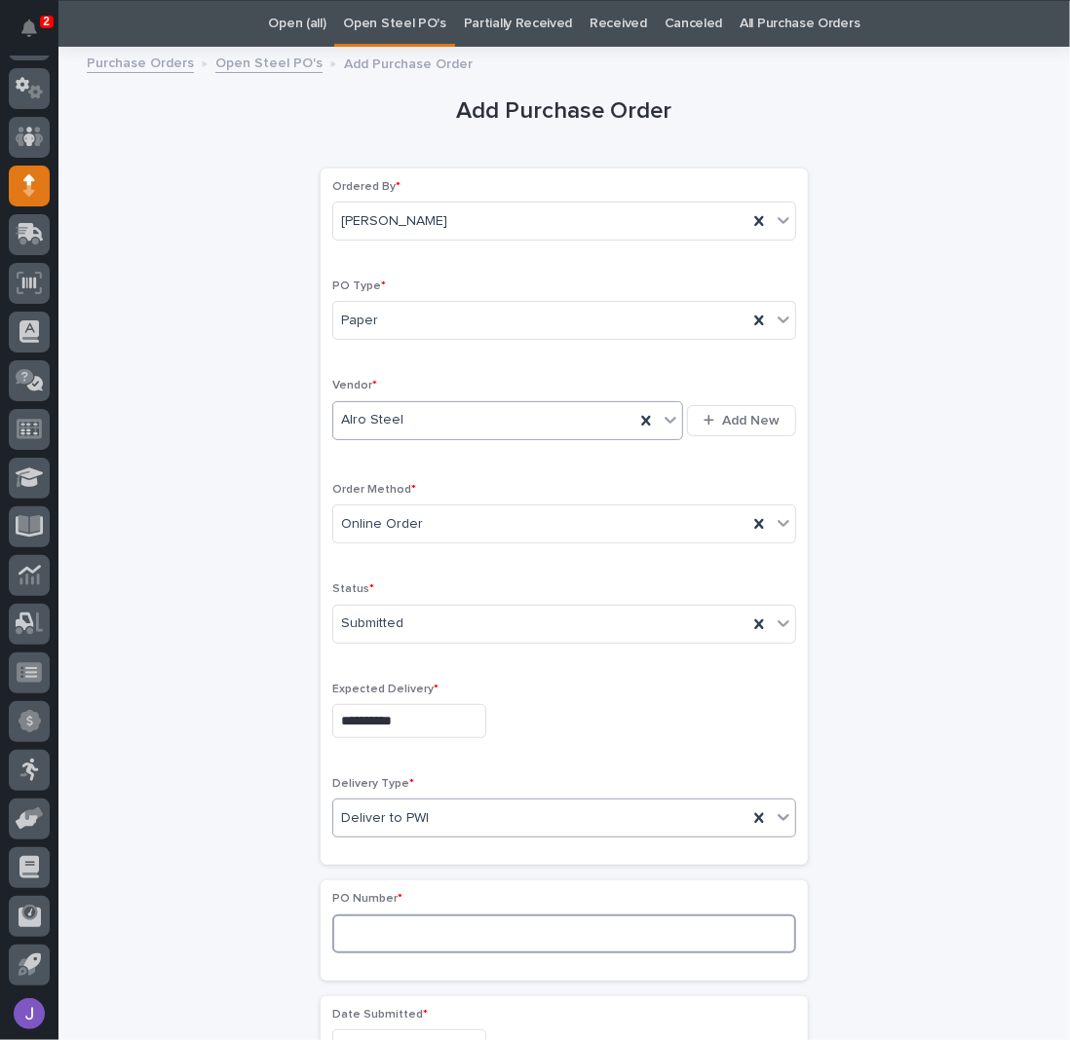
click at [377, 928] on input at bounding box center [564, 934] width 464 height 39
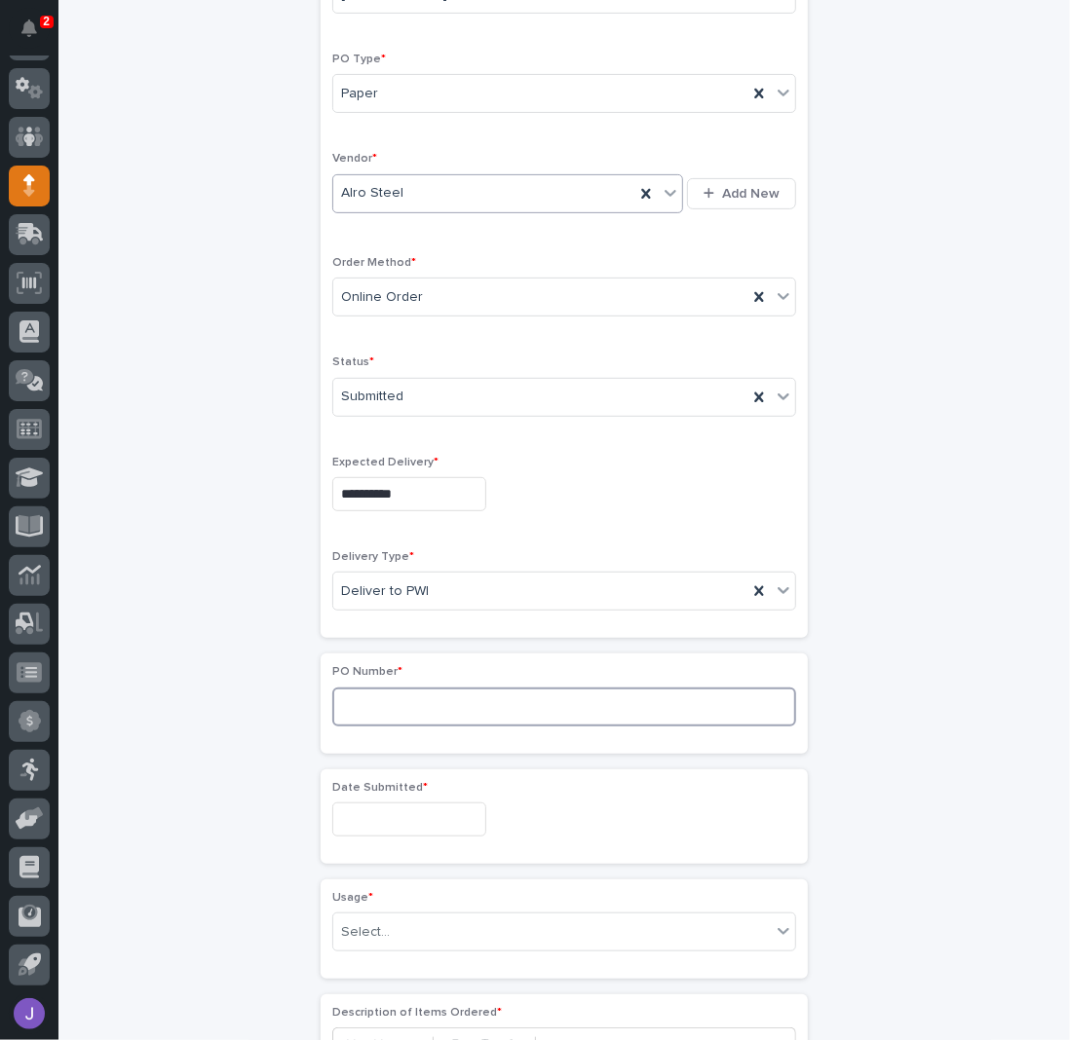
scroll to position [321, 0]
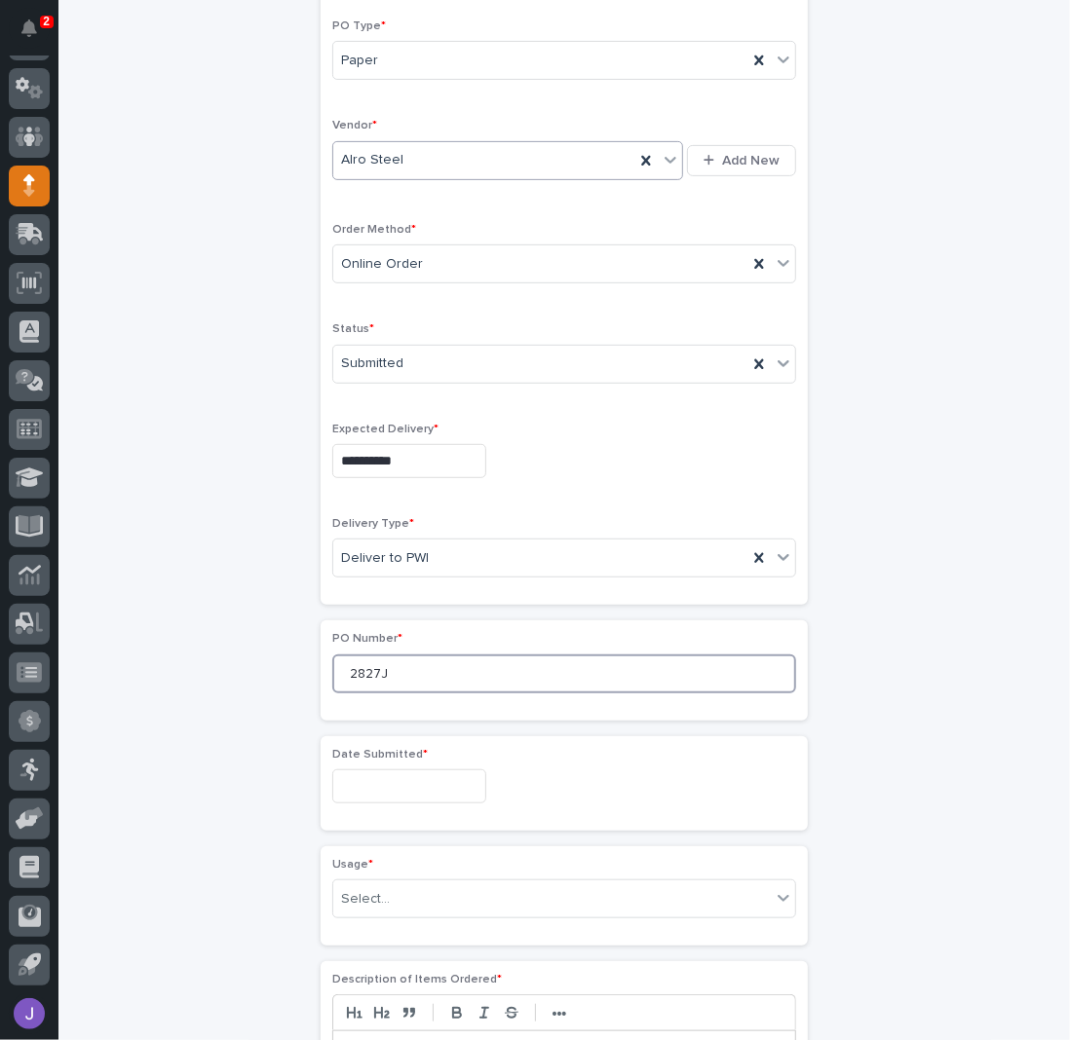
type input "2827J"
click at [403, 782] on input "text" at bounding box center [409, 787] width 154 height 34
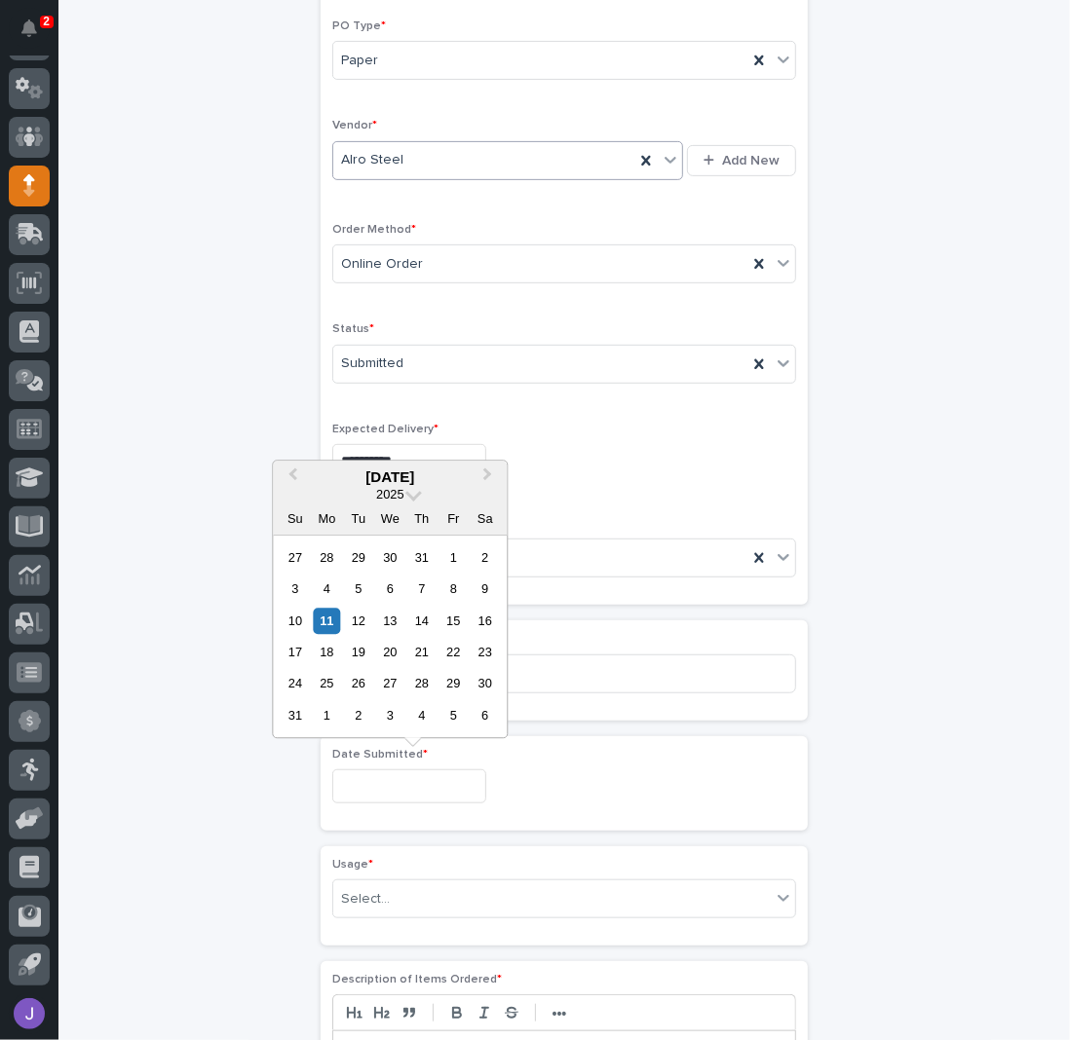
click at [449, 586] on div "8" at bounding box center [453, 589] width 26 height 26
type input "**********"
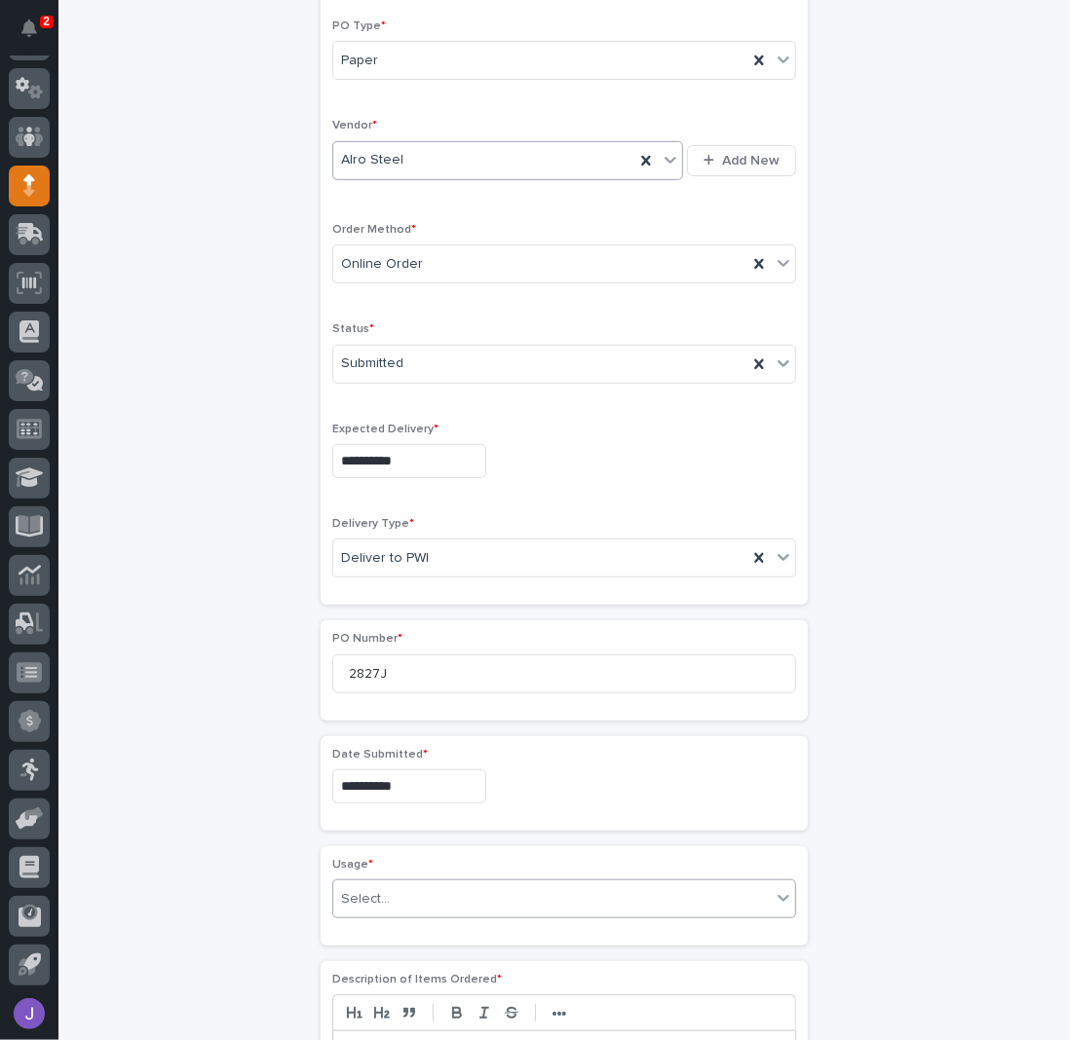
click at [382, 890] on div "Select..." at bounding box center [551, 900] width 437 height 32
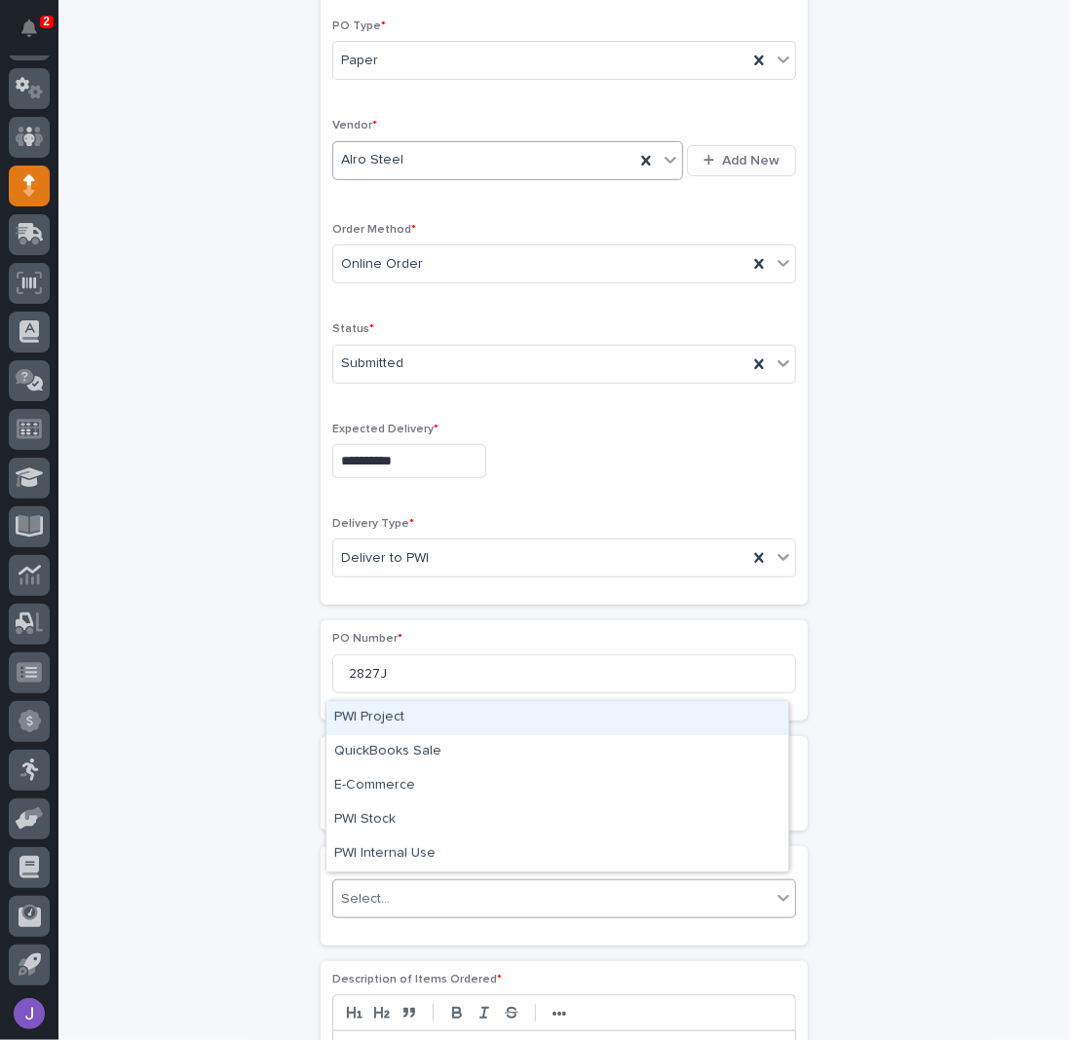
click at [386, 723] on div "PWI Project" at bounding box center [557, 718] width 462 height 34
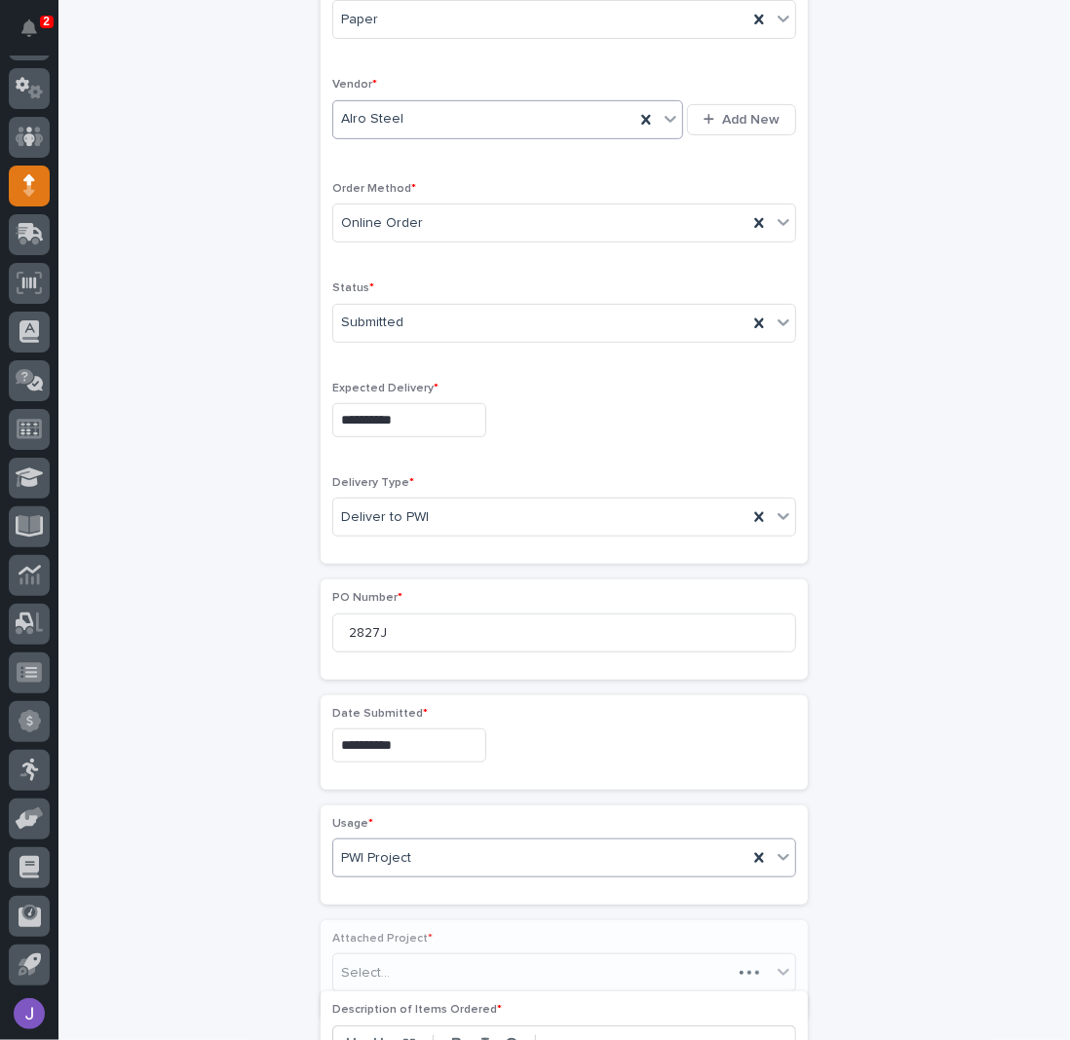
scroll to position [379, 0]
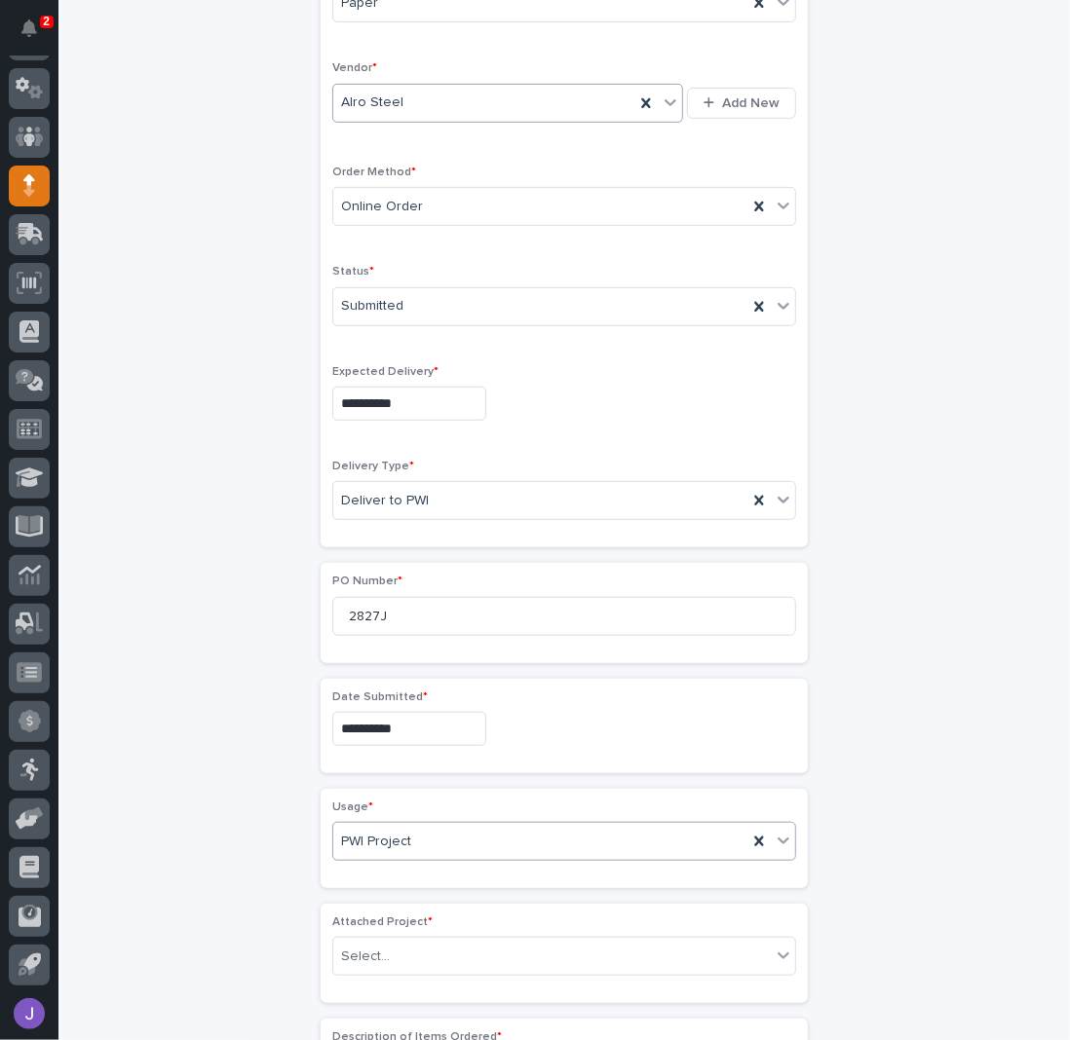
click at [380, 834] on span "PWI Project" at bounding box center [376, 842] width 70 height 20
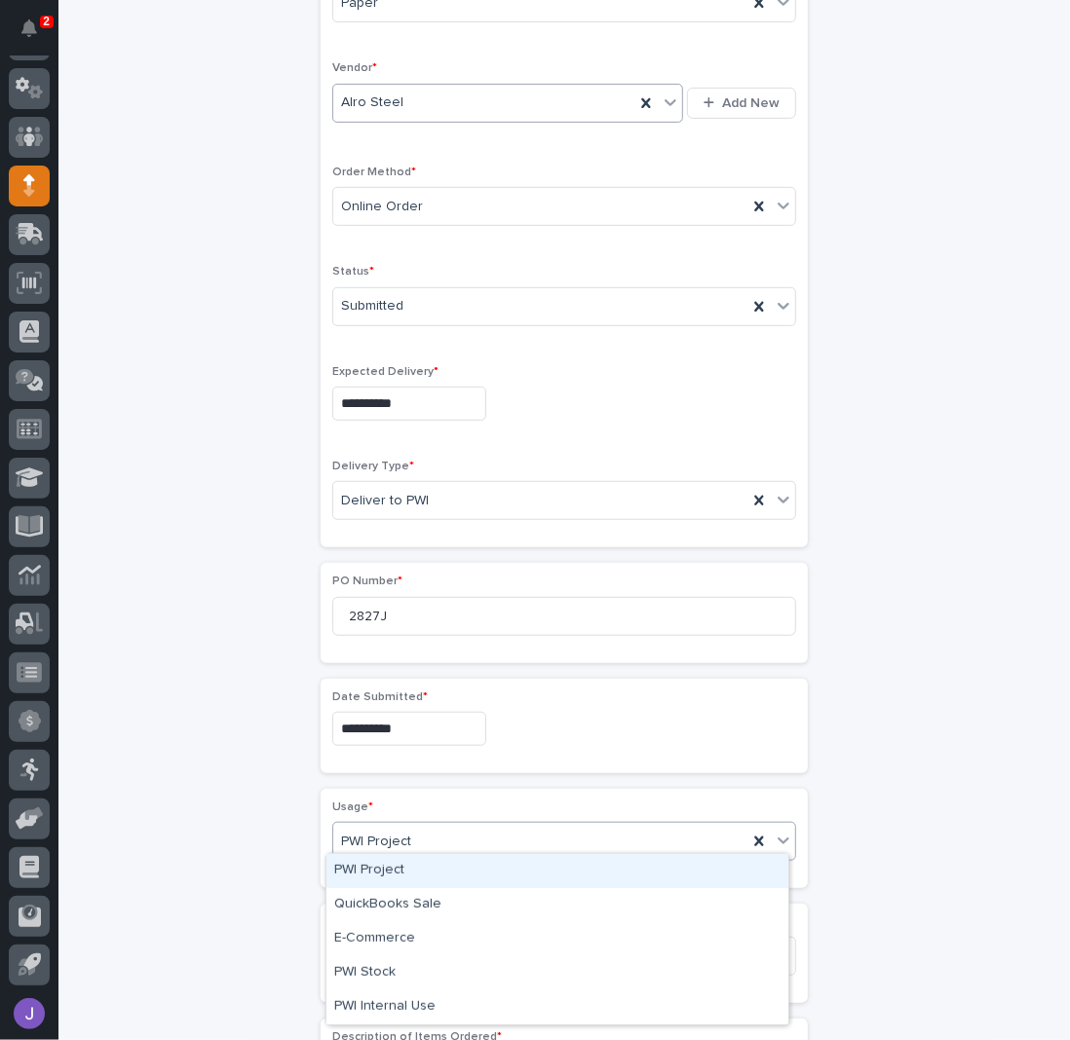
click at [379, 845] on div "PWI Project" at bounding box center [540, 842] width 414 height 32
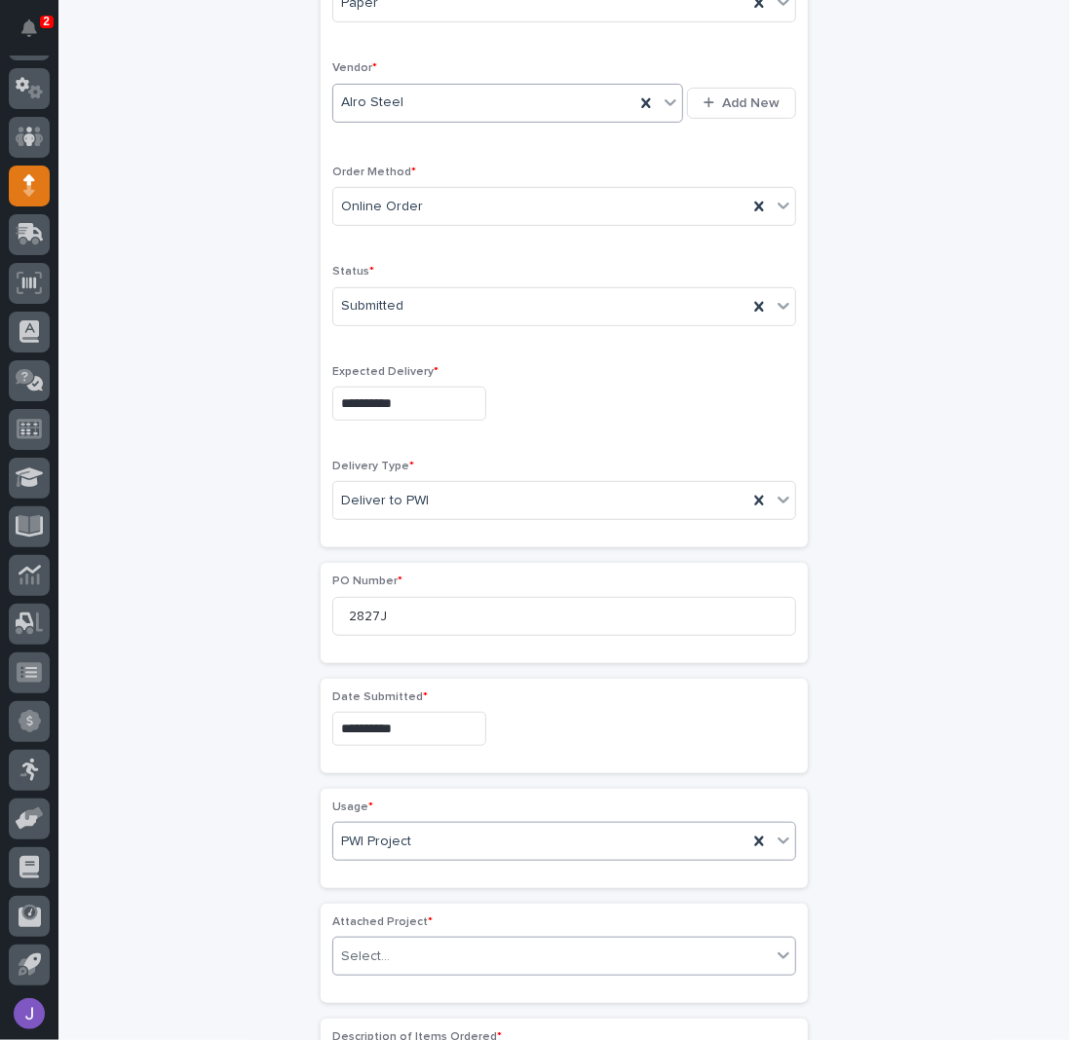
click at [381, 949] on div "Select..." at bounding box center [551, 957] width 437 height 32
type input "*****"
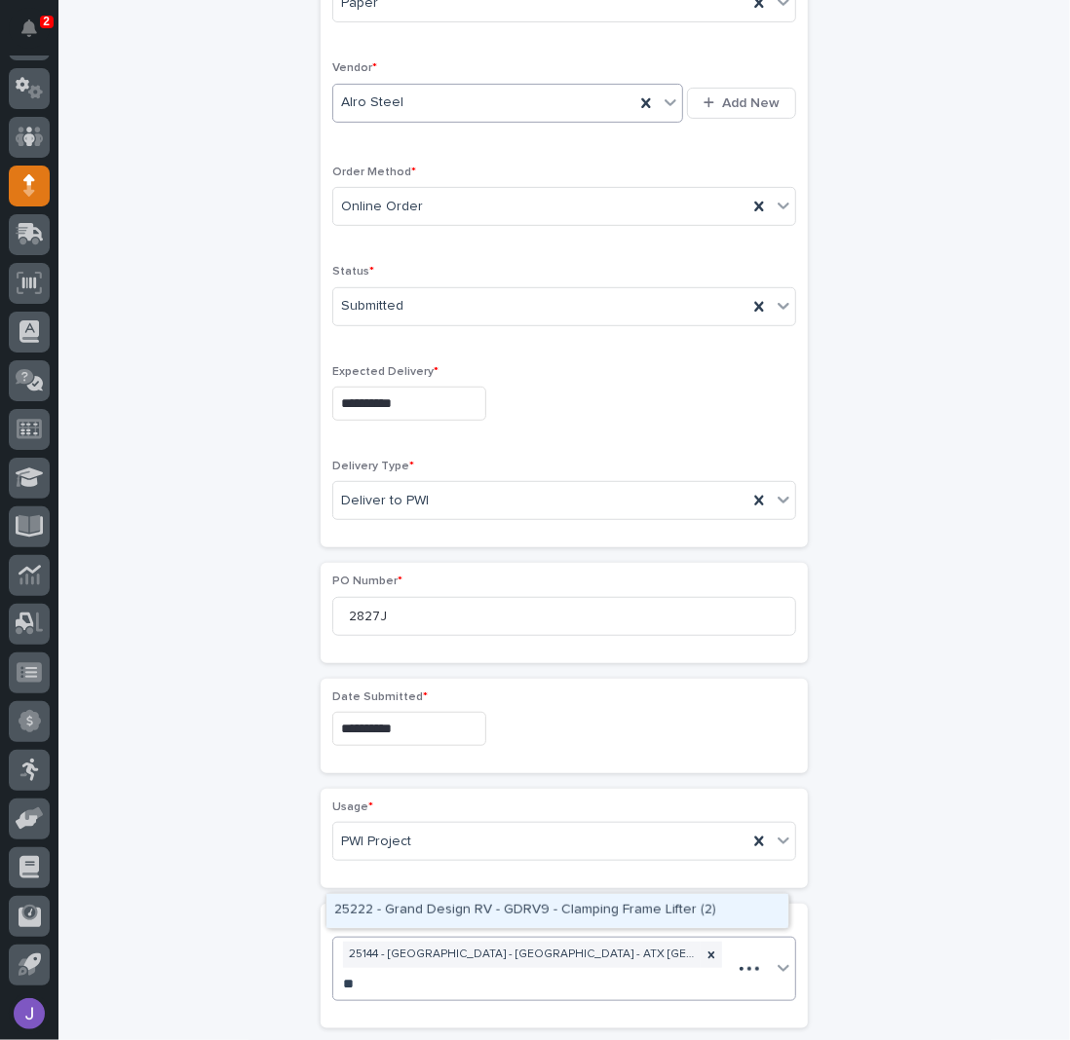
type input "*"
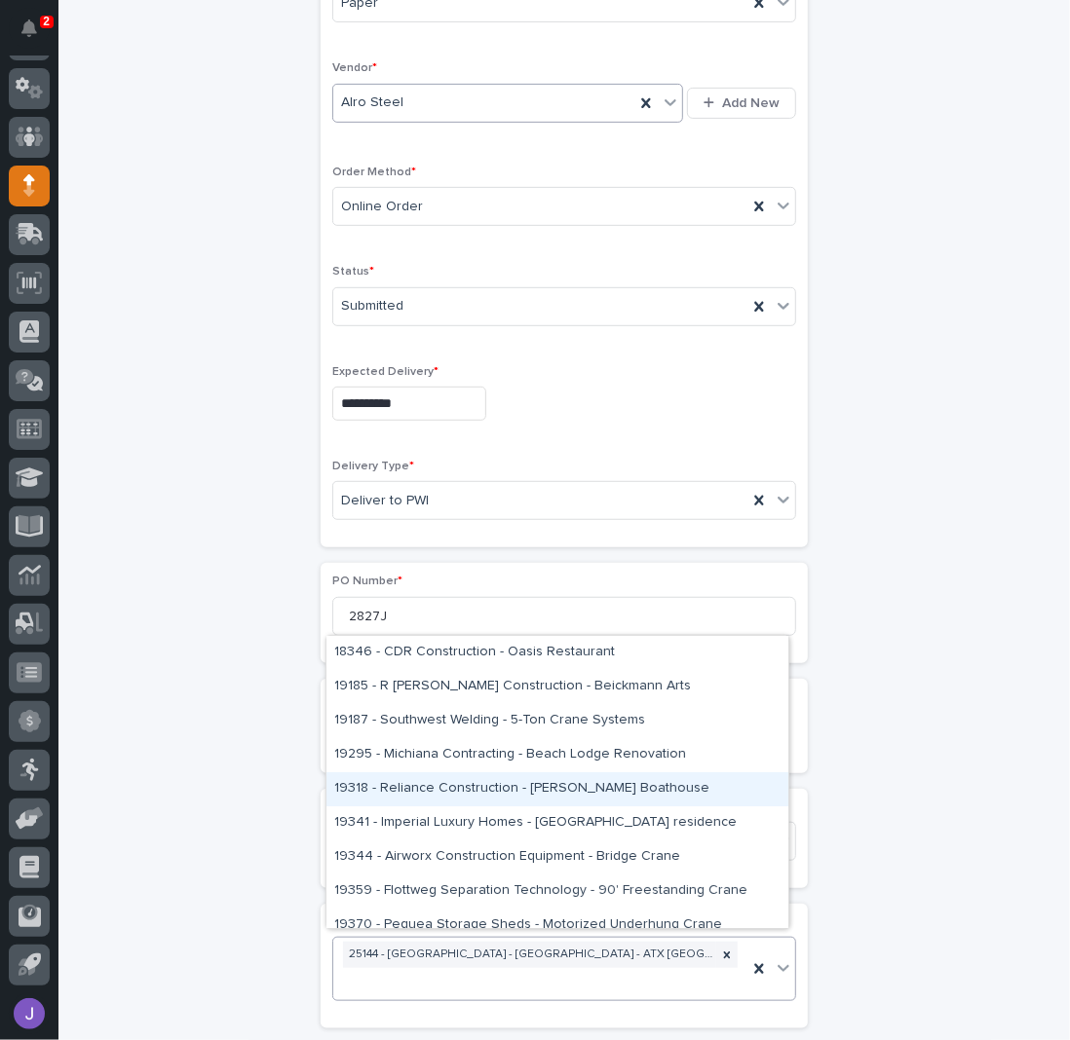
click at [247, 791] on div "**********" at bounding box center [564, 779] width 955 height 2076
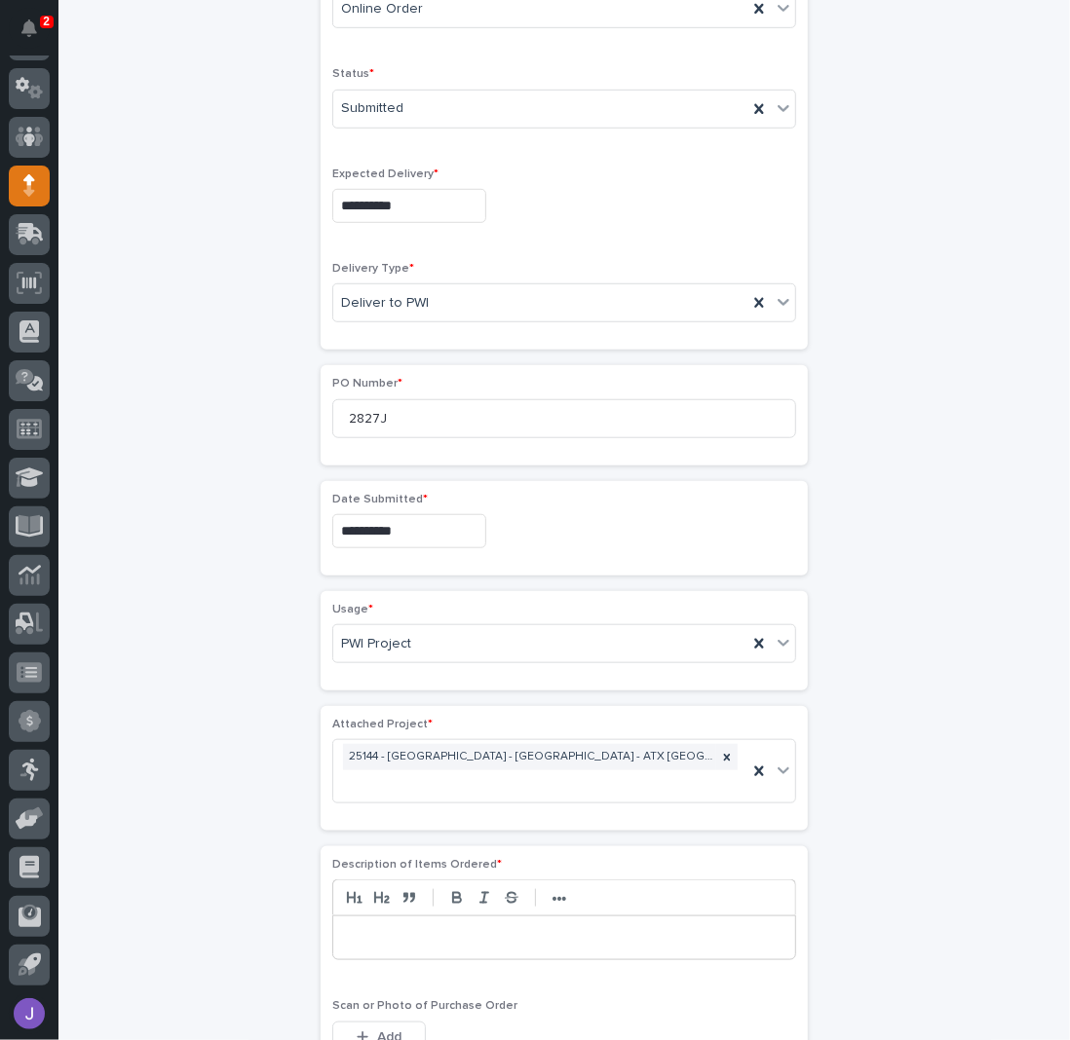
scroll to position [769, 0]
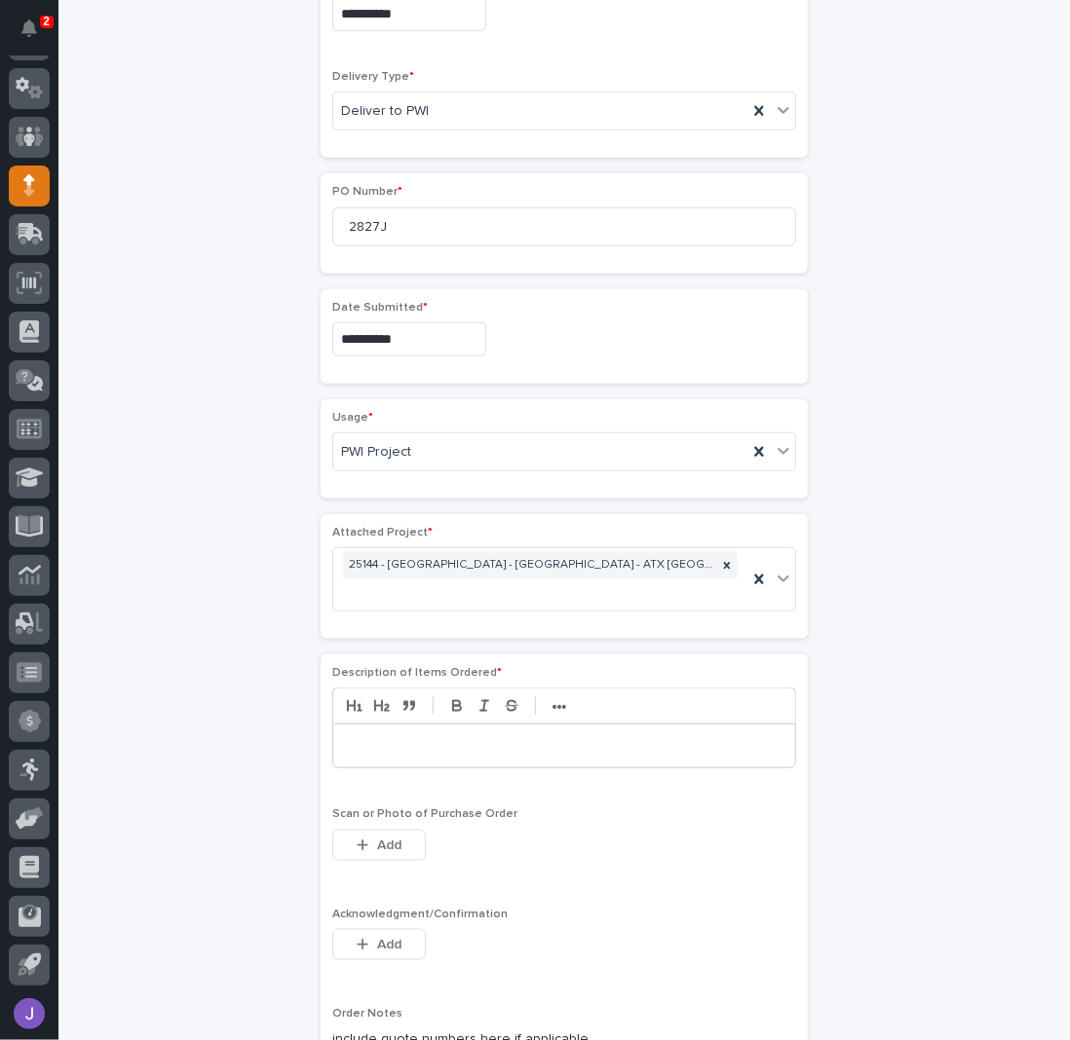
click at [375, 736] on p at bounding box center [564, 745] width 432 height 19
click at [196, 927] on div "**********" at bounding box center [564, 389] width 955 height 2076
click at [368, 929] on button "Add" at bounding box center [379, 944] width 94 height 31
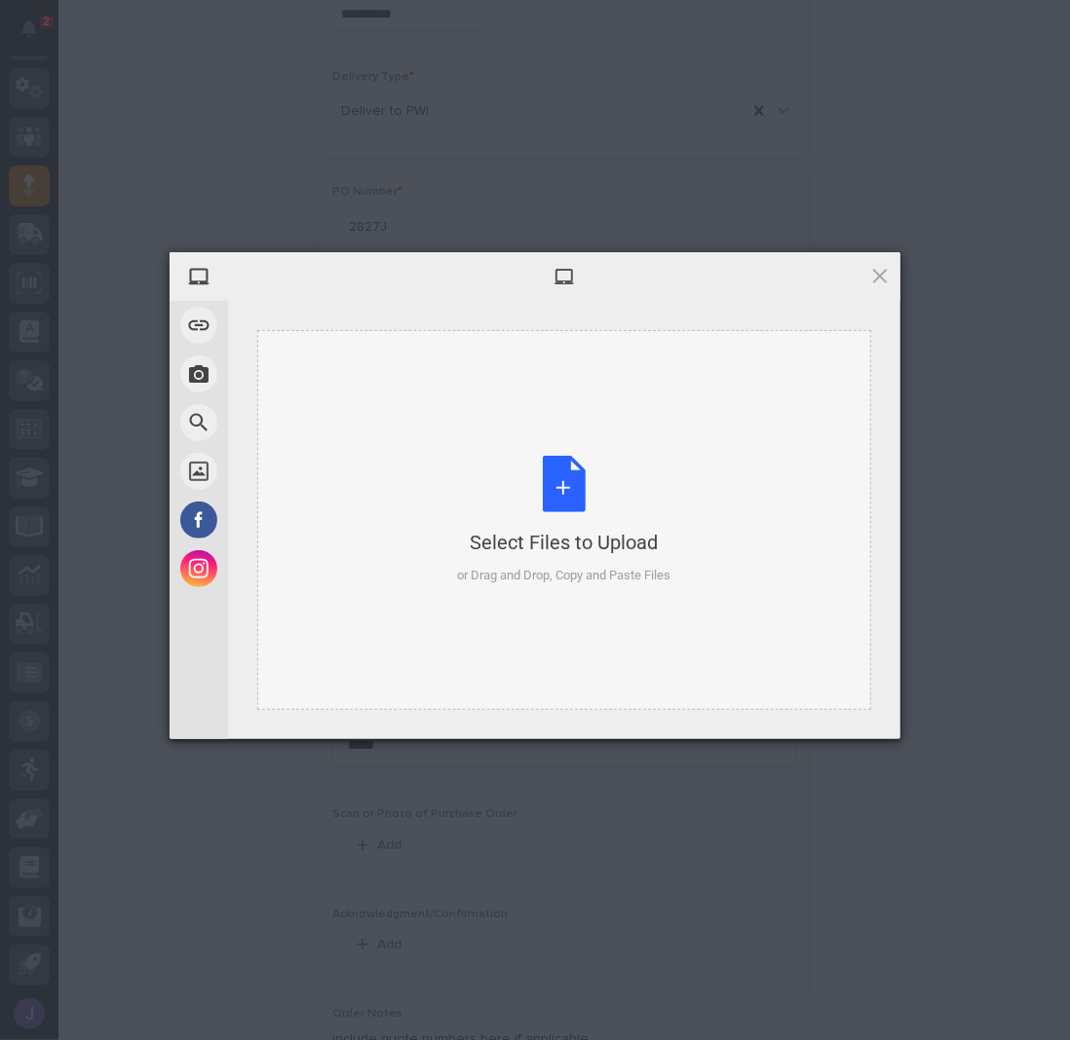
click at [549, 482] on div "Select Files to Upload or Drag and Drop, Copy and Paste Files" at bounding box center [564, 521] width 213 height 130
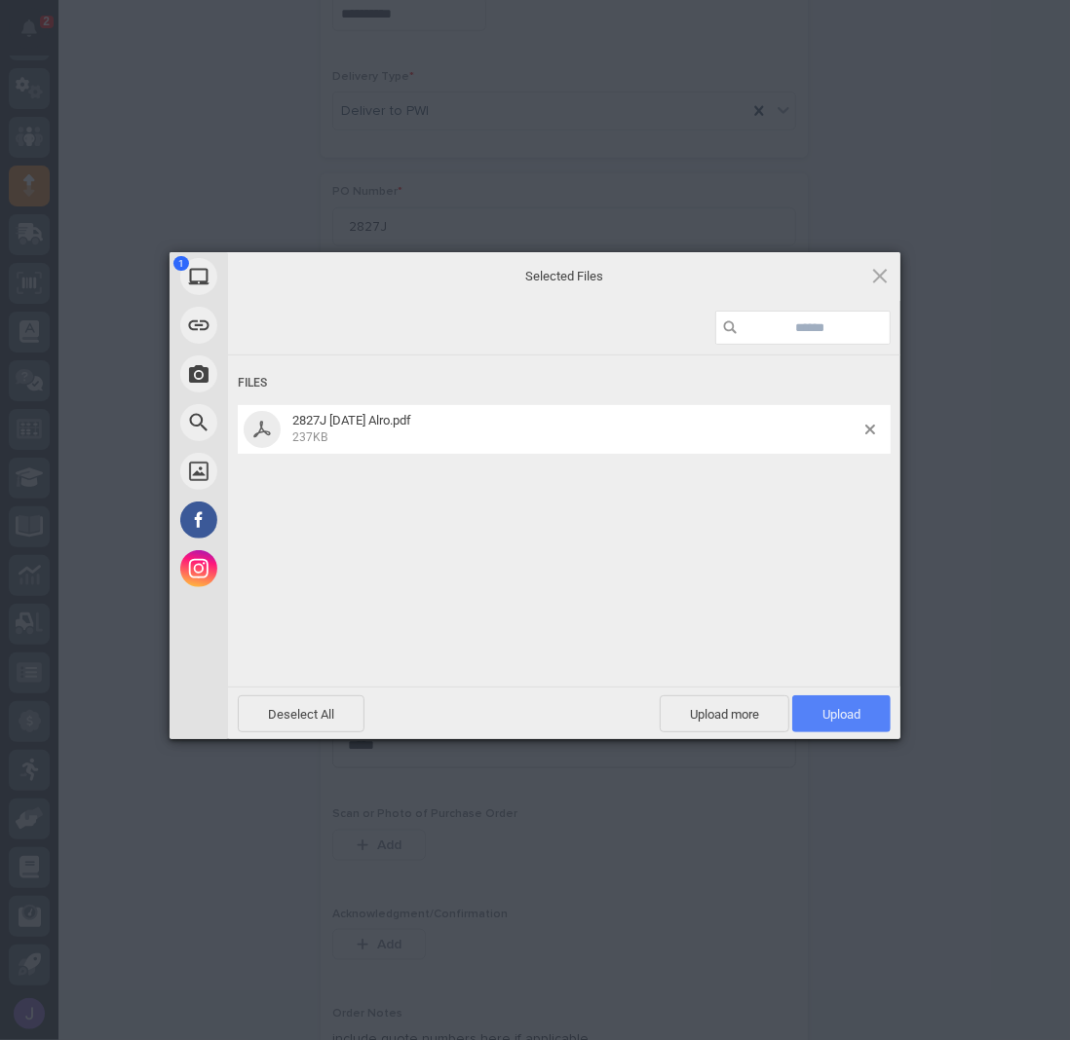
click at [861, 725] on span "Upload 1" at bounding box center [841, 714] width 98 height 37
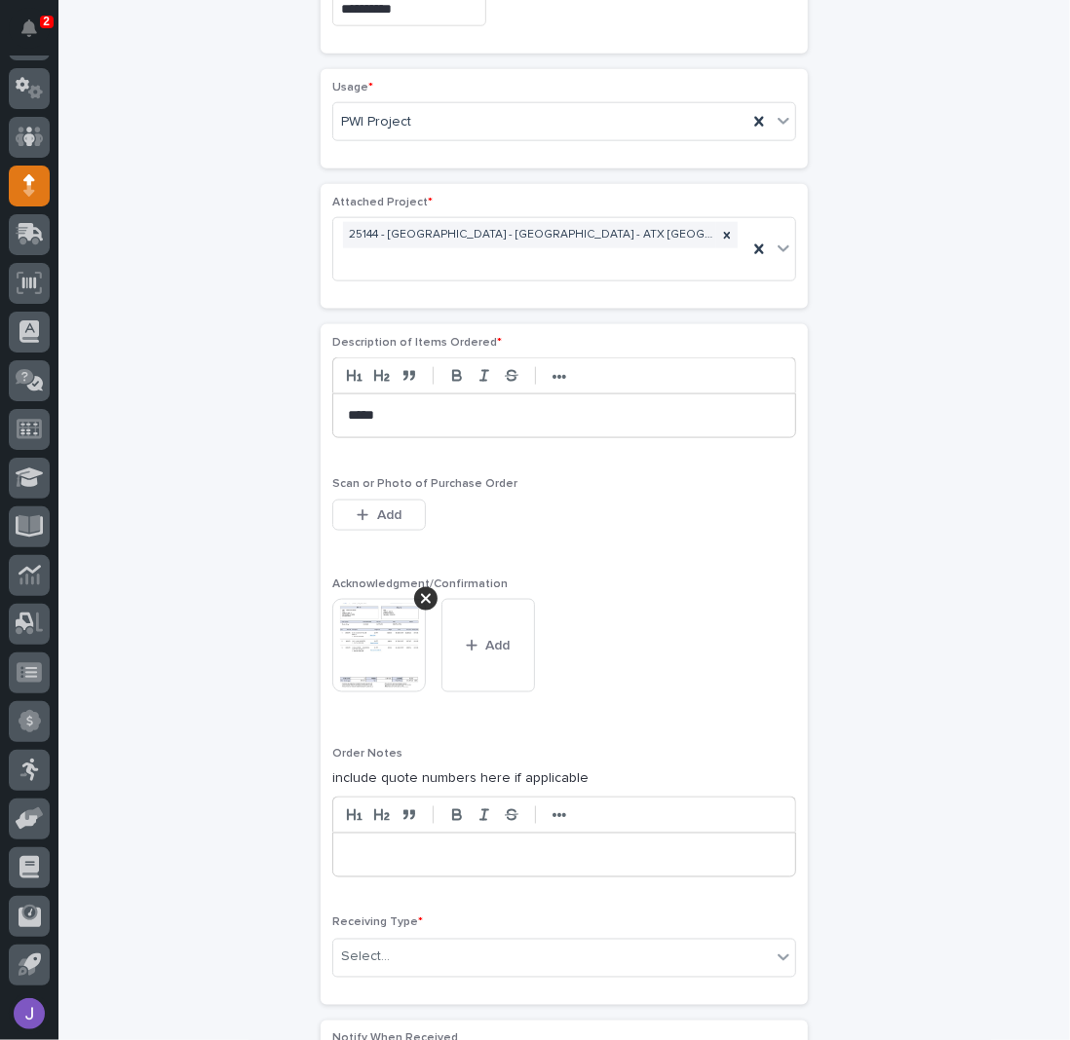
scroll to position [1323, 0]
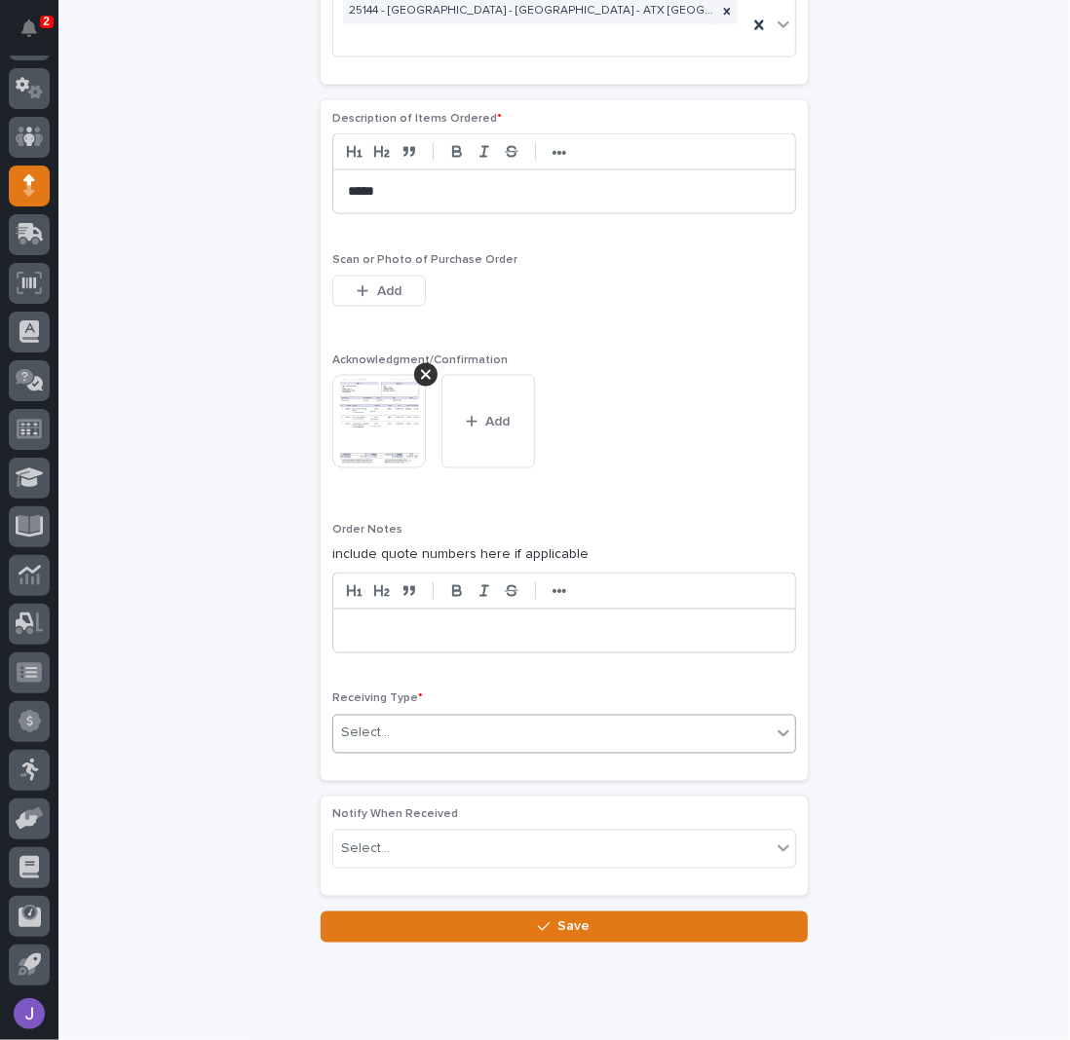
click at [498, 718] on div "Select..." at bounding box center [551, 734] width 437 height 32
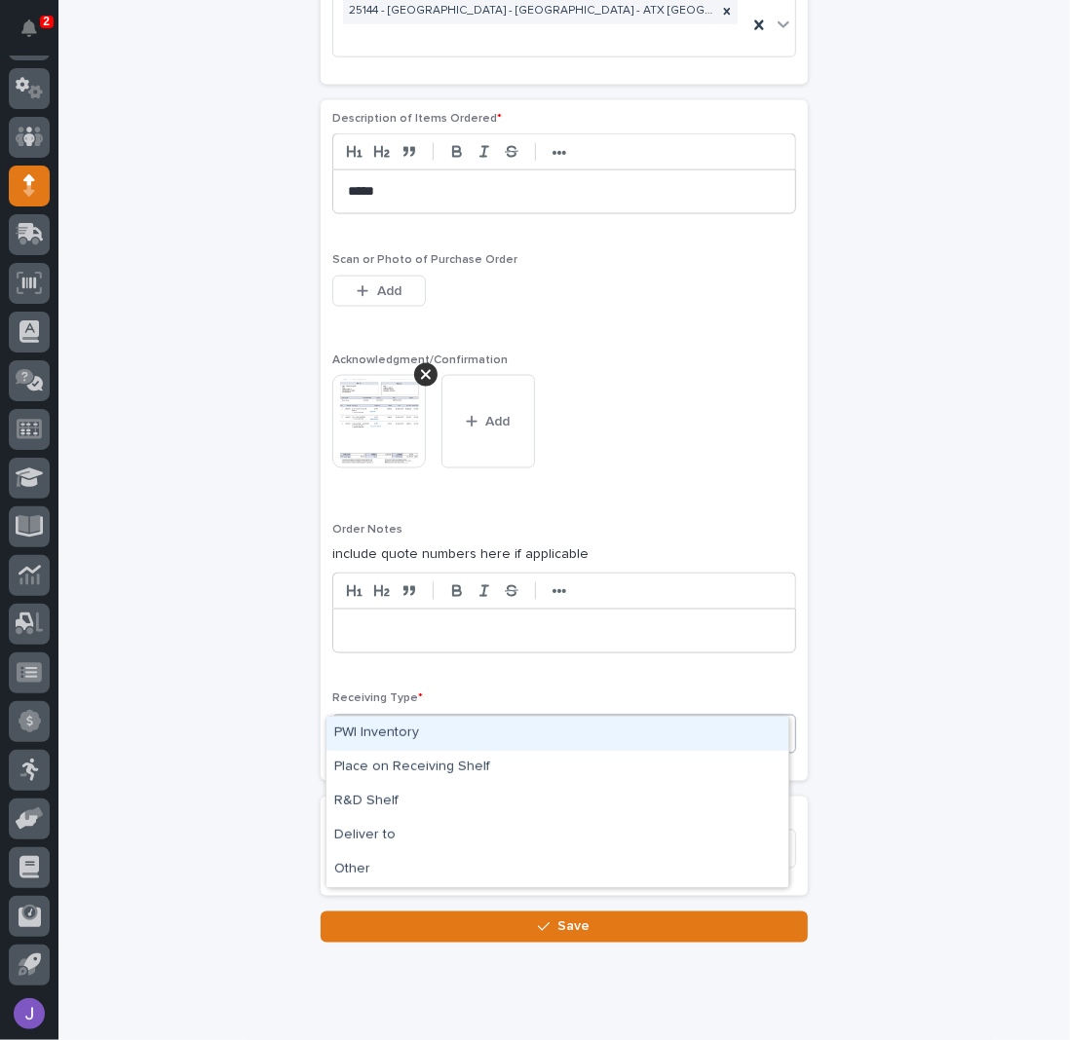
drag, startPoint x: 409, startPoint y: 730, endPoint x: 404, endPoint y: 738, distance: 10.0
click at [409, 733] on div "PWI Inventory" at bounding box center [557, 734] width 462 height 34
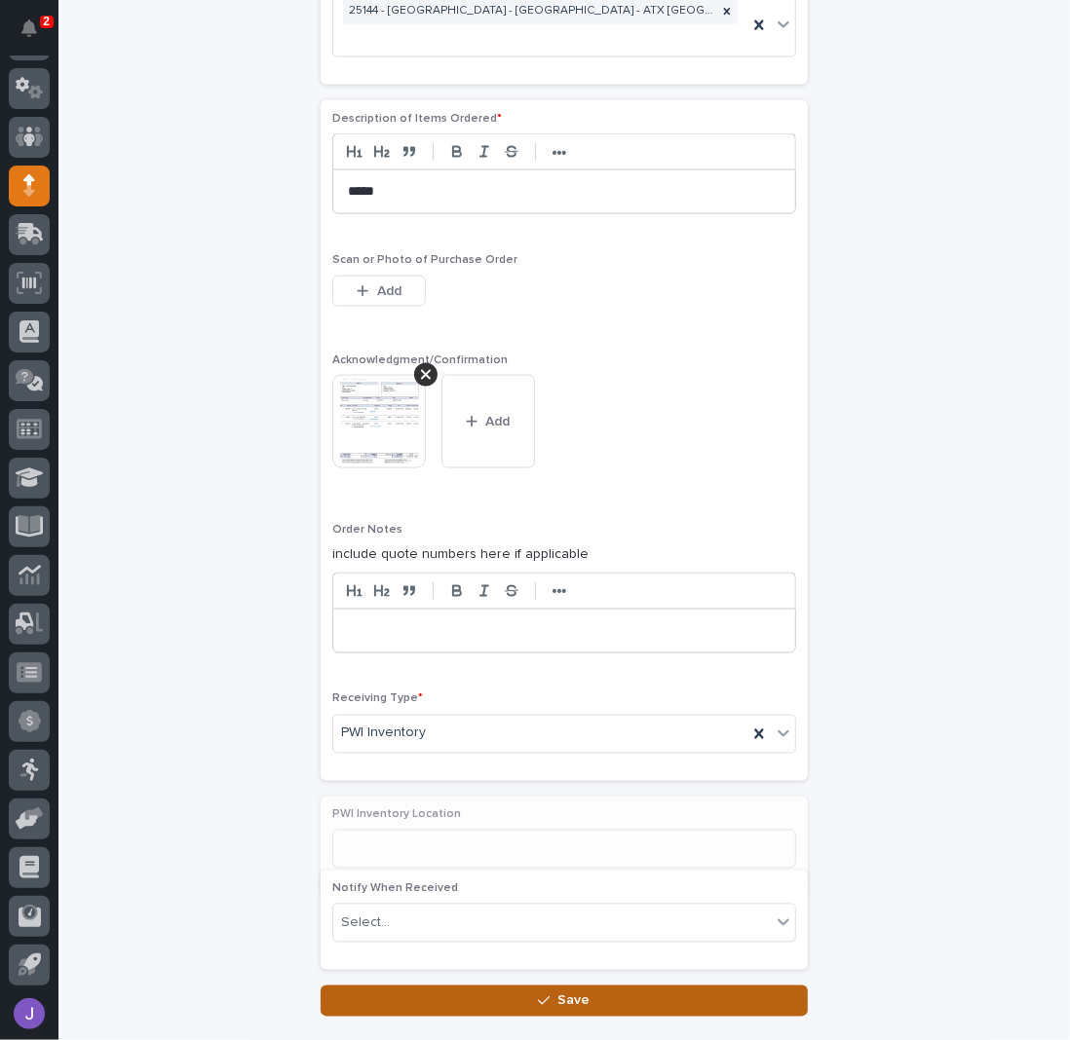
scroll to position [1424, 0]
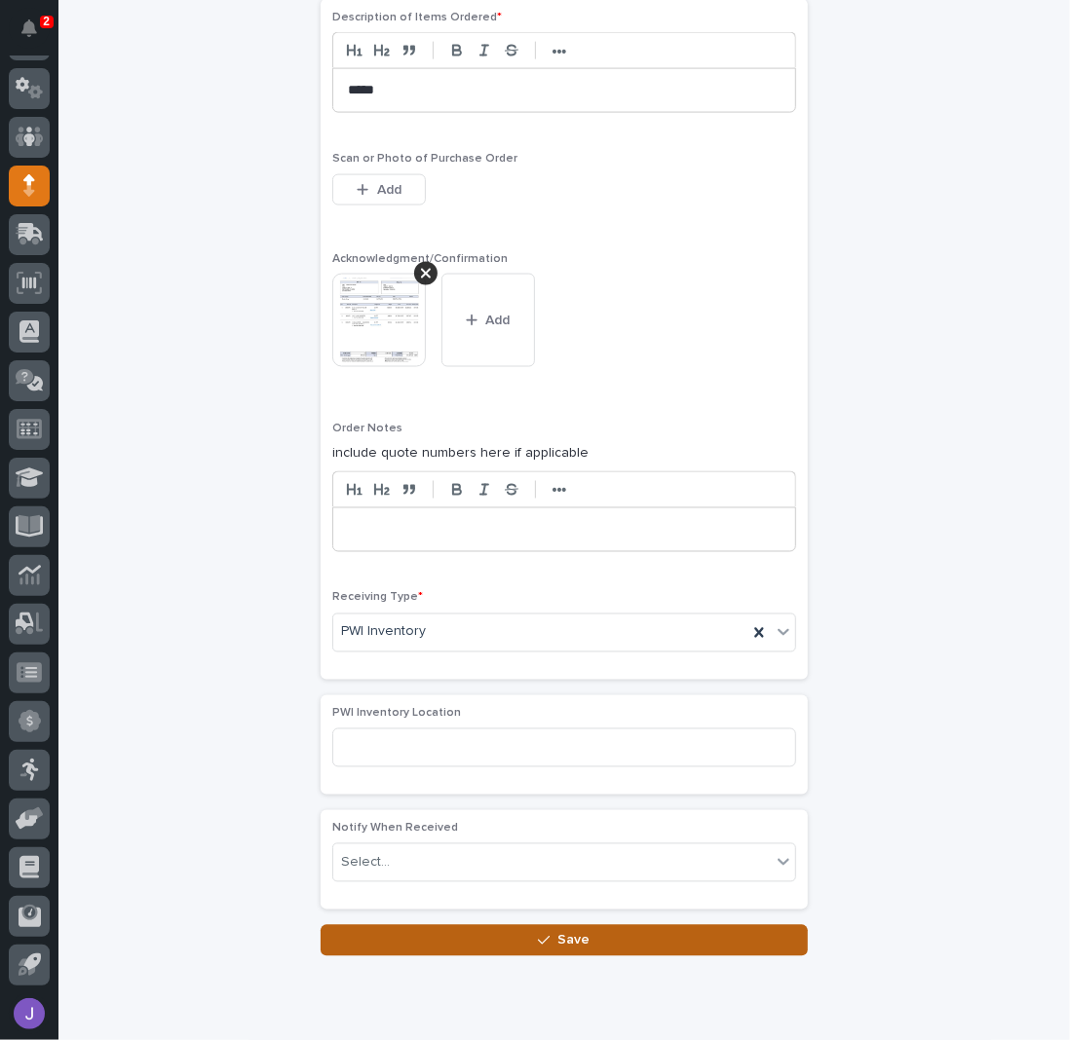
click at [437, 925] on button "Save" at bounding box center [563, 940] width 487 height 31
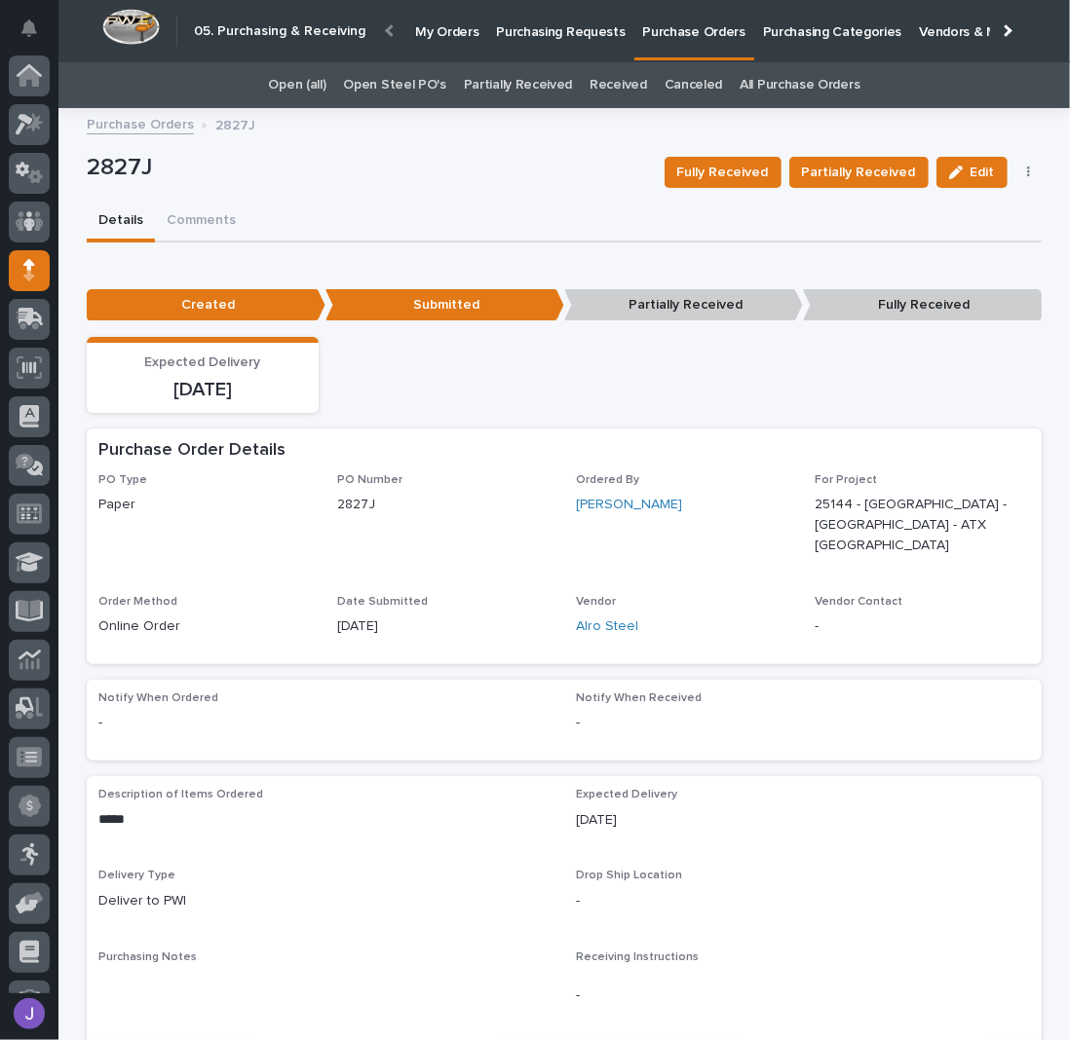
scroll to position [85, 0]
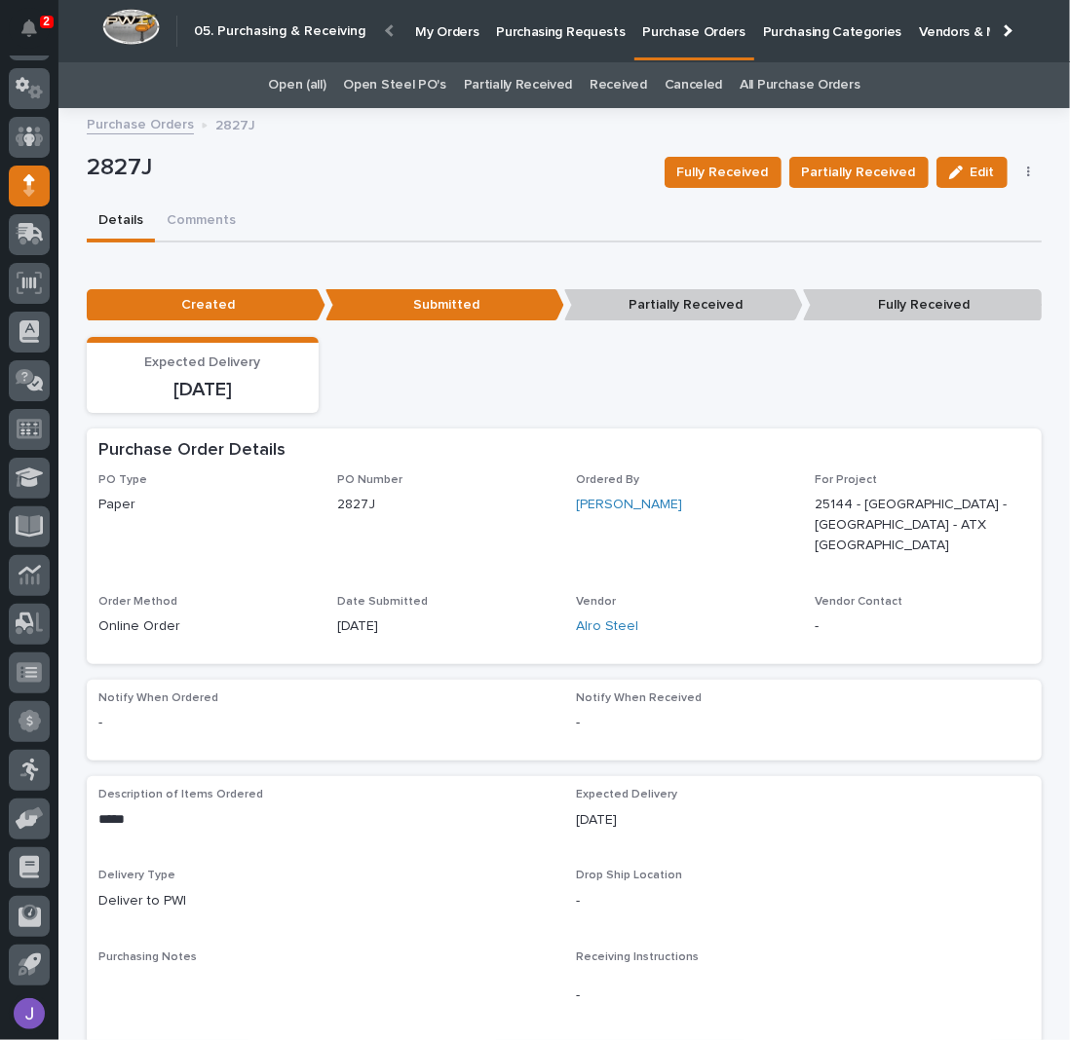
click at [562, 25] on p "Purchasing Requests" at bounding box center [560, 20] width 129 height 41
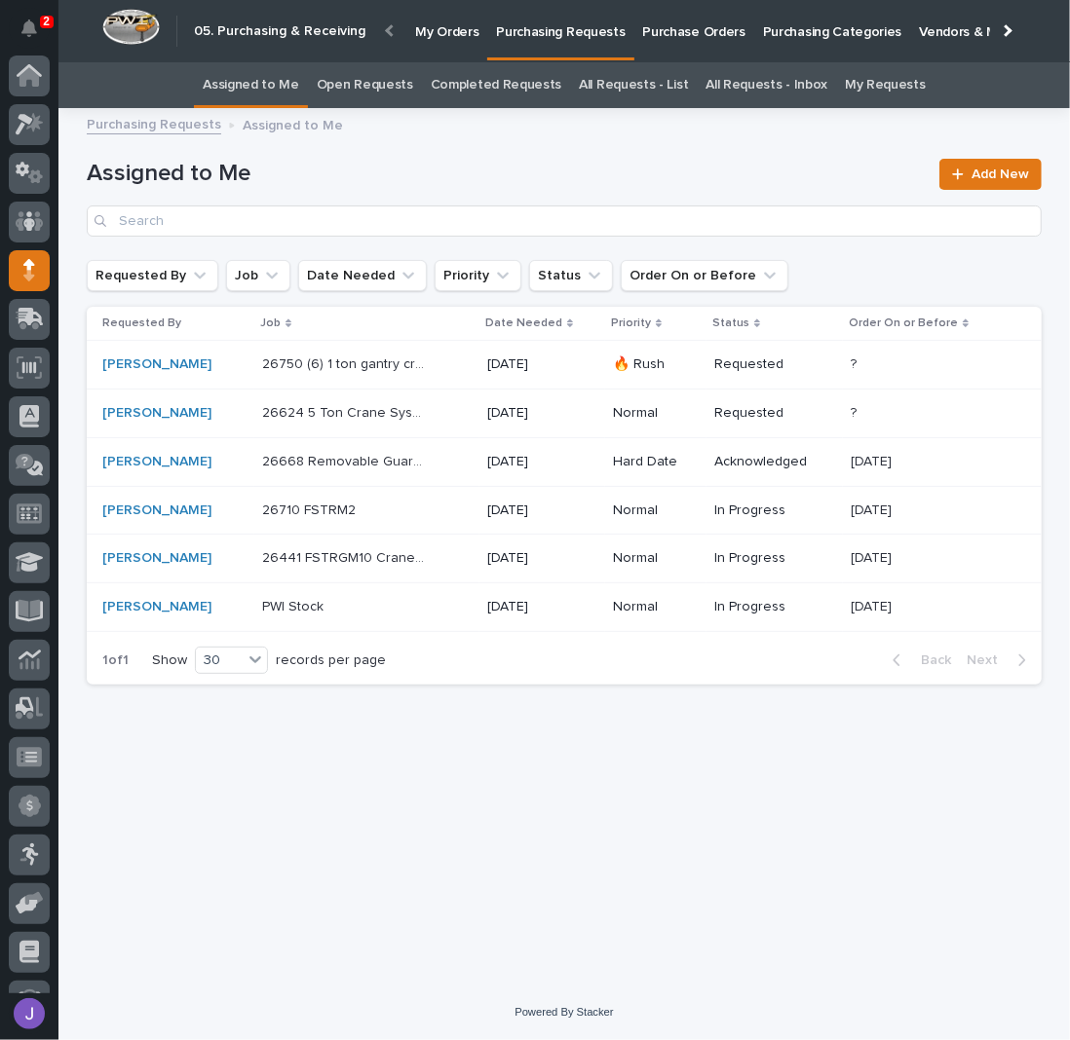
scroll to position [85, 0]
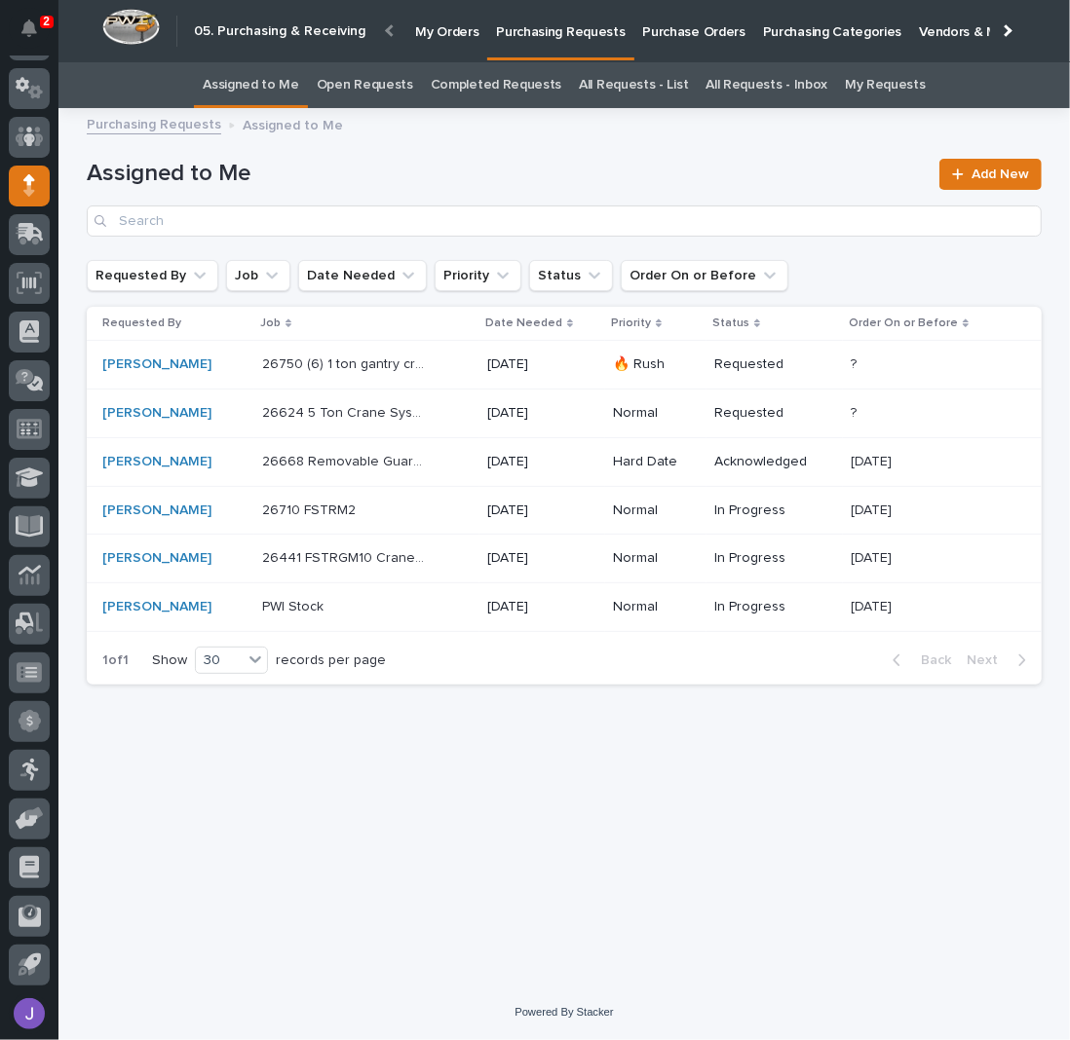
click at [246, 603] on div "[PERSON_NAME]" at bounding box center [174, 607] width 144 height 17
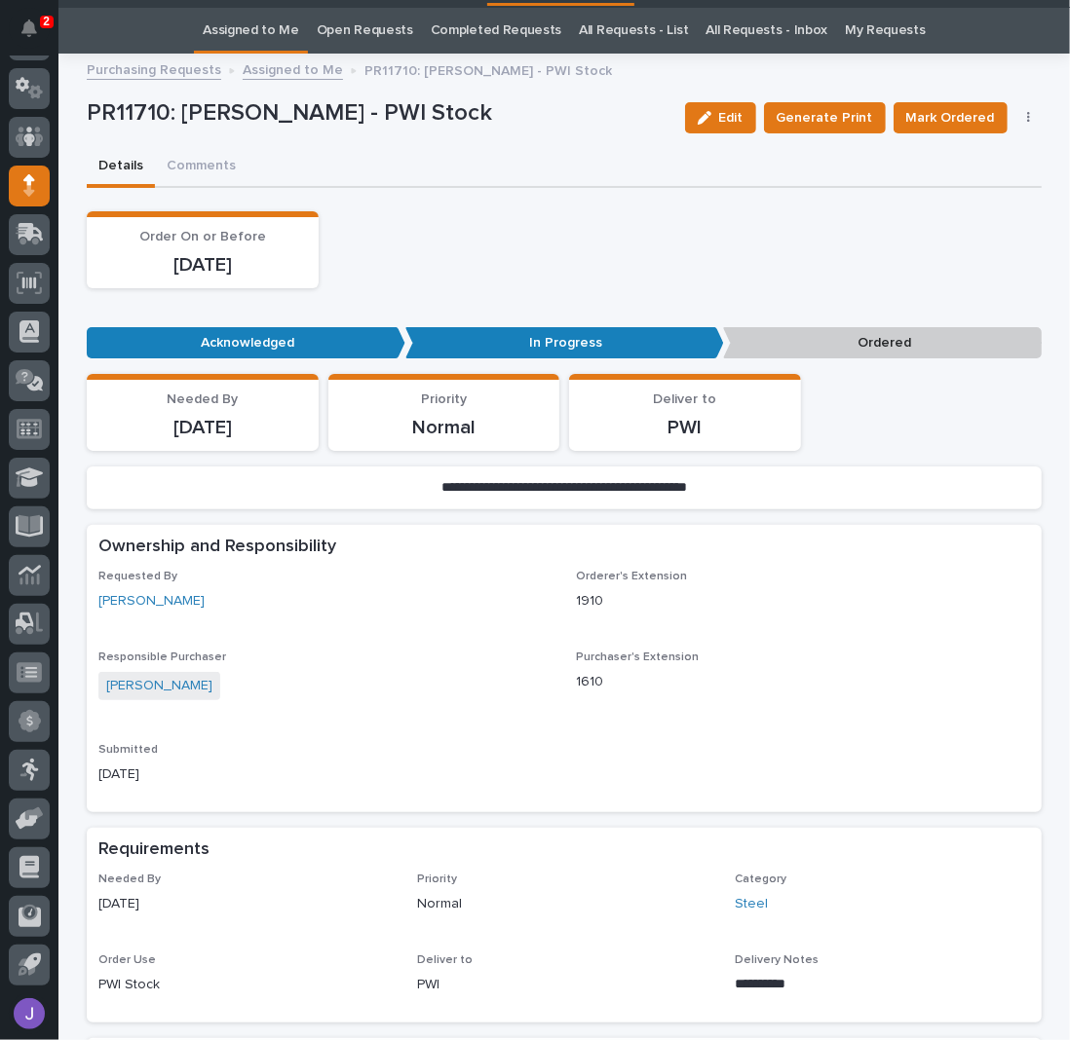
scroll to position [61, 0]
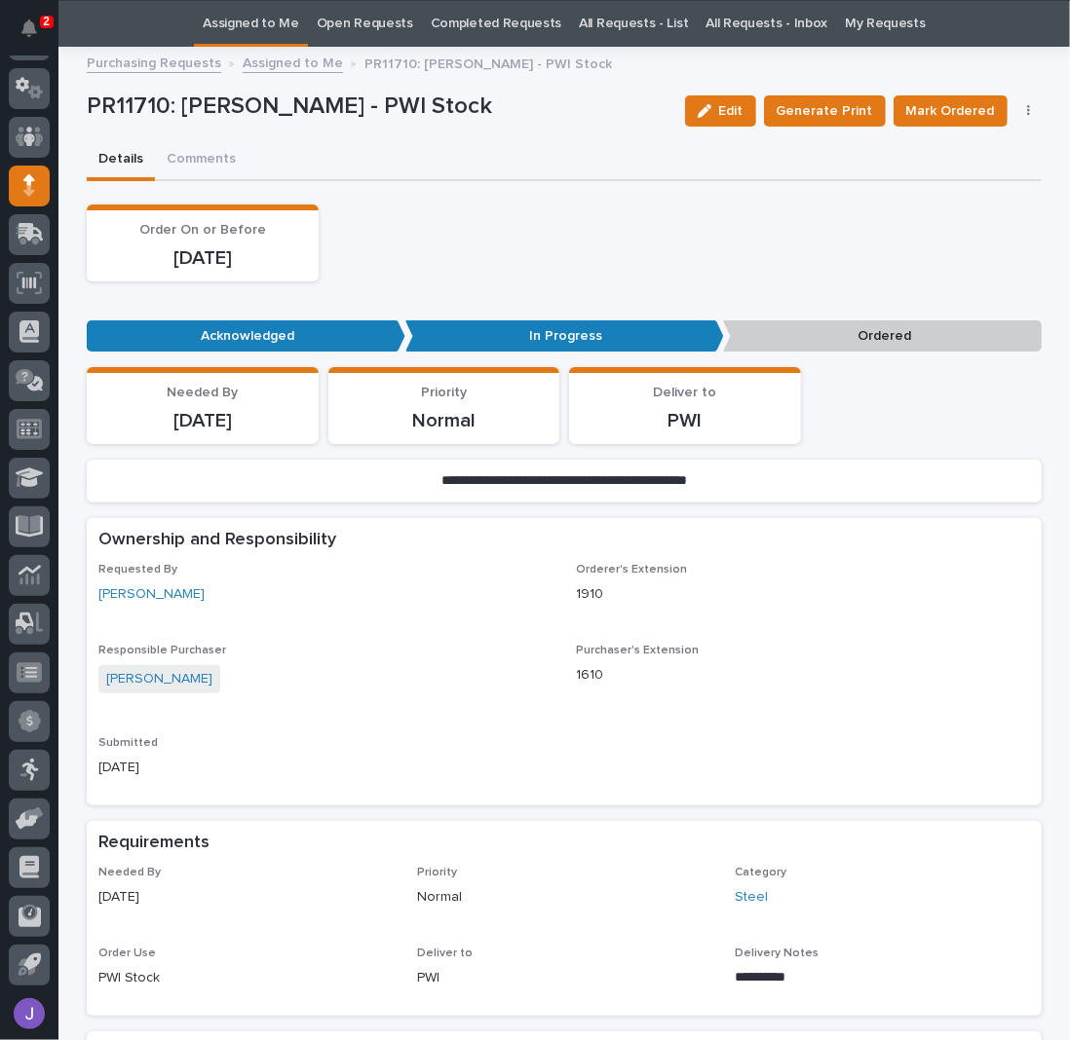
click at [1025, 108] on button "button" at bounding box center [1028, 111] width 27 height 14
click at [997, 178] on span "Edit Linked PO's" at bounding box center [965, 180] width 99 height 19
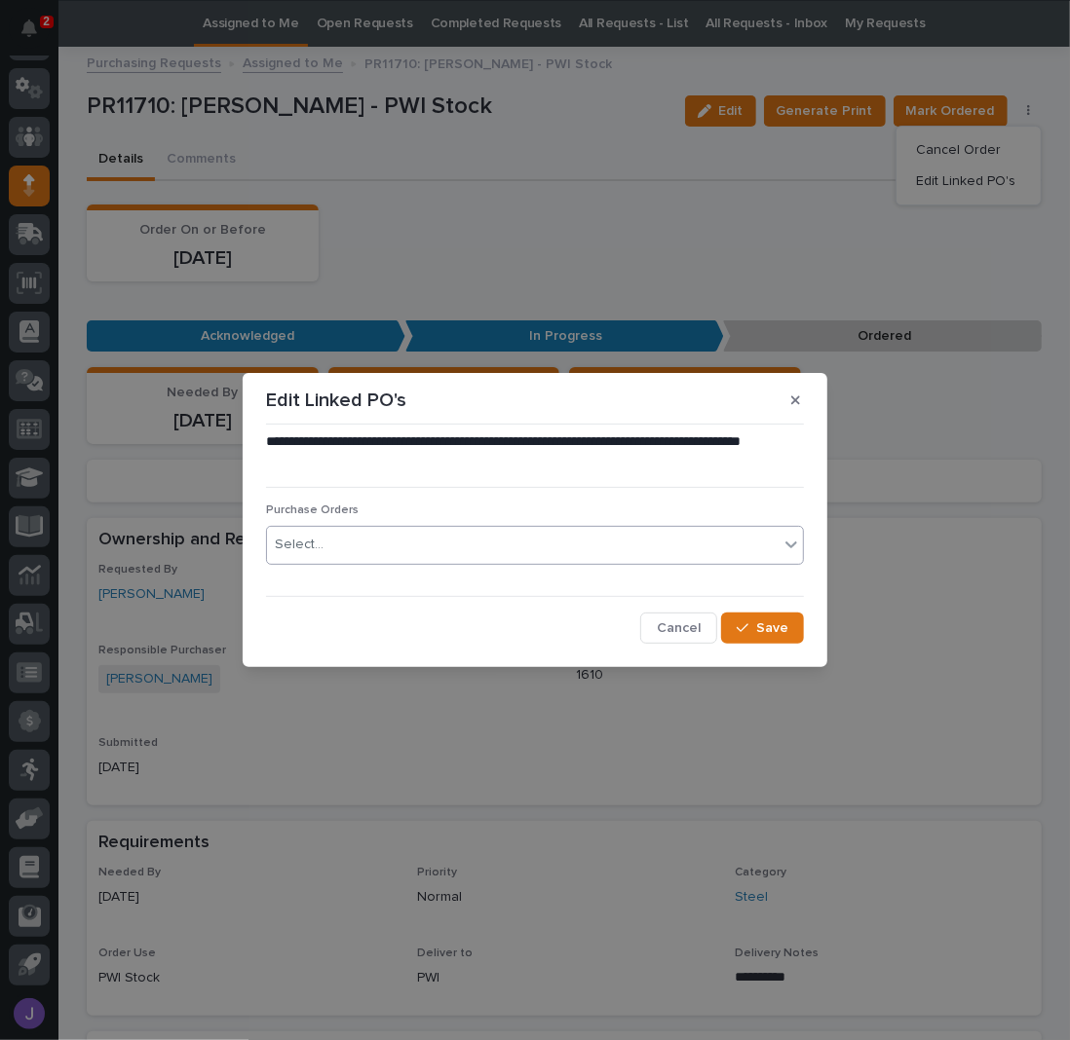
click at [422, 542] on div "Select..." at bounding box center [522, 545] width 511 height 32
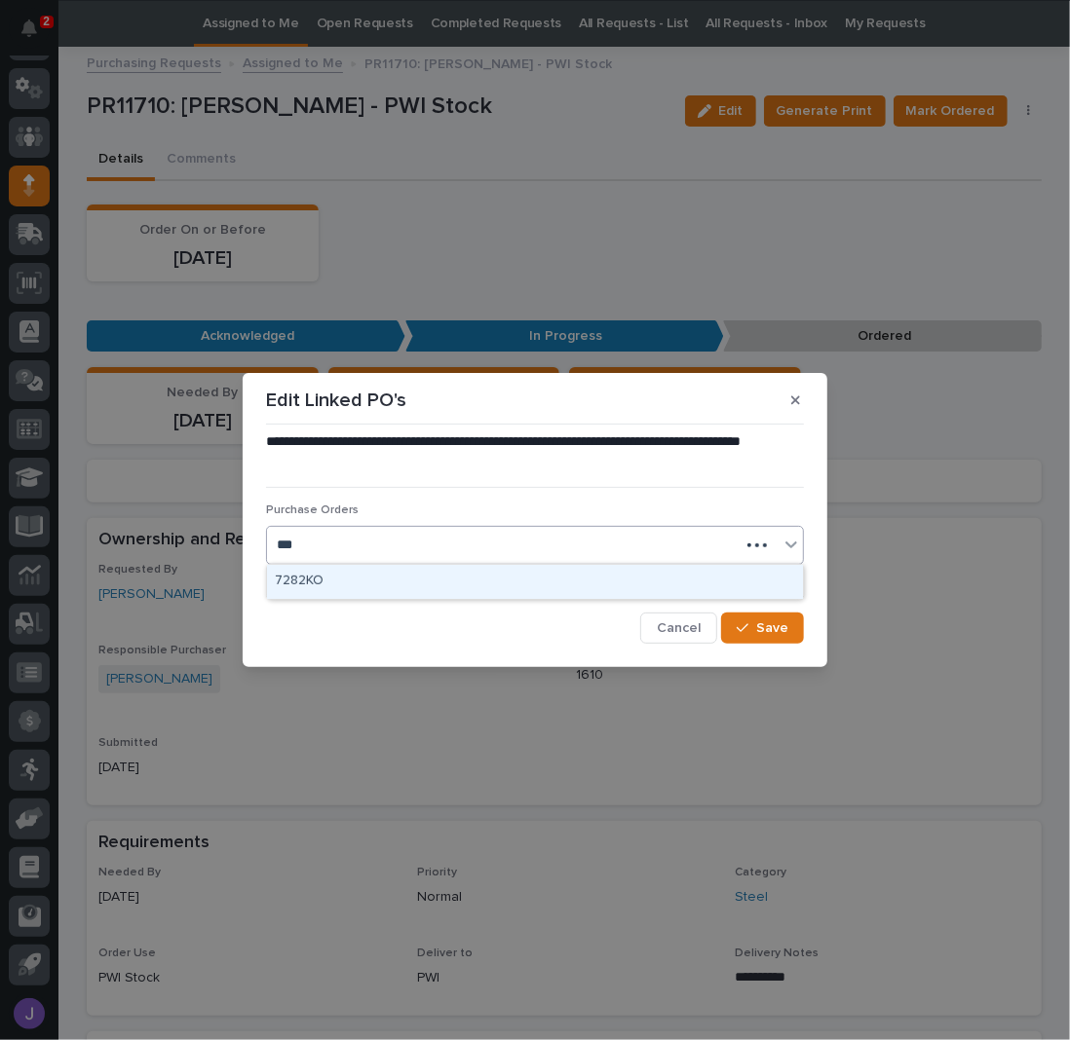
type input "****"
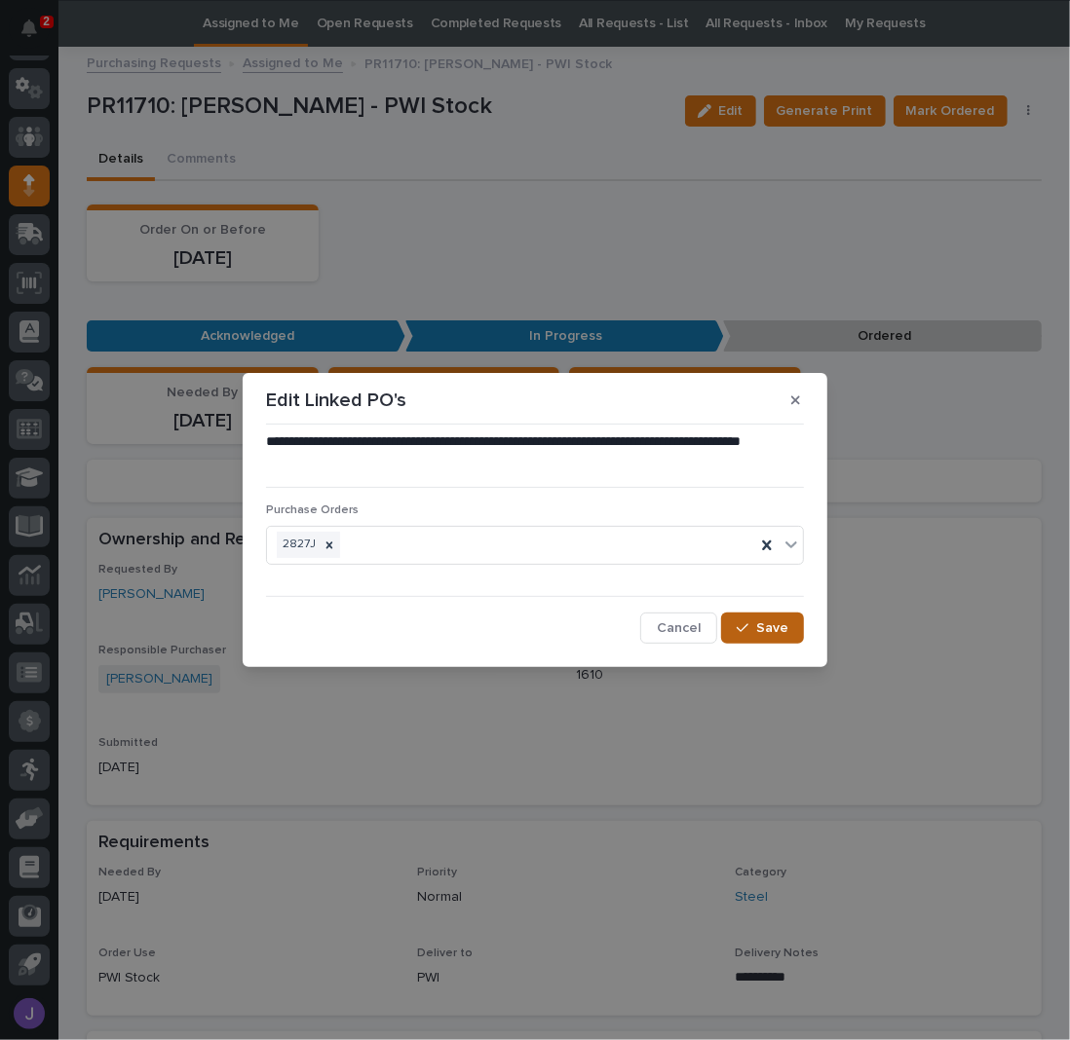
click at [770, 625] on span "Save" at bounding box center [772, 628] width 32 height 14
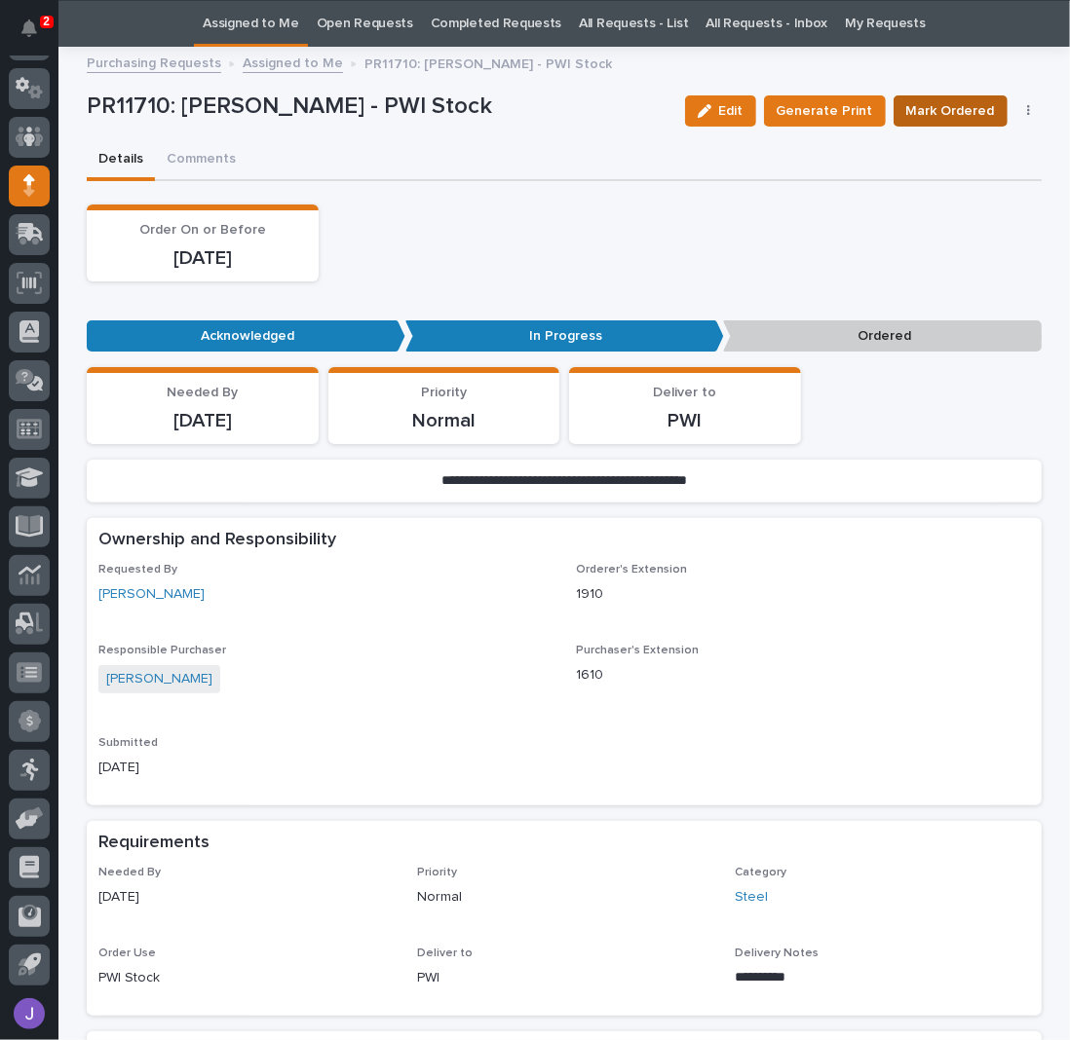
click at [951, 113] on span "Mark Ordered" at bounding box center [950, 110] width 89 height 19
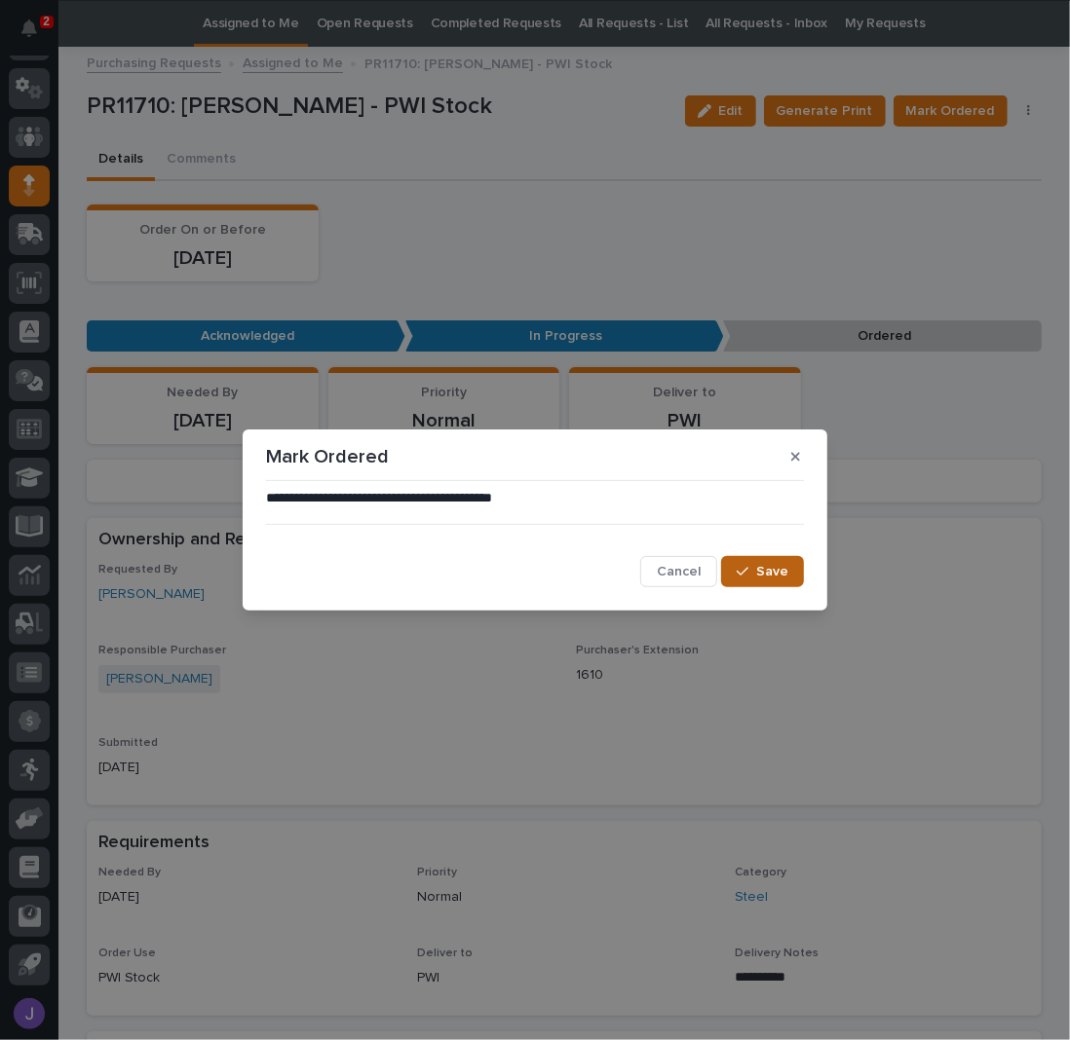
click at [767, 561] on button "Save" at bounding box center [762, 571] width 83 height 31
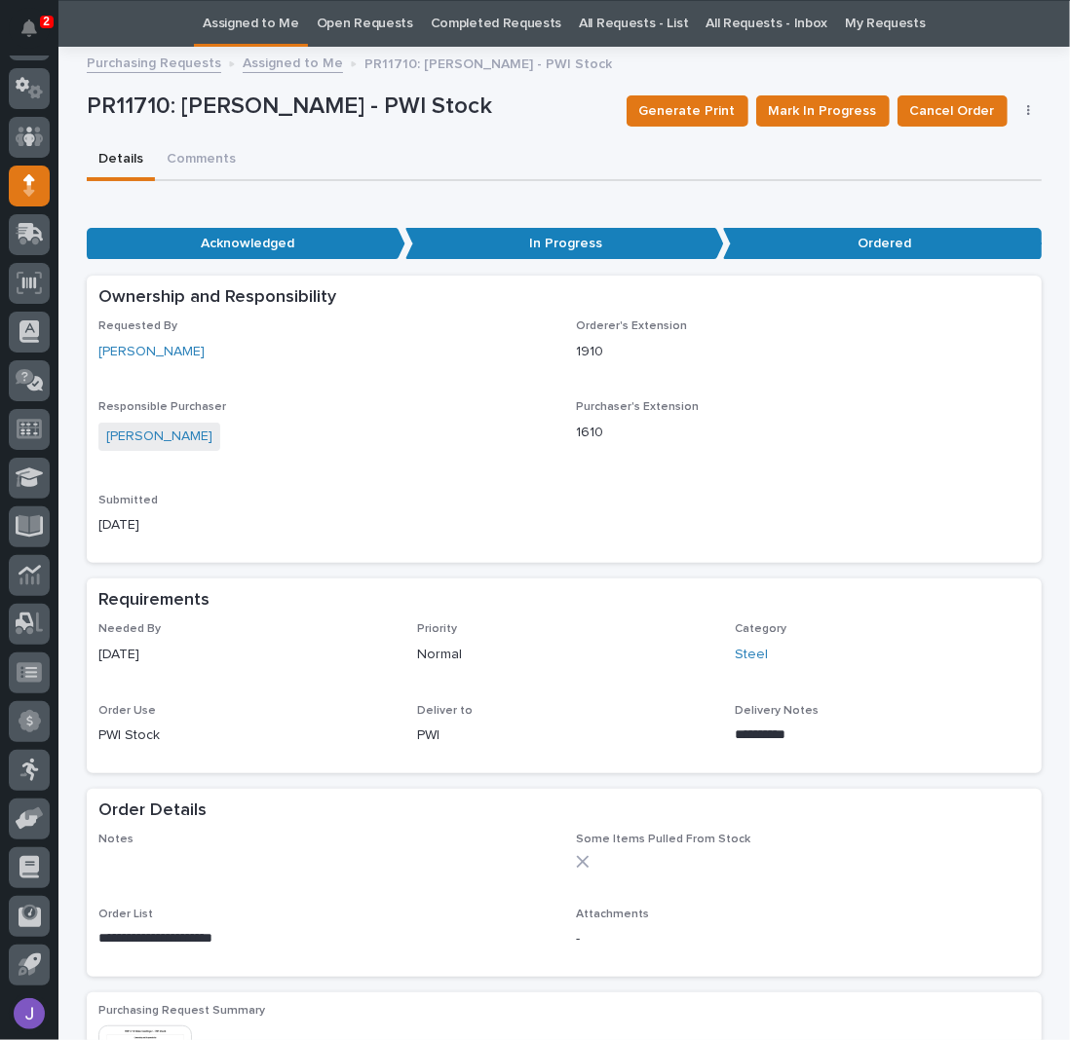
scroll to position [0, 0]
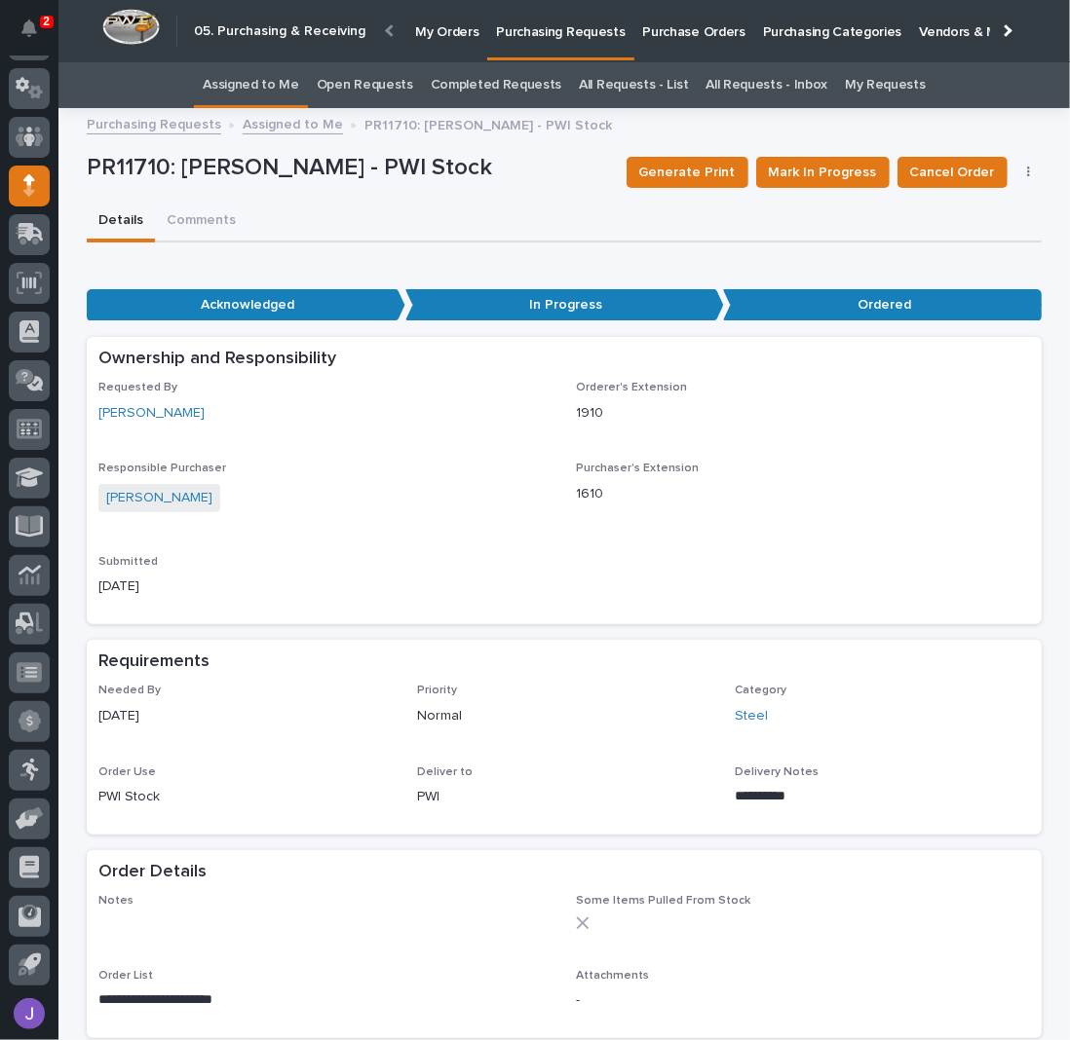
click at [286, 86] on link "Assigned to Me" at bounding box center [251, 85] width 96 height 46
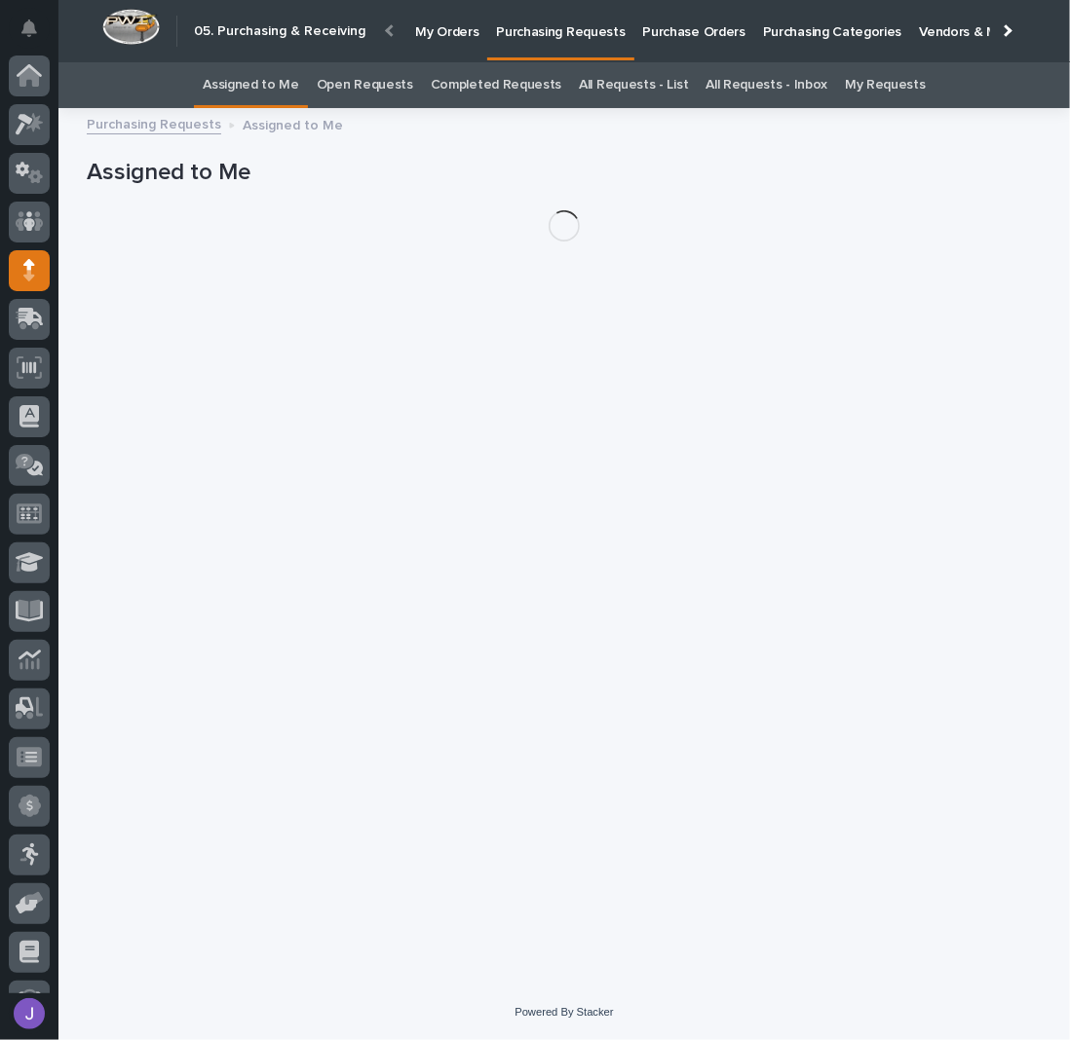
scroll to position [85, 0]
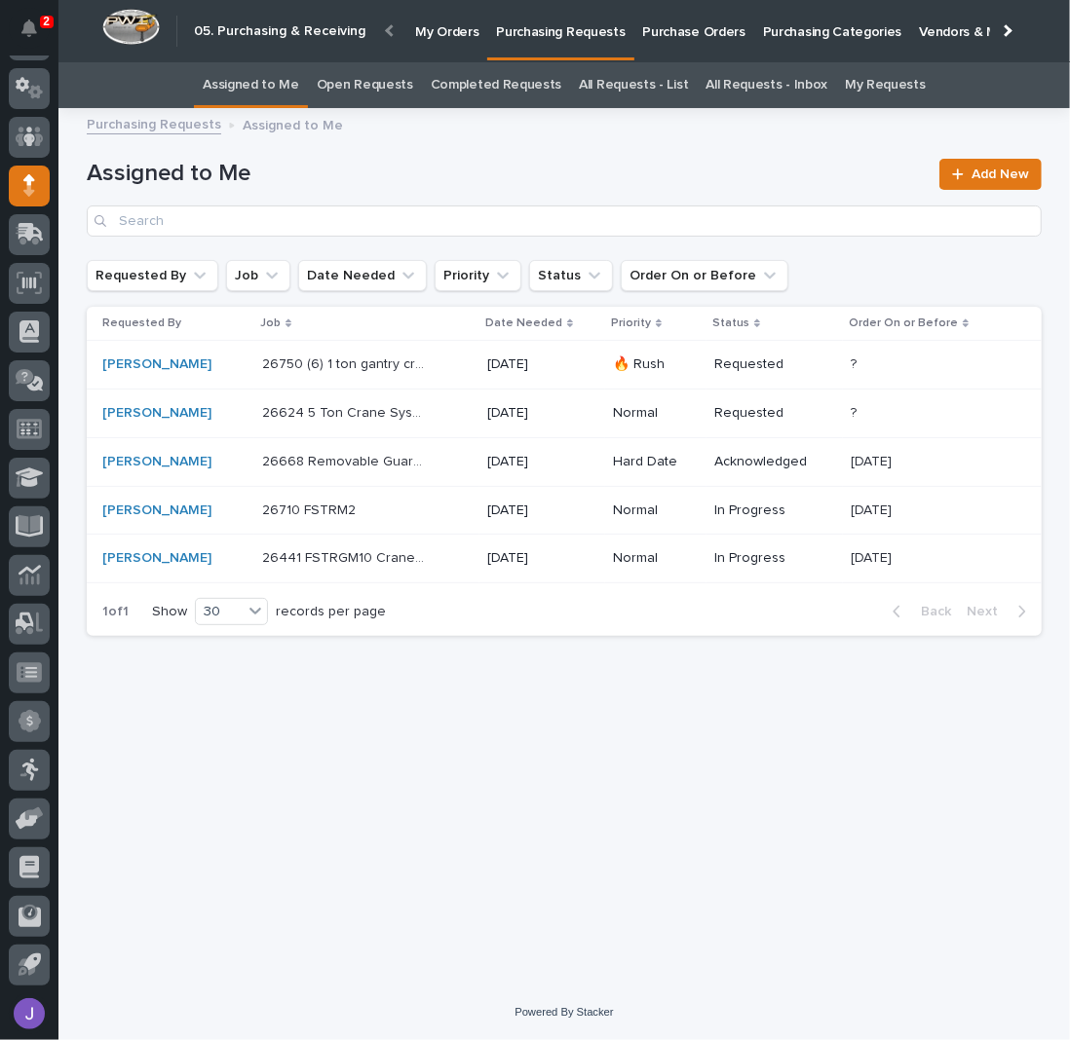
click at [433, 358] on div "26750 (6) 1 ton gantry cranes 26750 (6) 1 ton gantry cranes" at bounding box center [366, 365] width 209 height 32
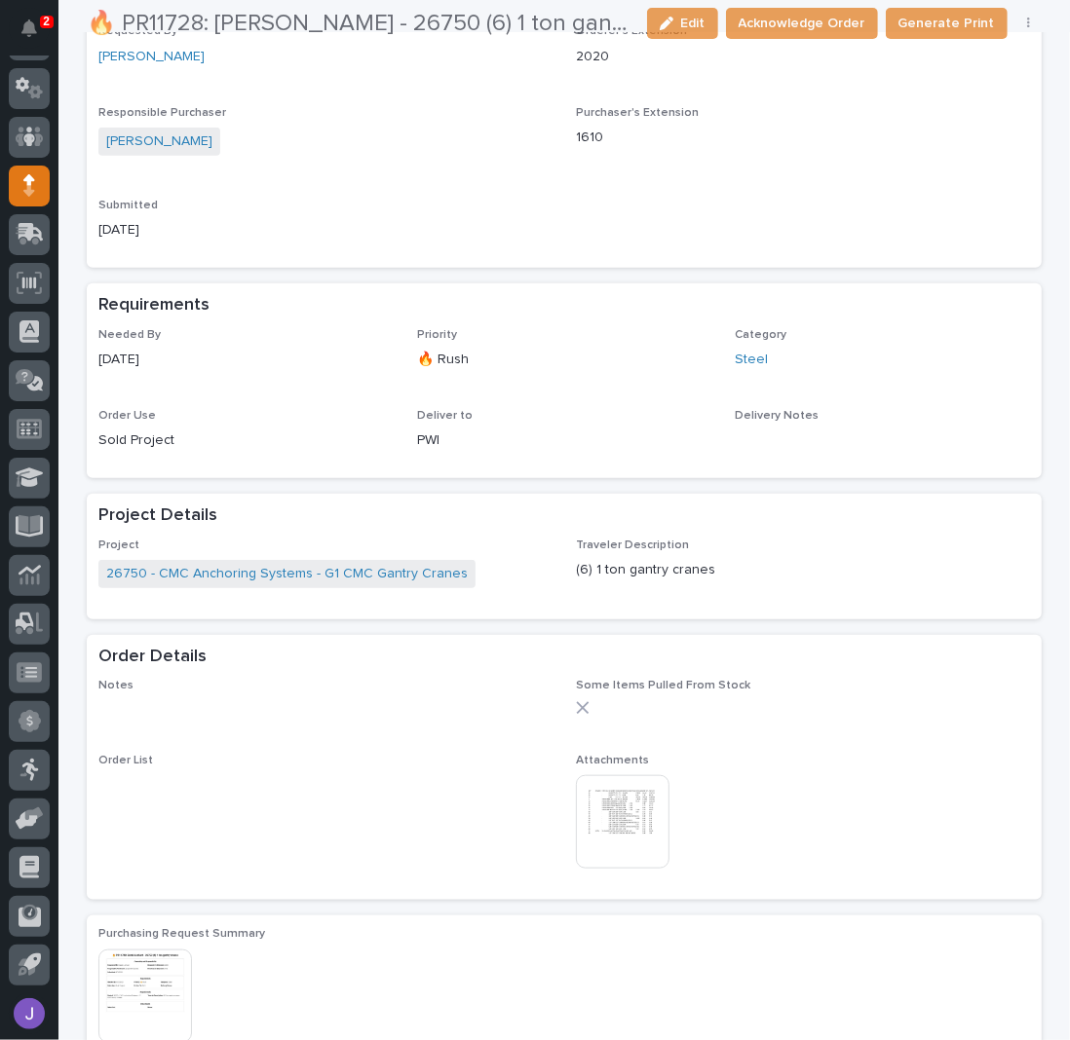
scroll to position [519, 0]
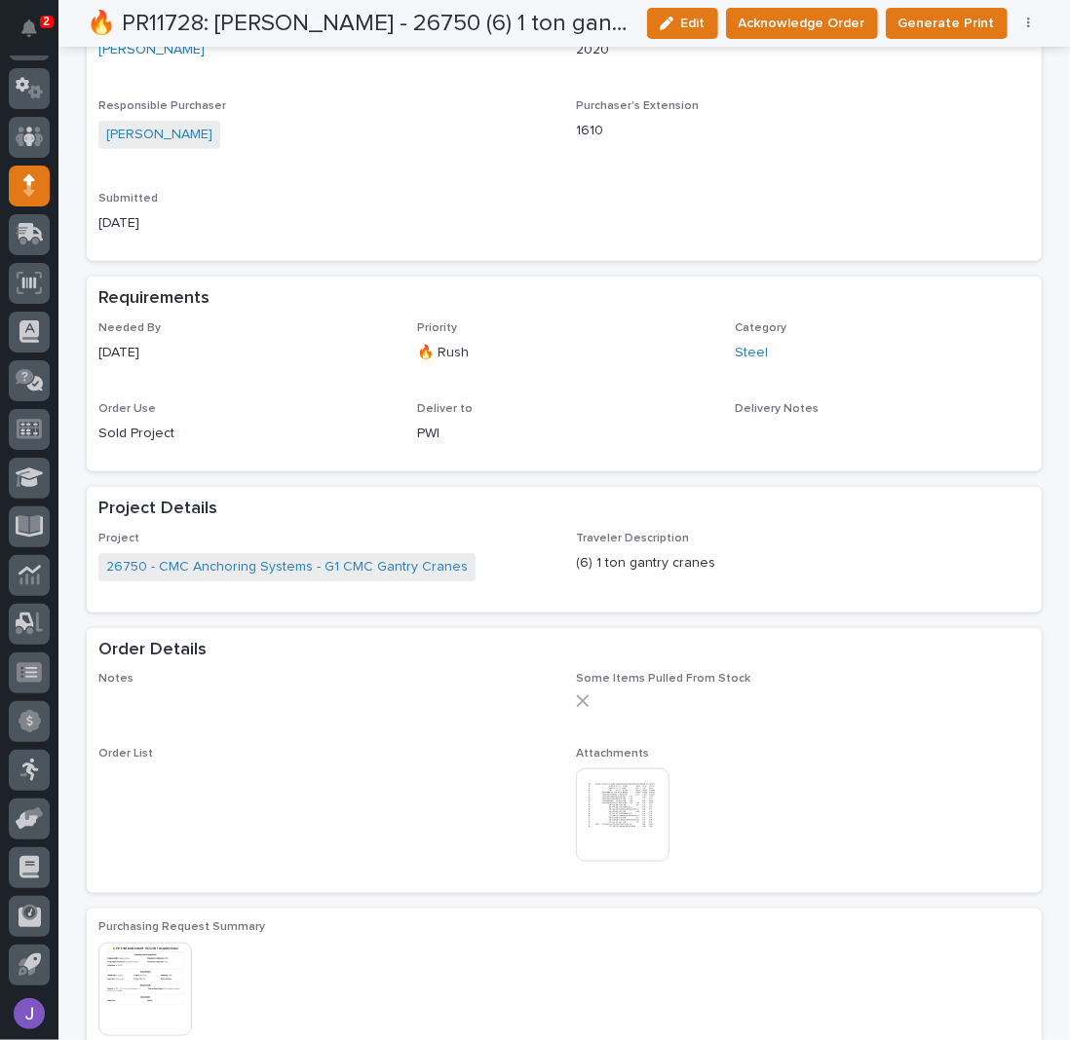
click at [598, 786] on img at bounding box center [623, 816] width 94 height 94
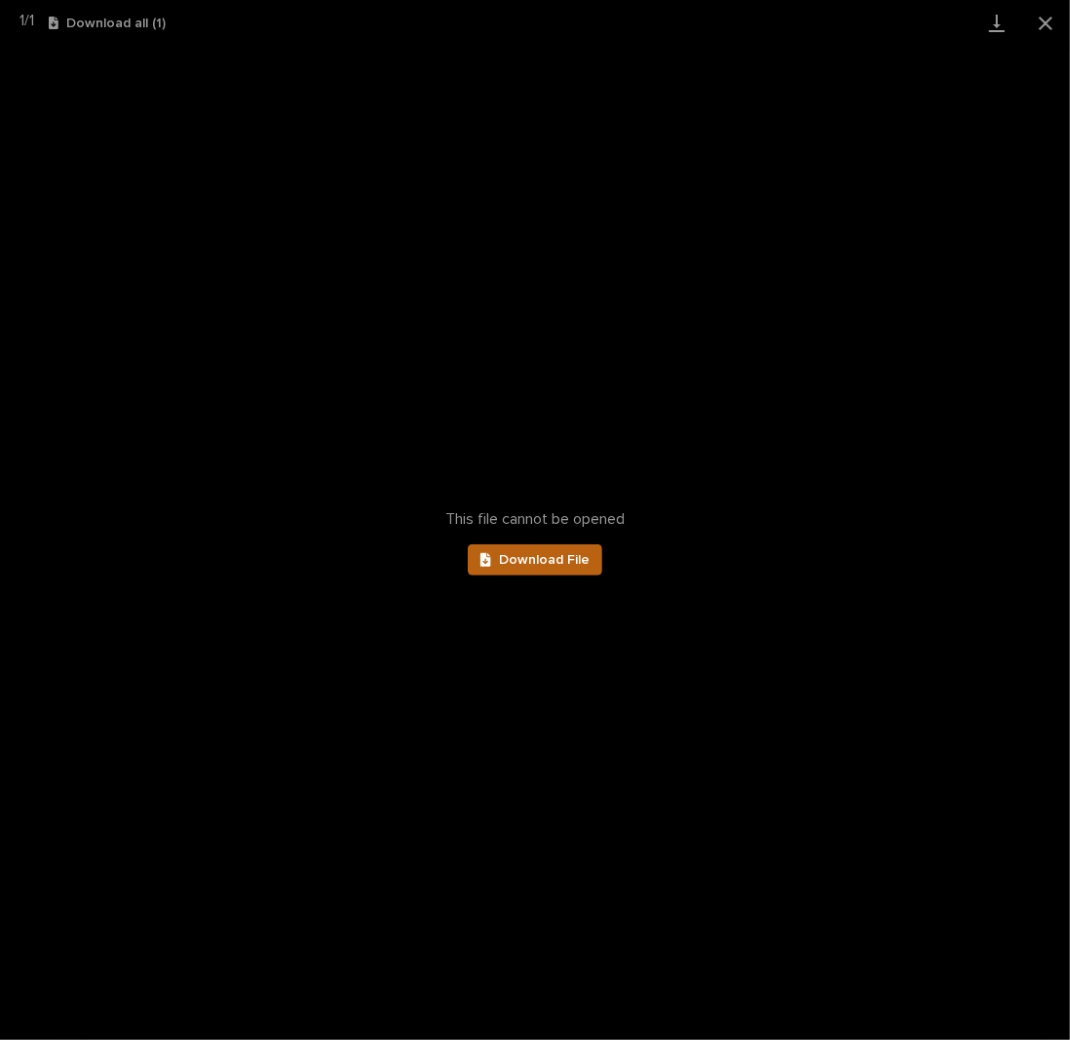
click at [552, 562] on span "Download File" at bounding box center [544, 560] width 91 height 14
drag, startPoint x: 514, startPoint y: 560, endPoint x: 443, endPoint y: 524, distance: 79.7
drag, startPoint x: 443, startPoint y: 524, endPoint x: 318, endPoint y: 482, distance: 132.5
click at [318, 482] on div "This file cannot be opened Download File" at bounding box center [535, 543] width 1070 height 995
click at [473, 554] on link "Download File" at bounding box center [535, 560] width 134 height 31
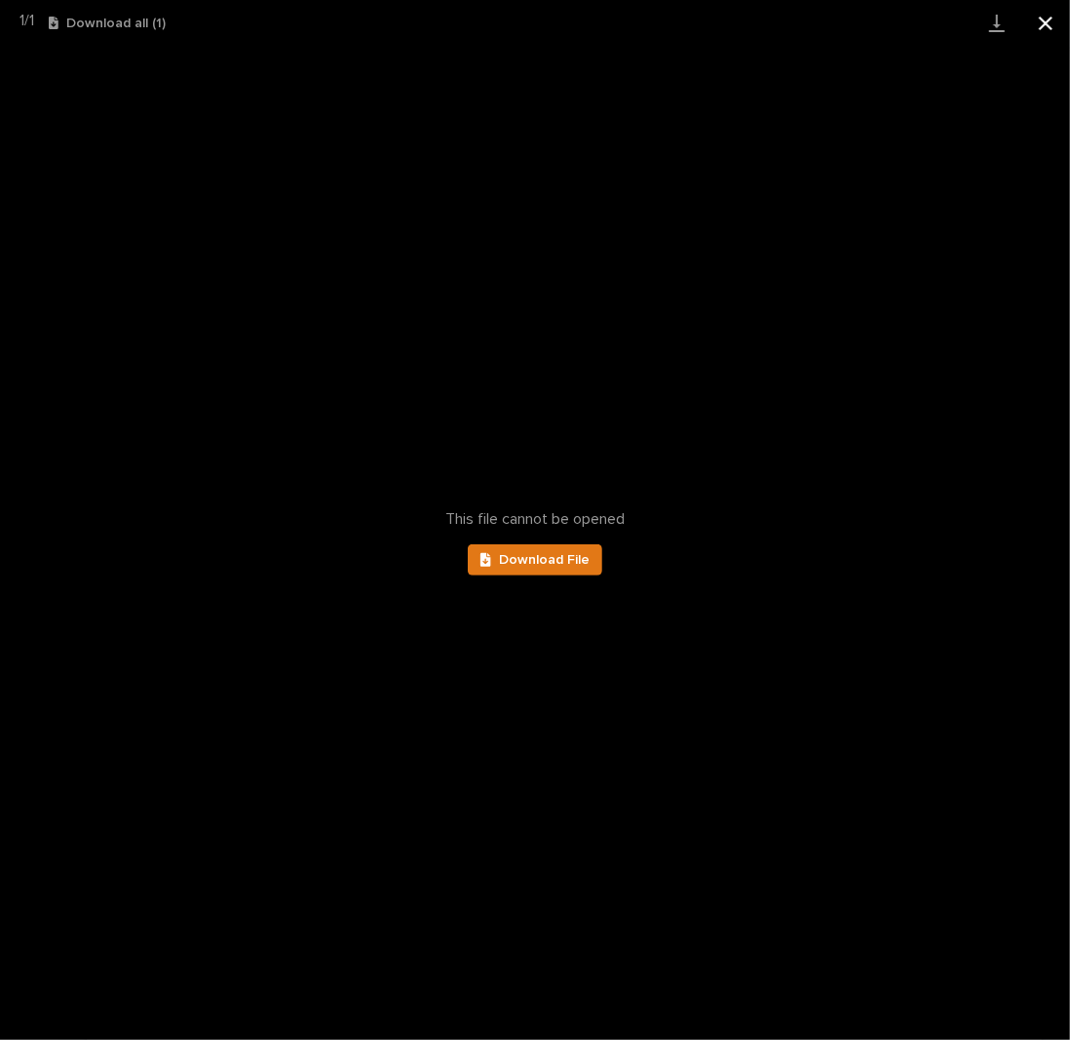
drag, startPoint x: 1041, startPoint y: 23, endPoint x: 1062, endPoint y: 22, distance: 20.5
click at [1041, 23] on button "Close gallery" at bounding box center [1045, 23] width 49 height 46
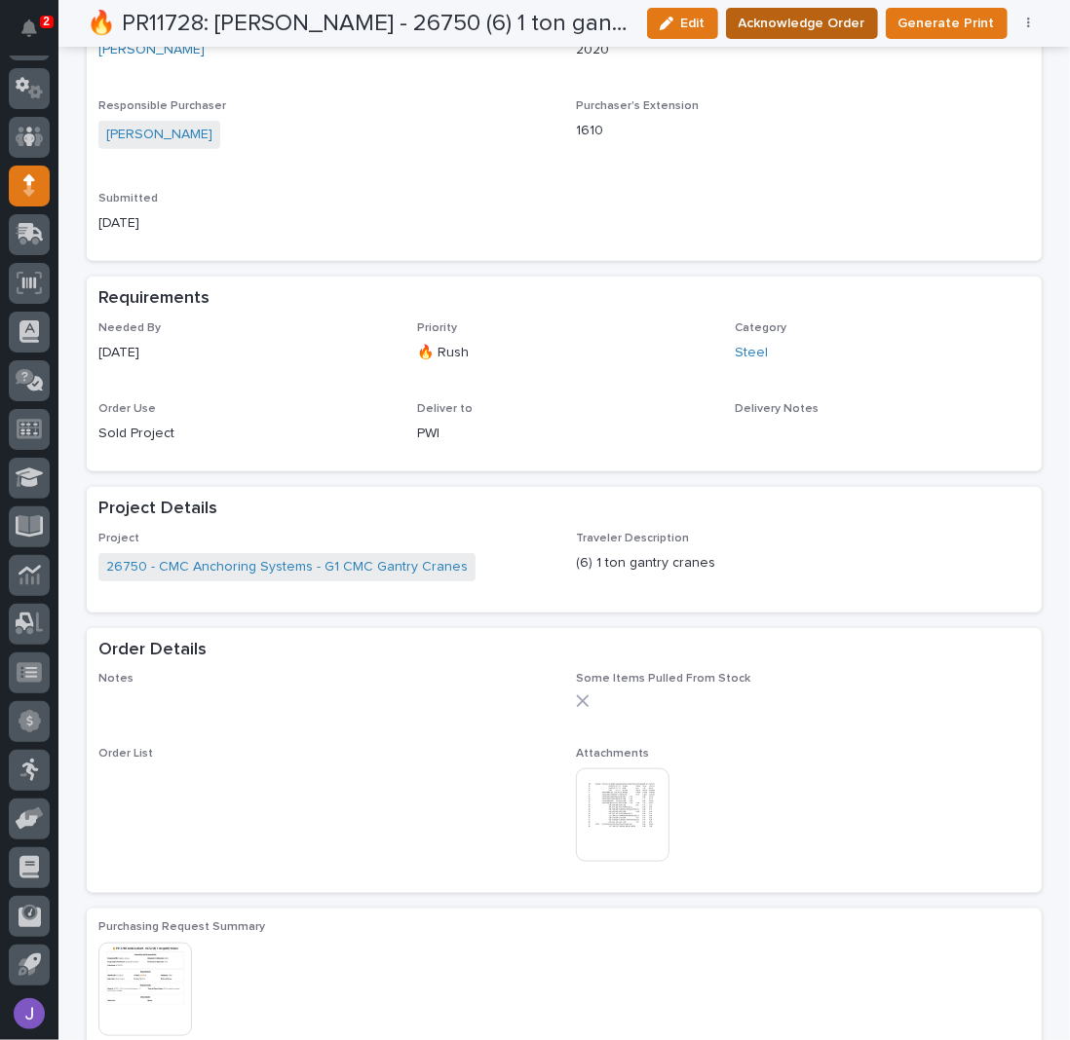
click at [754, 30] on span "Acknowledge Order" at bounding box center [801, 23] width 127 height 19
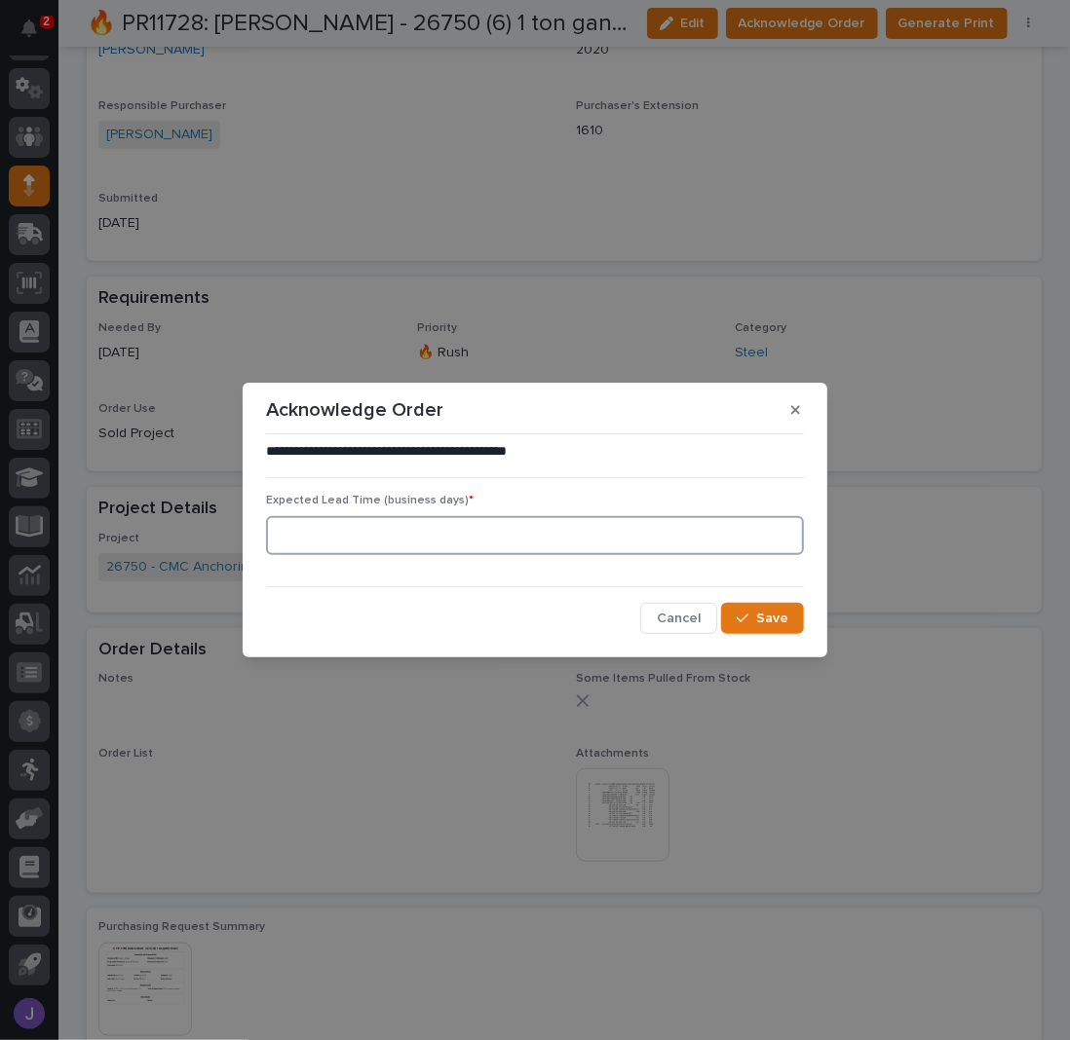
click at [293, 528] on input at bounding box center [535, 535] width 538 height 39
type input "0"
click at [735, 608] on button "Save" at bounding box center [762, 618] width 83 height 31
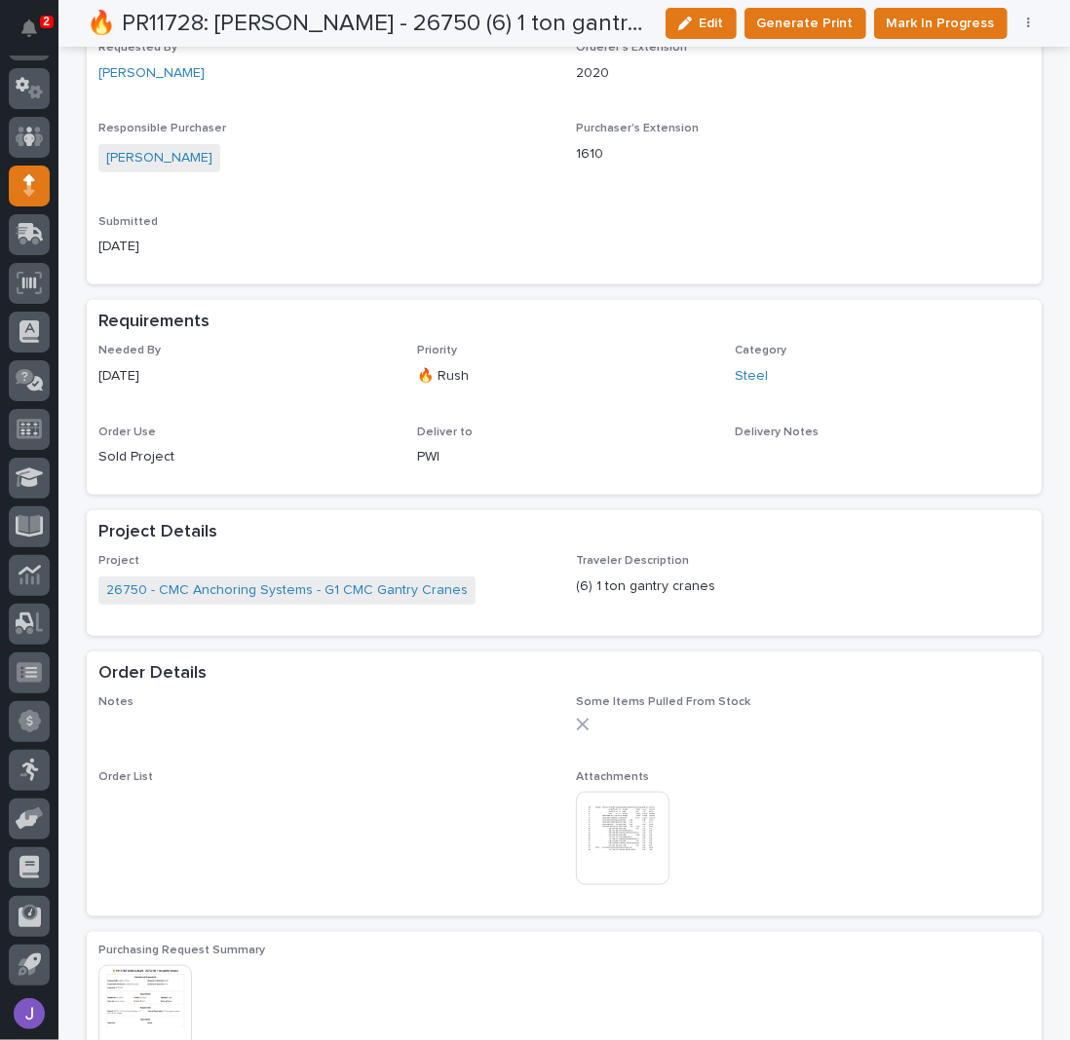
scroll to position [720, 0]
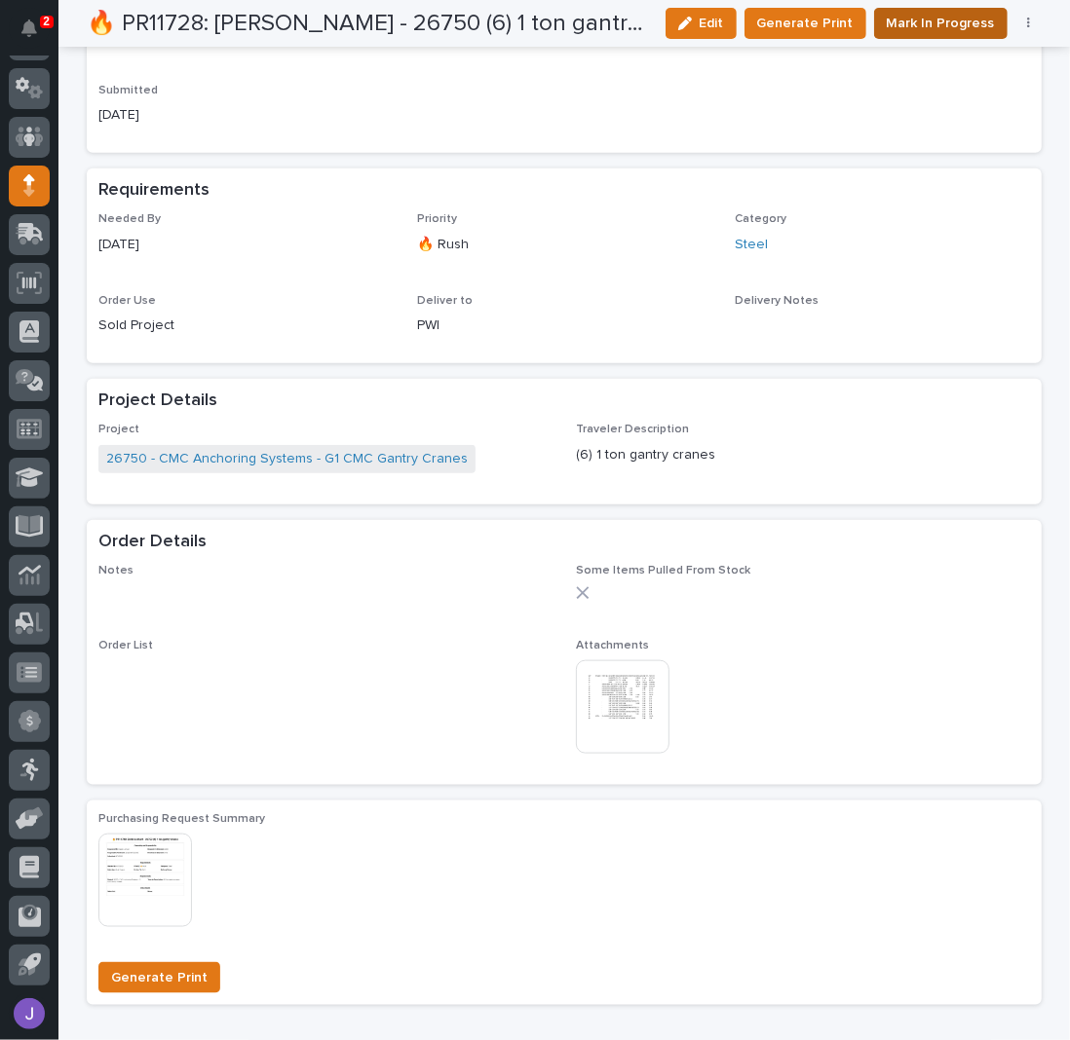
click at [901, 30] on span "Mark In Progress" at bounding box center [940, 23] width 108 height 19
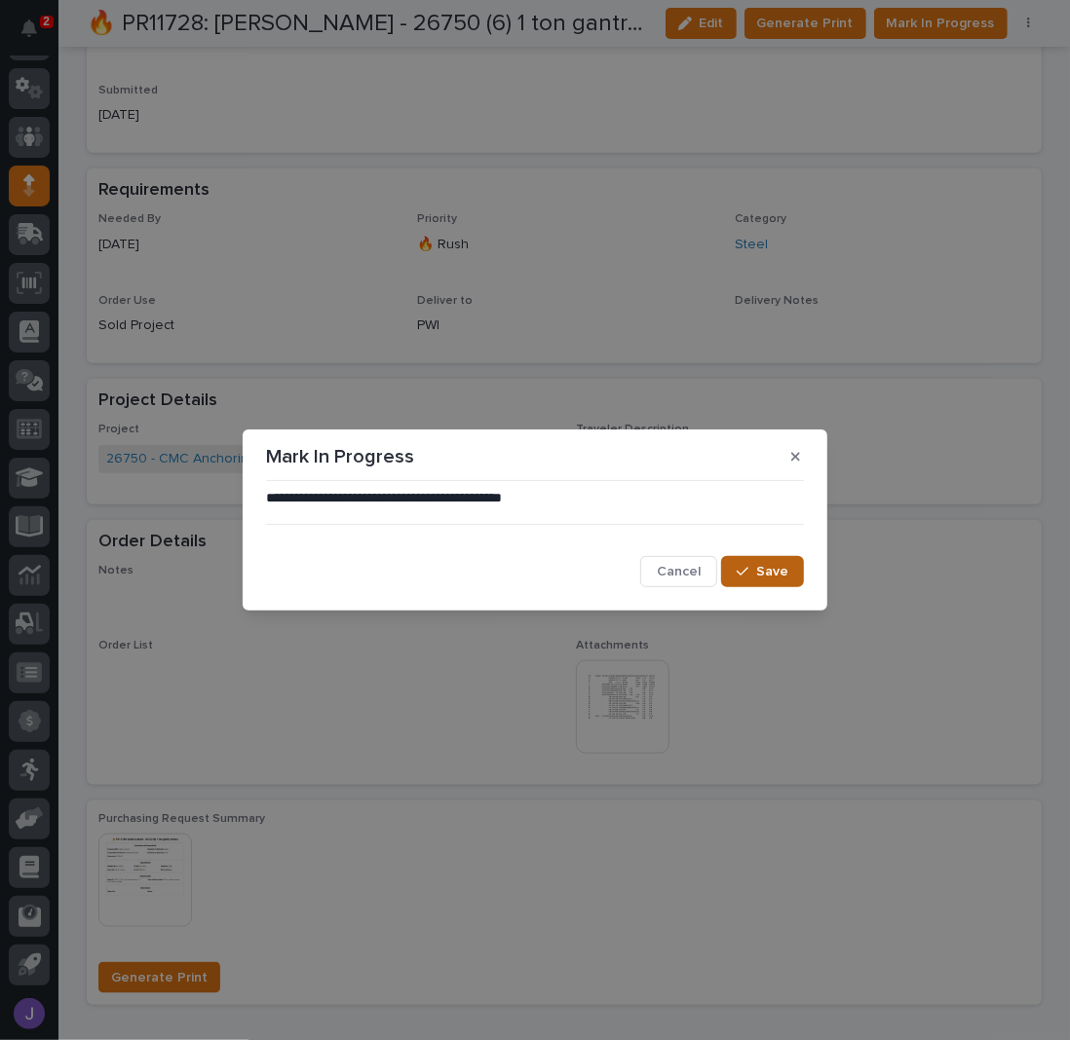
click at [767, 570] on span "Save" at bounding box center [772, 572] width 32 height 14
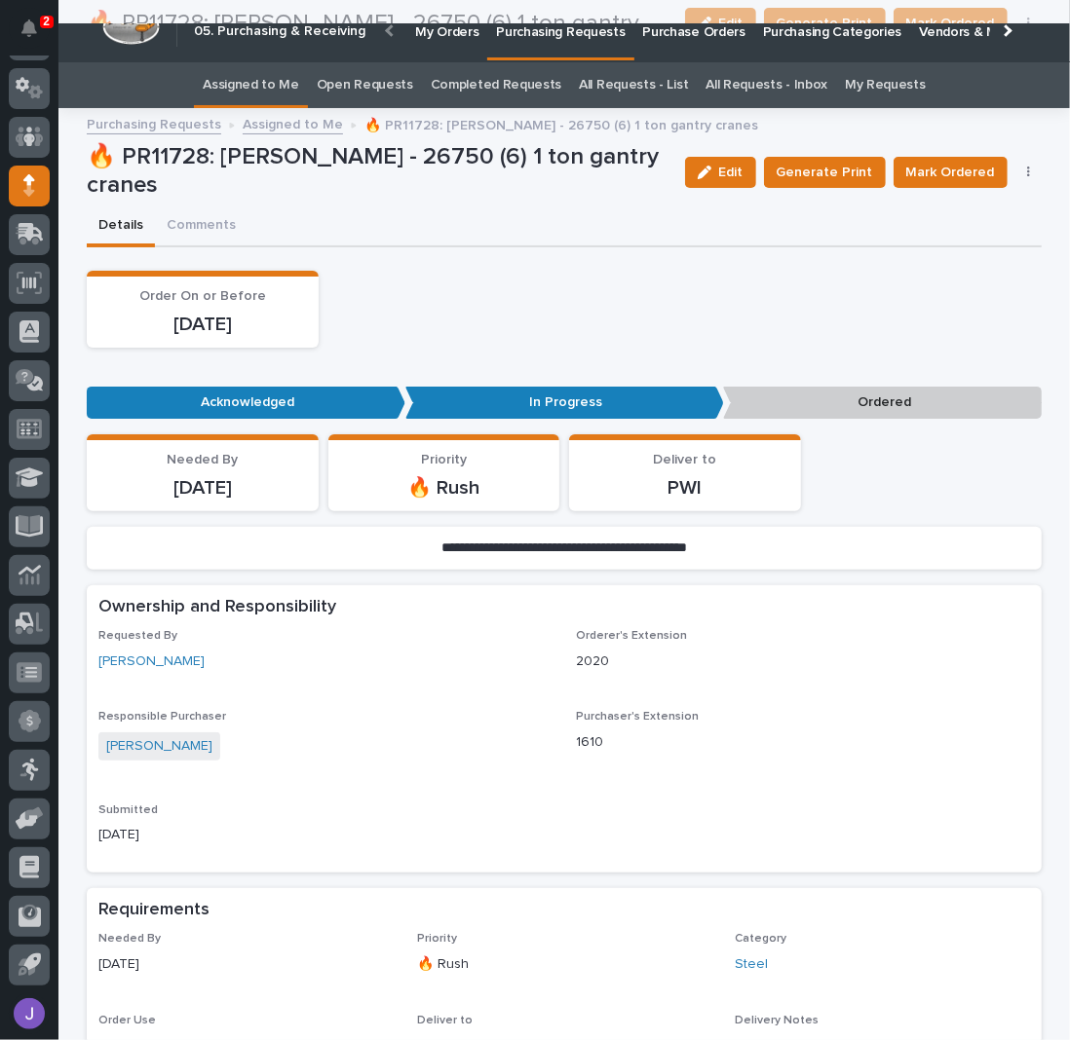
scroll to position [0, 0]
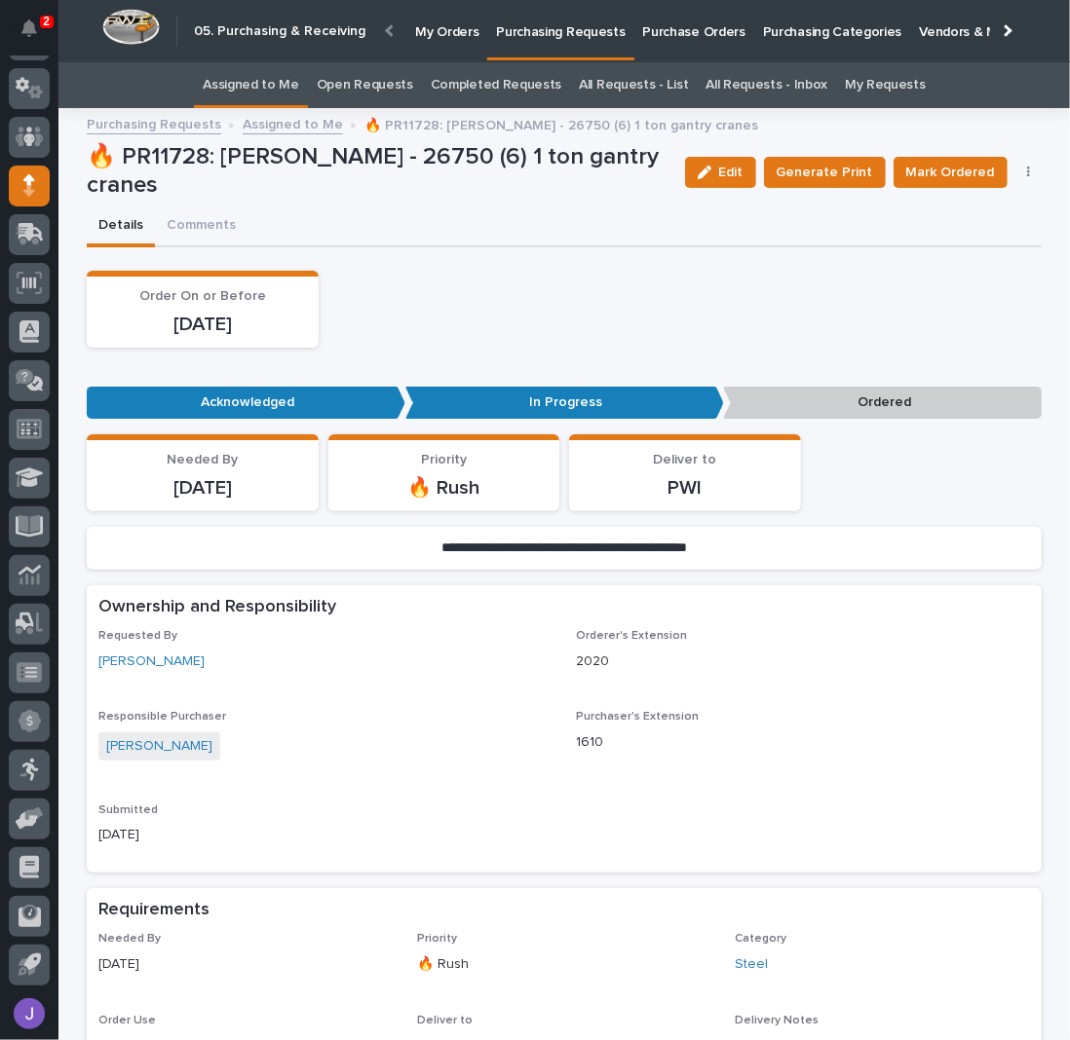
click at [291, 77] on link "Assigned to Me" at bounding box center [251, 85] width 96 height 46
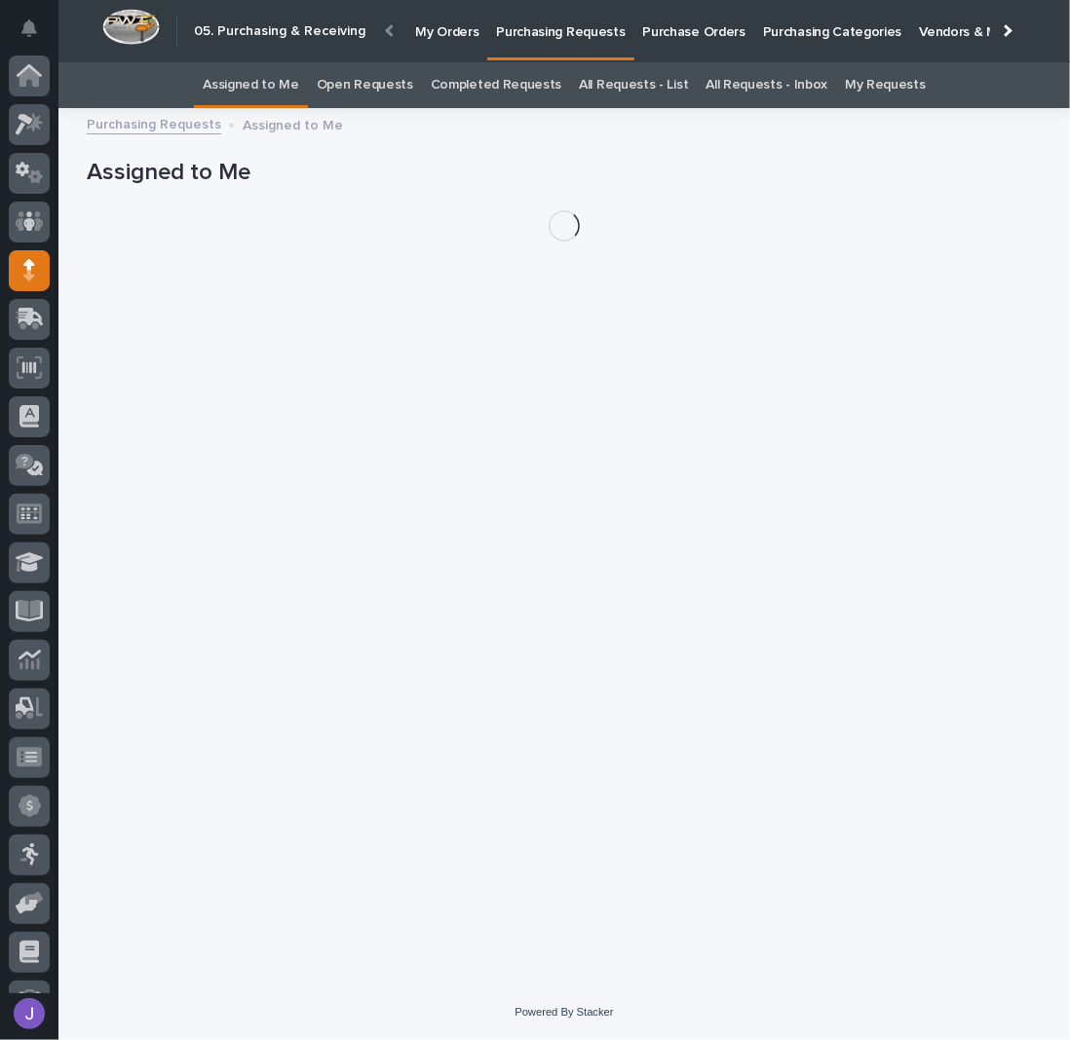
scroll to position [85, 0]
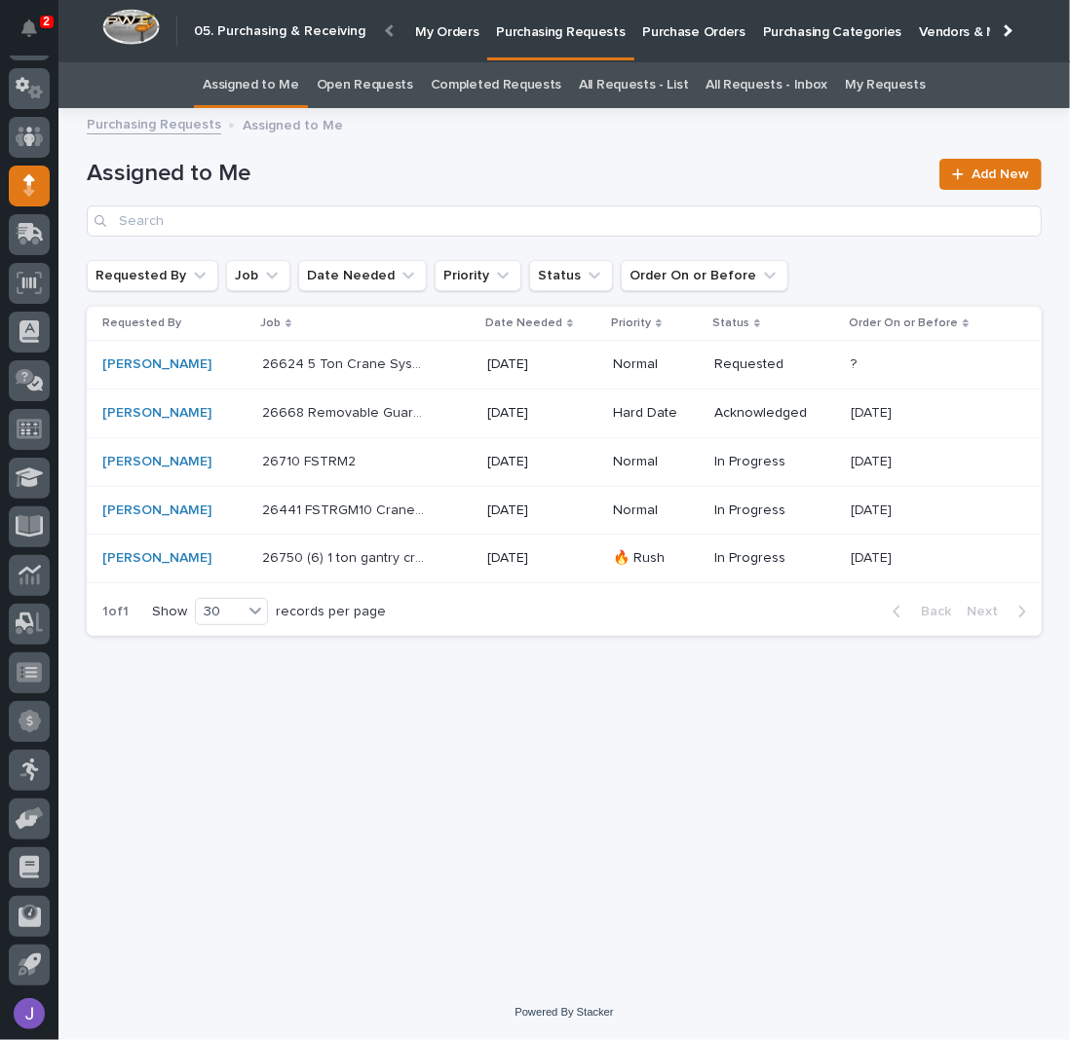
click at [444, 364] on div "26624 5 Ton Crane System 26624 5 Ton Crane System" at bounding box center [366, 365] width 209 height 32
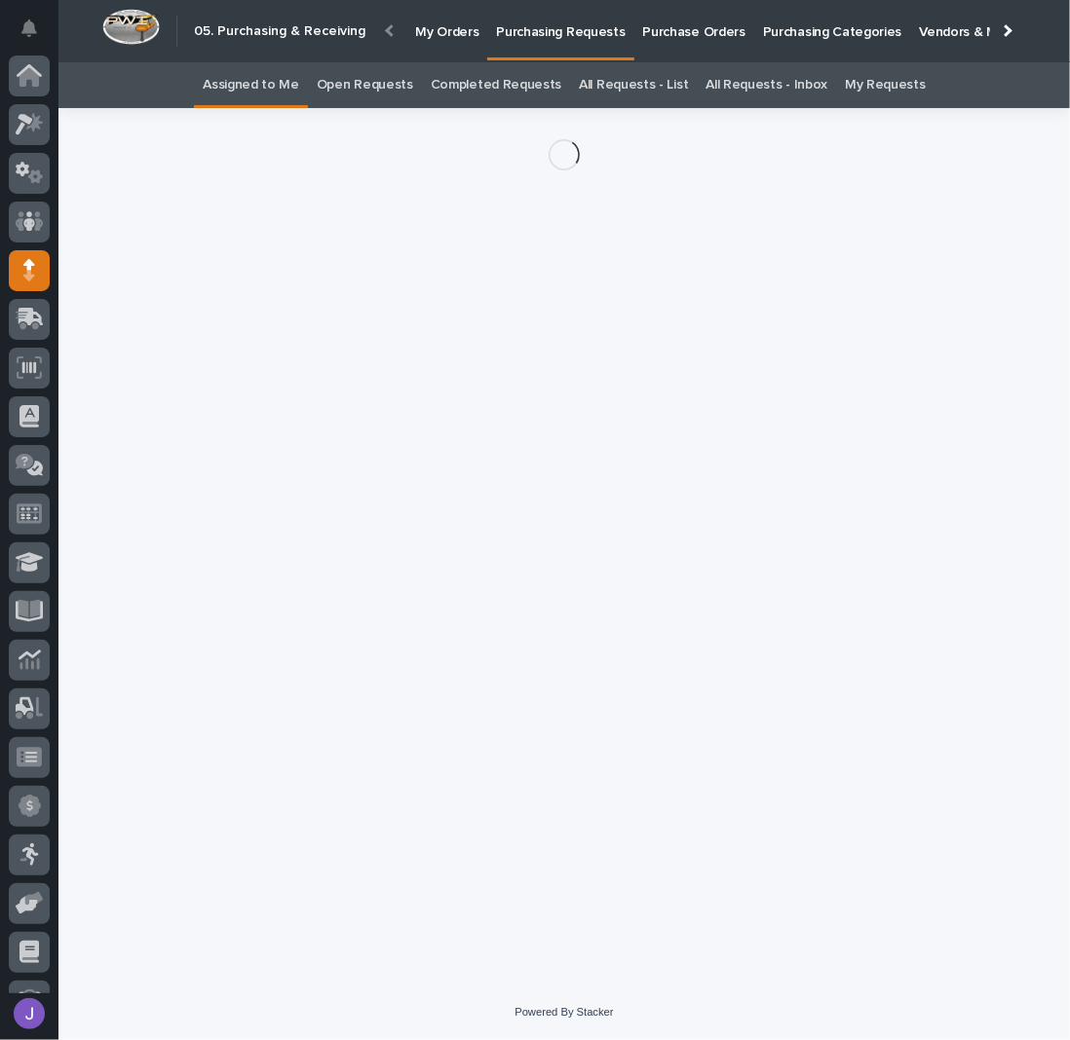
scroll to position [85, 0]
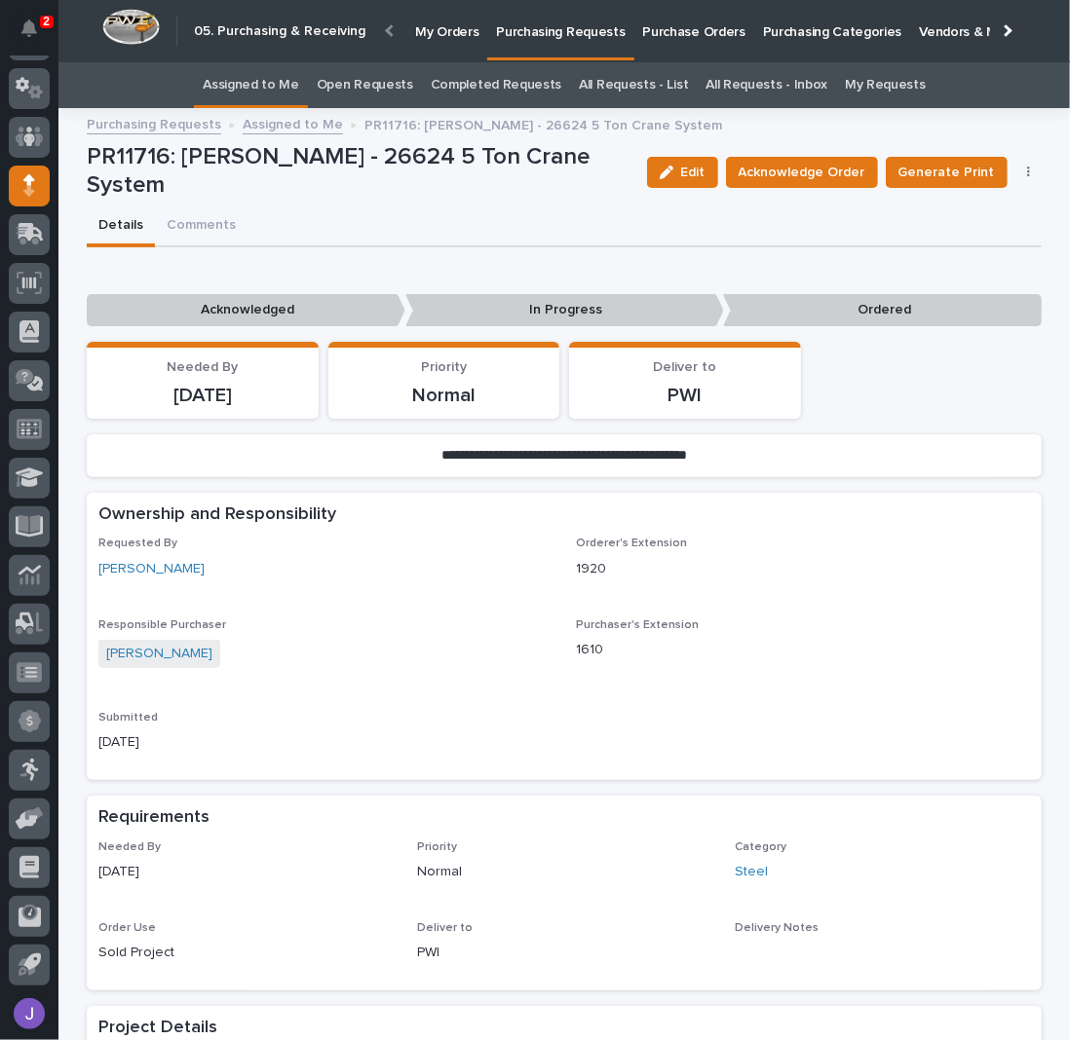
click at [433, 210] on div "Details Comments" at bounding box center [564, 227] width 955 height 41
click at [465, 205] on div "PR11716: [PERSON_NAME] - 26624 5 Ton Crane System" at bounding box center [359, 175] width 545 height 64
click at [800, 173] on span "Acknowledge Order" at bounding box center [801, 172] width 127 height 19
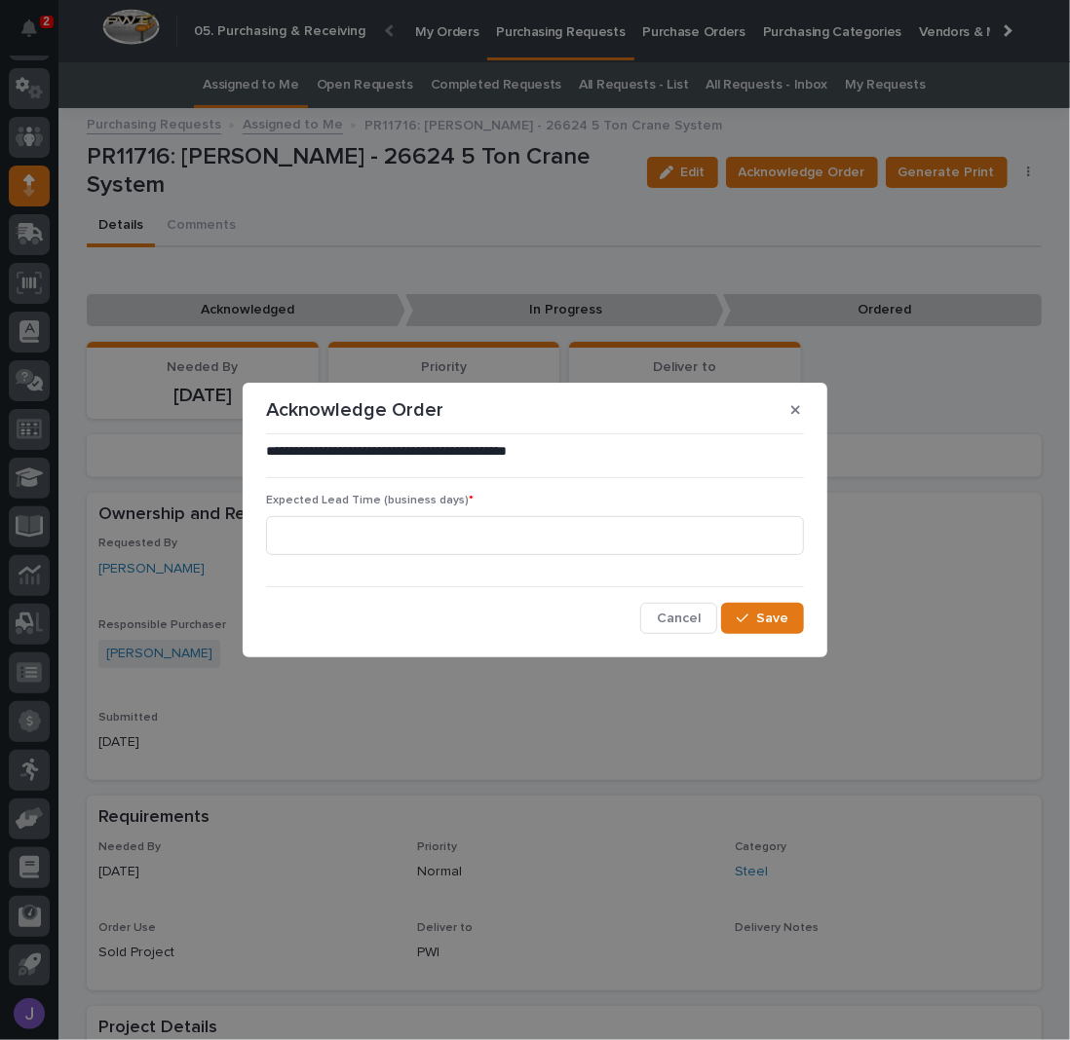
click at [407, 510] on div "Expected Lead Time (business days) *" at bounding box center [535, 532] width 538 height 76
click at [403, 517] on input at bounding box center [535, 535] width 538 height 39
click at [777, 610] on button "Save" at bounding box center [762, 618] width 83 height 31
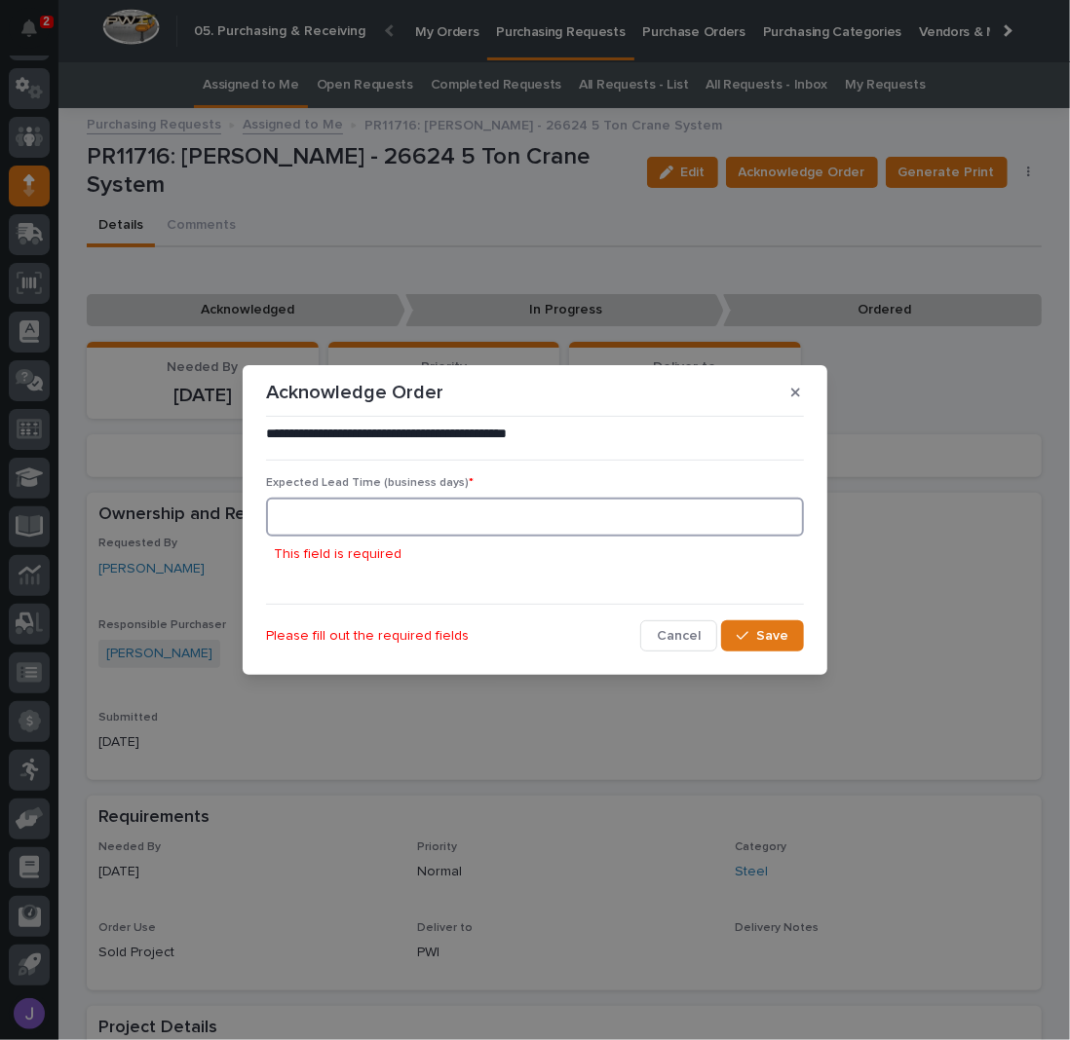
click at [433, 517] on input at bounding box center [535, 517] width 538 height 39
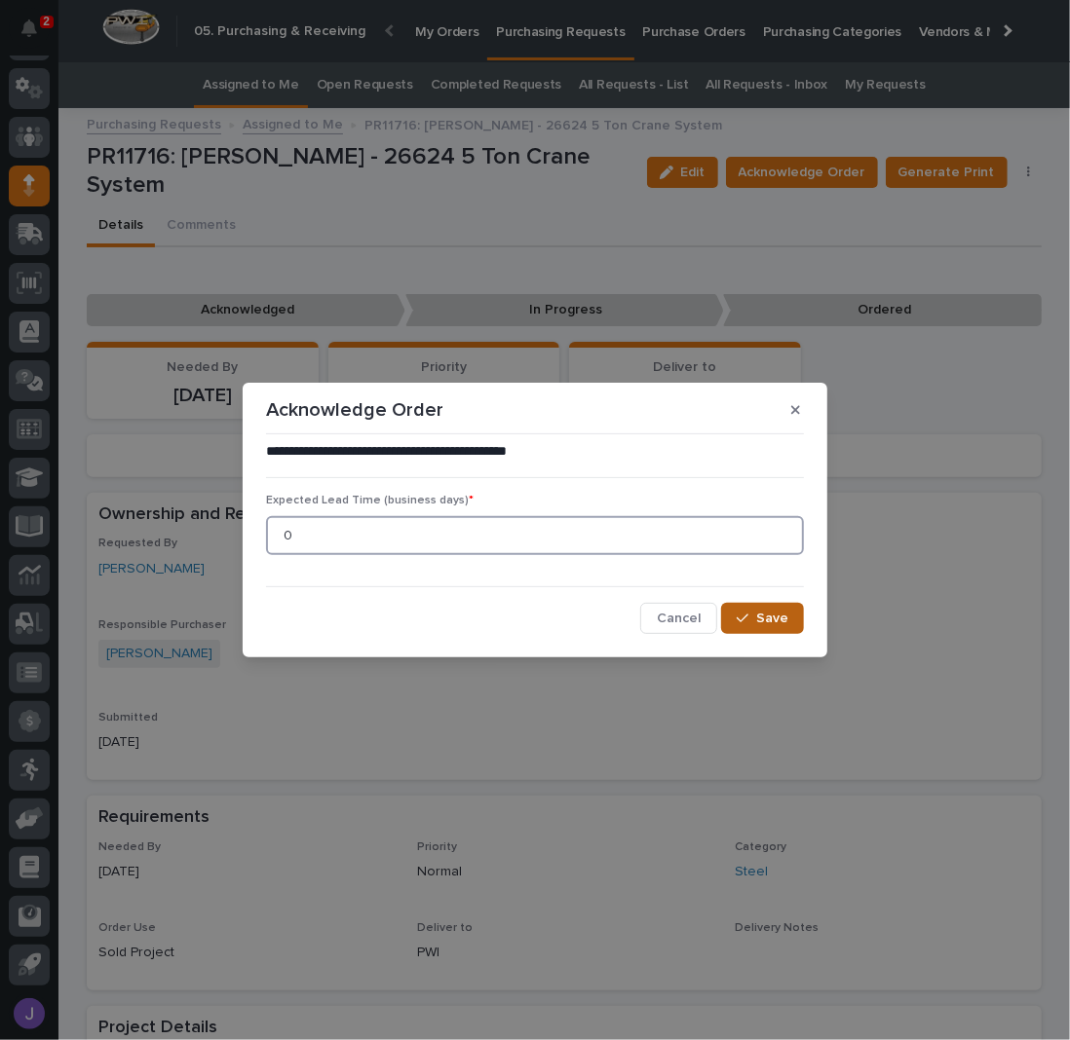
type input "0"
click at [747, 630] on button "Save" at bounding box center [762, 618] width 83 height 31
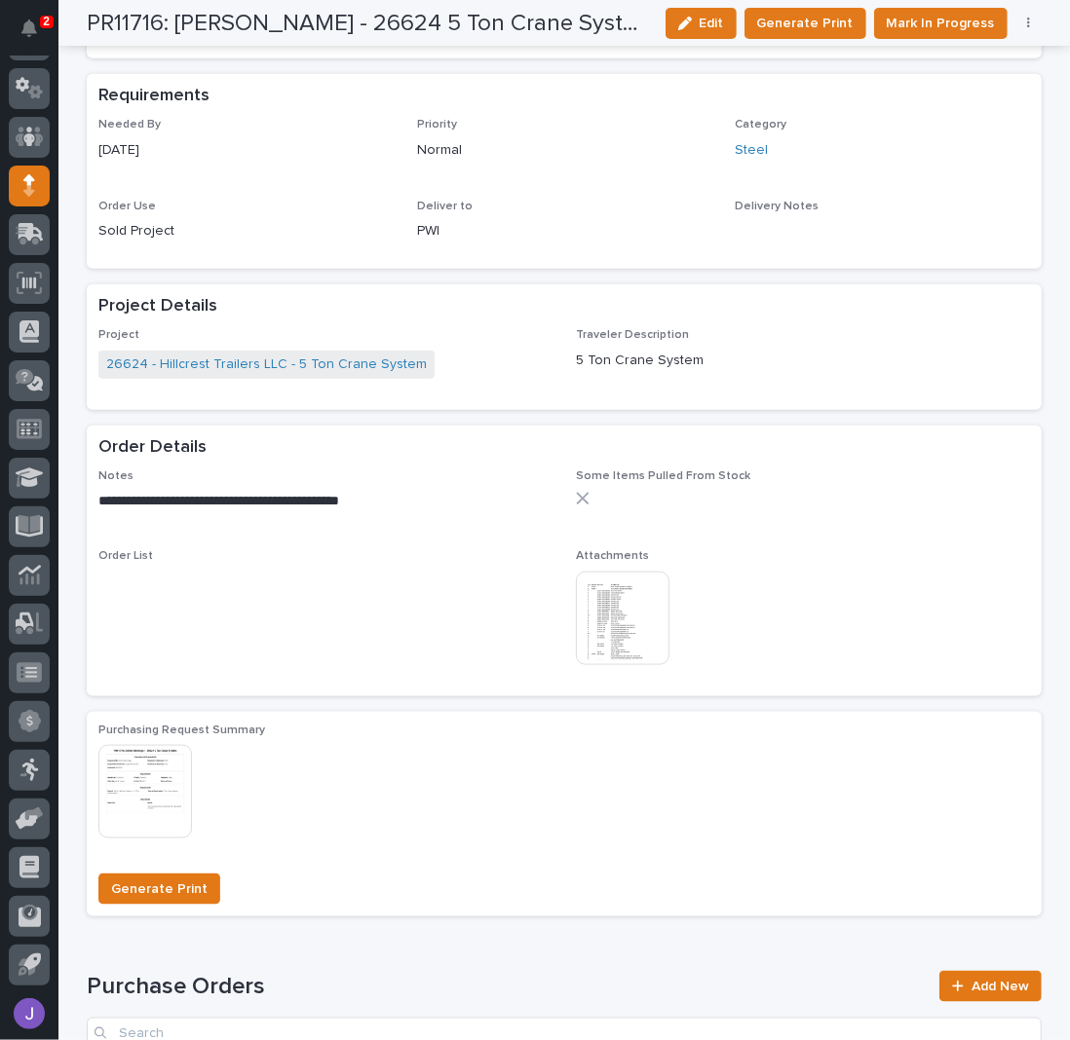
scroll to position [909, 0]
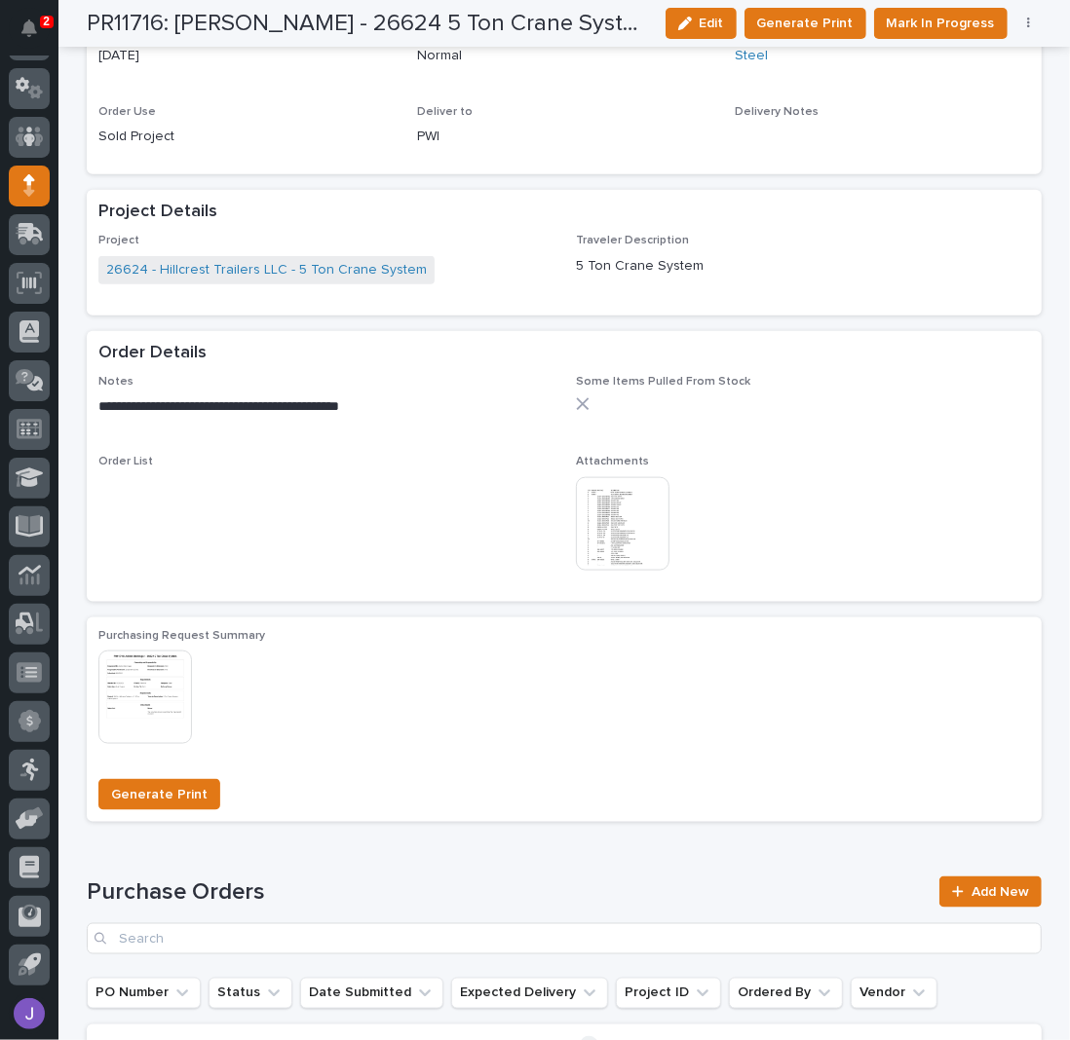
click at [600, 516] on img at bounding box center [623, 524] width 94 height 94
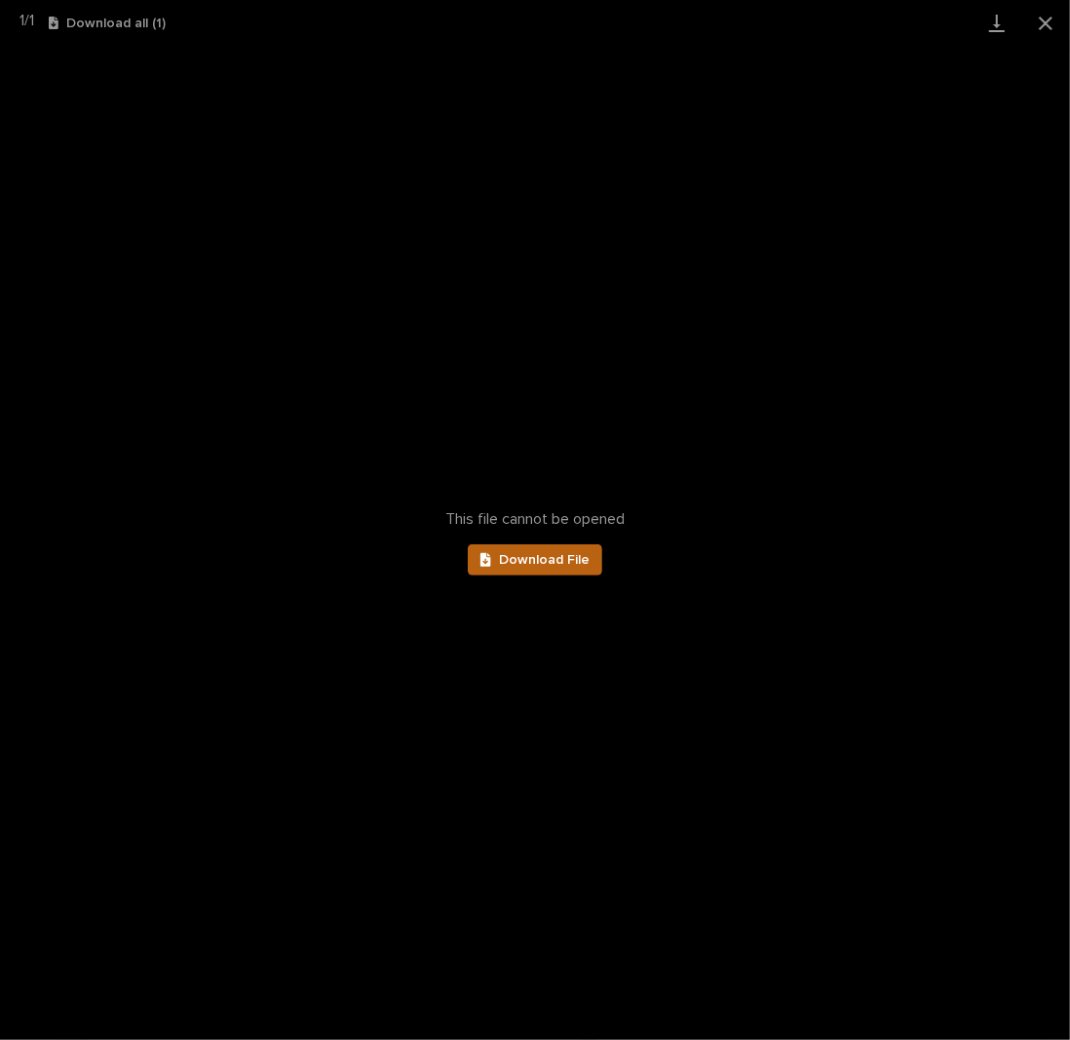
click at [517, 556] on span "Download File" at bounding box center [544, 560] width 91 height 14
click at [1040, 16] on button "Close gallery" at bounding box center [1045, 23] width 49 height 46
